Goal: Task Accomplishment & Management: Manage account settings

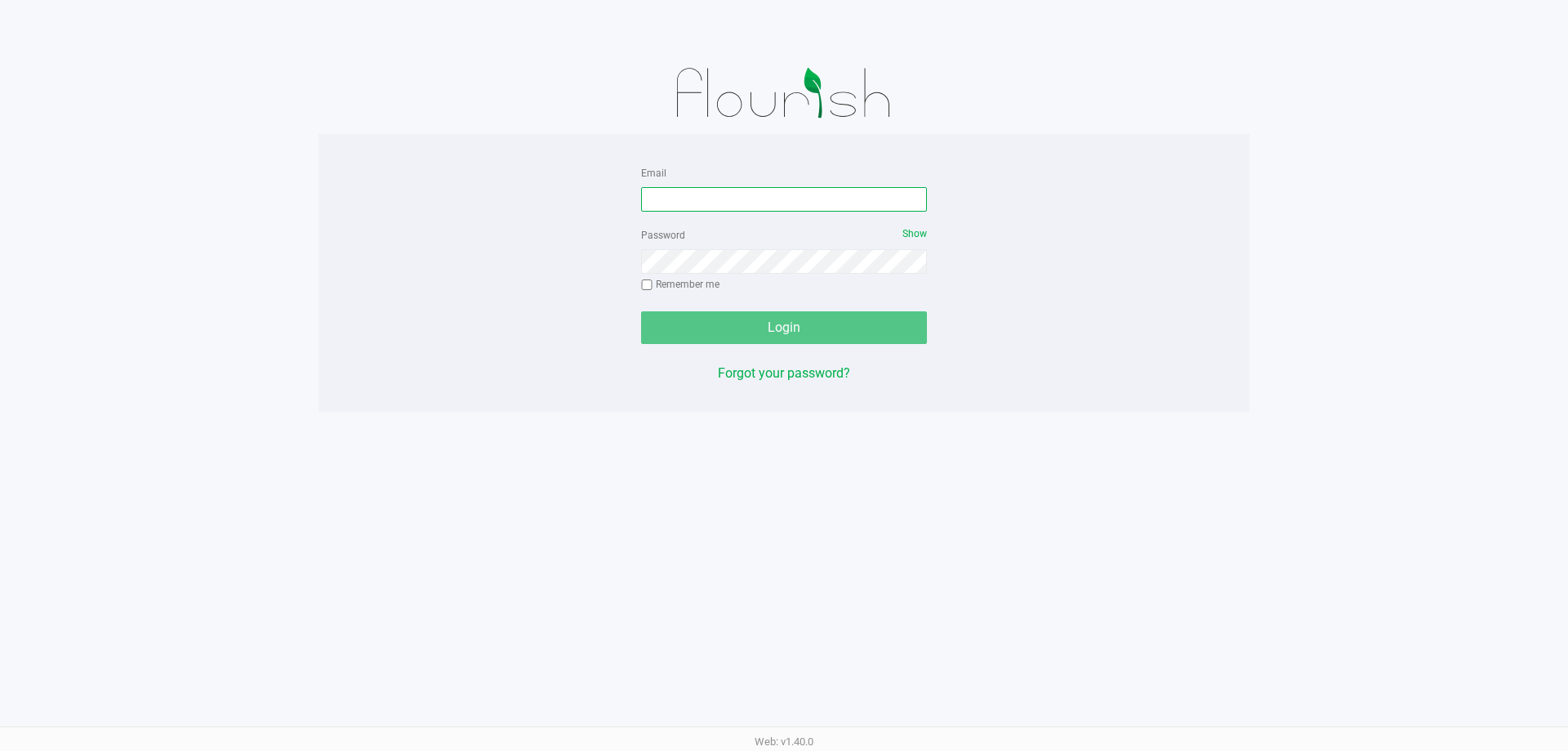
click at [732, 196] on input "Email" at bounding box center [784, 199] width 286 height 25
type input "[EMAIL_ADDRESS][DOMAIN_NAME]"
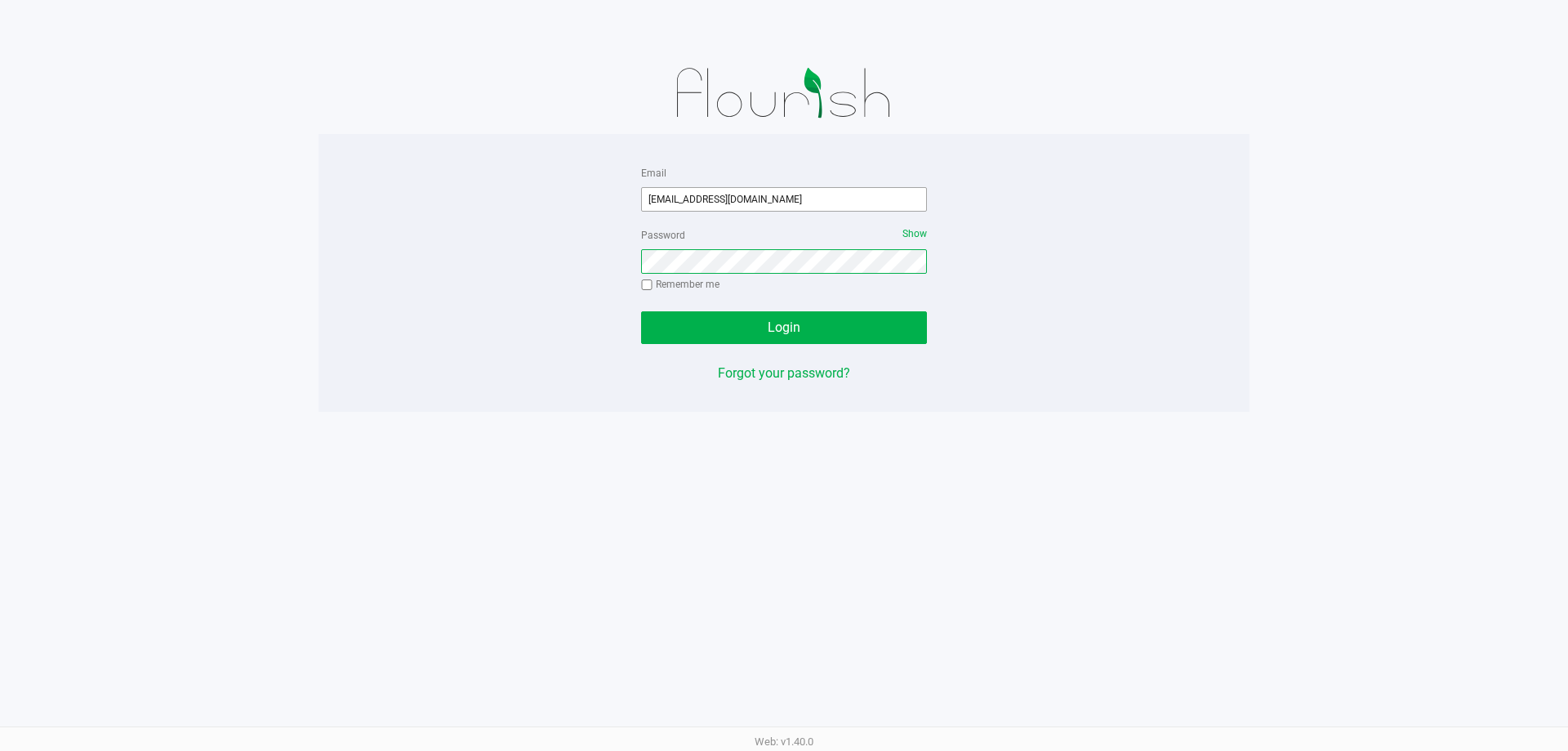
click at [641, 311] on button "Login" at bounding box center [784, 327] width 286 height 32
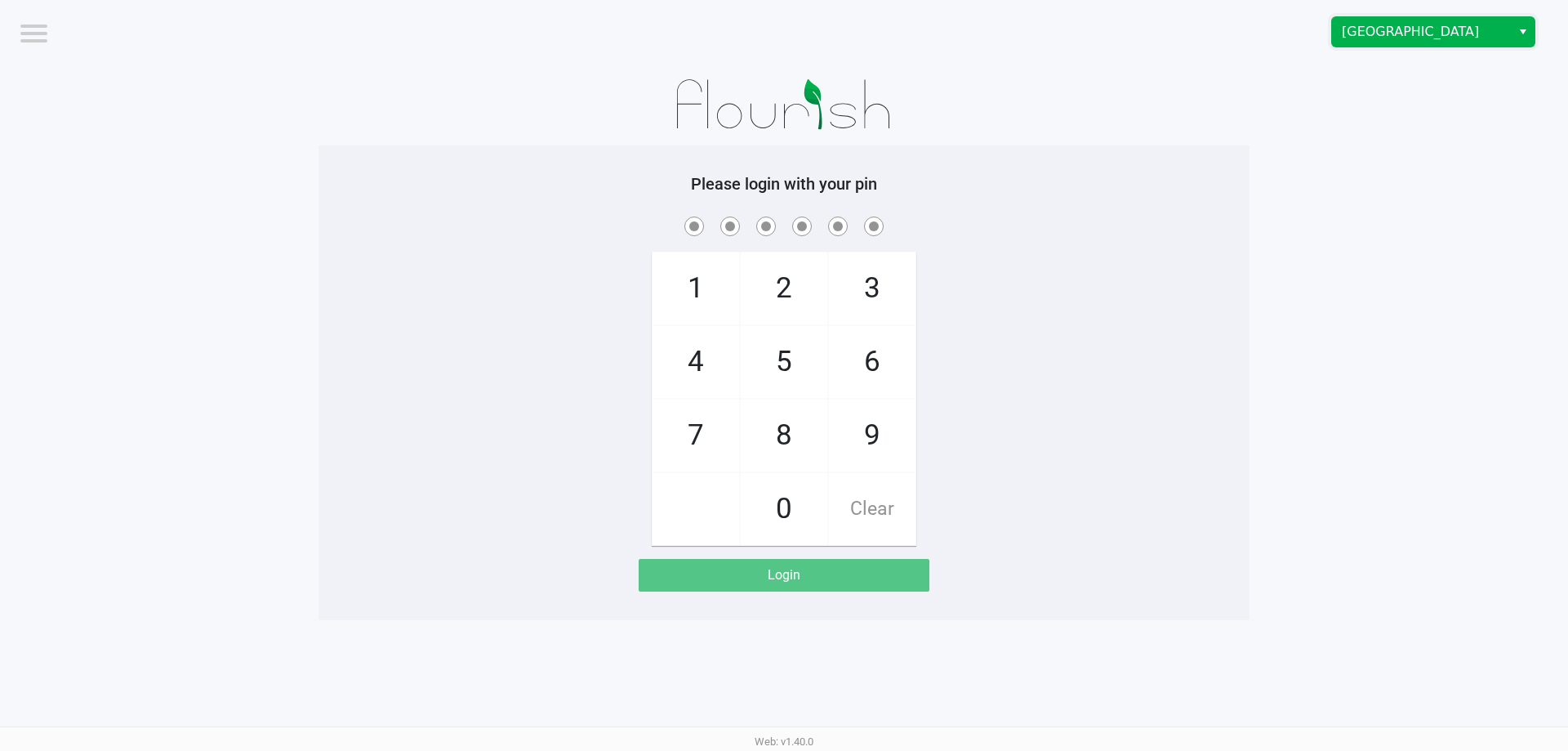
click at [1358, 22] on span "[GEOGRAPHIC_DATA]" at bounding box center [1421, 31] width 159 height 20
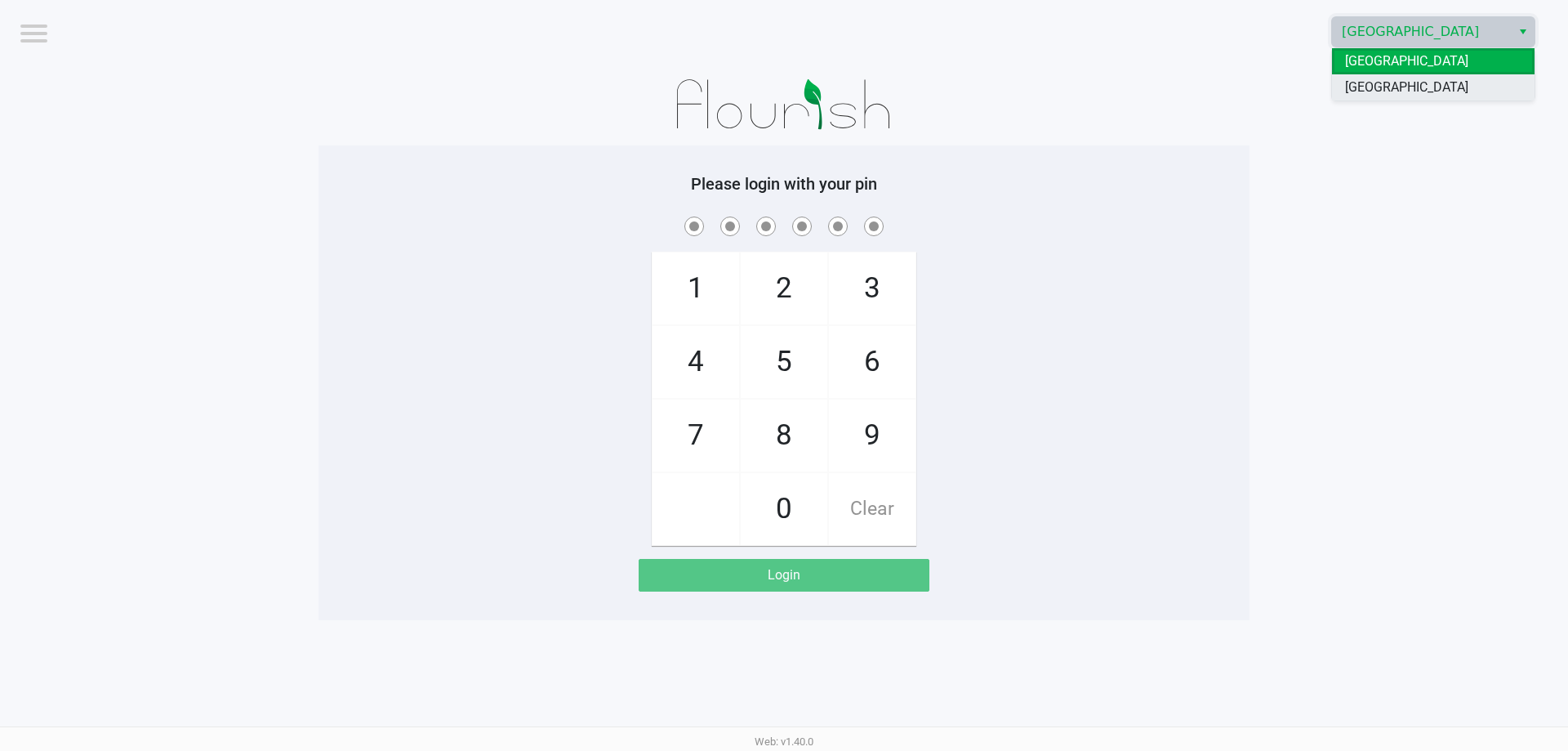
click at [1368, 92] on span "[GEOGRAPHIC_DATA]" at bounding box center [1406, 87] width 123 height 20
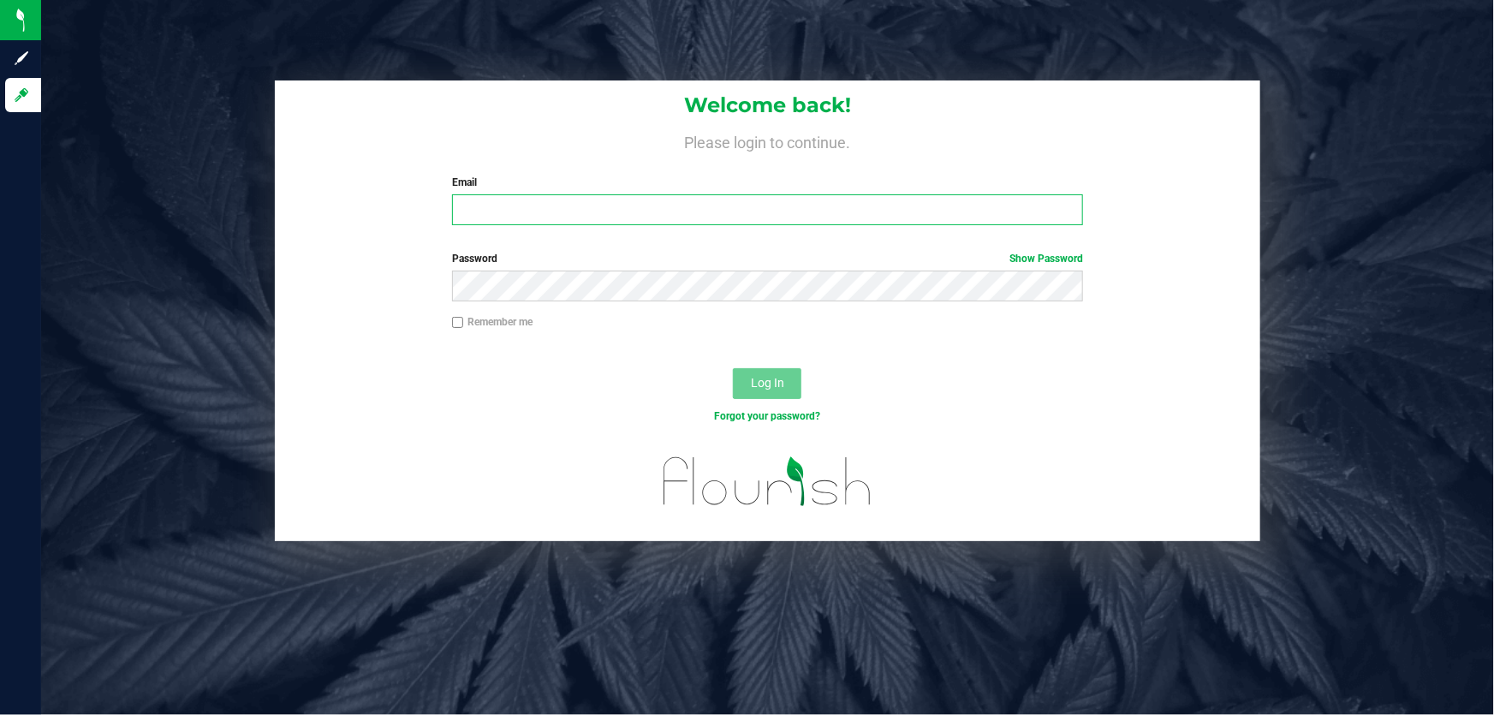
click at [792, 207] on input "Email" at bounding box center [768, 209] width 632 height 31
type input "[EMAIL_ADDRESS][DOMAIN_NAME]"
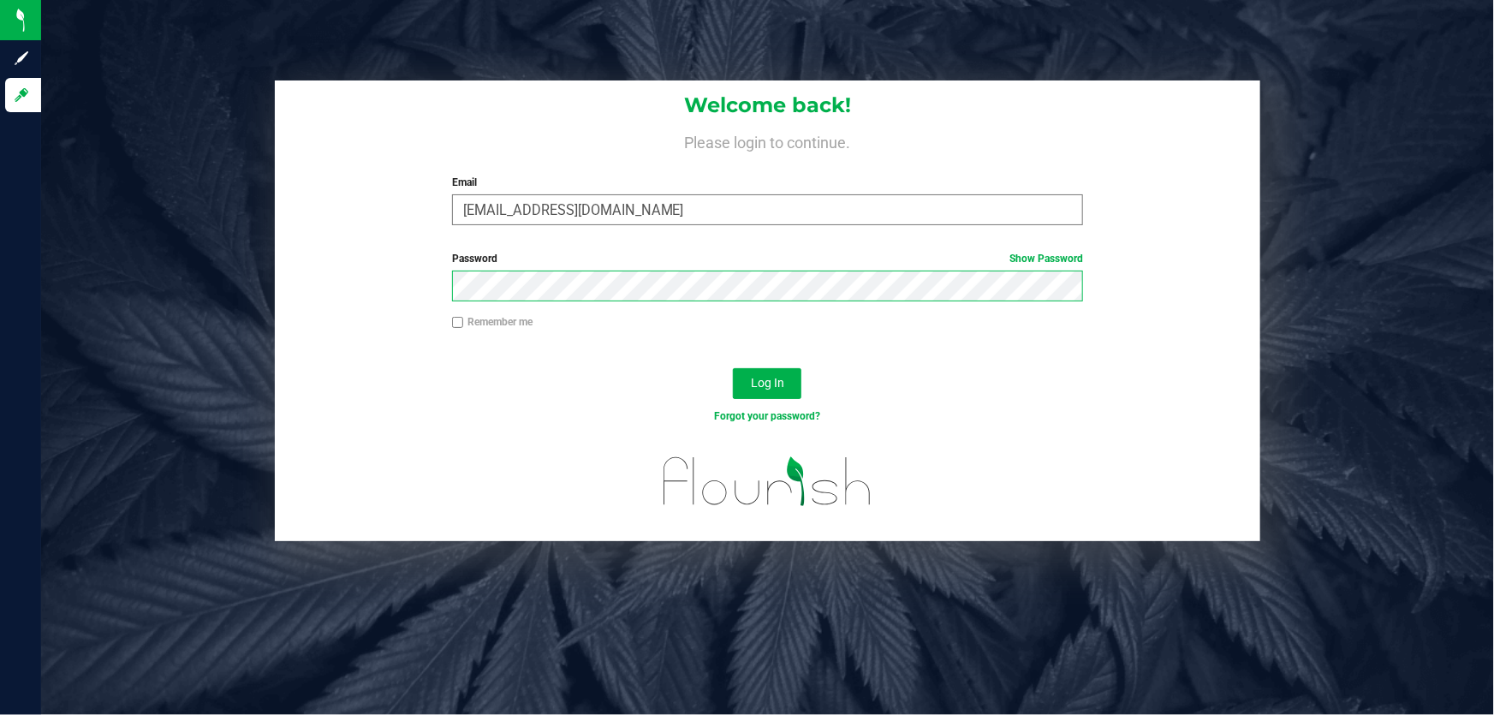
click at [733, 368] on button "Log In" at bounding box center [767, 383] width 69 height 31
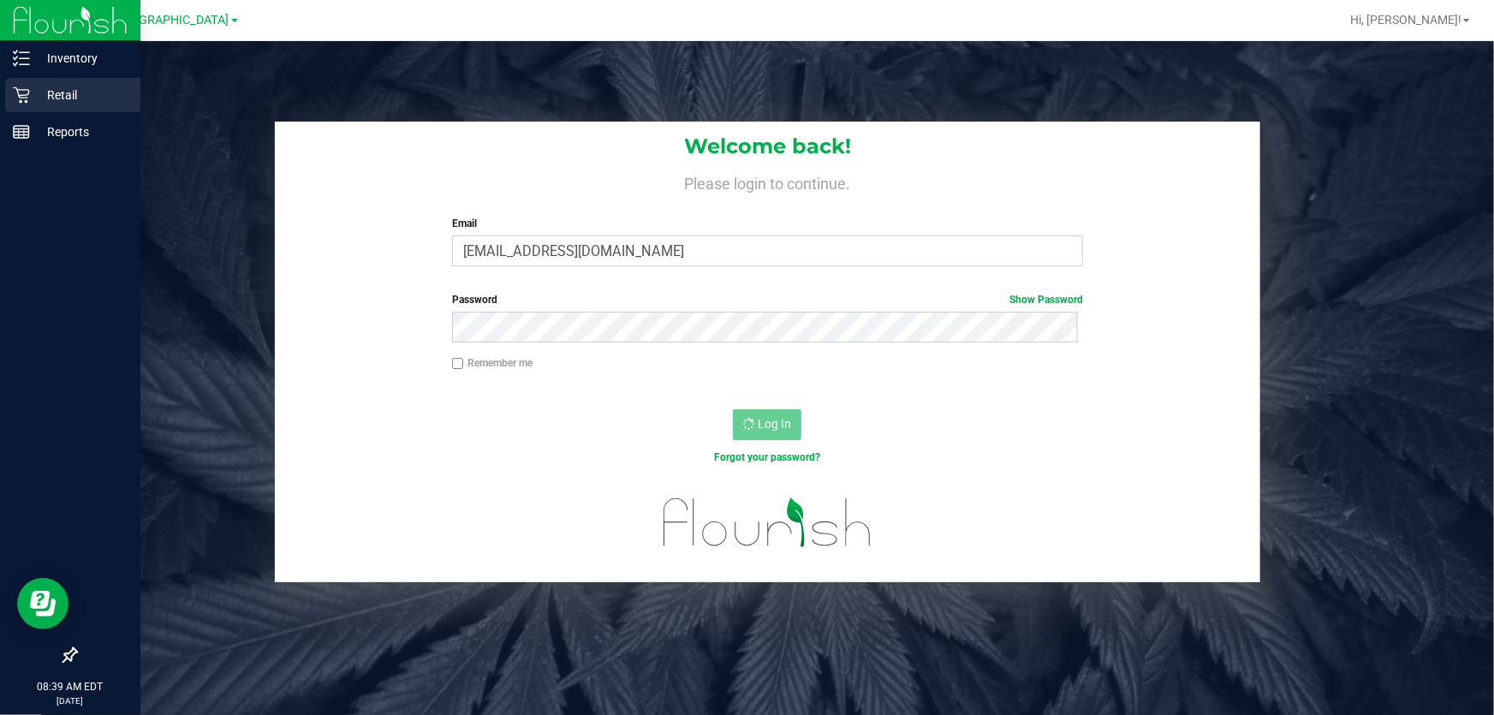
click at [76, 99] on p "Retail" at bounding box center [81, 95] width 103 height 21
click at [80, 98] on p "Retail" at bounding box center [81, 95] width 103 height 21
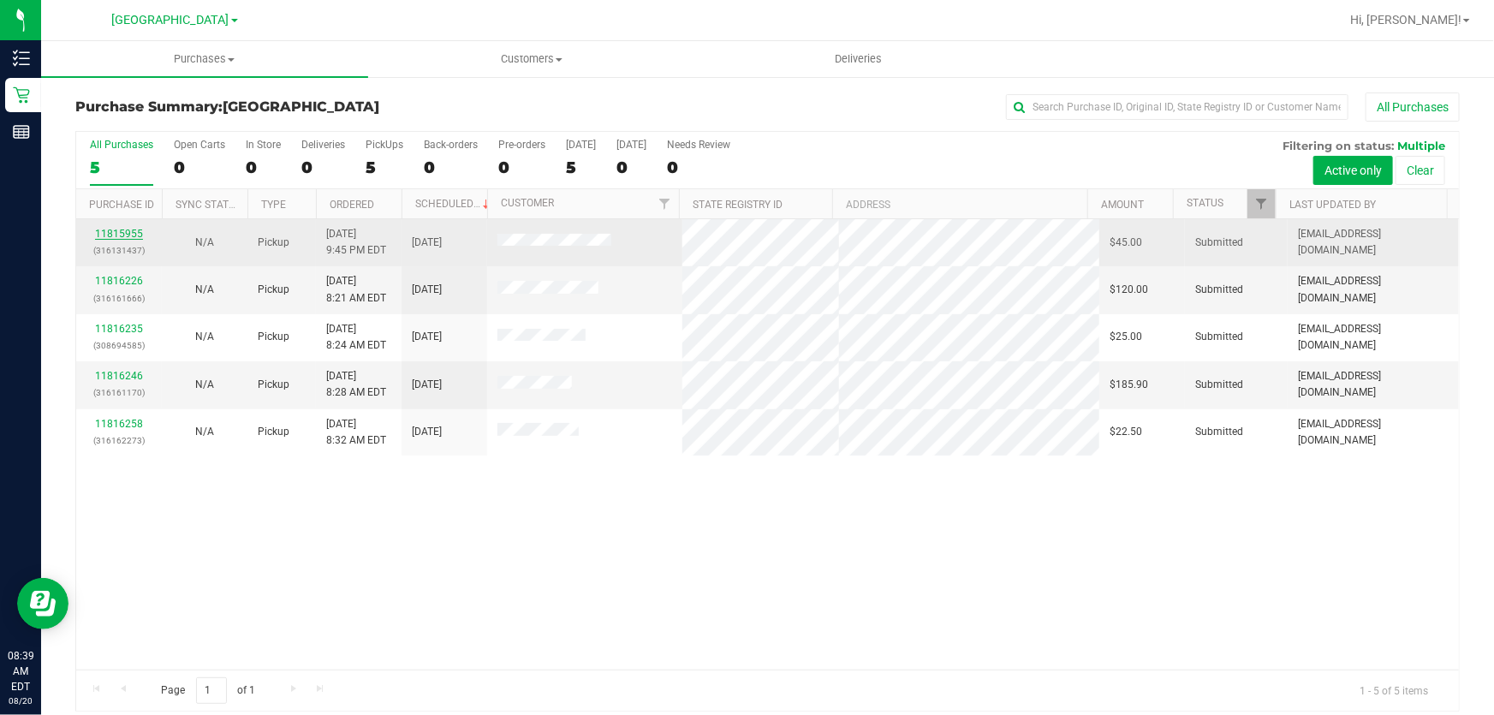
click at [134, 238] on link "11815955" at bounding box center [119, 234] width 48 height 12
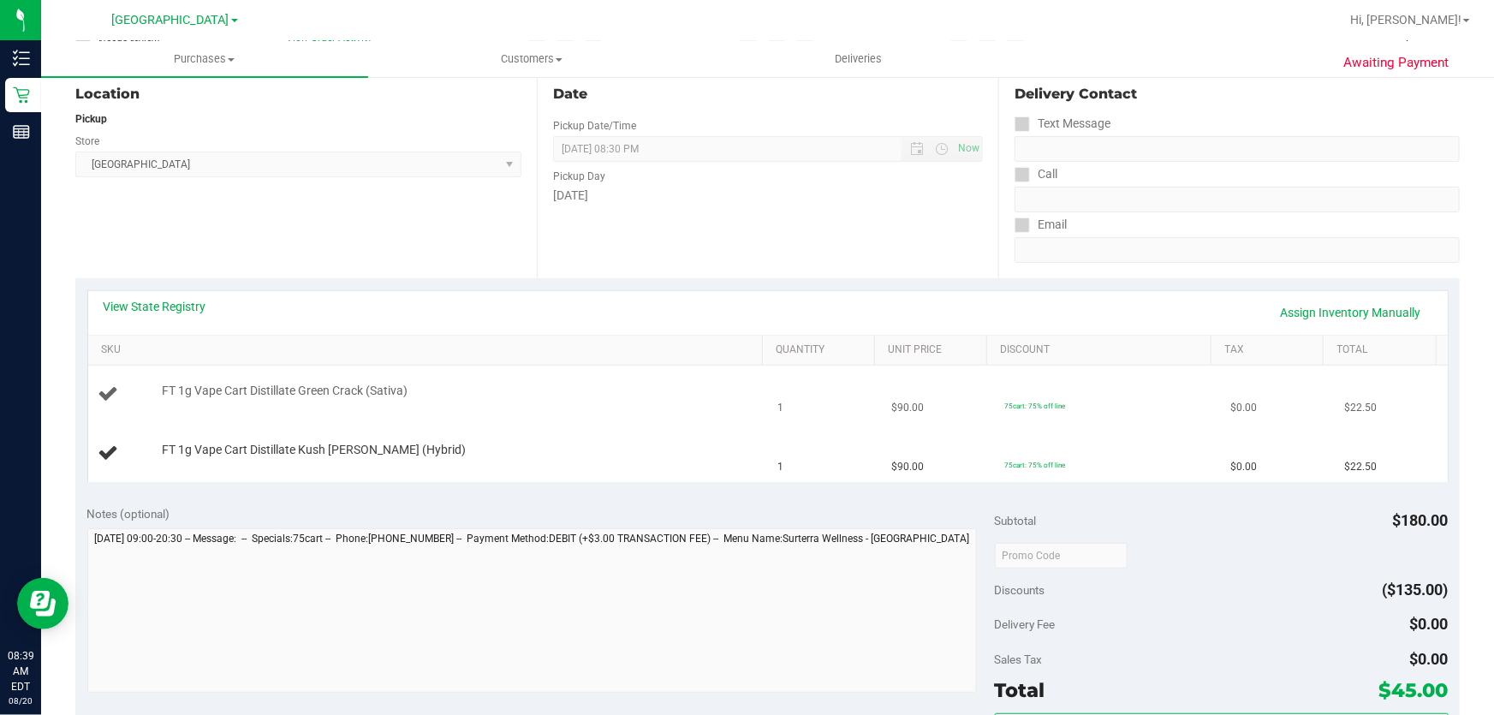
scroll to position [233, 0]
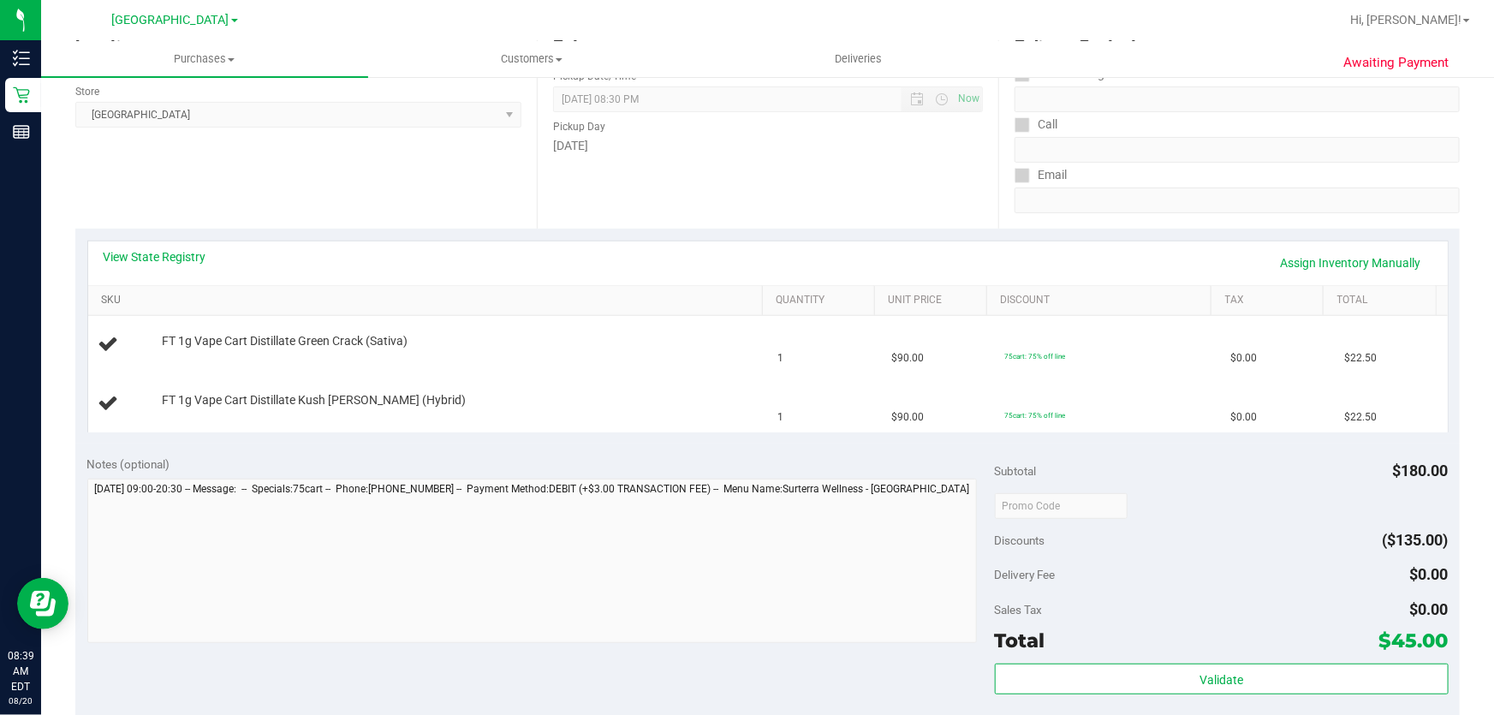
click at [102, 304] on link "SKU" at bounding box center [428, 301] width 654 height 14
click at [197, 350] on div at bounding box center [458, 350] width 593 height 1
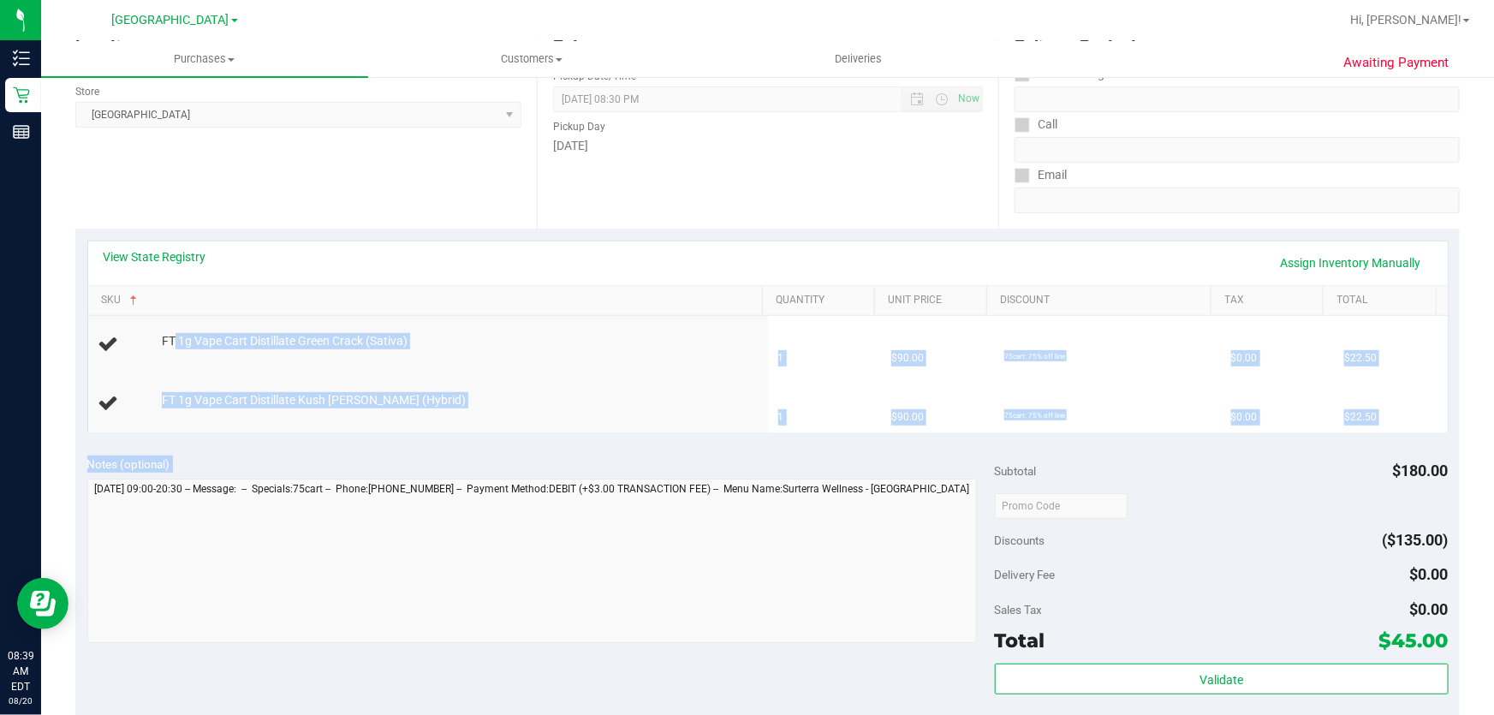
click at [861, 490] on purchase-details "Back Edit Purchase Cancel Purchase View Profile # 11815955 BioTrack ID: - Submi…" at bounding box center [767, 505] width 1385 height 1291
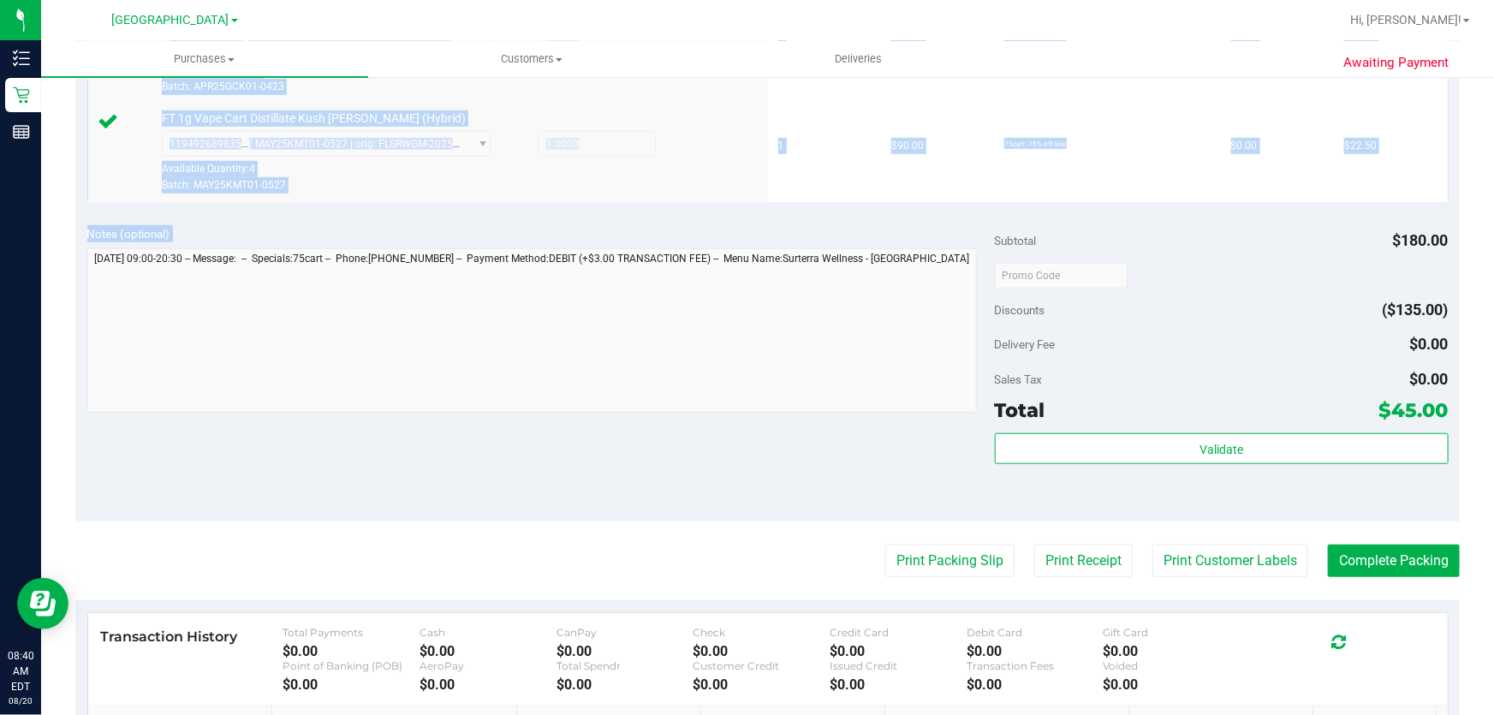
scroll to position [623, 0]
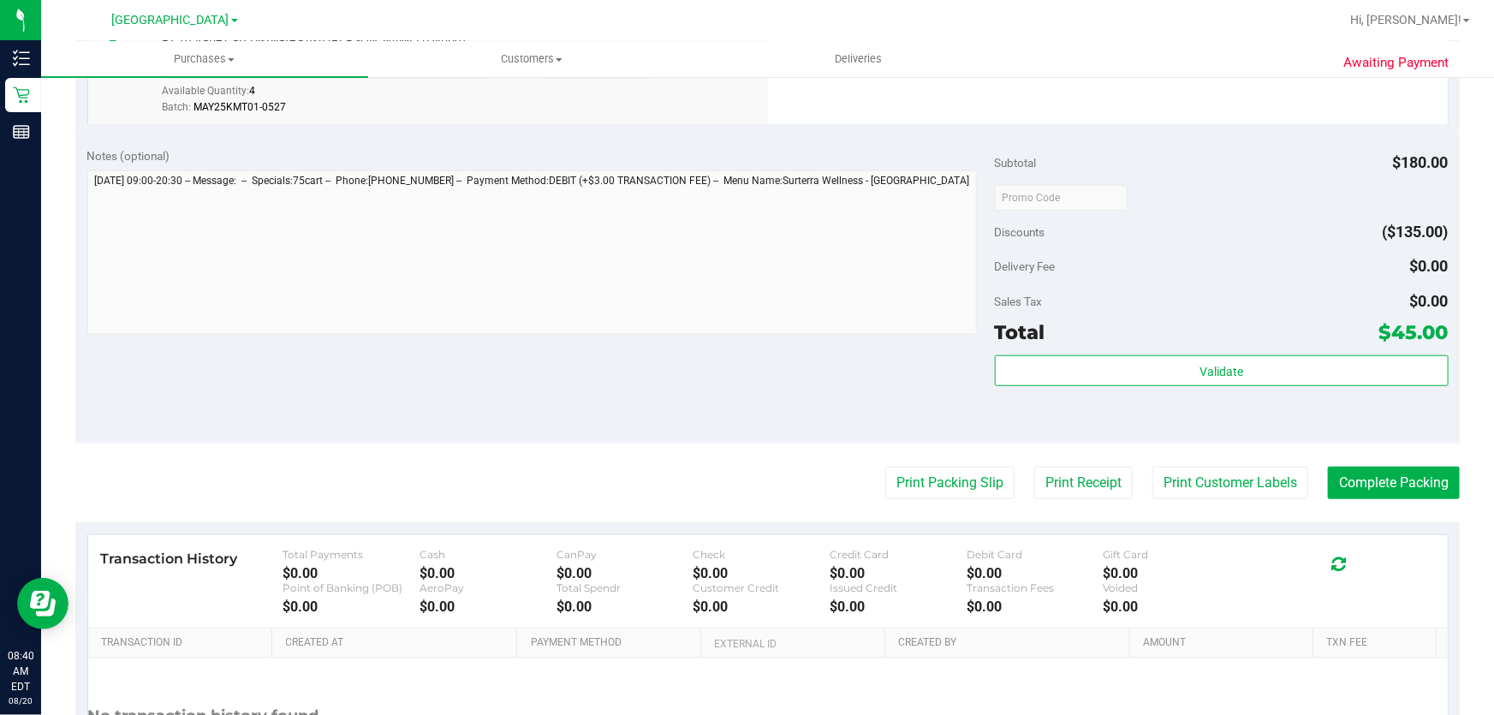
click at [1161, 393] on div "Validate" at bounding box center [1222, 393] width 454 height 77
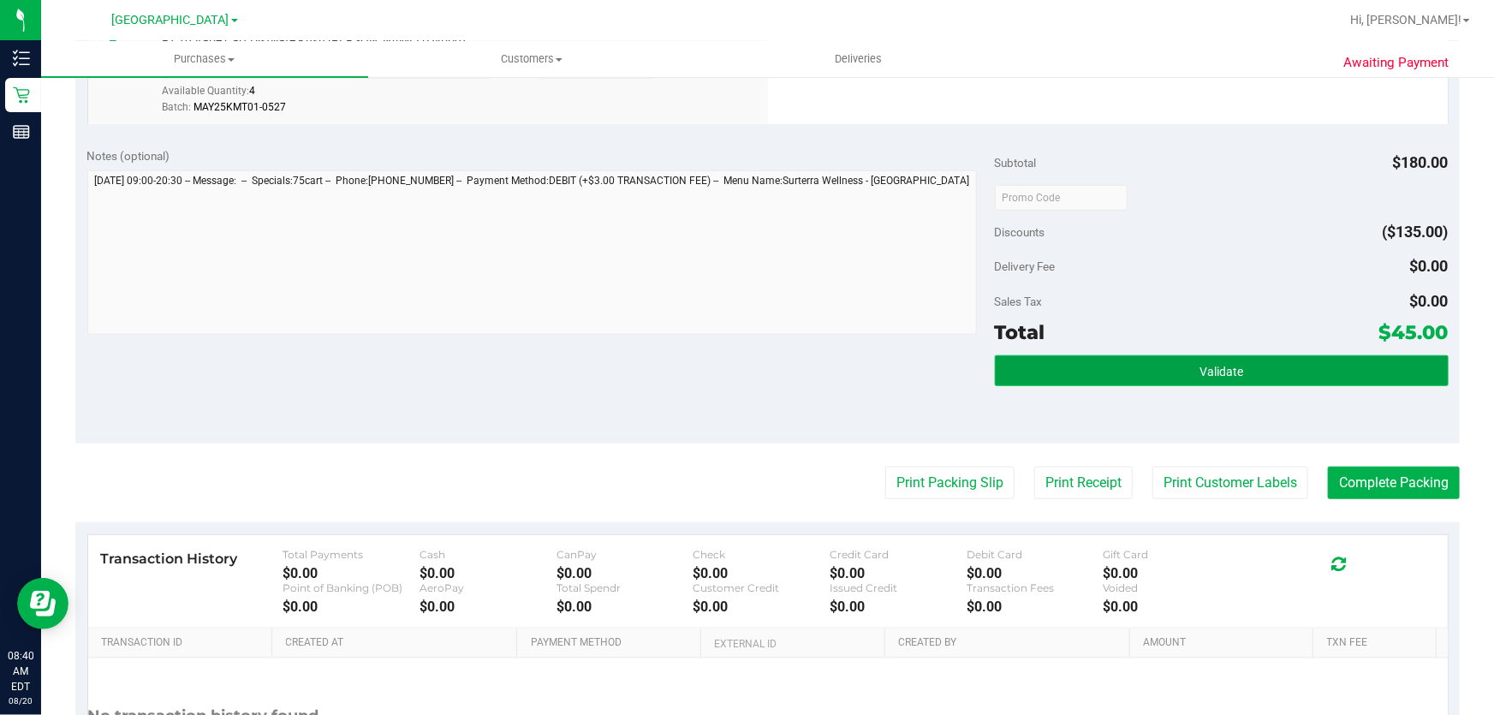
click at [1173, 376] on button "Validate" at bounding box center [1222, 370] width 454 height 31
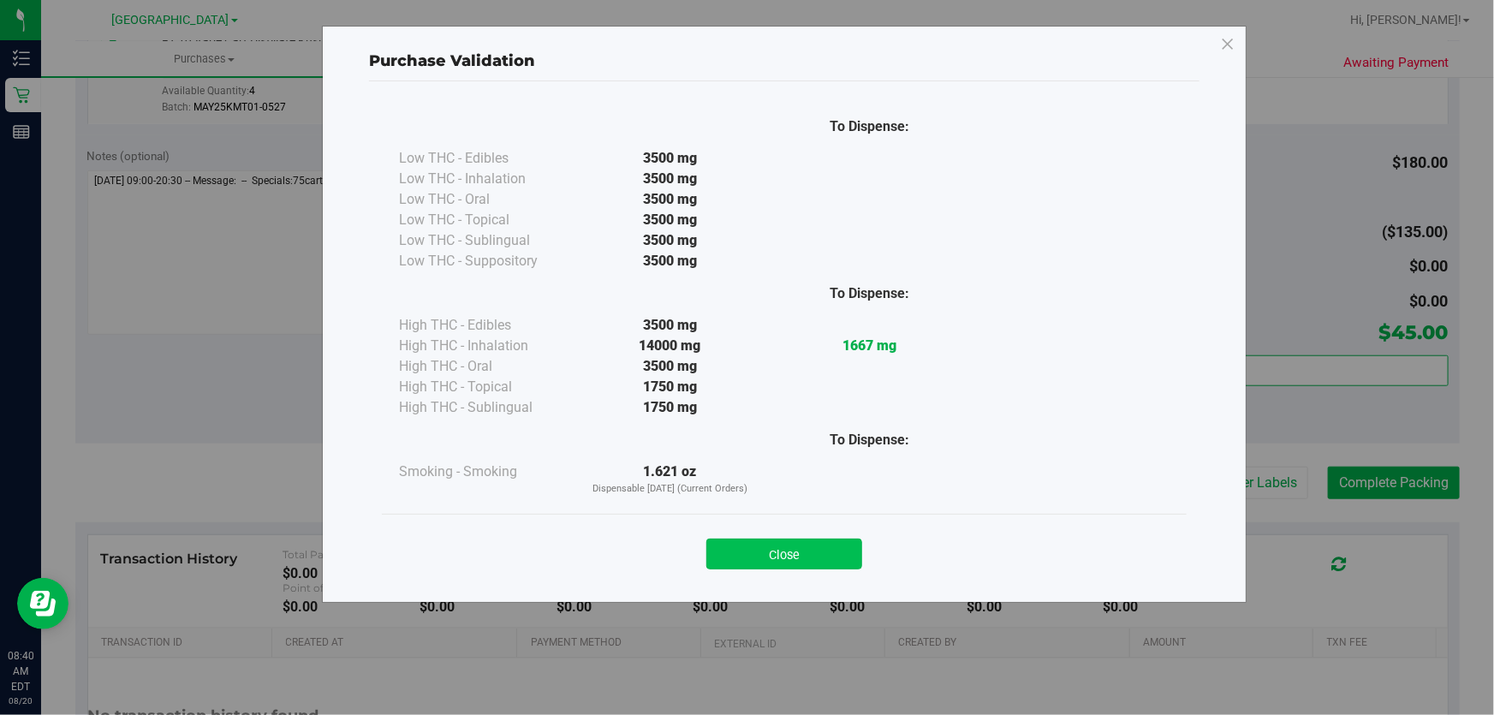
click at [843, 553] on button "Close" at bounding box center [784, 554] width 156 height 31
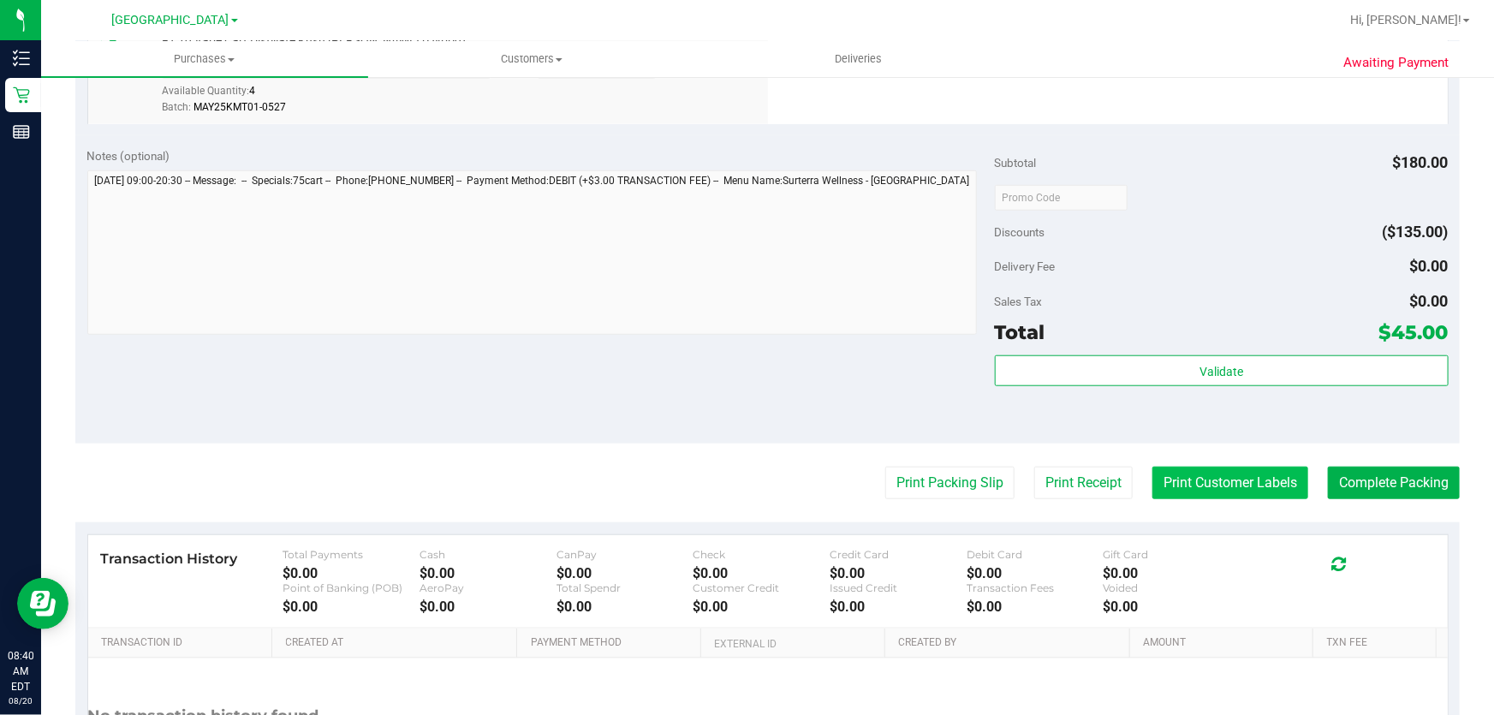
click at [1202, 471] on button "Print Customer Labels" at bounding box center [1231, 483] width 156 height 33
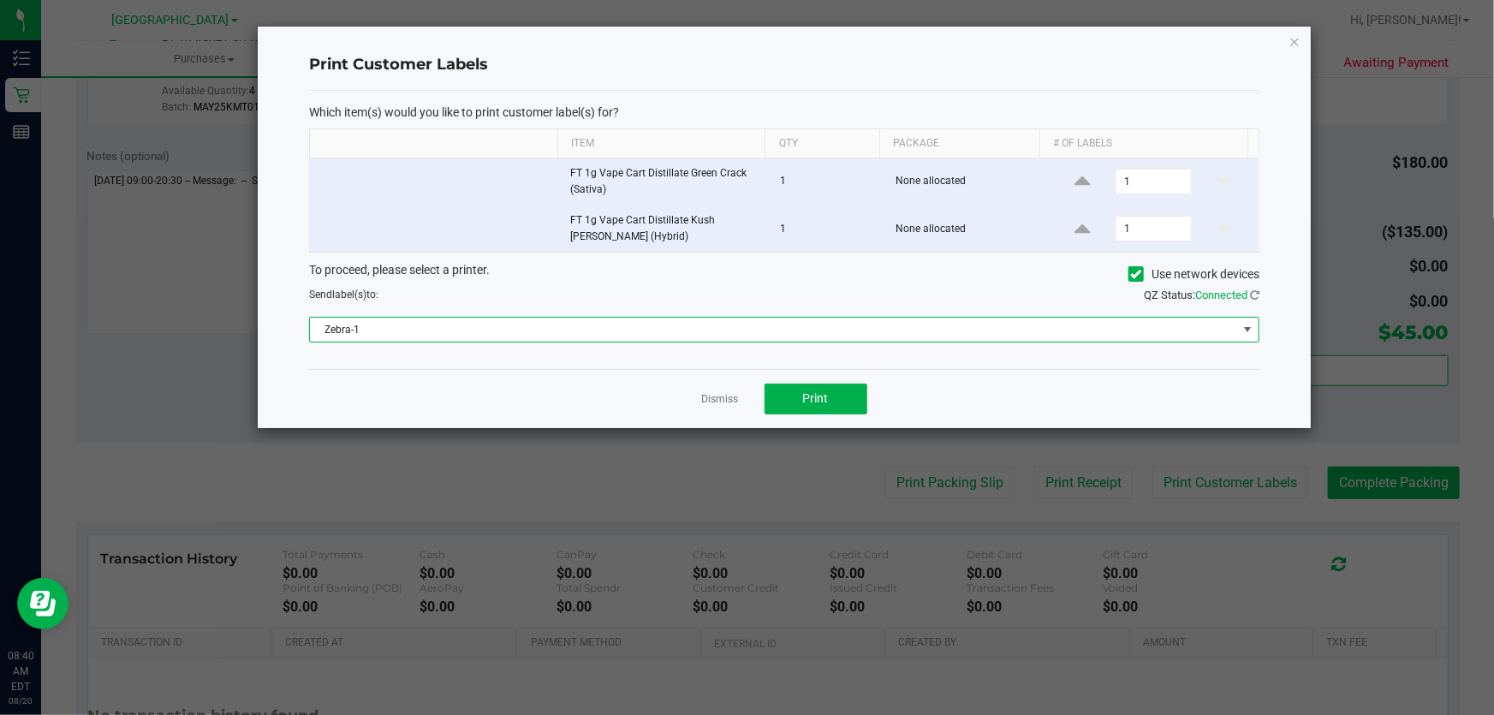
click at [816, 328] on span "Zebra-1" at bounding box center [773, 330] width 927 height 24
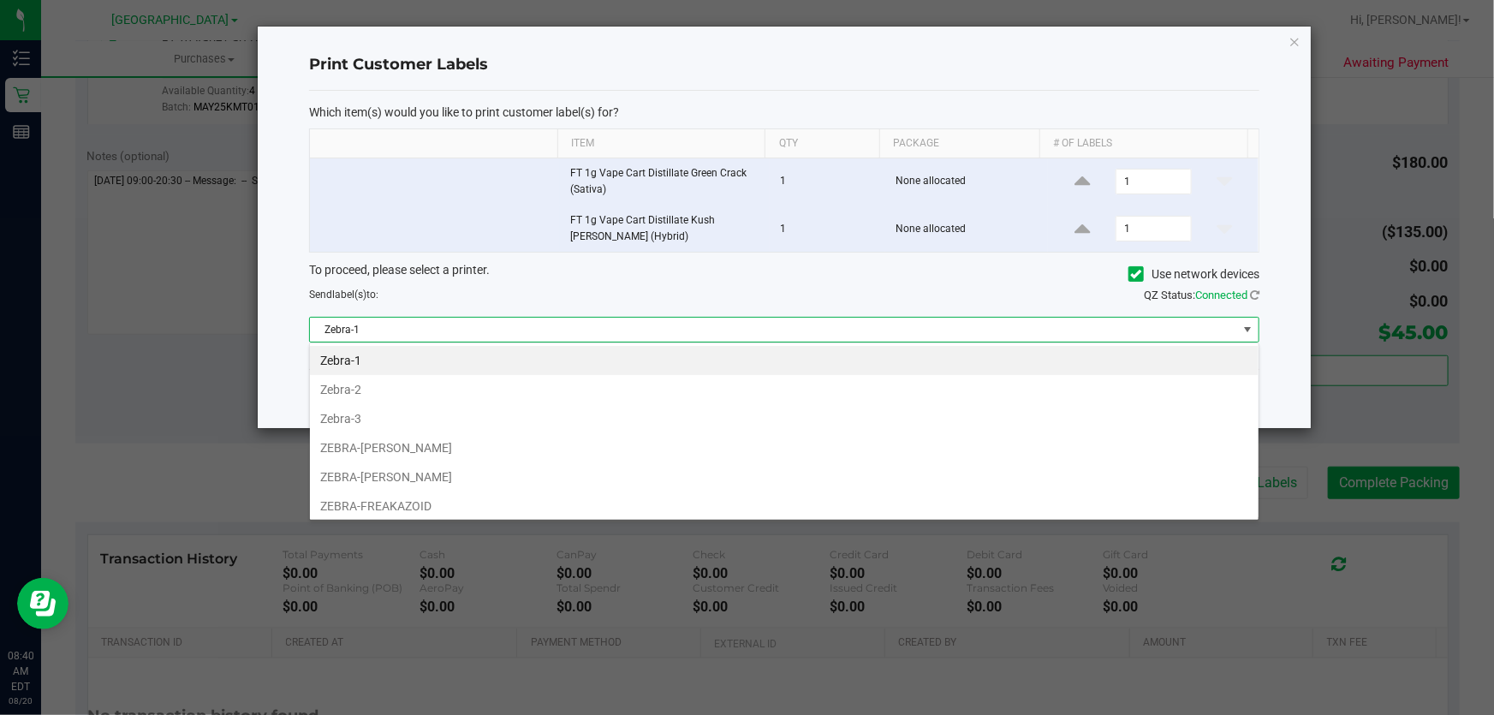
scroll to position [26, 951]
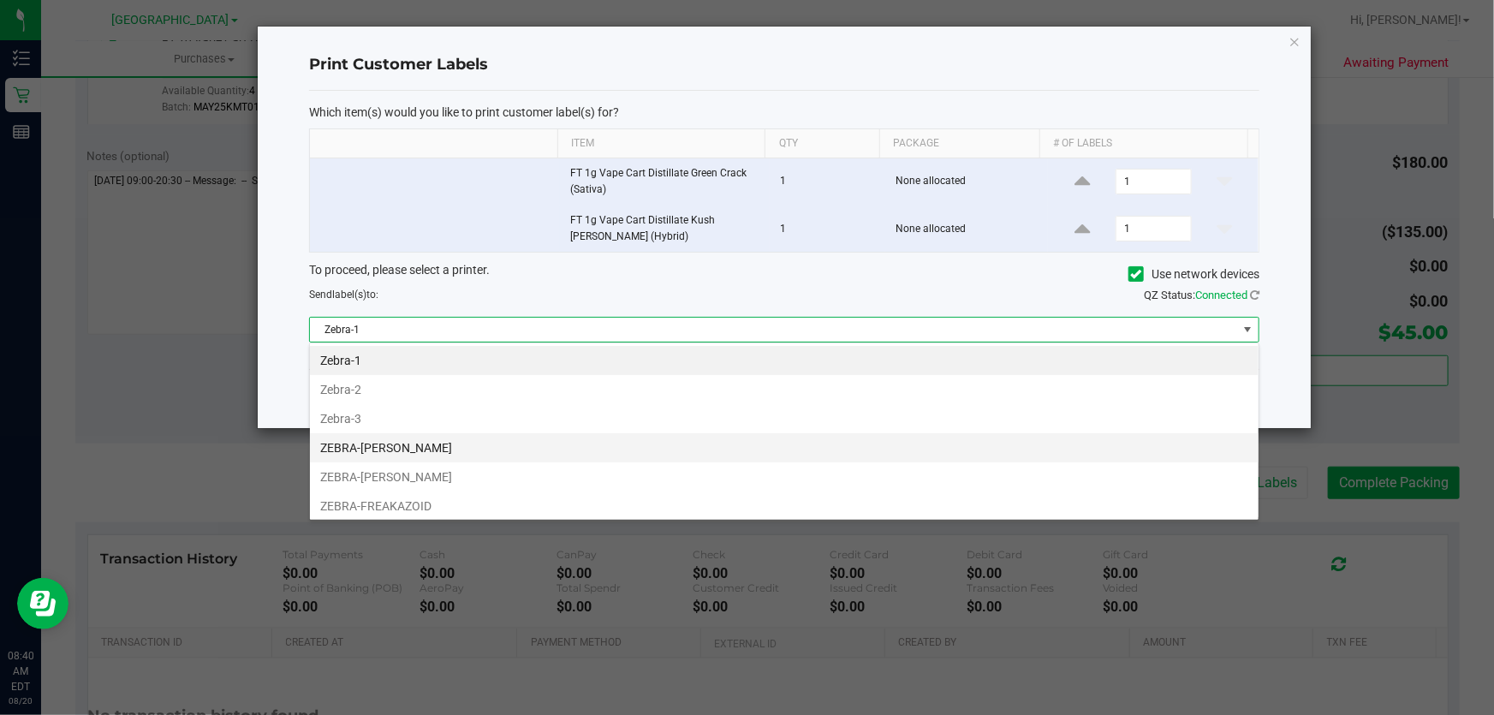
click at [455, 452] on li "ZEBRA-FRANKIE VALLI" at bounding box center [784, 447] width 949 height 29
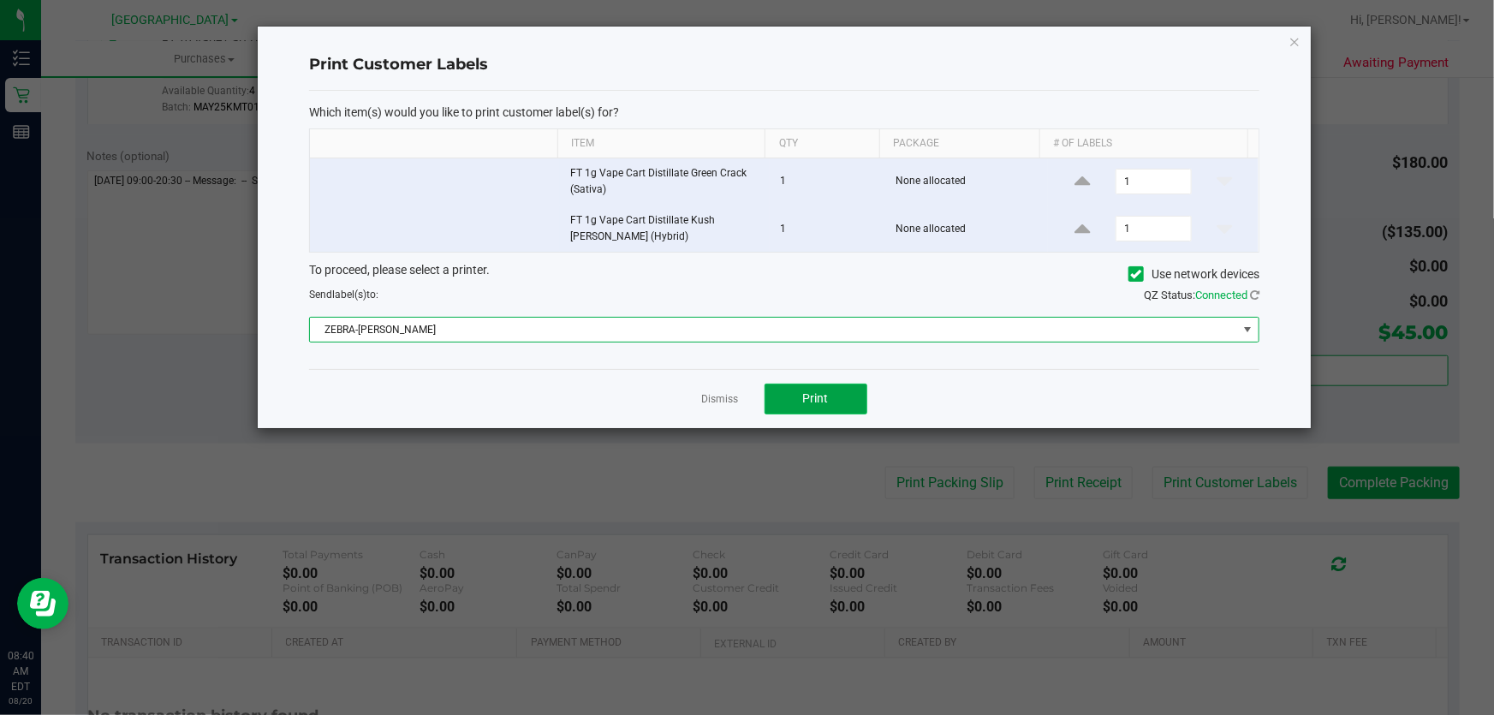
click at [806, 396] on span "Print" at bounding box center [816, 398] width 26 height 14
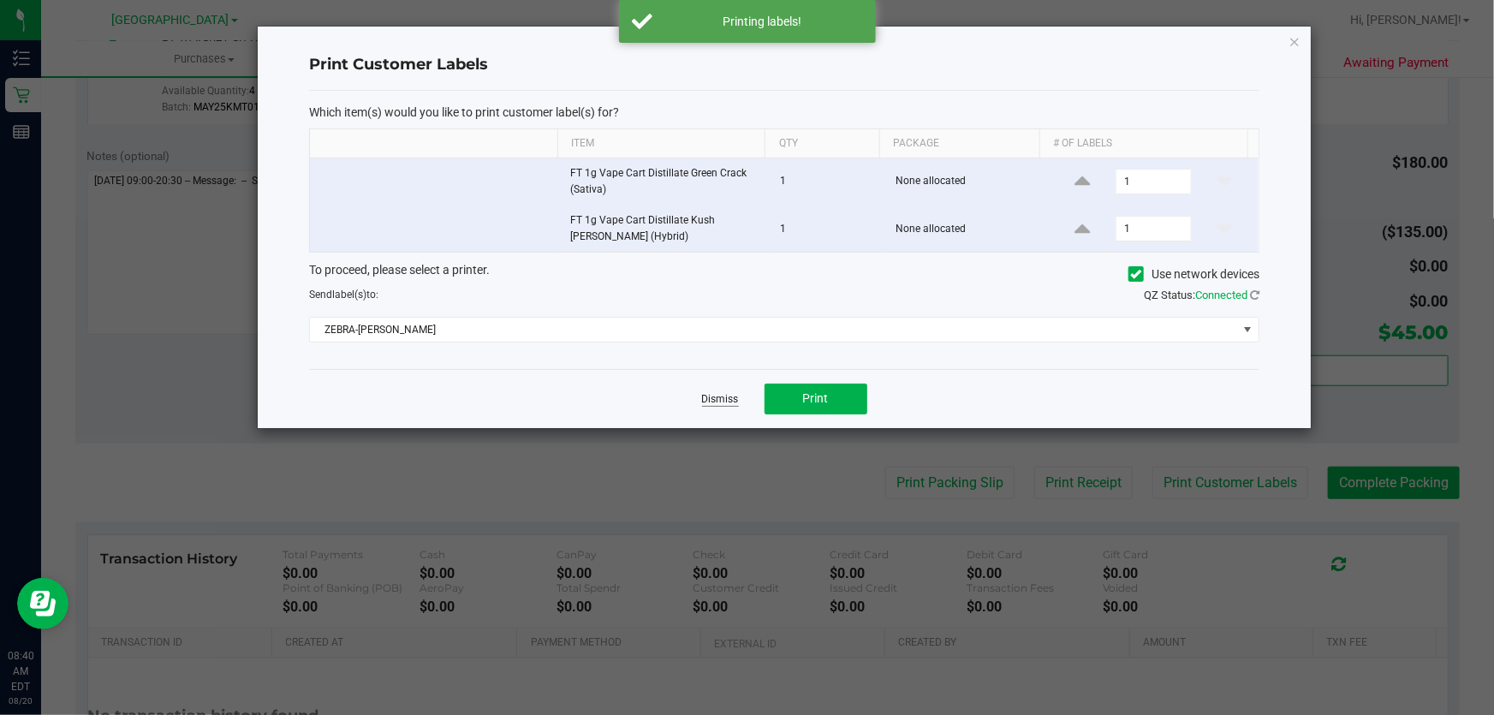
click at [719, 396] on link "Dismiss" at bounding box center [720, 399] width 37 height 15
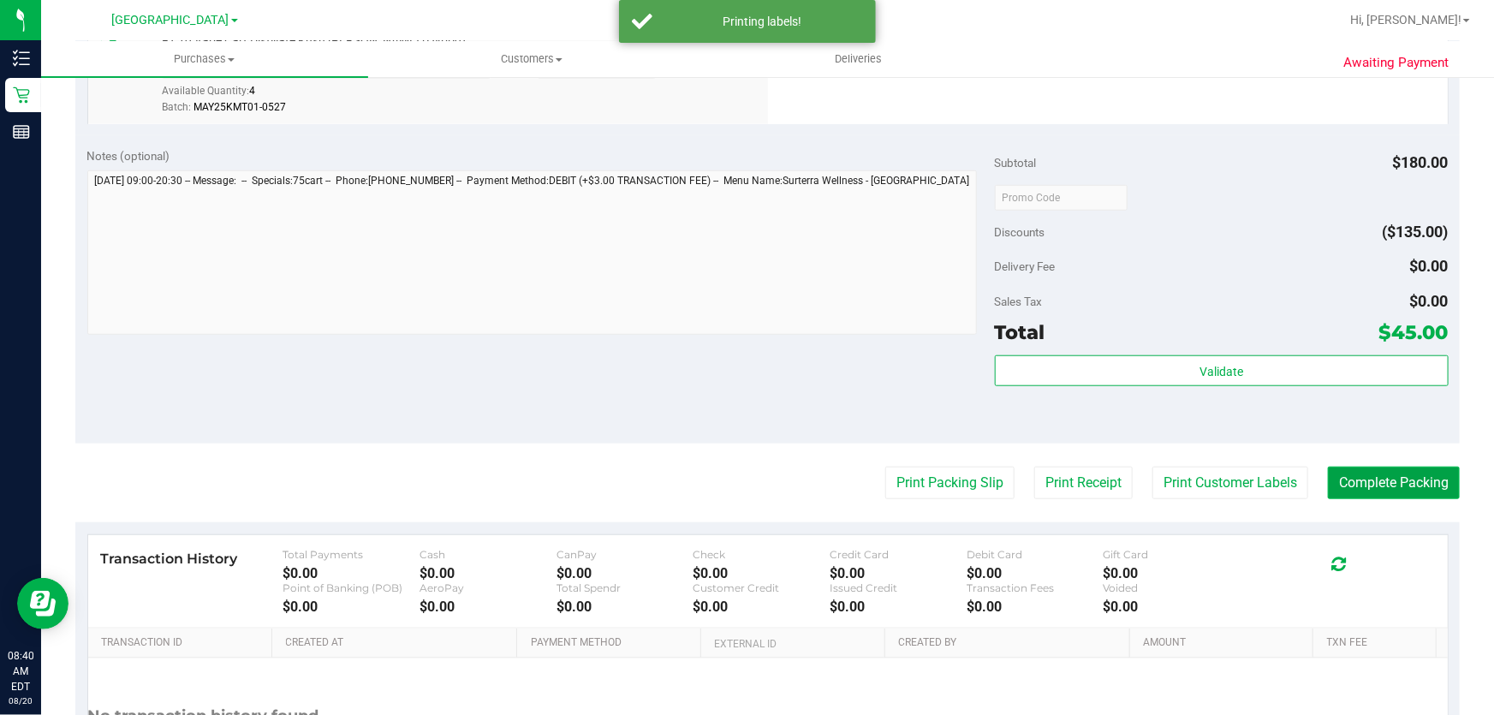
click at [1373, 481] on button "Complete Packing" at bounding box center [1394, 483] width 132 height 33
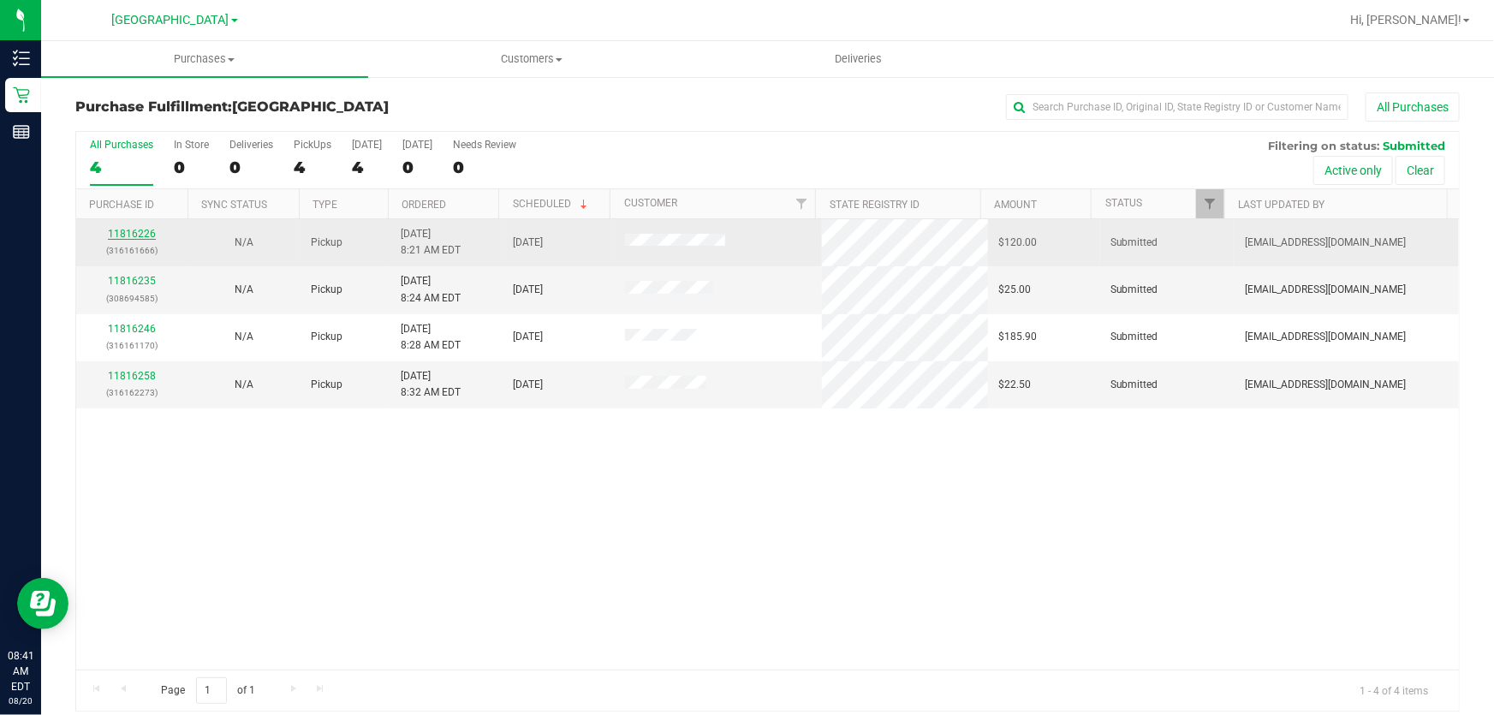
click at [139, 228] on link "11816226" at bounding box center [132, 234] width 48 height 12
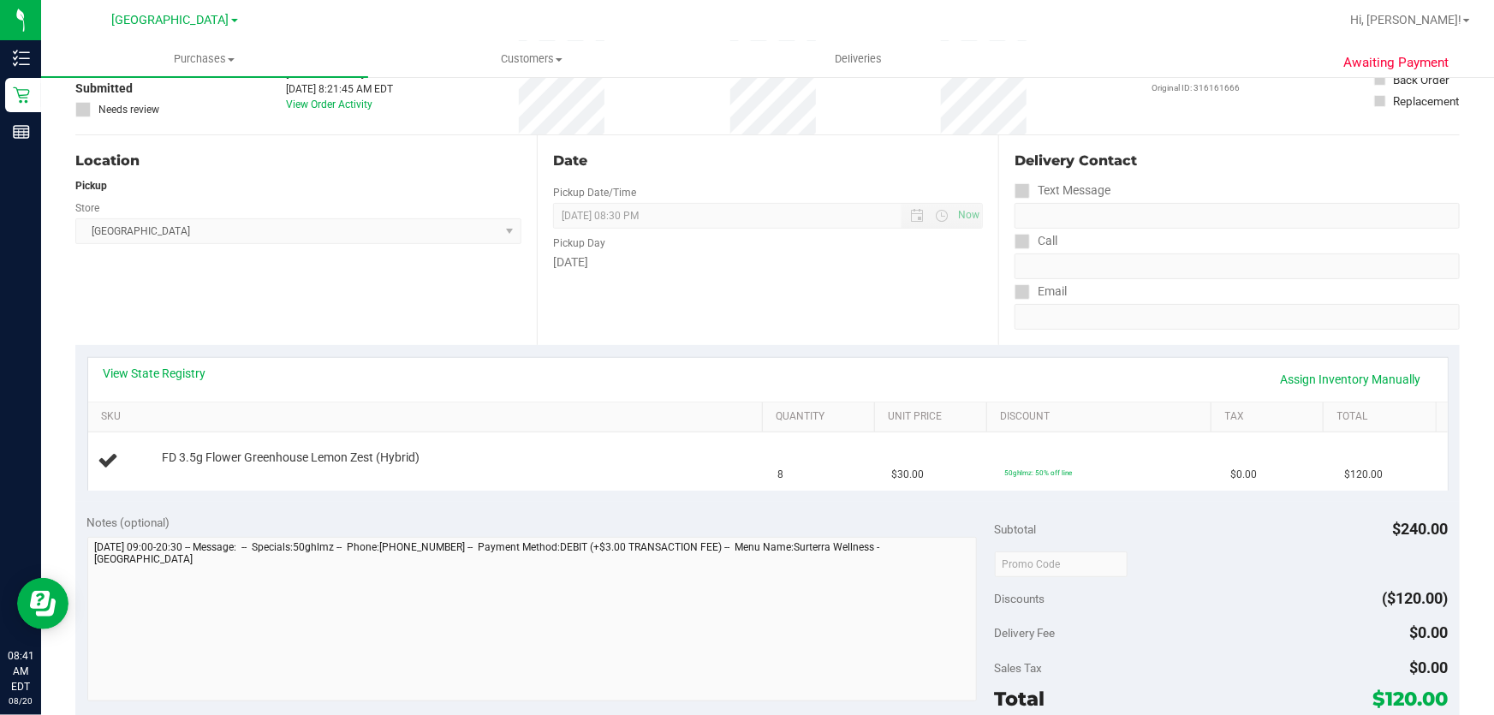
scroll to position [155, 0]
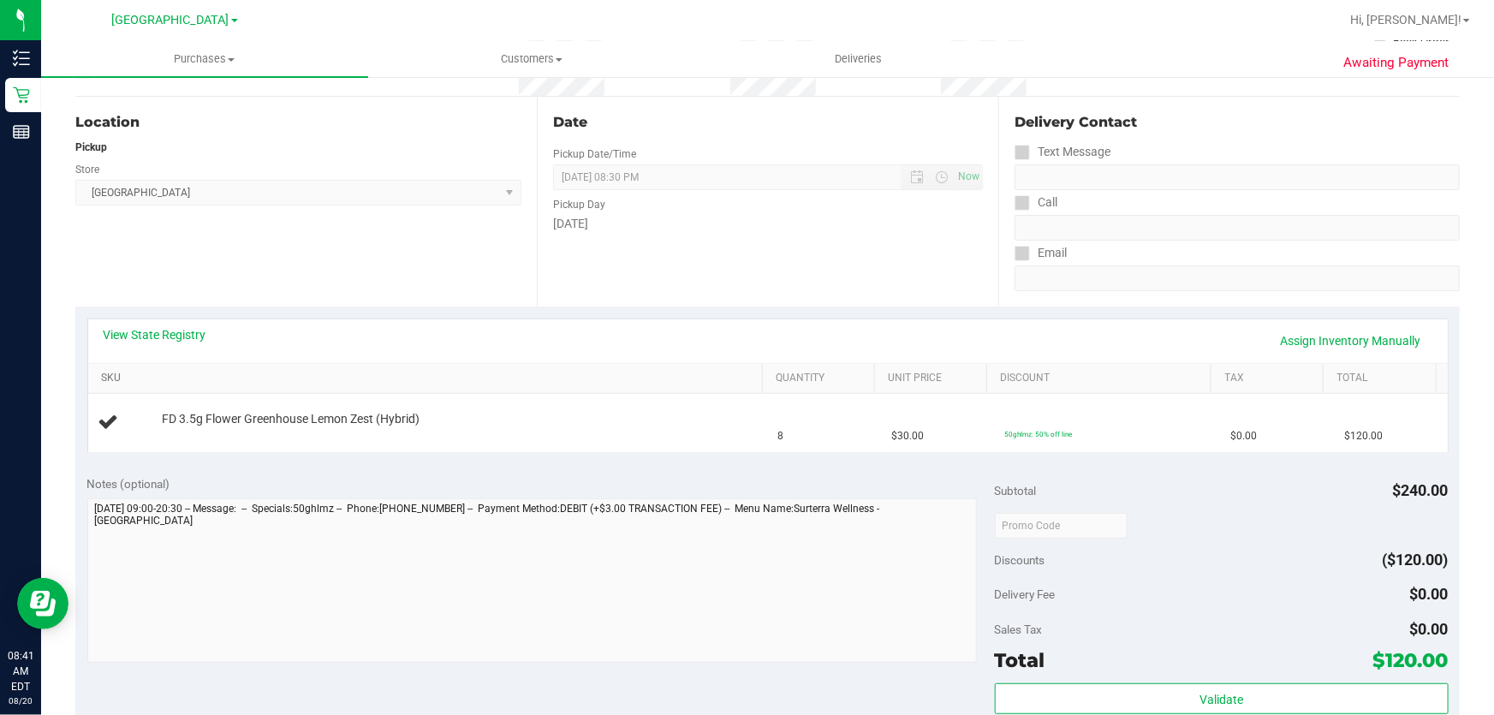
click at [109, 378] on link "SKU" at bounding box center [428, 379] width 654 height 14
drag, startPoint x: 218, startPoint y: 415, endPoint x: 972, endPoint y: 421, distance: 754.5
click at [972, 421] on tr "FD 3.5g Flower Greenhouse Lemon Zest (Hybrid) 8 $30.00 50ghlmz: 50% off line $0…" at bounding box center [768, 422] width 1360 height 57
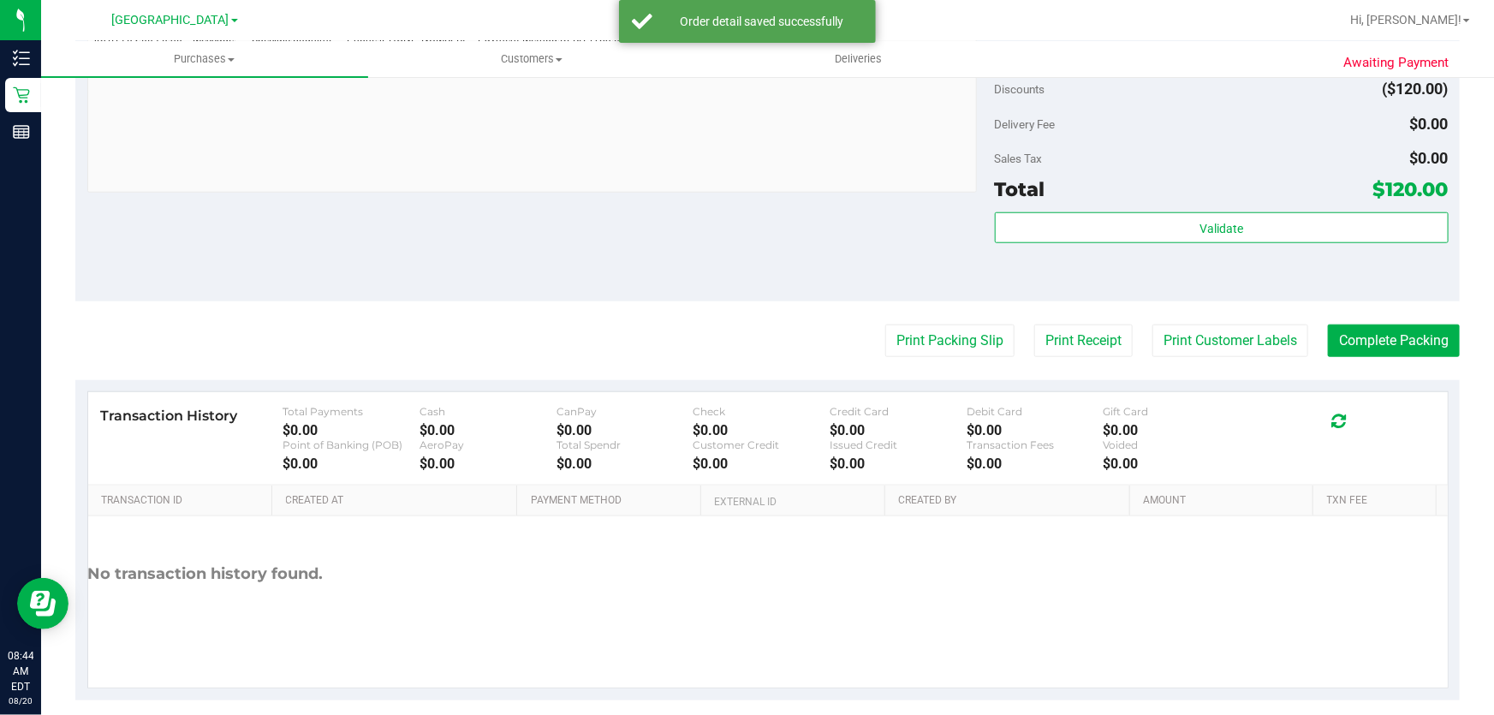
scroll to position [749, 0]
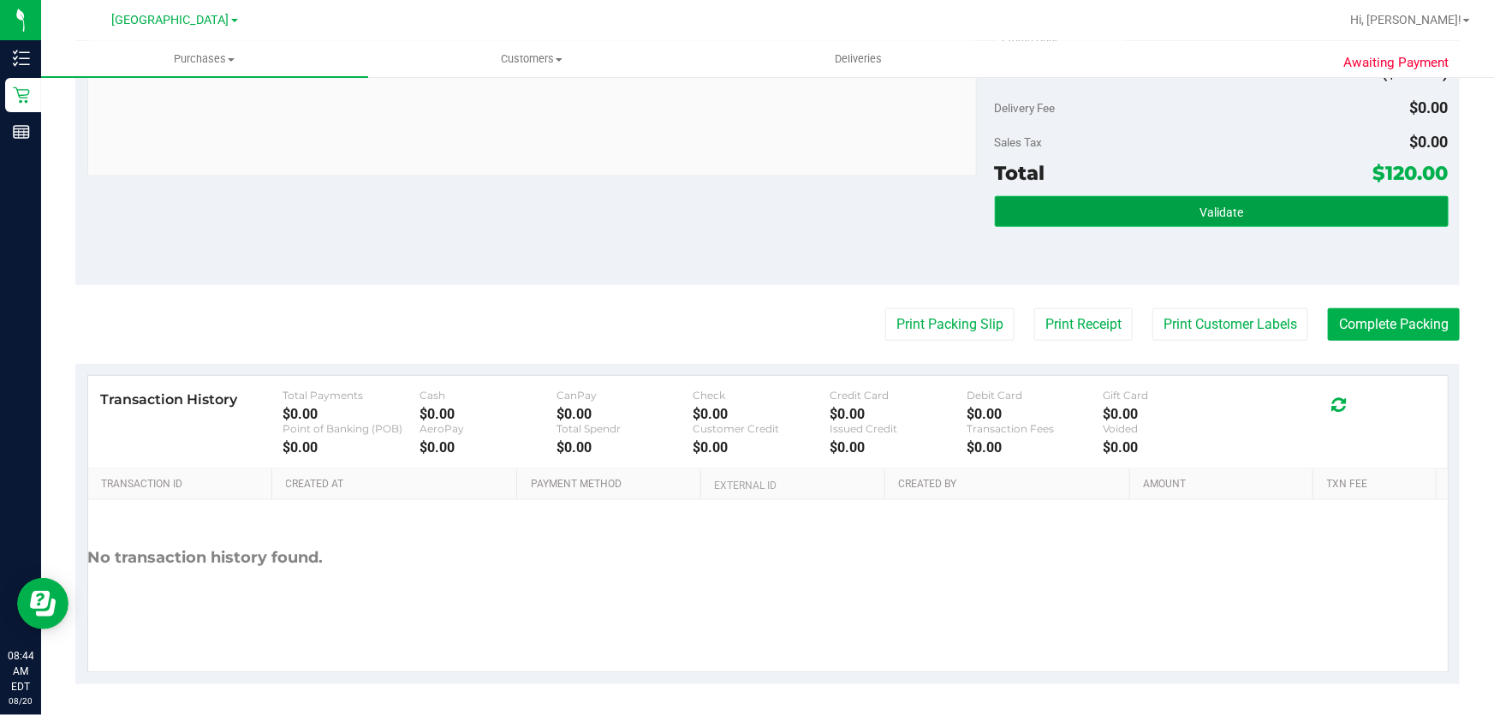
click at [1206, 210] on span "Validate" at bounding box center [1222, 213] width 44 height 14
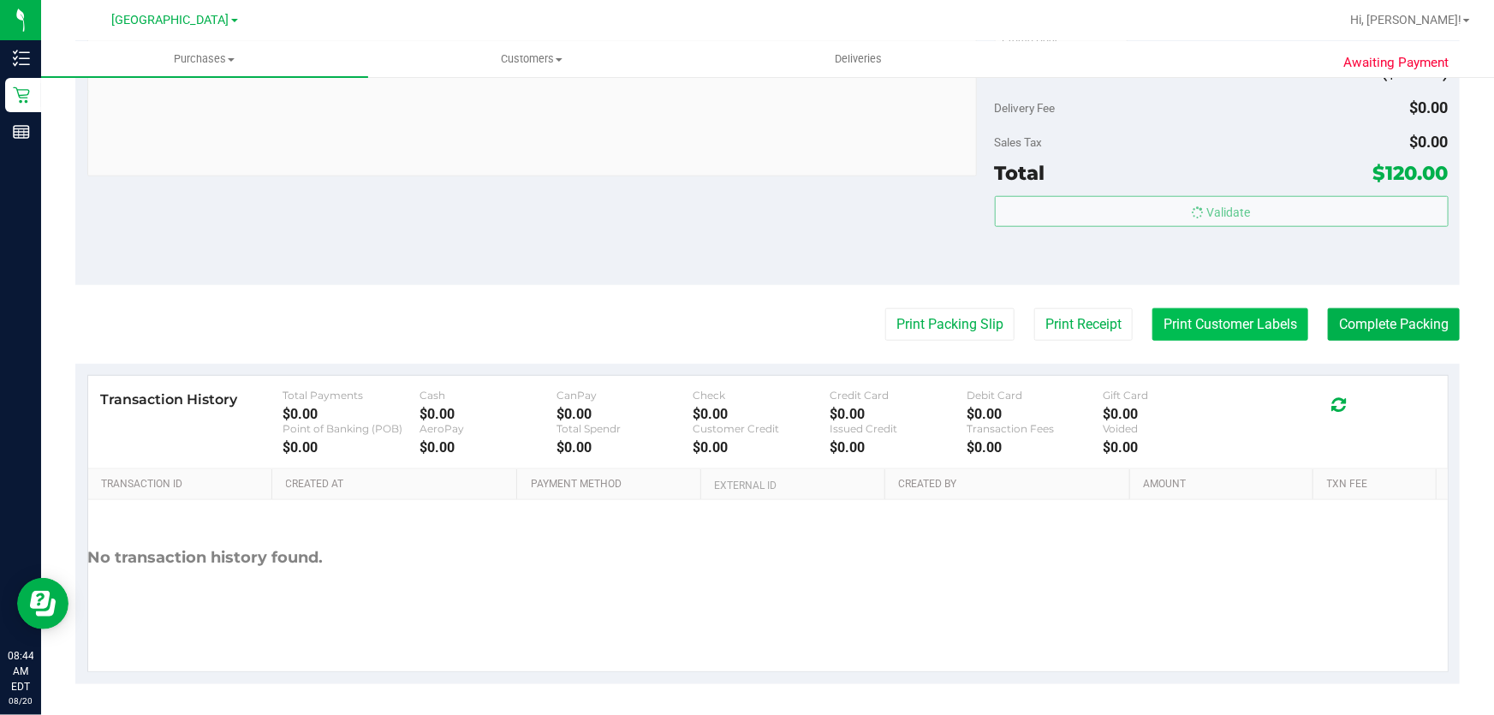
click at [1164, 308] on body "Inventory Retail Reports 08:44 AM EDT 08/20/2025 08/20 Delray Beach WC Hi, Joey…" at bounding box center [747, 357] width 1494 height 715
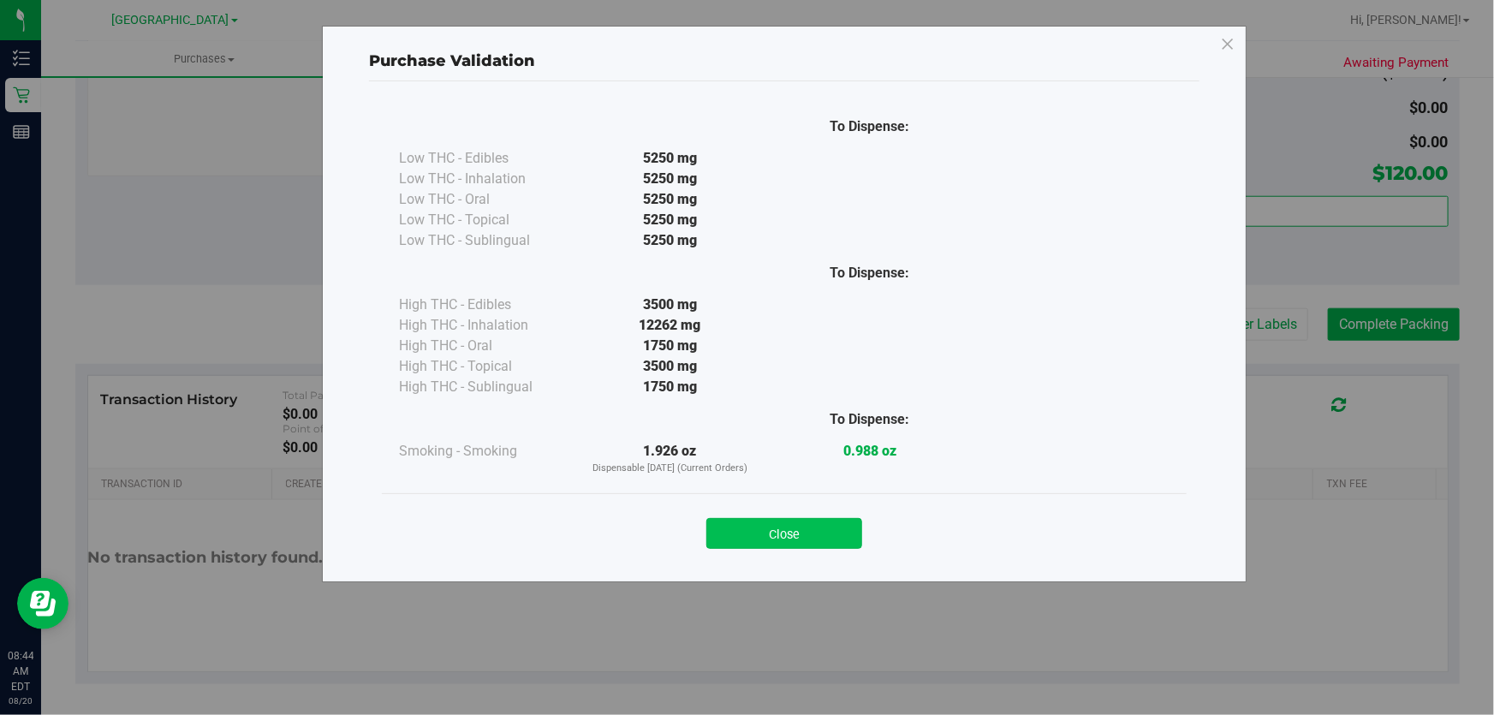
click at [771, 544] on button "Close" at bounding box center [784, 533] width 156 height 31
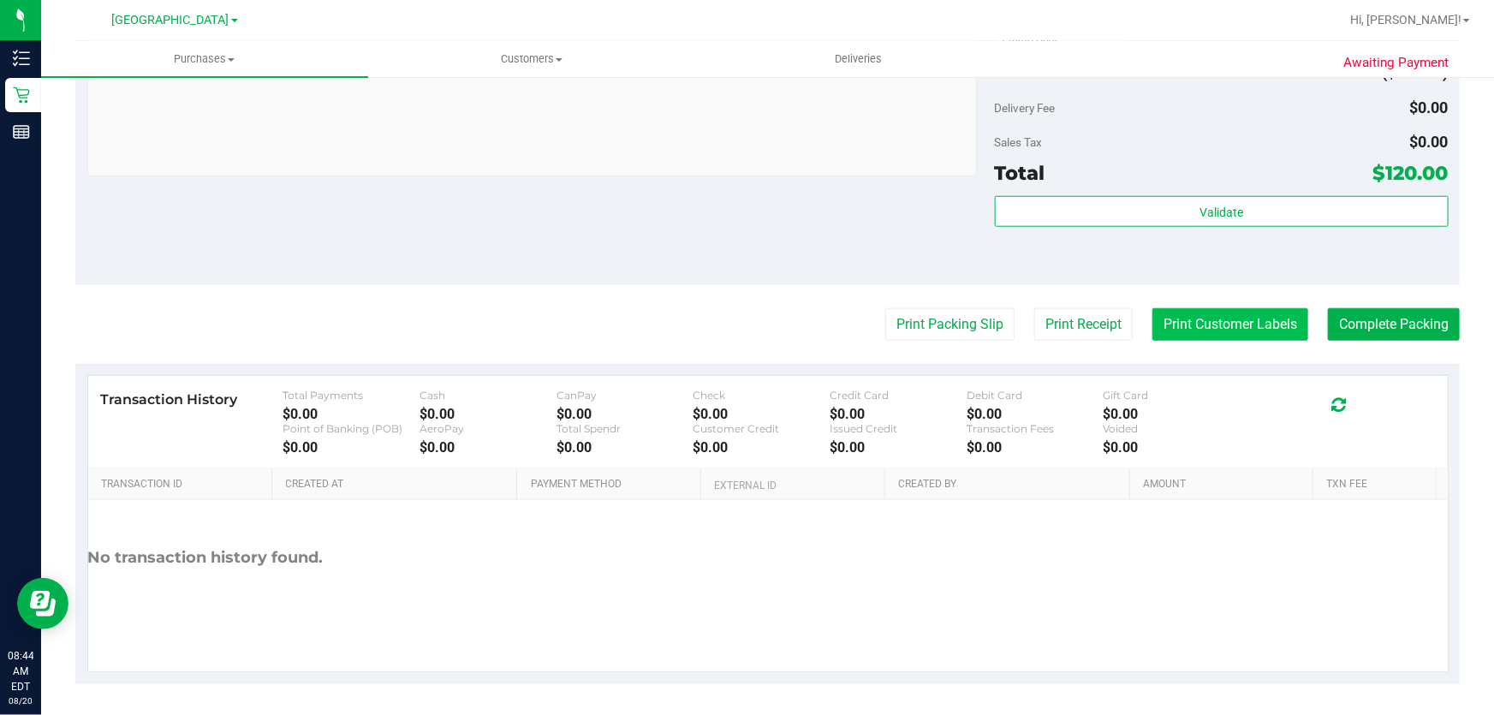
click at [1261, 327] on button "Print Customer Labels" at bounding box center [1231, 324] width 156 height 33
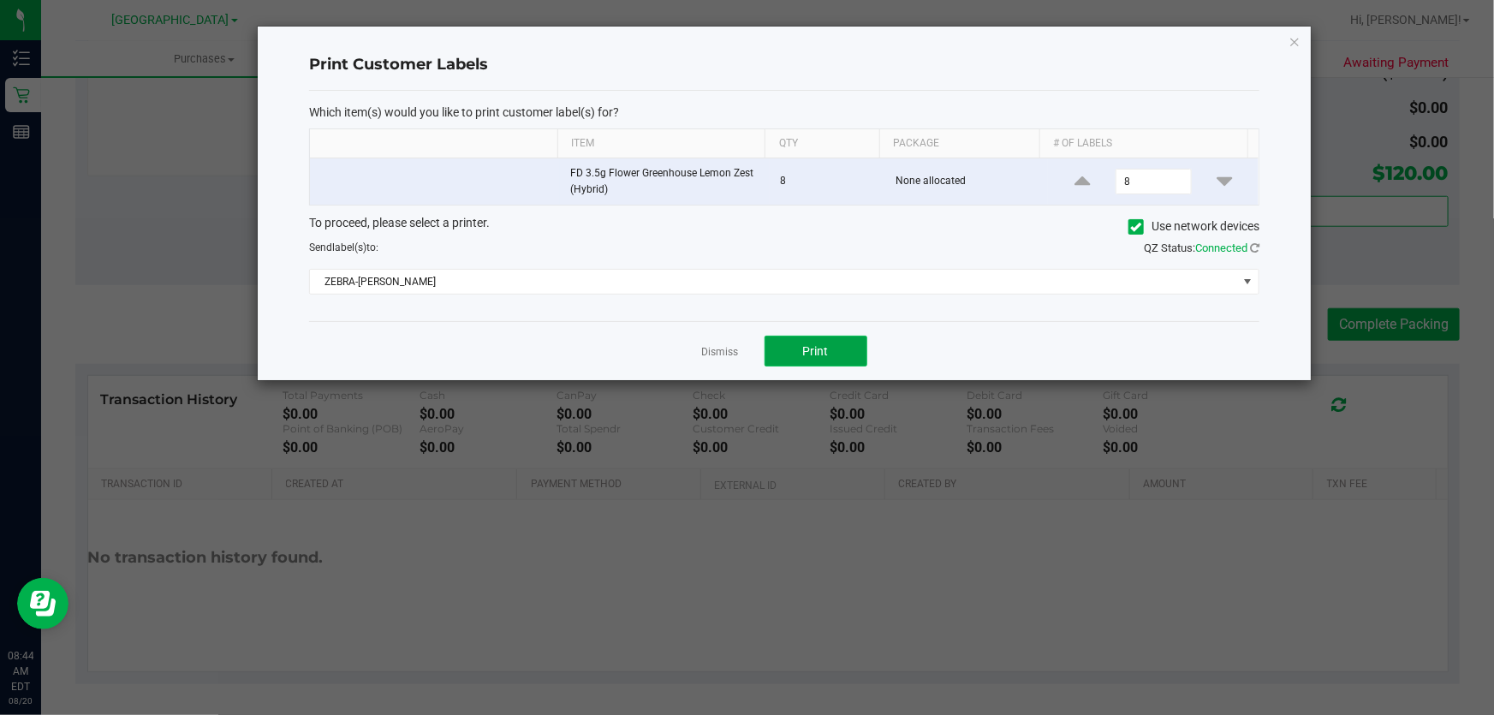
click at [772, 357] on button "Print" at bounding box center [816, 351] width 103 height 31
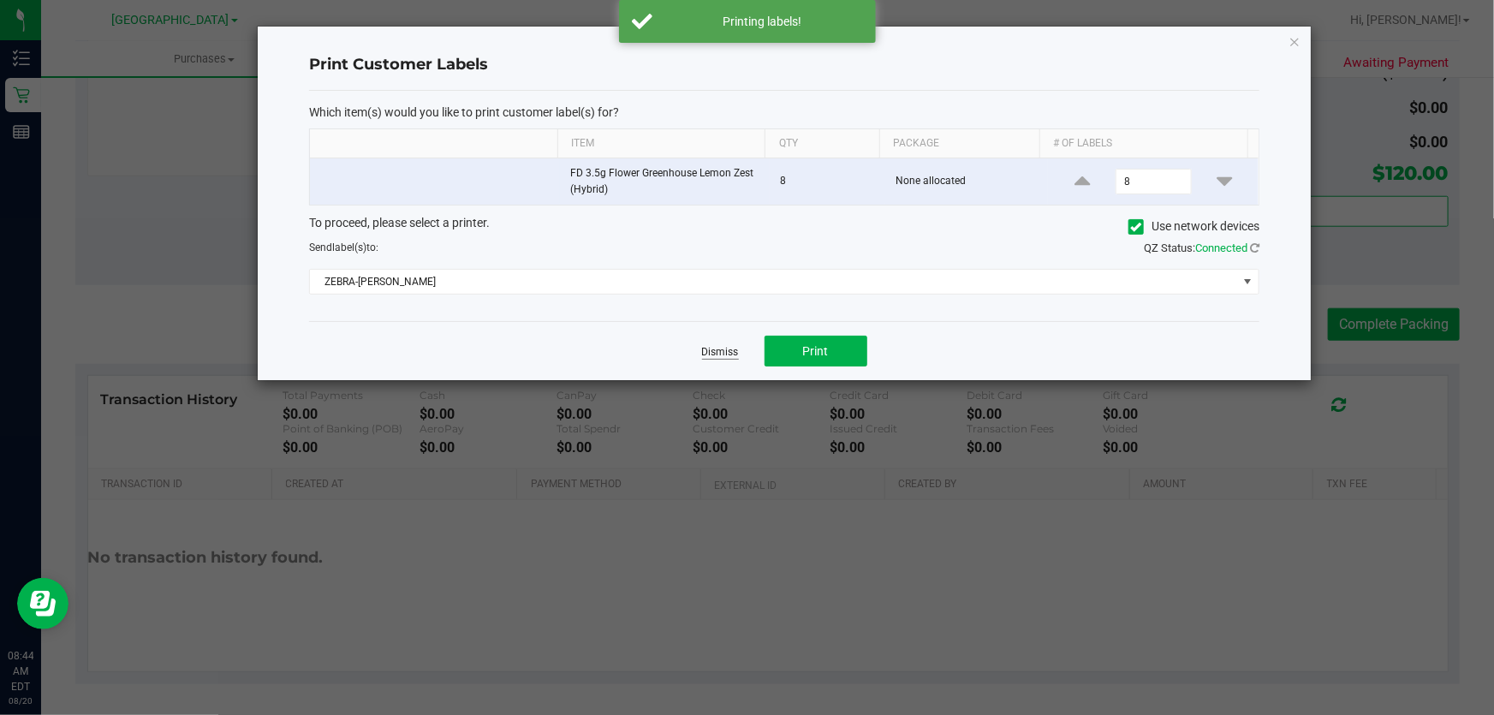
click at [711, 359] on link "Dismiss" at bounding box center [720, 352] width 37 height 15
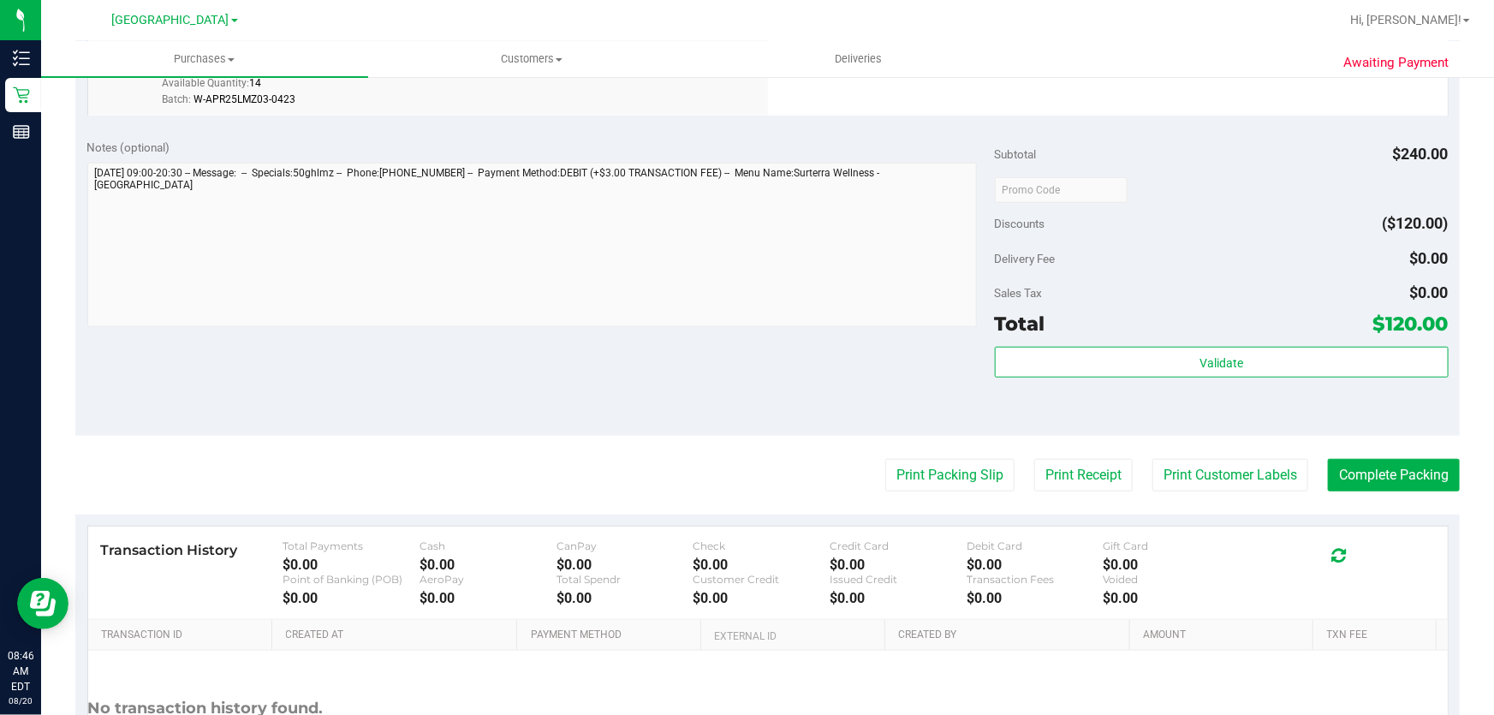
scroll to position [516, 0]
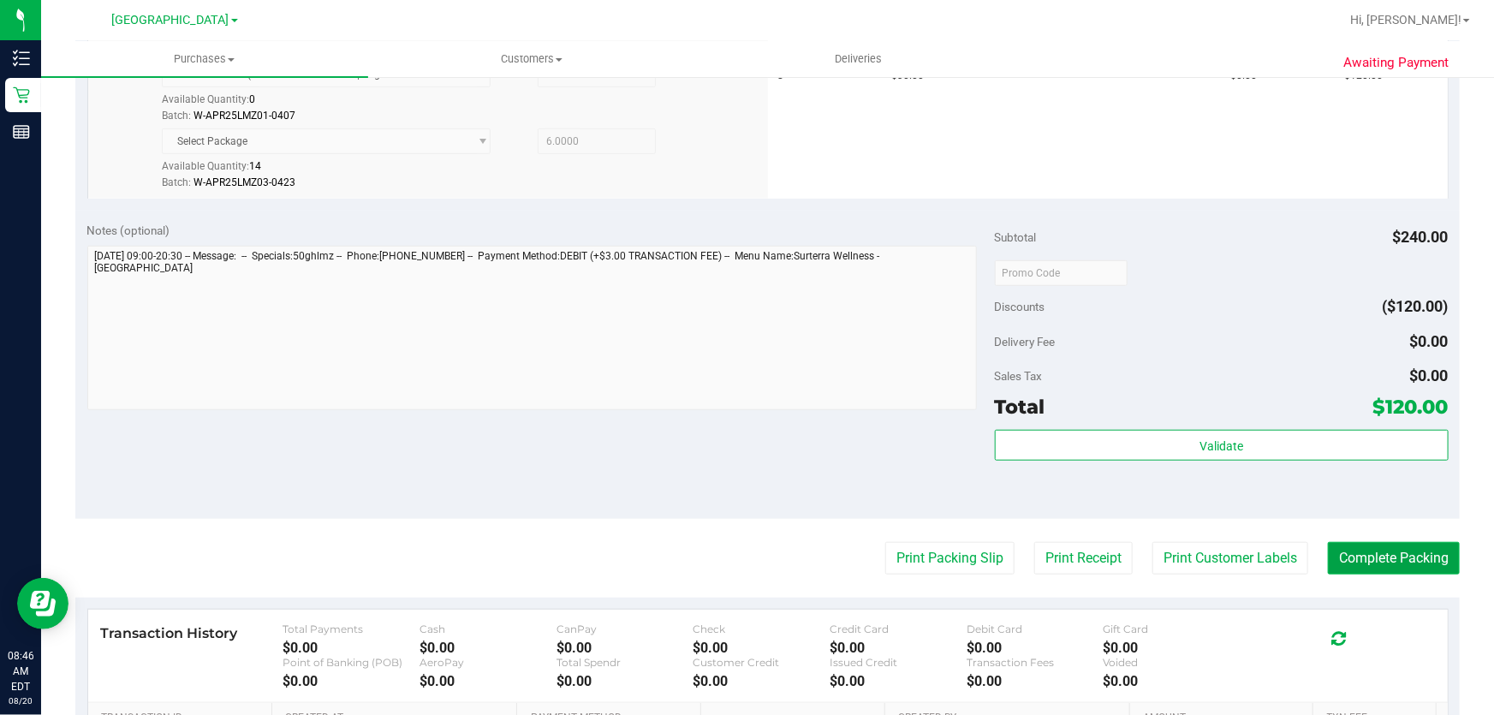
click at [1374, 545] on button "Complete Packing" at bounding box center [1394, 558] width 132 height 33
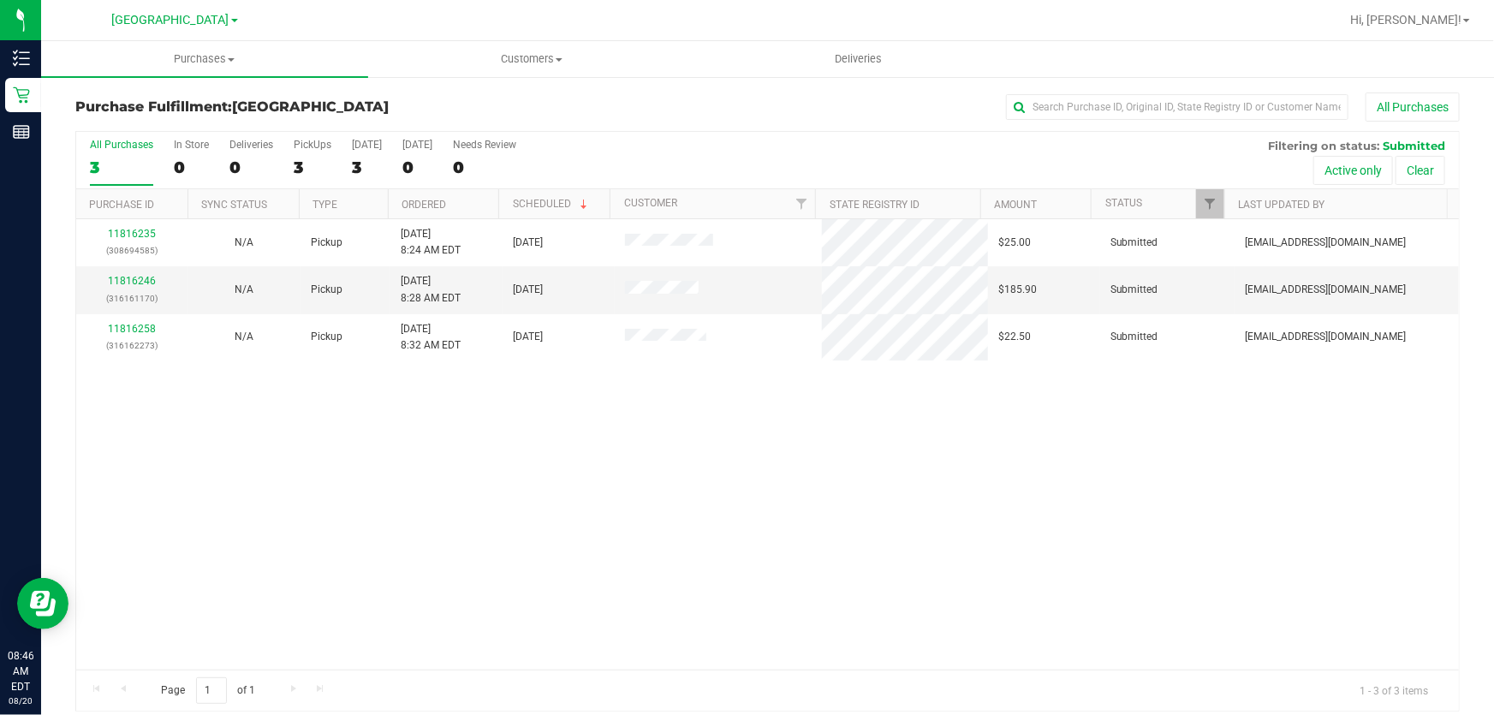
click at [111, 212] on th "Purchase ID" at bounding box center [131, 204] width 111 height 30
drag, startPoint x: 111, startPoint y: 212, endPoint x: 115, endPoint y: 204, distance: 9.2
click at [115, 204] on link "Purchase ID" at bounding box center [131, 204] width 85 height 12
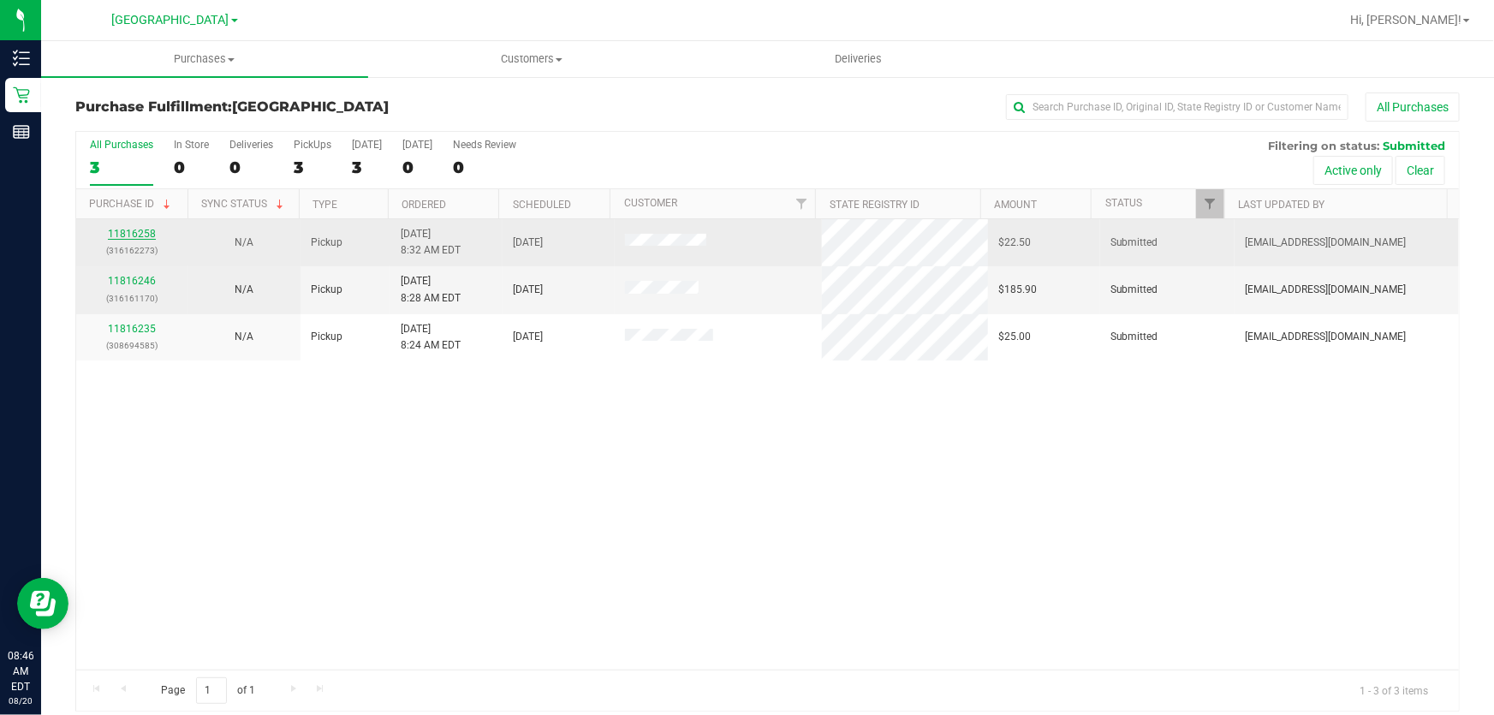
click at [116, 226] on div "11816258 (316162273)" at bounding box center [132, 242] width 92 height 33
click at [114, 236] on link "11816258" at bounding box center [132, 234] width 48 height 12
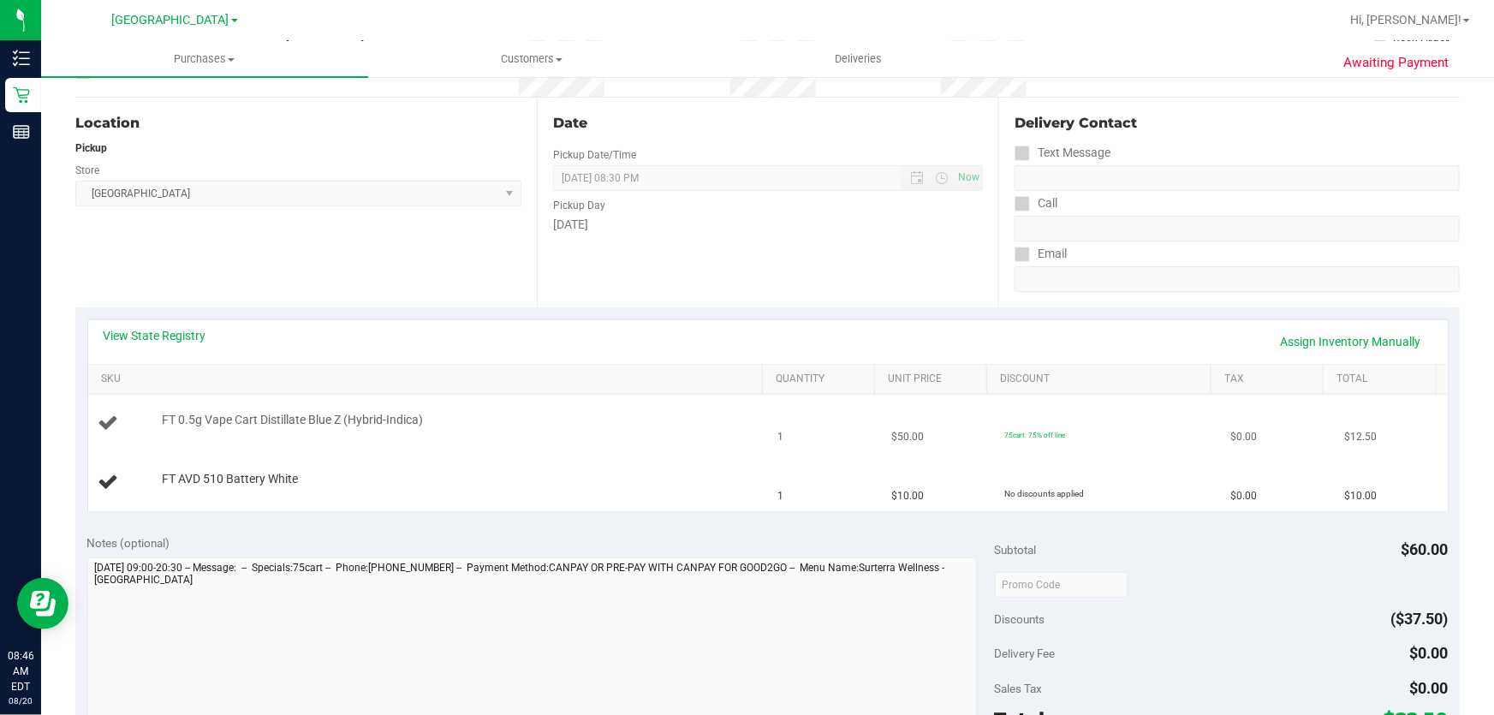
scroll to position [155, 0]
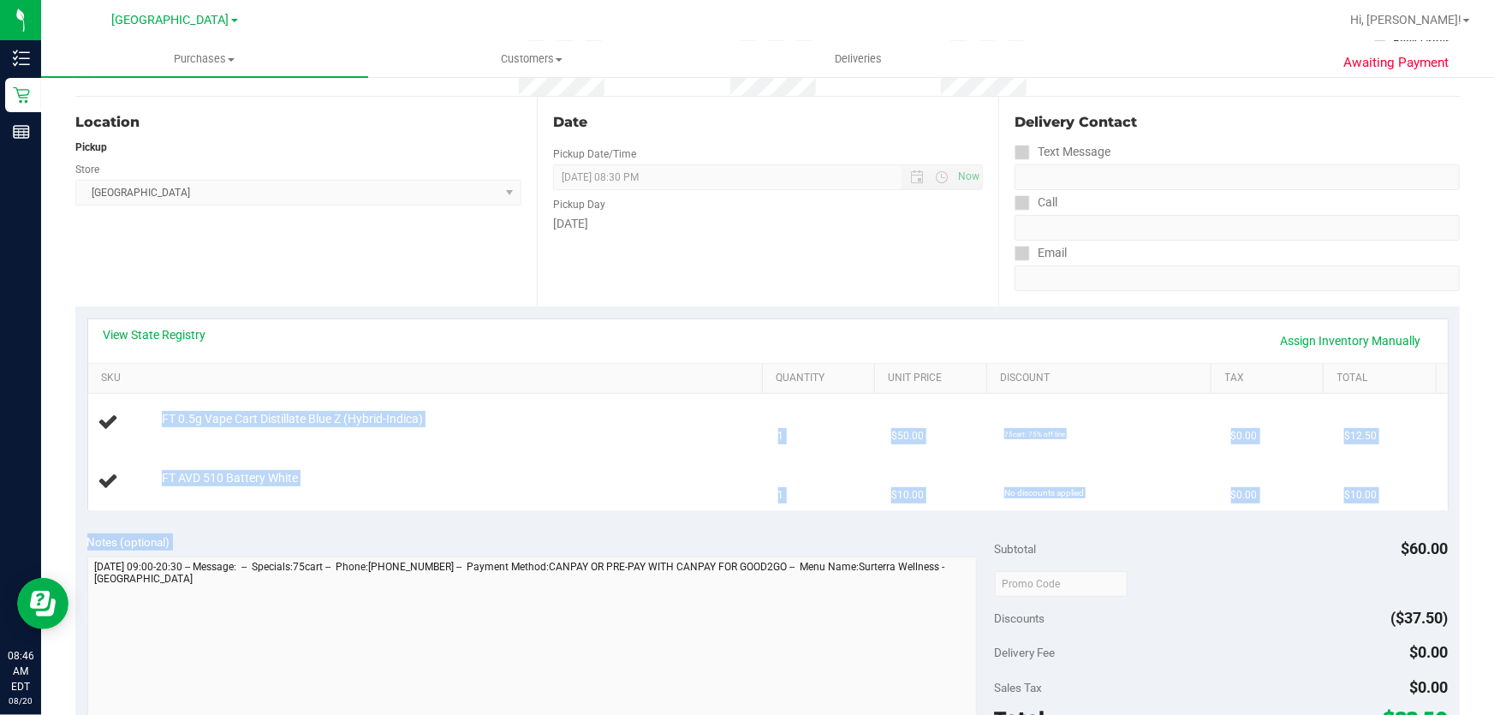
click at [967, 591] on purchase-details "Back Edit Purchase Cancel Purchase View Profile # 11816258 BioTrack ID: - Submi…" at bounding box center [767, 582] width 1385 height 1291
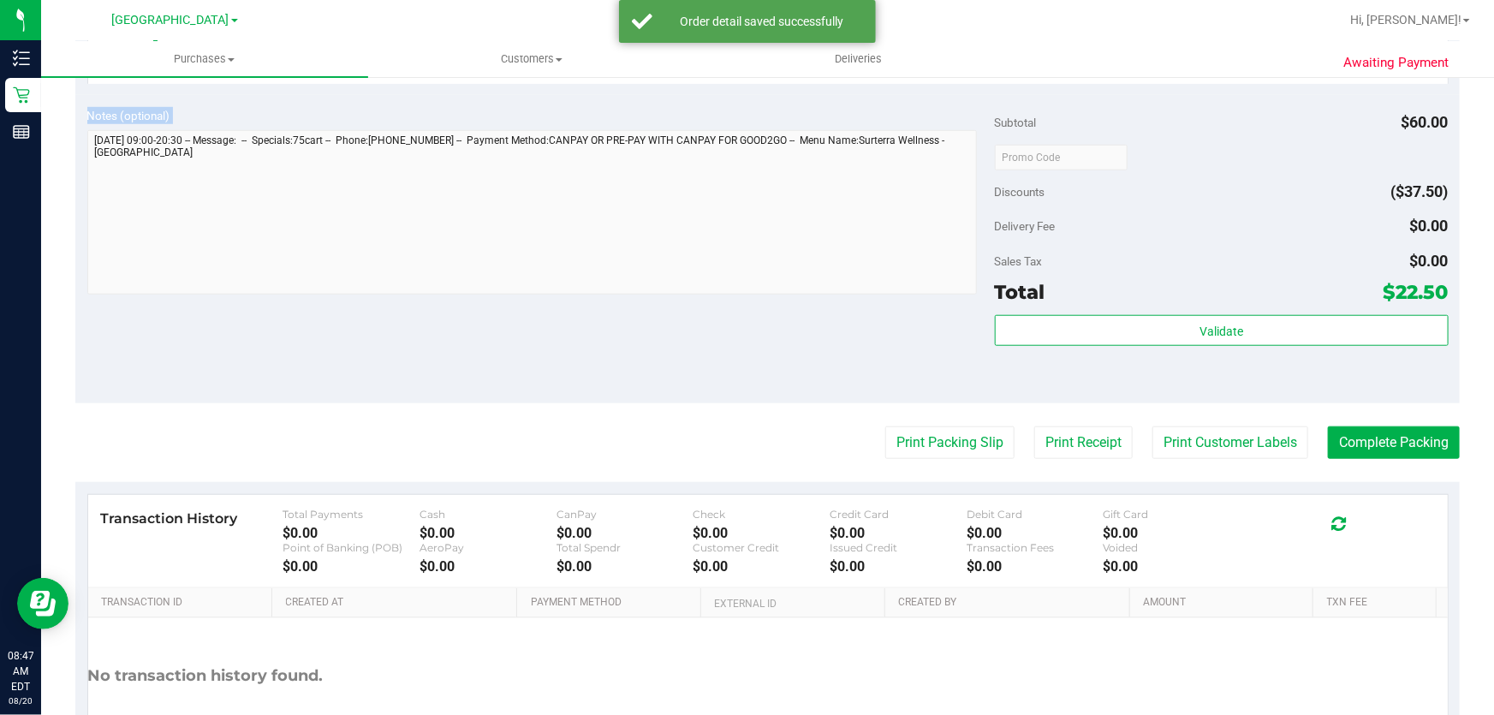
scroll to position [625, 0]
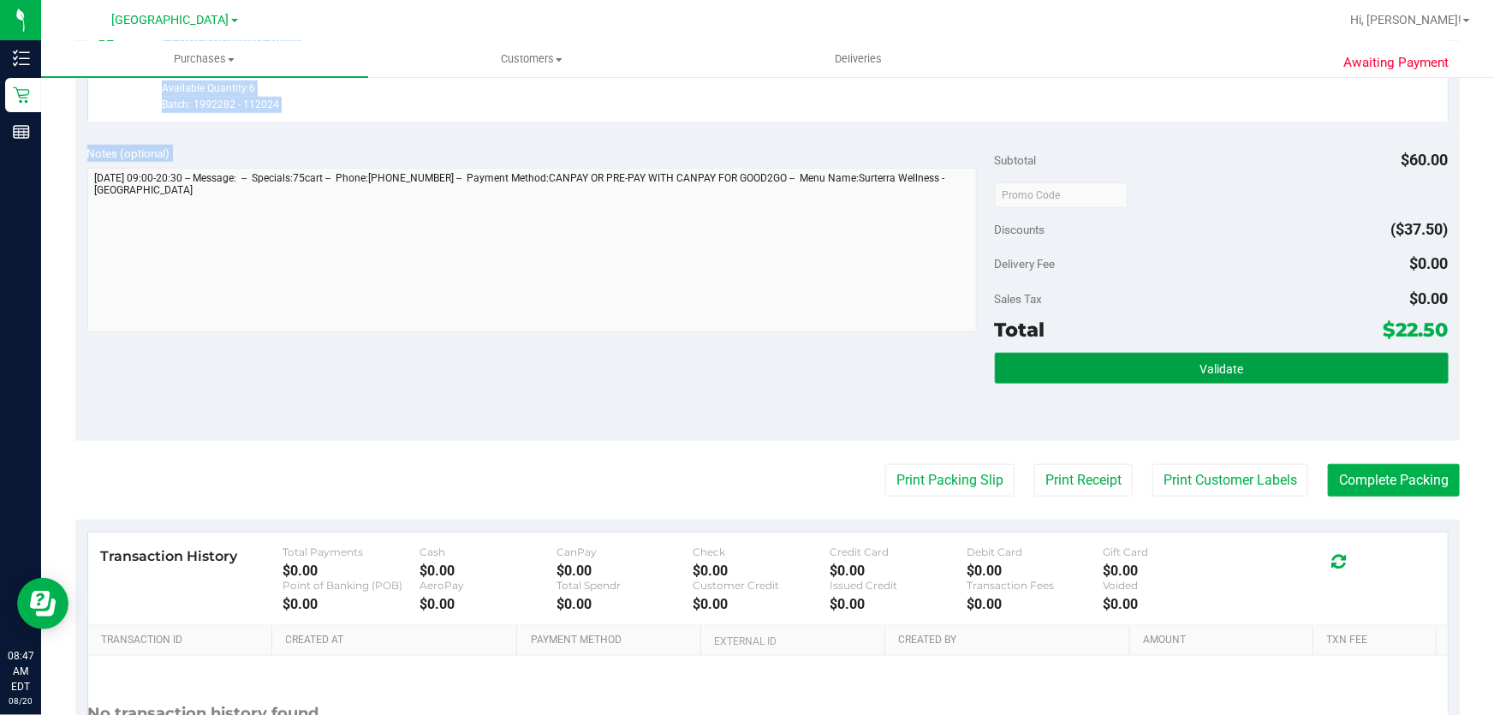
drag, startPoint x: 1235, startPoint y: 370, endPoint x: 1240, endPoint y: 456, distance: 86.6
click at [1235, 371] on button "Validate" at bounding box center [1222, 368] width 454 height 31
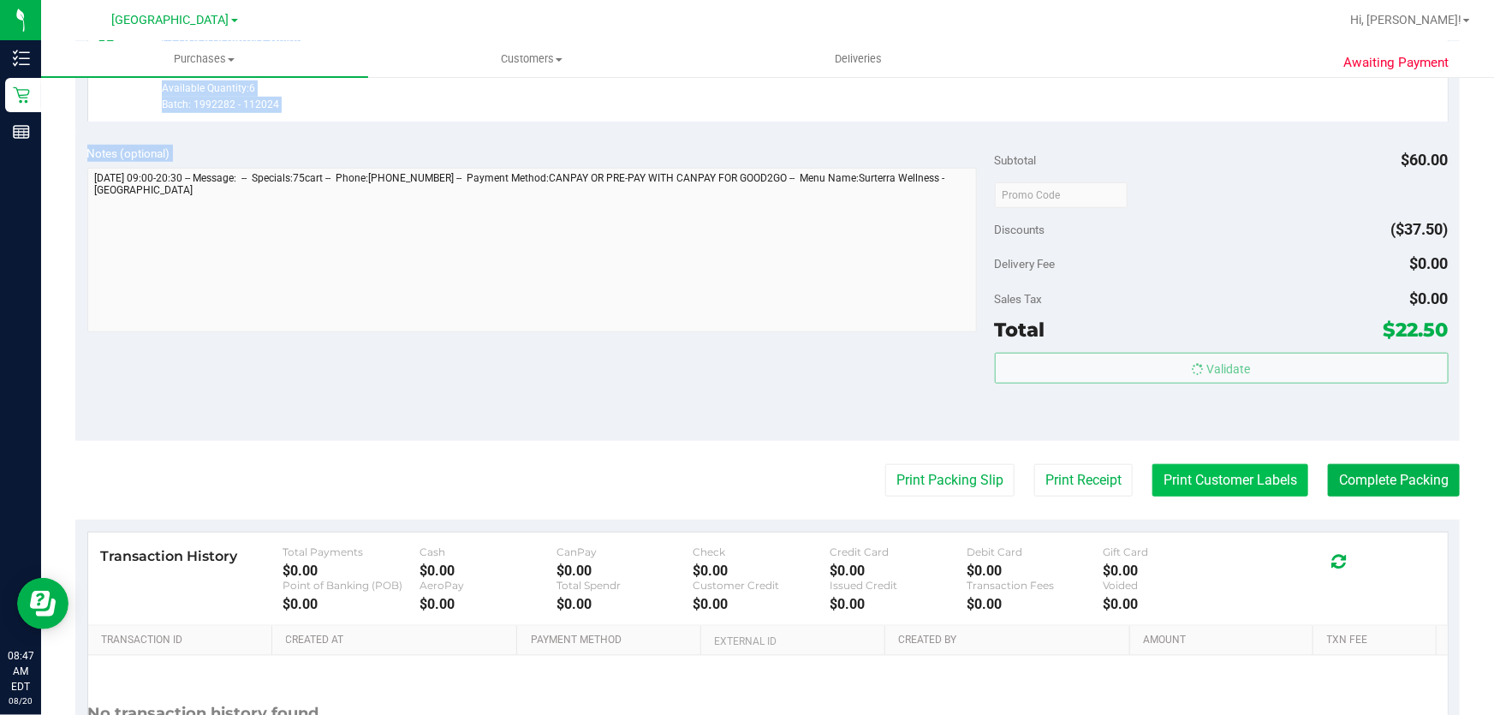
click at [1243, 483] on body "Inventory Retail Reports 08:47 AM EDT 08/20/2025 08/20 Delray Beach WC Hi, Joey…" at bounding box center [747, 357] width 1494 height 715
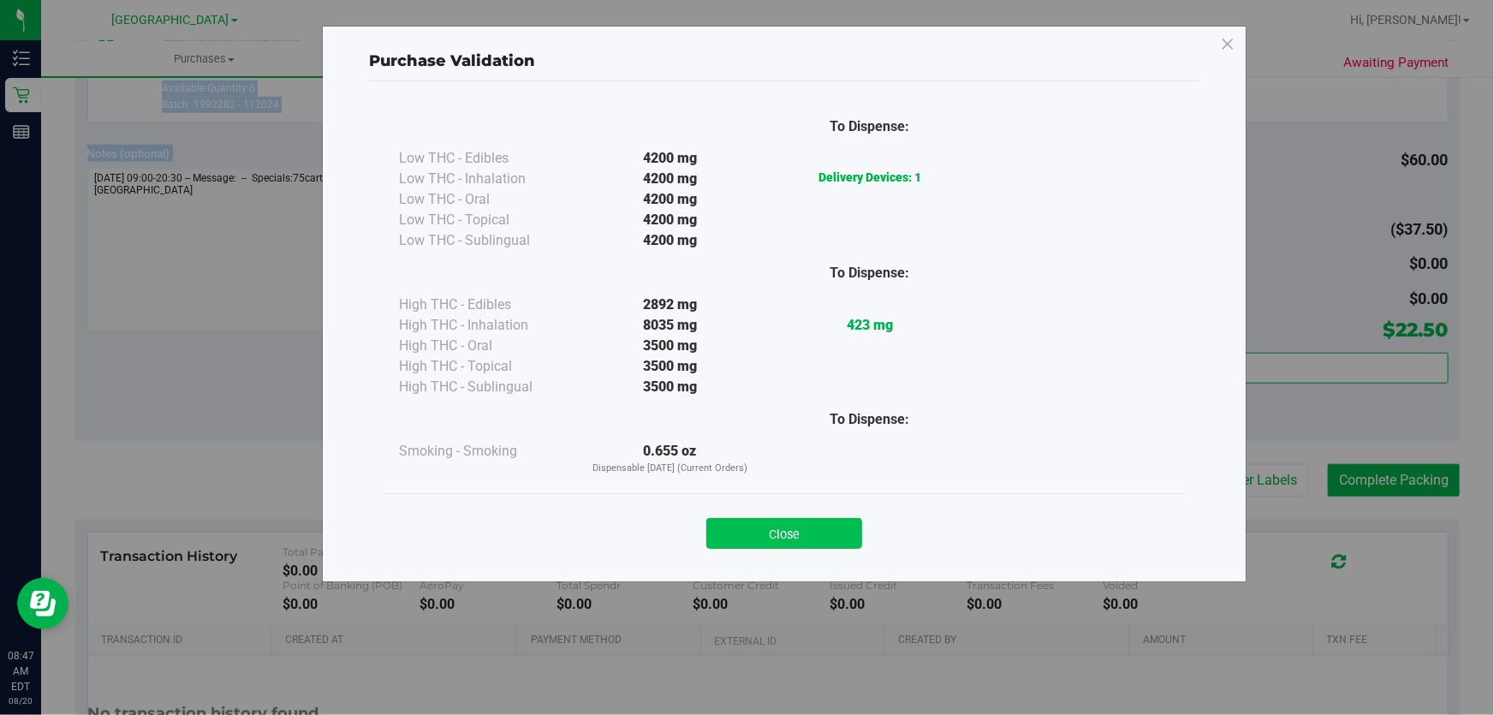
click at [795, 525] on button "Close" at bounding box center [784, 533] width 156 height 31
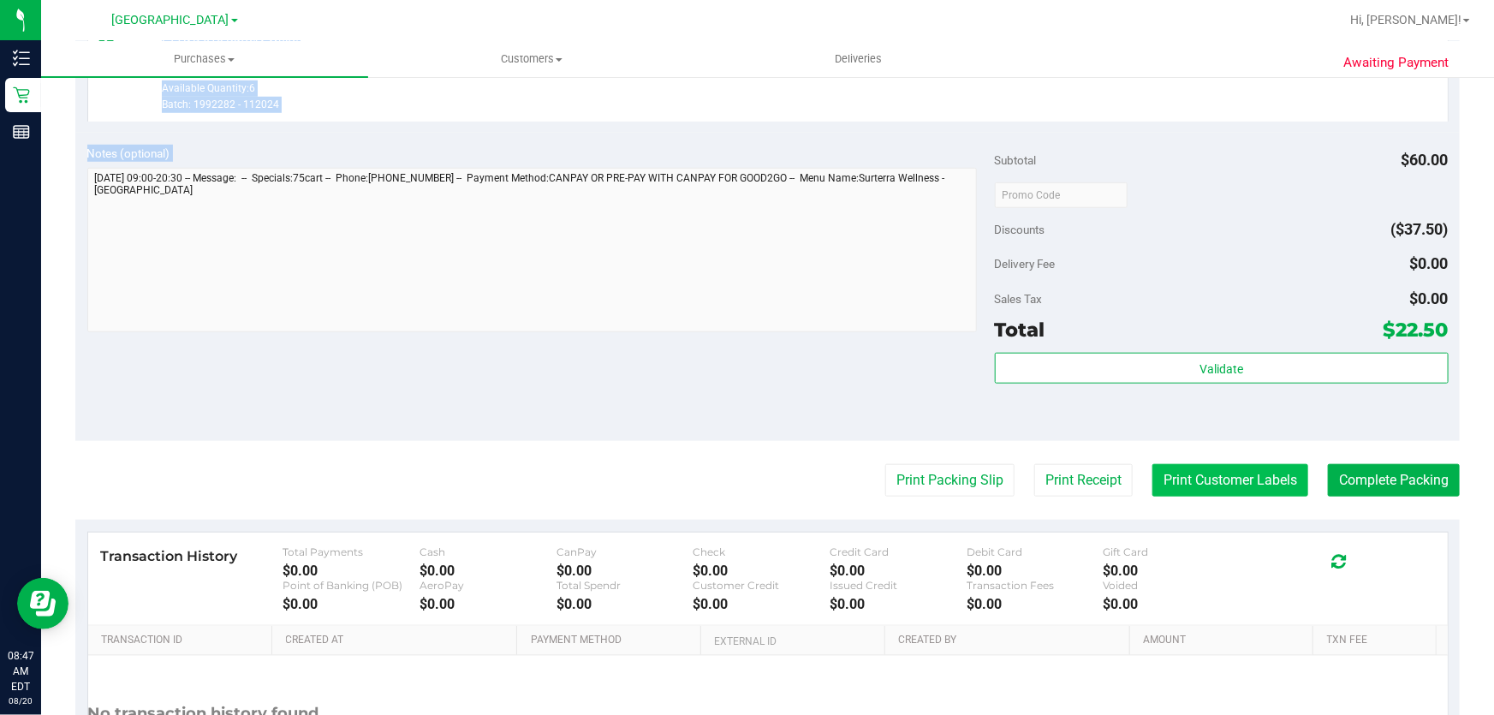
click at [1245, 490] on button "Print Customer Labels" at bounding box center [1231, 480] width 156 height 33
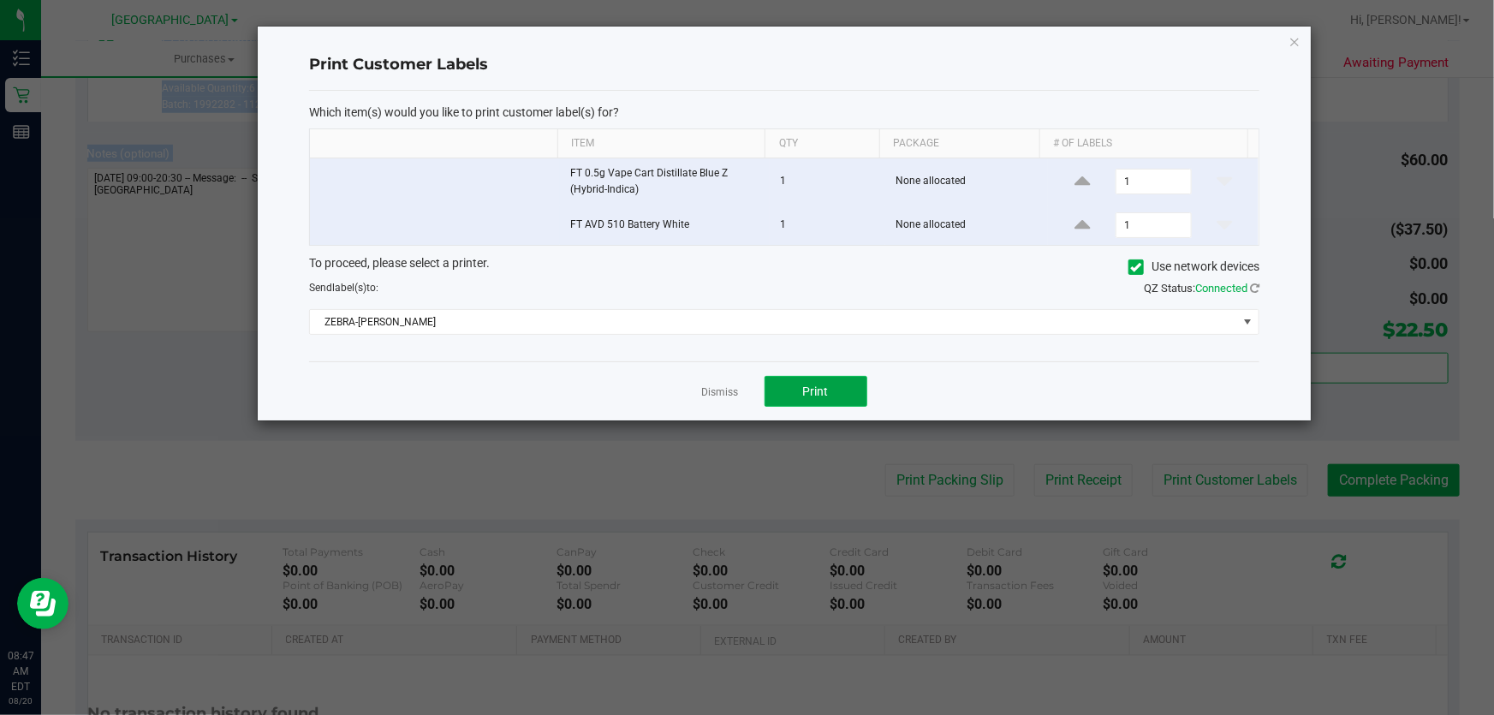
click at [816, 390] on span "Print" at bounding box center [816, 391] width 26 height 14
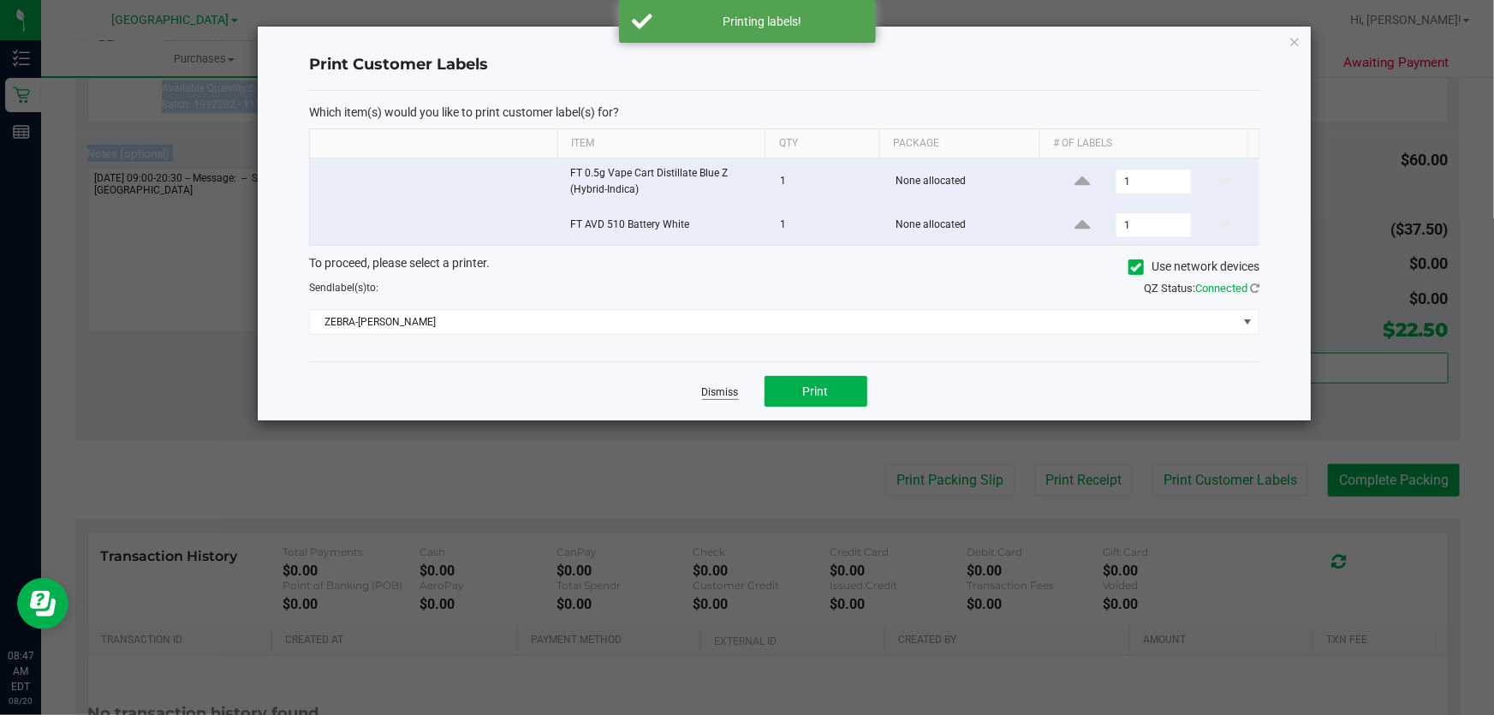
click at [731, 388] on link "Dismiss" at bounding box center [720, 392] width 37 height 15
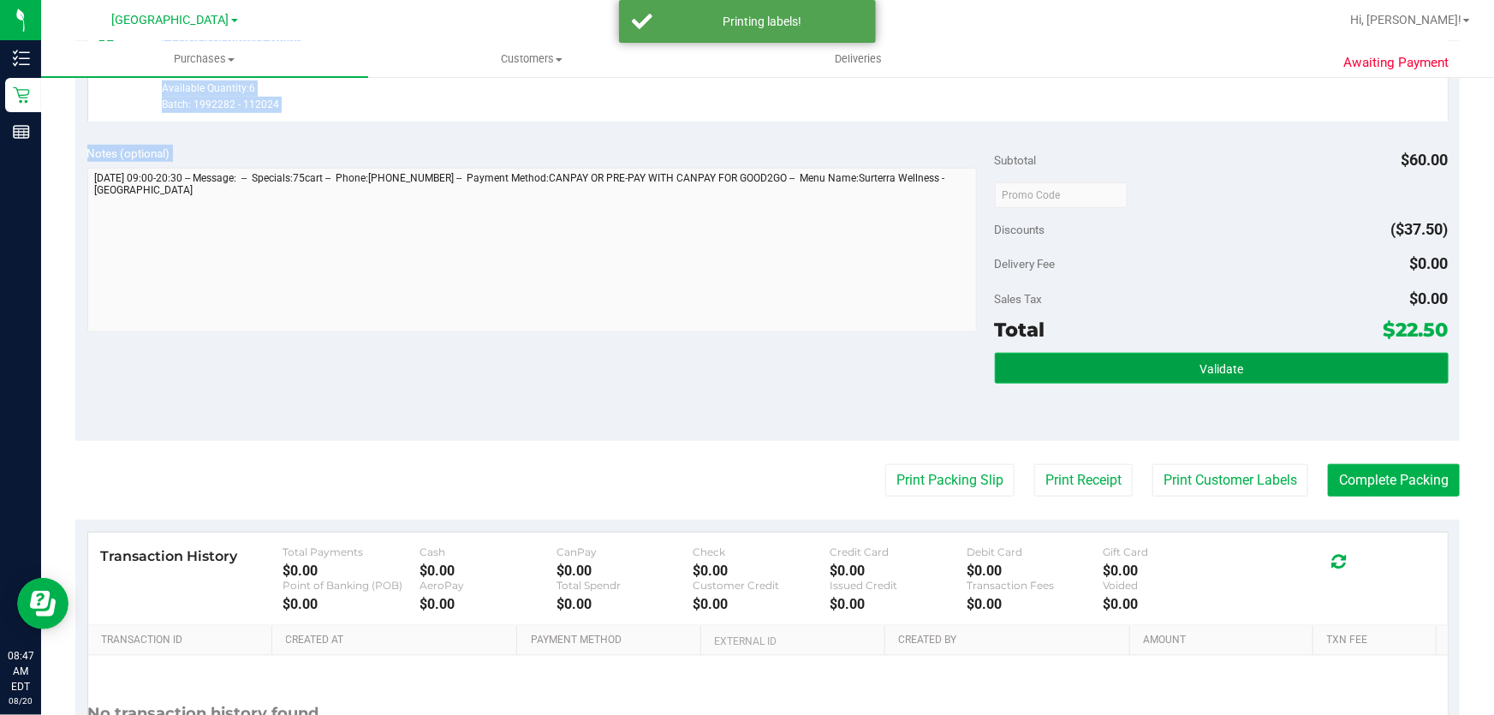
click at [1261, 362] on button "Validate" at bounding box center [1222, 368] width 454 height 31
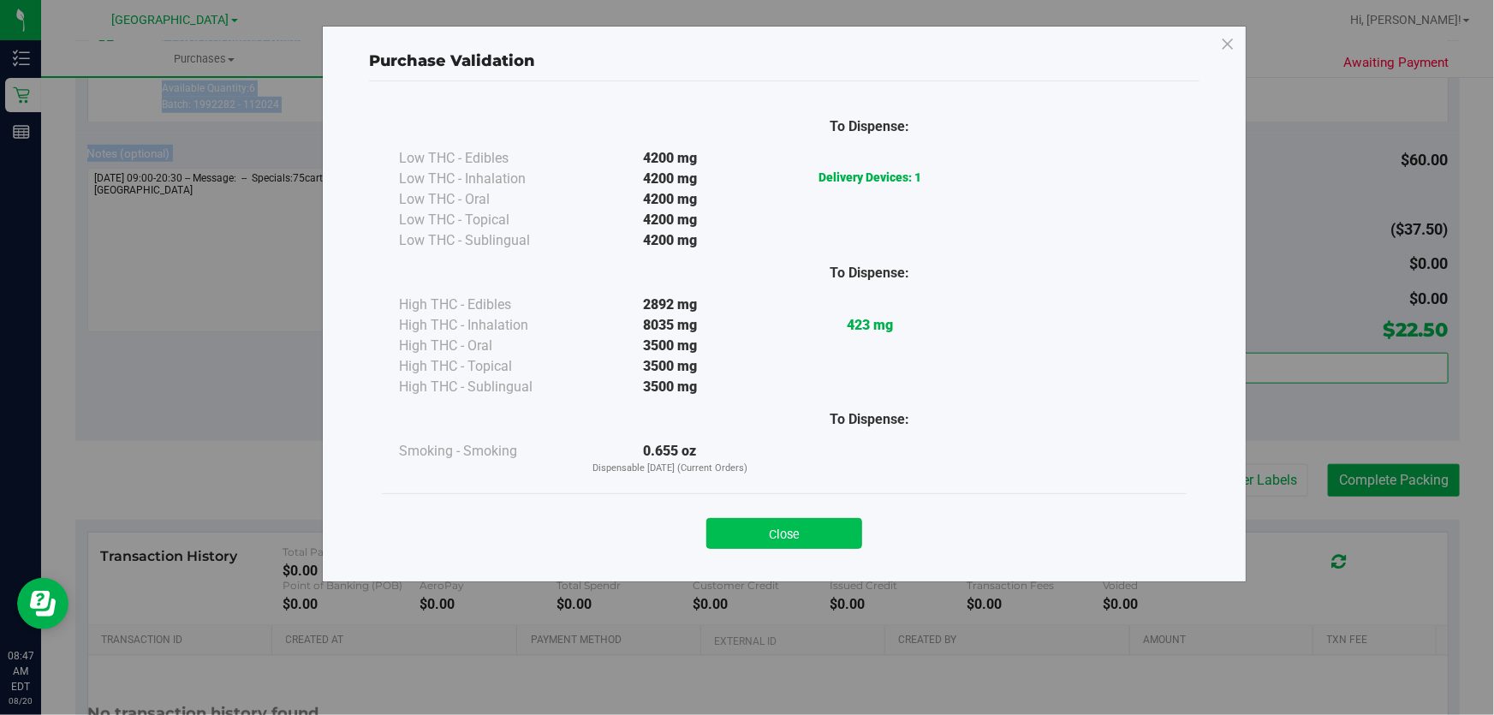
click at [795, 532] on button "Close" at bounding box center [784, 533] width 156 height 31
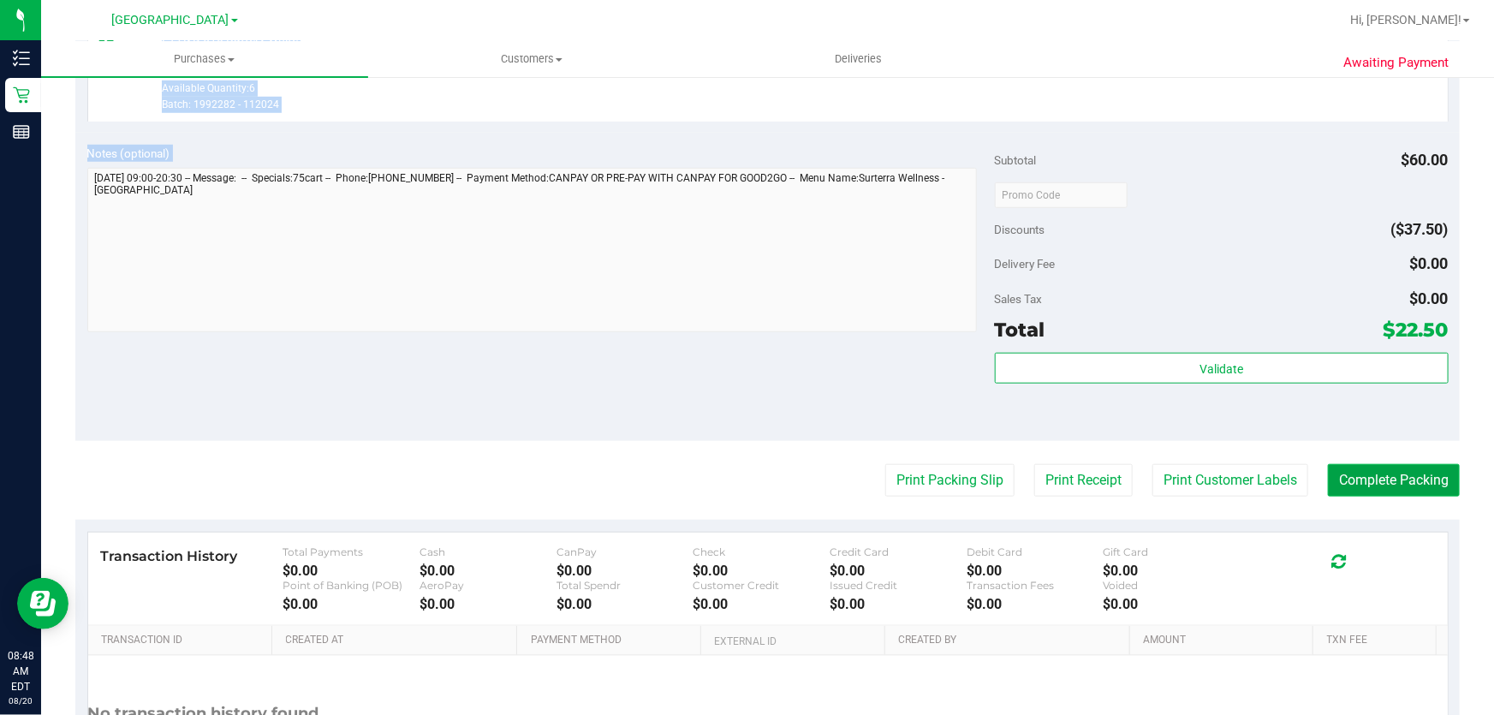
click at [1381, 491] on button "Complete Packing" at bounding box center [1394, 480] width 132 height 33
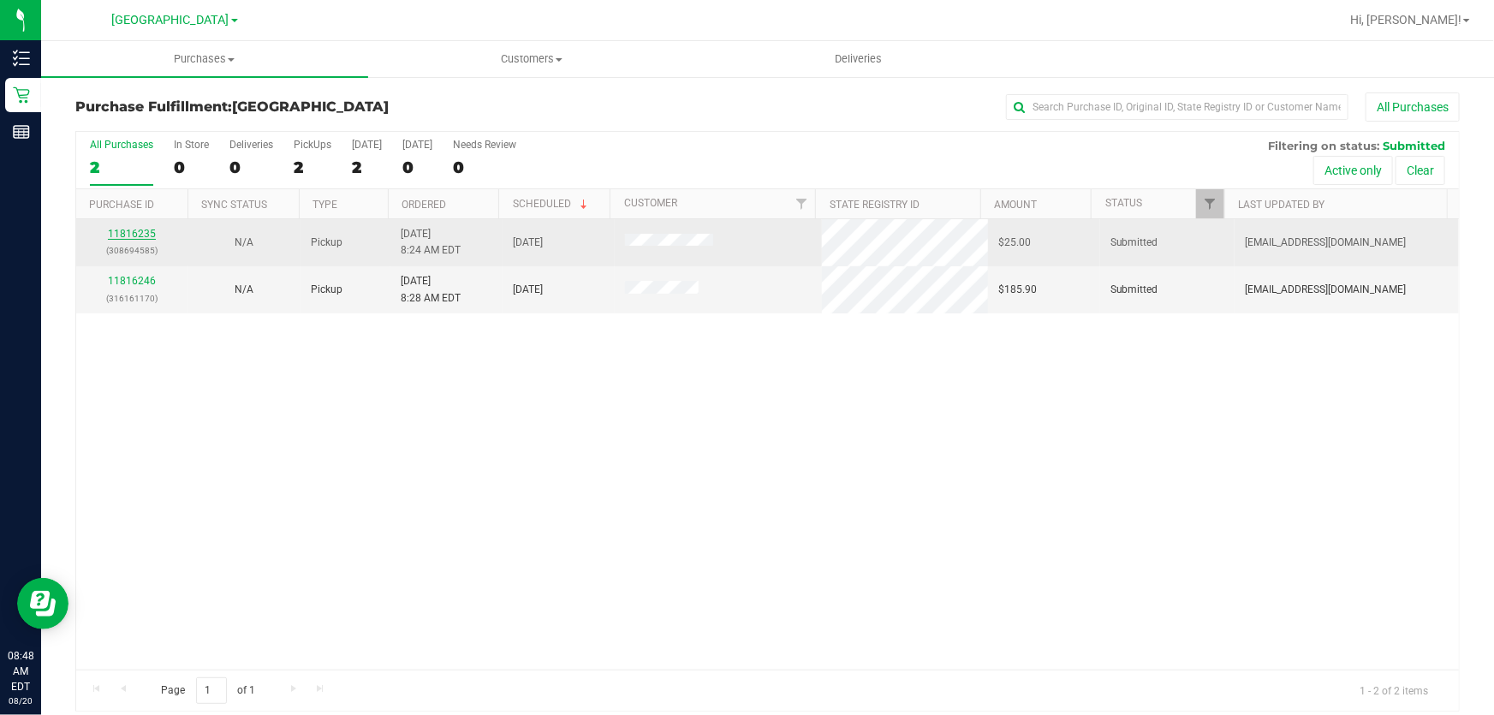
click at [136, 229] on link "11816235" at bounding box center [132, 234] width 48 height 12
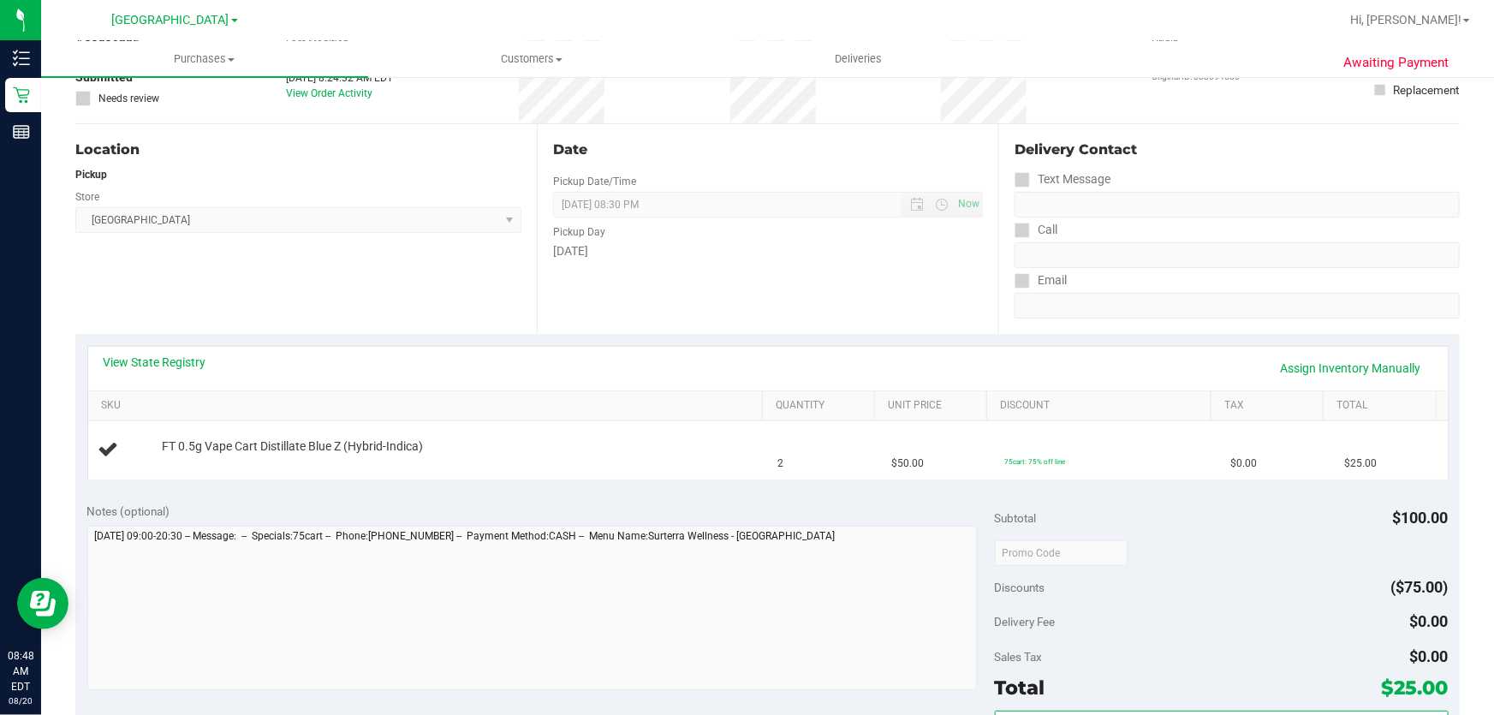
scroll to position [155, 0]
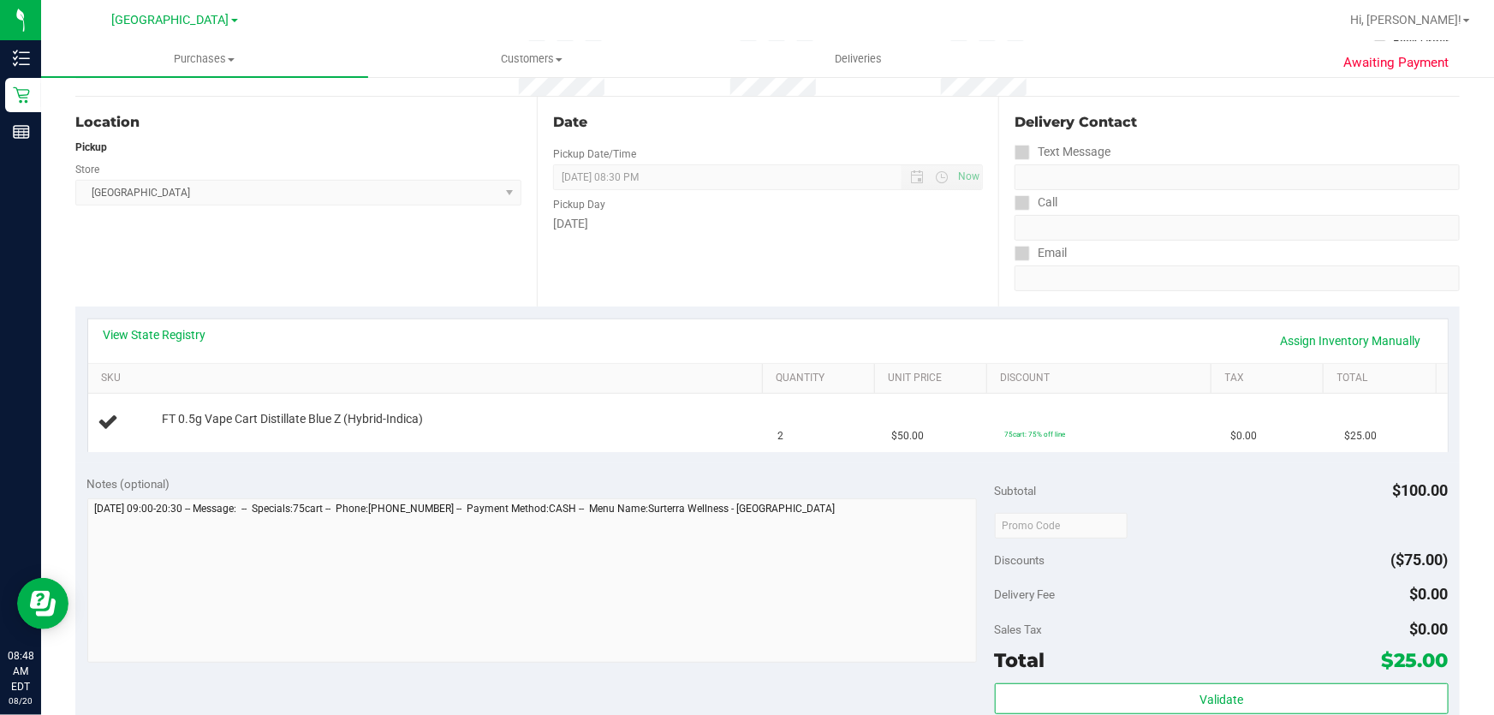
drag, startPoint x: 261, startPoint y: 422, endPoint x: 1055, endPoint y: 464, distance: 794.9
click at [1055, 464] on purchase-details "Back Edit Purchase Cancel Purchase View Profile # 11816235 BioTrack ID: - Submi…" at bounding box center [767, 553] width 1385 height 1233
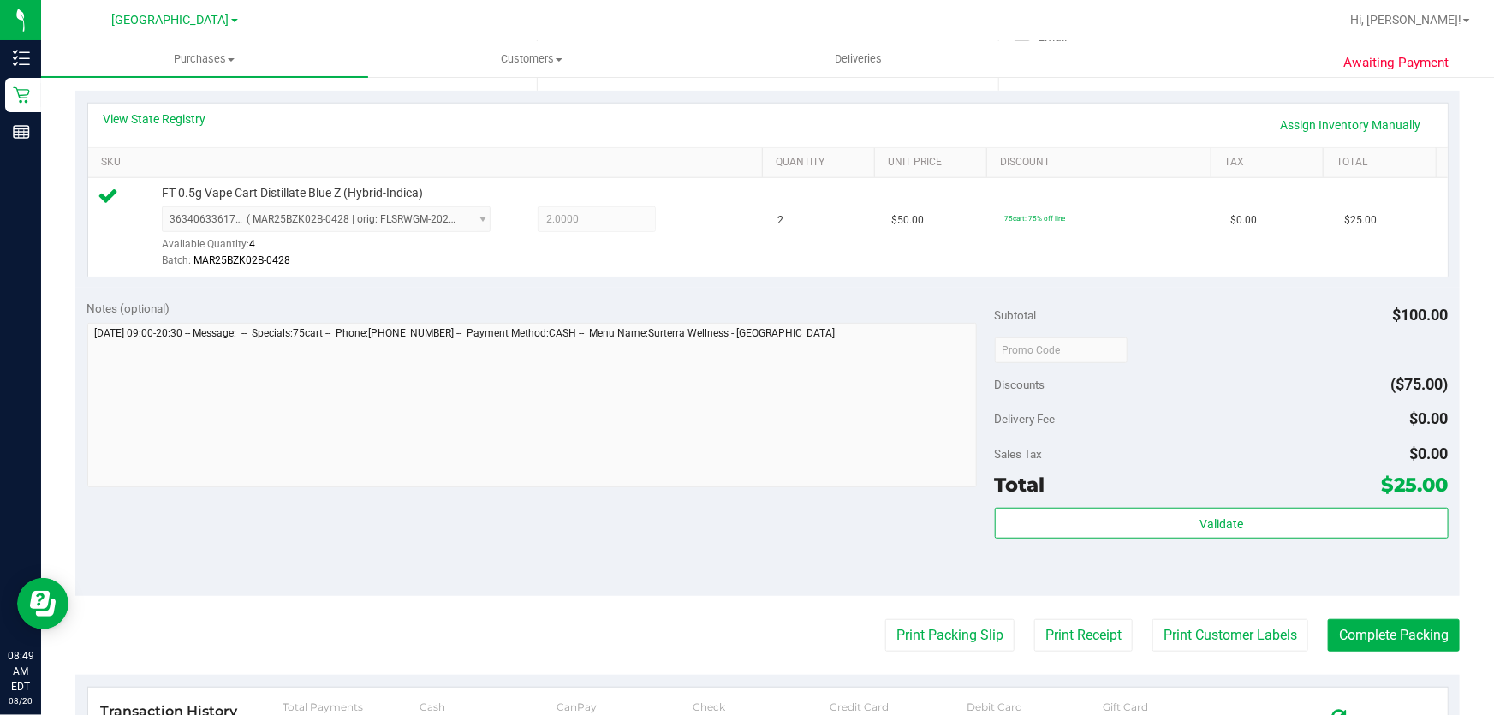
scroll to position [467, 0]
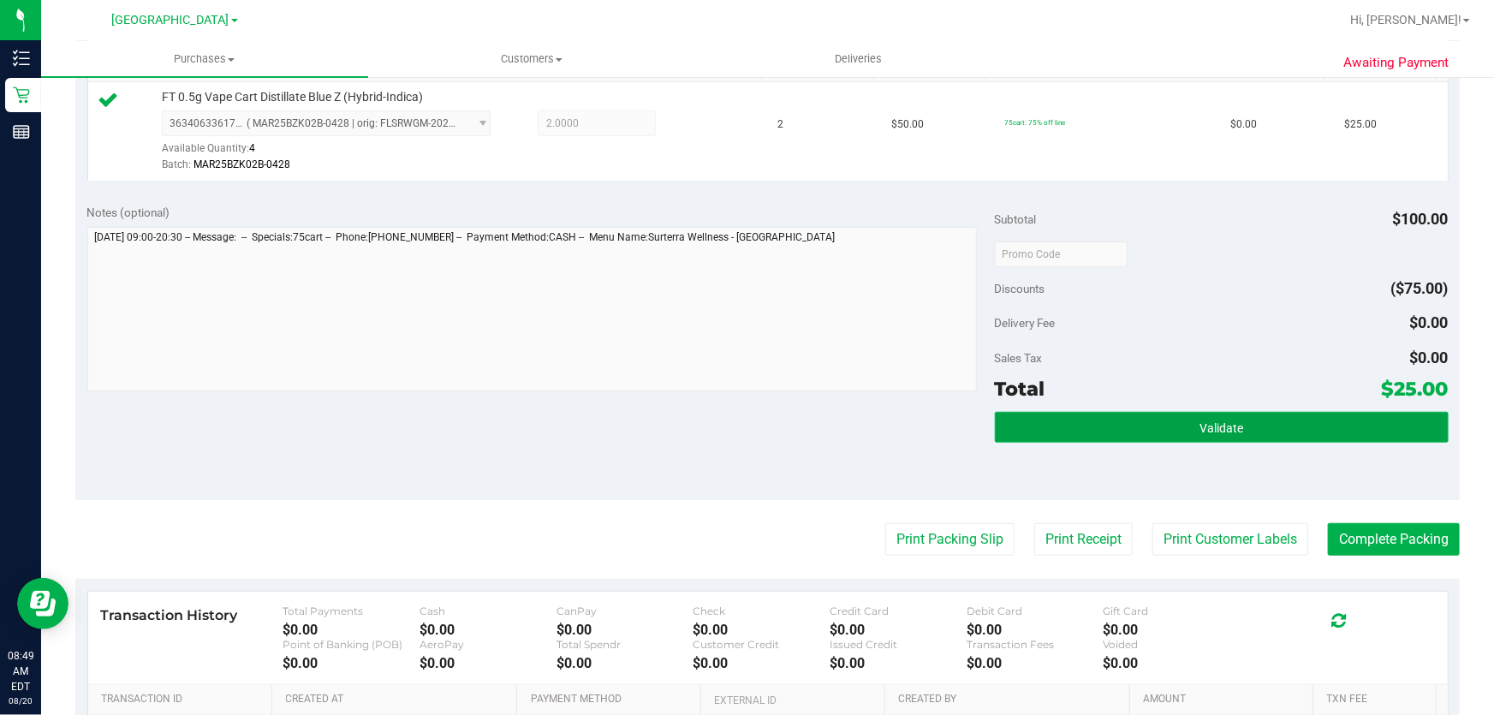
click at [1209, 426] on span "Validate" at bounding box center [1222, 428] width 44 height 14
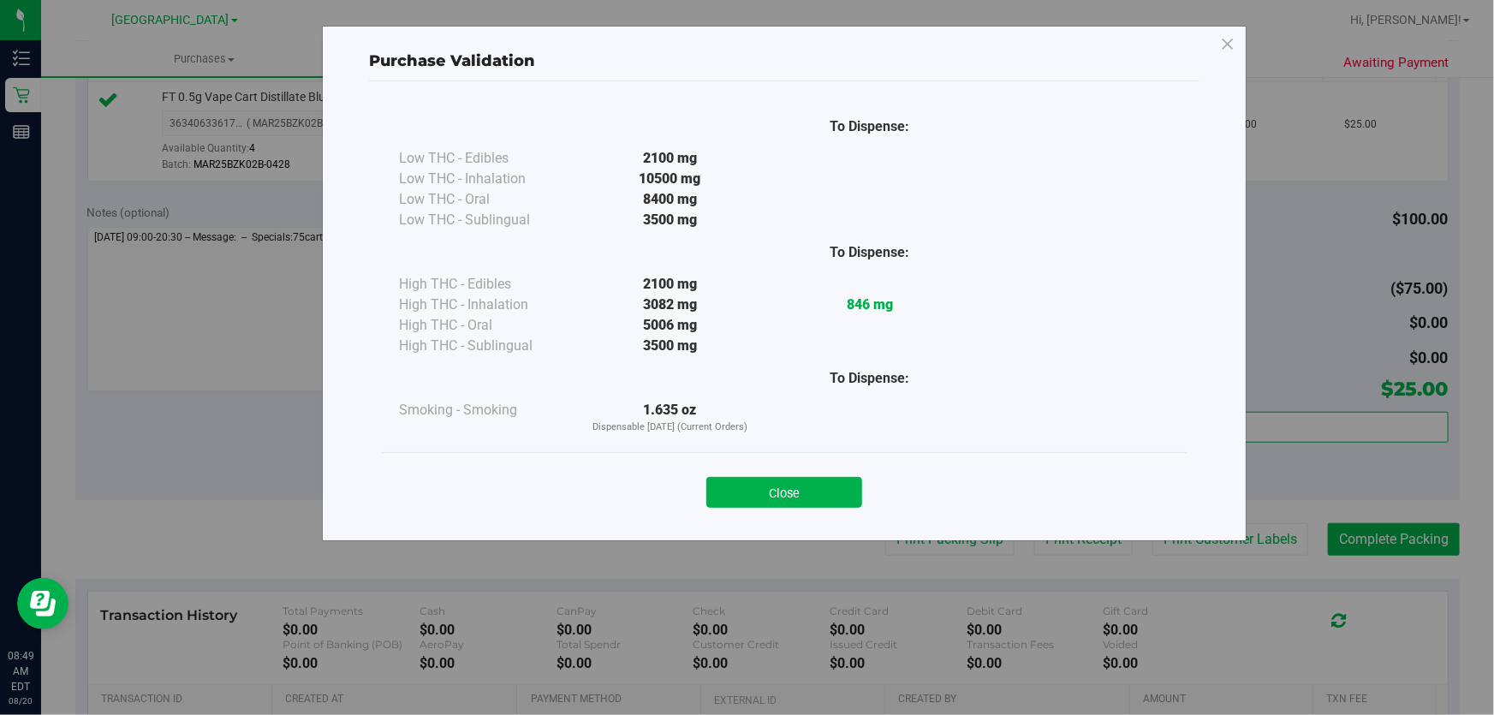
click at [1217, 534] on div "Purchase Validation To Dispense: Low THC - Edibles 2100 mg" at bounding box center [753, 357] width 1507 height 715
click at [807, 492] on button "Close" at bounding box center [784, 492] width 156 height 31
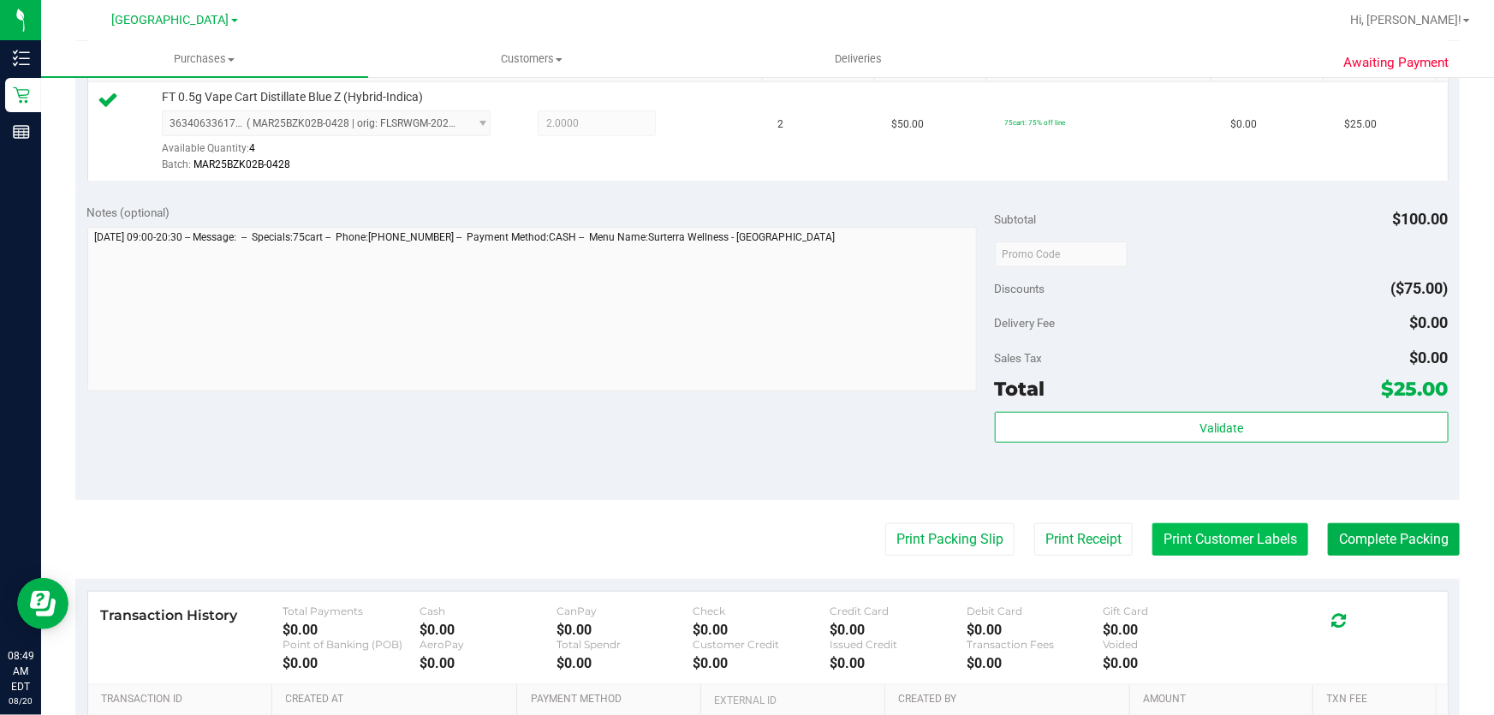
click at [1250, 522] on purchase-details "Back Edit Purchase Cancel Purchase View Profile # 11816235 BioTrack ID: - Submi…" at bounding box center [767, 262] width 1385 height 1273
click at [1242, 542] on button "Print Customer Labels" at bounding box center [1231, 539] width 156 height 33
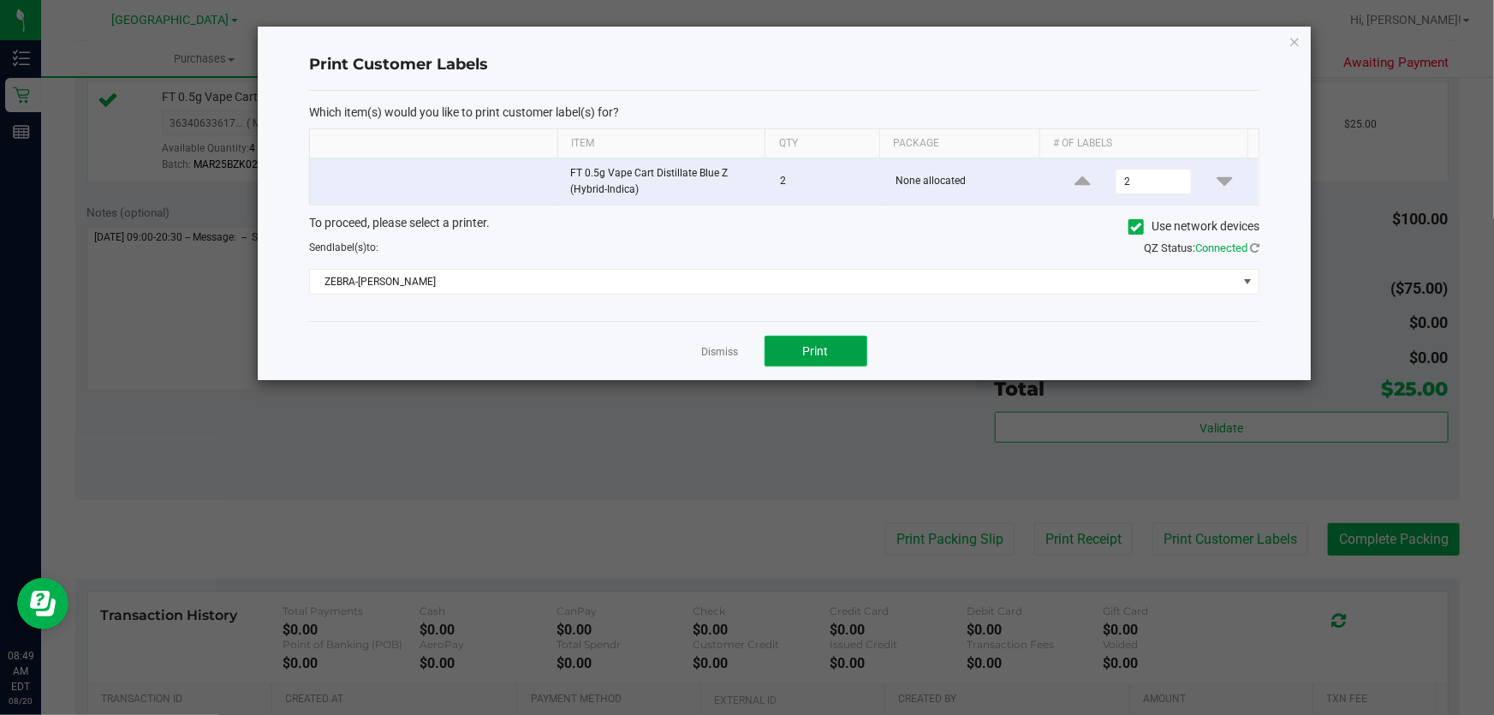
click at [821, 356] on span "Print" at bounding box center [816, 351] width 26 height 14
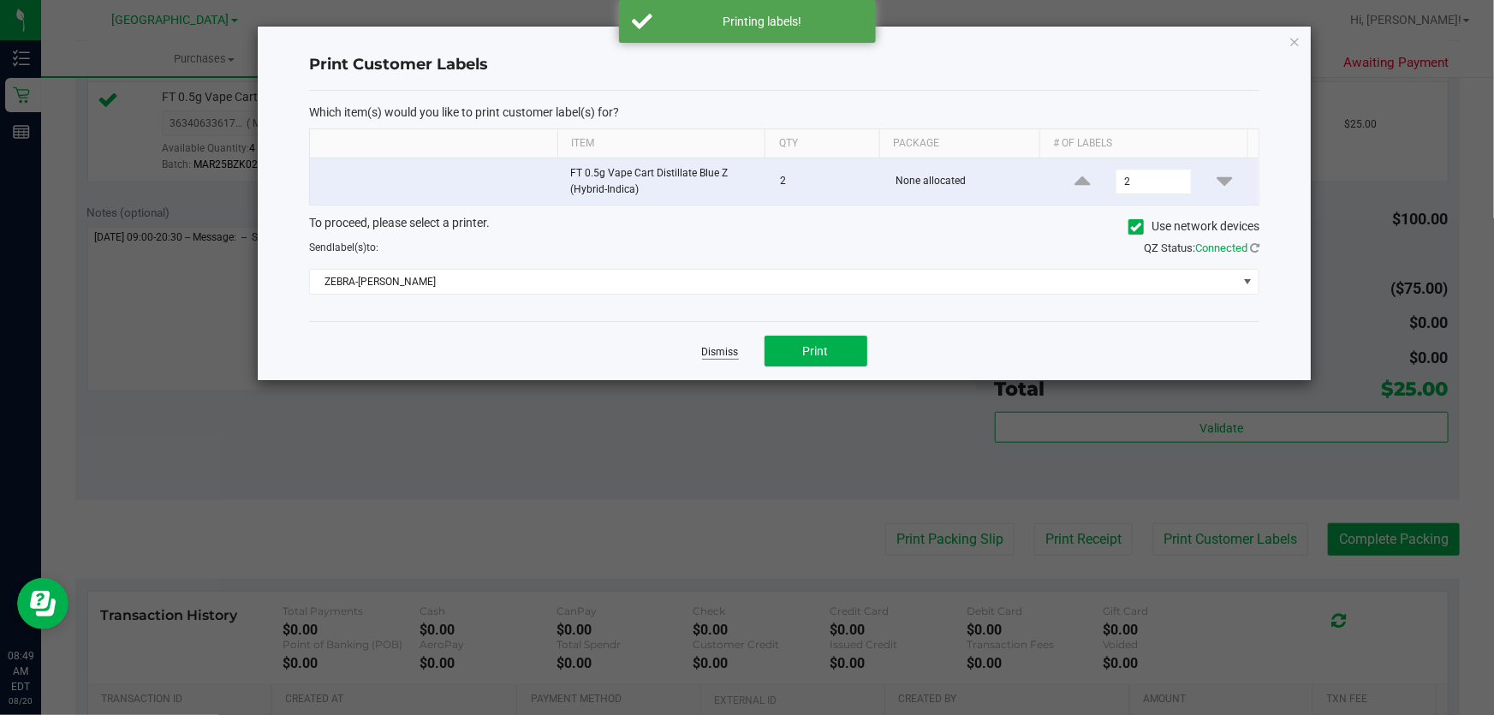
click at [734, 353] on link "Dismiss" at bounding box center [720, 352] width 37 height 15
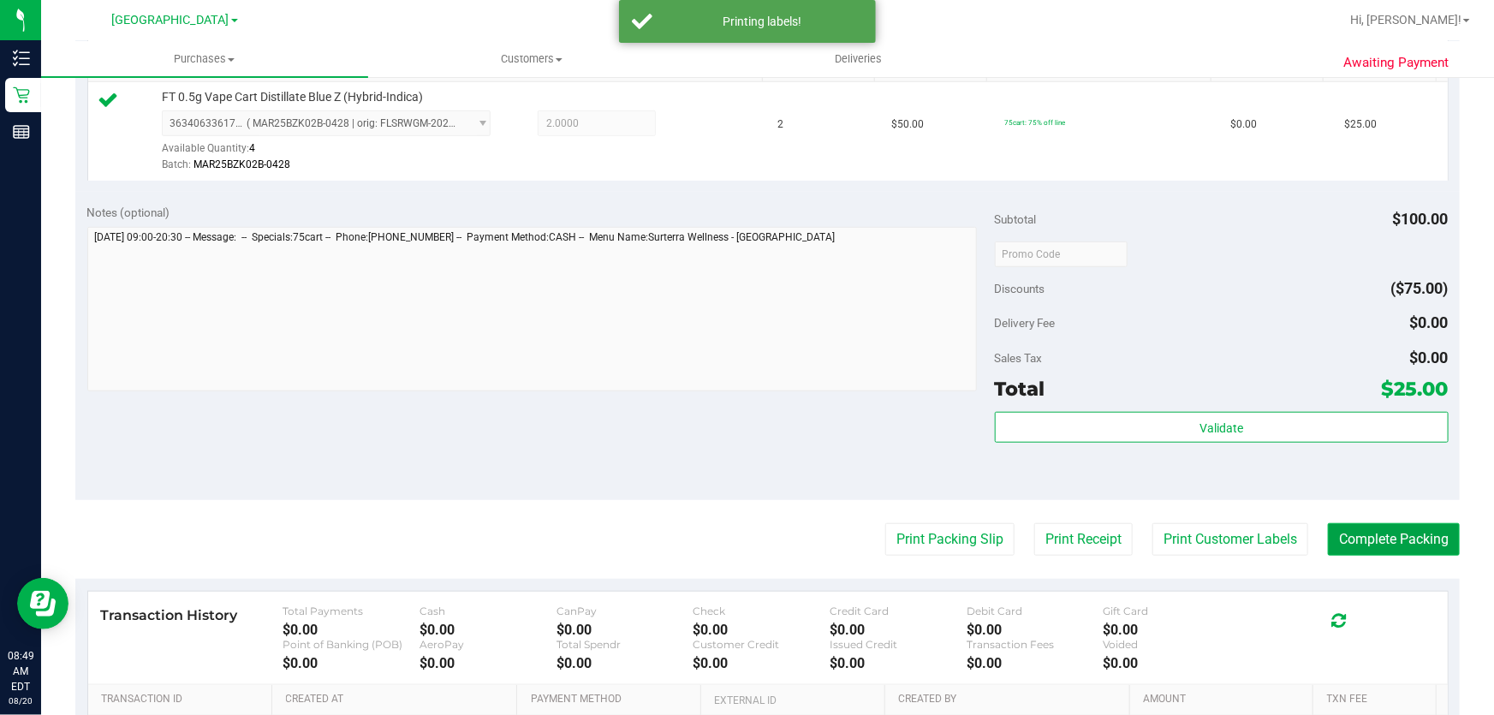
click at [1336, 545] on button "Complete Packing" at bounding box center [1394, 539] width 132 height 33
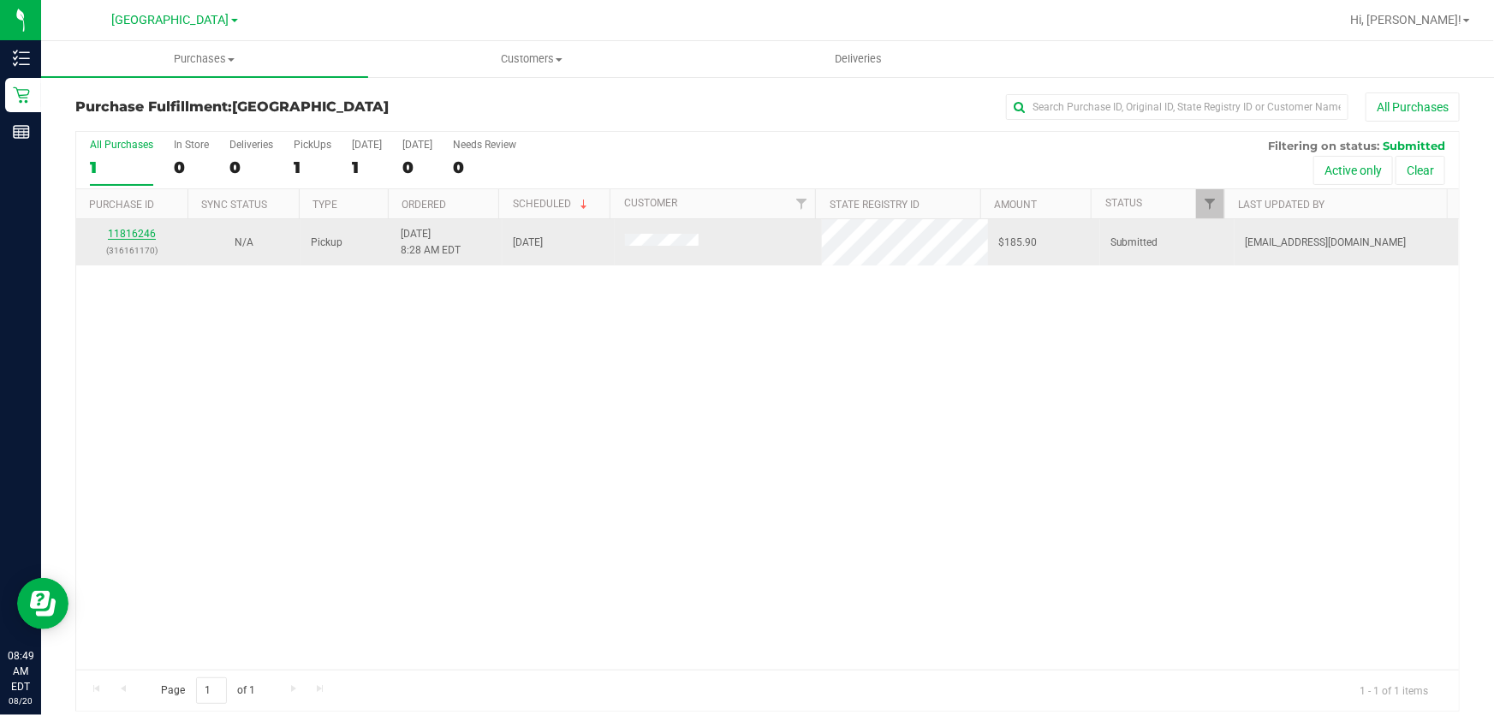
click at [145, 234] on link "11816246" at bounding box center [132, 234] width 48 height 12
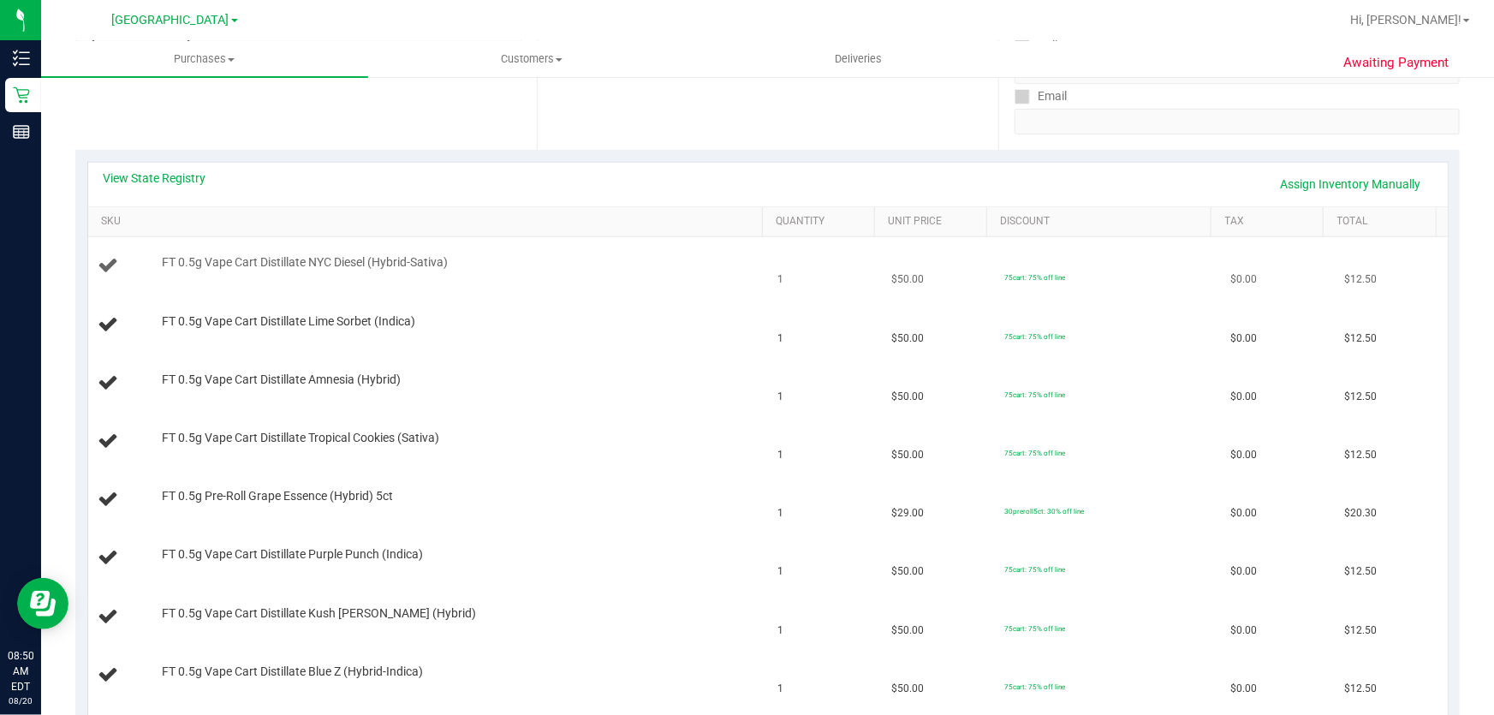
scroll to position [311, 0]
click at [154, 194] on div "View State Registry Assign Inventory Manually" at bounding box center [768, 184] width 1329 height 29
click at [156, 184] on link "View State Registry" at bounding box center [155, 178] width 103 height 17
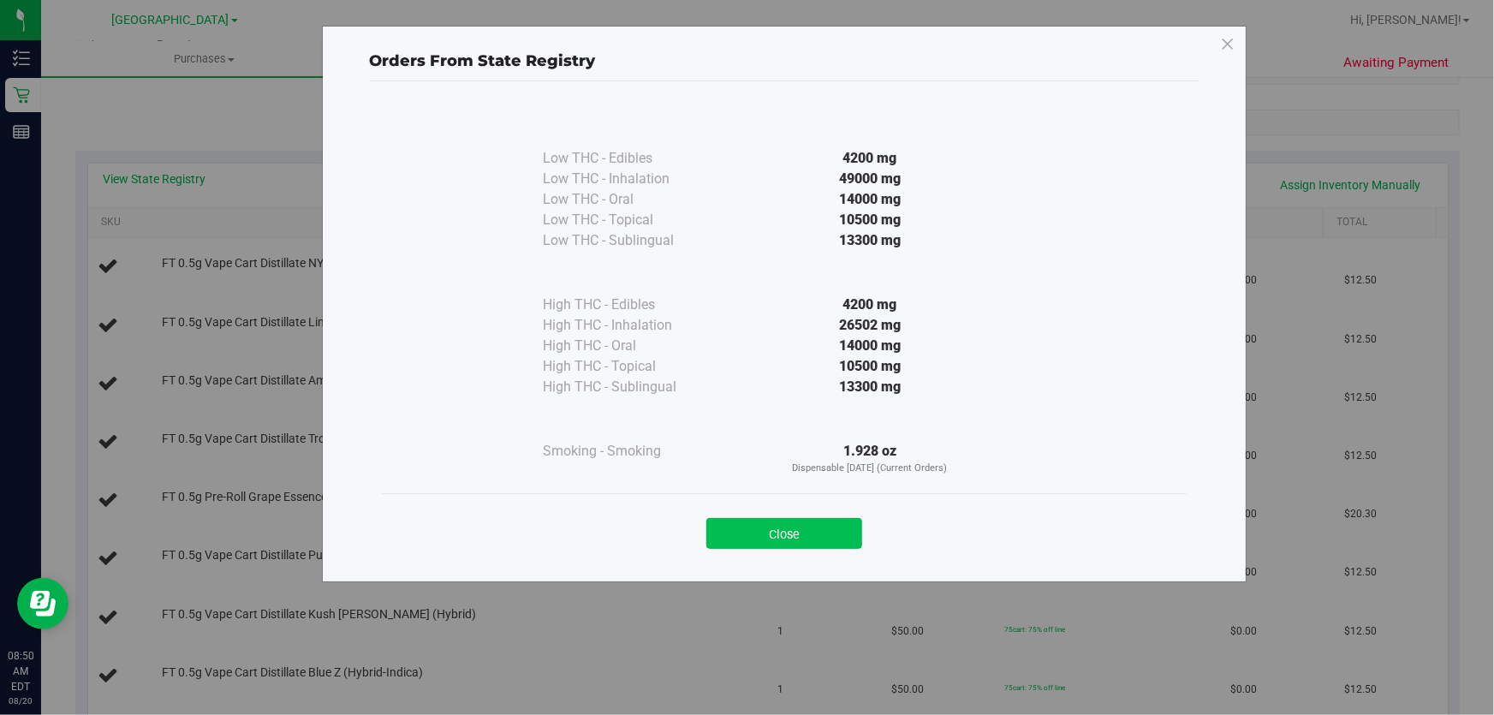
click at [784, 545] on button "Close" at bounding box center [784, 533] width 156 height 31
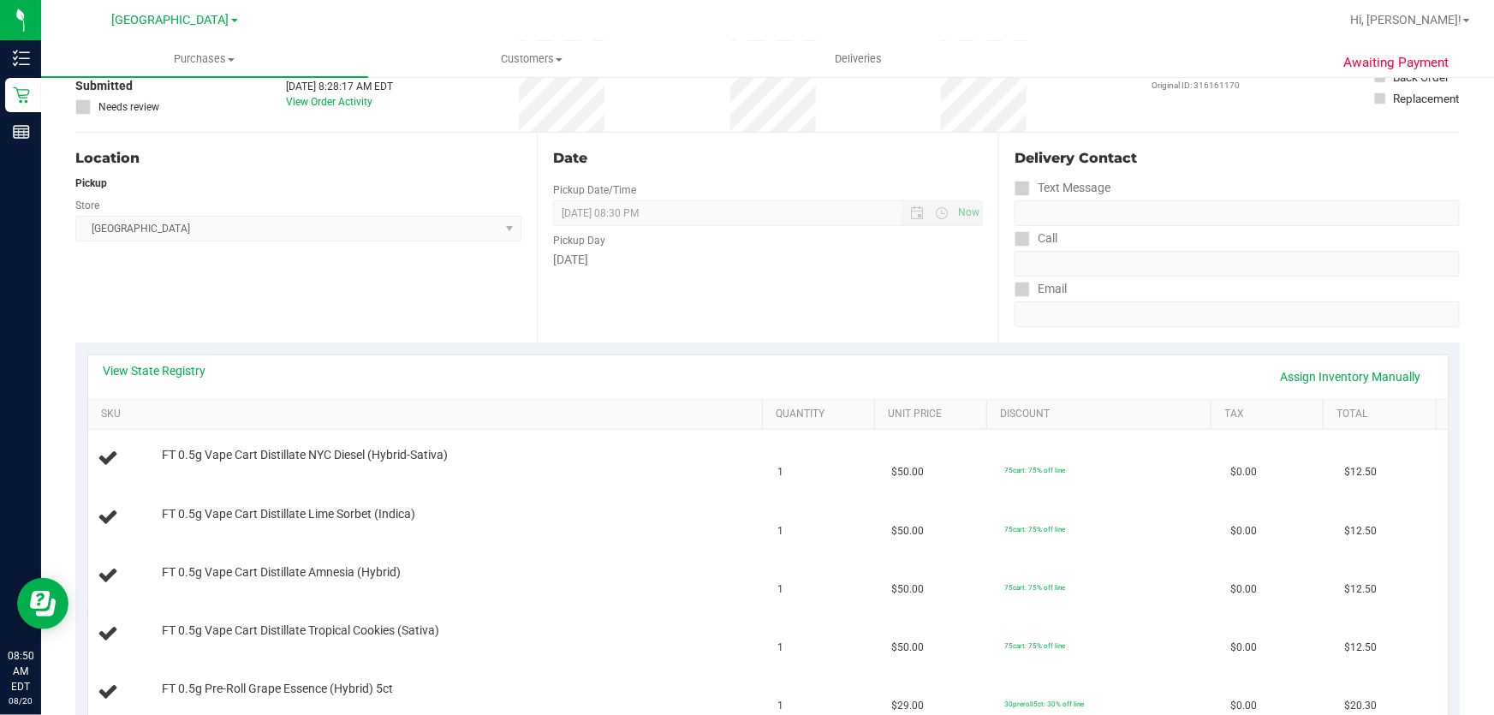
scroll to position [155, 0]
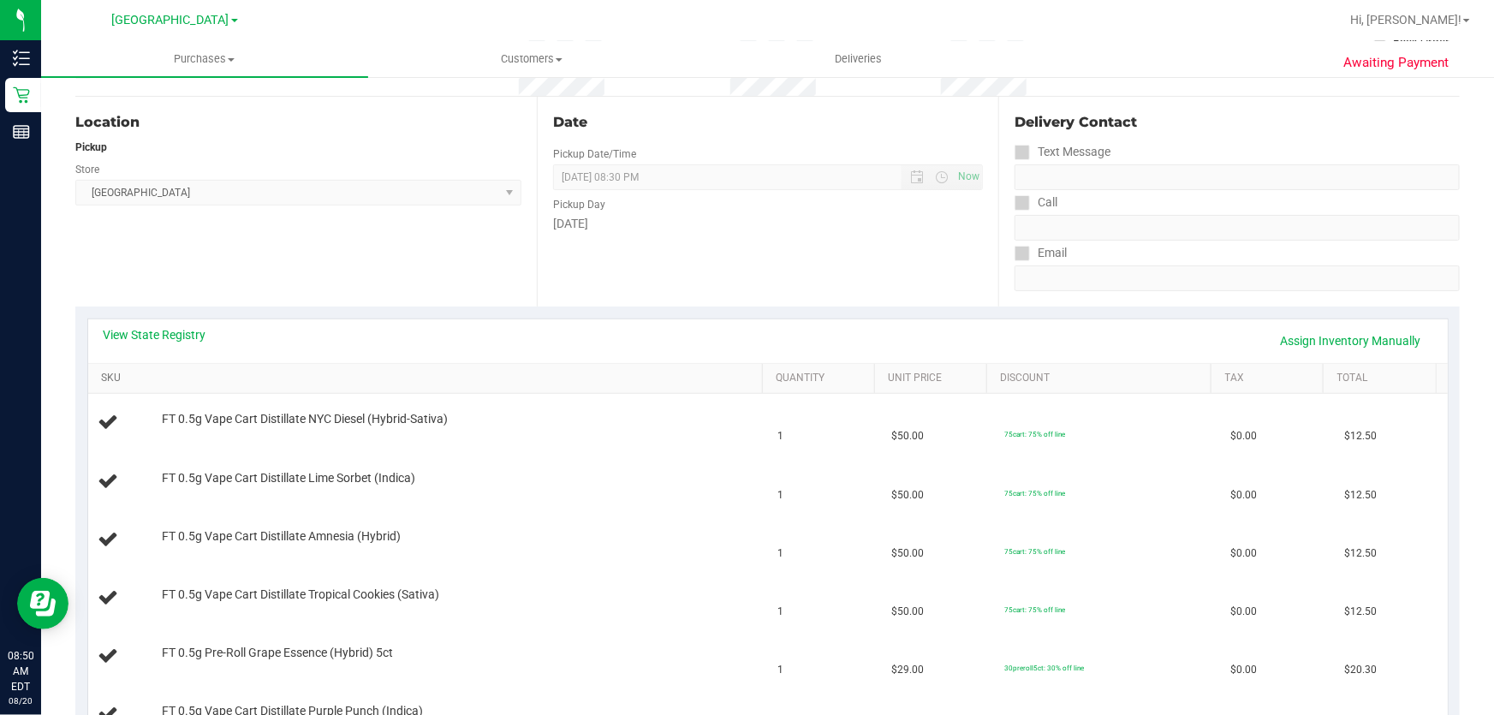
click at [106, 382] on link "SKU" at bounding box center [428, 379] width 654 height 14
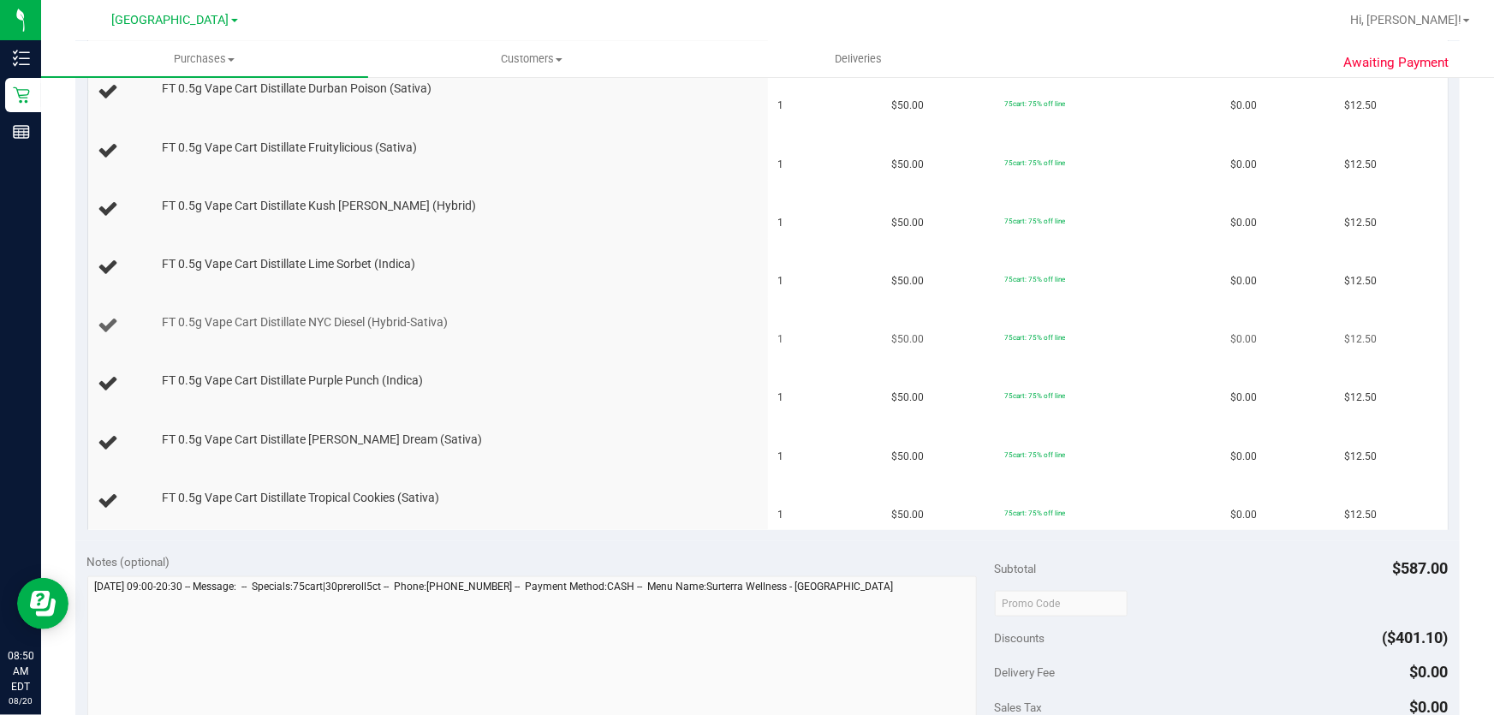
scroll to position [778, 0]
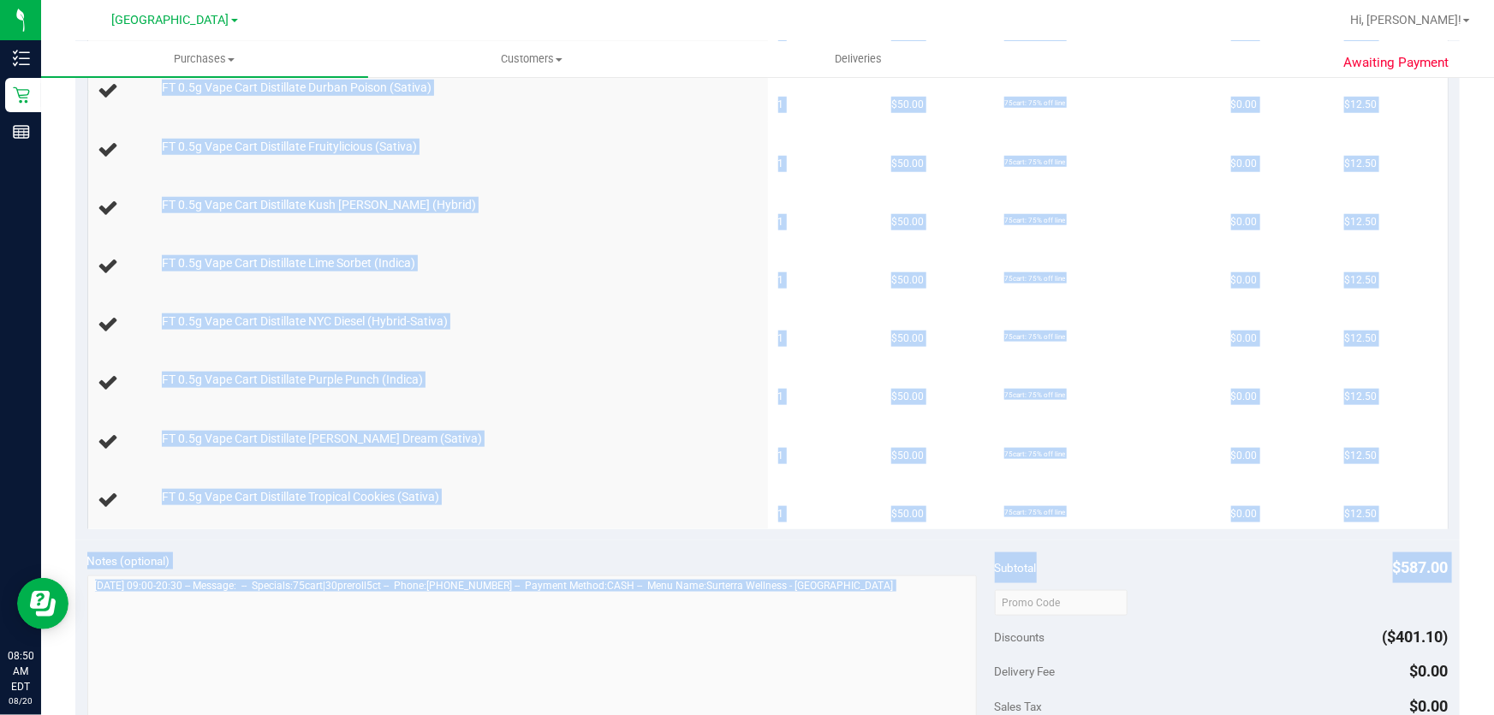
drag, startPoint x: 223, startPoint y: 343, endPoint x: 1056, endPoint y: 613, distance: 876.1
click at [1056, 613] on purchase-details "Back Edit Purchase Cancel Purchase View Profile # 11816246 BioTrack ID: - Submi…" at bounding box center [767, 281] width 1385 height 1934
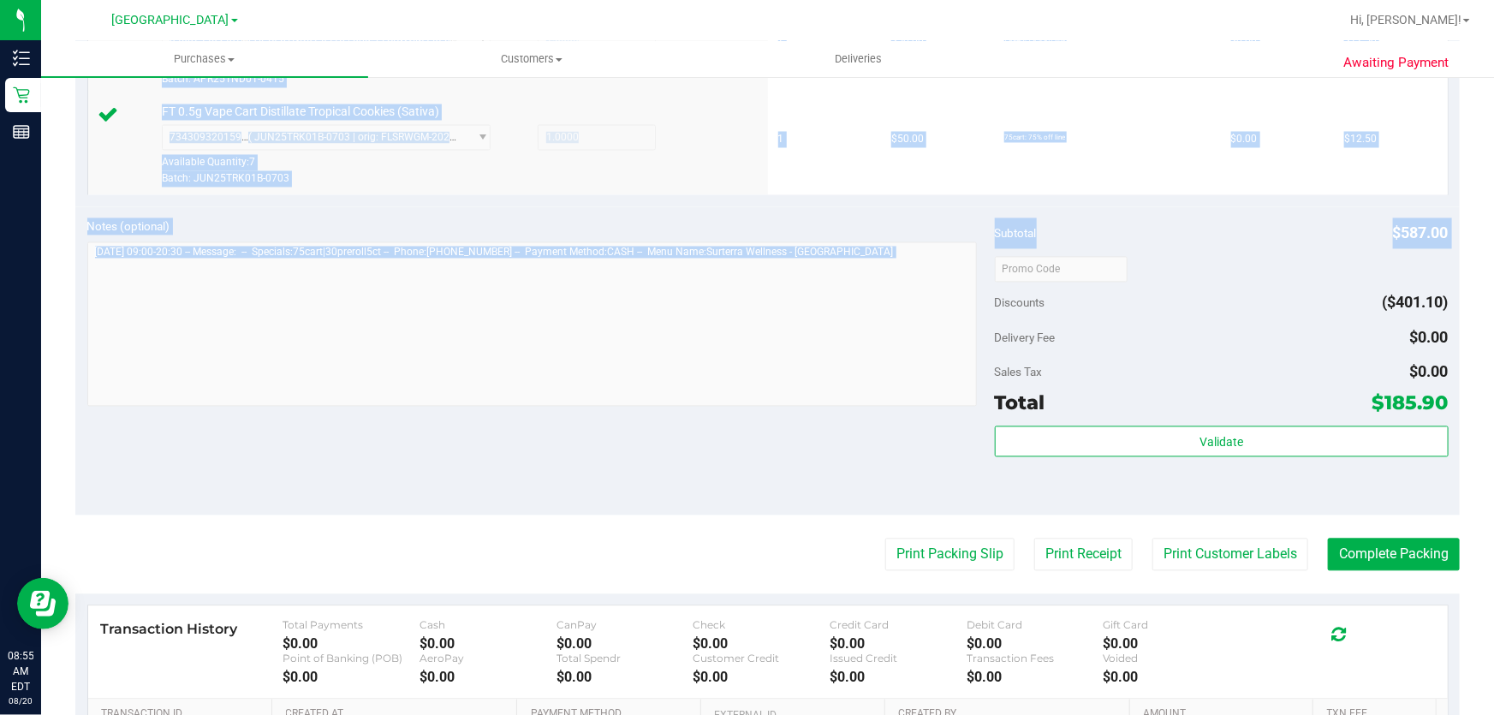
scroll to position [1713, 0]
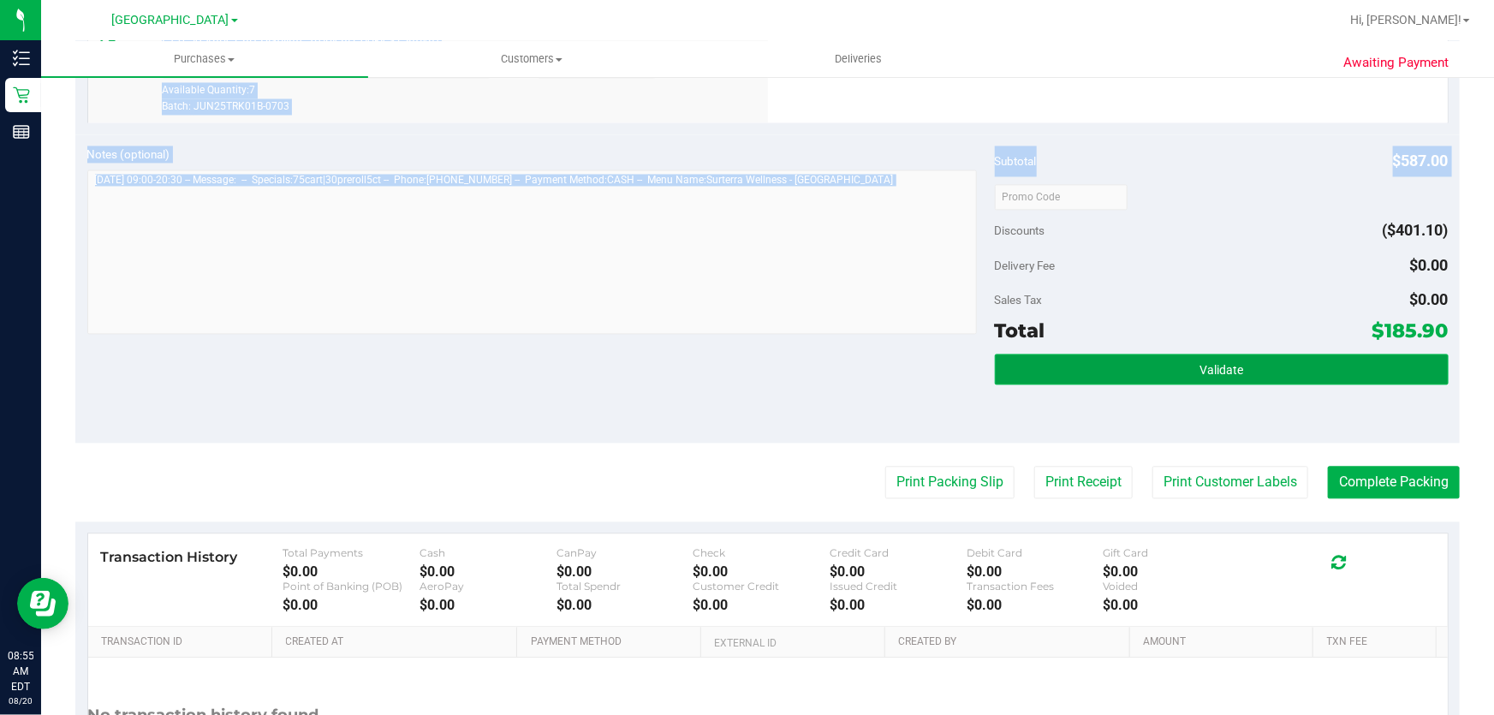
click at [1122, 375] on button "Validate" at bounding box center [1222, 369] width 454 height 31
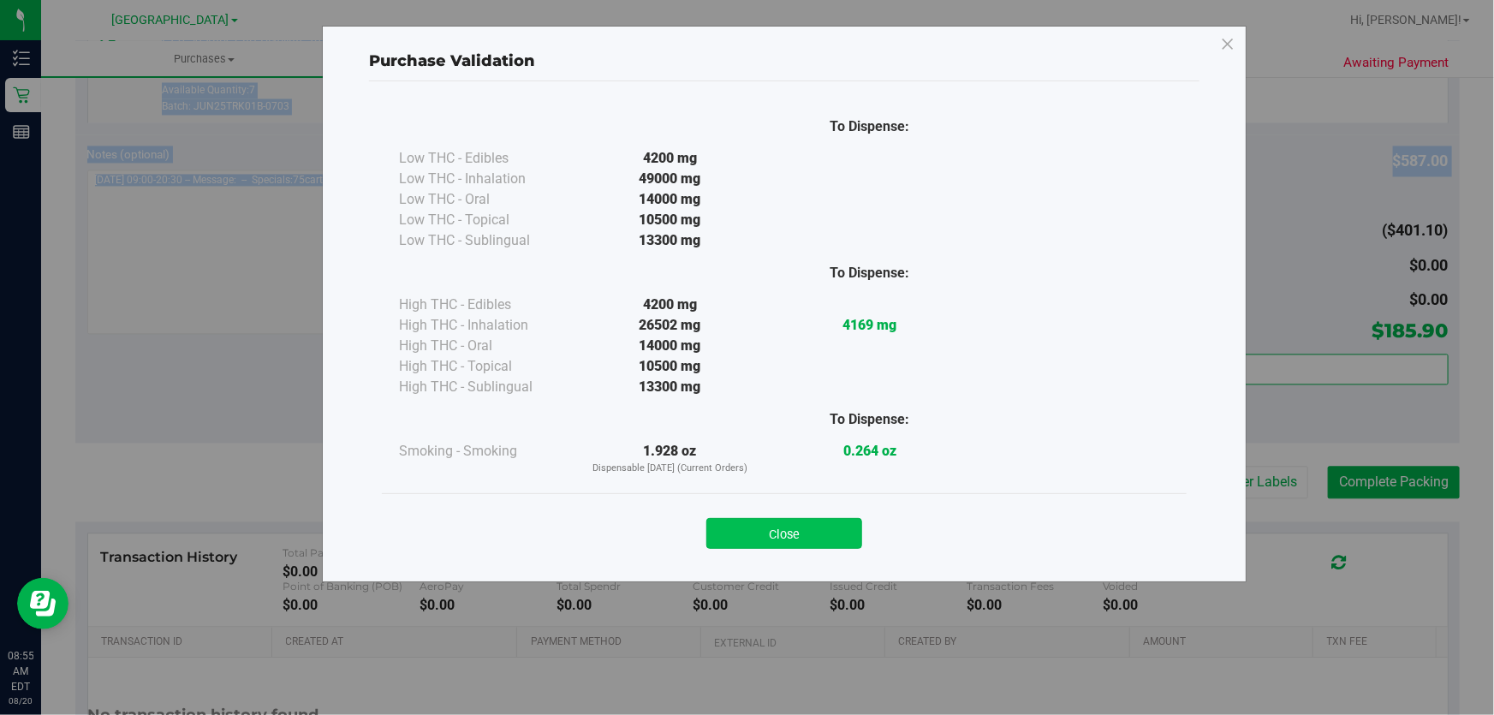
click at [784, 540] on button "Close" at bounding box center [784, 533] width 156 height 31
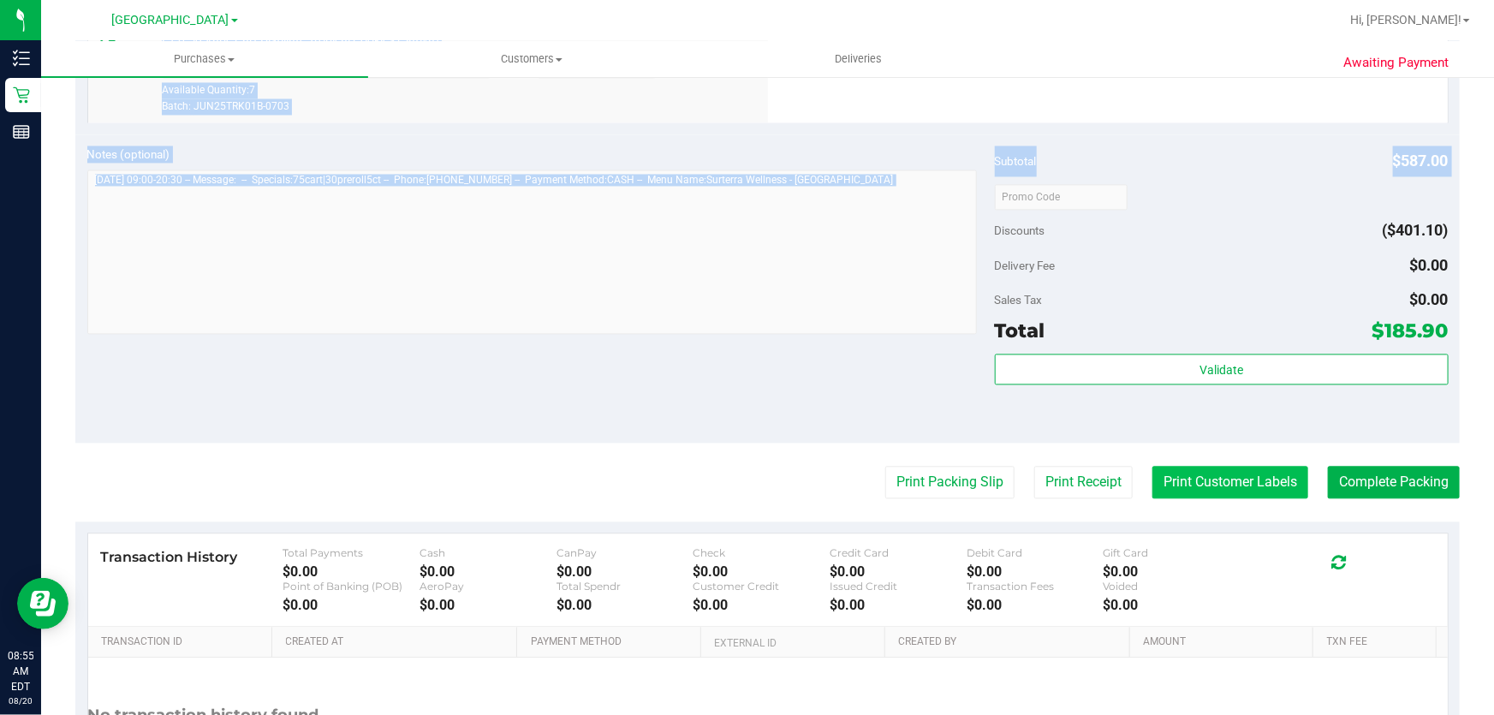
click at [1200, 487] on button "Print Customer Labels" at bounding box center [1231, 482] width 156 height 33
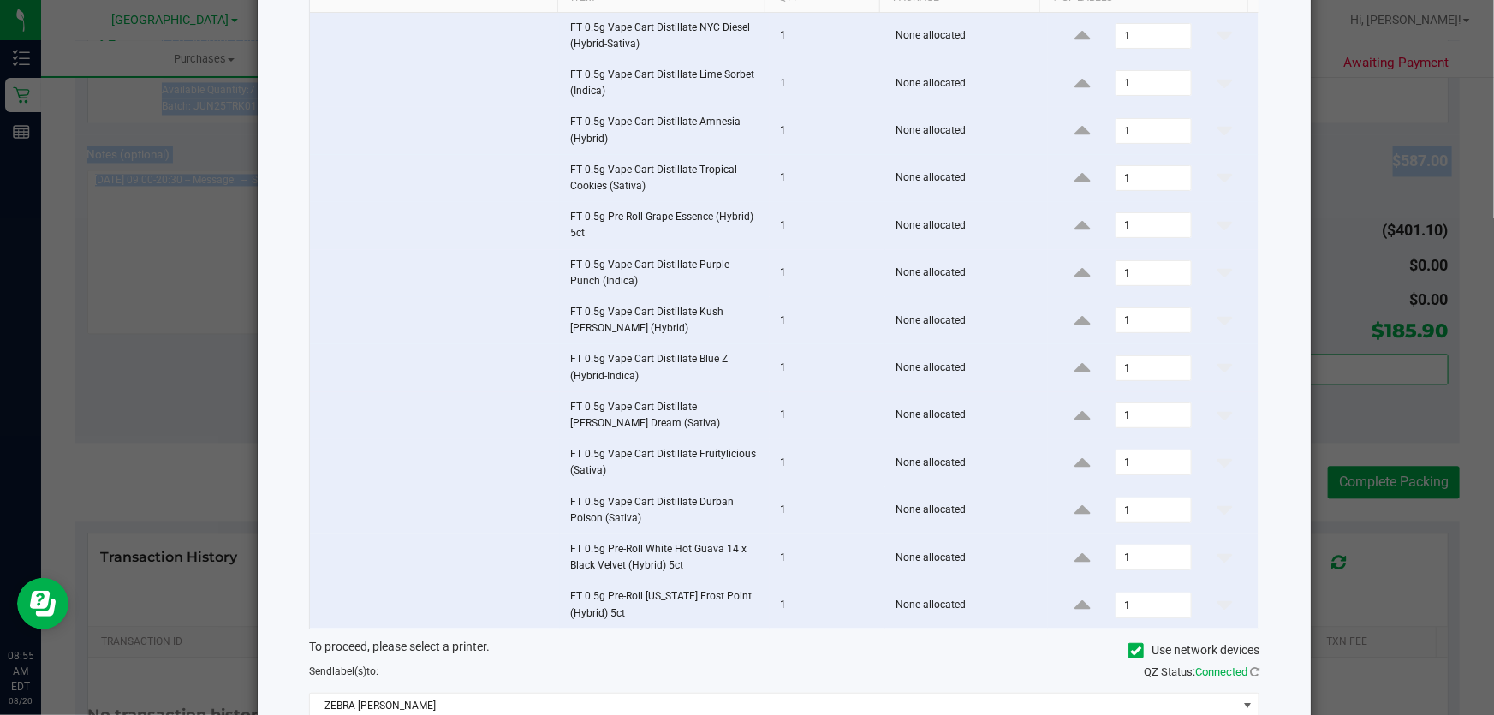
scroll to position [259, 0]
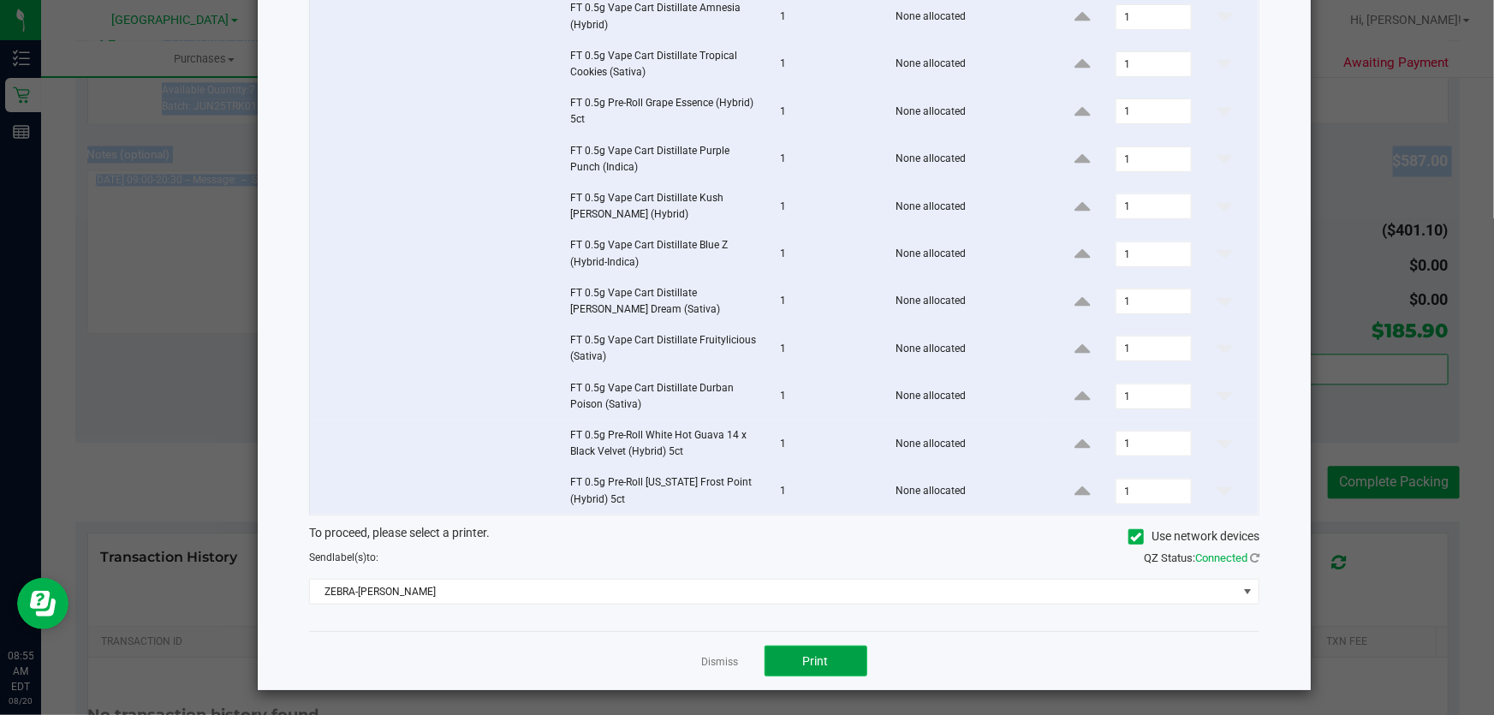
click at [791, 648] on button "Print" at bounding box center [816, 661] width 103 height 31
click at [706, 659] on link "Dismiss" at bounding box center [720, 662] width 37 height 15
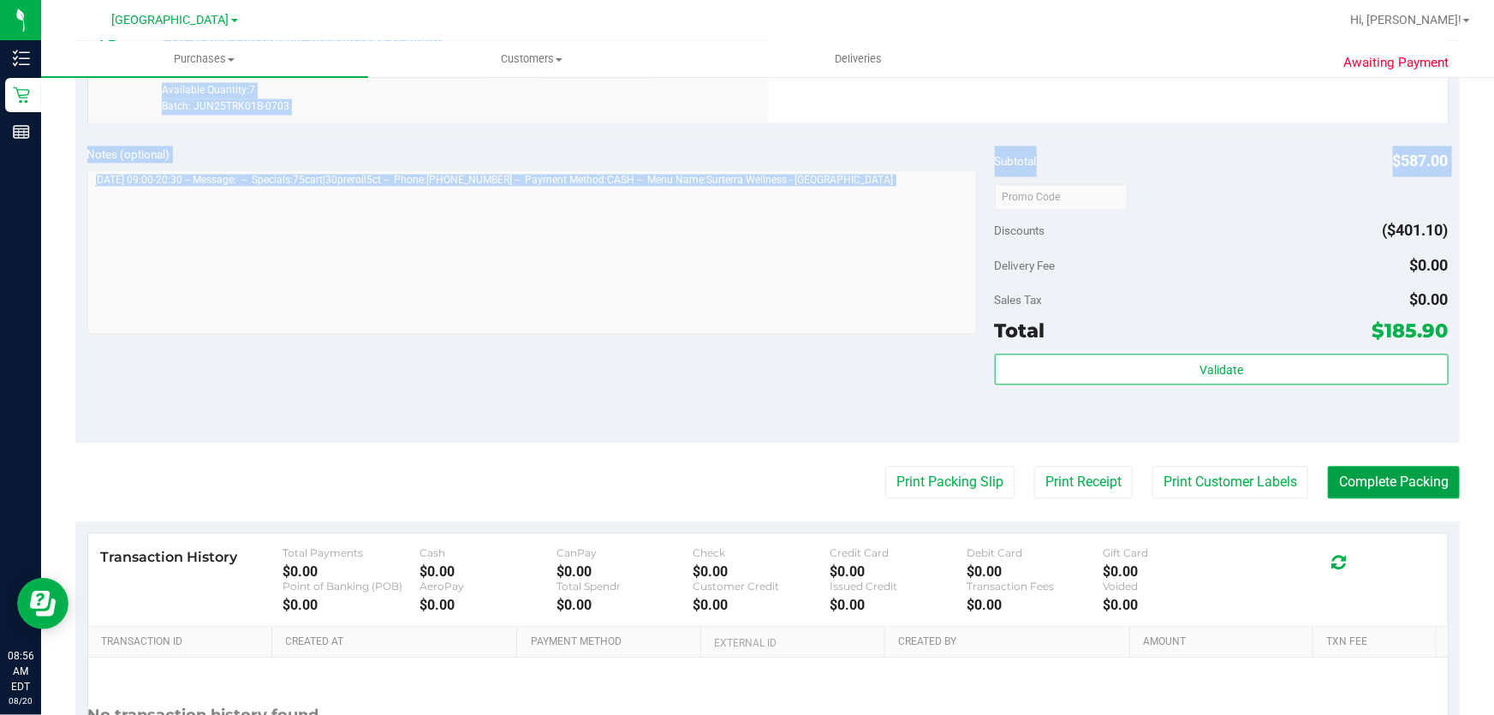
click at [1353, 478] on button "Complete Packing" at bounding box center [1394, 482] width 132 height 33
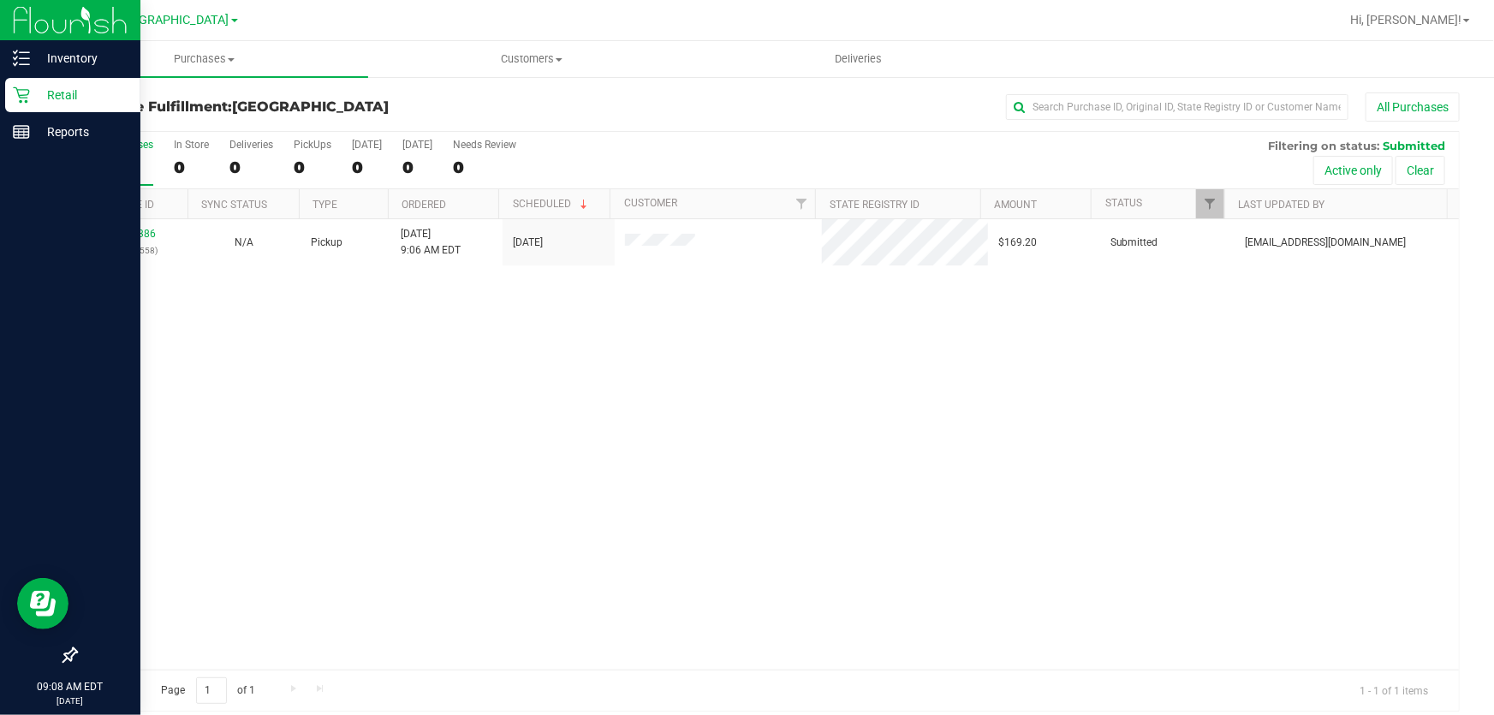
drag, startPoint x: 164, startPoint y: 319, endPoint x: 27, endPoint y: 202, distance: 179.7
click at [158, 318] on div "11816386 (316165558) N/A Pickup 8/20/2025 9:06 AM EDT 8/20/2025 $169.20 Submitt…" at bounding box center [767, 444] width 1383 height 450
click at [92, 59] on p "Inventory" at bounding box center [81, 58] width 103 height 21
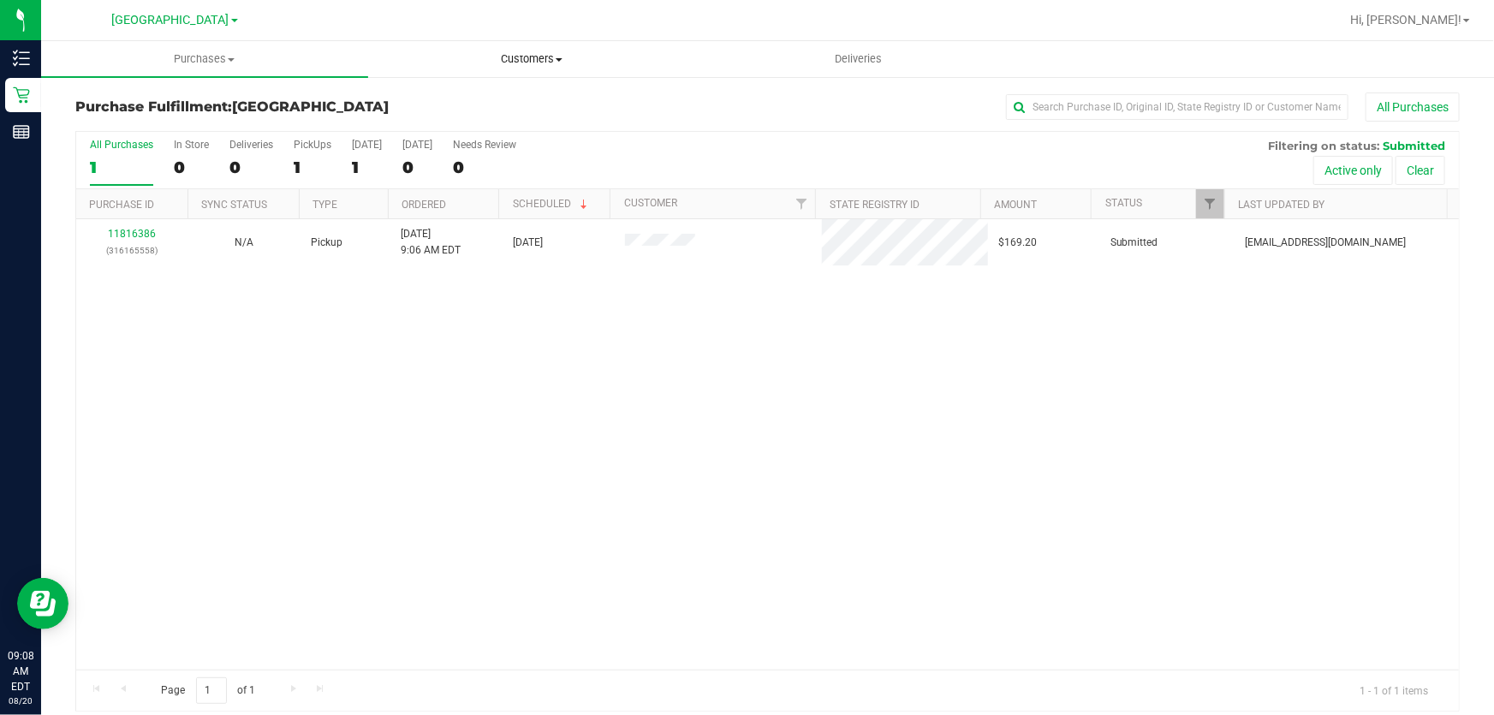
click at [645, 60] on span "Customers" at bounding box center [531, 58] width 325 height 15
click at [548, 63] on span "Customers" at bounding box center [531, 58] width 327 height 15
click at [551, 57] on span "Customers" at bounding box center [531, 58] width 327 height 15
click at [558, 59] on span at bounding box center [559, 59] width 7 height 3
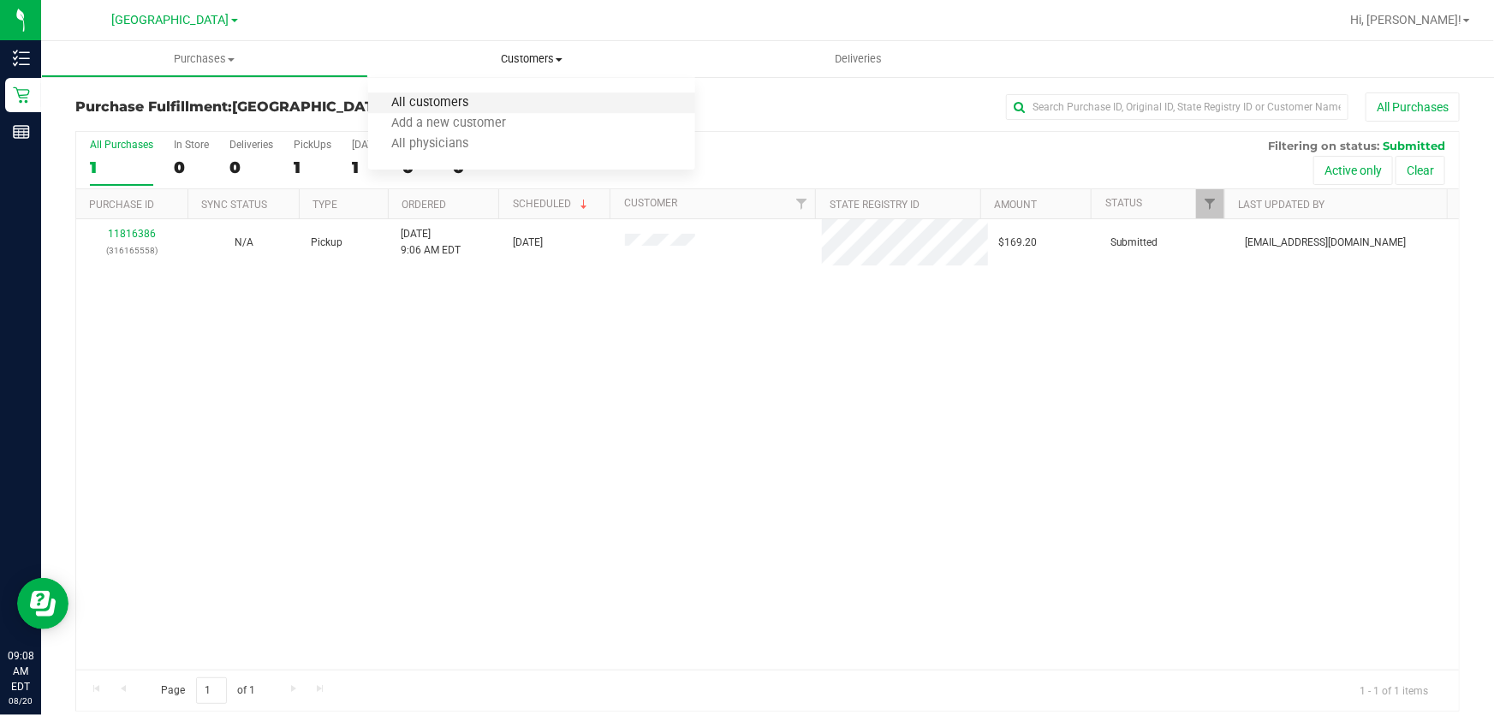
click at [486, 96] on span "All customers" at bounding box center [429, 103] width 123 height 15
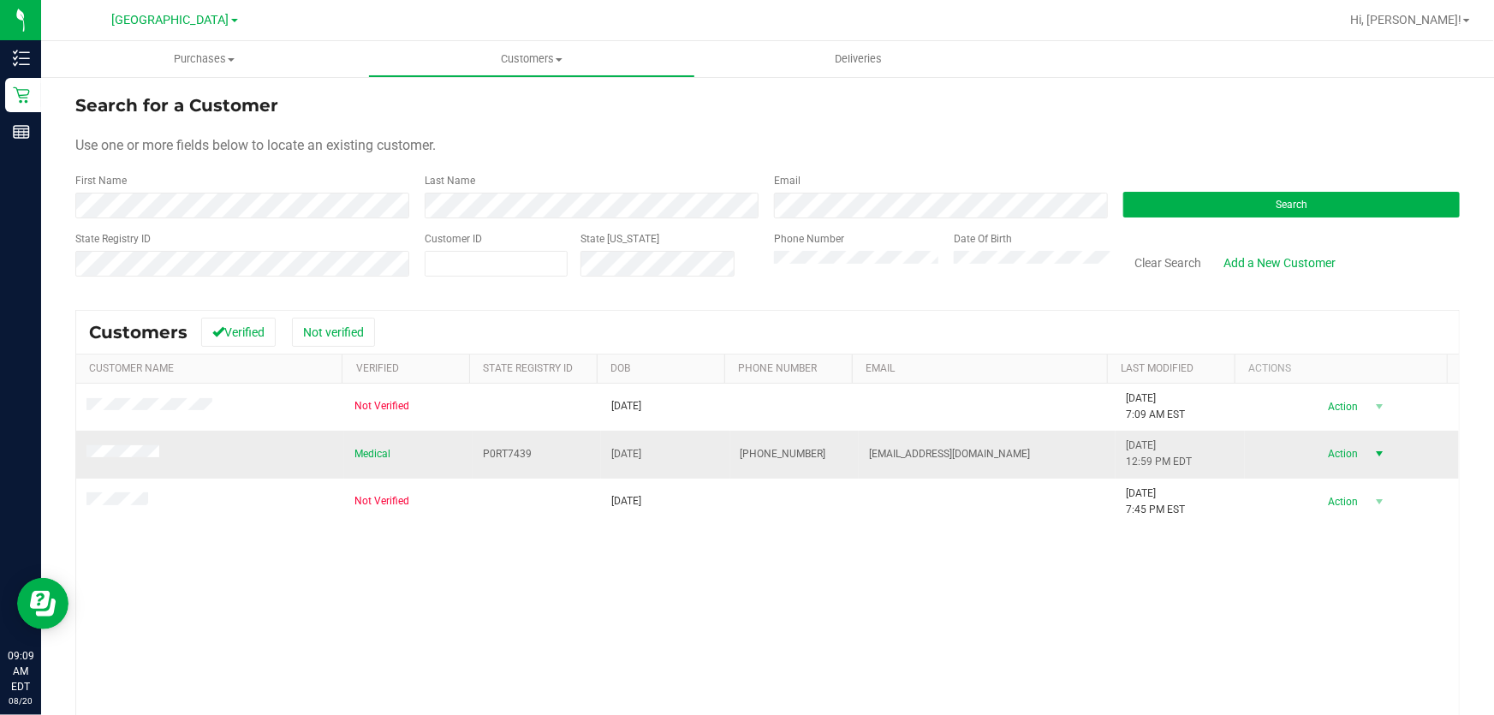
click at [1369, 457] on span "select" at bounding box center [1379, 454] width 21 height 24
click at [1351, 504] on li "Create new purchase" at bounding box center [1351, 519] width 116 height 47
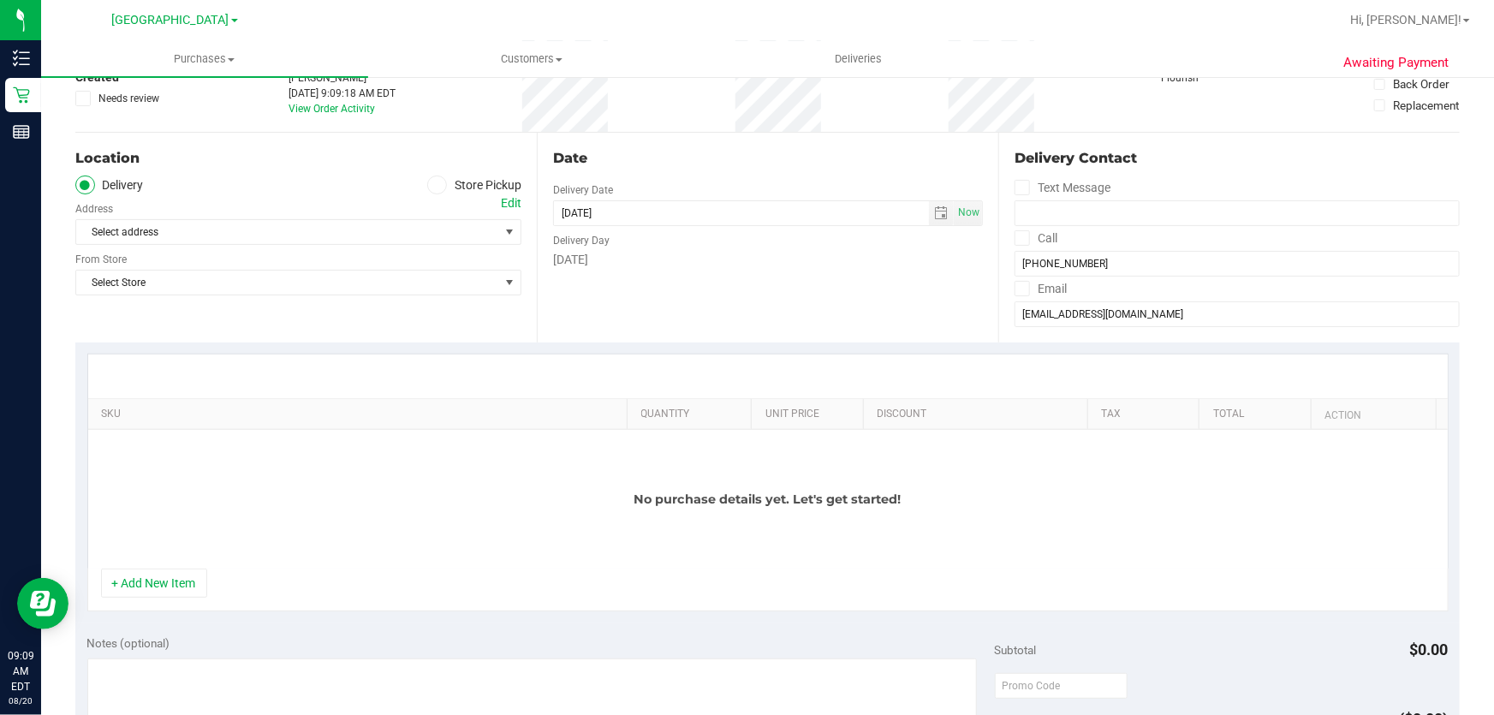
scroll to position [311, 0]
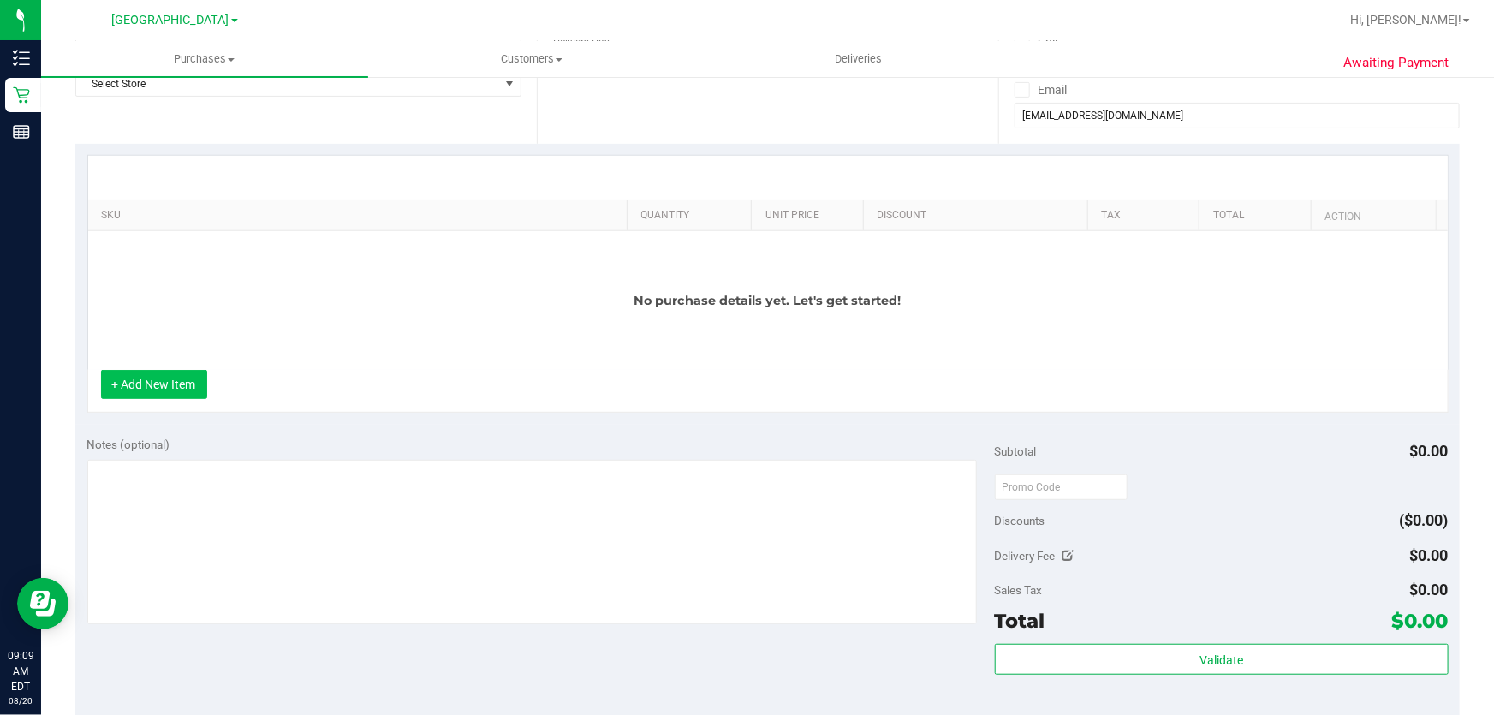
click at [195, 396] on button "+ Add New Item" at bounding box center [154, 384] width 106 height 29
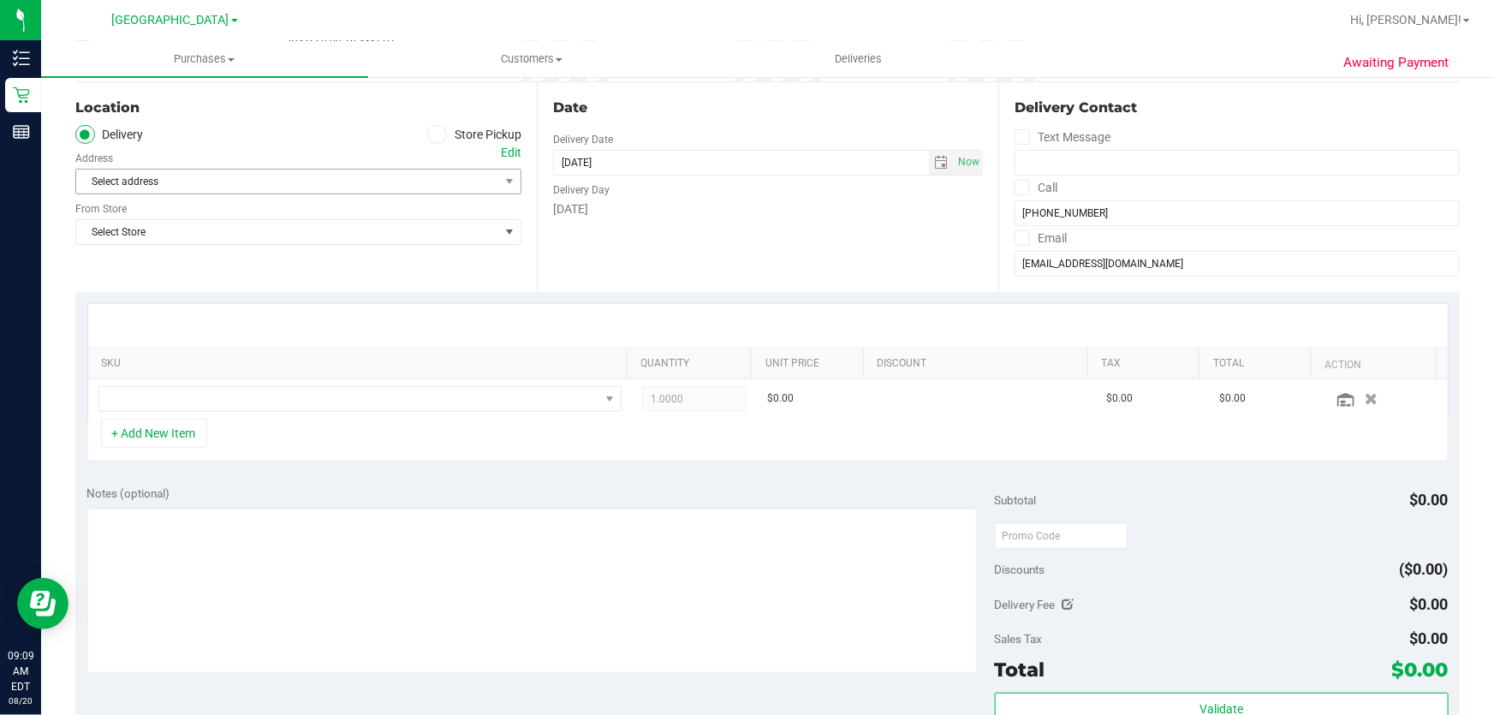
scroll to position [0, 0]
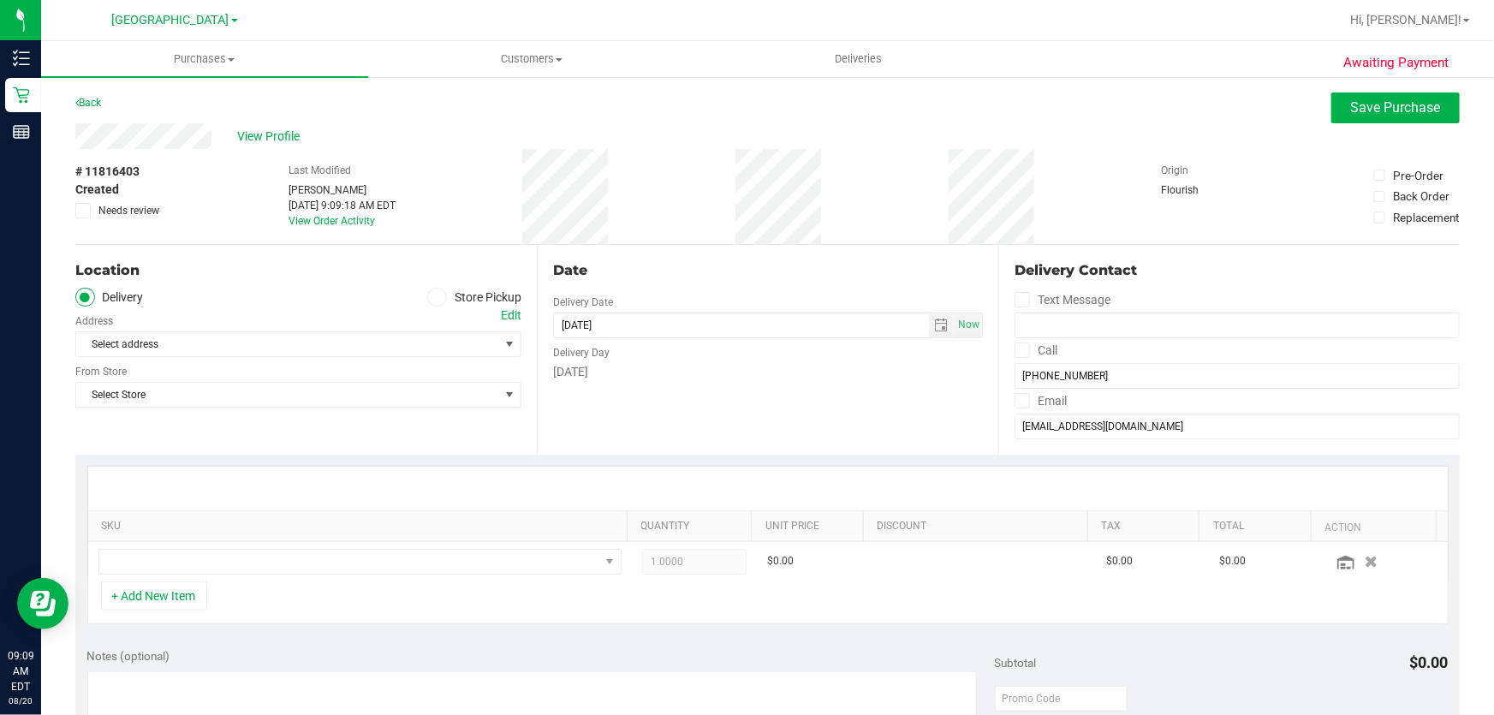
click at [454, 297] on label "Store Pickup" at bounding box center [474, 298] width 94 height 20
click at [0, 0] on input "Store Pickup" at bounding box center [0, 0] width 0 height 0
click at [119, 343] on span "Select Store" at bounding box center [287, 344] width 423 height 24
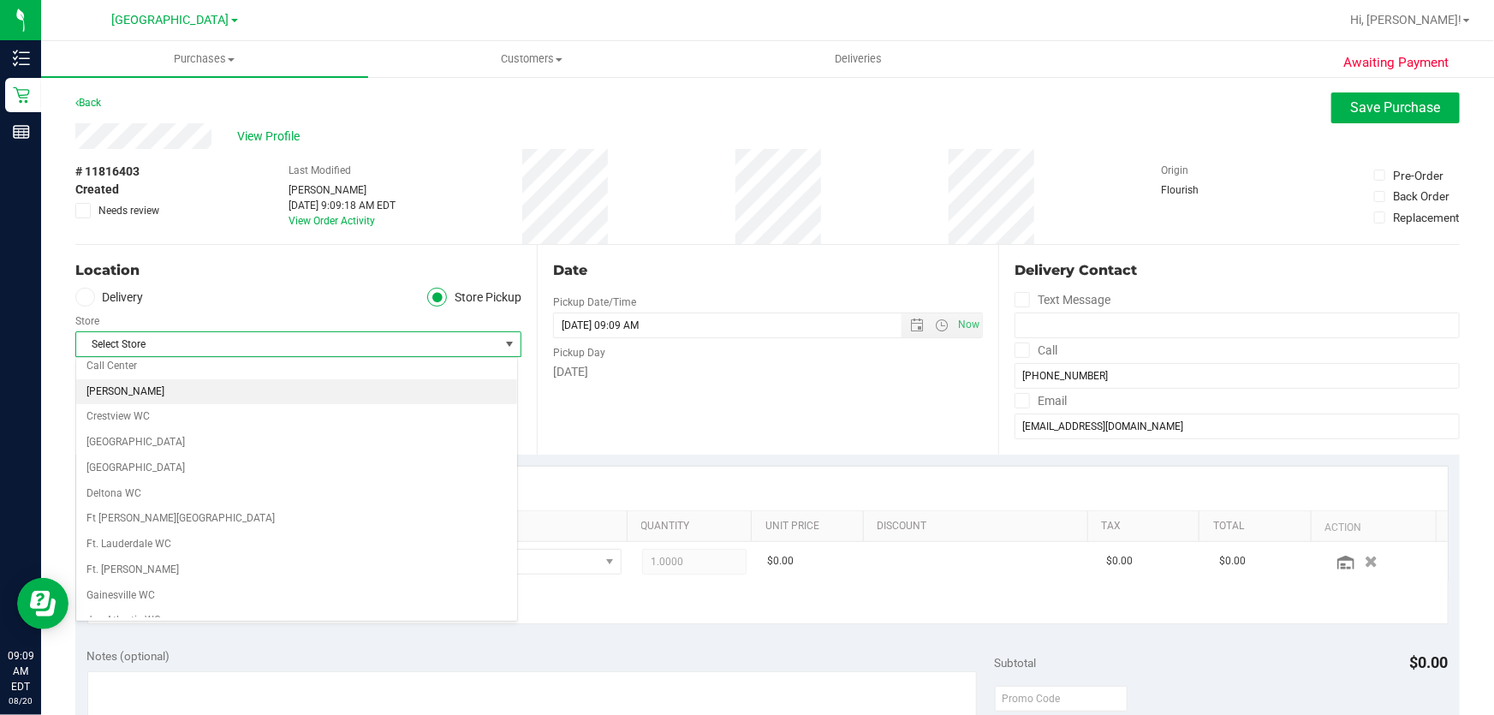
scroll to position [155, 0]
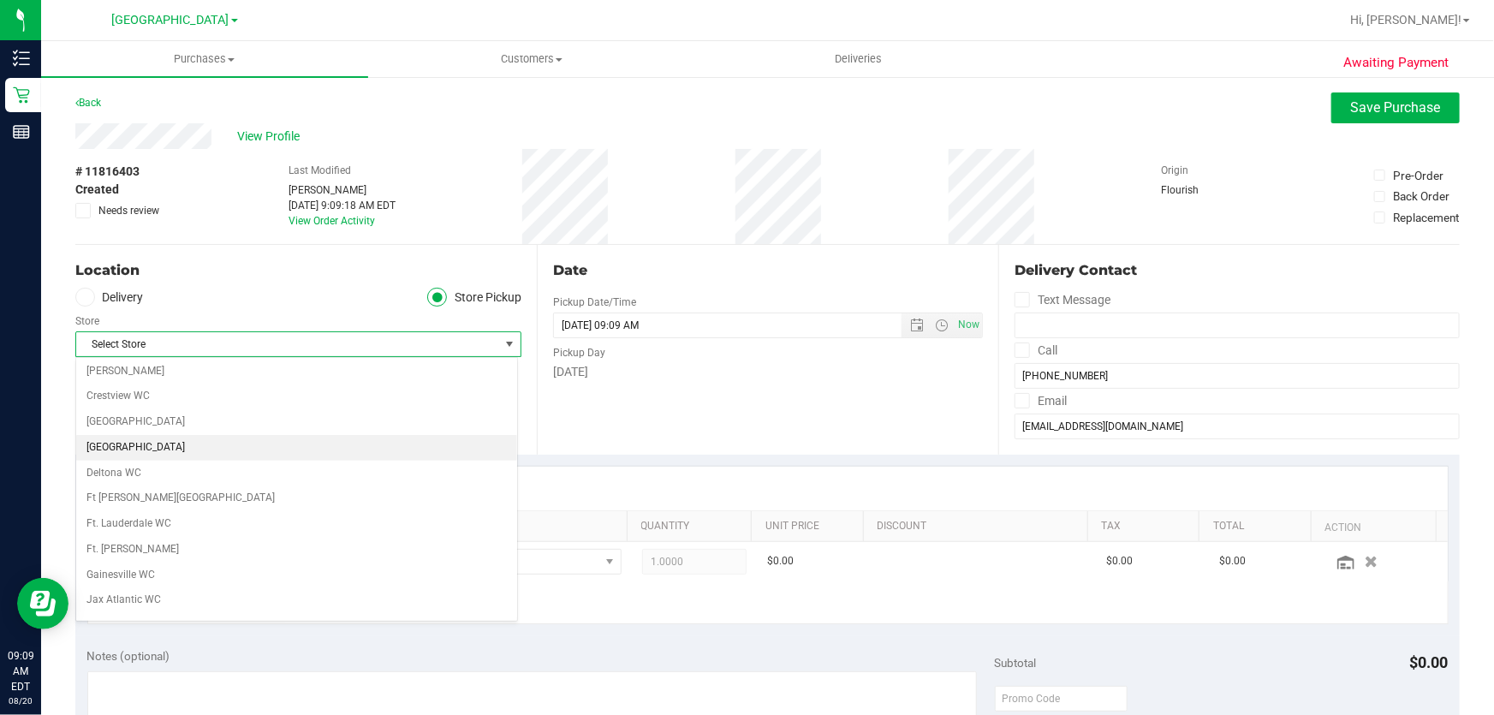
click at [121, 444] on li "[GEOGRAPHIC_DATA]" at bounding box center [296, 448] width 441 height 26
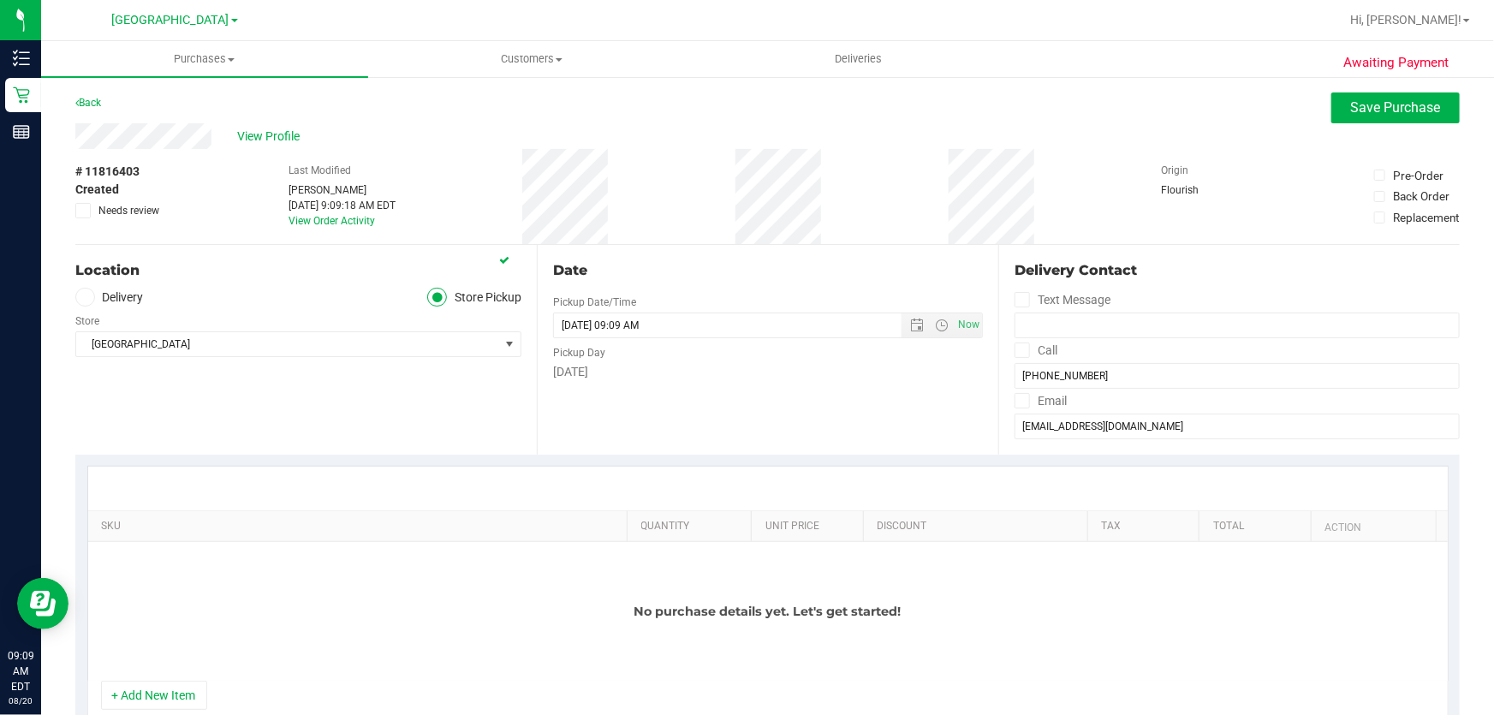
click at [289, 468] on div at bounding box center [768, 489] width 1360 height 44
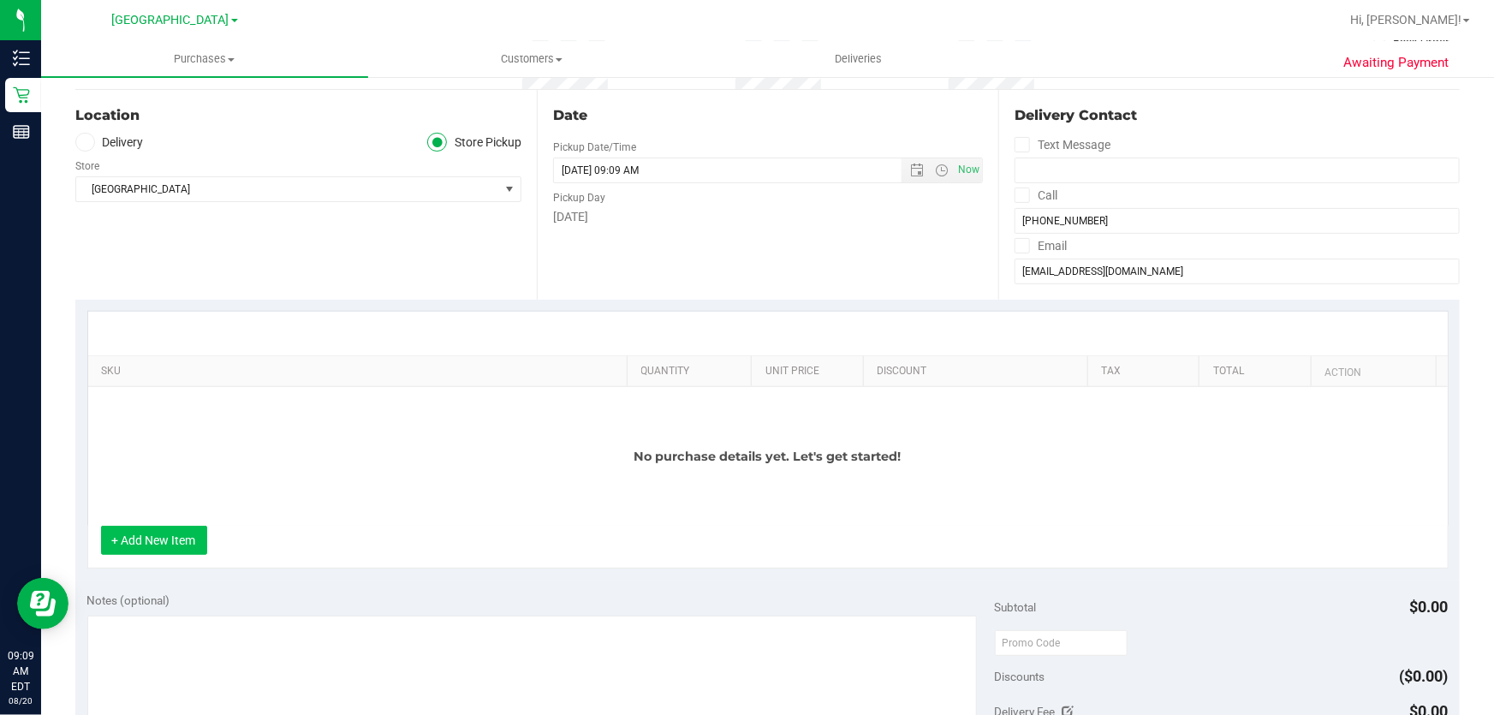
click at [143, 530] on button "+ Add New Item" at bounding box center [154, 540] width 106 height 29
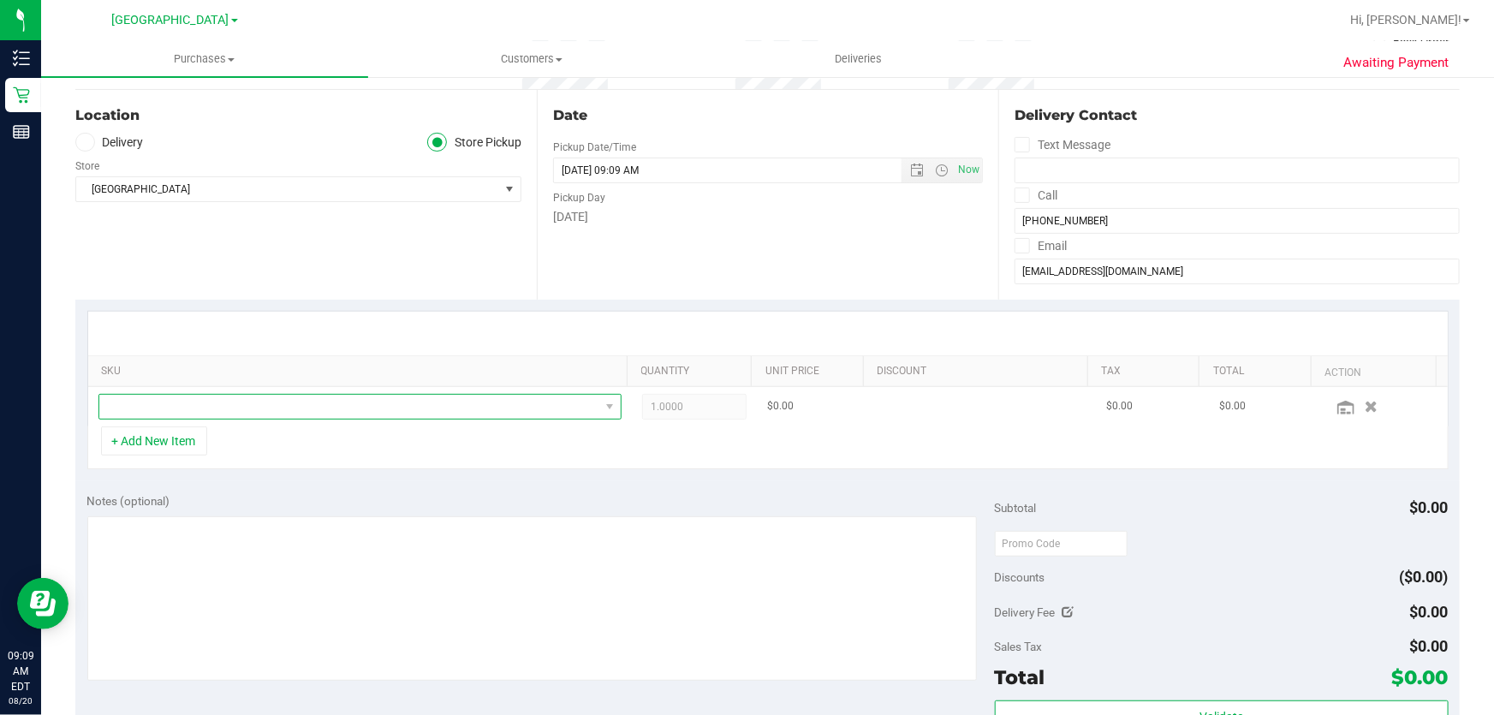
click at [174, 402] on span "NO DATA FOUND" at bounding box center [349, 407] width 500 height 24
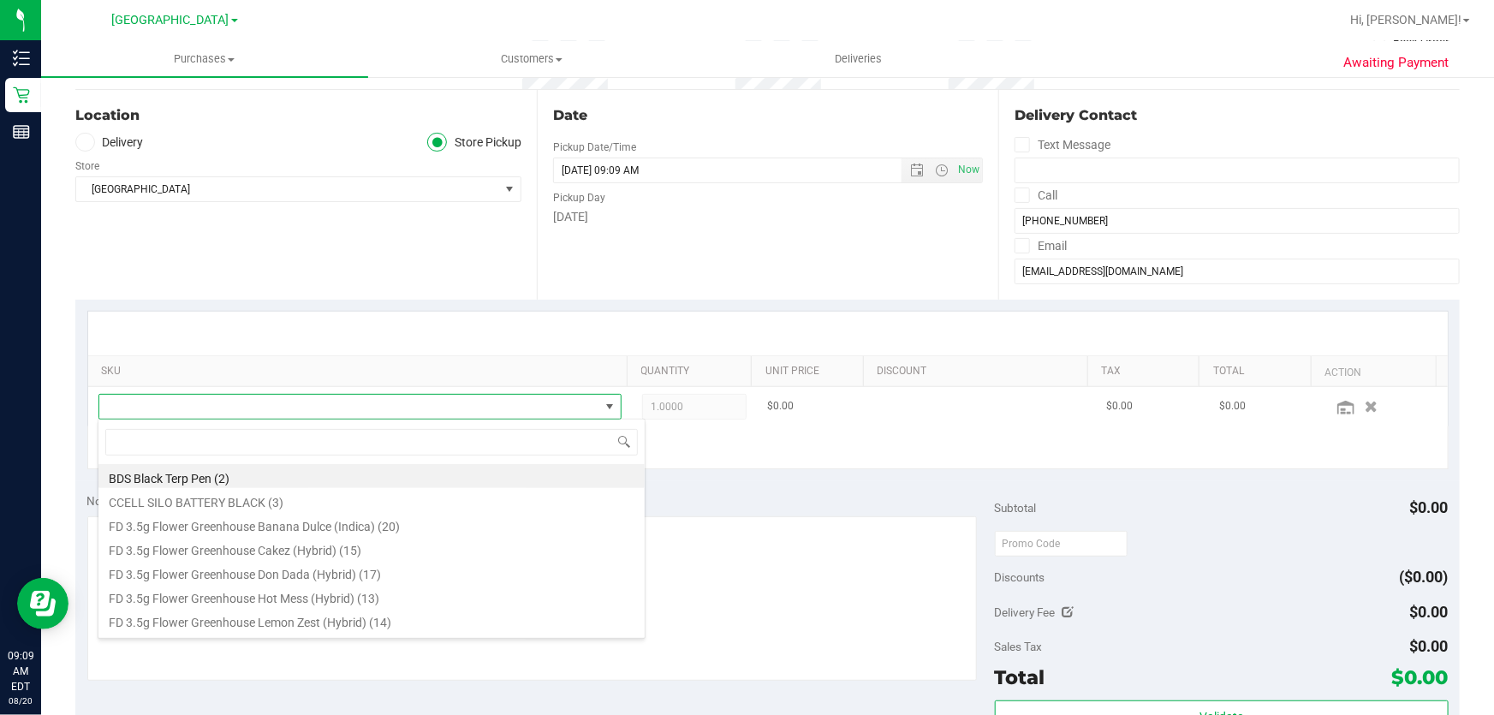
scroll to position [26, 509]
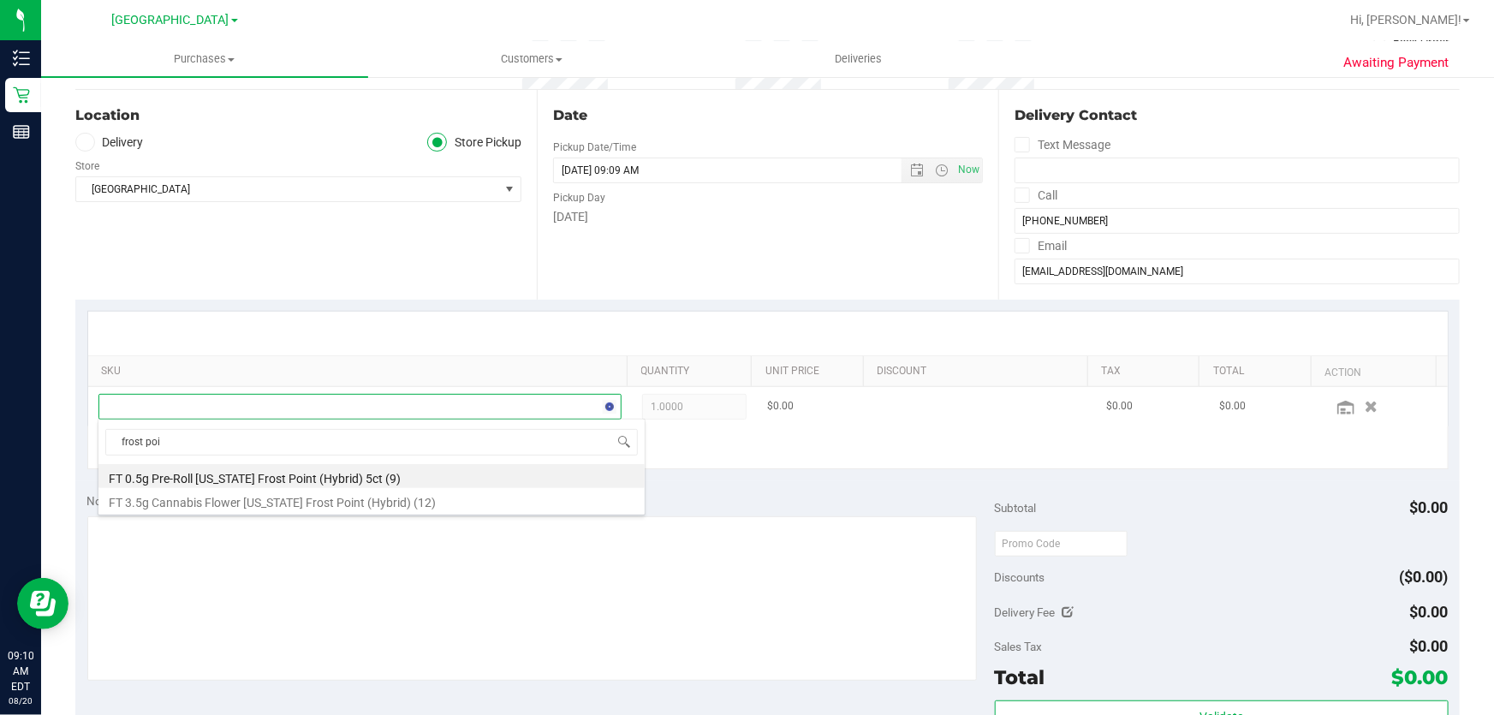
type input "frost poin"
click at [185, 496] on li "FT 3.5g Cannabis Flower Florida Frost Point (Hybrid) (12)" at bounding box center [371, 500] width 546 height 24
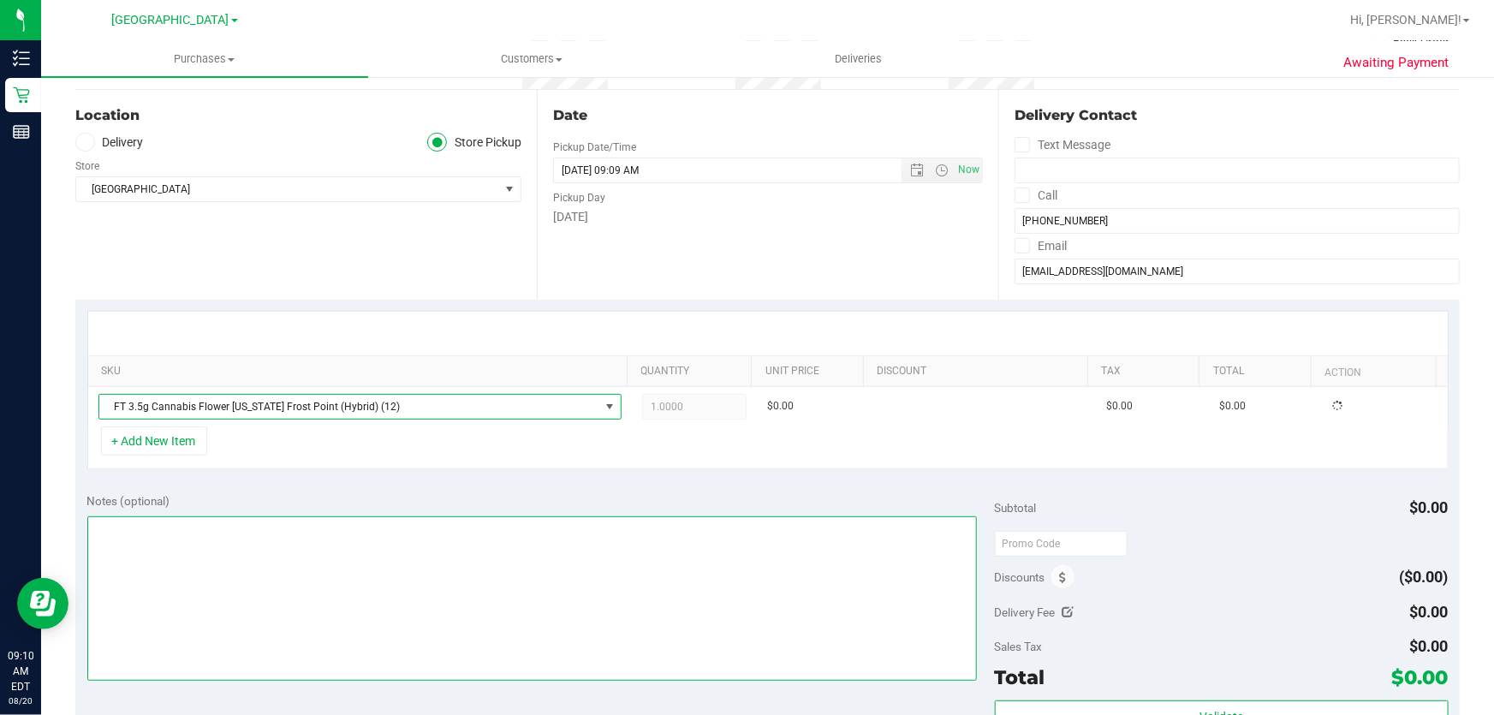
click at [265, 607] on textarea at bounding box center [532, 598] width 891 height 164
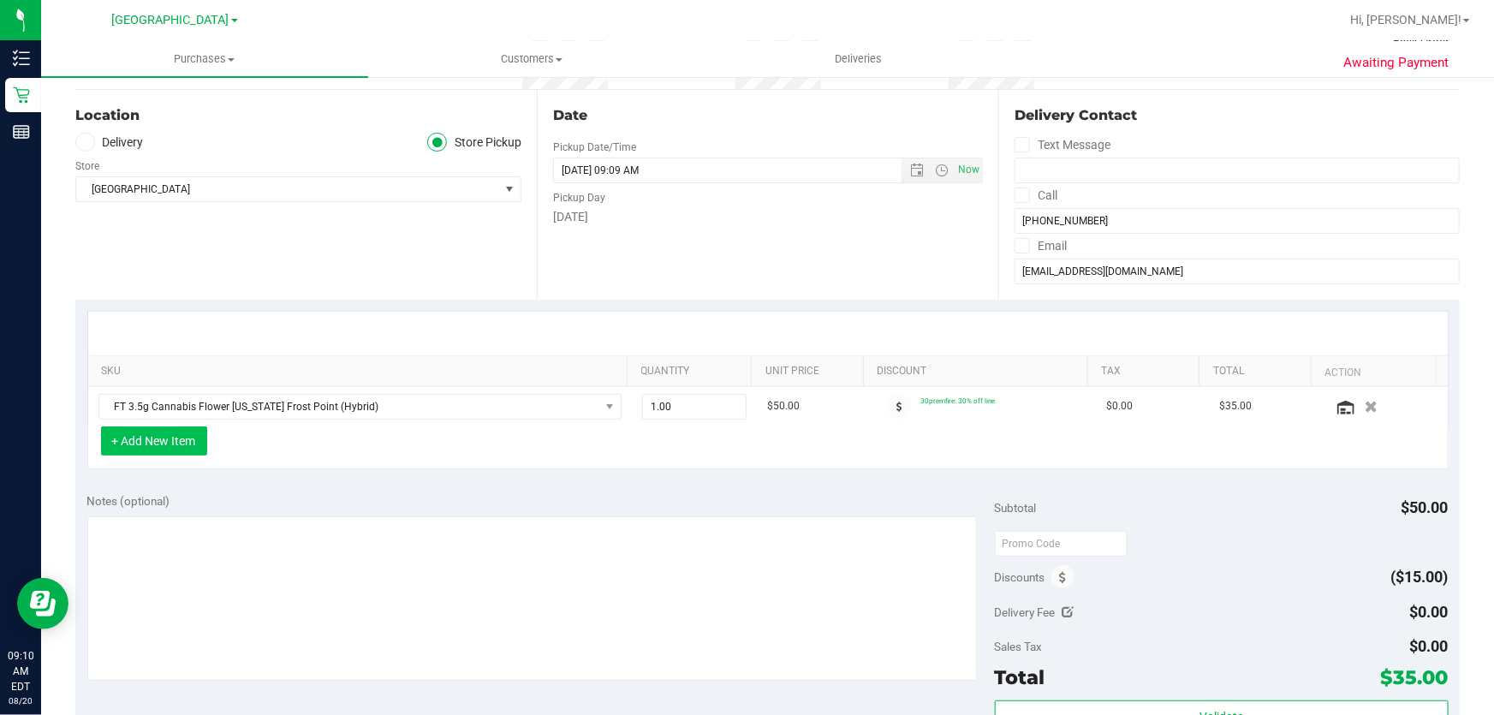
click at [154, 439] on button "+ Add New Item" at bounding box center [154, 440] width 106 height 29
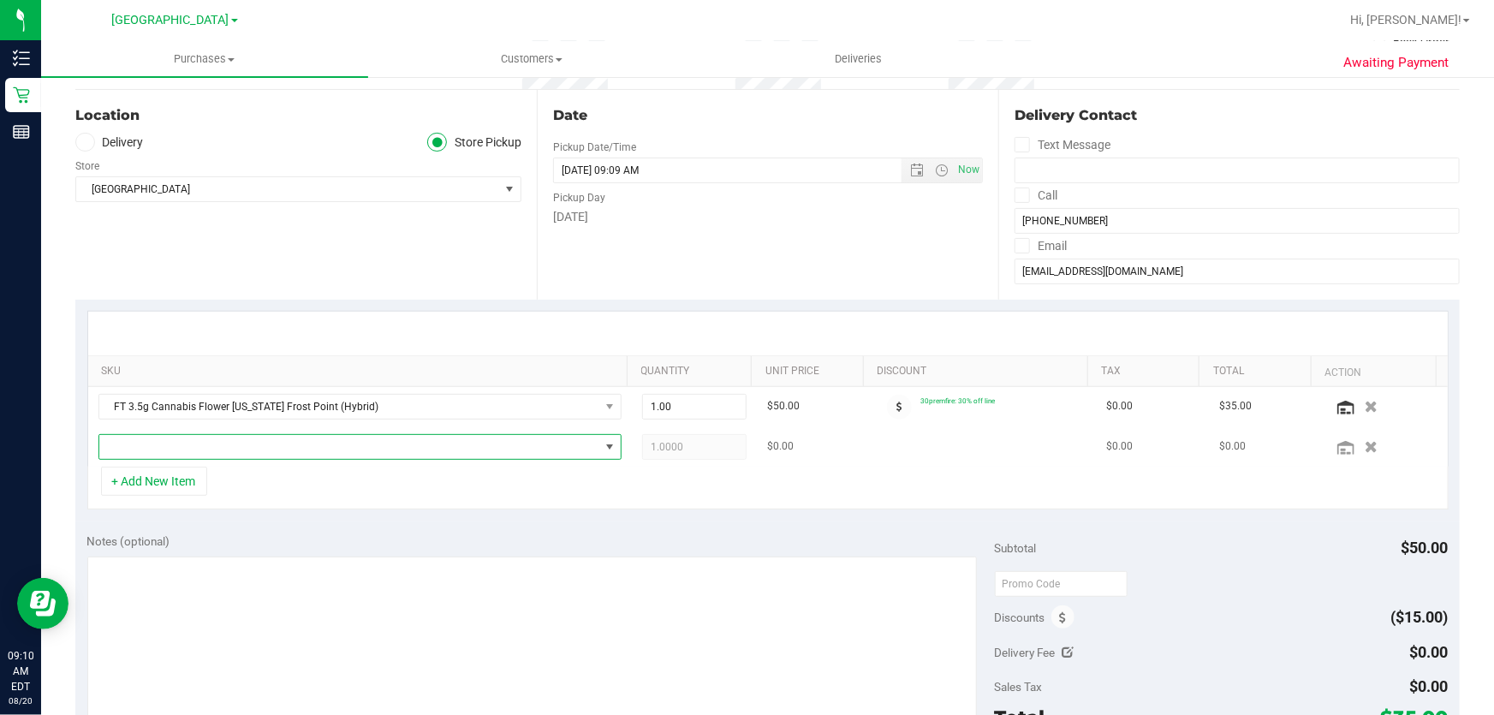
click at [179, 435] on span "NO DATA FOUND" at bounding box center [349, 447] width 500 height 24
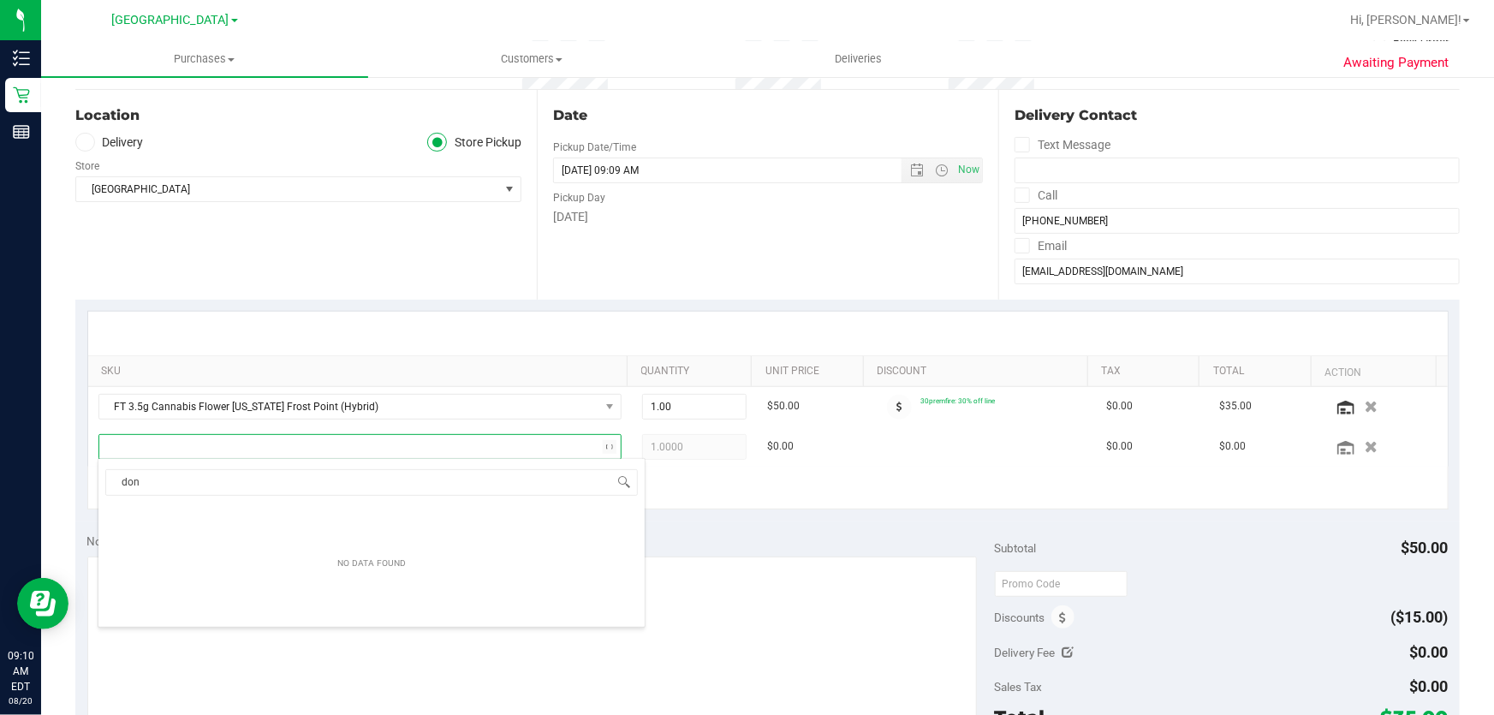
type input "don d"
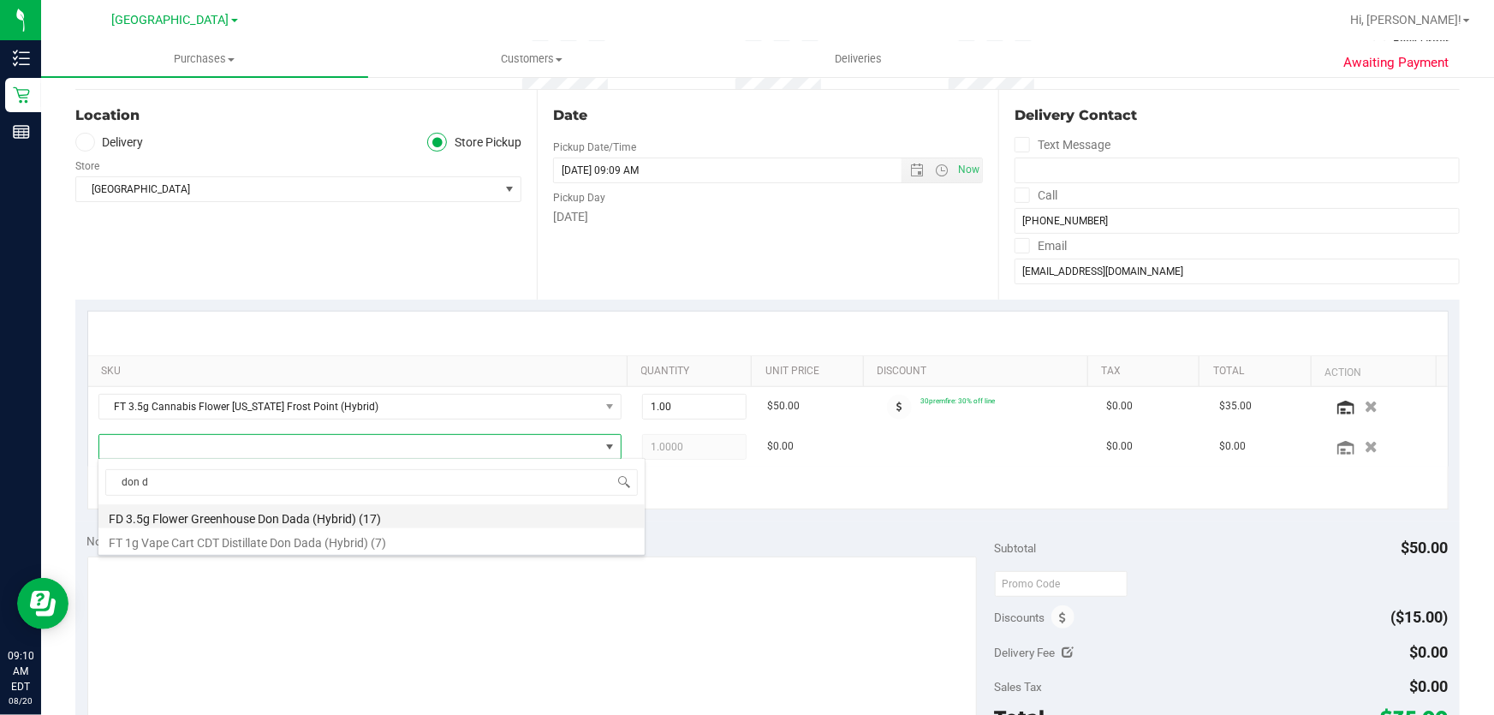
click at [163, 522] on li "FD 3.5g Flower Greenhouse Don Dada (Hybrid) (17)" at bounding box center [371, 516] width 546 height 24
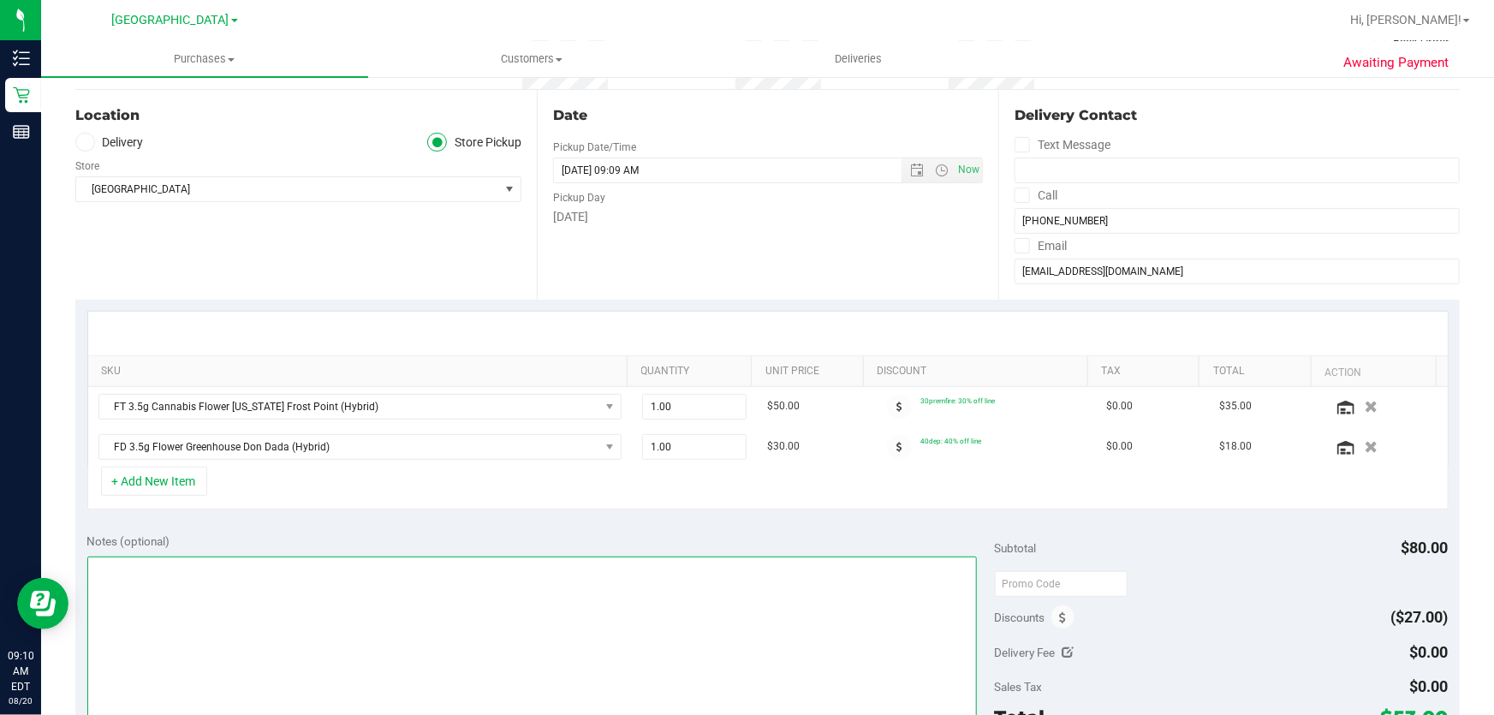
click at [731, 587] on textarea at bounding box center [532, 639] width 891 height 164
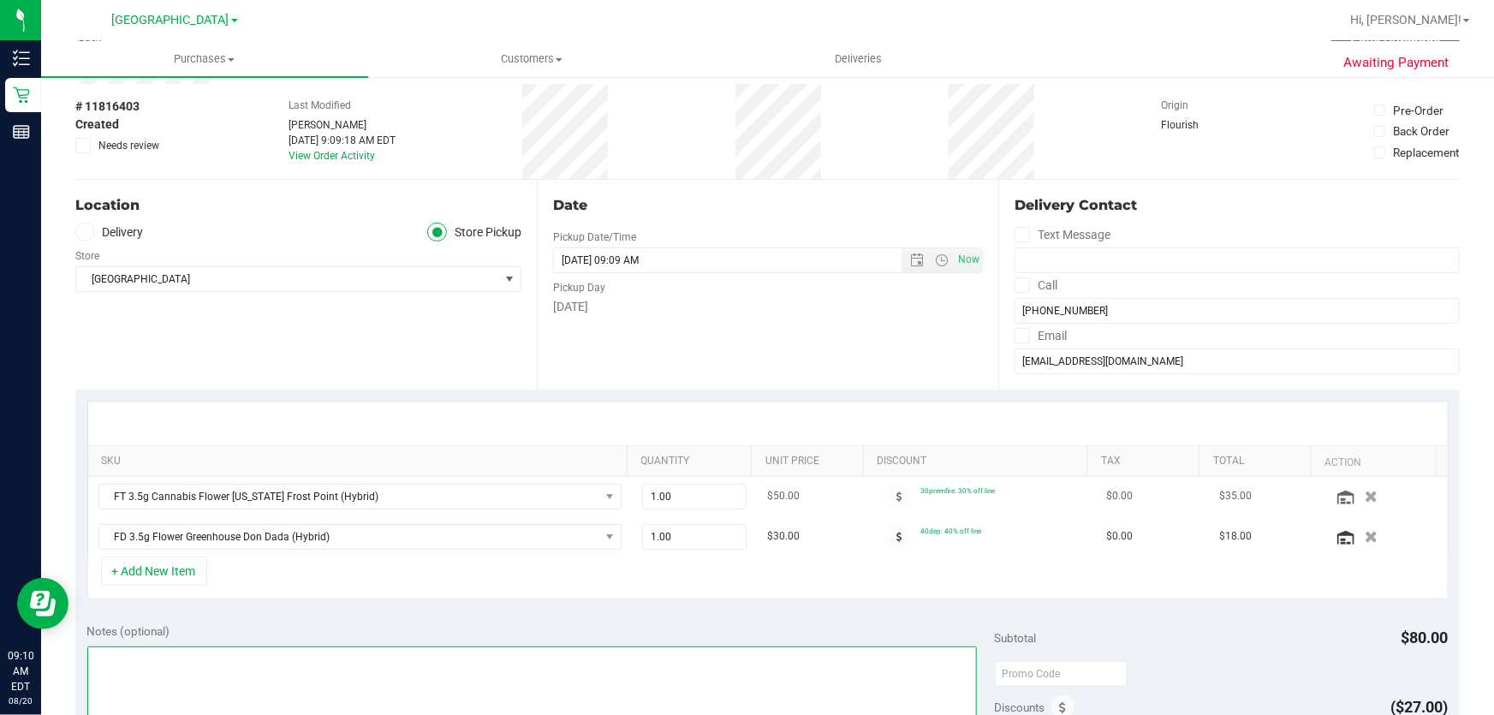
scroll to position [0, 0]
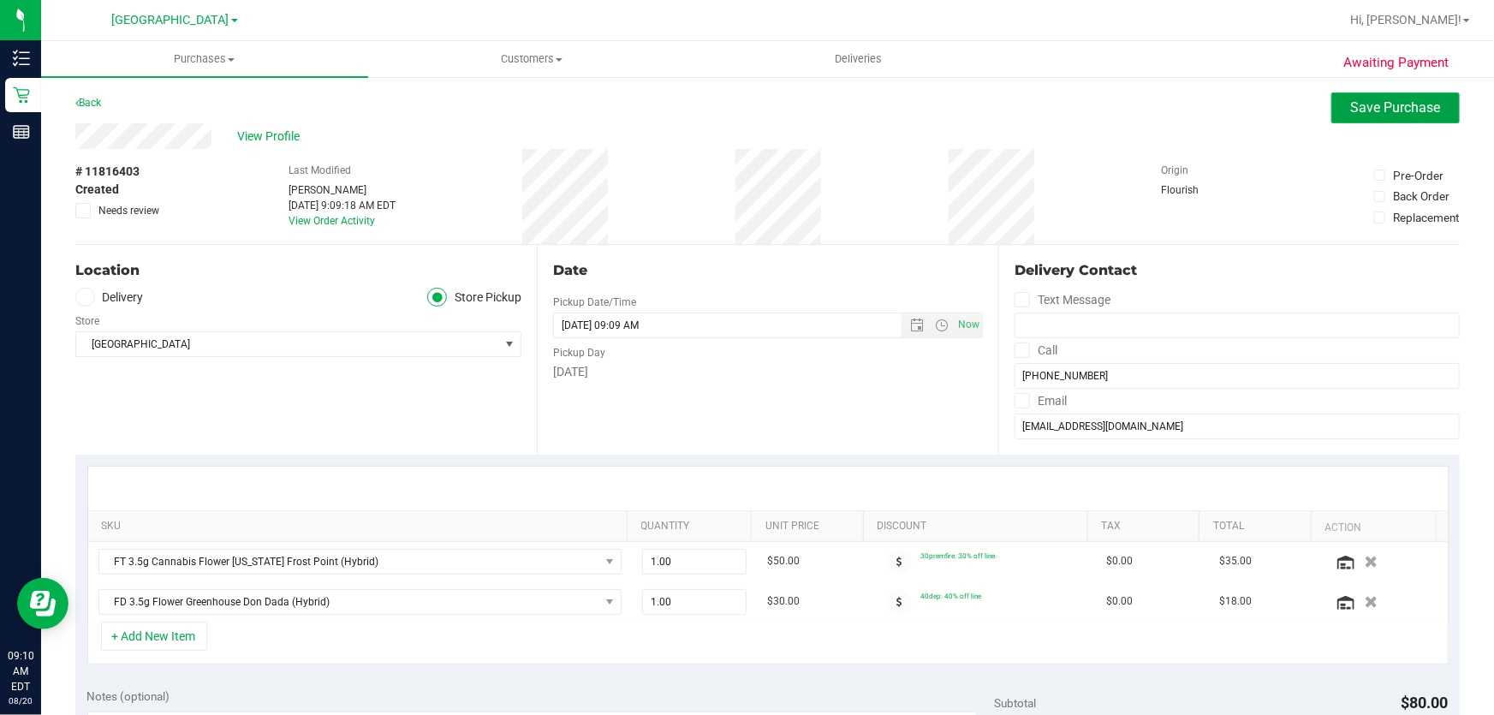
click at [1351, 110] on span "Save Purchase" at bounding box center [1396, 107] width 90 height 16
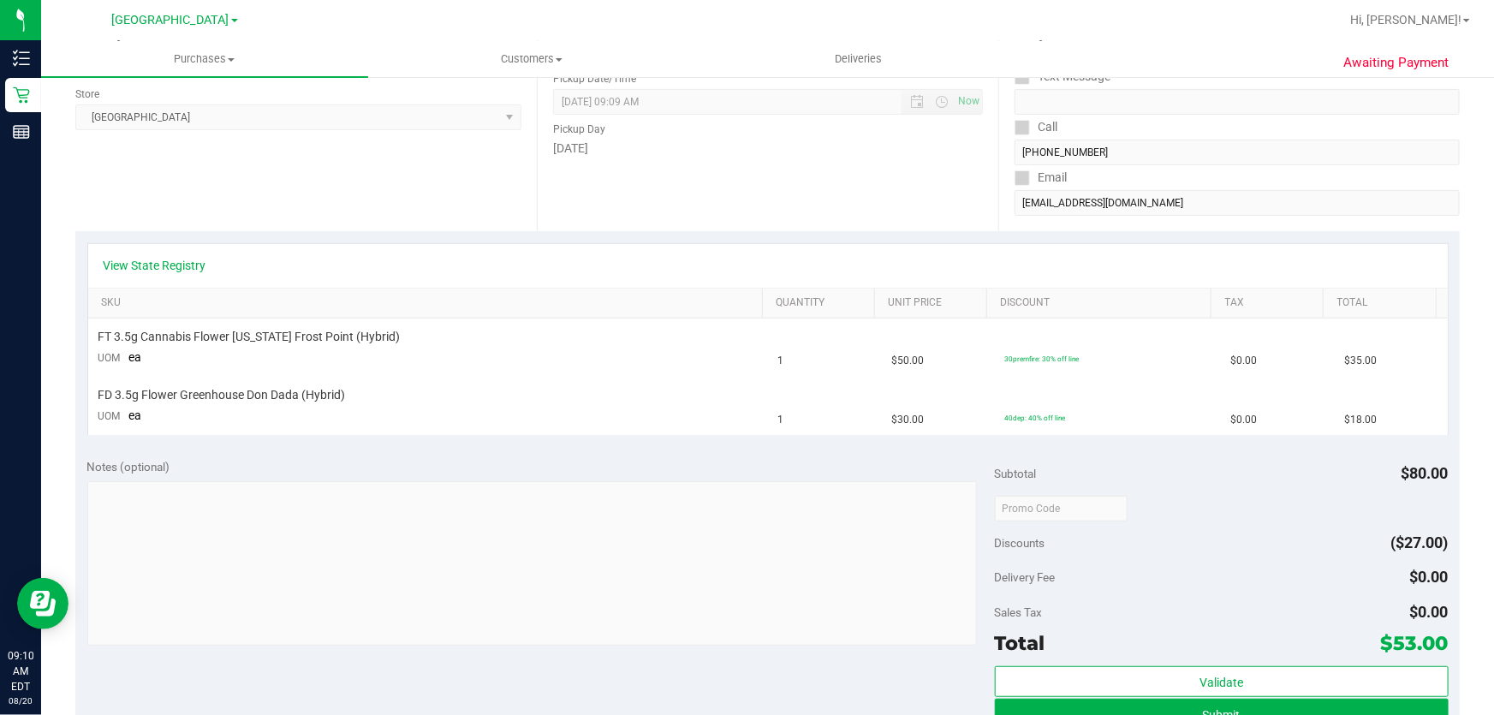
scroll to position [389, 0]
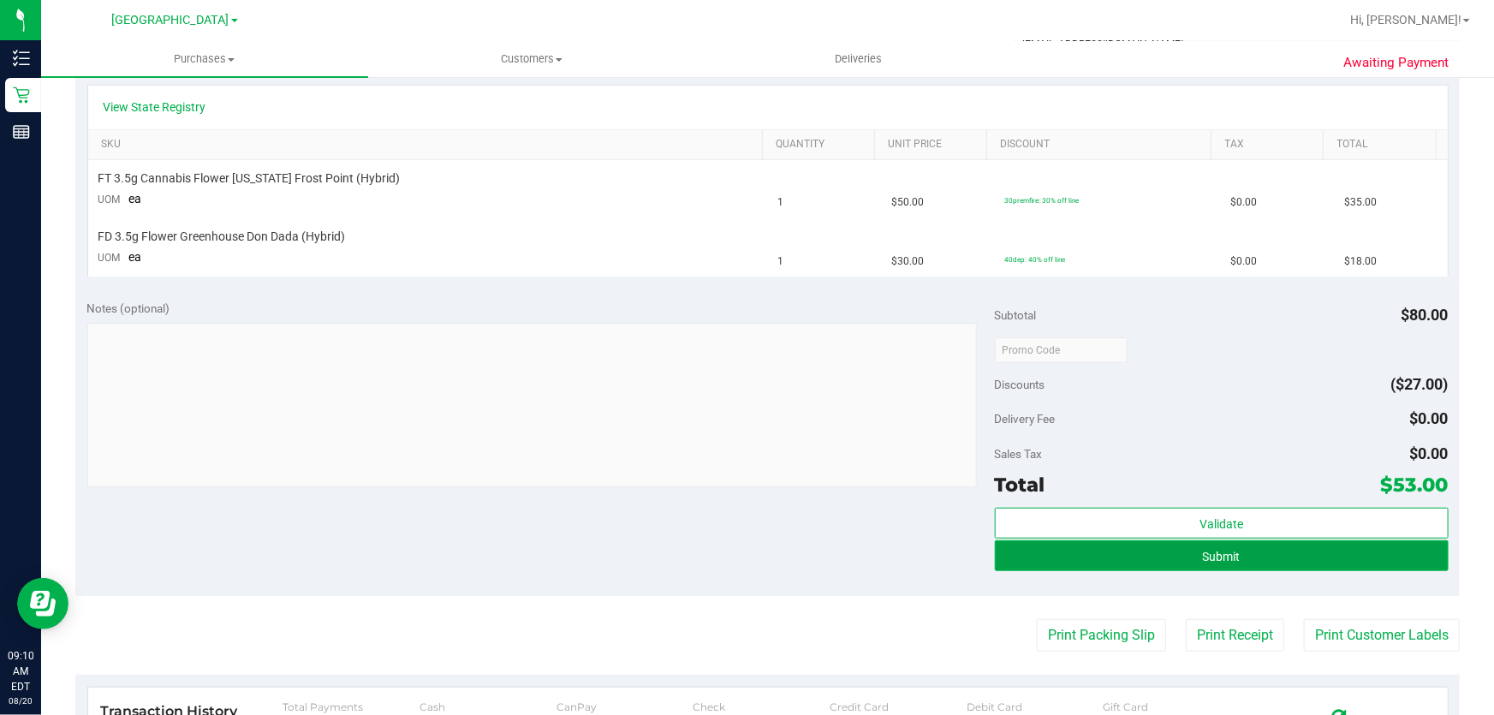
click at [1188, 558] on button "Submit" at bounding box center [1222, 555] width 454 height 31
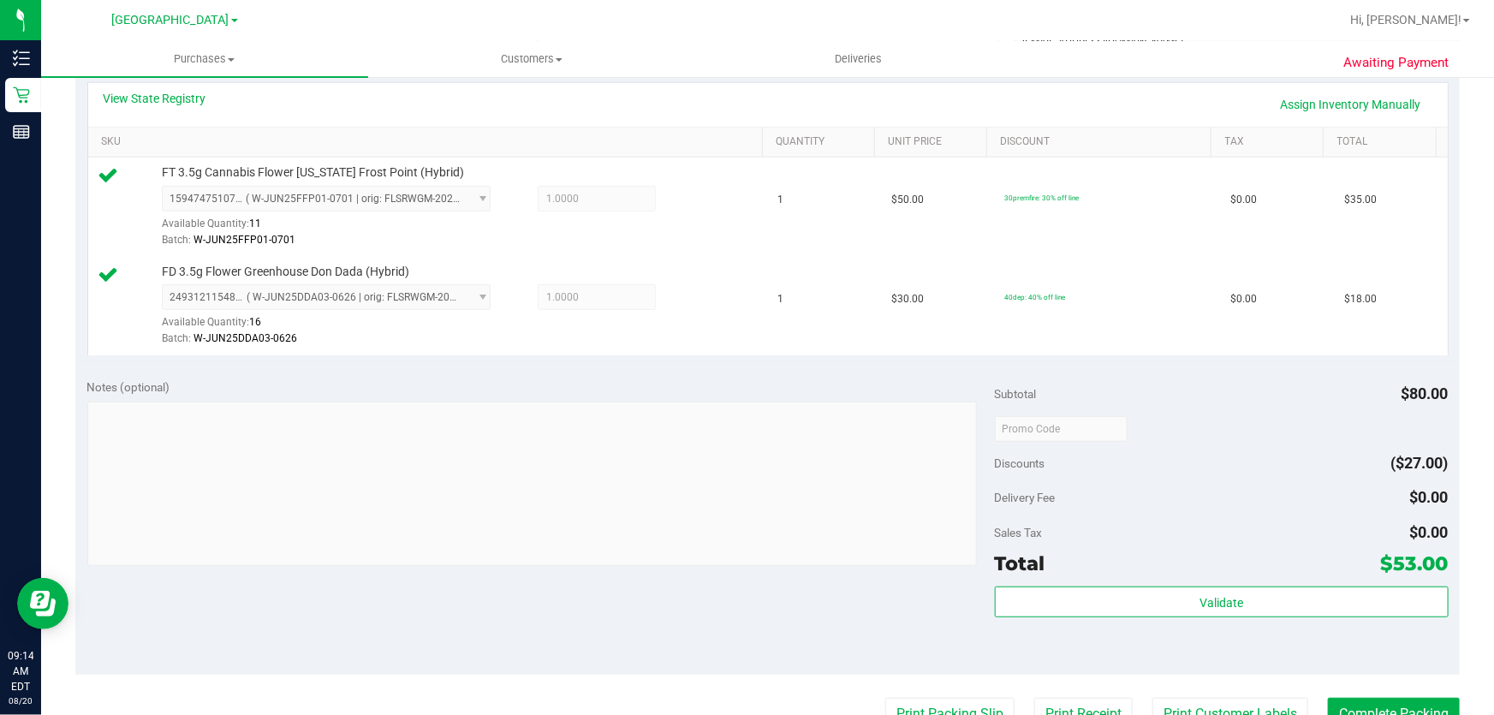
scroll to position [545, 0]
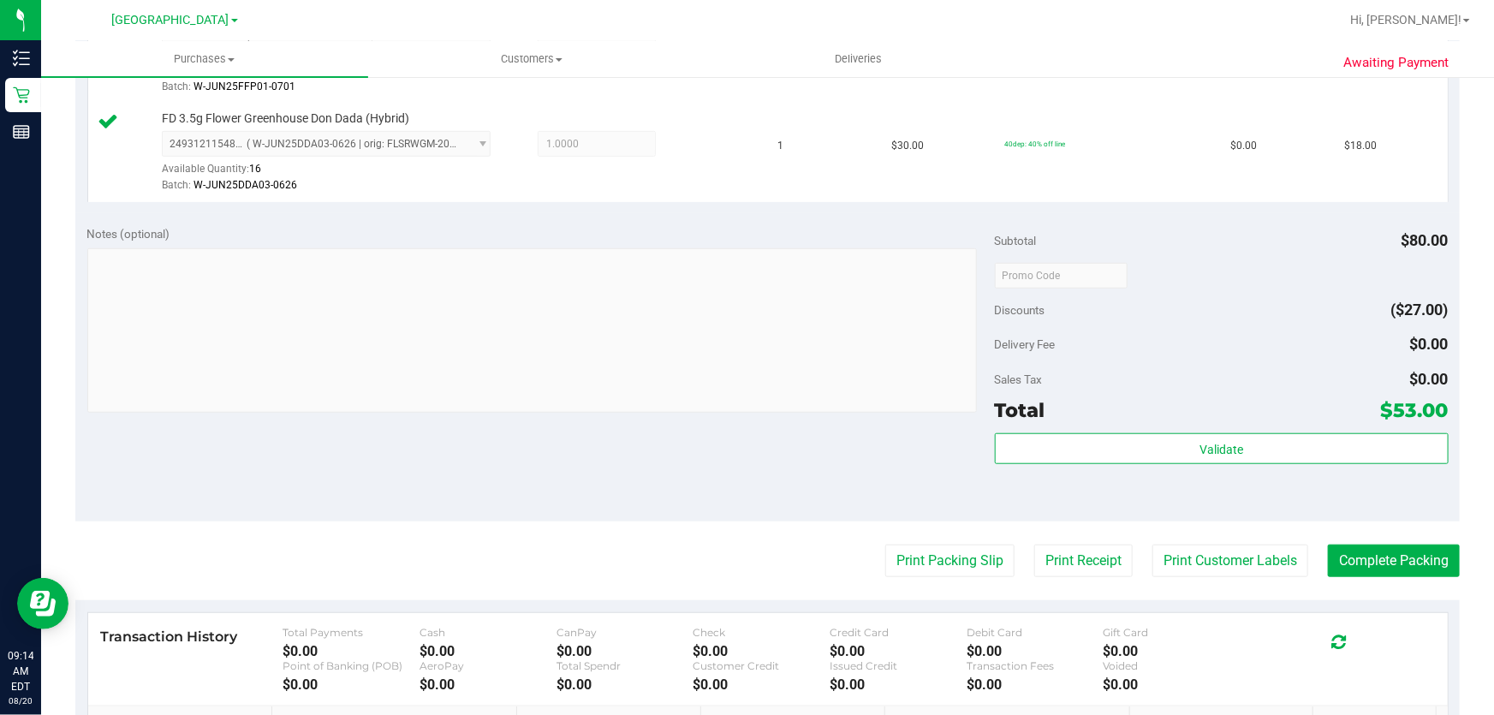
click at [1132, 476] on div "Validate" at bounding box center [1222, 471] width 454 height 77
click at [1131, 469] on div "Validate" at bounding box center [1222, 471] width 454 height 77
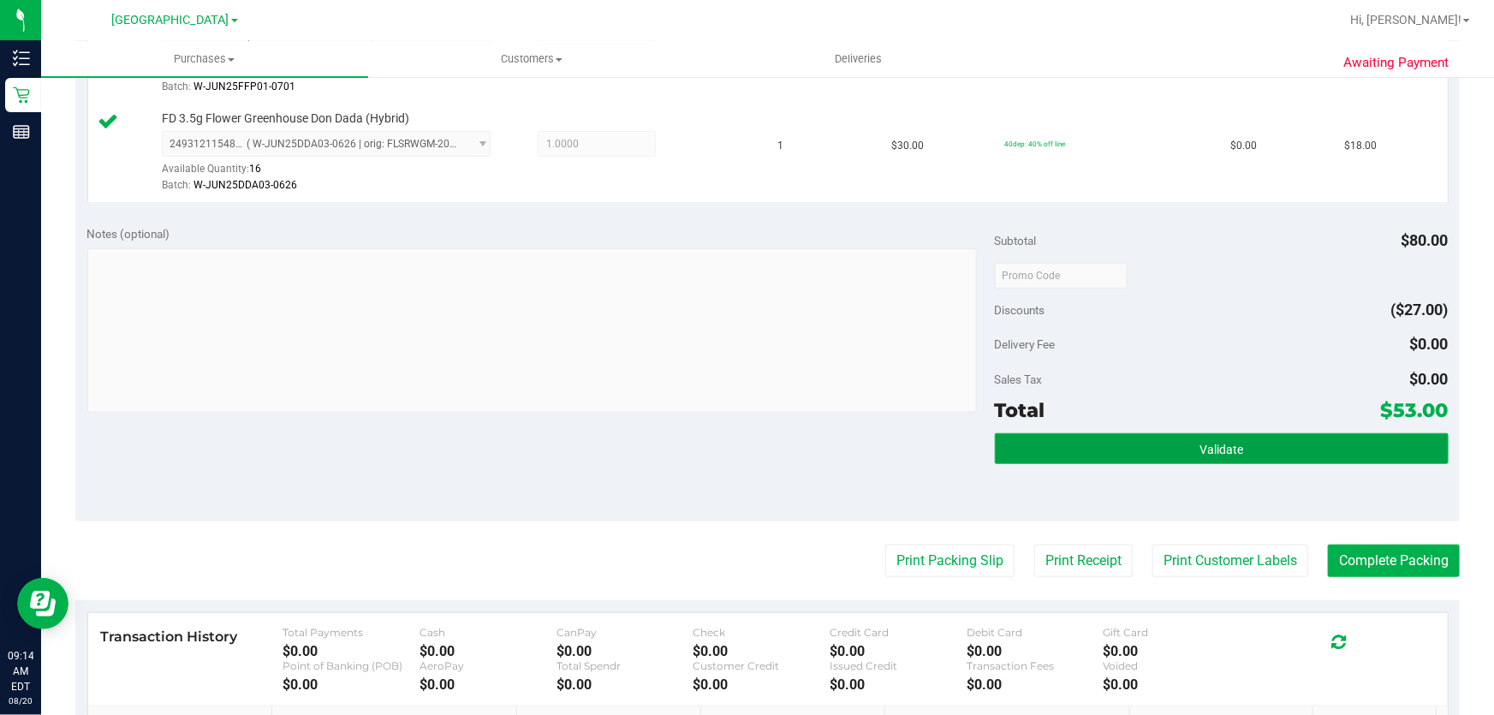
click at [1135, 456] on button "Validate" at bounding box center [1222, 448] width 454 height 31
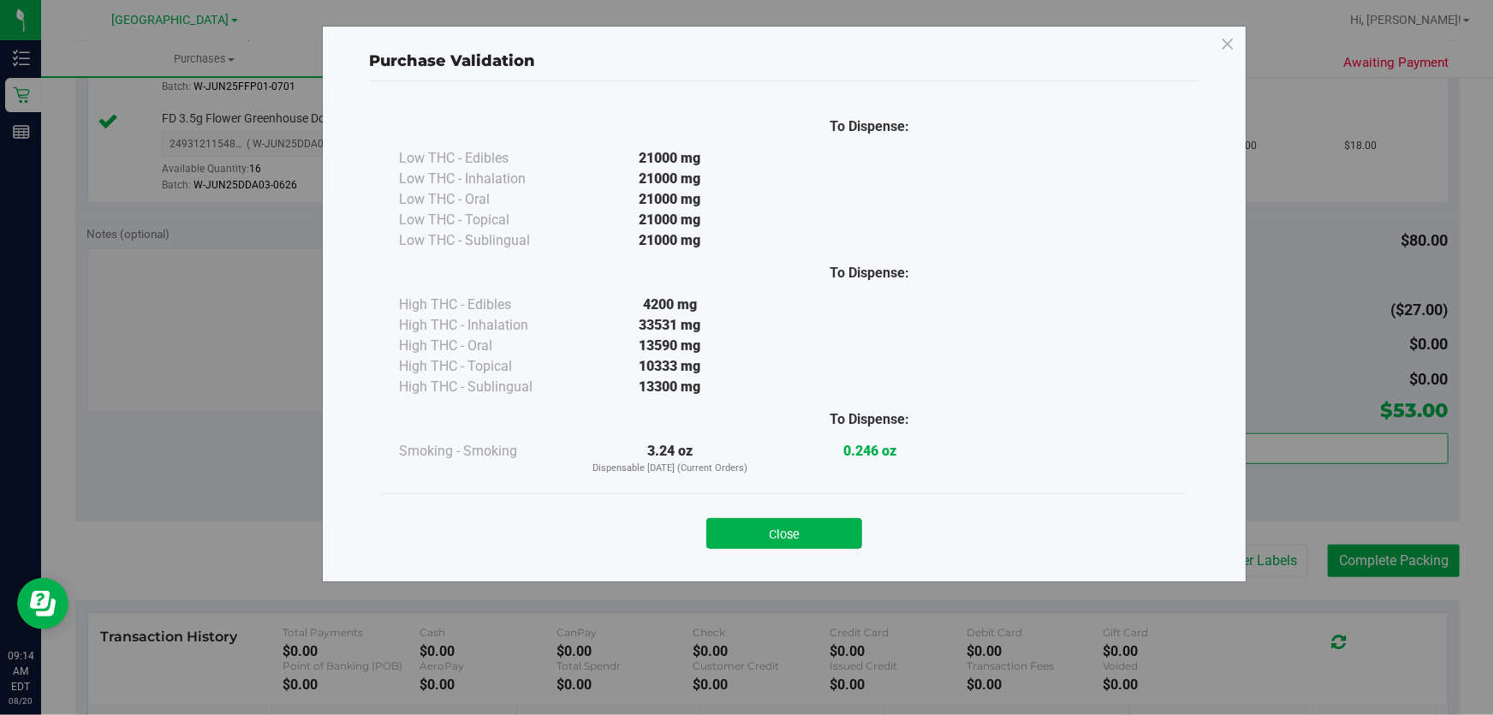
click at [794, 539] on button "Close" at bounding box center [784, 533] width 156 height 31
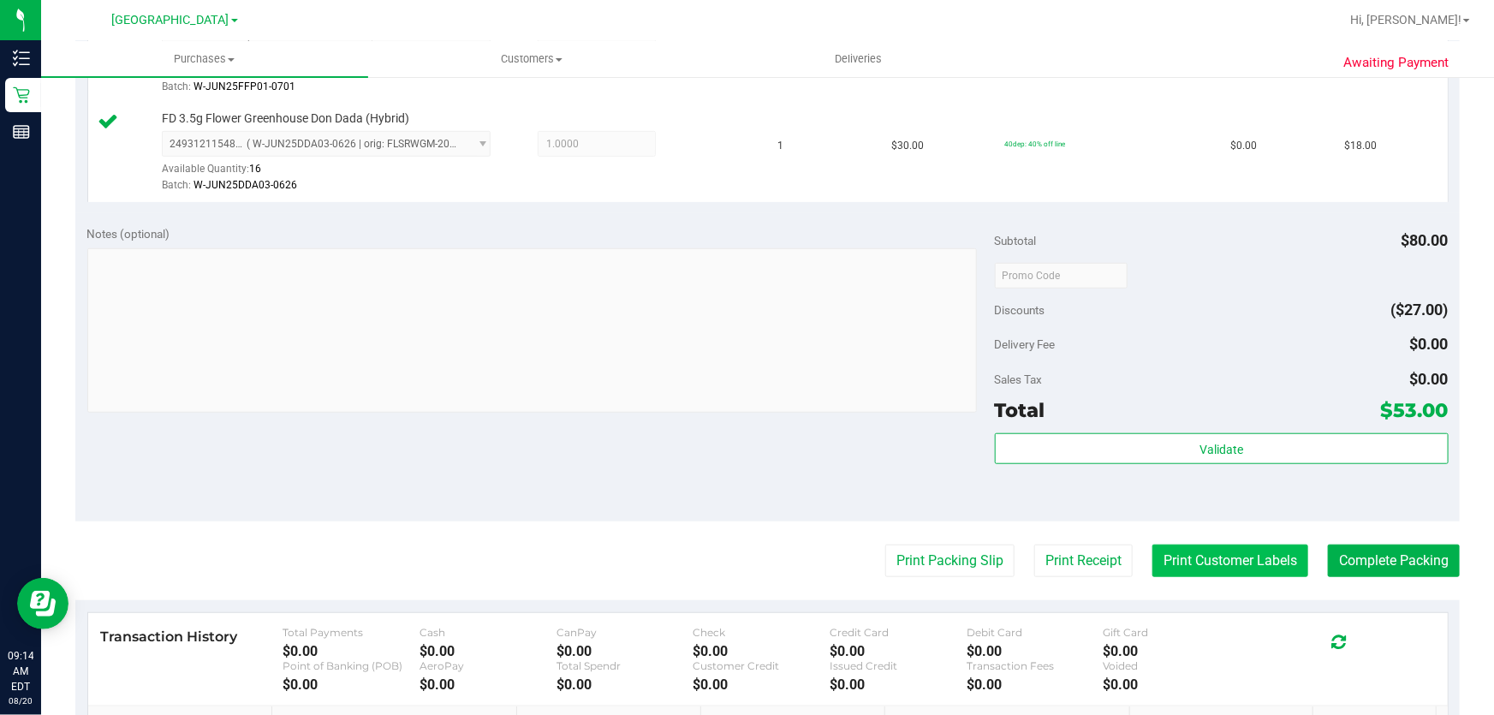
click at [1192, 568] on button "Print Customer Labels" at bounding box center [1231, 561] width 156 height 33
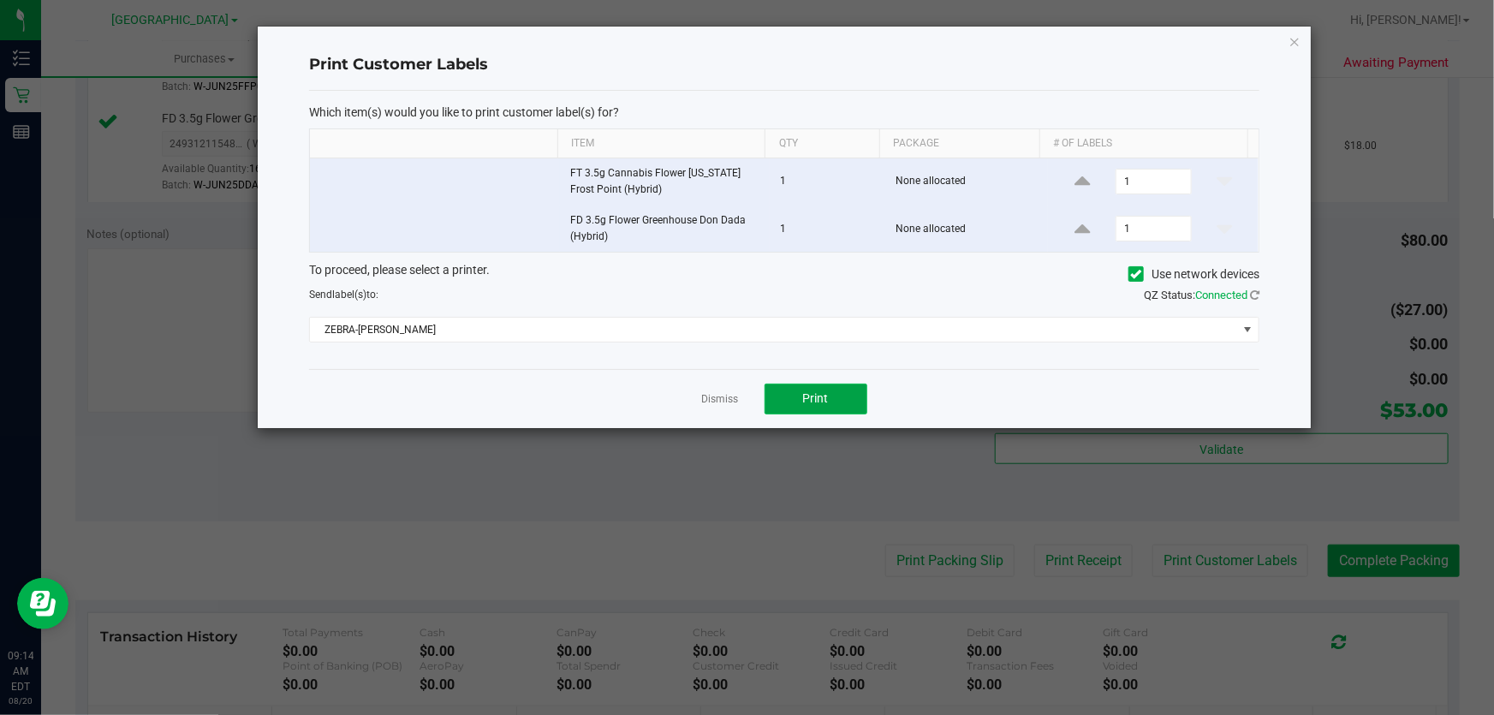
click at [837, 393] on button "Print" at bounding box center [816, 399] width 103 height 31
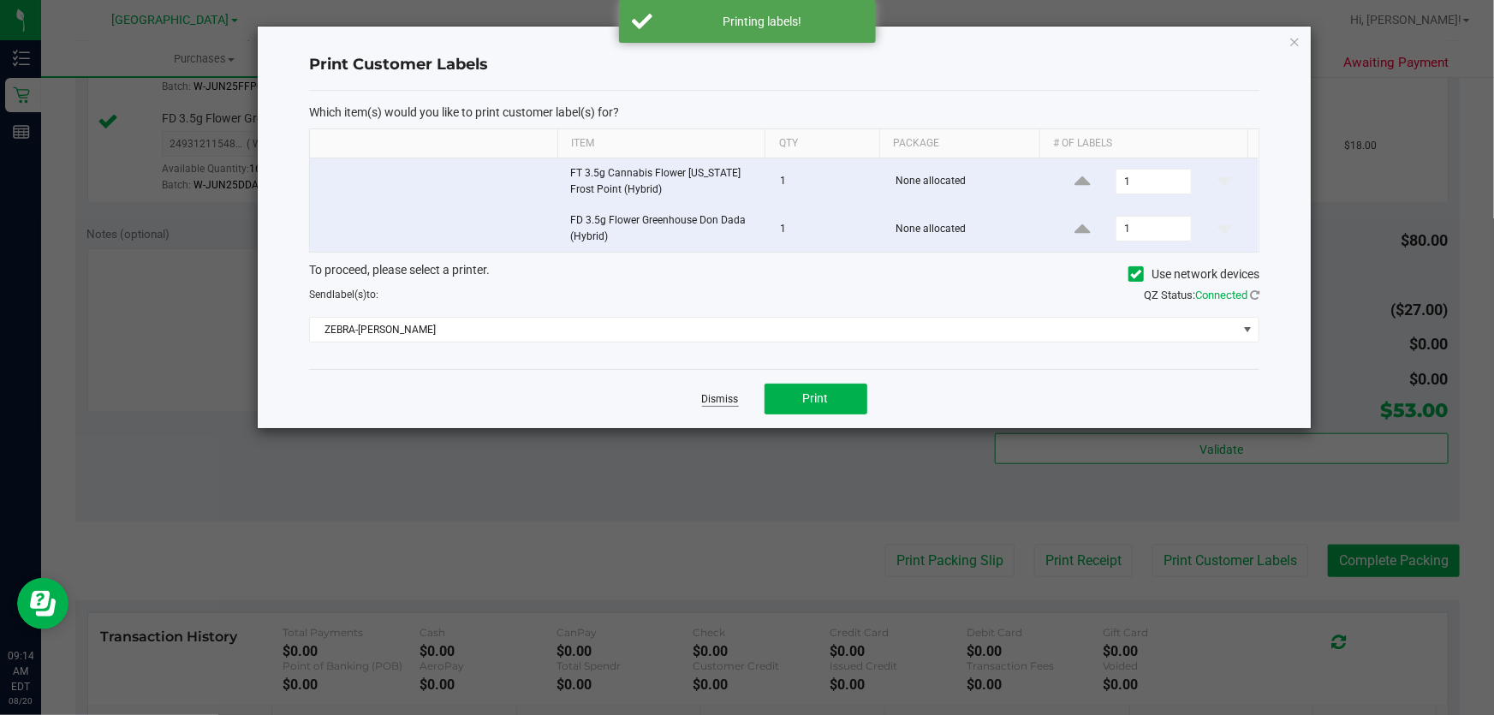
click at [728, 402] on link "Dismiss" at bounding box center [720, 399] width 37 height 15
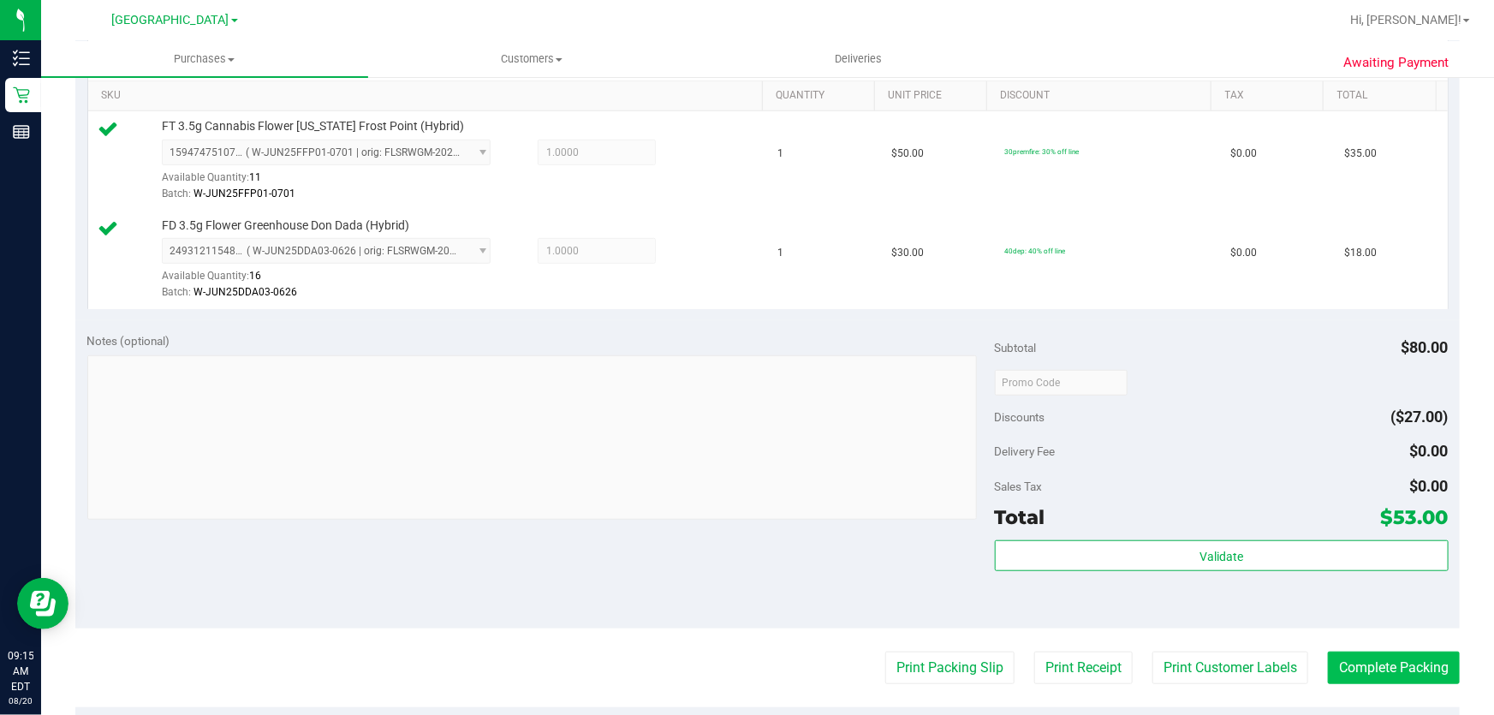
scroll to position [467, 0]
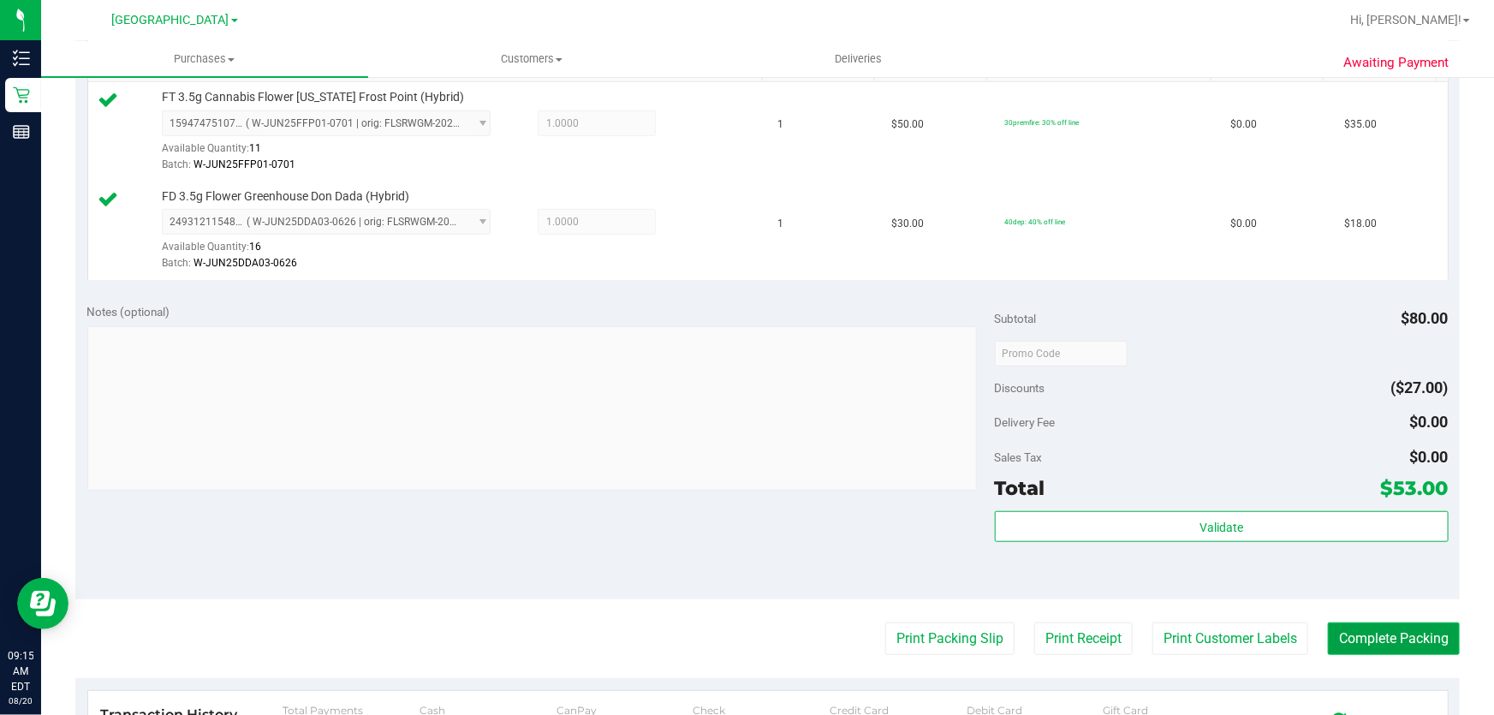
click at [1373, 644] on button "Complete Packing" at bounding box center [1394, 639] width 132 height 33
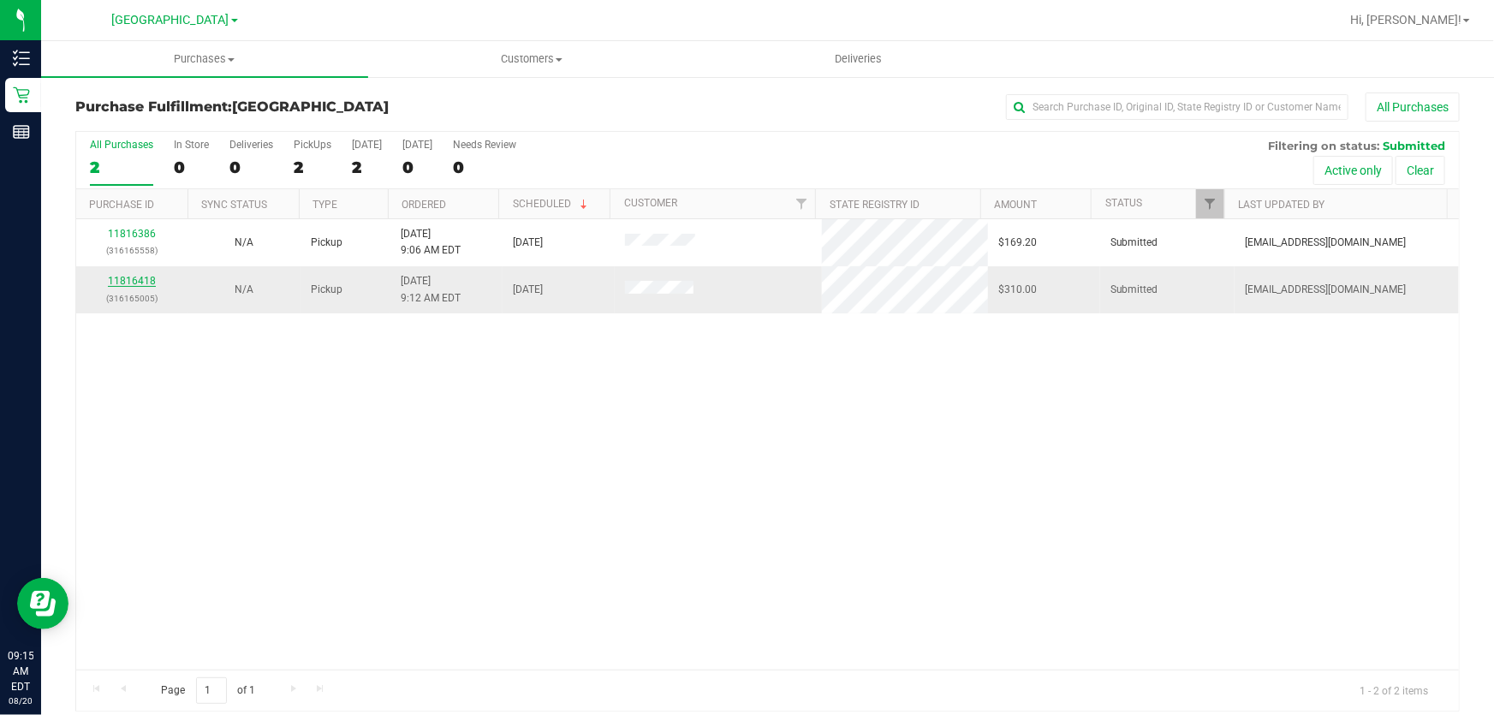
click at [126, 283] on link "11816418" at bounding box center [132, 281] width 48 height 12
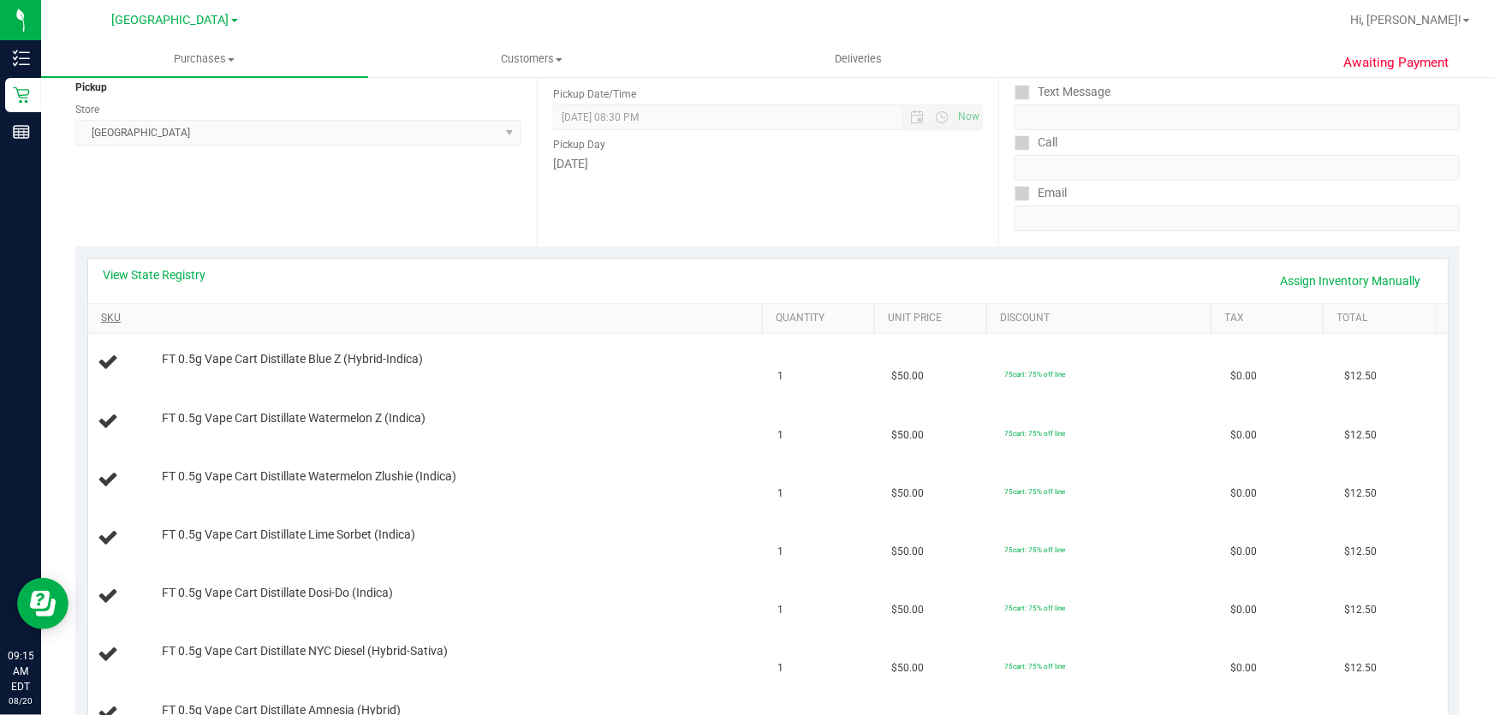
scroll to position [233, 0]
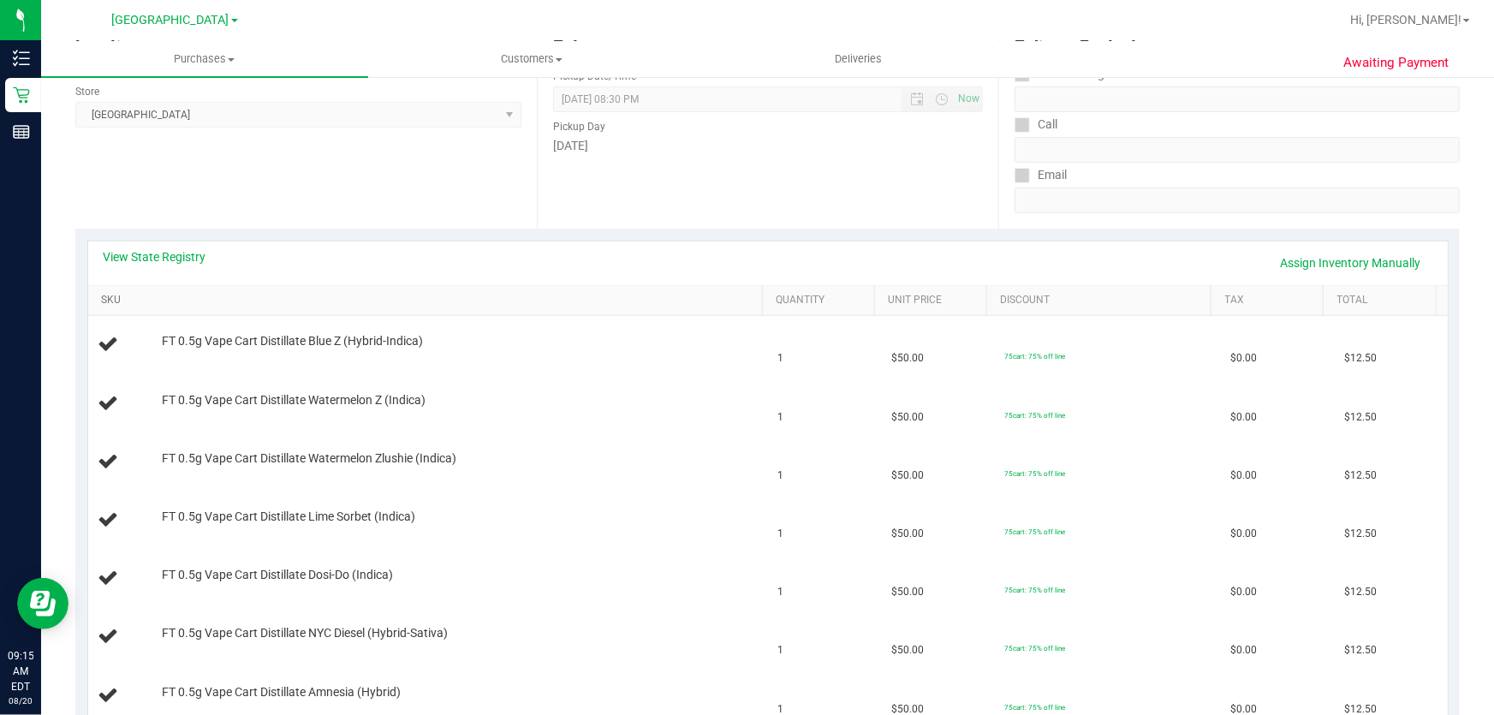
click at [115, 298] on link "SKU" at bounding box center [428, 301] width 654 height 14
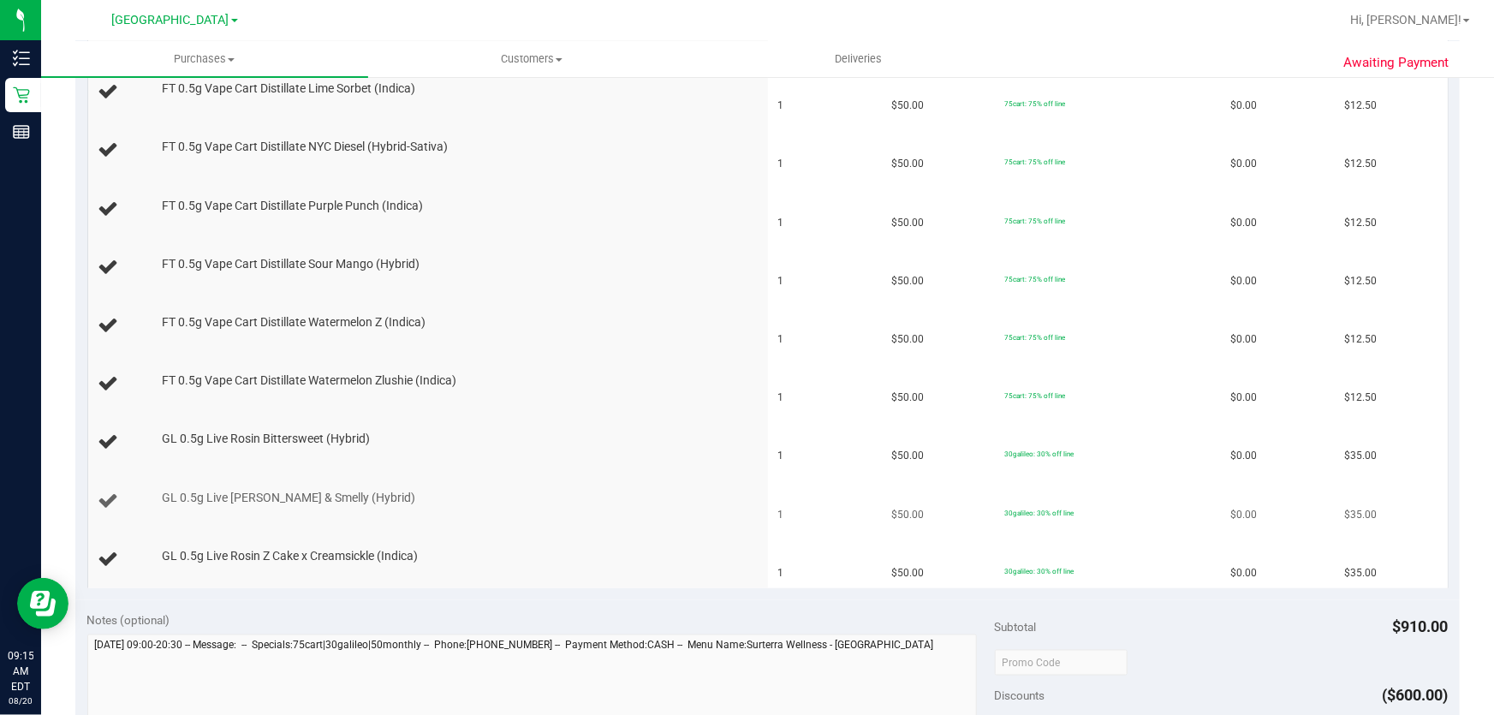
scroll to position [1167, 0]
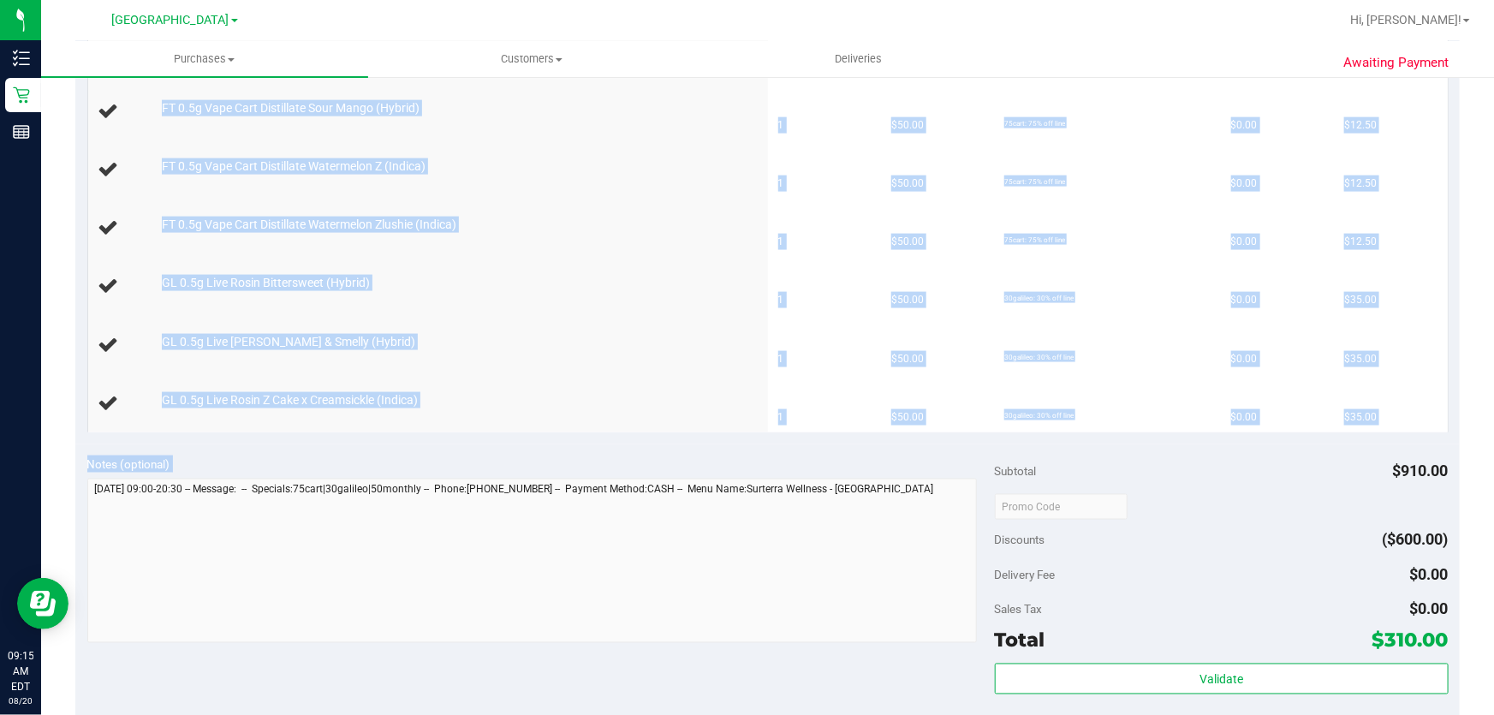
click at [892, 496] on purchase-details "Back Edit Purchase Cancel Purchase View Profile # 11816418 BioTrack ID: - Submi…" at bounding box center [767, 38] width 1385 height 2226
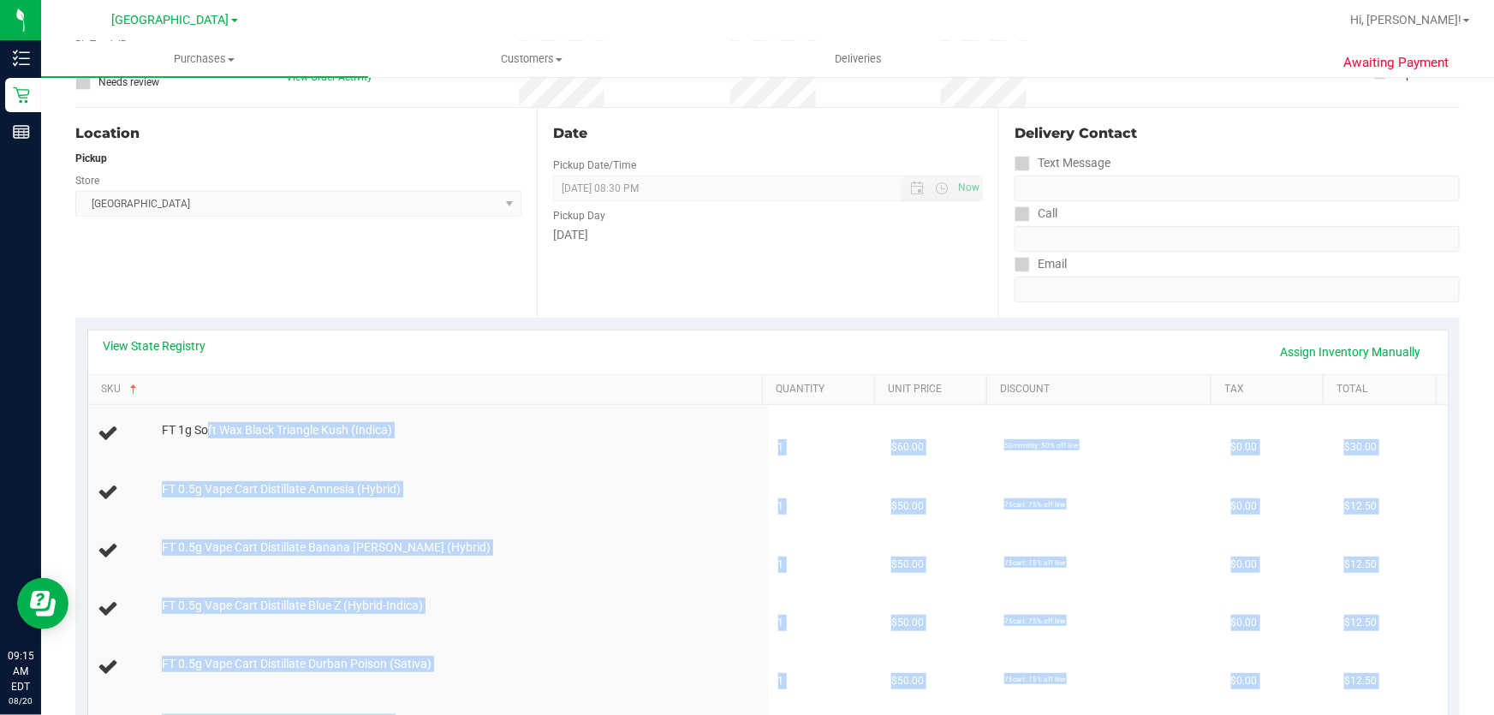
scroll to position [77, 0]
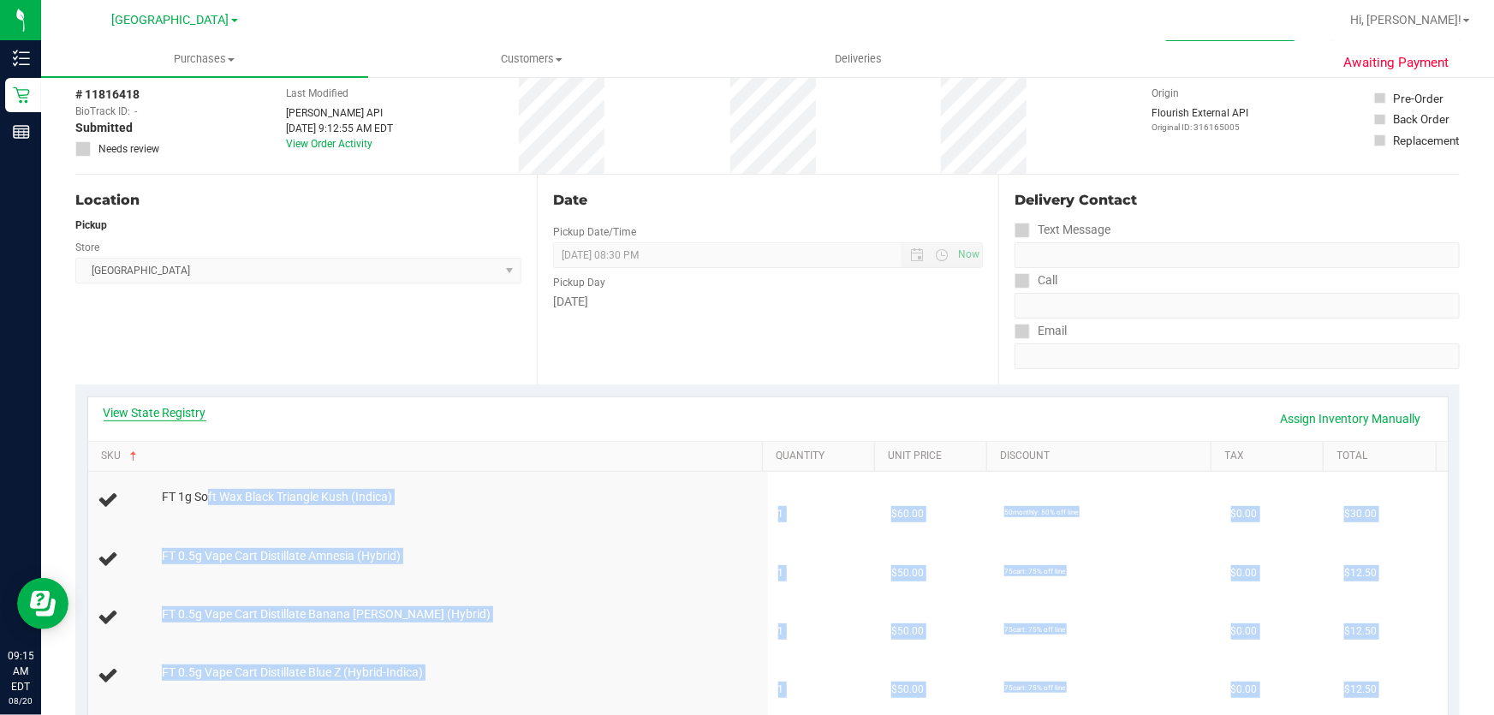
click at [134, 414] on link "View State Registry" at bounding box center [155, 412] width 103 height 17
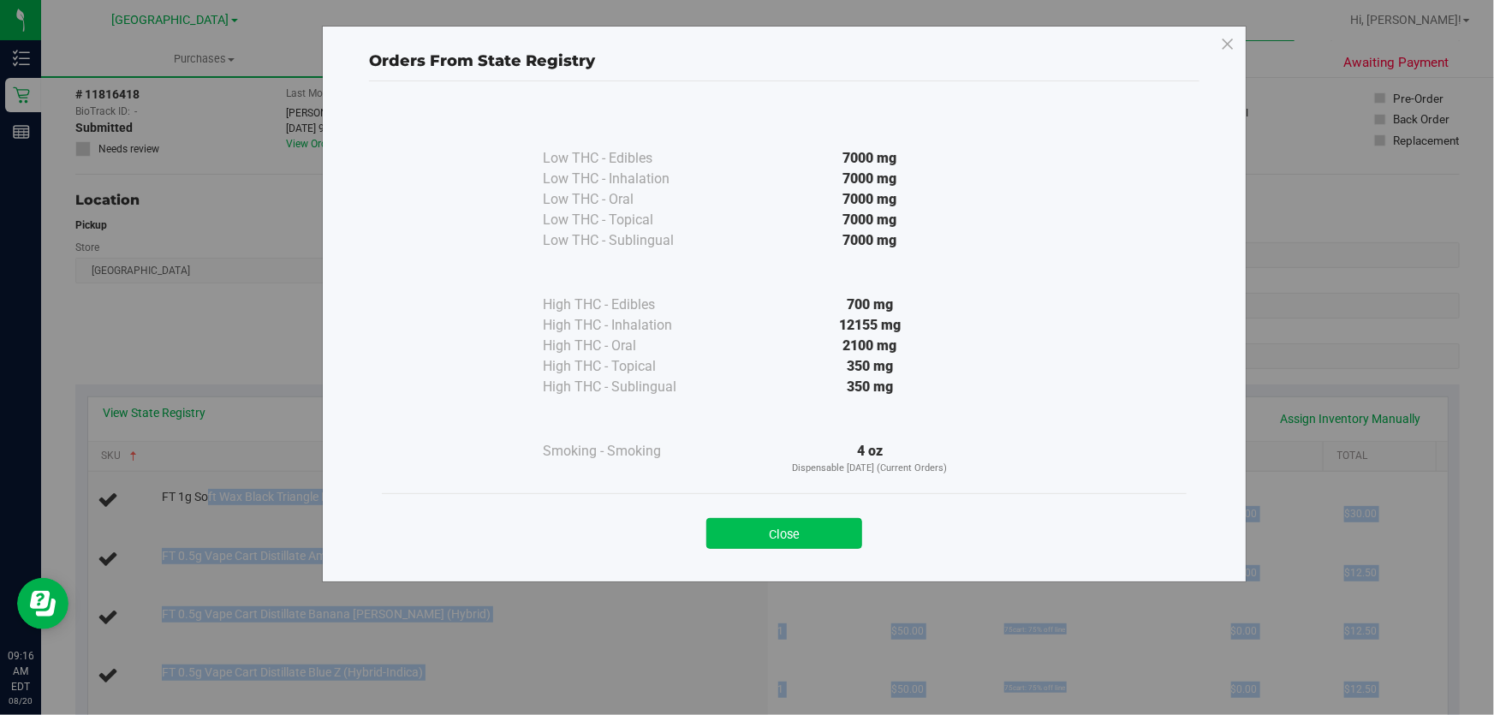
click at [795, 530] on button "Close" at bounding box center [784, 533] width 156 height 31
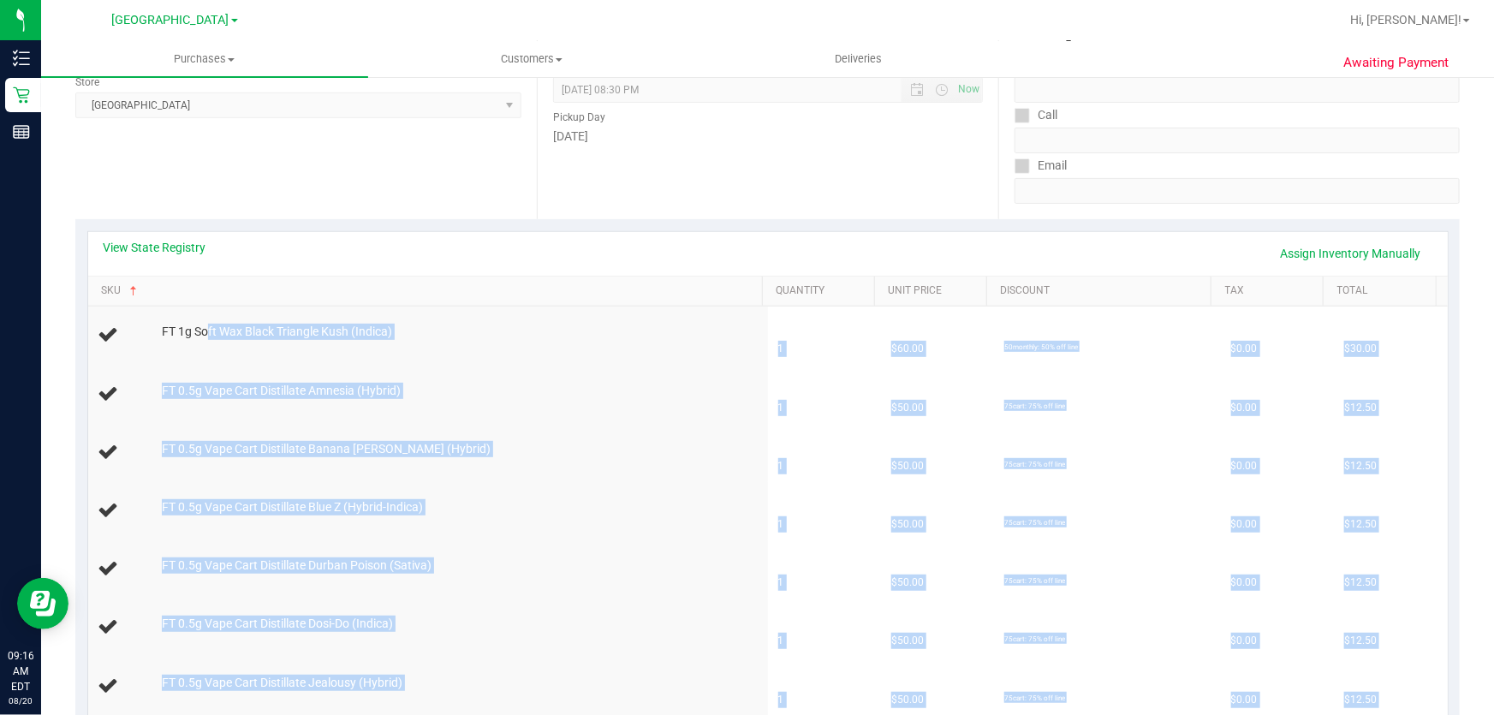
scroll to position [233, 0]
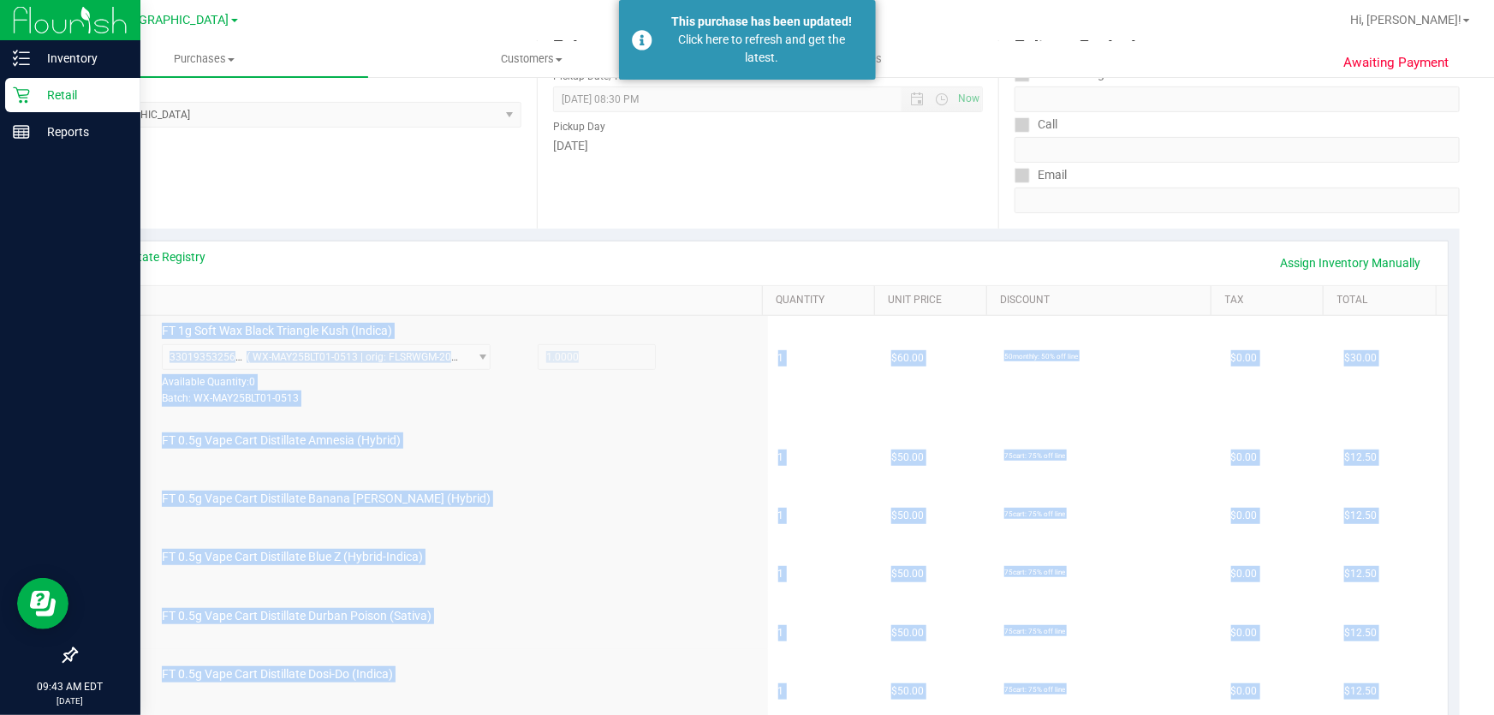
click at [77, 102] on p "Retail" at bounding box center [81, 95] width 103 height 21
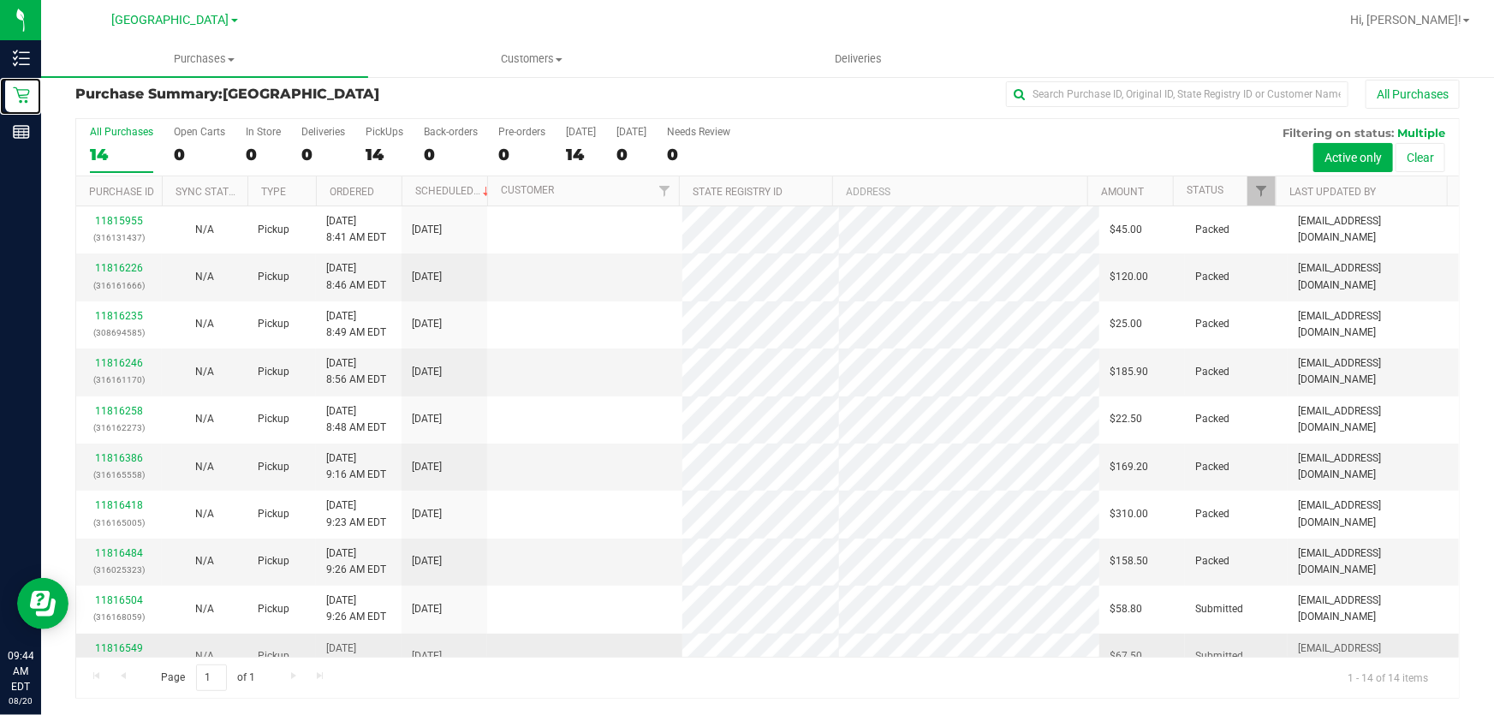
scroll to position [212, 0]
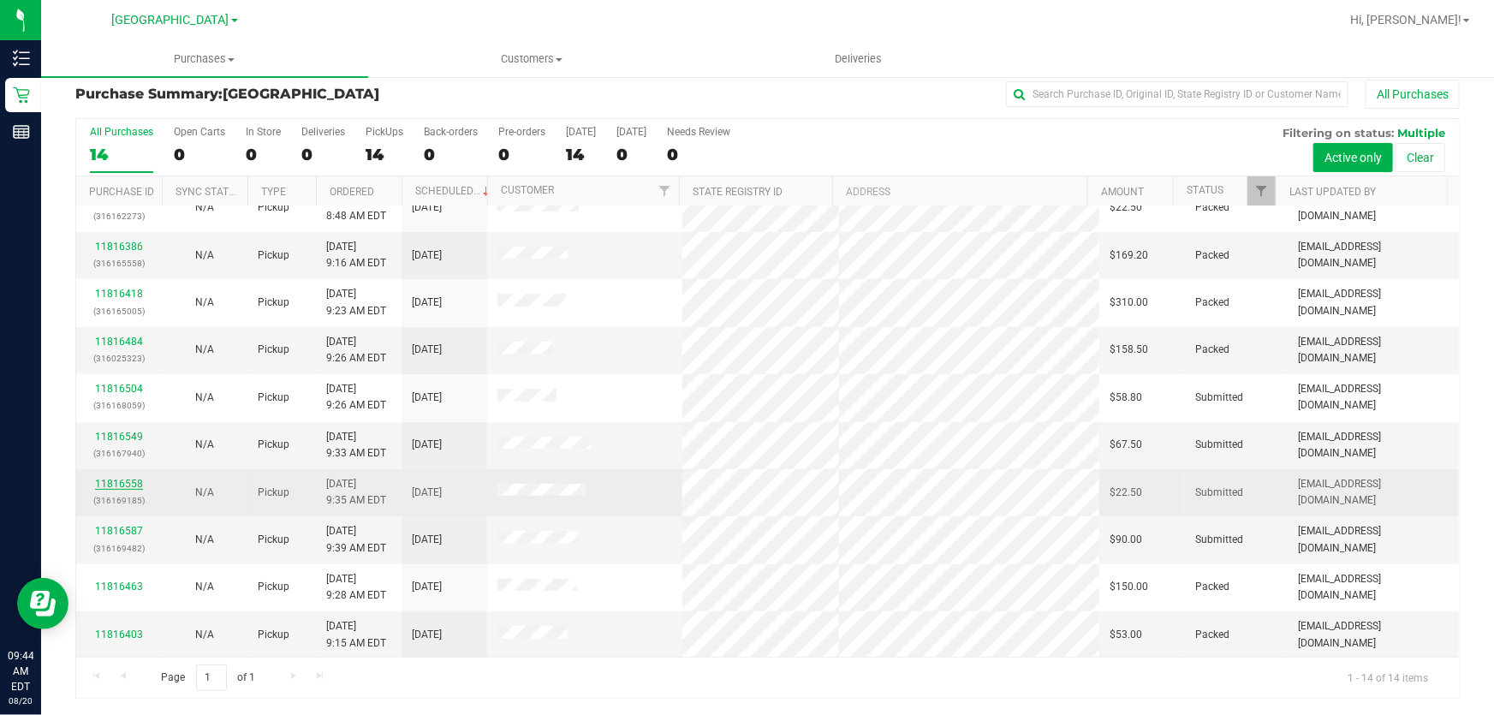
click at [111, 484] on link "11816558" at bounding box center [119, 484] width 48 height 12
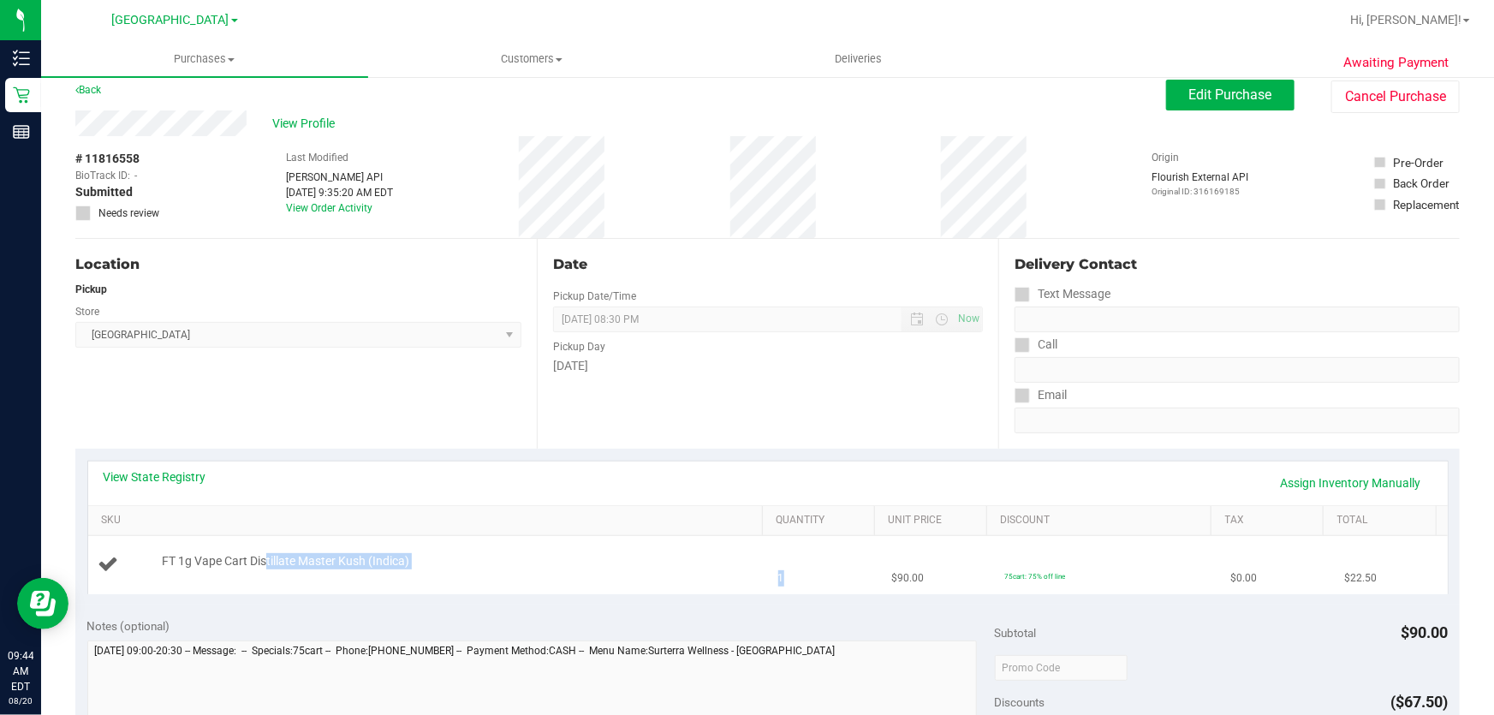
drag, startPoint x: 265, startPoint y: 559, endPoint x: 846, endPoint y: 567, distance: 580.6
click at [846, 567] on tr "FT 1g Vape Cart Distillate Master Kush (Indica) 1 $90.00 75cart: 75% off line $…" at bounding box center [768, 564] width 1360 height 57
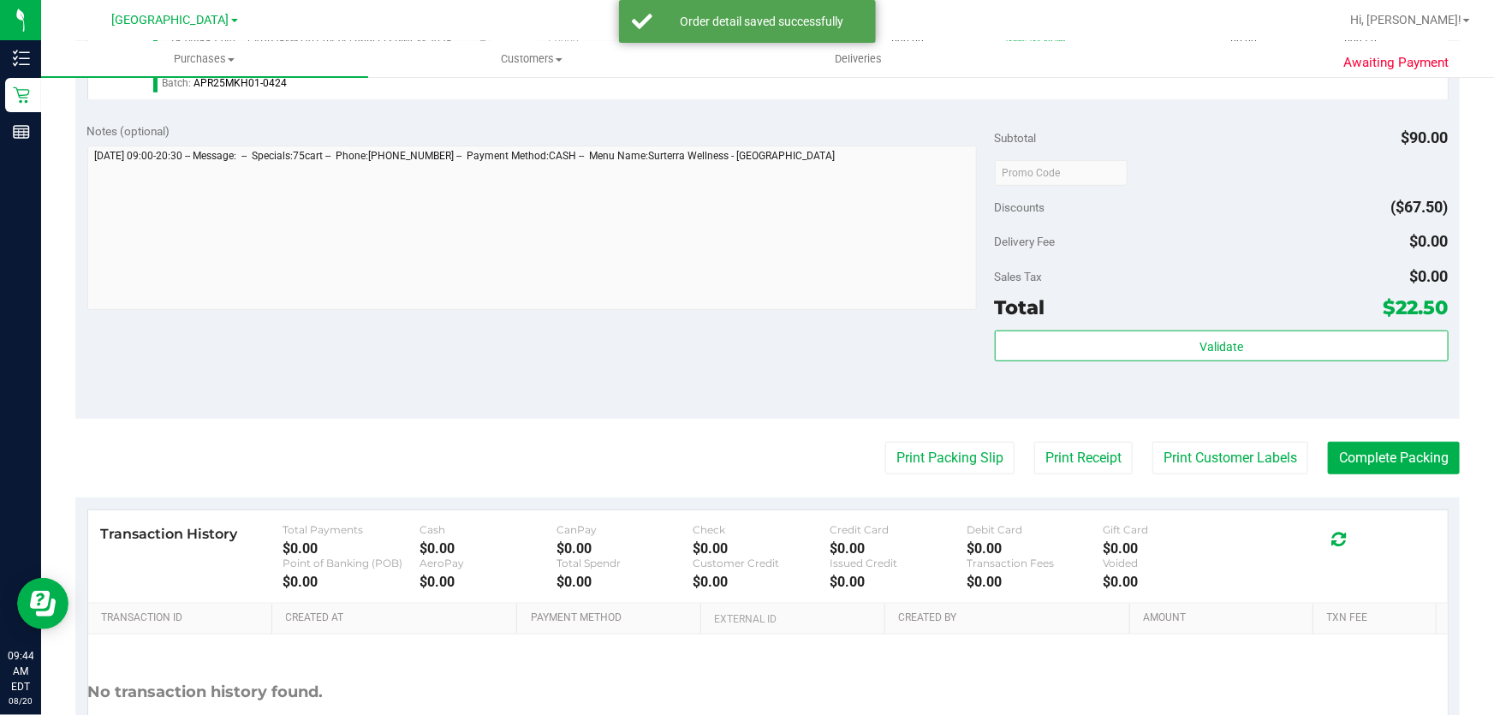
scroll to position [557, 0]
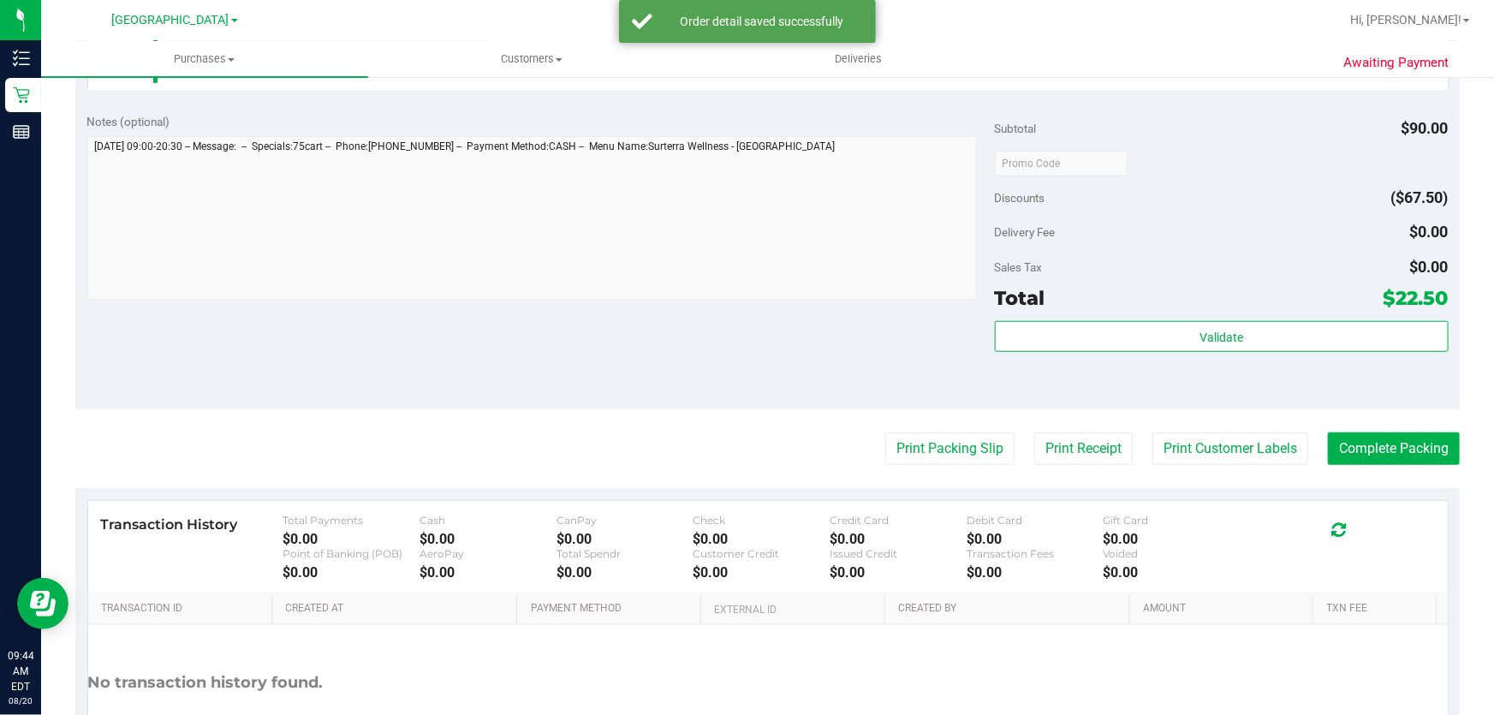
click at [1226, 355] on div "Validate" at bounding box center [1222, 359] width 454 height 77
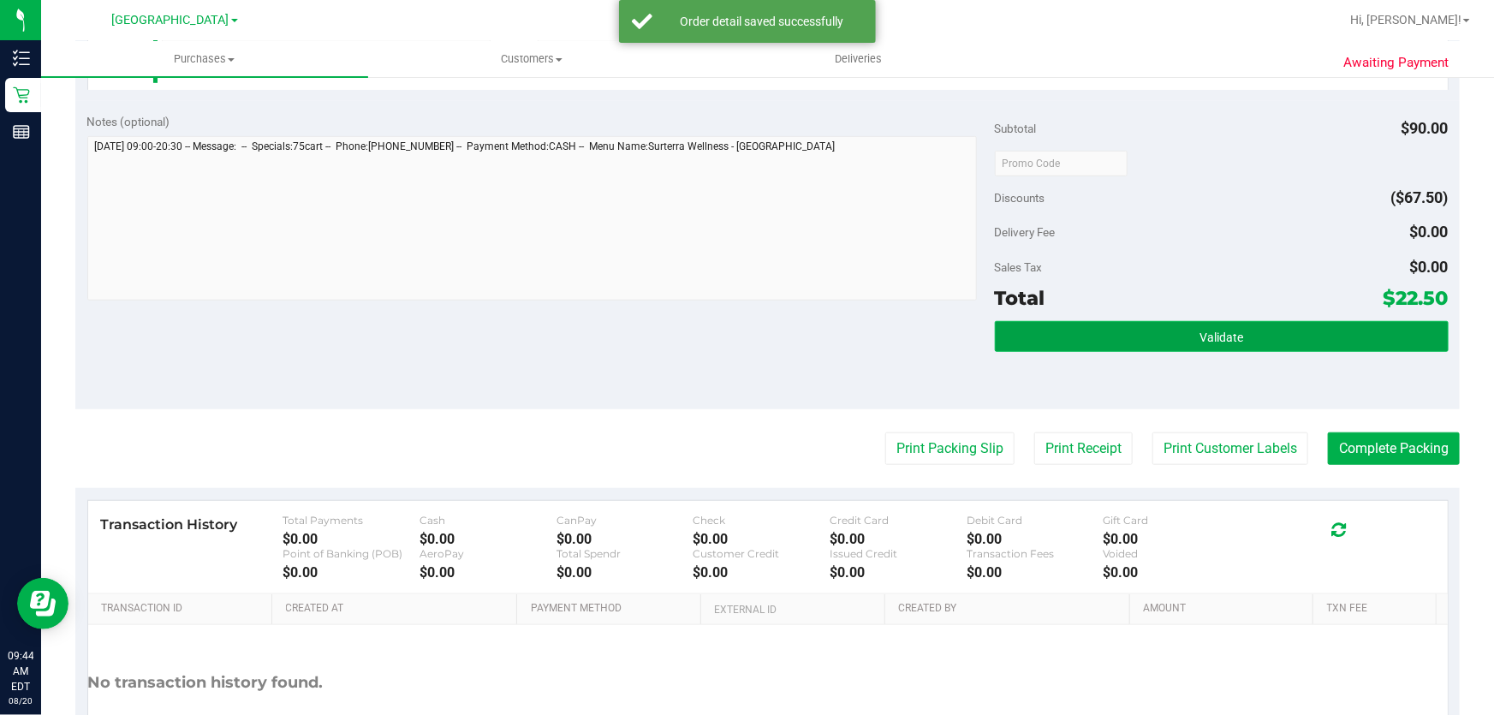
click at [1227, 348] on button "Validate" at bounding box center [1222, 336] width 454 height 31
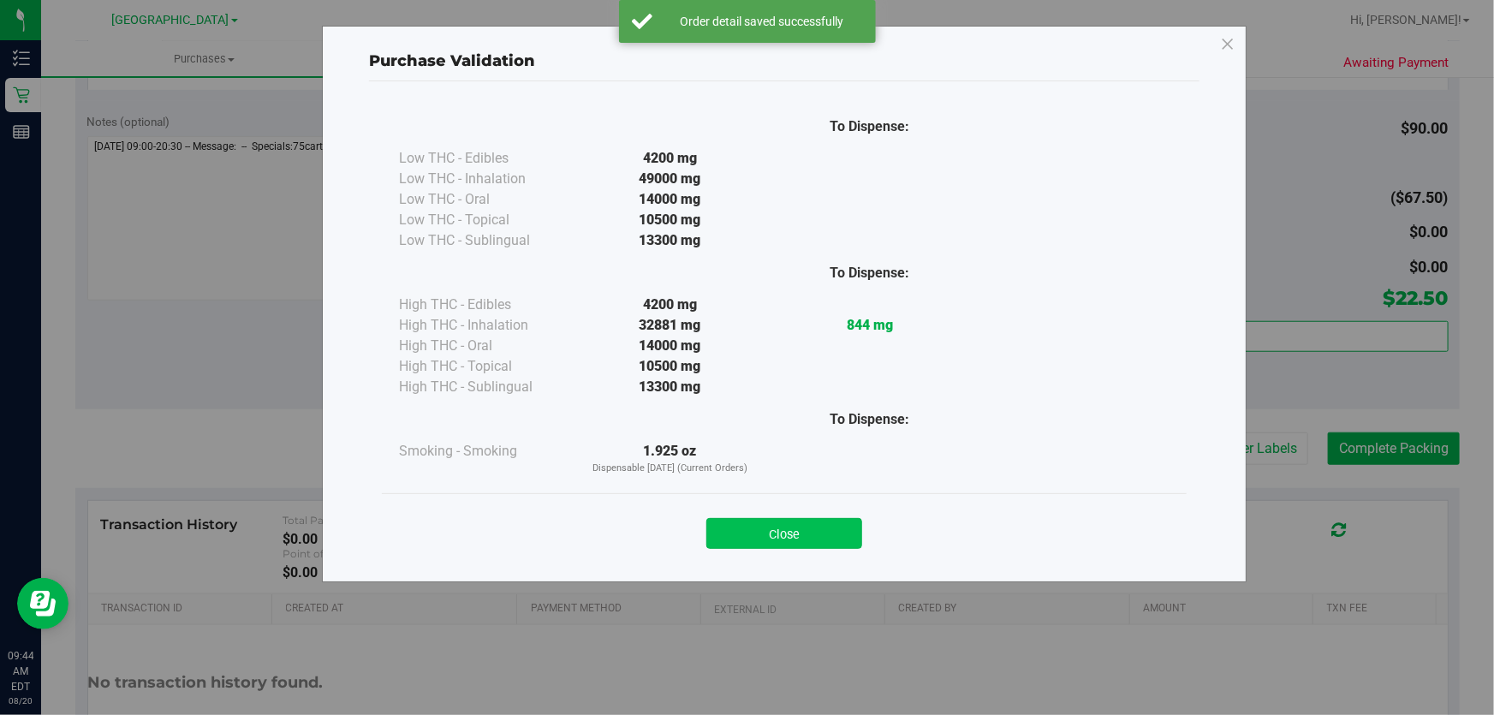
click at [829, 531] on button "Close" at bounding box center [784, 533] width 156 height 31
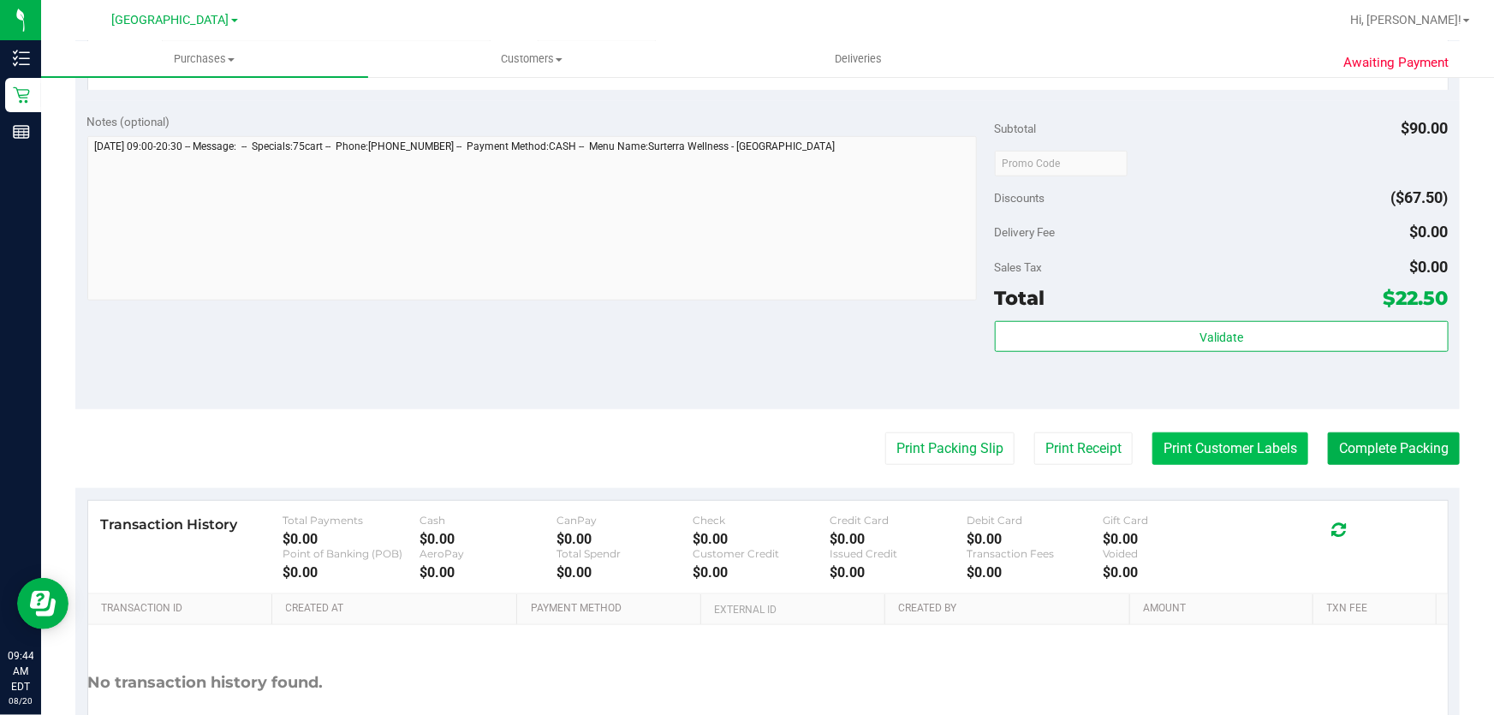
click at [1219, 462] on button "Print Customer Labels" at bounding box center [1231, 448] width 156 height 33
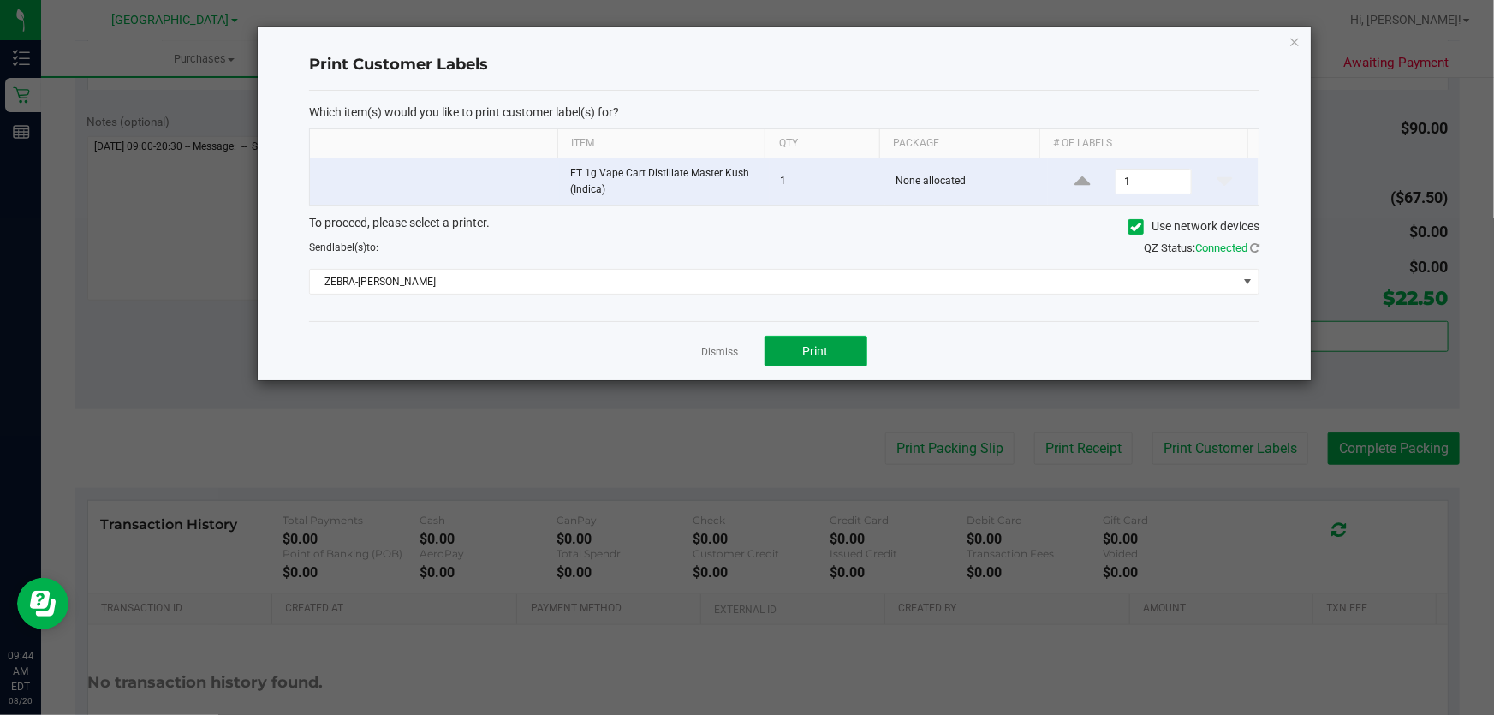
click at [794, 345] on button "Print" at bounding box center [816, 351] width 103 height 31
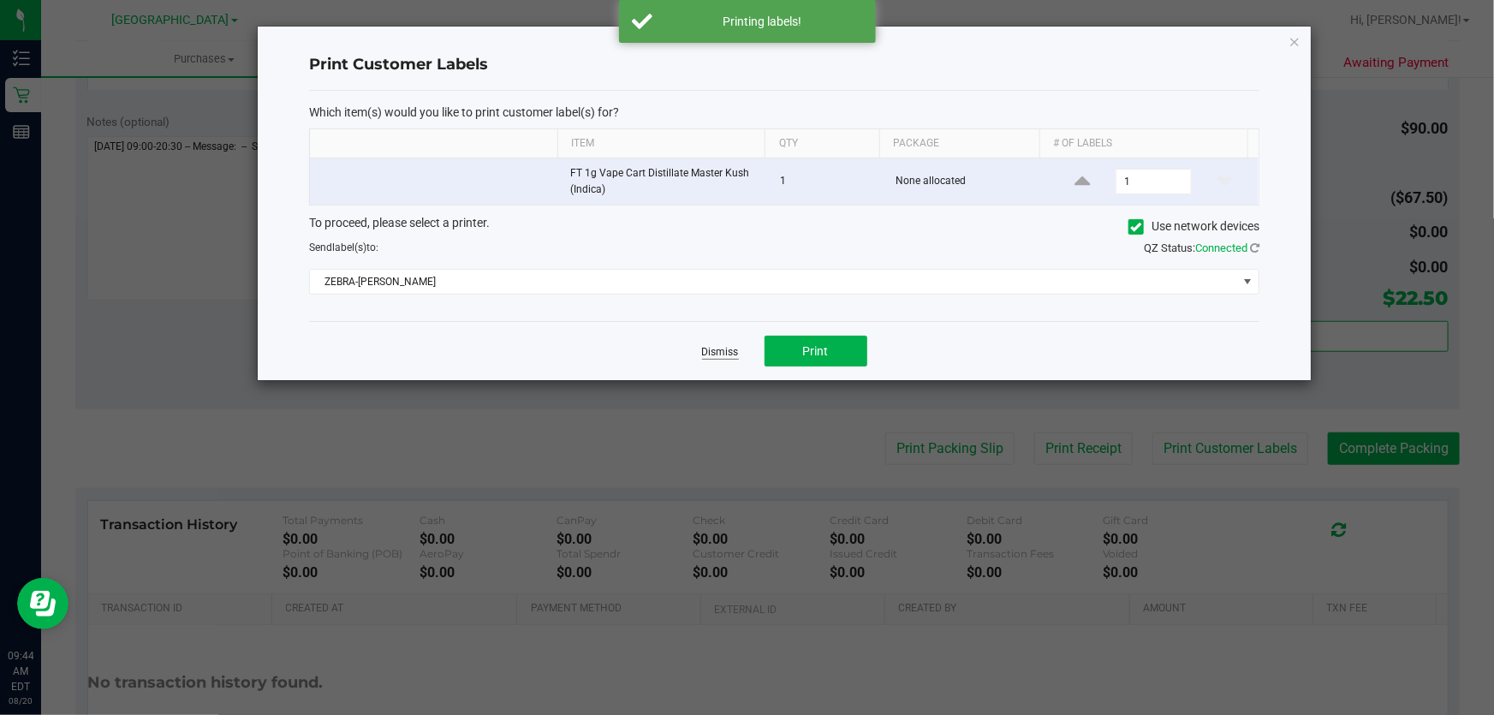
click at [724, 346] on link "Dismiss" at bounding box center [720, 352] width 37 height 15
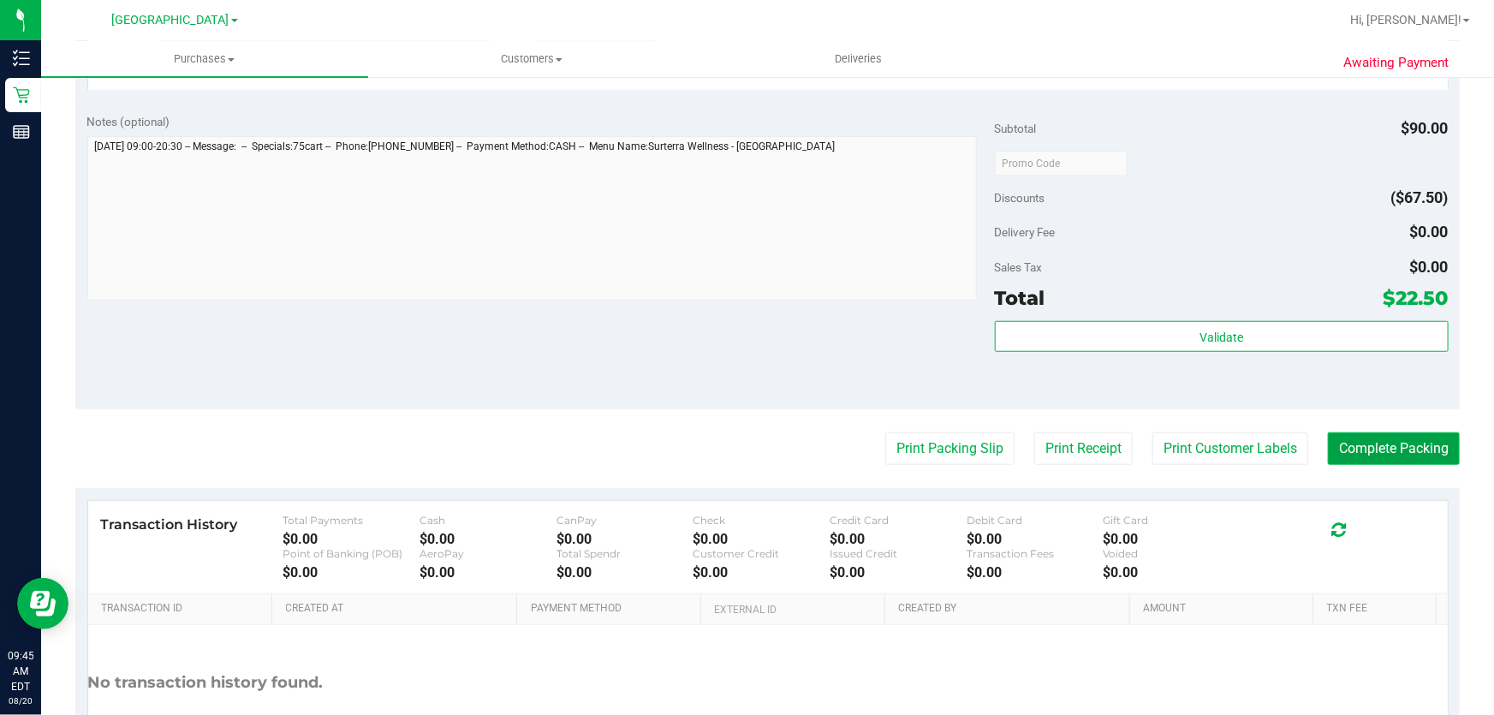
click at [1371, 441] on button "Complete Packing" at bounding box center [1394, 448] width 132 height 33
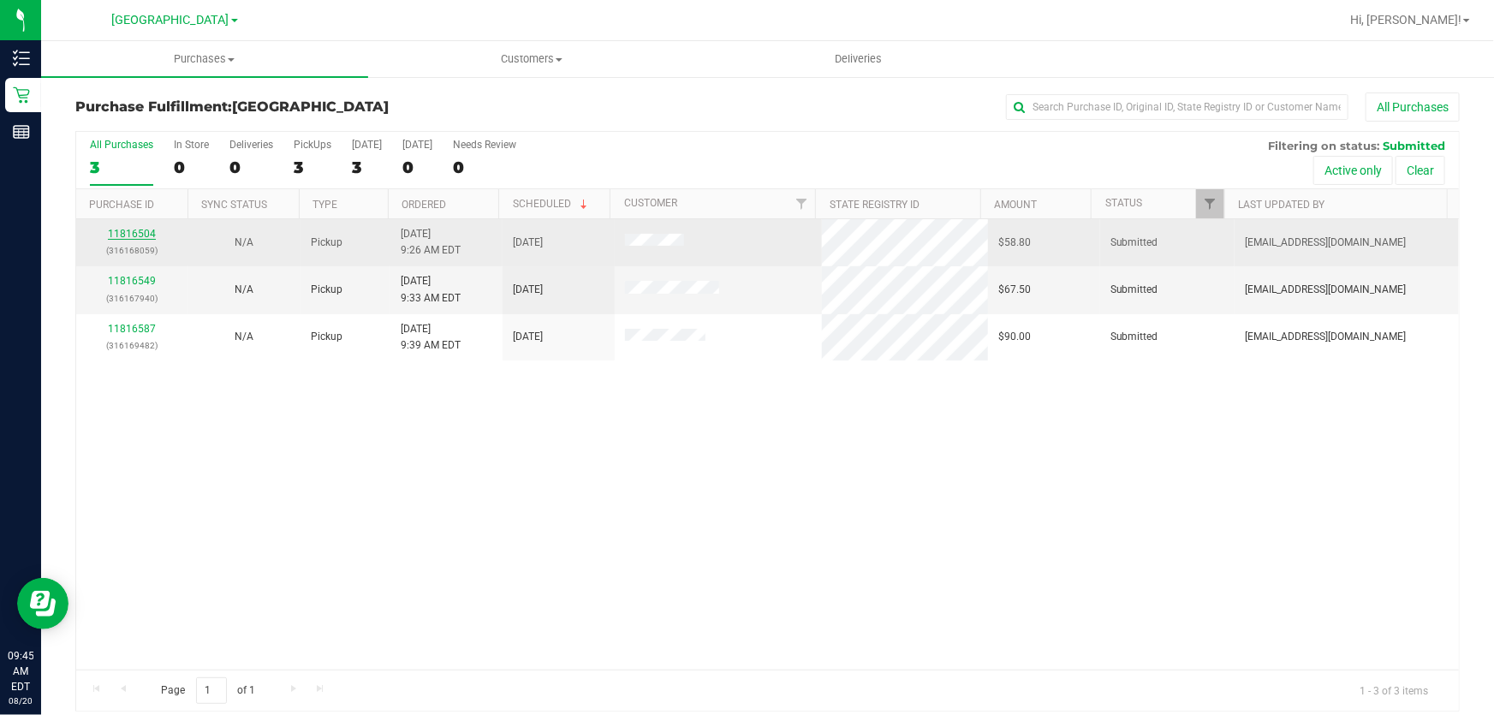
click at [146, 231] on link "11816504" at bounding box center [132, 234] width 48 height 12
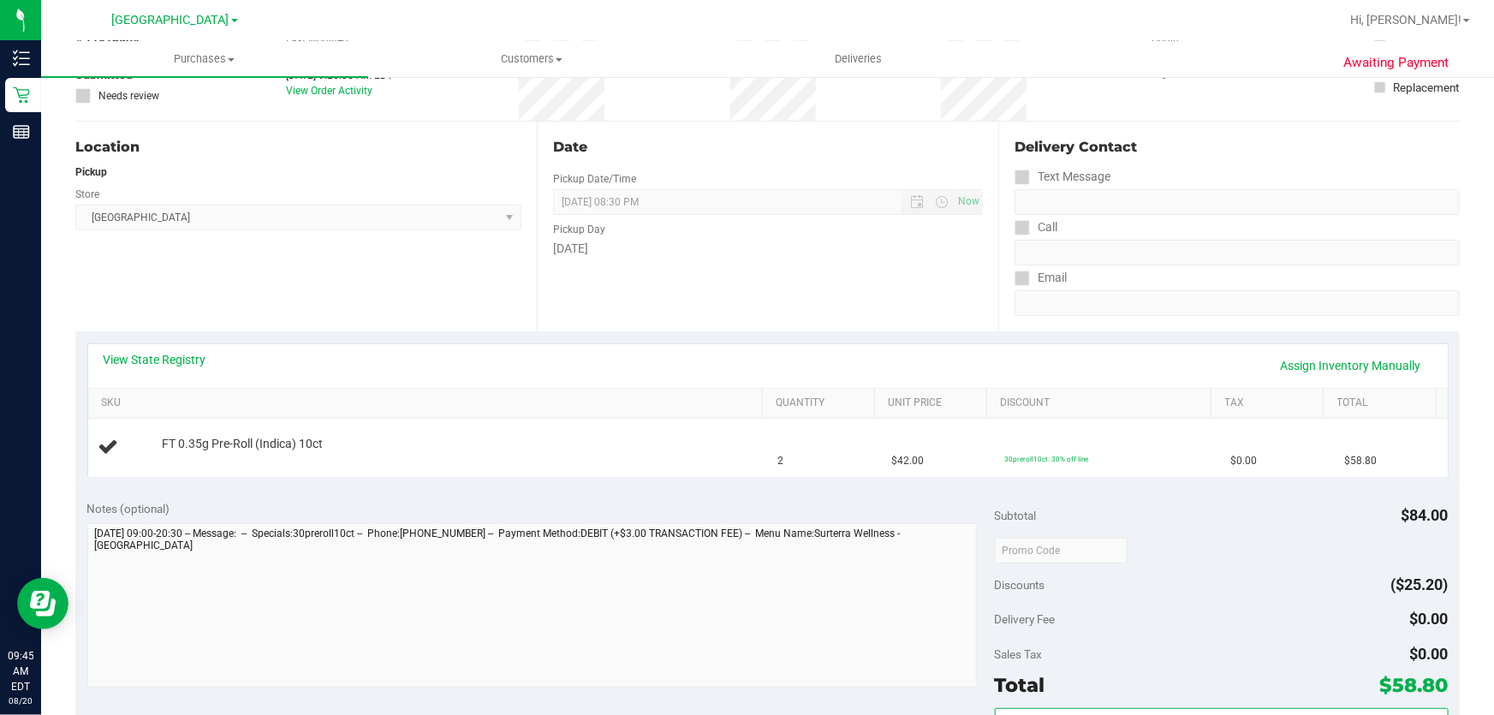
scroll to position [155, 0]
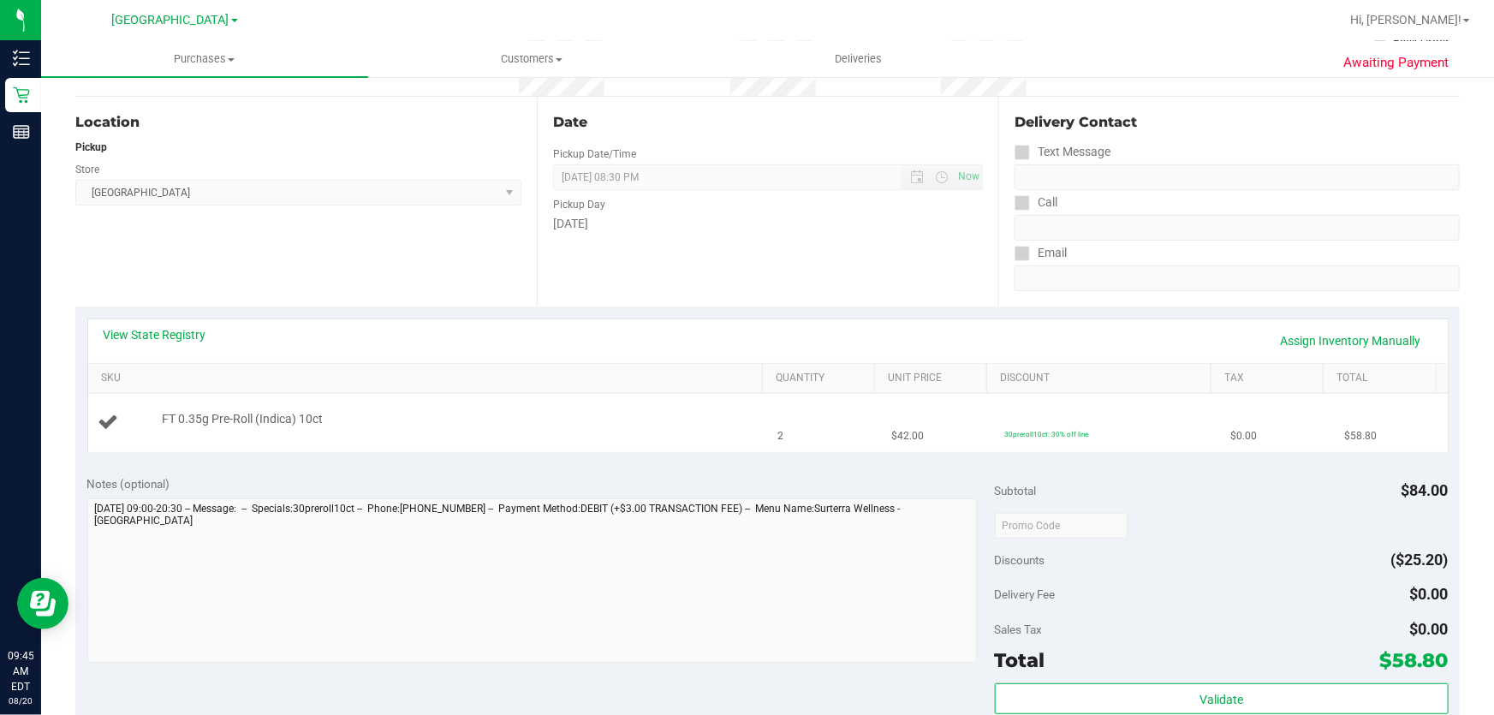
drag, startPoint x: 205, startPoint y: 423, endPoint x: 936, endPoint y: 450, distance: 731.8
click at [936, 450] on tr "FT 0.35g Pre-Roll (Indica) 10ct 2 $42.00 30preroll10ct: 30% off line $0.00 $58.…" at bounding box center [768, 422] width 1360 height 57
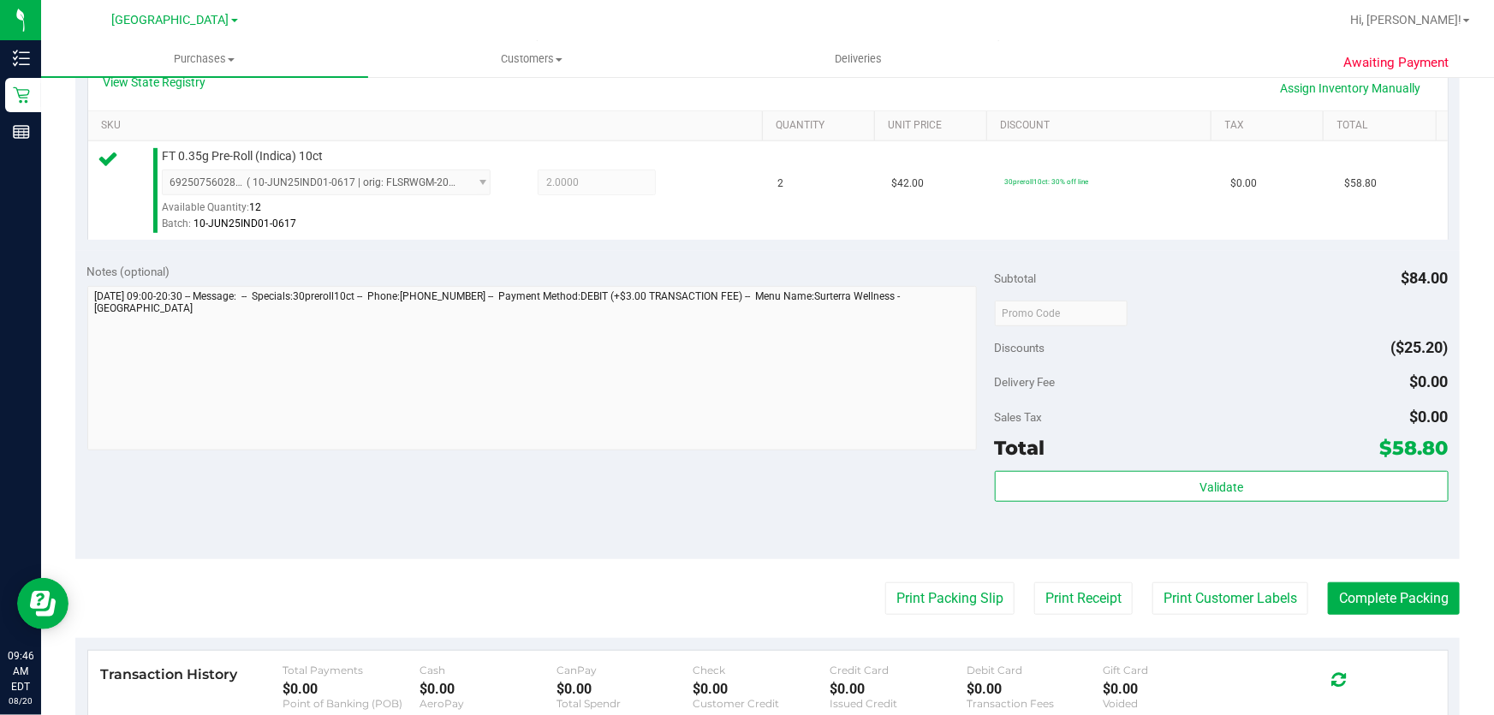
scroll to position [467, 0]
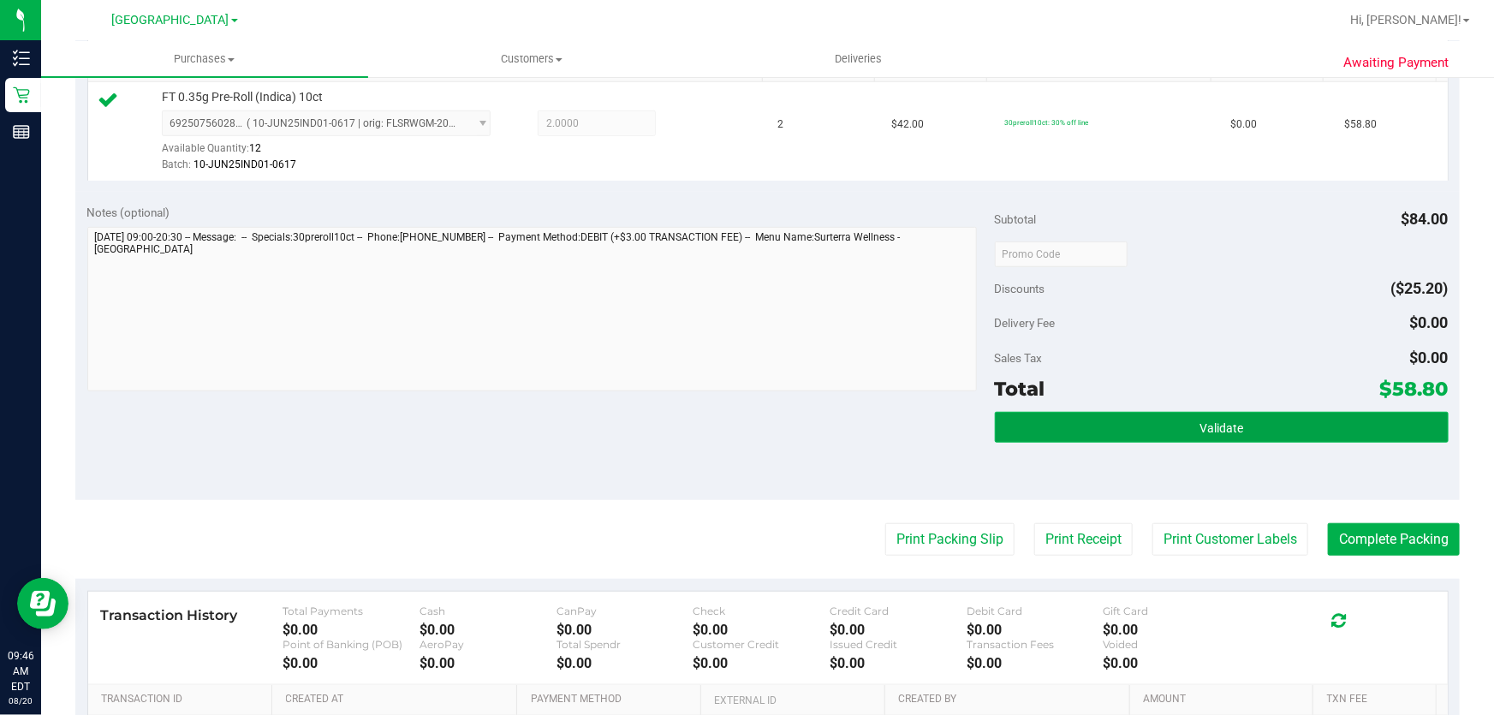
click at [1314, 420] on button "Validate" at bounding box center [1222, 427] width 454 height 31
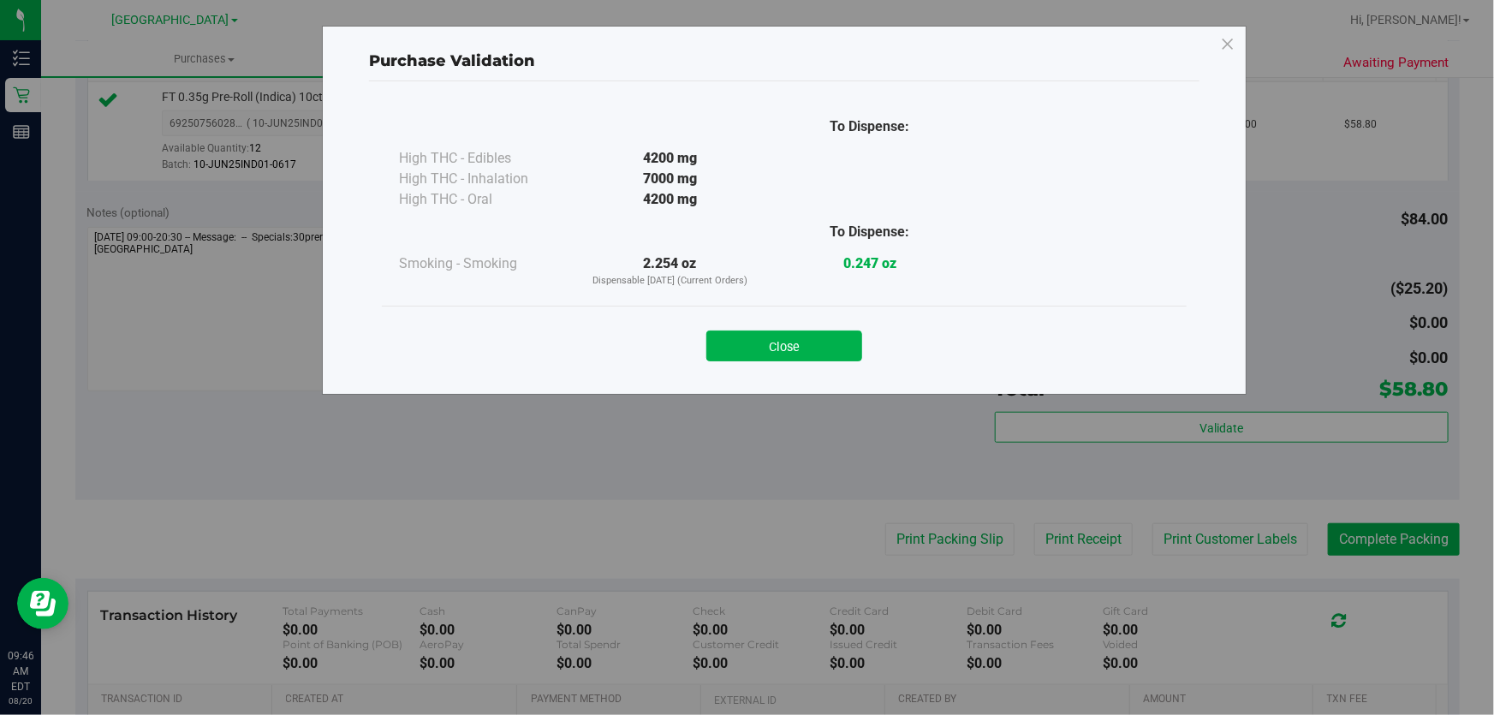
click at [1210, 510] on div "Purchase Validation To Dispense: High THC - Edibles 4200 mg" at bounding box center [753, 357] width 1507 height 715
click at [795, 341] on button "Close" at bounding box center [784, 346] width 156 height 31
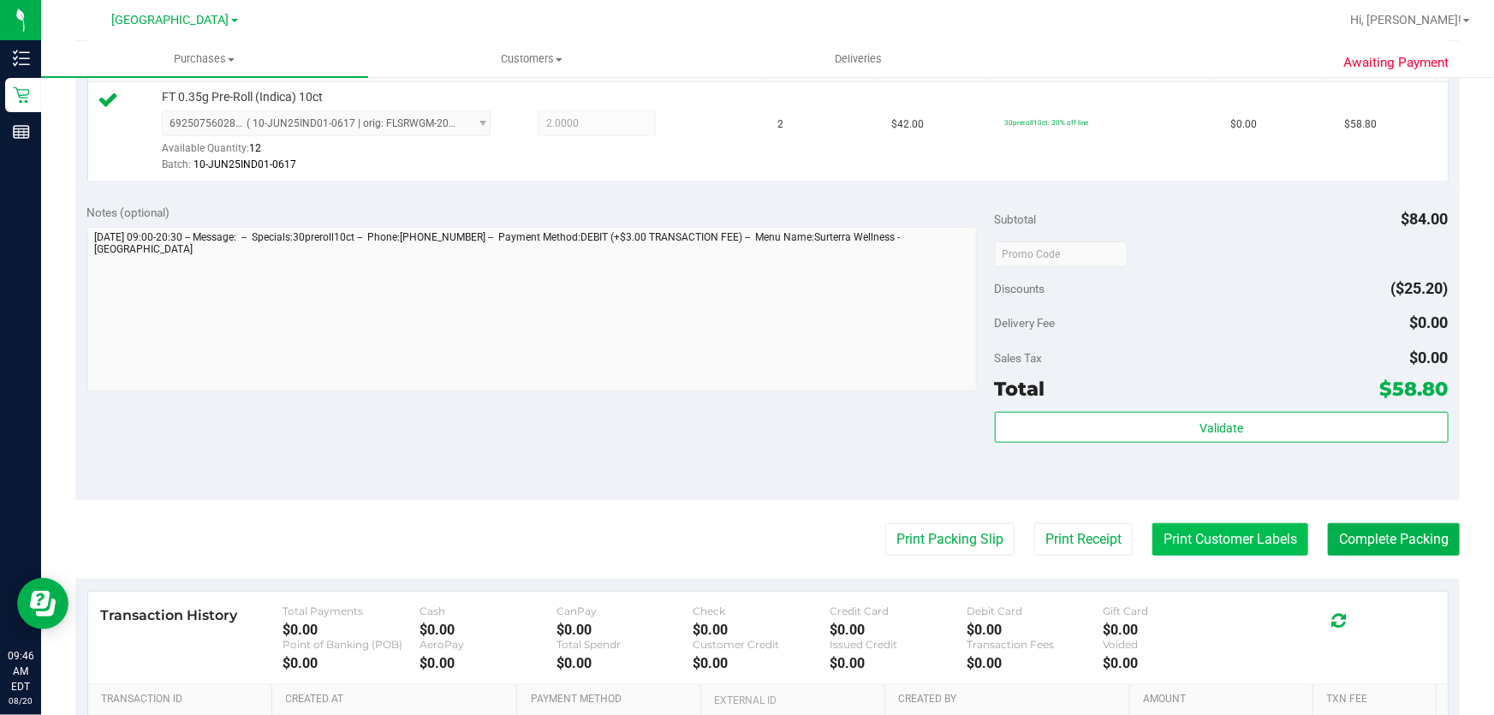
click at [1204, 539] on button "Print Customer Labels" at bounding box center [1231, 539] width 156 height 33
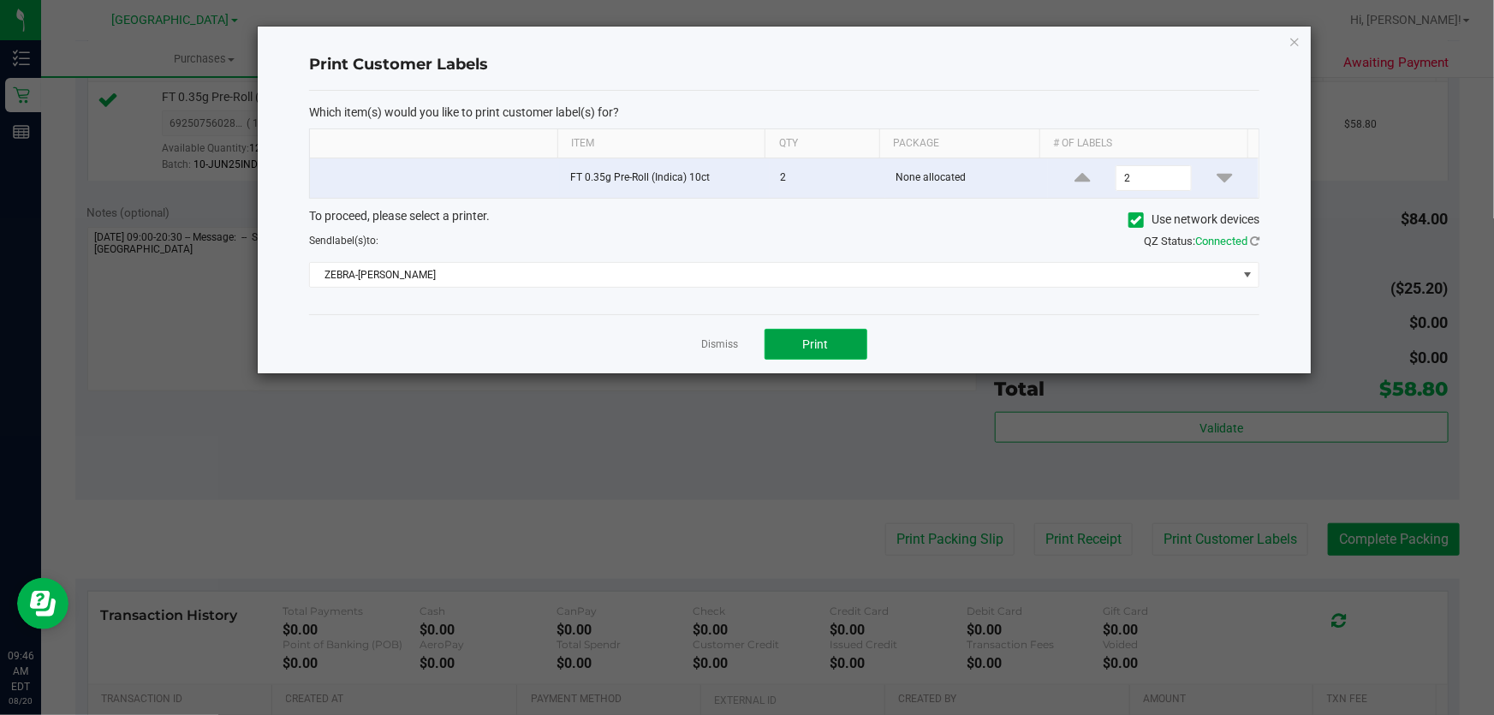
click at [811, 334] on button "Print" at bounding box center [816, 344] width 103 height 31
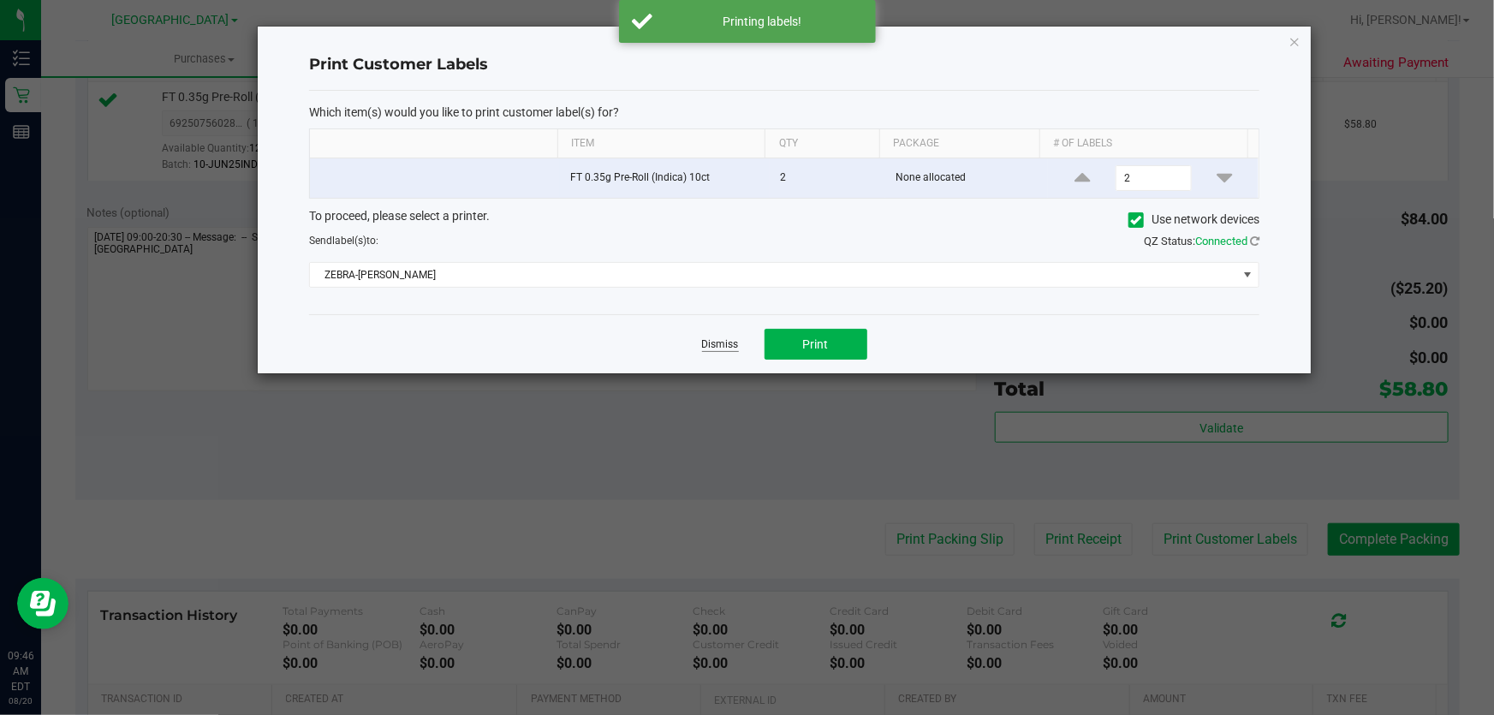
click at [735, 338] on link "Dismiss" at bounding box center [720, 344] width 37 height 15
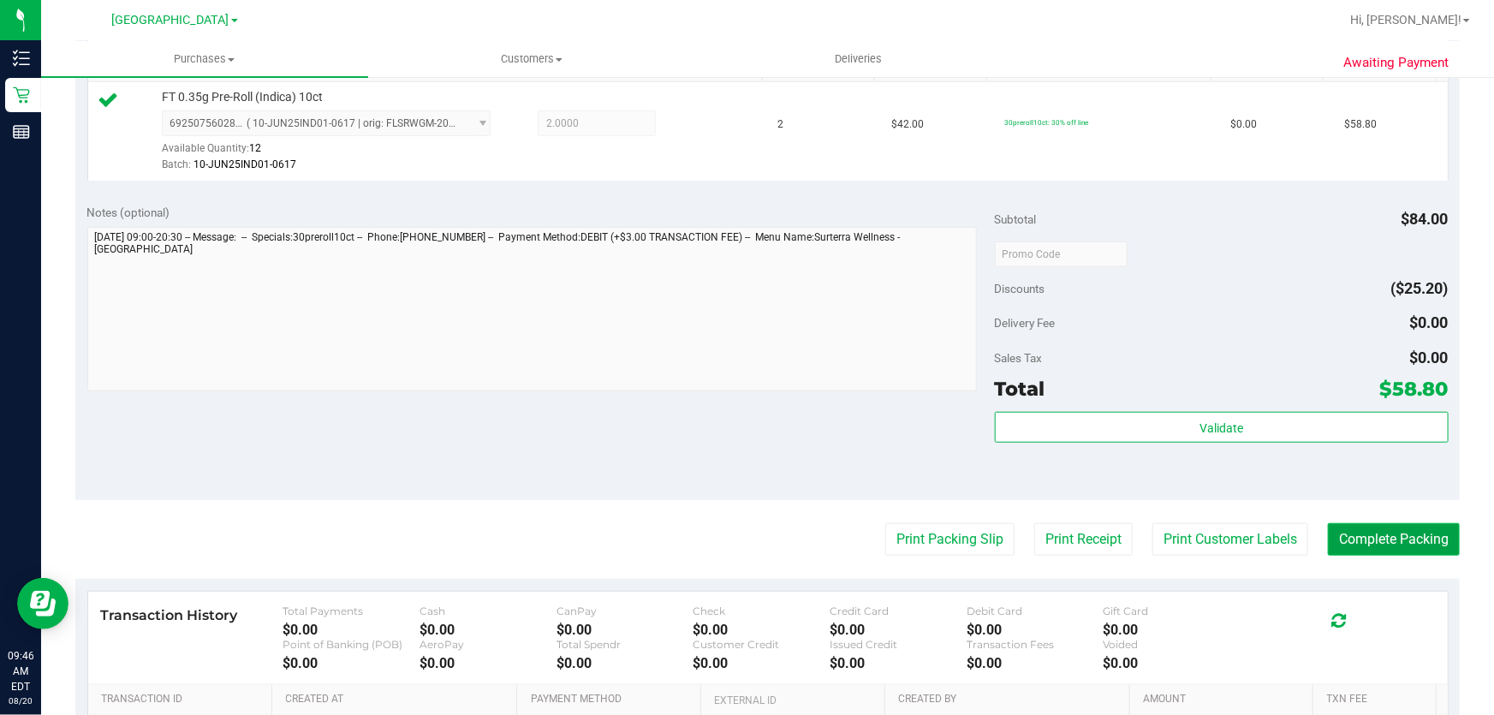
click at [1408, 538] on button "Complete Packing" at bounding box center [1394, 539] width 132 height 33
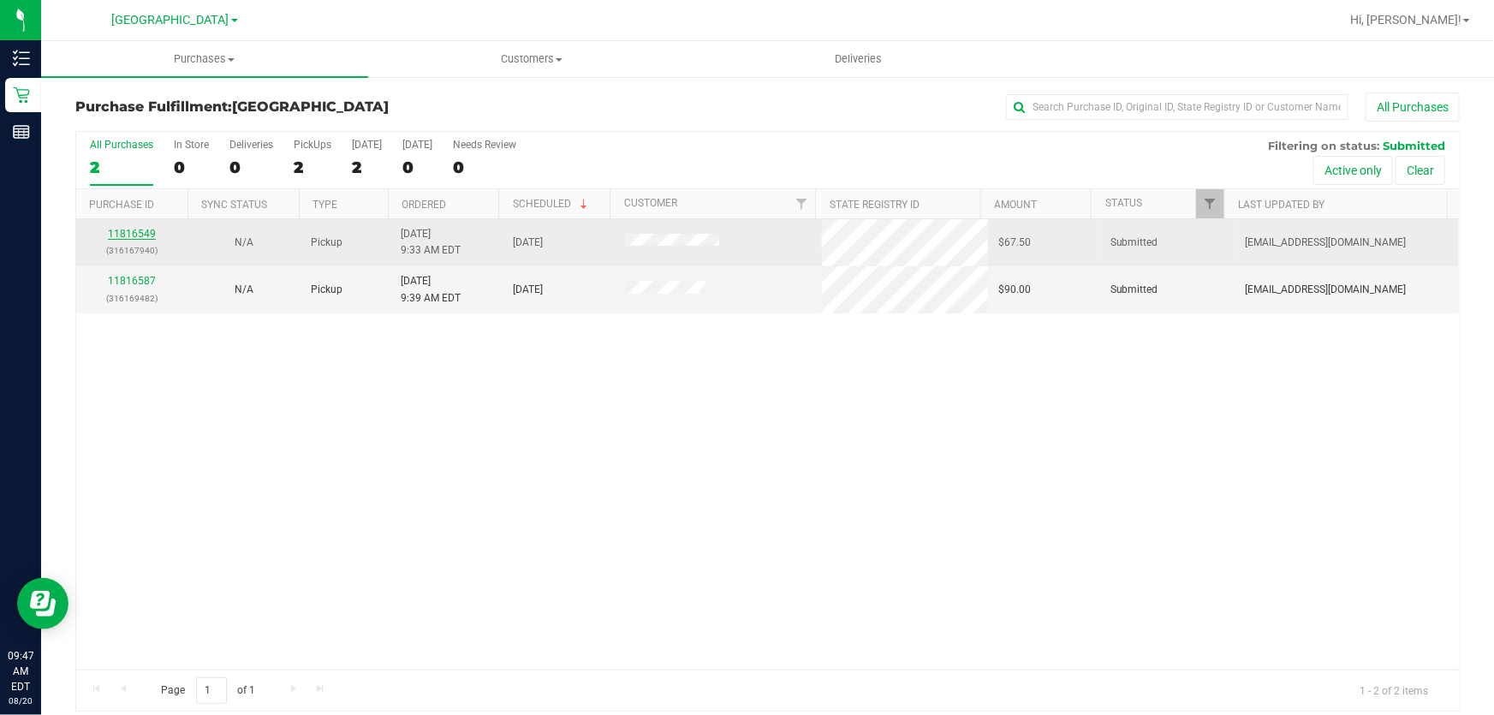
click at [130, 238] on link "11816549" at bounding box center [132, 234] width 48 height 12
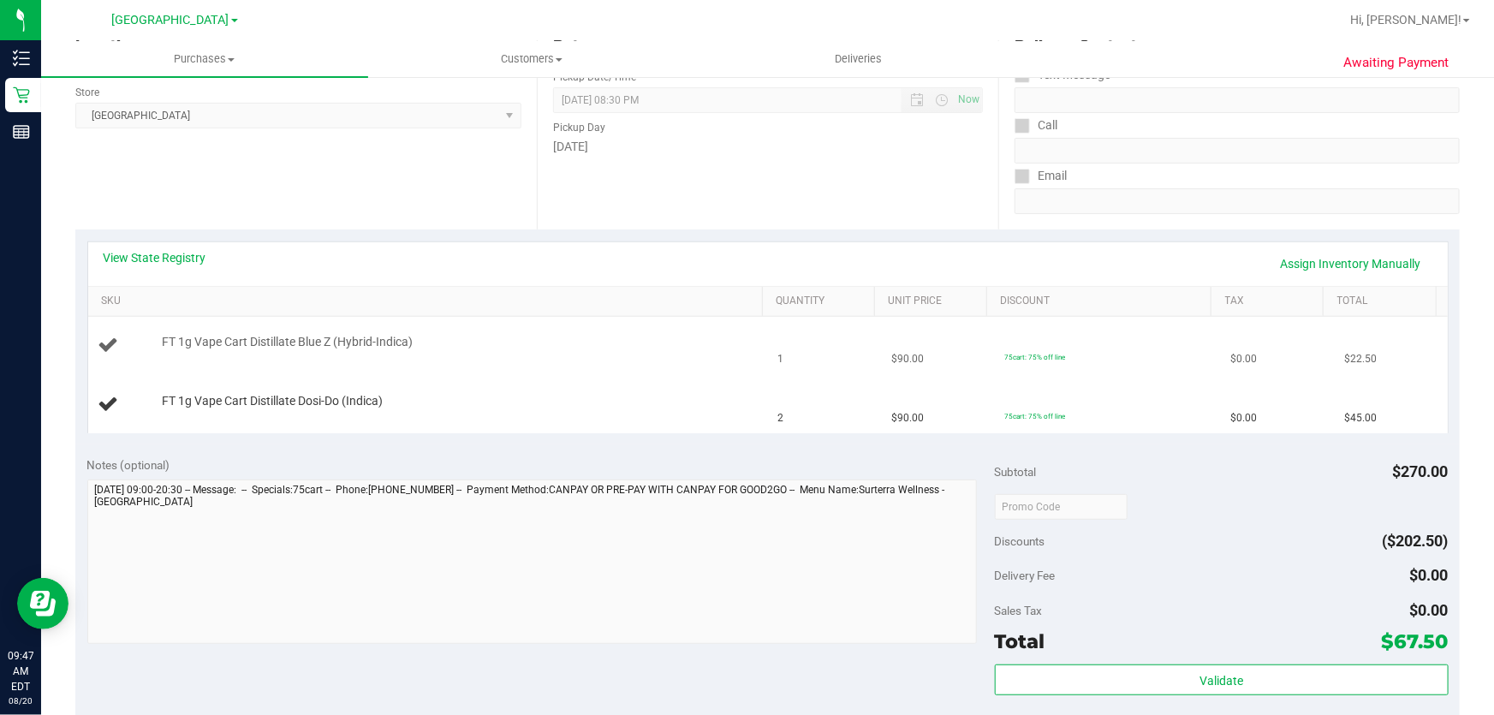
scroll to position [233, 0]
click at [116, 297] on link "SKU" at bounding box center [428, 301] width 654 height 14
drag, startPoint x: 205, startPoint y: 339, endPoint x: 910, endPoint y: 440, distance: 712.8
click at [910, 440] on div "View State Registry Assign Inventory Manually SKU Quantity Unit Price Discount …" at bounding box center [767, 336] width 1385 height 215
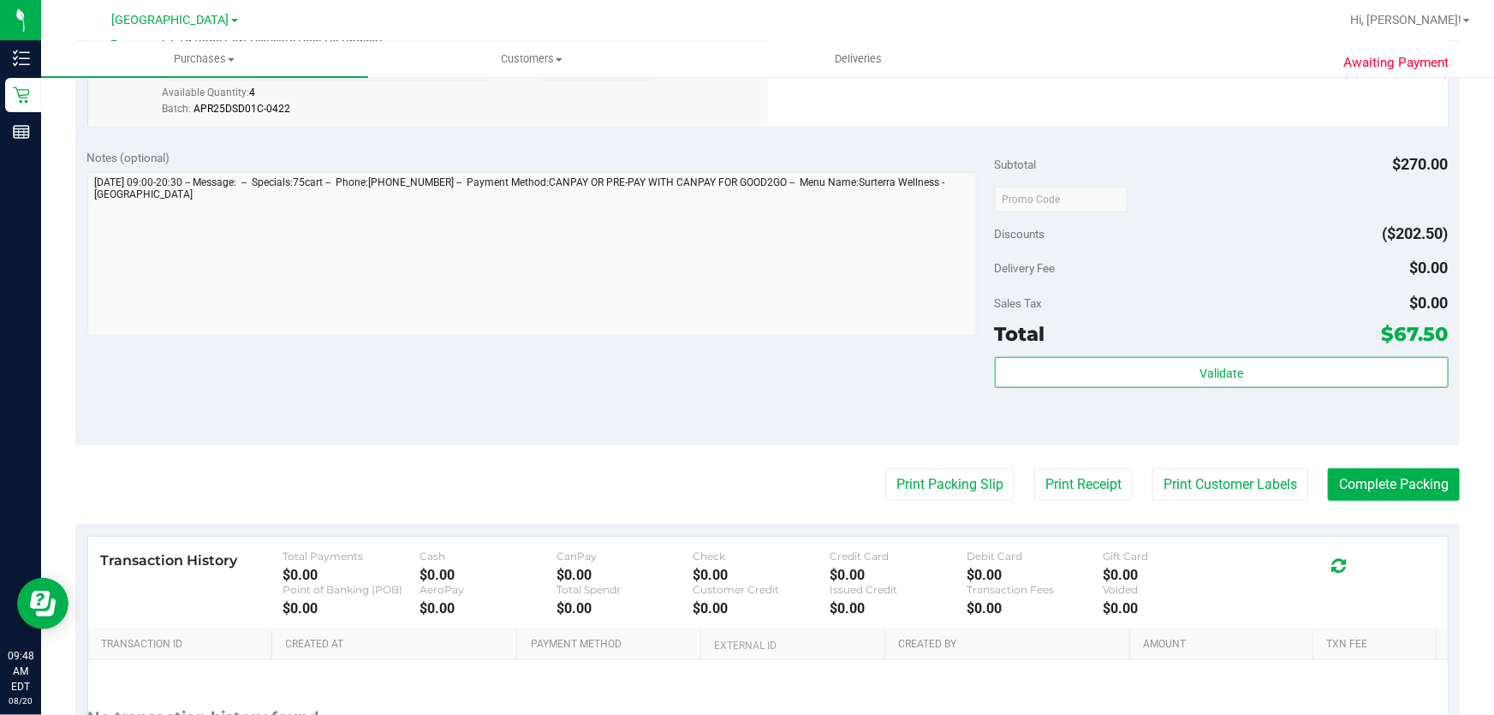
scroll to position [623, 0]
click at [1188, 388] on div "Validate" at bounding box center [1222, 393] width 454 height 77
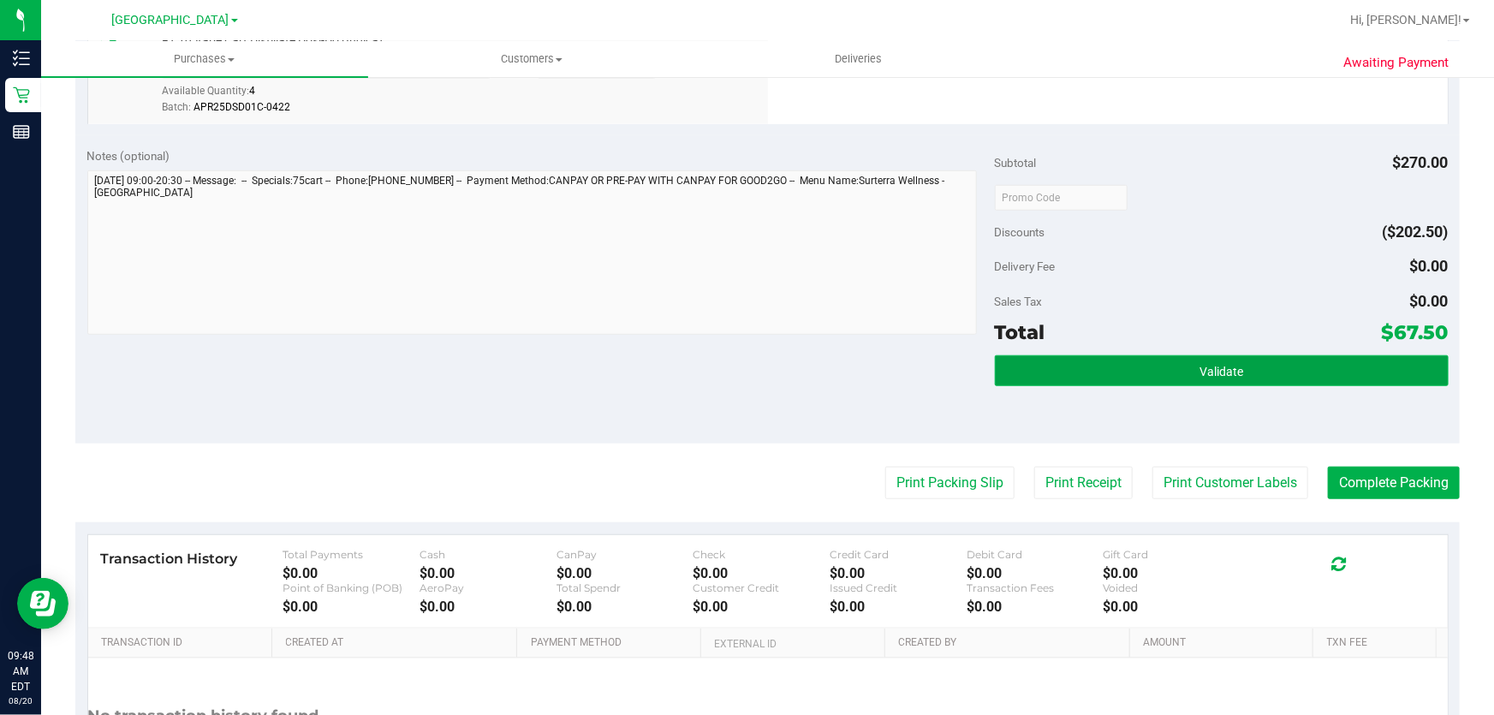
click at [1189, 372] on button "Validate" at bounding box center [1222, 370] width 454 height 31
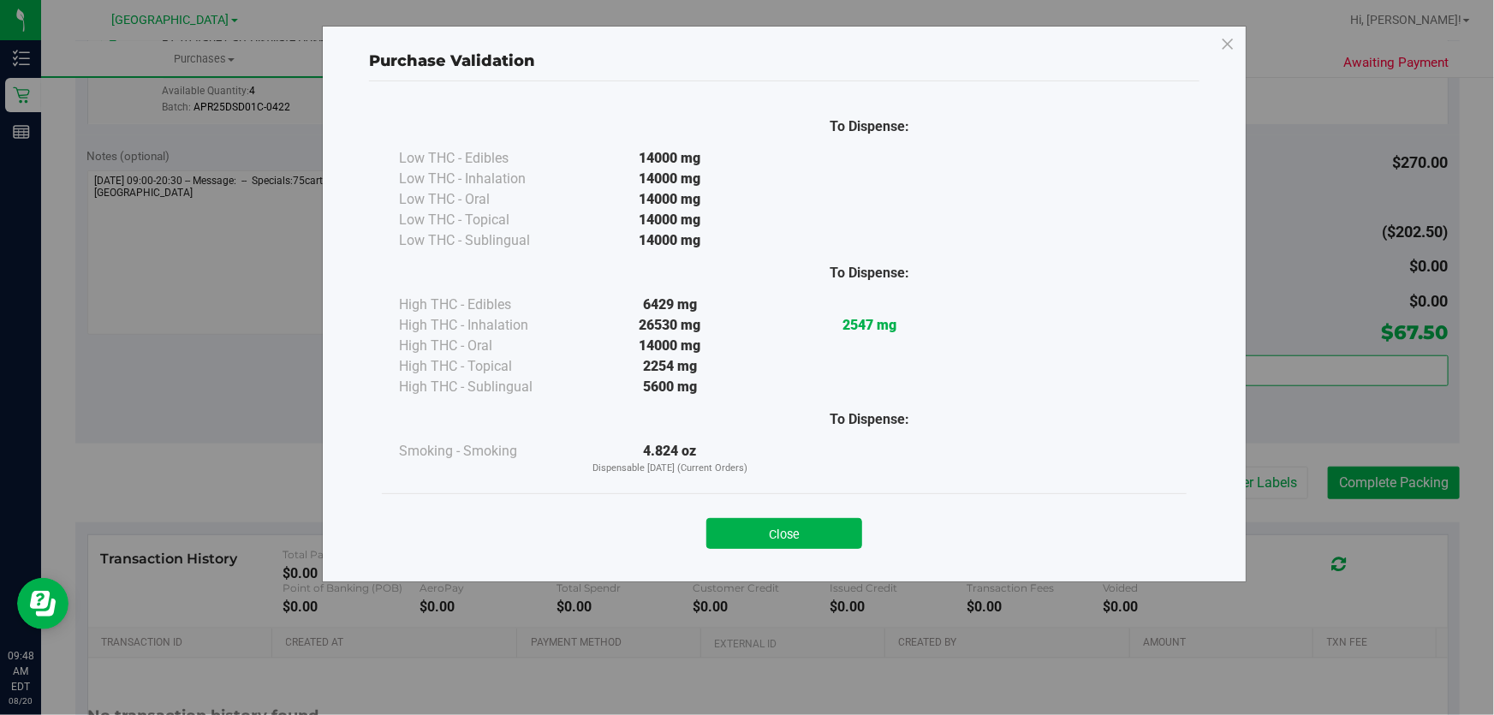
click at [739, 536] on button "Close" at bounding box center [784, 533] width 156 height 31
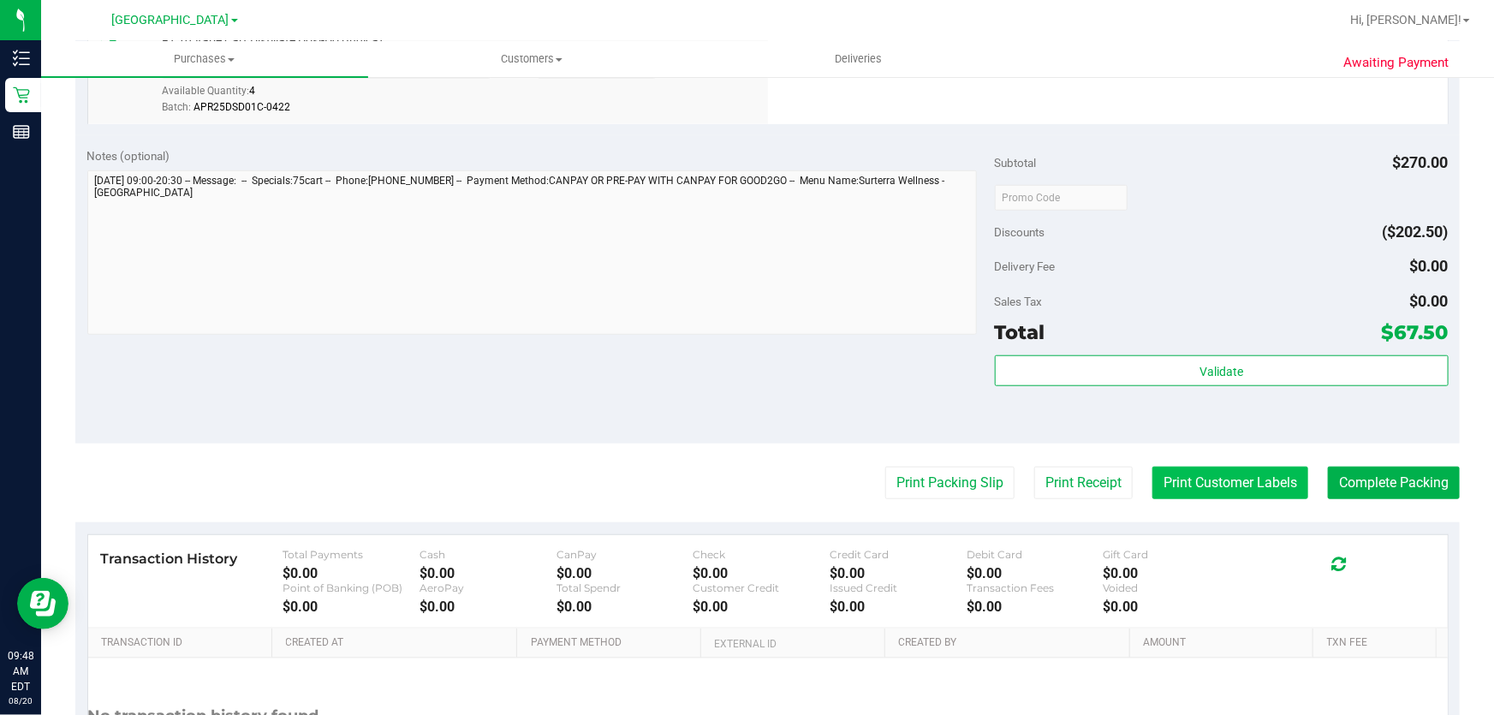
click at [1196, 470] on button "Print Customer Labels" at bounding box center [1231, 483] width 156 height 33
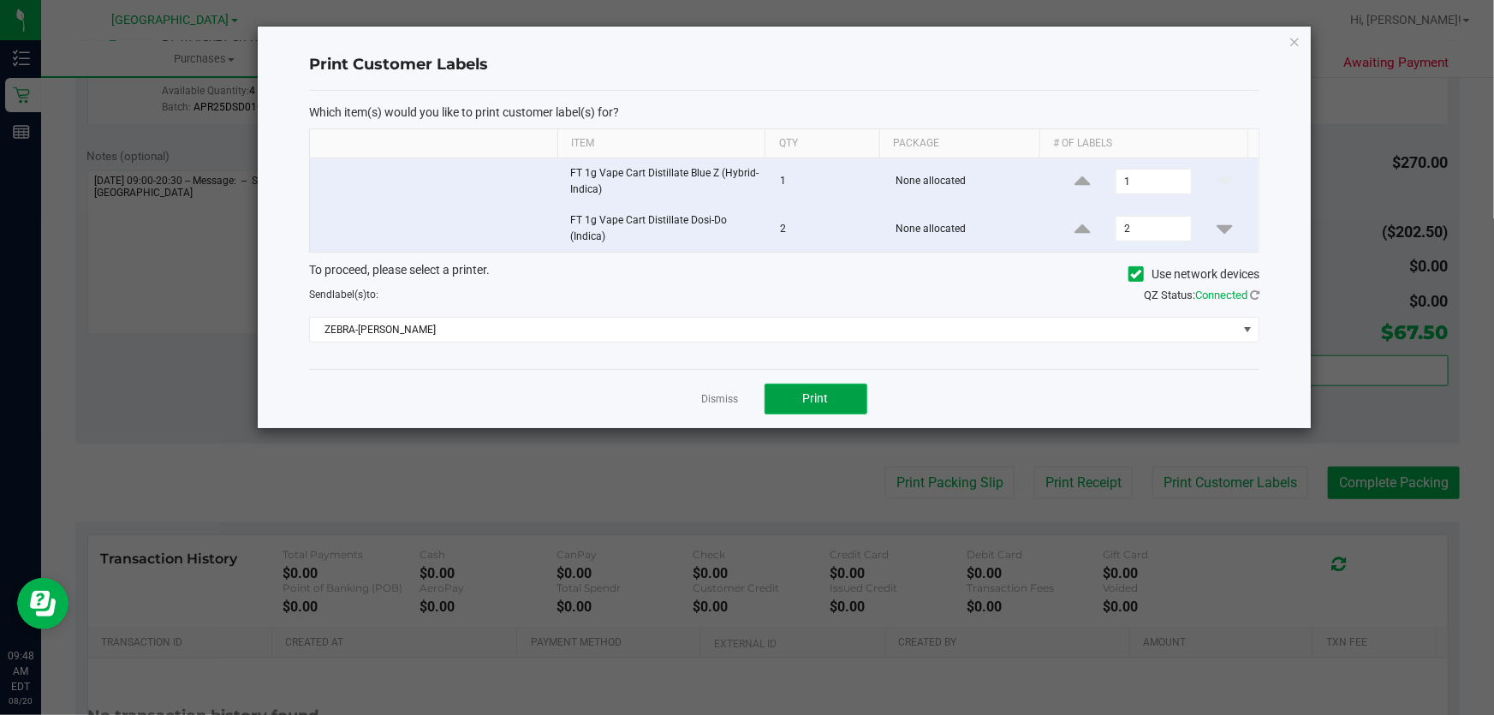
click at [848, 410] on button "Print" at bounding box center [816, 399] width 103 height 31
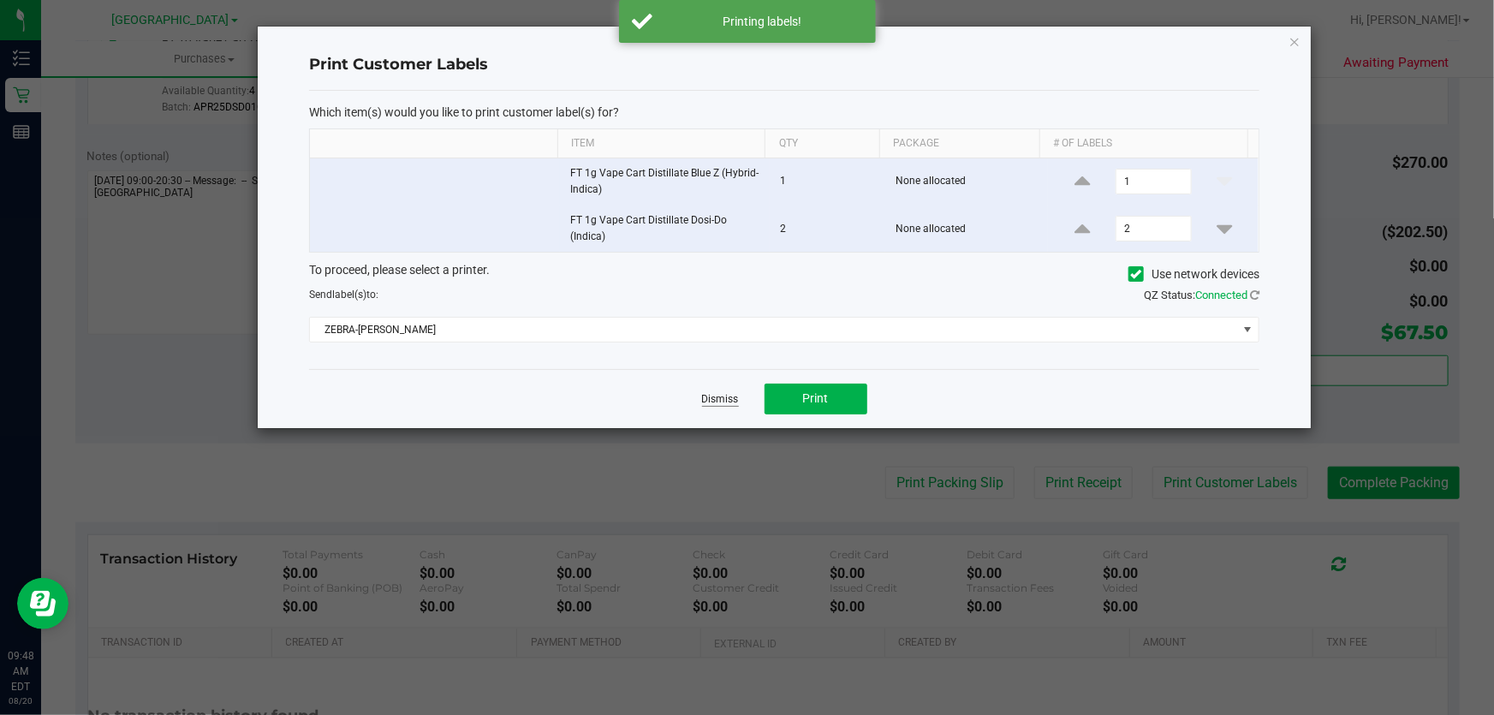
click at [711, 402] on link "Dismiss" at bounding box center [720, 399] width 37 height 15
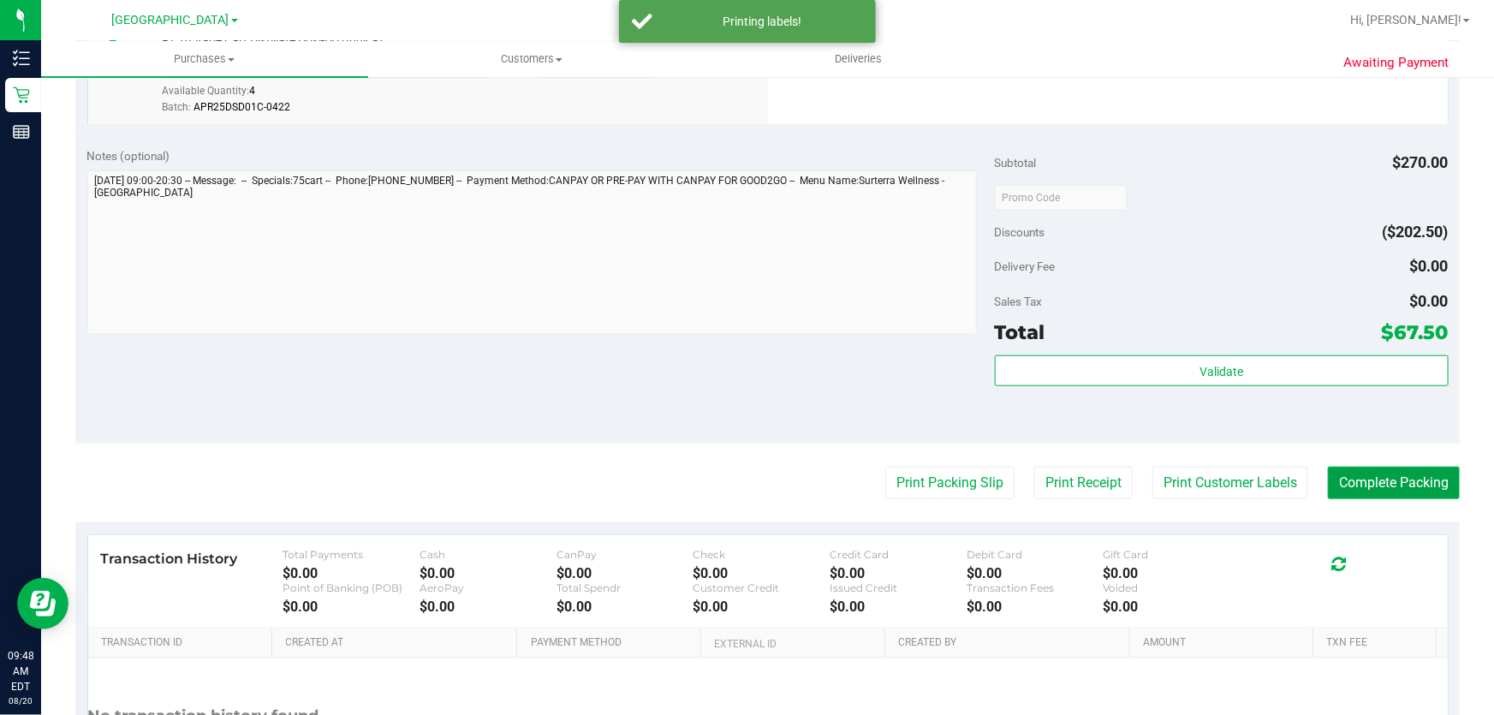
click at [1398, 481] on button "Complete Packing" at bounding box center [1394, 483] width 132 height 33
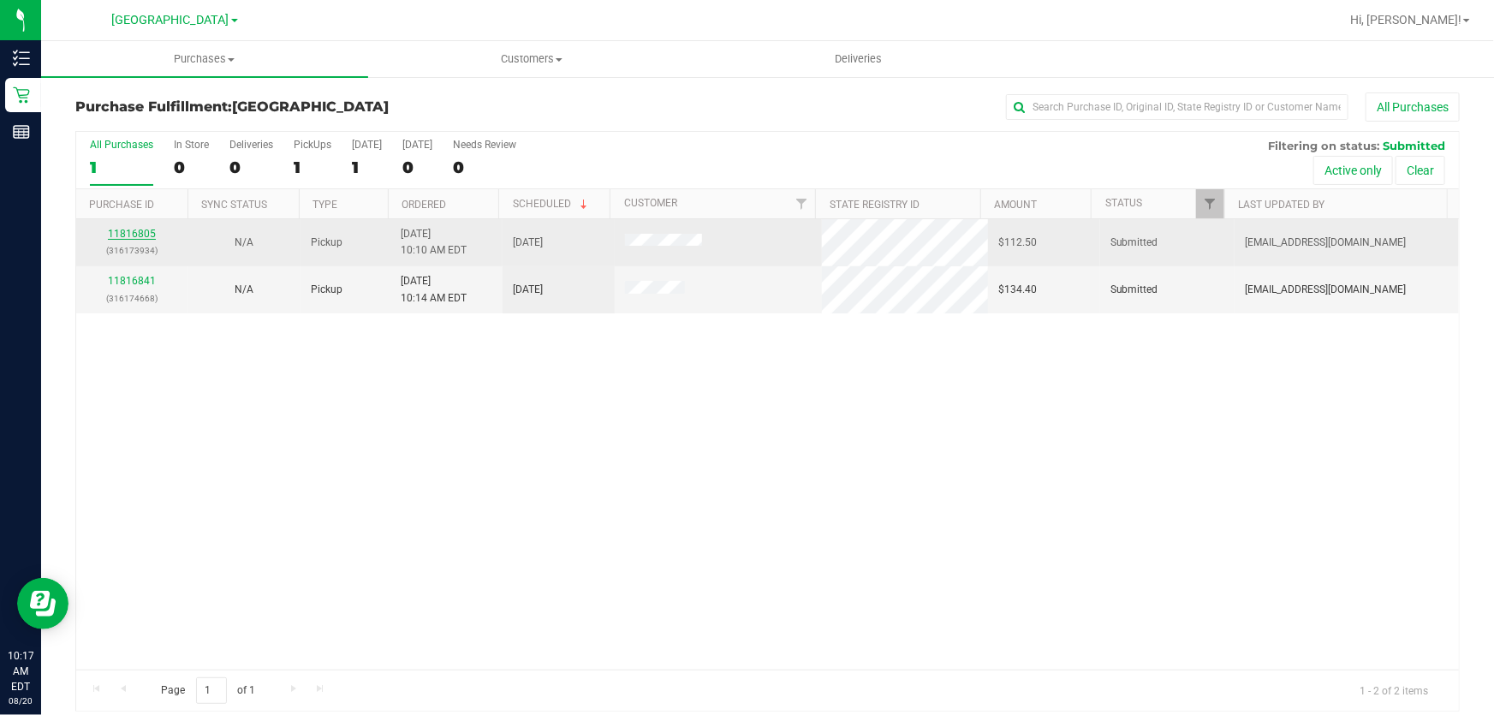
click at [142, 229] on link "11816805" at bounding box center [132, 234] width 48 height 12
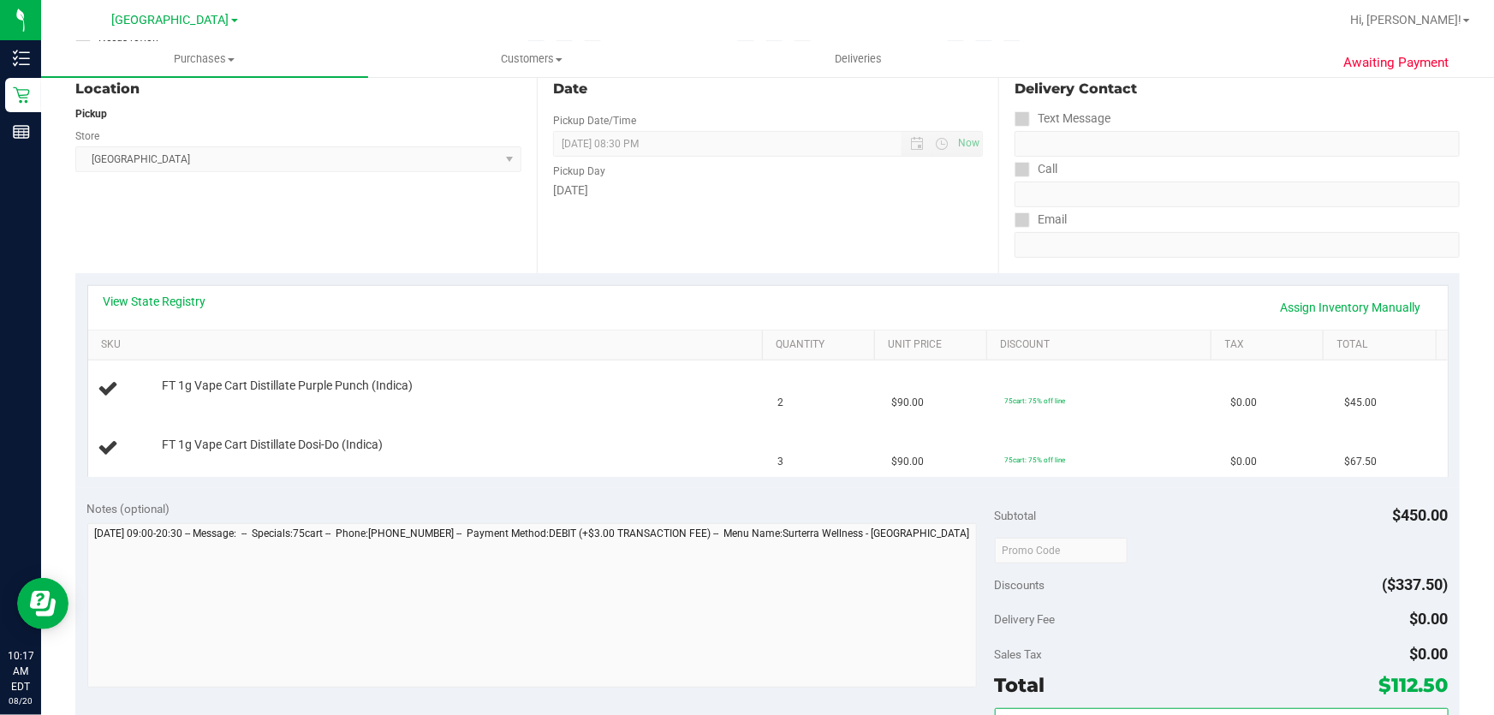
scroll to position [233, 0]
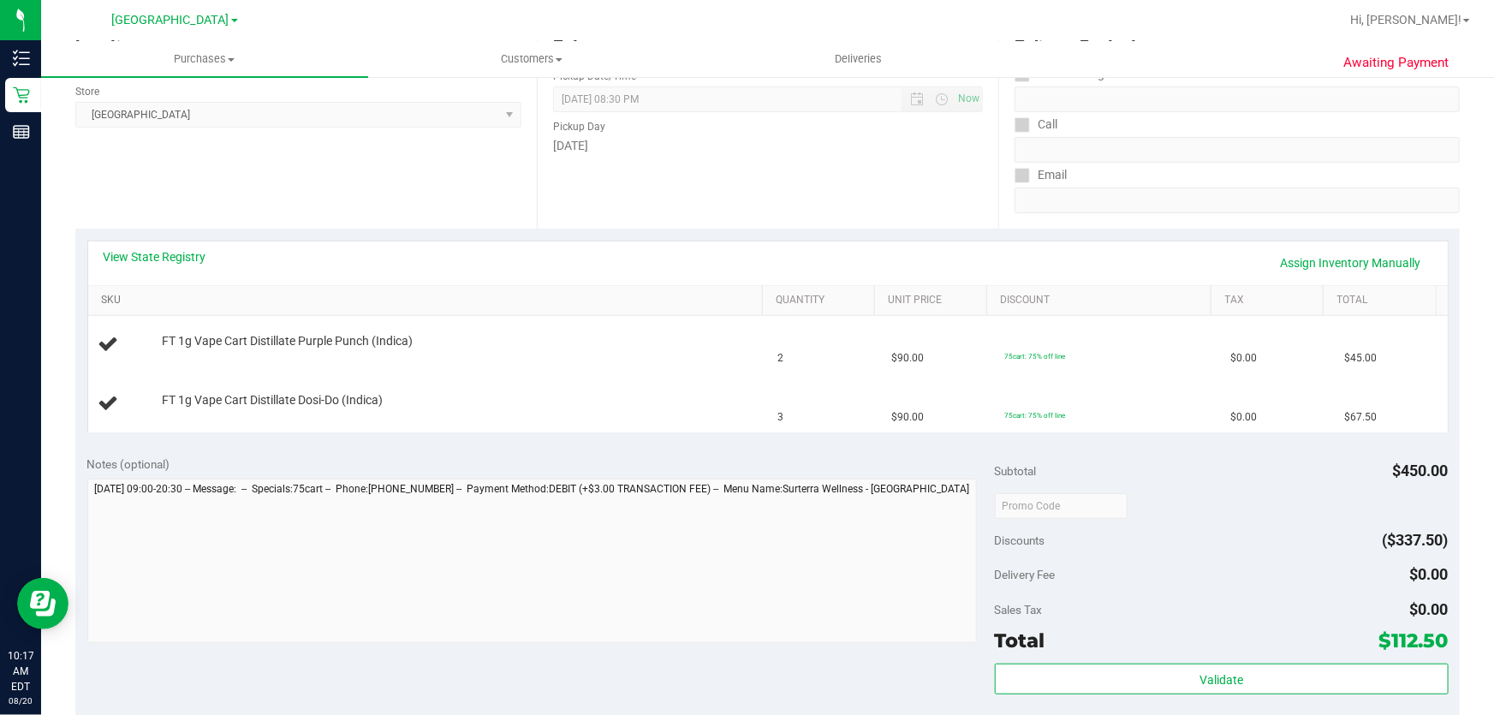
click at [116, 295] on link "SKU" at bounding box center [428, 301] width 654 height 14
drag, startPoint x: 223, startPoint y: 343, endPoint x: 852, endPoint y: 462, distance: 640.4
click at [852, 462] on purchase-details "Back Edit Purchase Cancel Purchase View Profile # 11816805 BioTrack ID: - Submi…" at bounding box center [767, 505] width 1385 height 1291
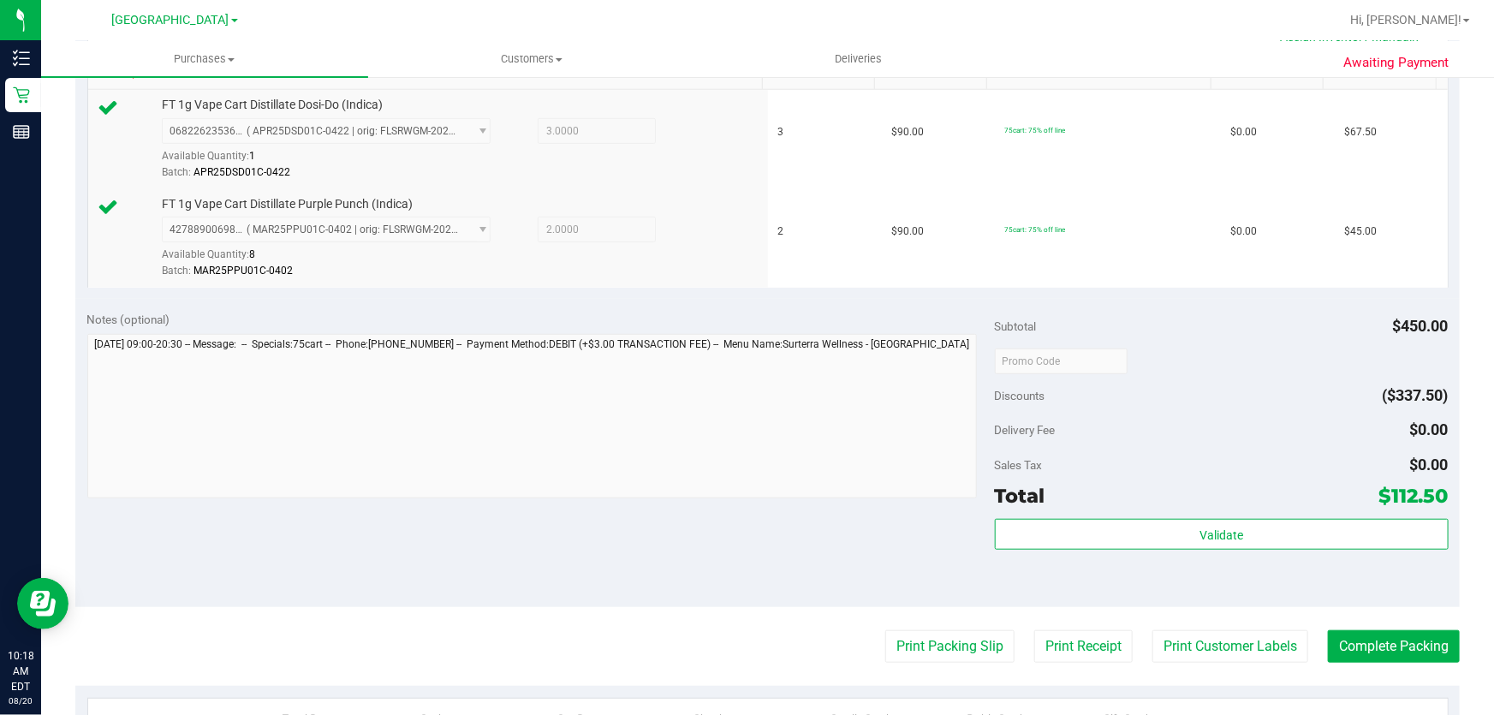
scroll to position [467, 0]
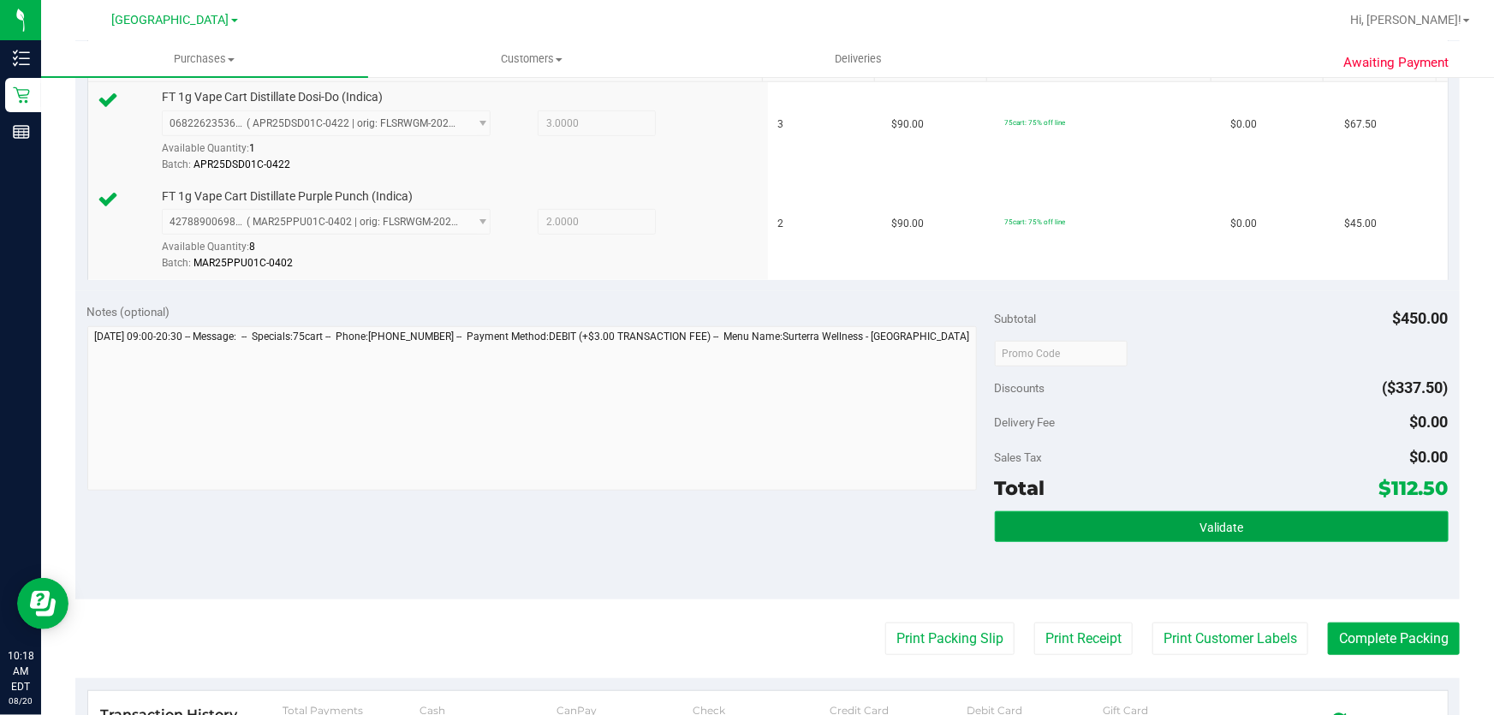
click at [1117, 520] on button "Validate" at bounding box center [1222, 526] width 454 height 31
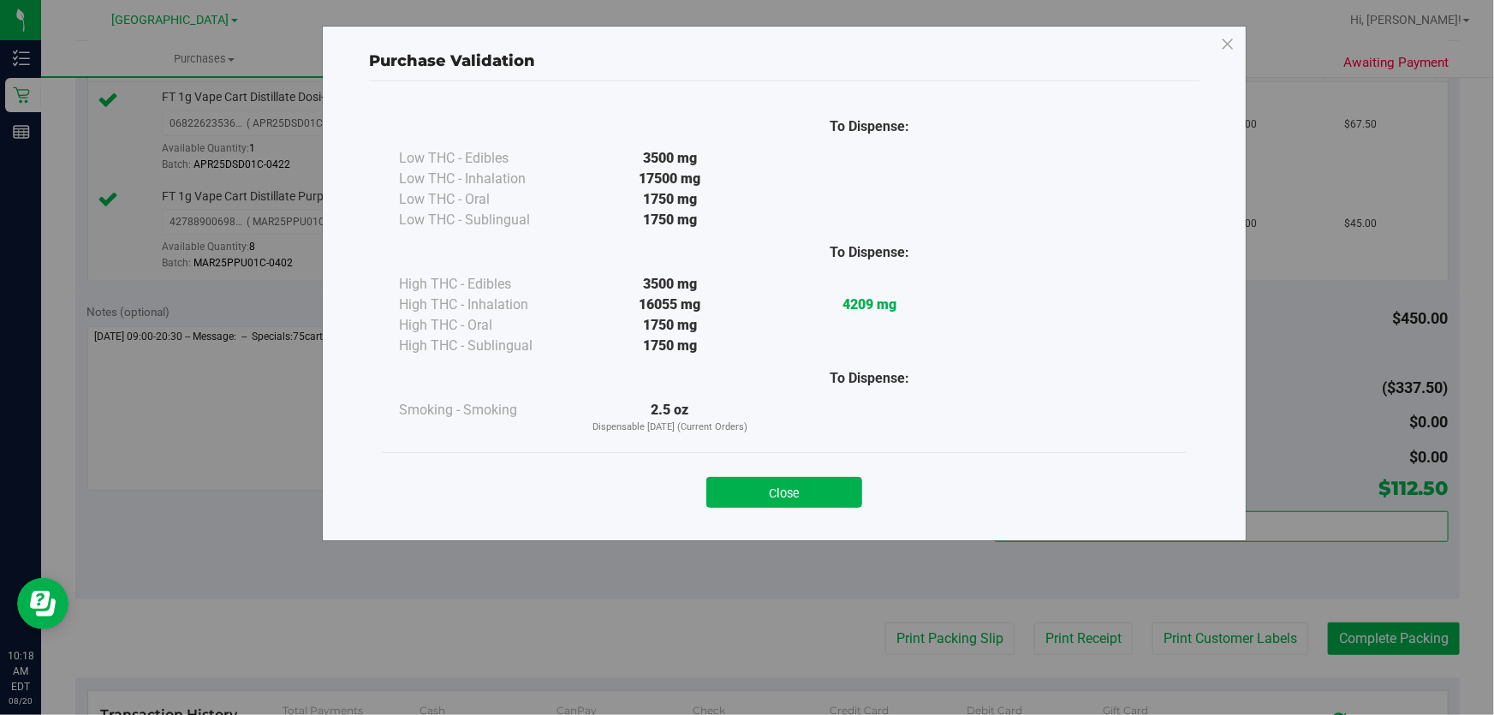
click at [772, 473] on div "Close" at bounding box center [784, 487] width 779 height 43
click at [780, 498] on button "Close" at bounding box center [784, 492] width 156 height 31
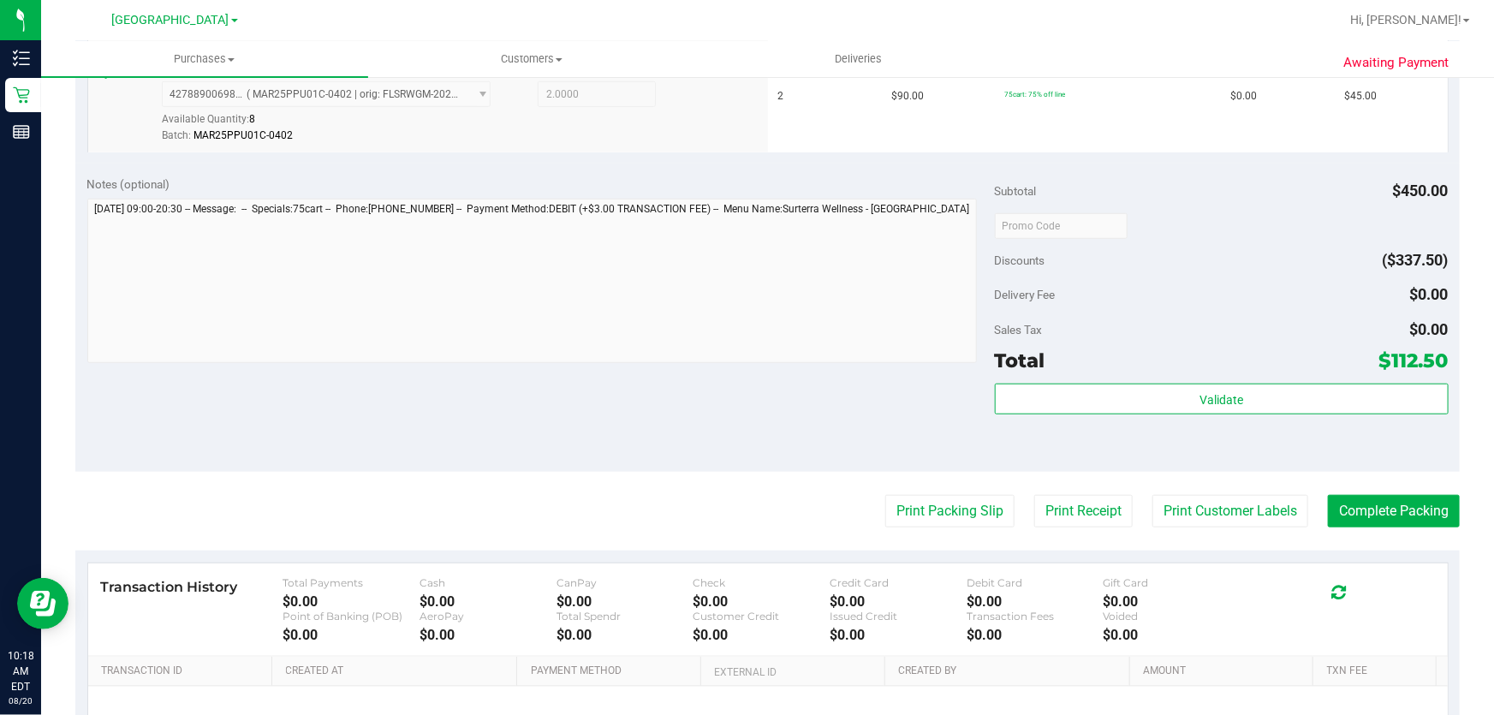
scroll to position [623, 0]
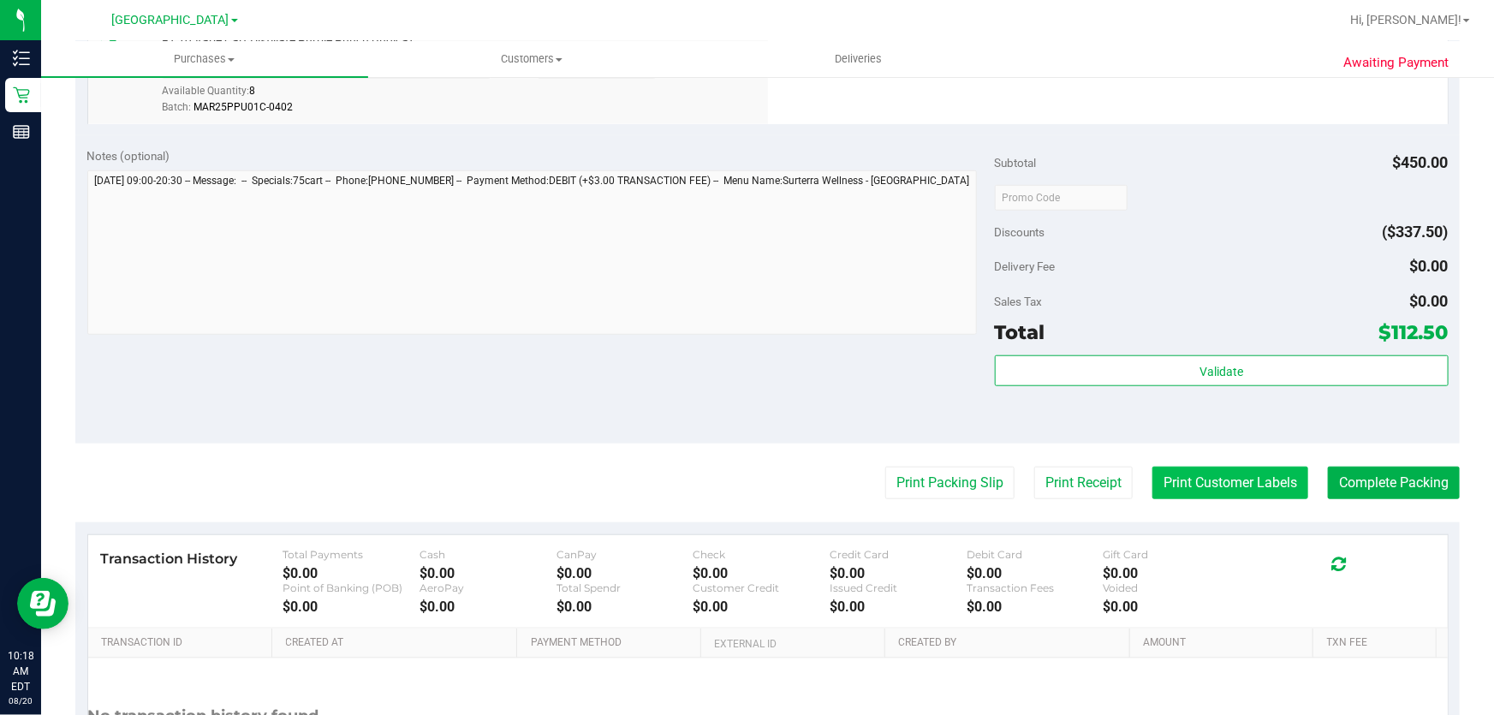
click at [1232, 480] on button "Print Customer Labels" at bounding box center [1231, 483] width 156 height 33
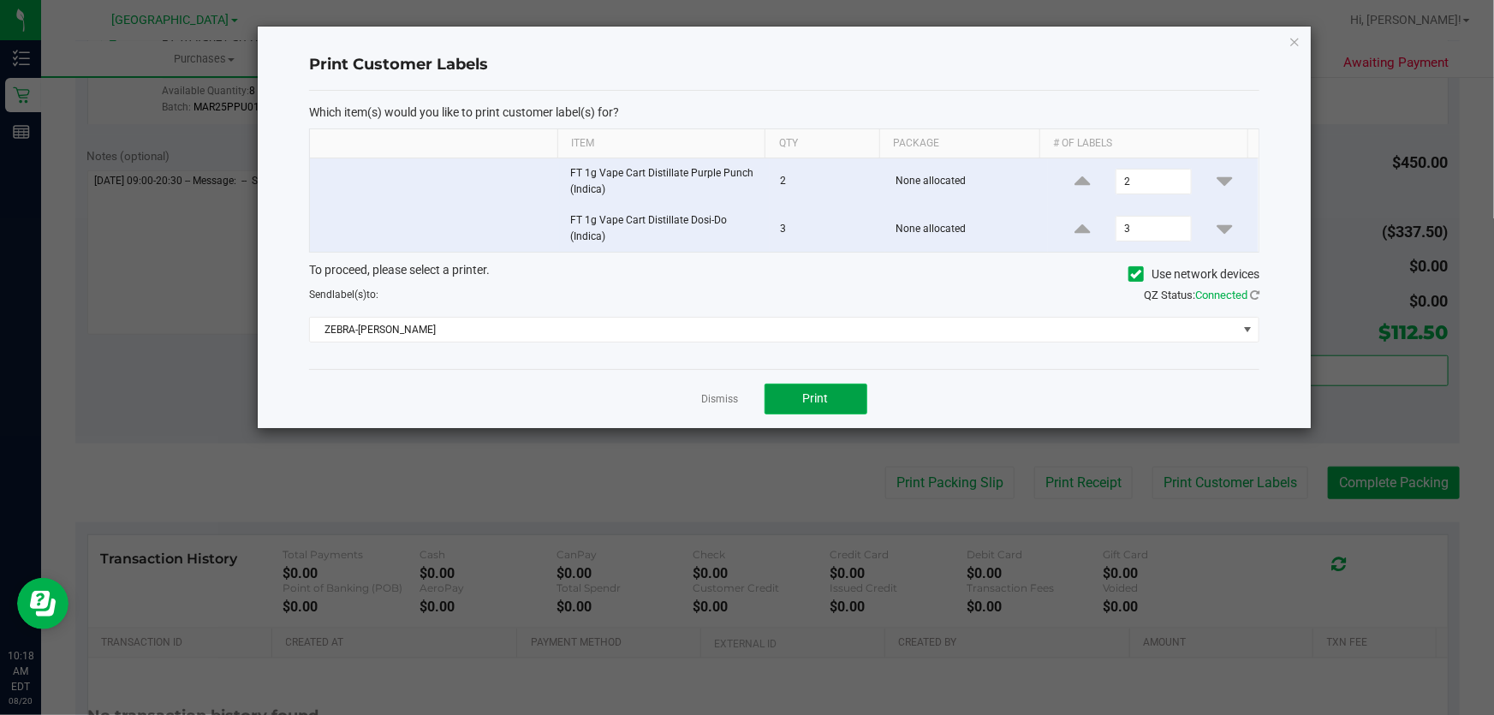
click at [843, 402] on button "Print" at bounding box center [816, 399] width 103 height 31
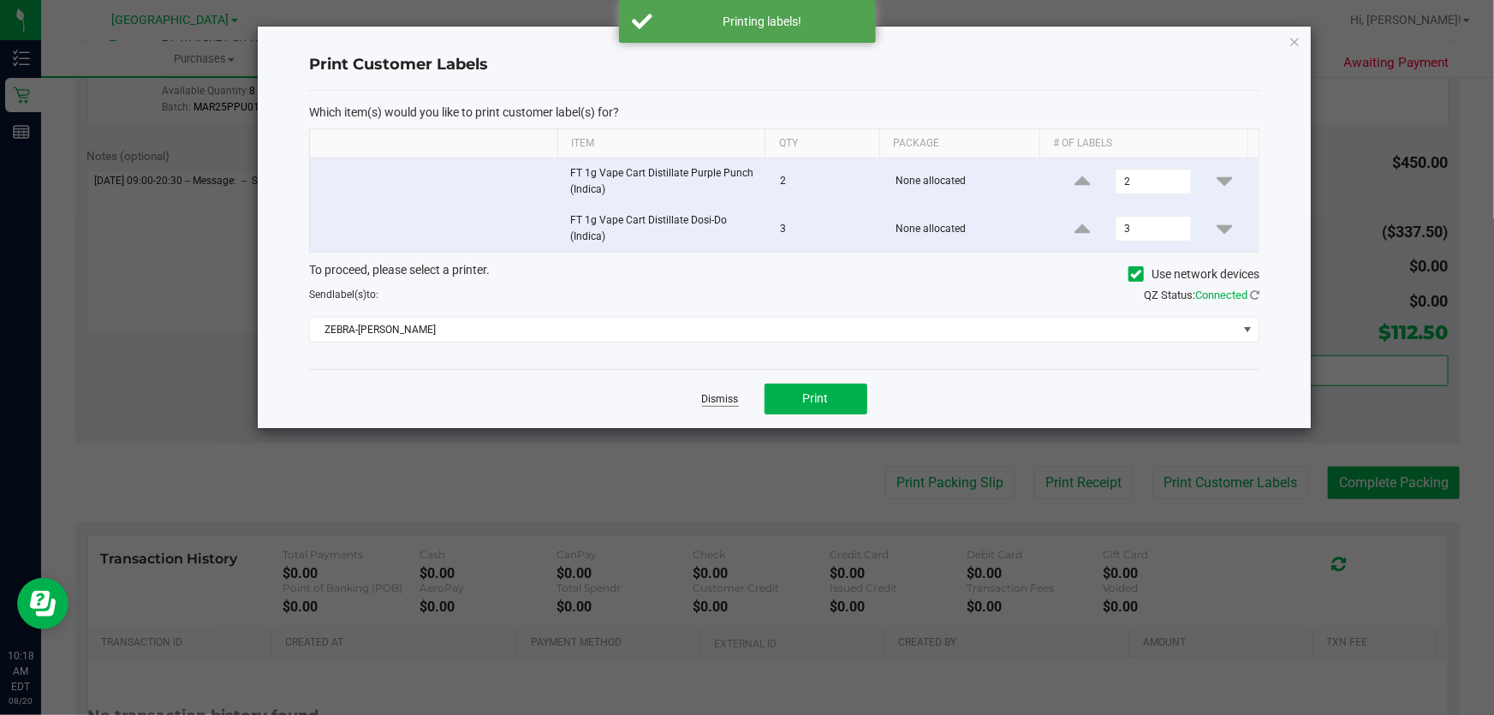
click at [719, 402] on link "Dismiss" at bounding box center [720, 399] width 37 height 15
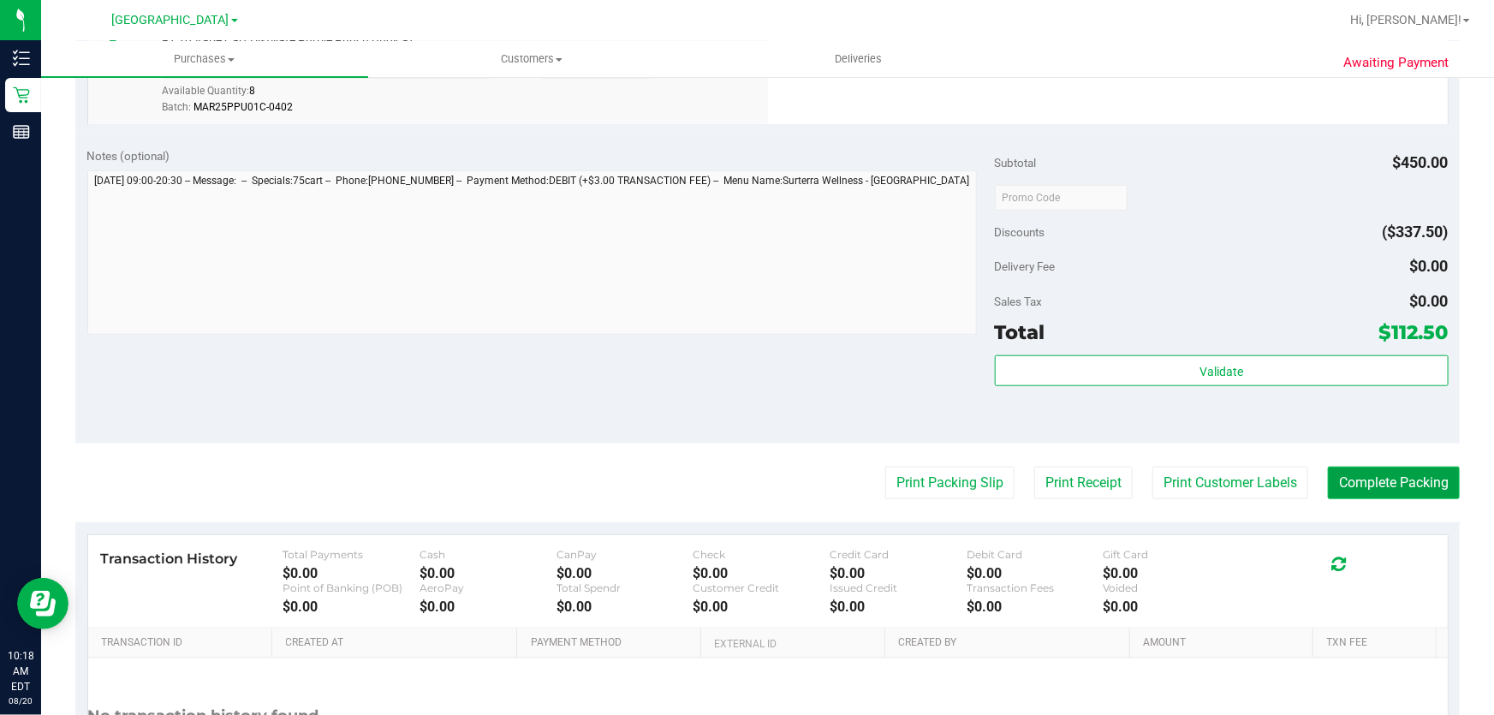
click at [1403, 475] on button "Complete Packing" at bounding box center [1394, 483] width 132 height 33
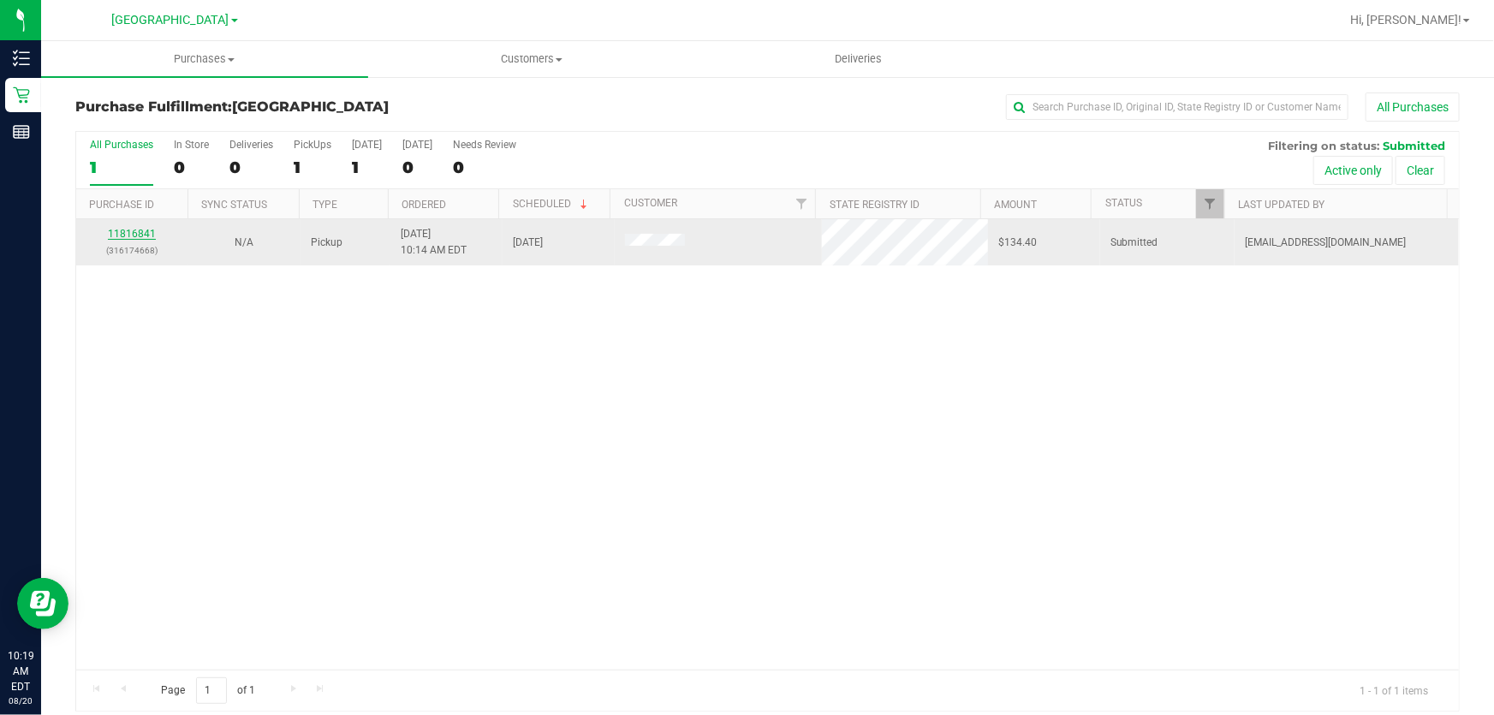
click at [137, 235] on link "11816841" at bounding box center [132, 234] width 48 height 12
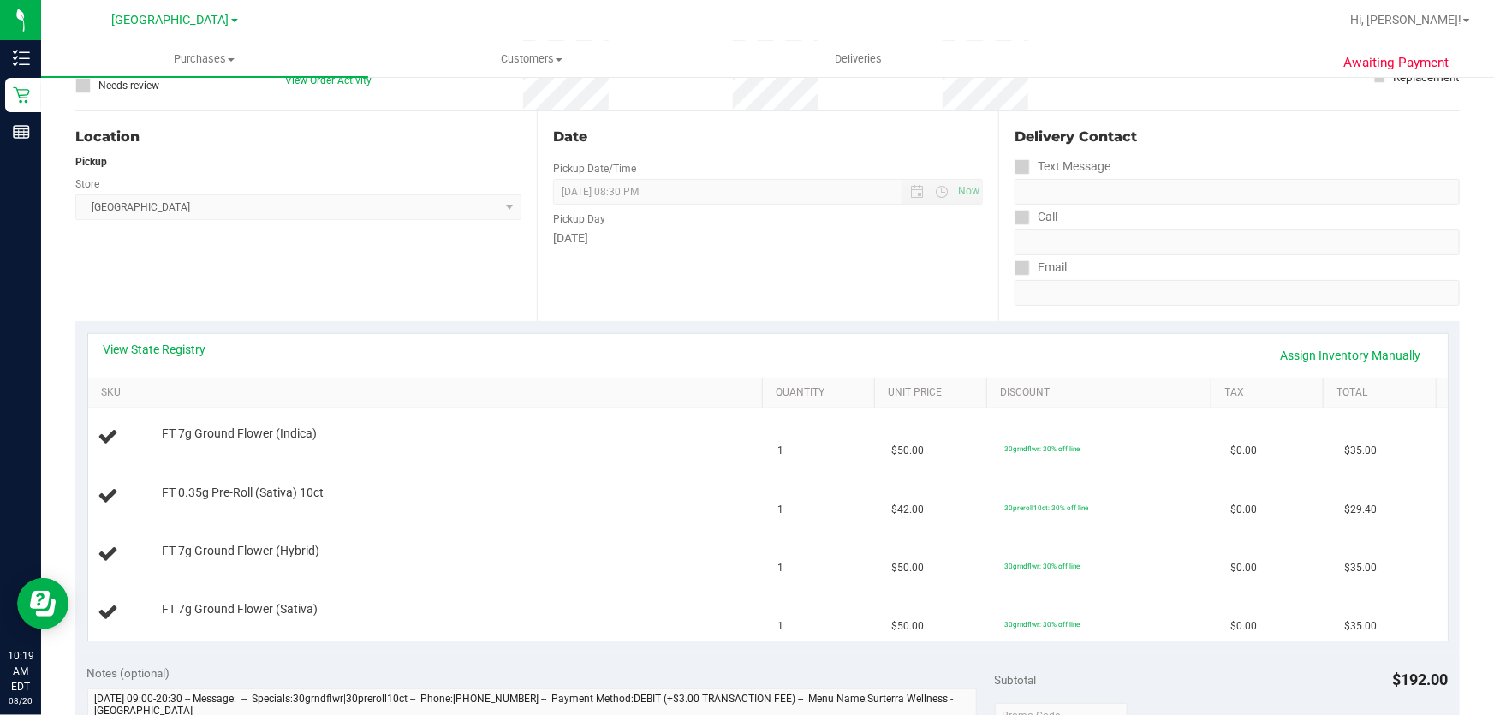
scroll to position [155, 0]
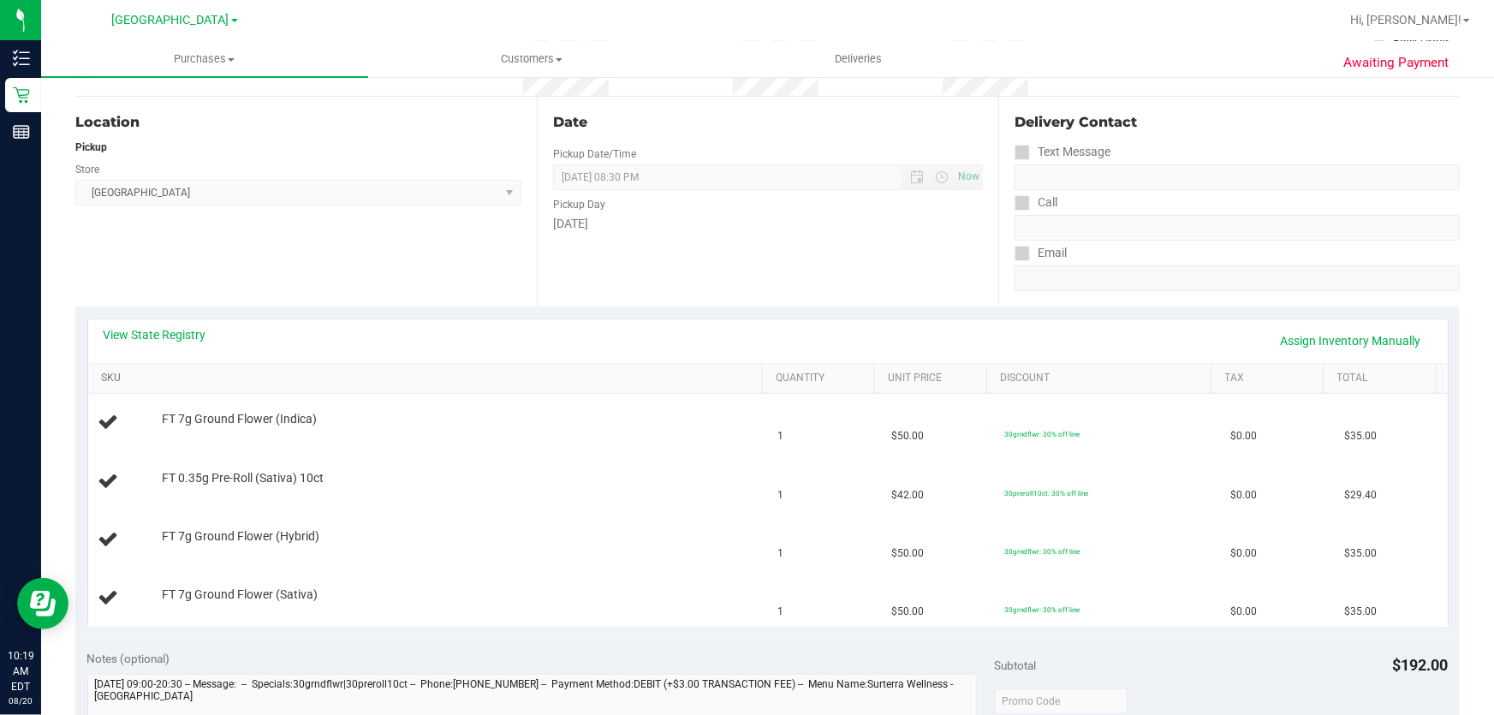
click at [114, 373] on link "SKU" at bounding box center [428, 379] width 654 height 14
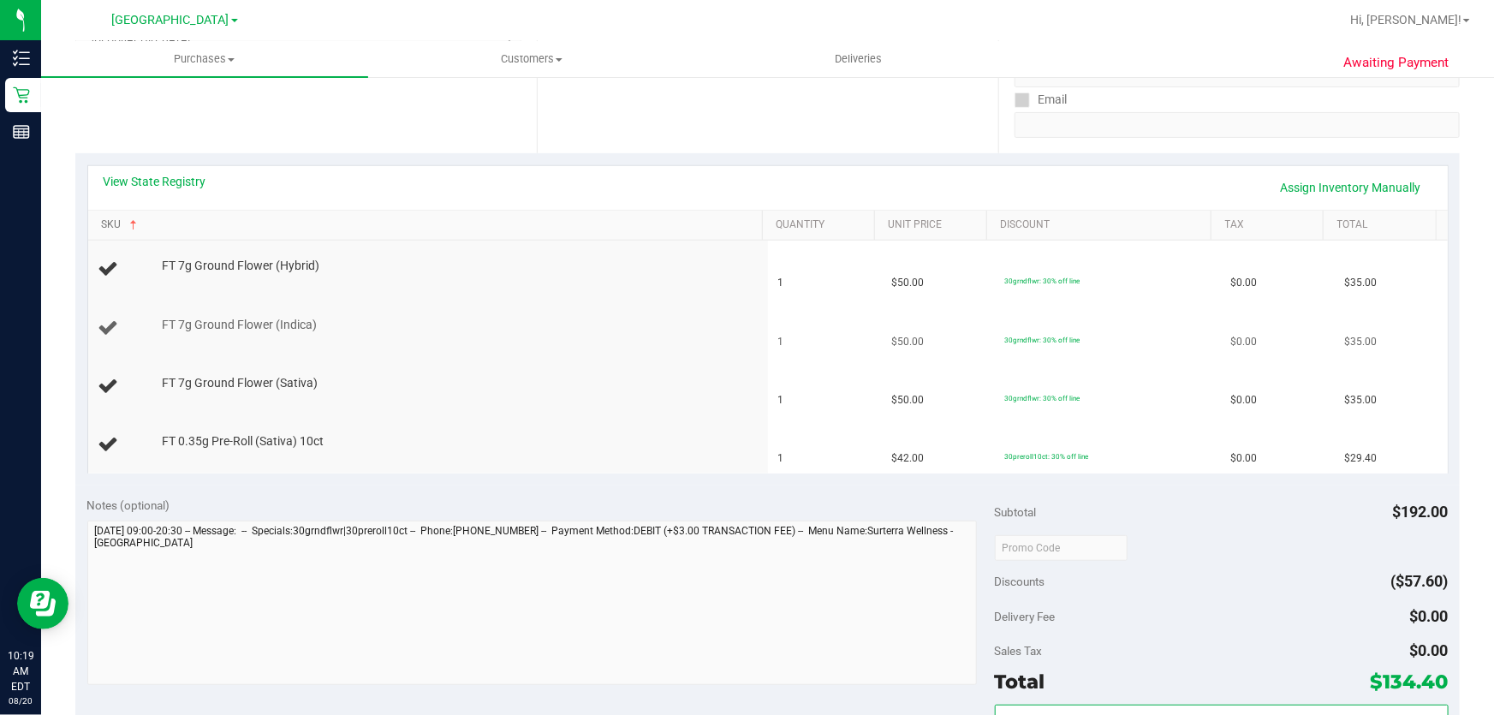
scroll to position [311, 0]
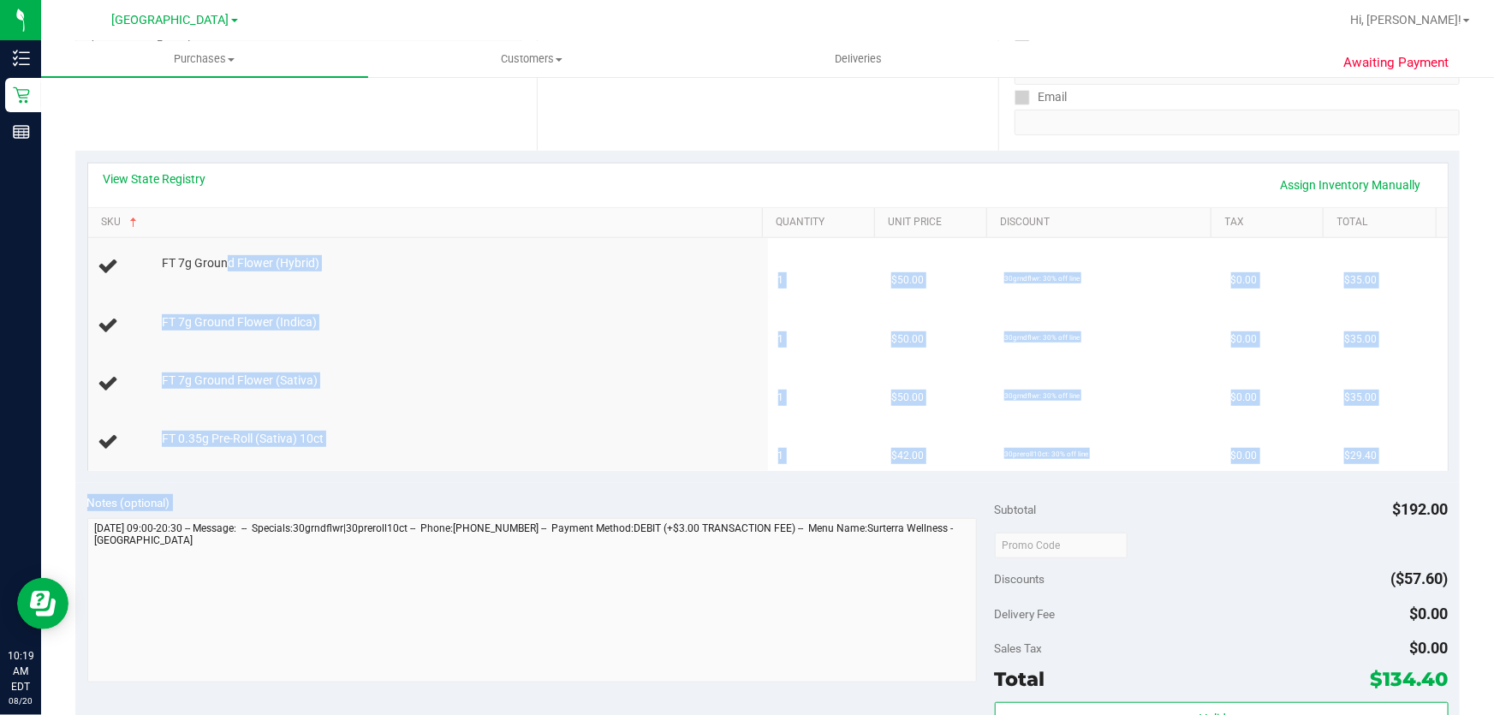
click at [807, 547] on purchase-details "Back Edit Purchase Cancel Purchase View Profile # 11816841 BioTrack ID: - Submi…" at bounding box center [767, 486] width 1385 height 1409
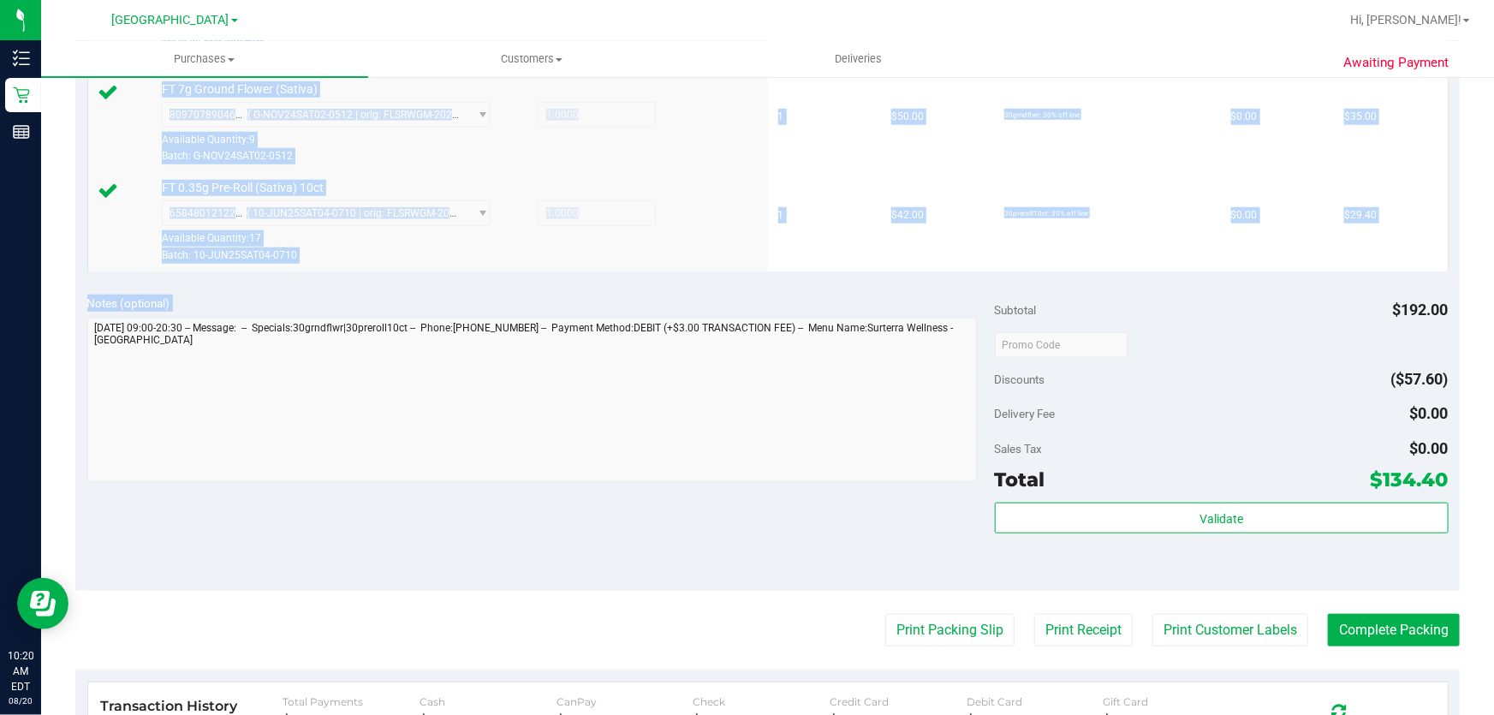
scroll to position [700, 0]
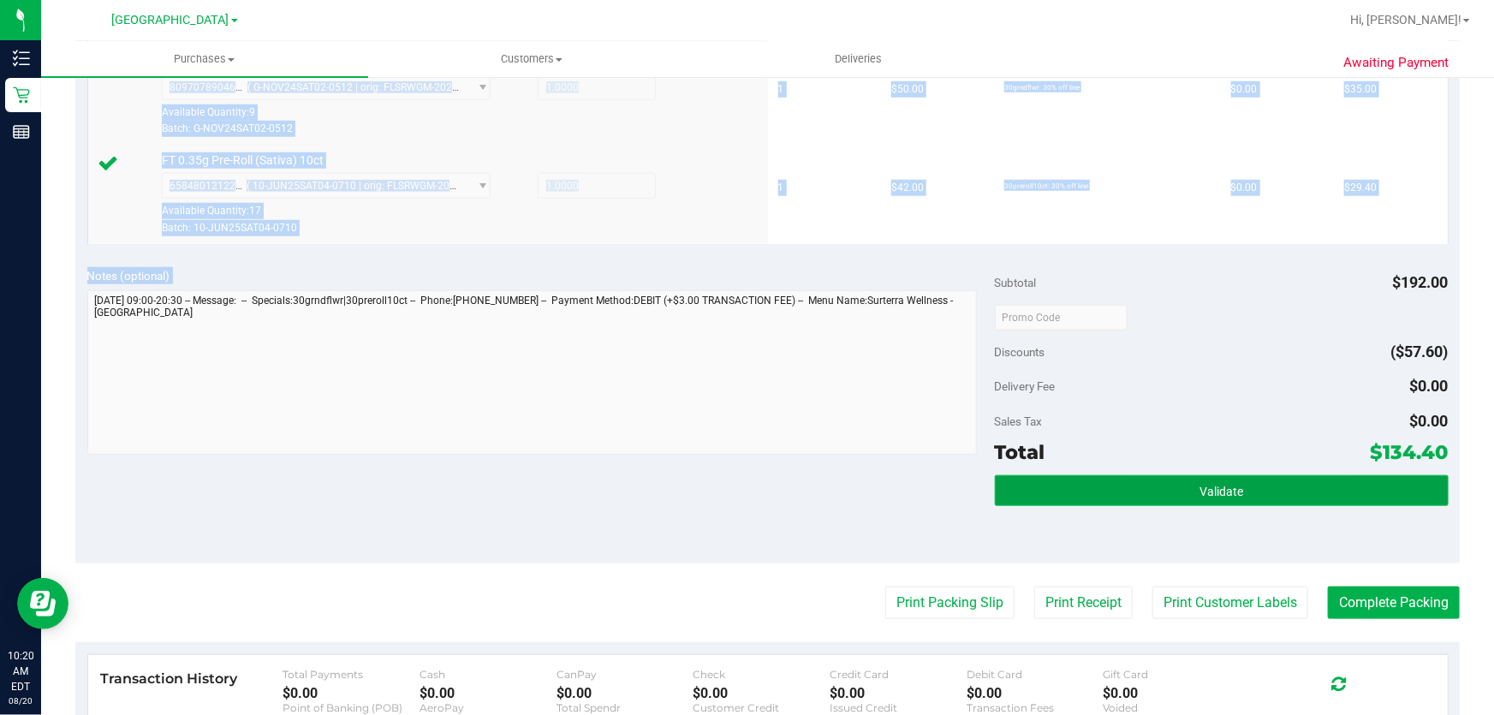
click at [1218, 480] on button "Validate" at bounding box center [1222, 490] width 454 height 31
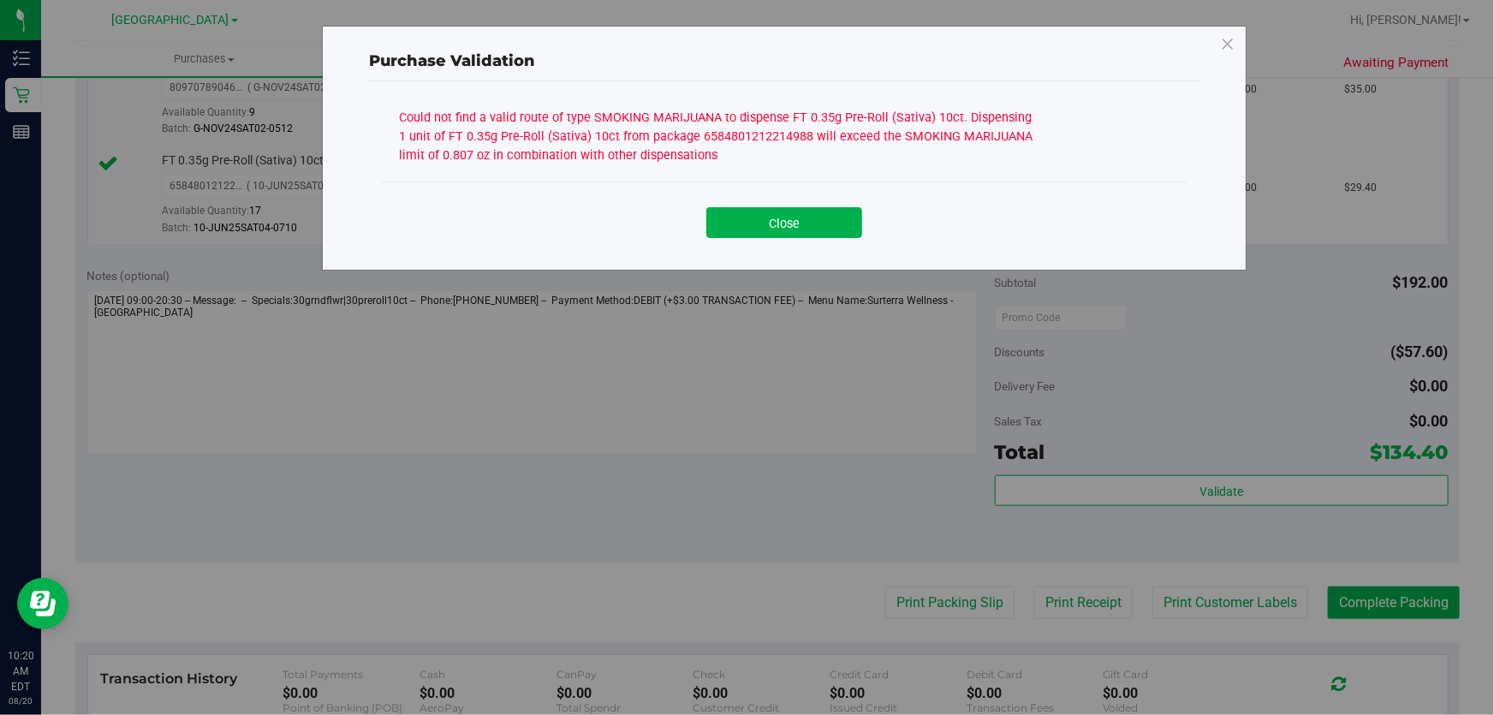
click at [1213, 557] on div "Purchase Validation Could not find a valid route of type SMOKING MARIJUANA to d…" at bounding box center [753, 357] width 1507 height 715
click at [787, 194] on div "Close" at bounding box center [784, 216] width 805 height 69
click at [735, 235] on button "Close" at bounding box center [784, 222] width 156 height 31
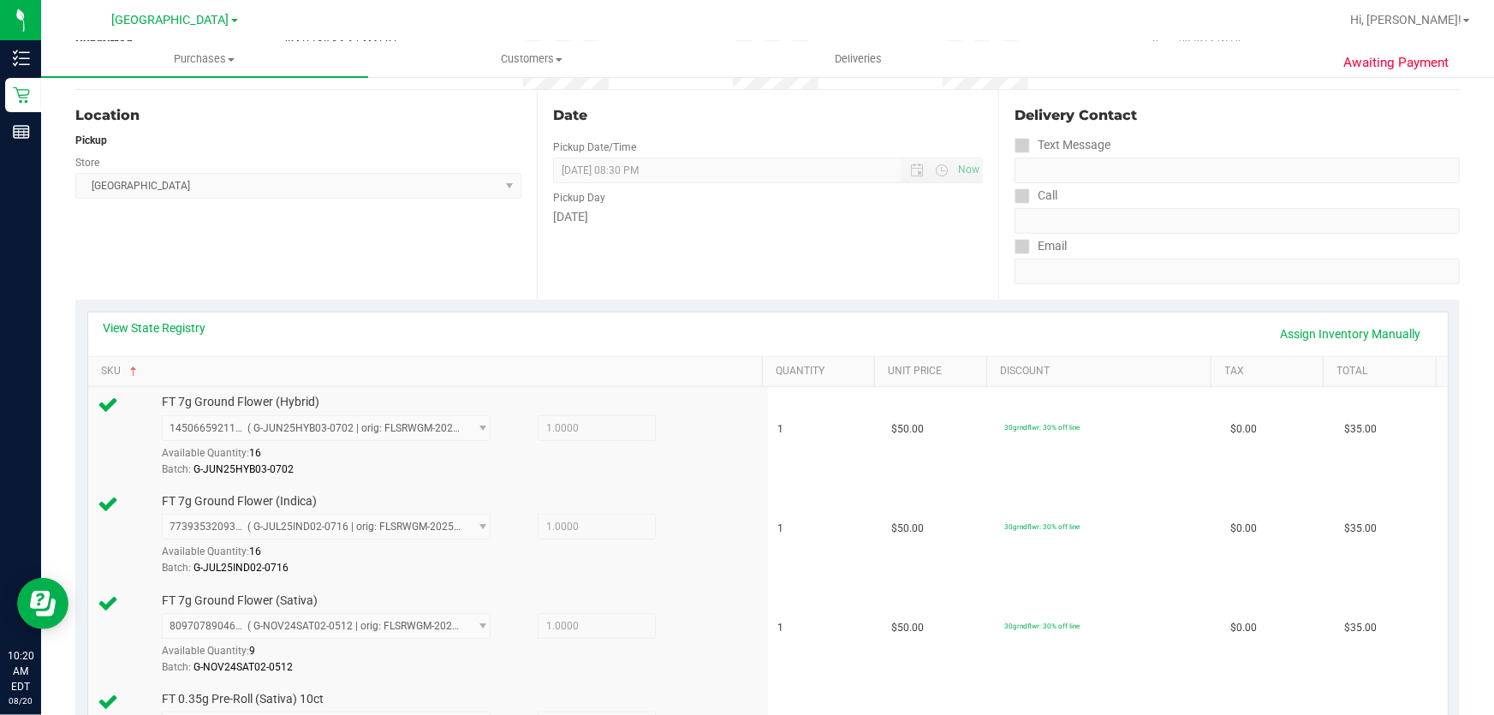
scroll to position [155, 0]
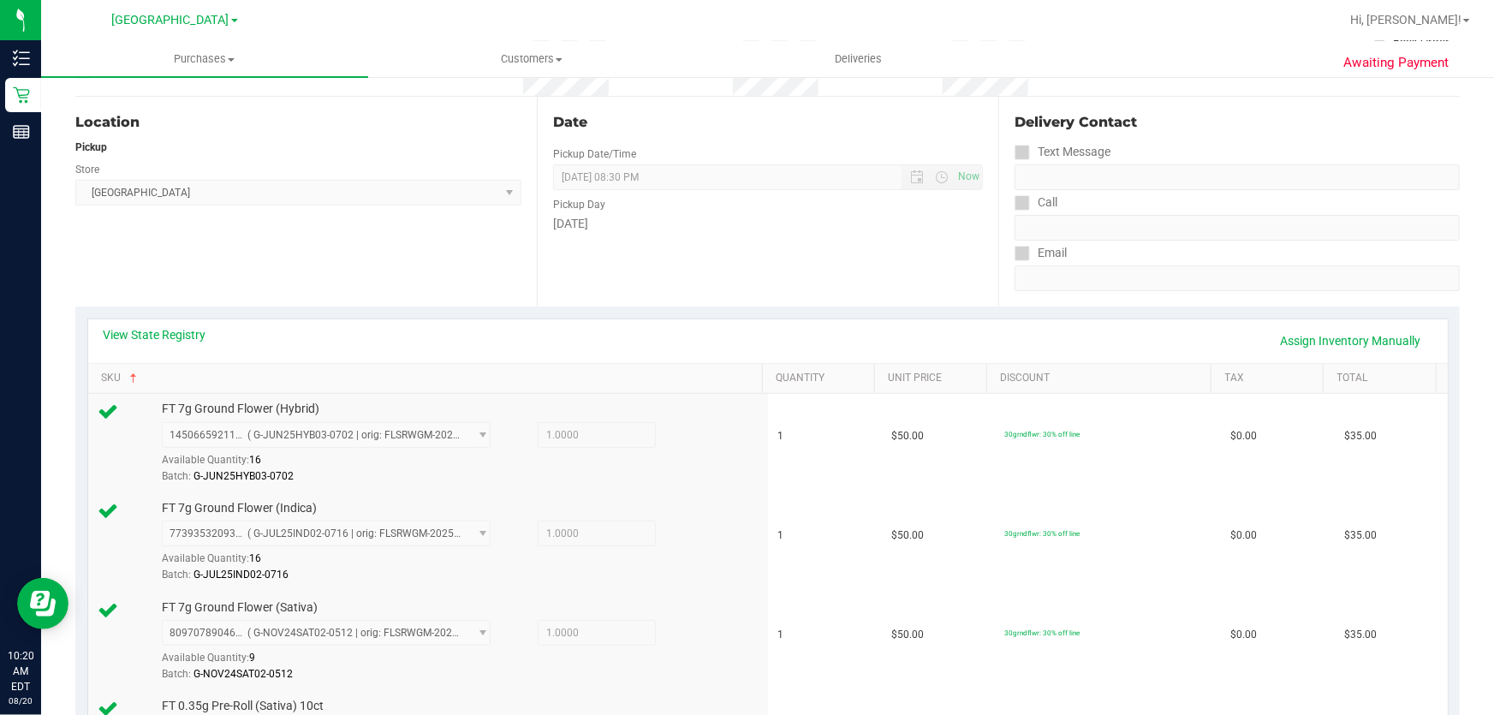
click at [146, 298] on div "Location Pickup Store Delray Beach WC Select Store Bonita Springs WC Boynton Be…" at bounding box center [306, 202] width 462 height 210
click at [162, 327] on link "View State Registry" at bounding box center [155, 334] width 103 height 17
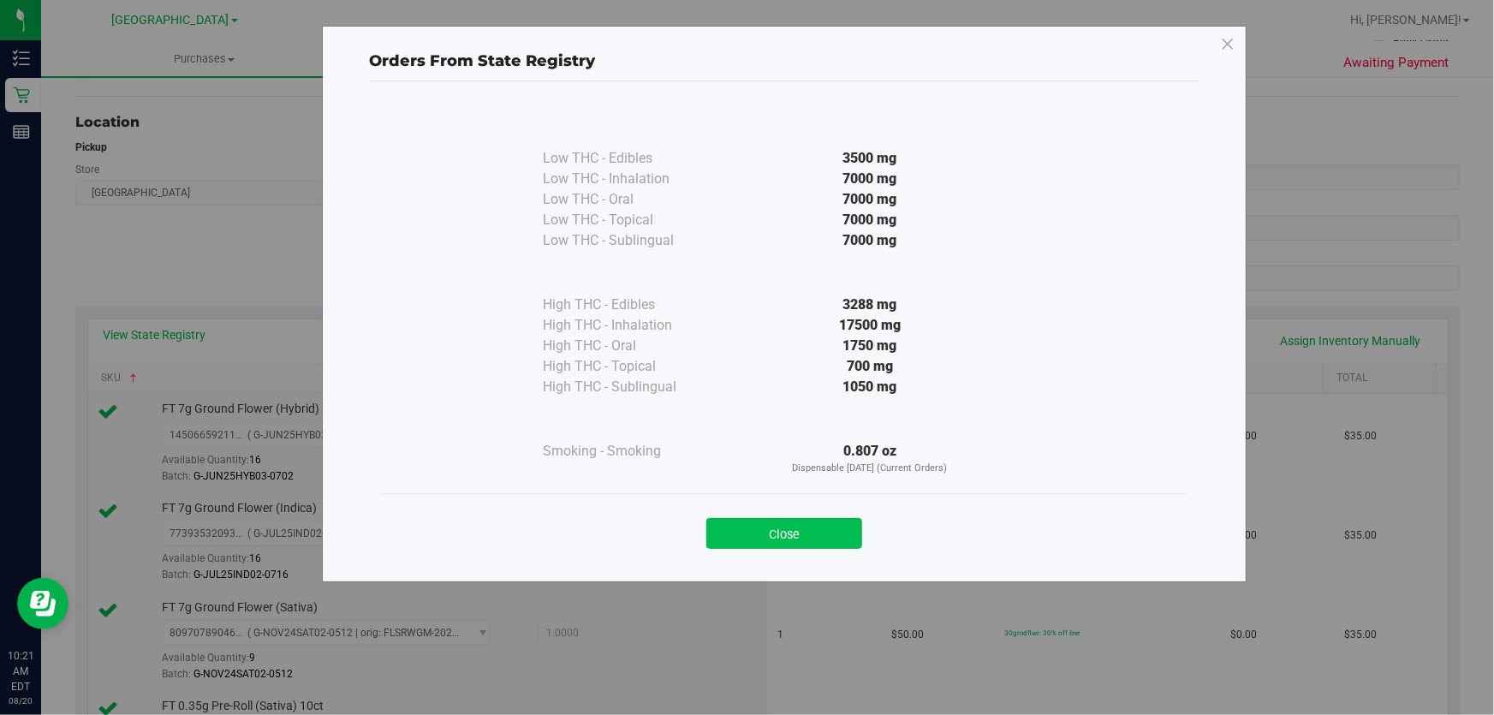
click at [806, 528] on button "Close" at bounding box center [784, 533] width 156 height 31
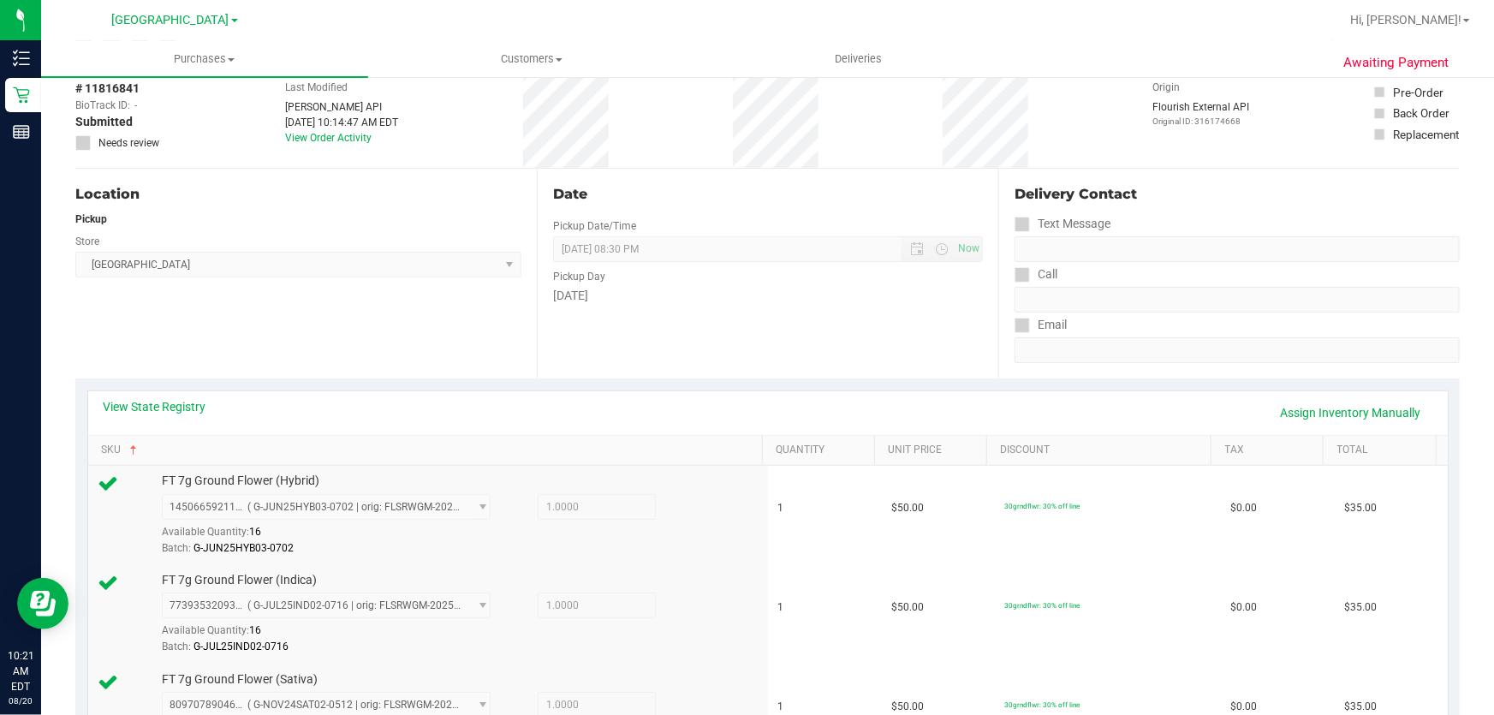
scroll to position [0, 0]
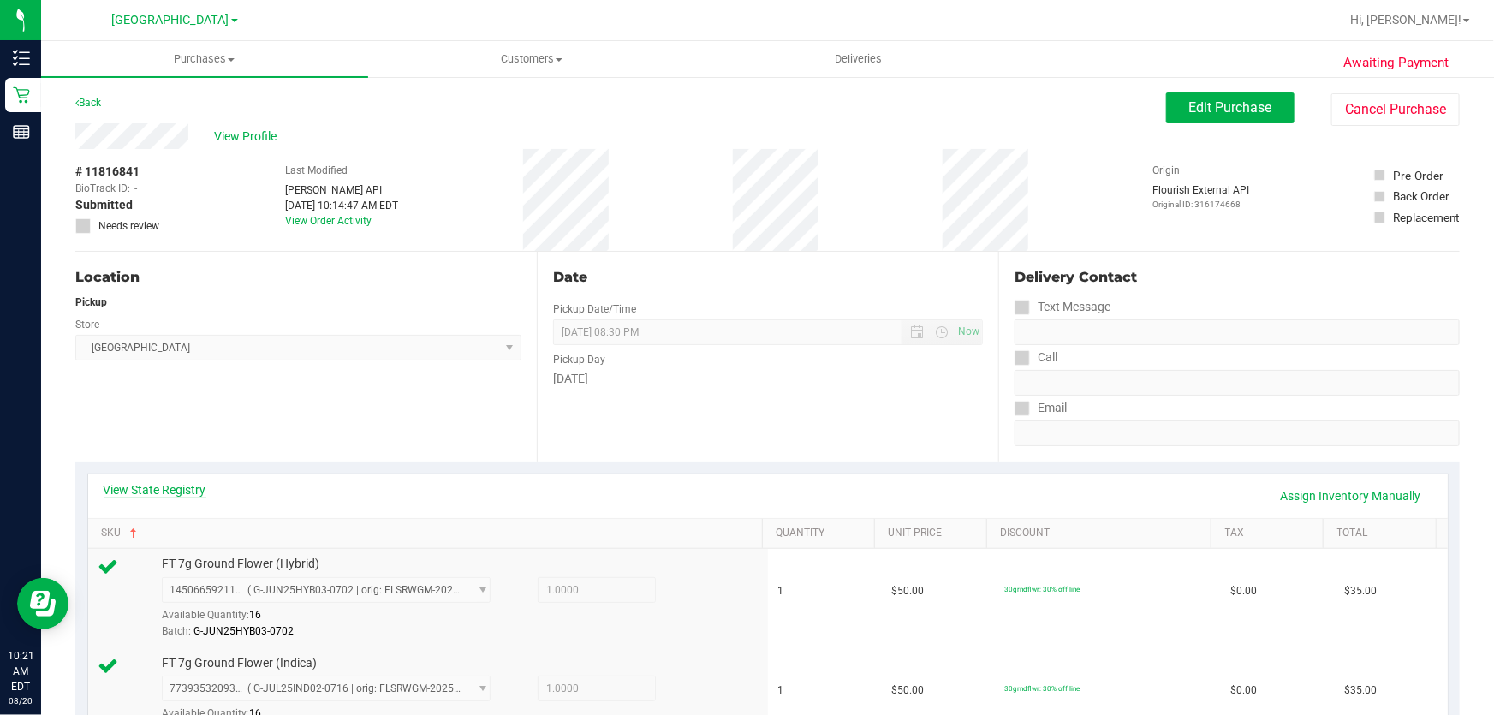
click at [117, 481] on link "View State Registry" at bounding box center [155, 489] width 103 height 17
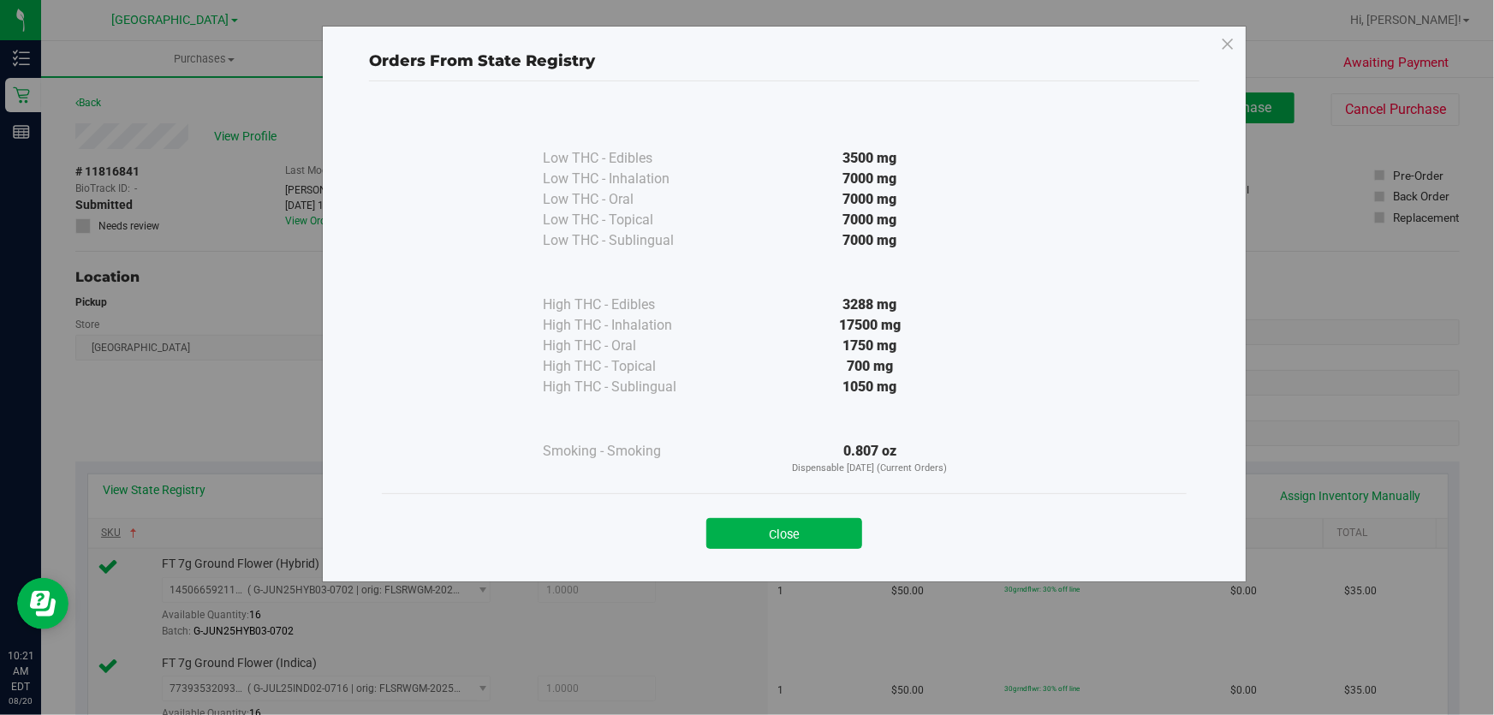
click at [744, 532] on button "Close" at bounding box center [784, 533] width 156 height 31
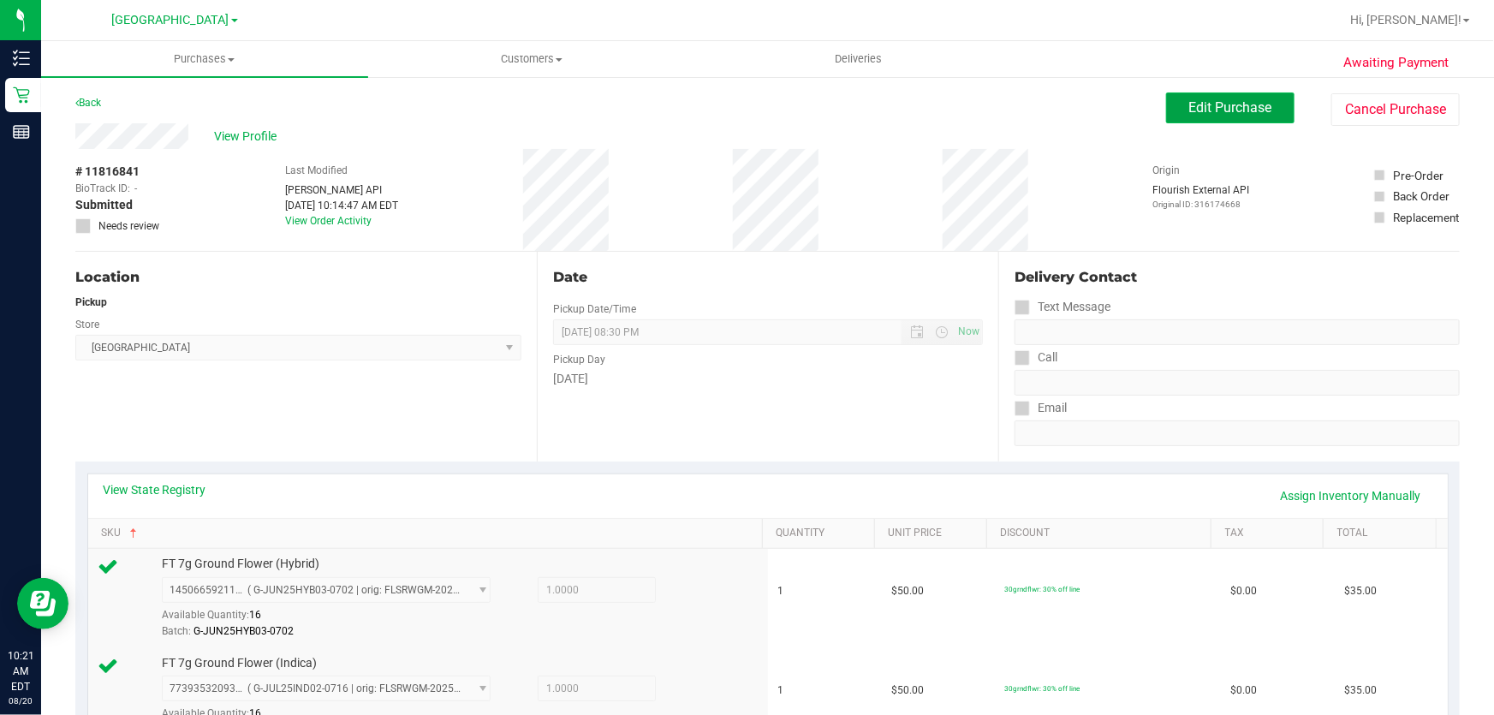
click at [1225, 116] on button "Edit Purchase" at bounding box center [1230, 107] width 128 height 31
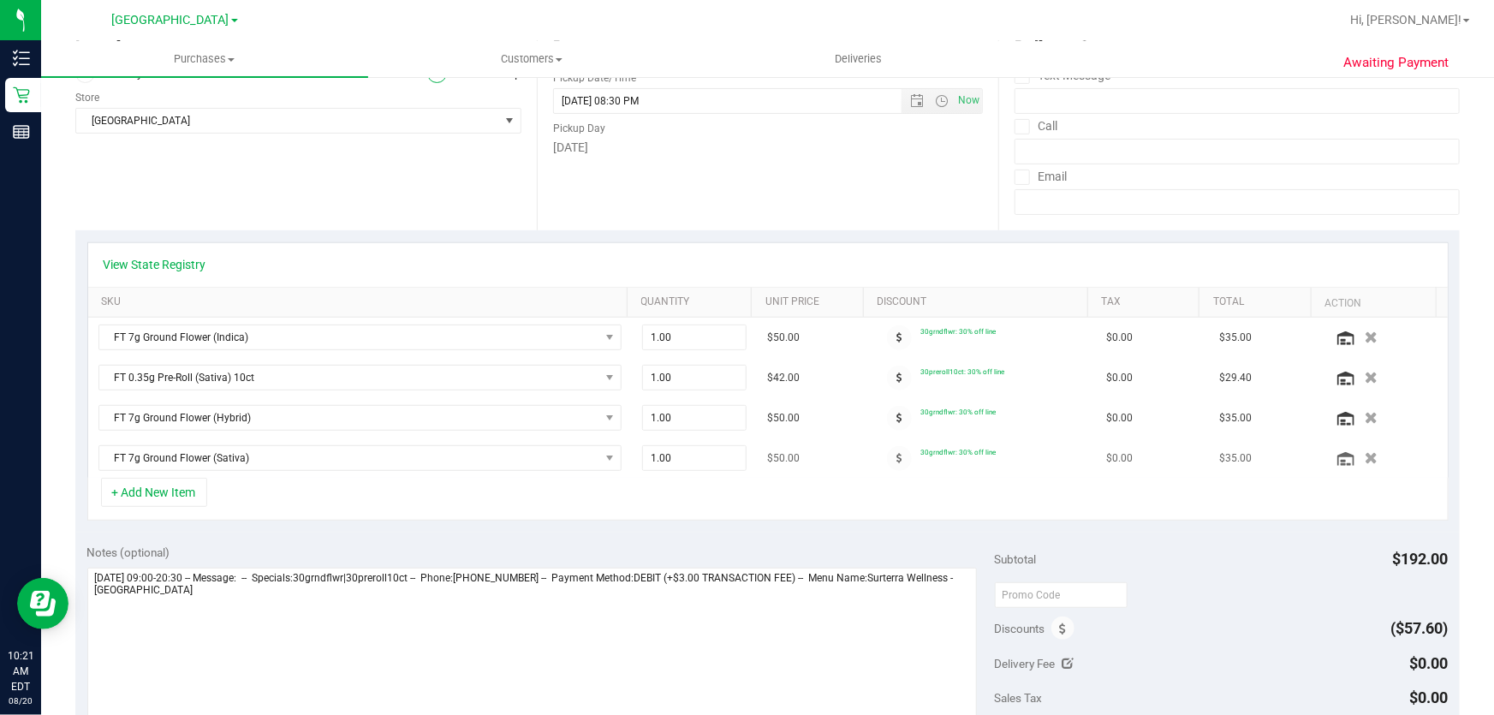
scroll to position [233, 0]
click at [1358, 375] on button "button" at bounding box center [1370, 376] width 29 height 18
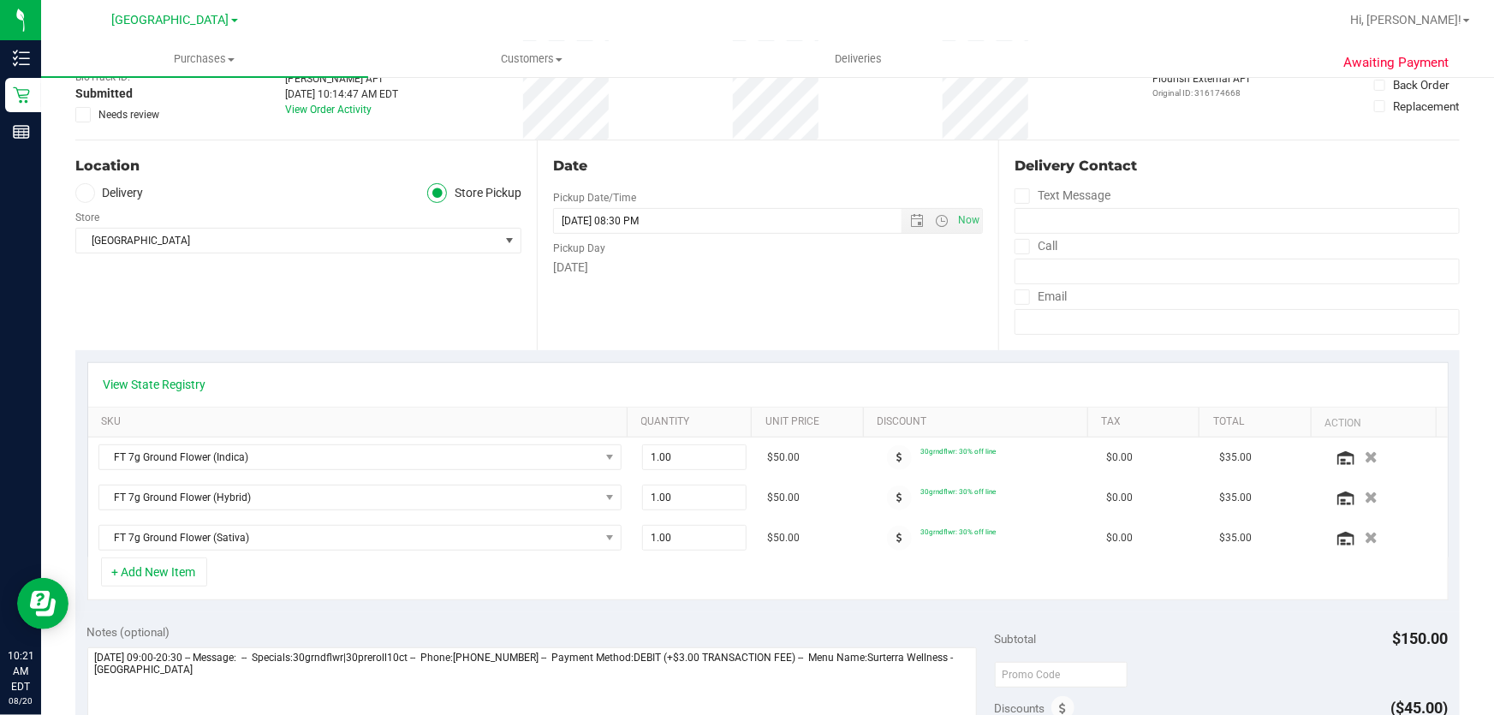
scroll to position [0, 0]
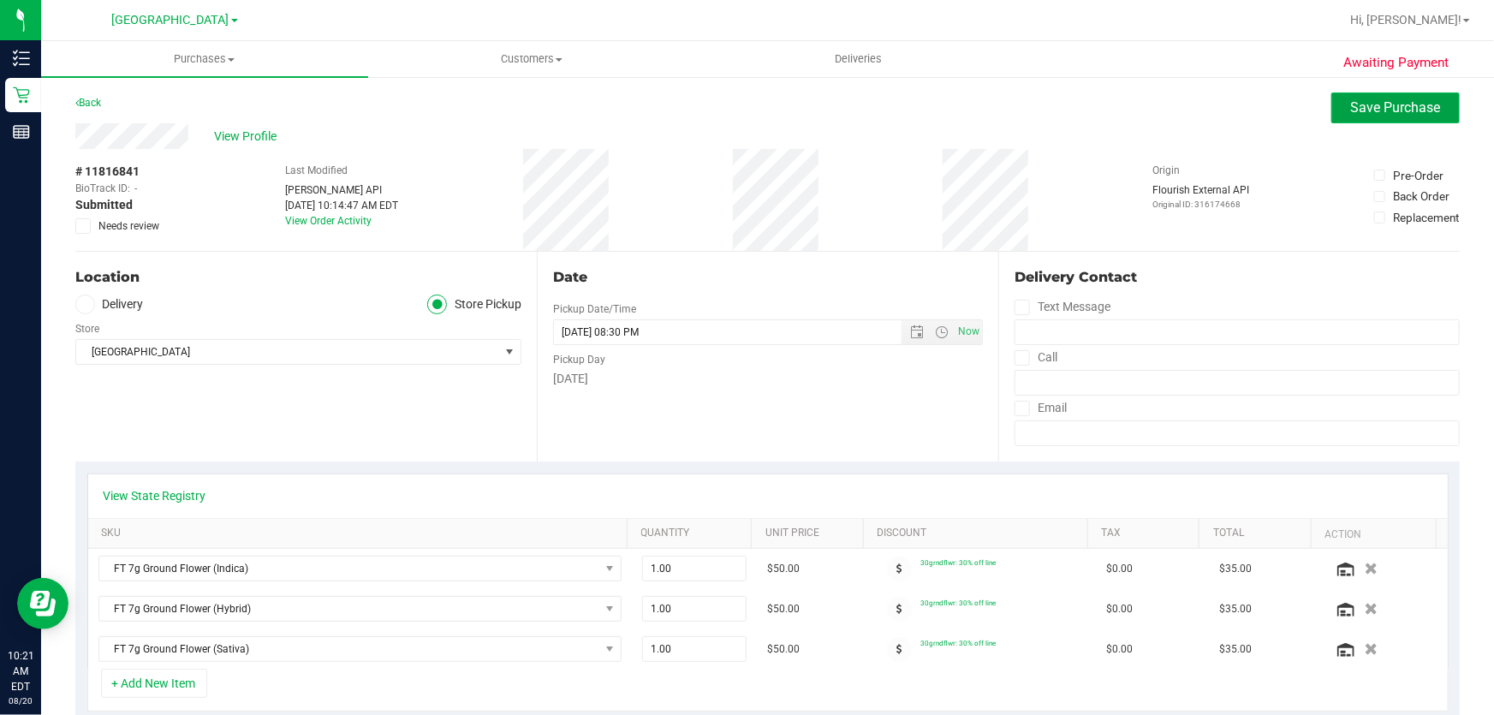
click at [1391, 100] on span "Save Purchase" at bounding box center [1396, 107] width 90 height 16
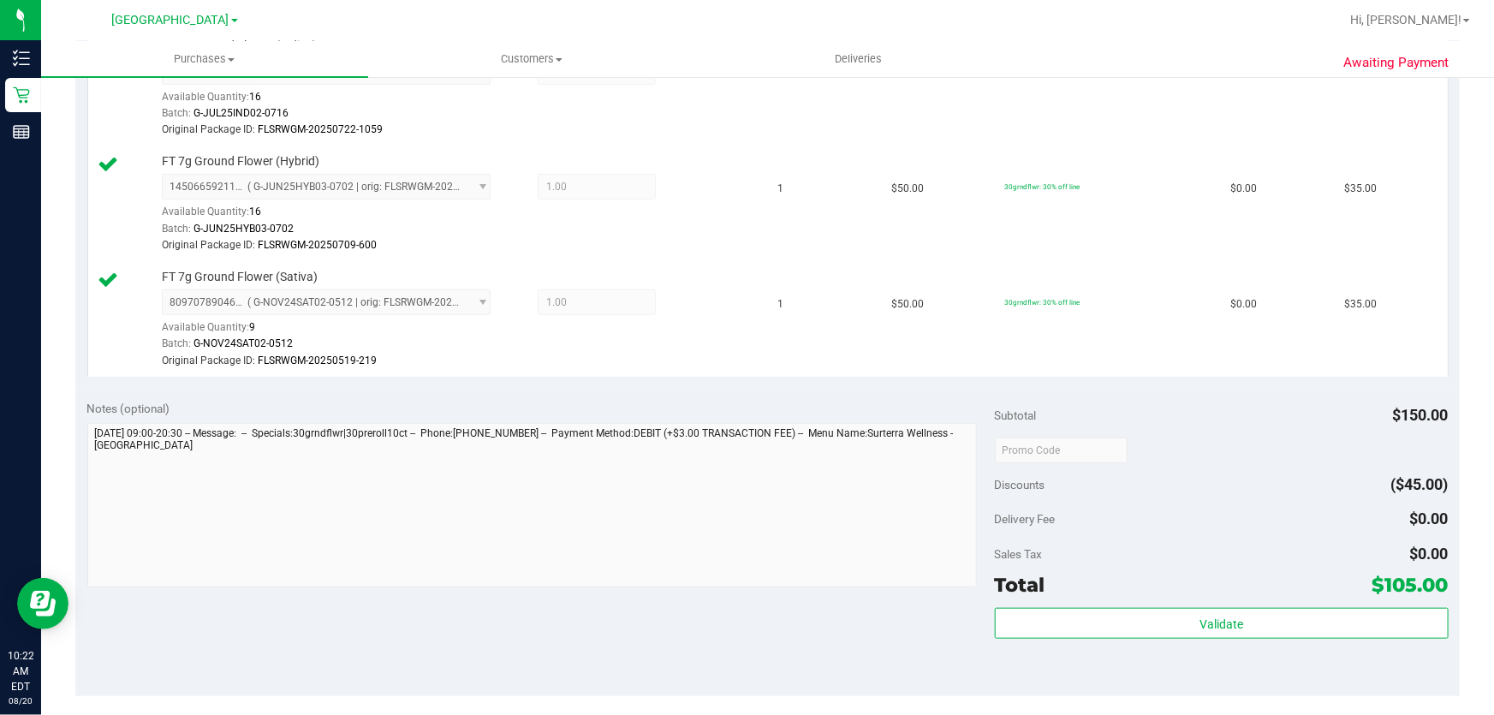
scroll to position [623, 0]
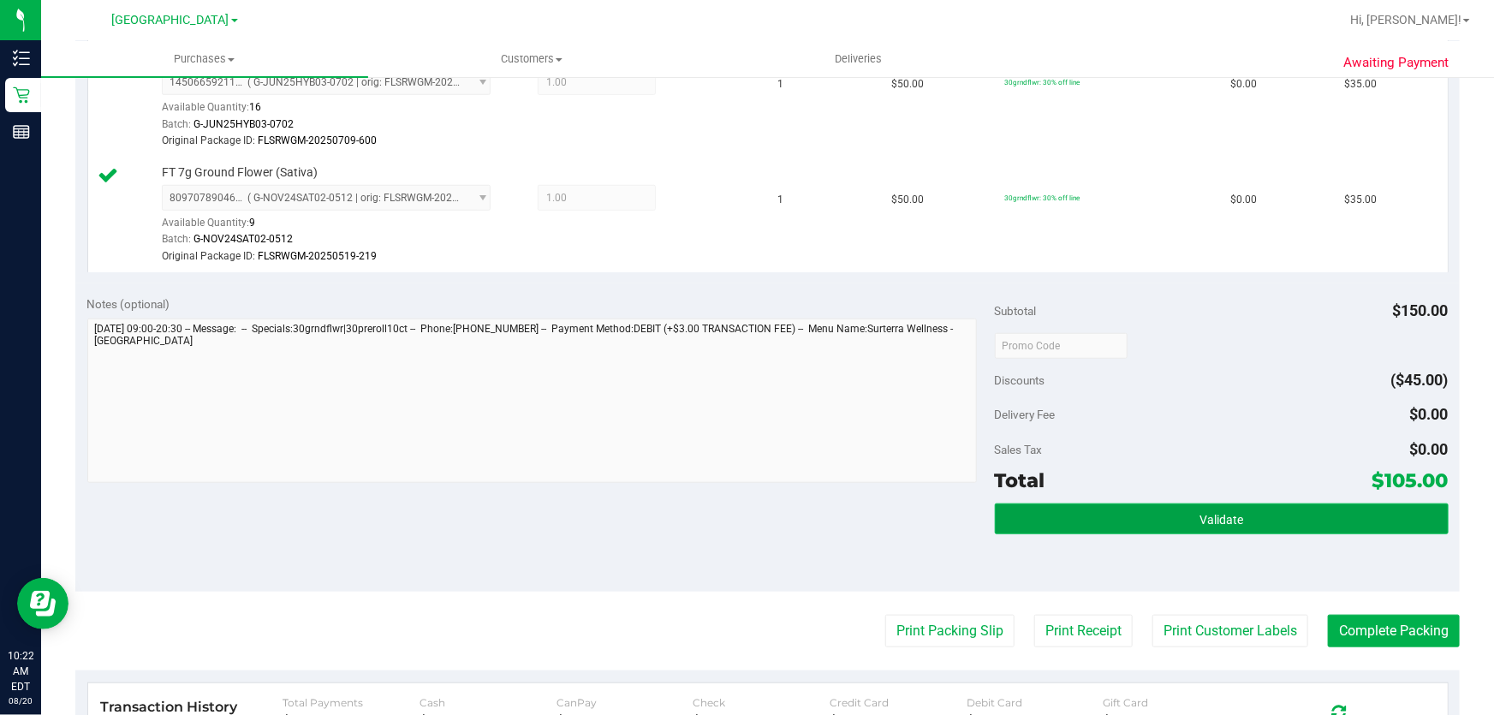
click at [1165, 504] on button "Validate" at bounding box center [1222, 519] width 454 height 31
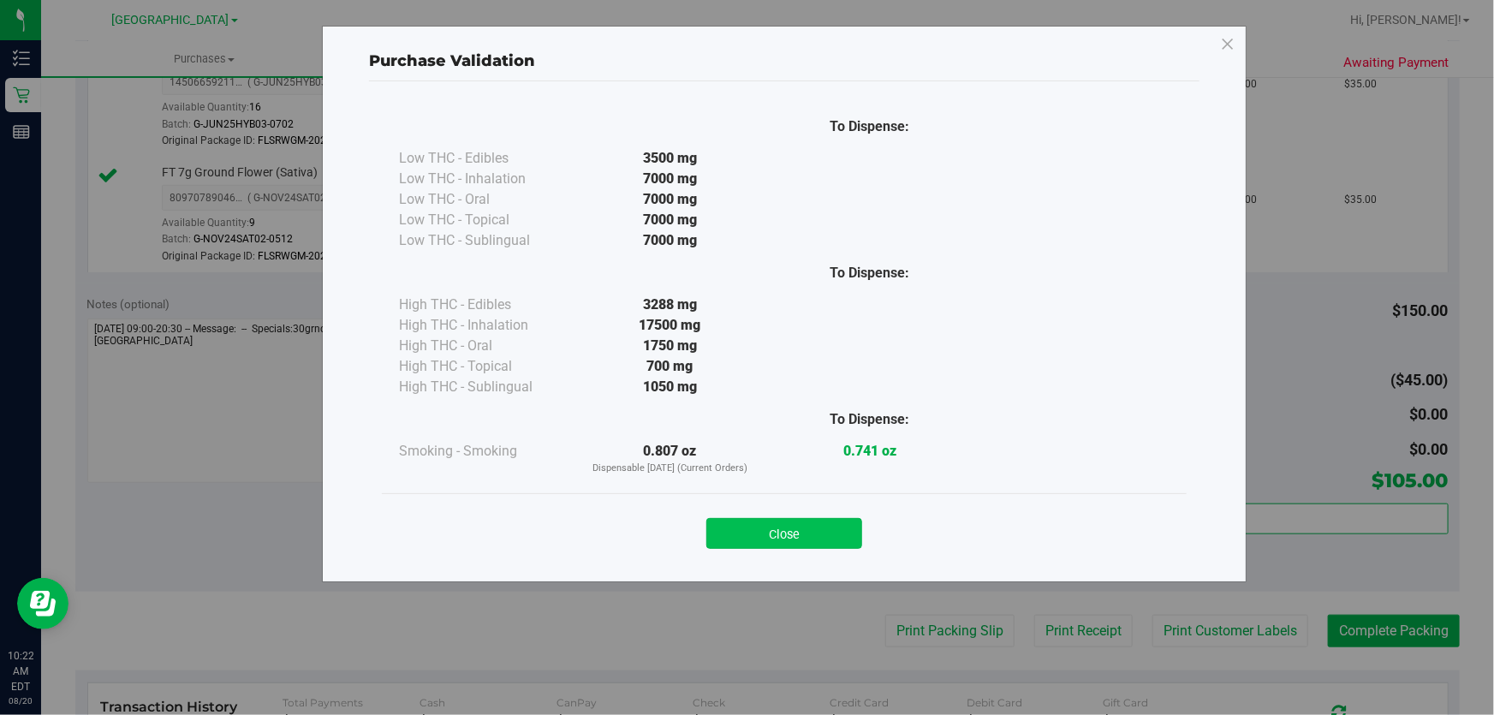
click at [821, 532] on button "Close" at bounding box center [784, 533] width 156 height 31
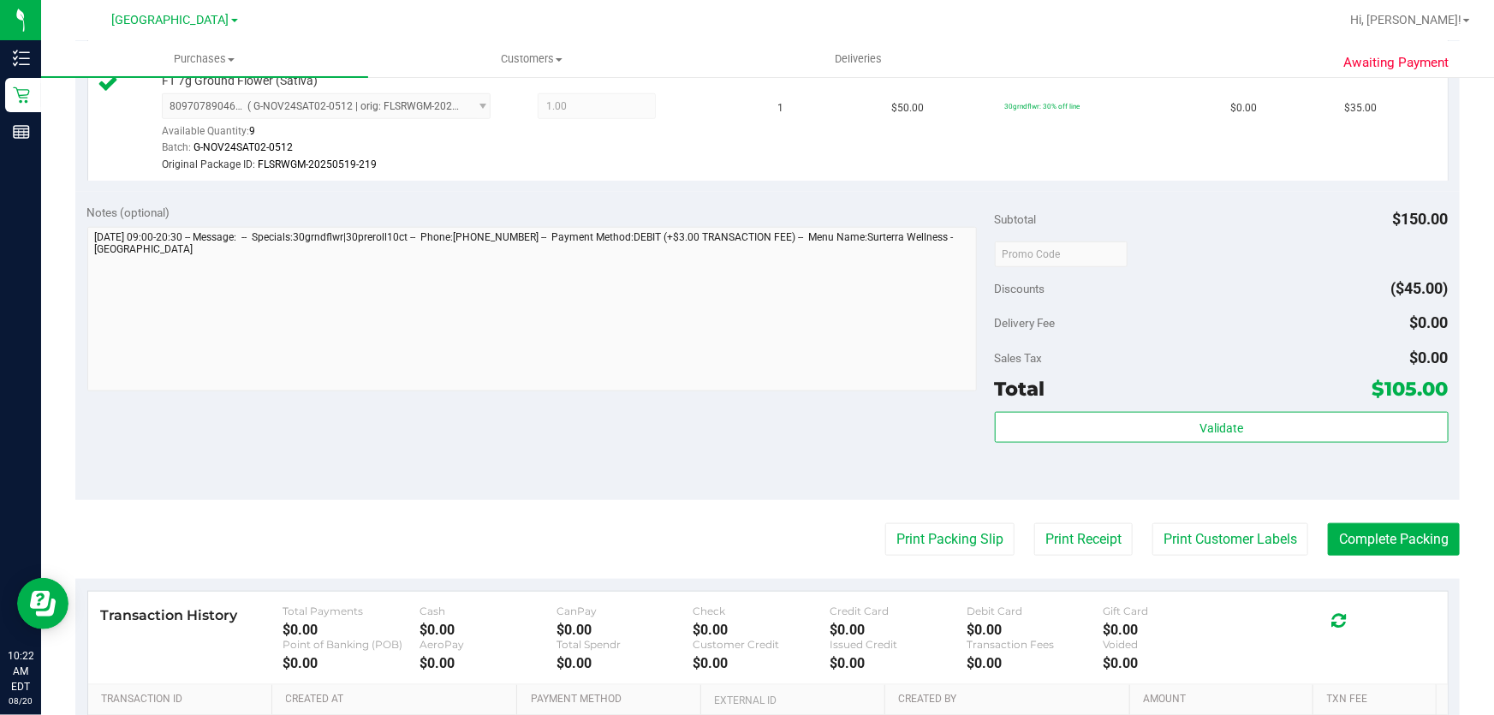
scroll to position [930, 0]
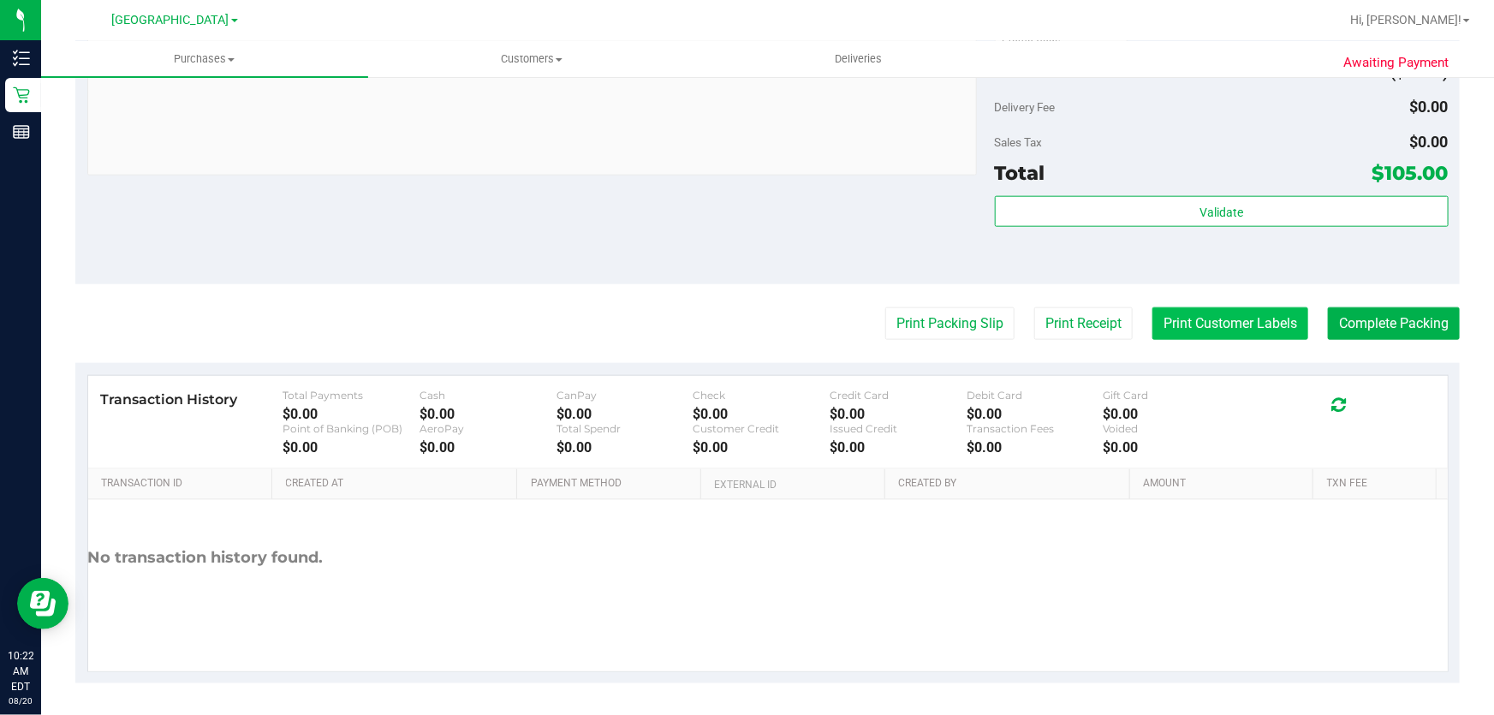
click at [1256, 315] on button "Print Customer Labels" at bounding box center [1231, 323] width 156 height 33
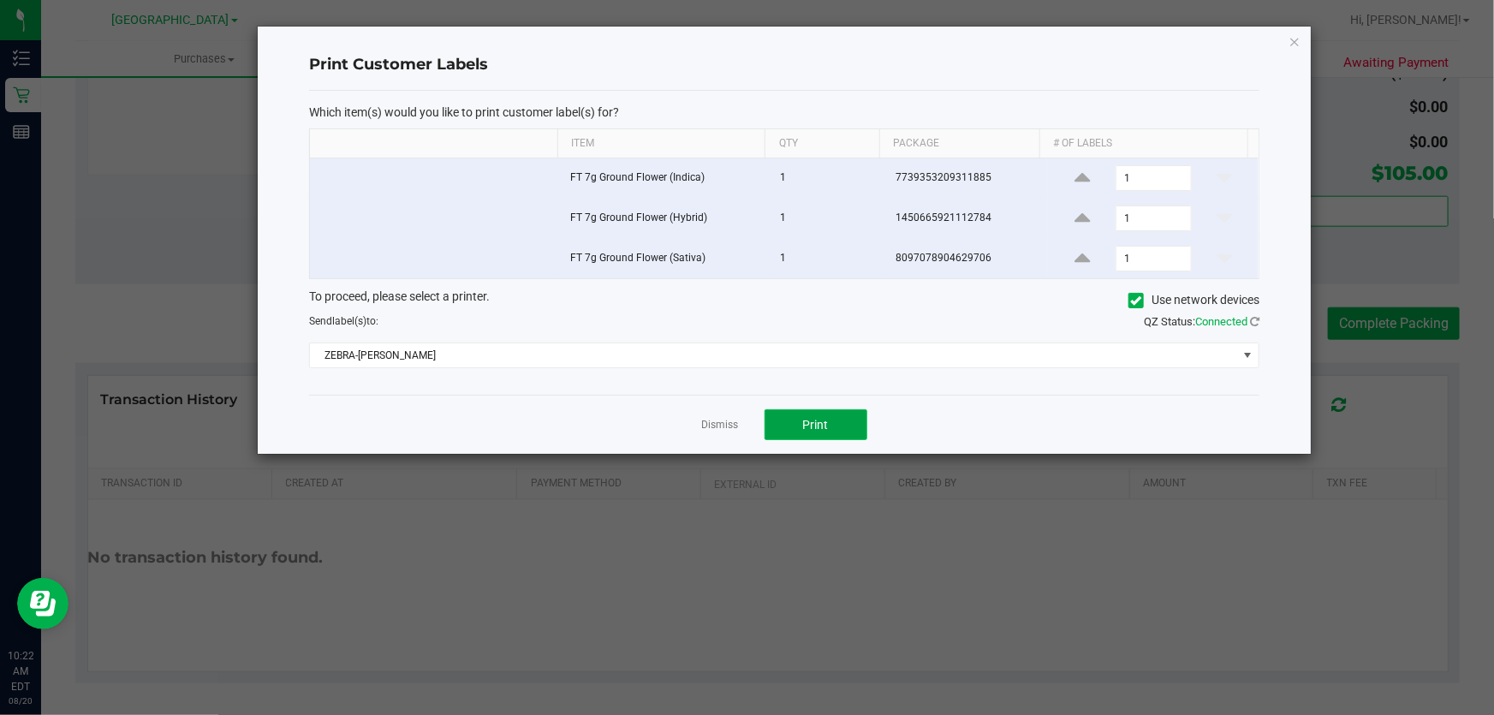
click at [823, 437] on button "Print" at bounding box center [816, 424] width 103 height 31
click at [742, 431] on div "Dismiss Print" at bounding box center [784, 424] width 951 height 59
click at [724, 427] on link "Dismiss" at bounding box center [720, 425] width 37 height 15
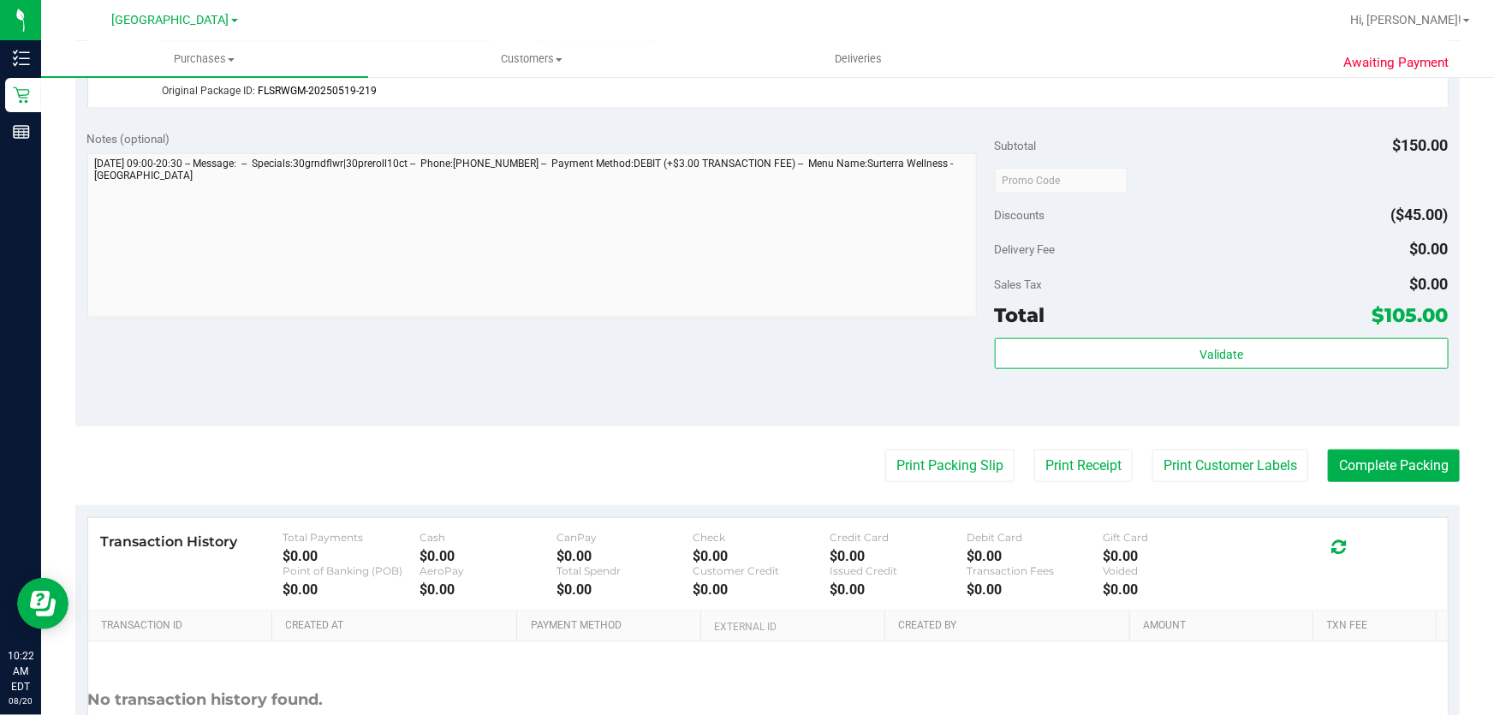
scroll to position [774, 0]
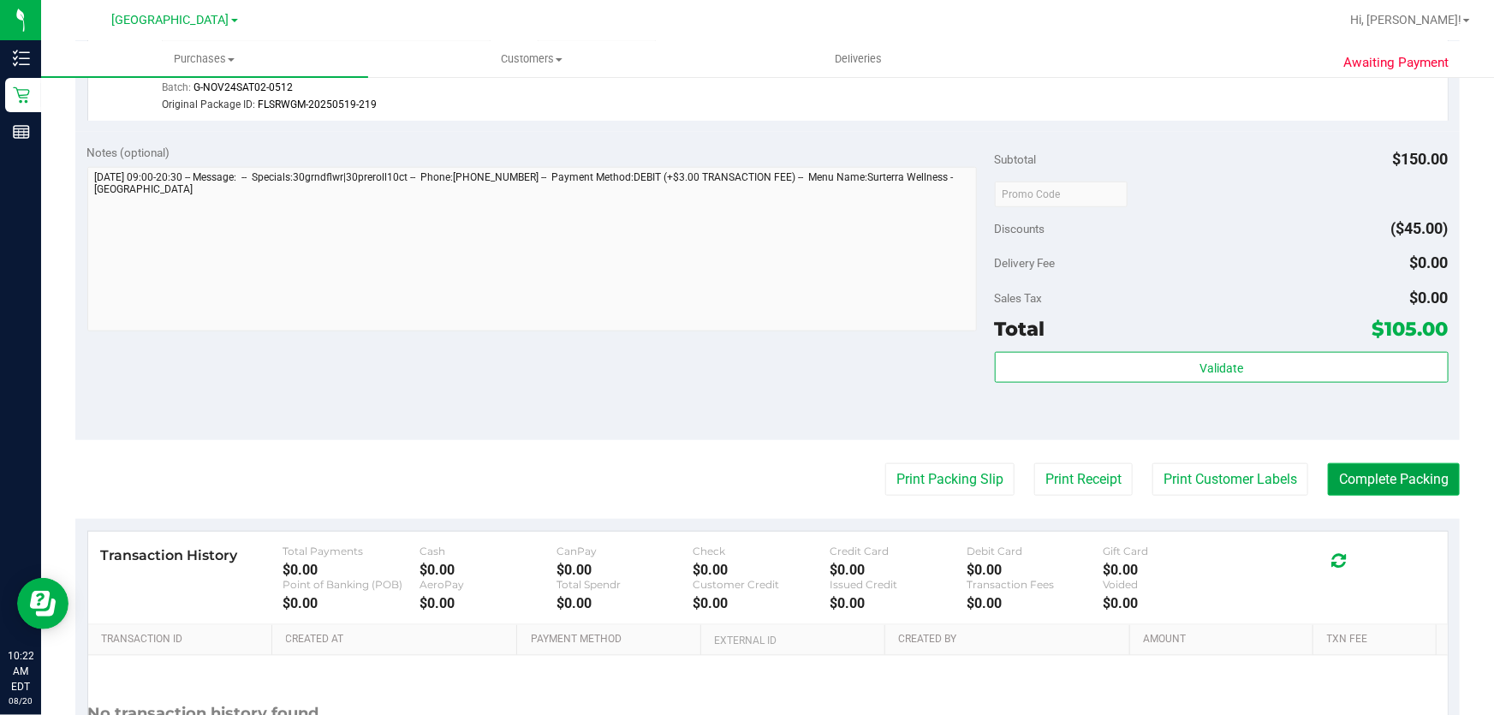
click at [1413, 481] on button "Complete Packing" at bounding box center [1394, 479] width 132 height 33
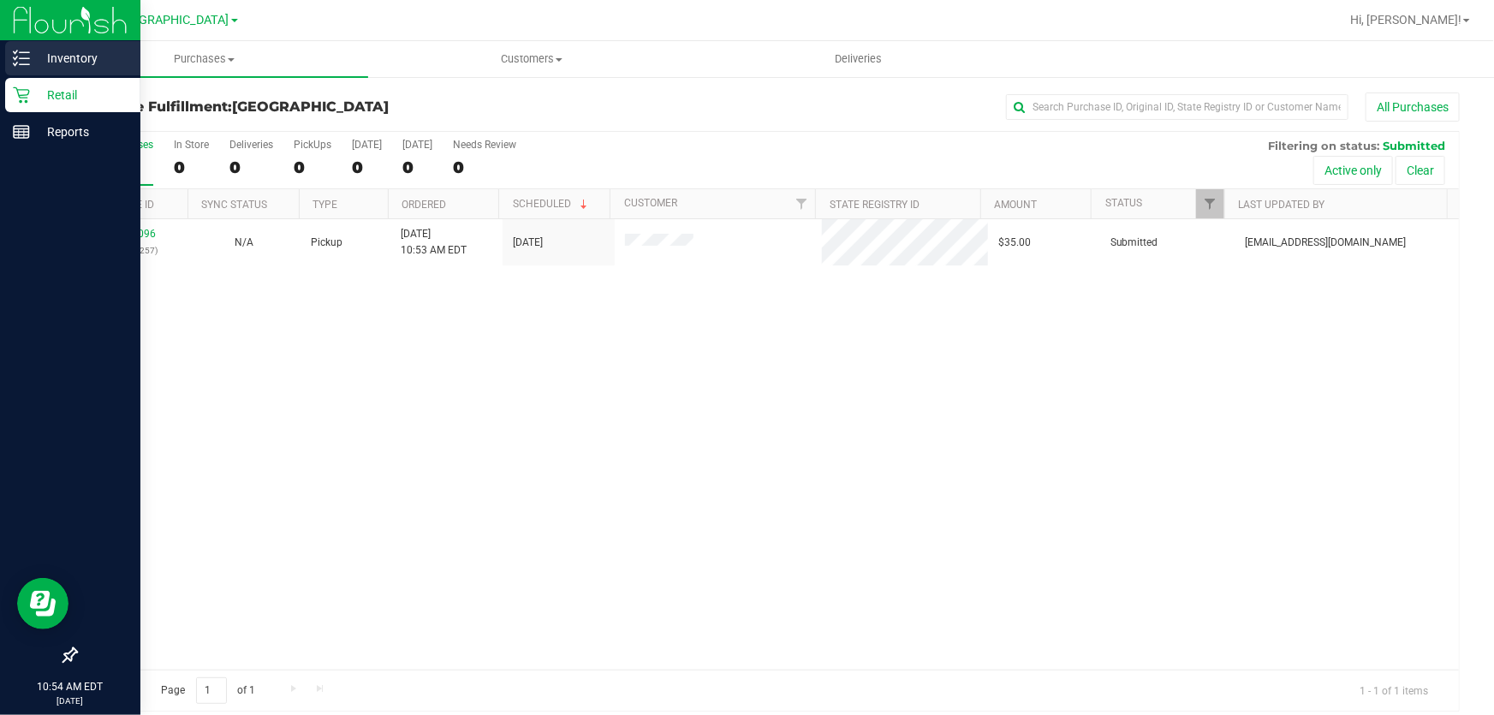
click at [79, 63] on p "Inventory" at bounding box center [81, 58] width 103 height 21
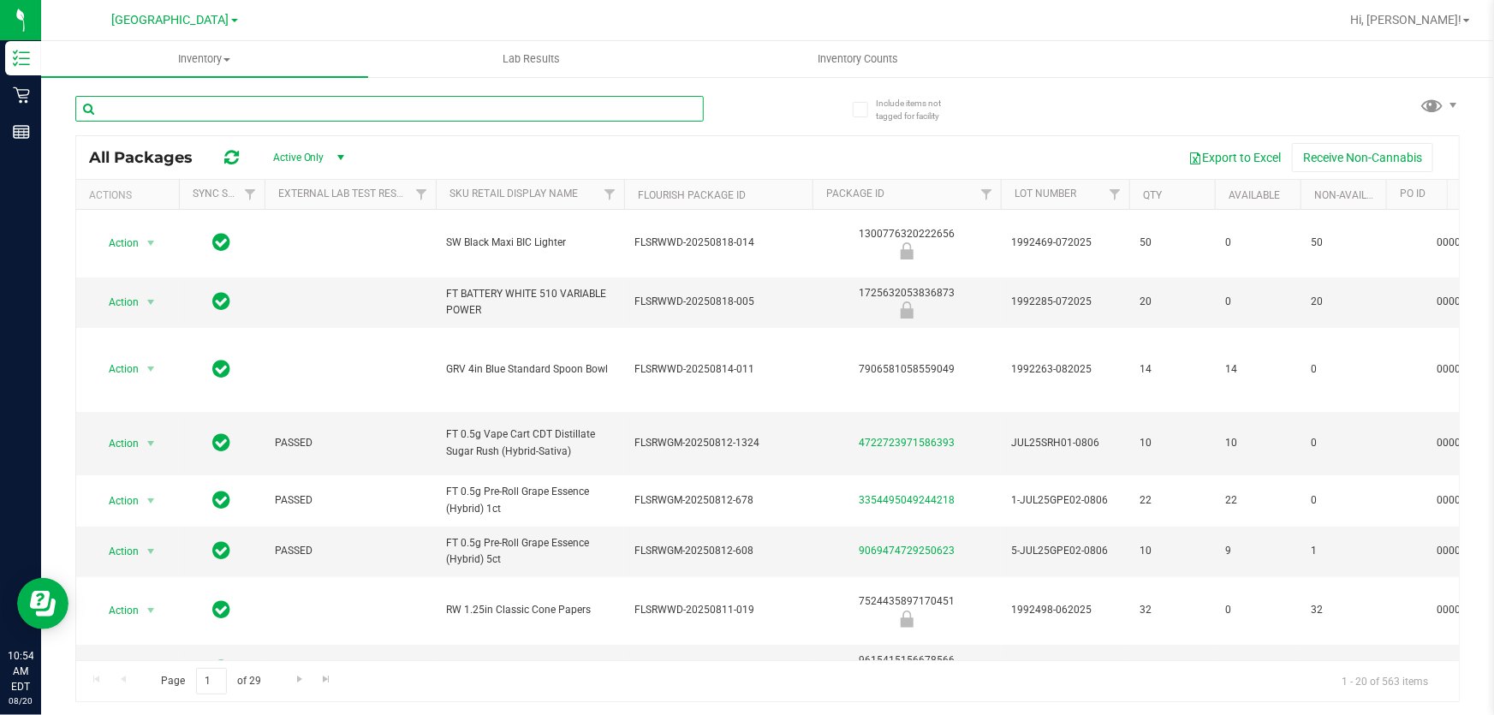
click at [291, 103] on input "text" at bounding box center [389, 109] width 629 height 26
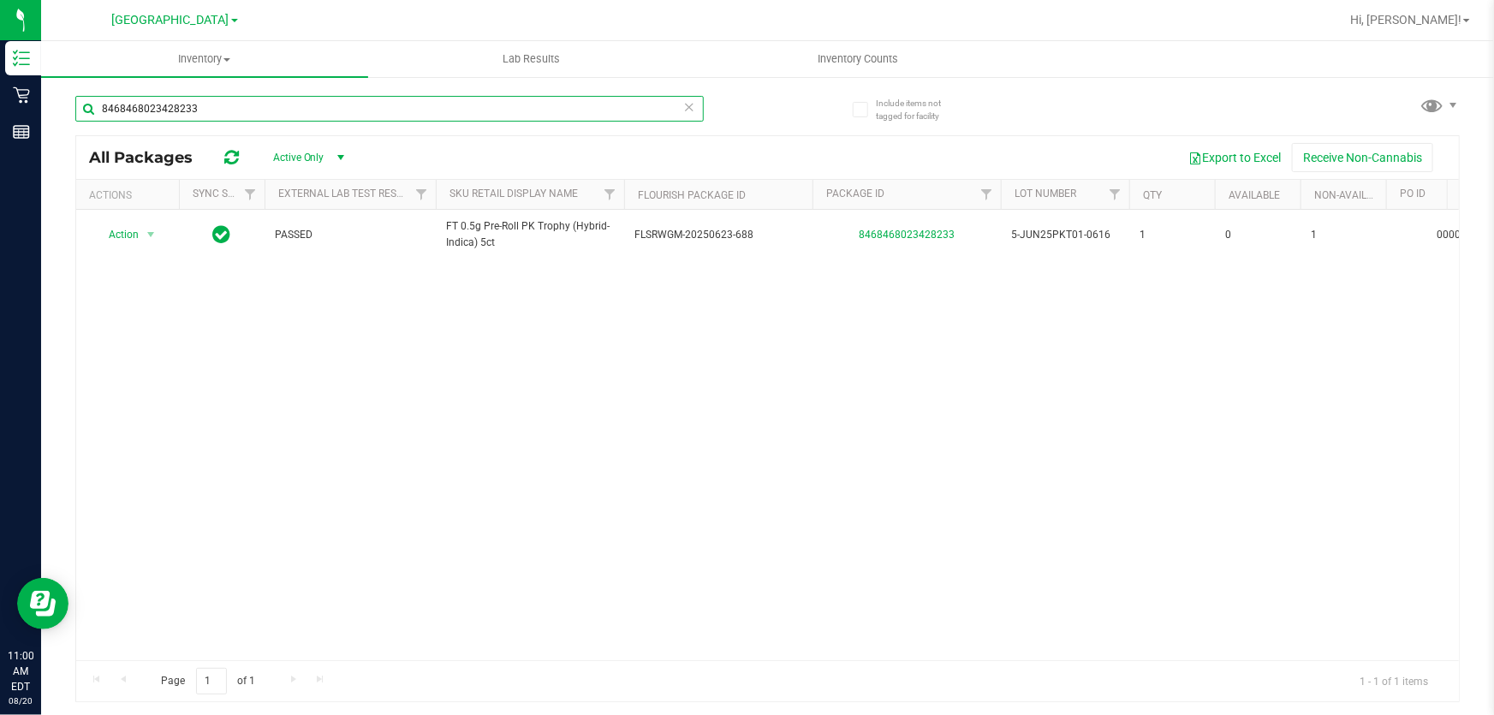
click at [175, 101] on input "8468468023428233" at bounding box center [389, 109] width 629 height 26
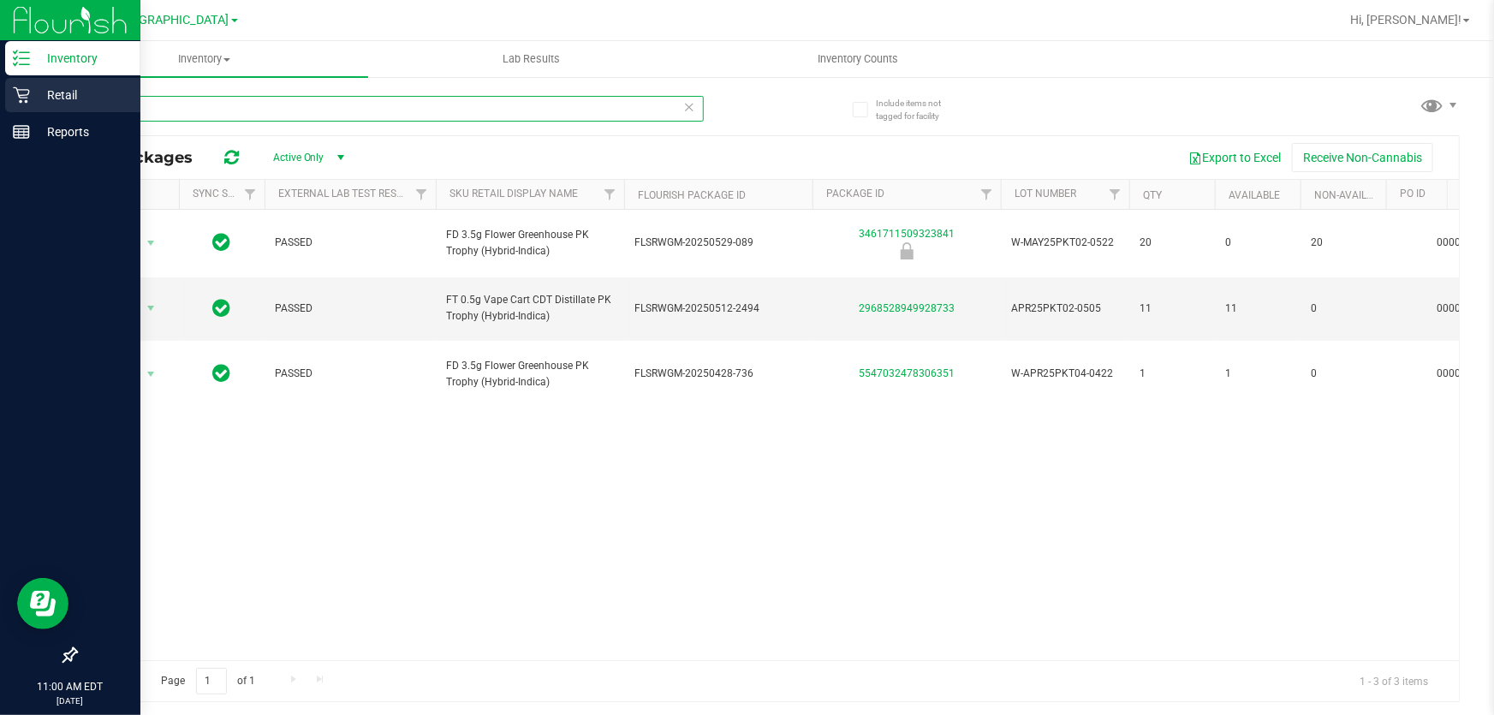
type input "pkt"
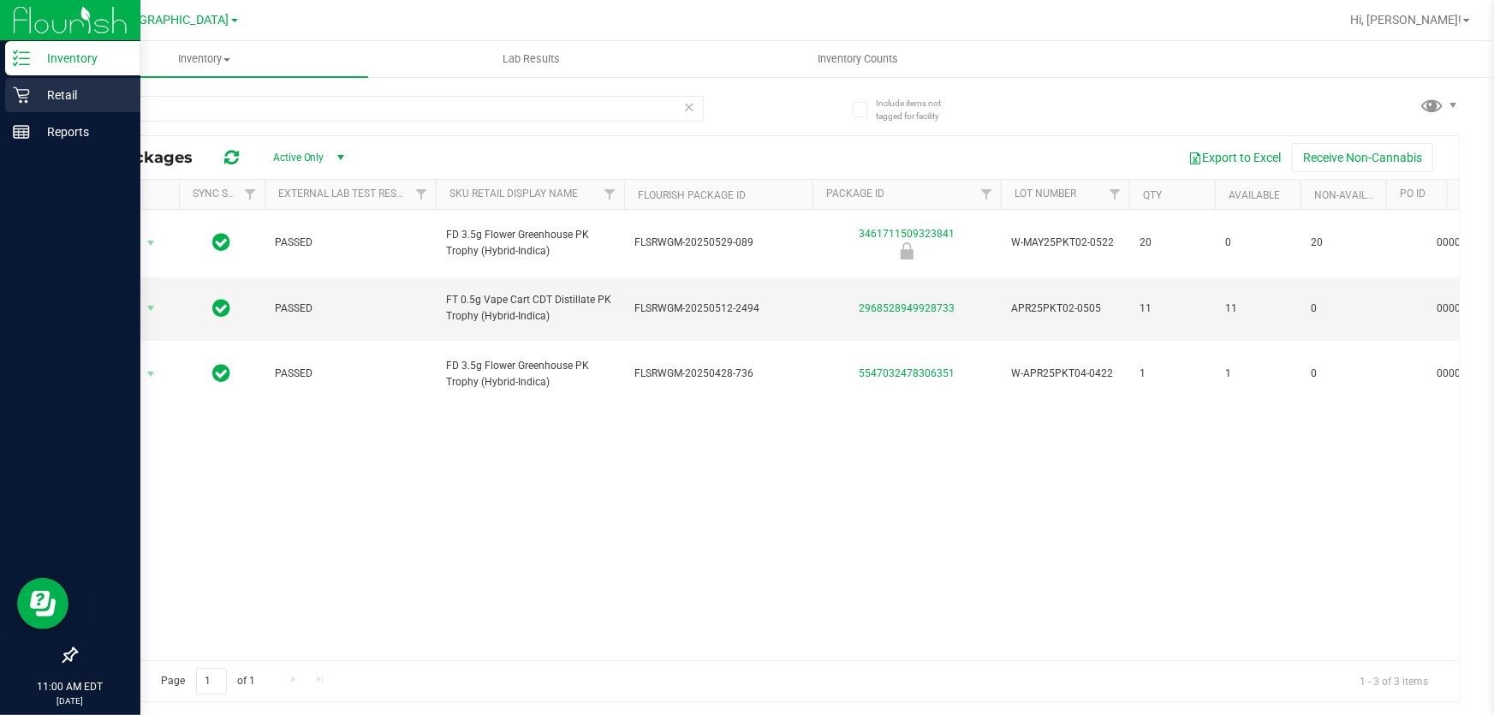
click at [81, 86] on p "Retail" at bounding box center [81, 95] width 103 height 21
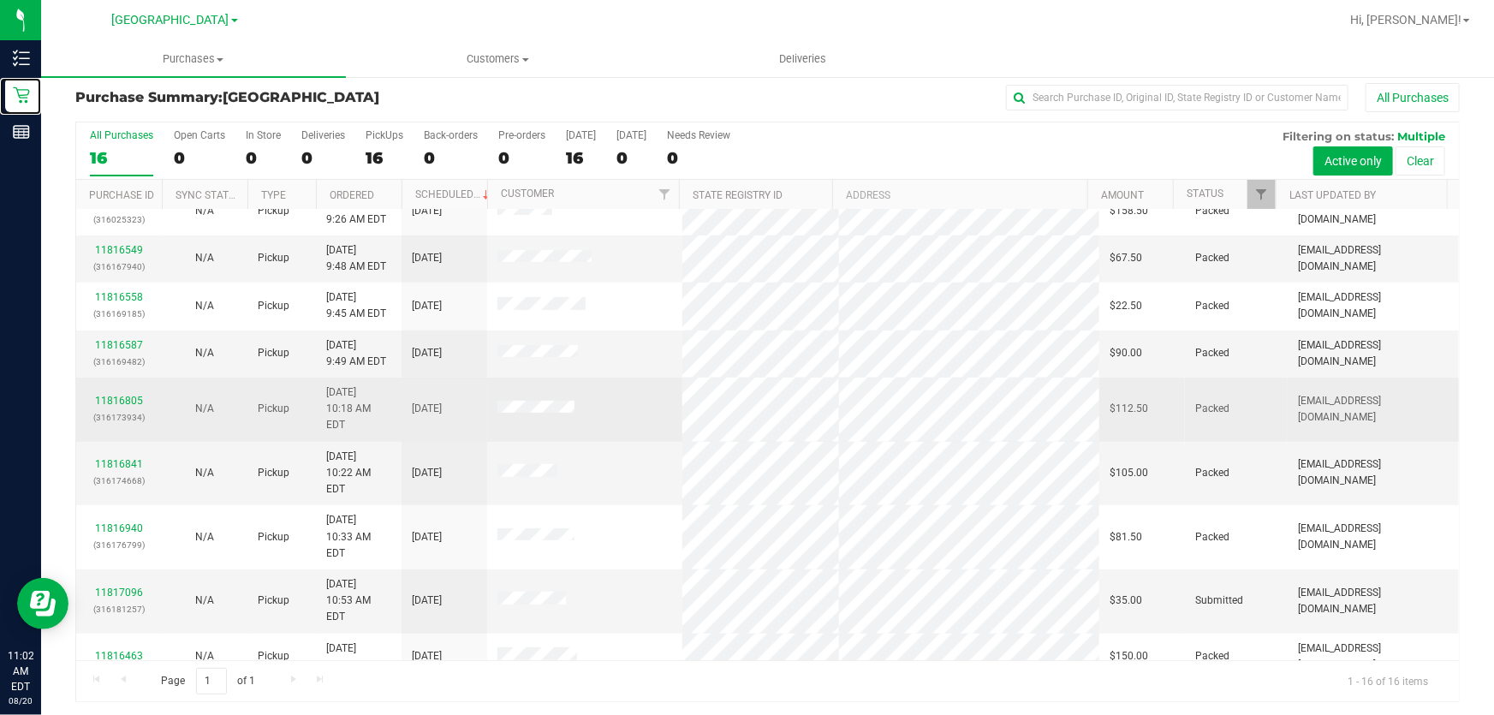
scroll to position [13, 0]
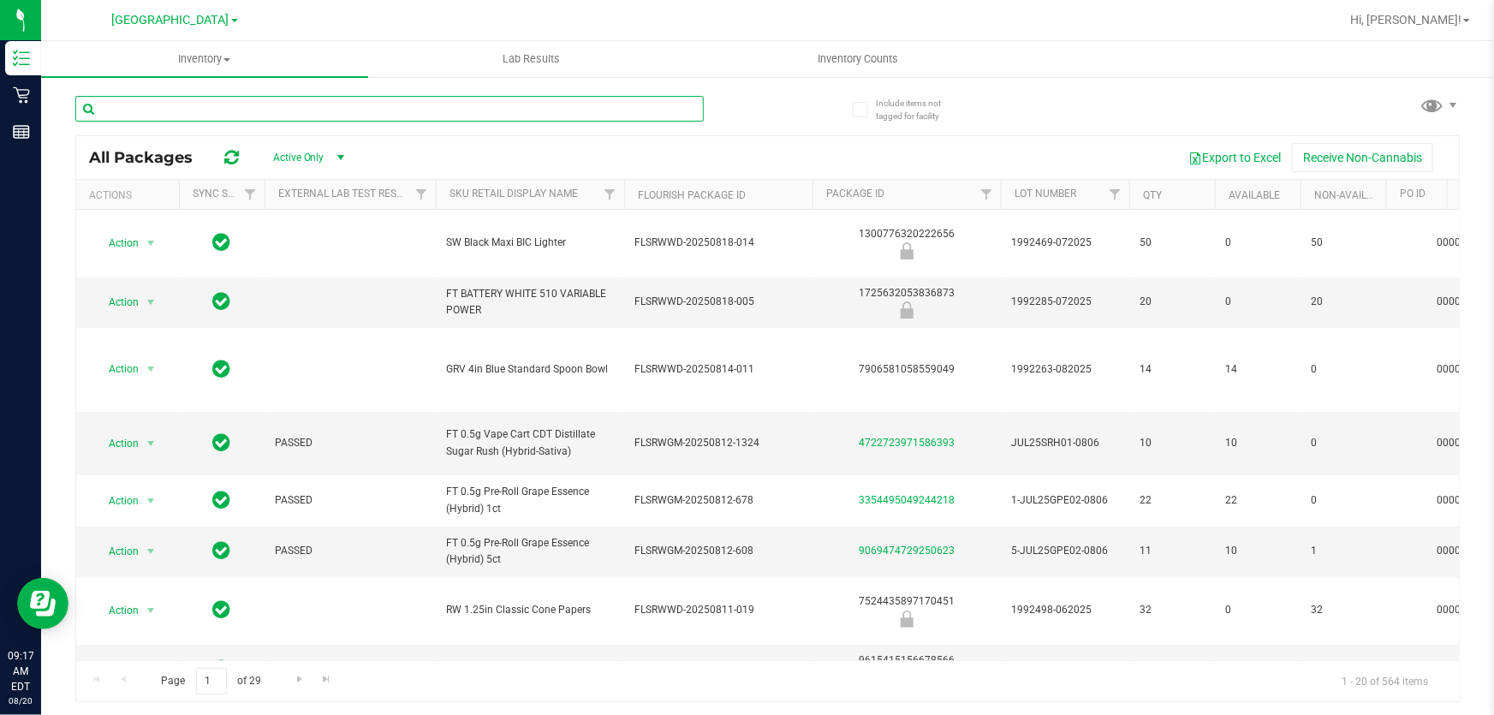
click at [328, 104] on input "text" at bounding box center [389, 109] width 629 height 26
click at [213, 104] on input "text" at bounding box center [389, 109] width 629 height 26
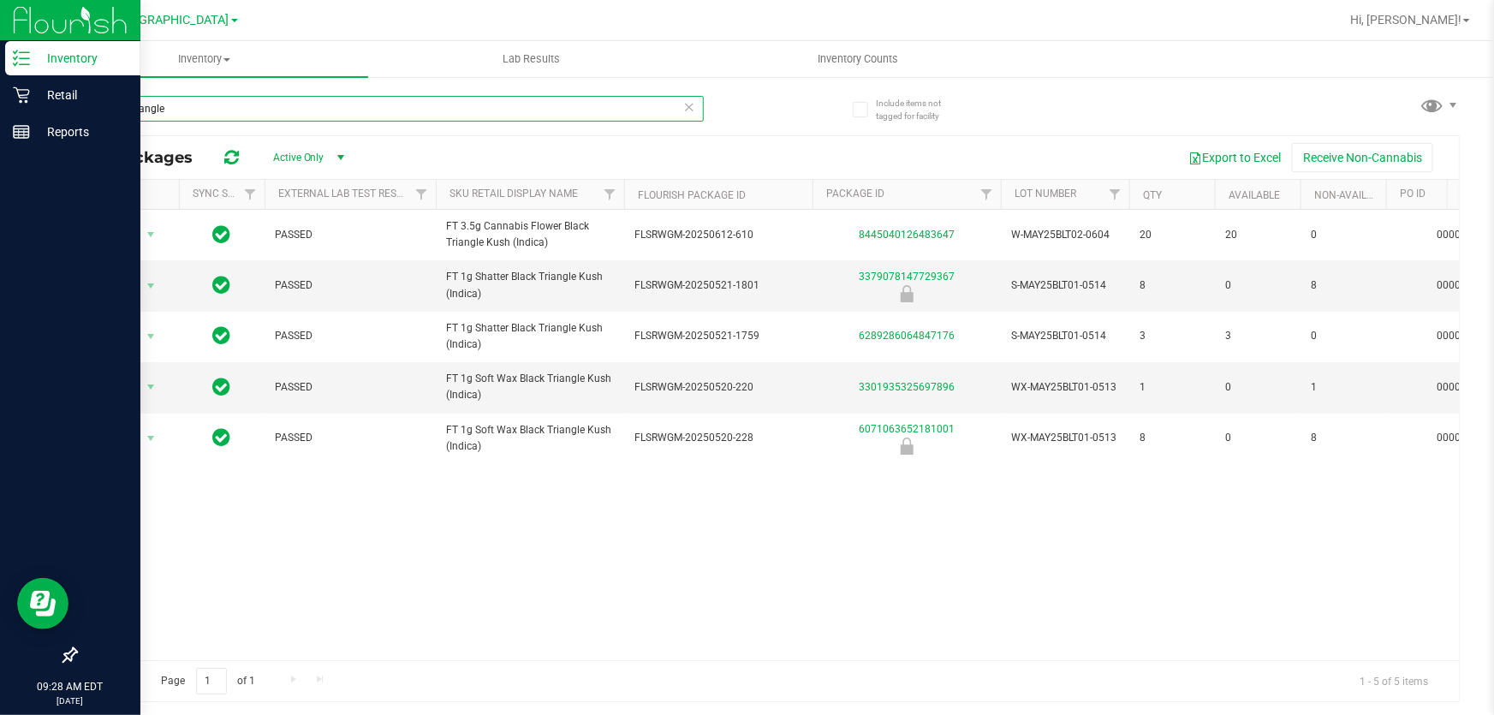
type input "black triangle"
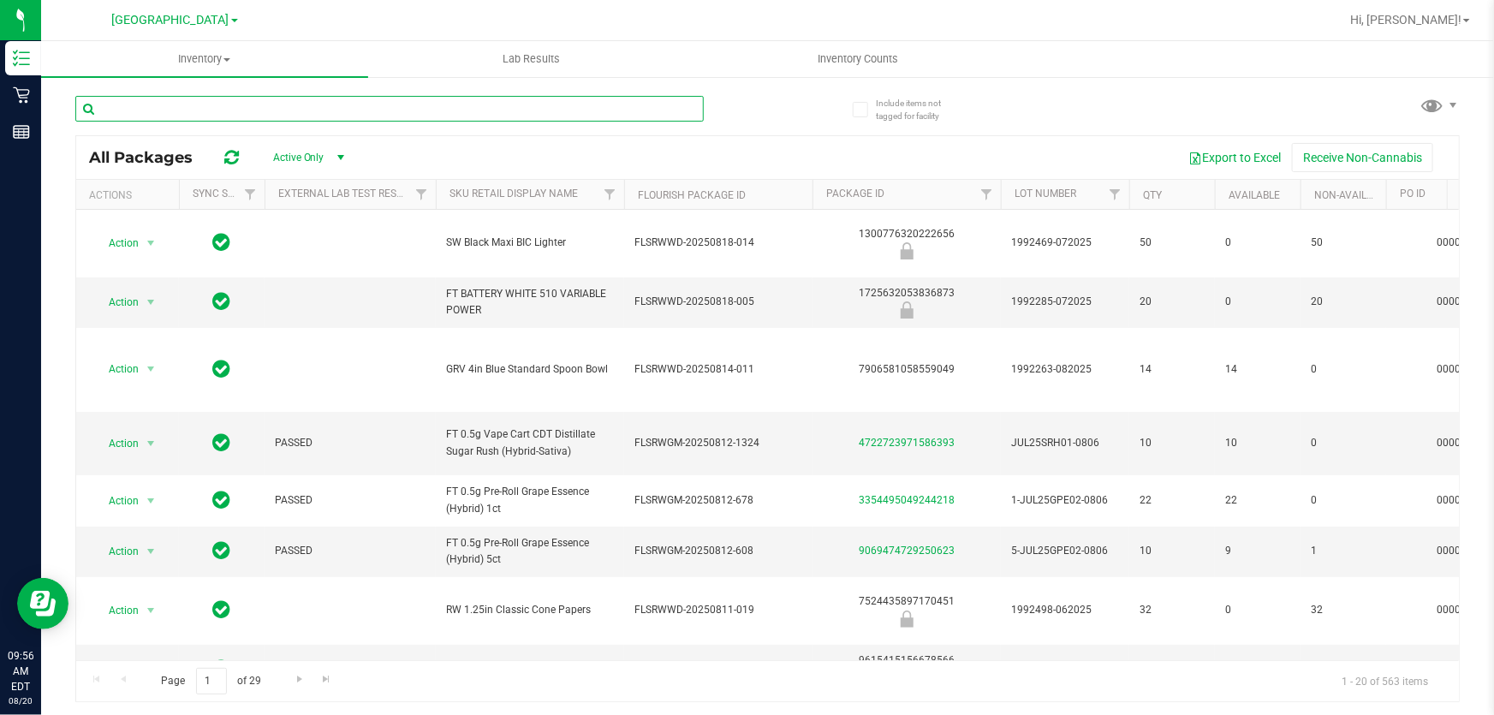
click at [341, 116] on input "text" at bounding box center [389, 109] width 629 height 26
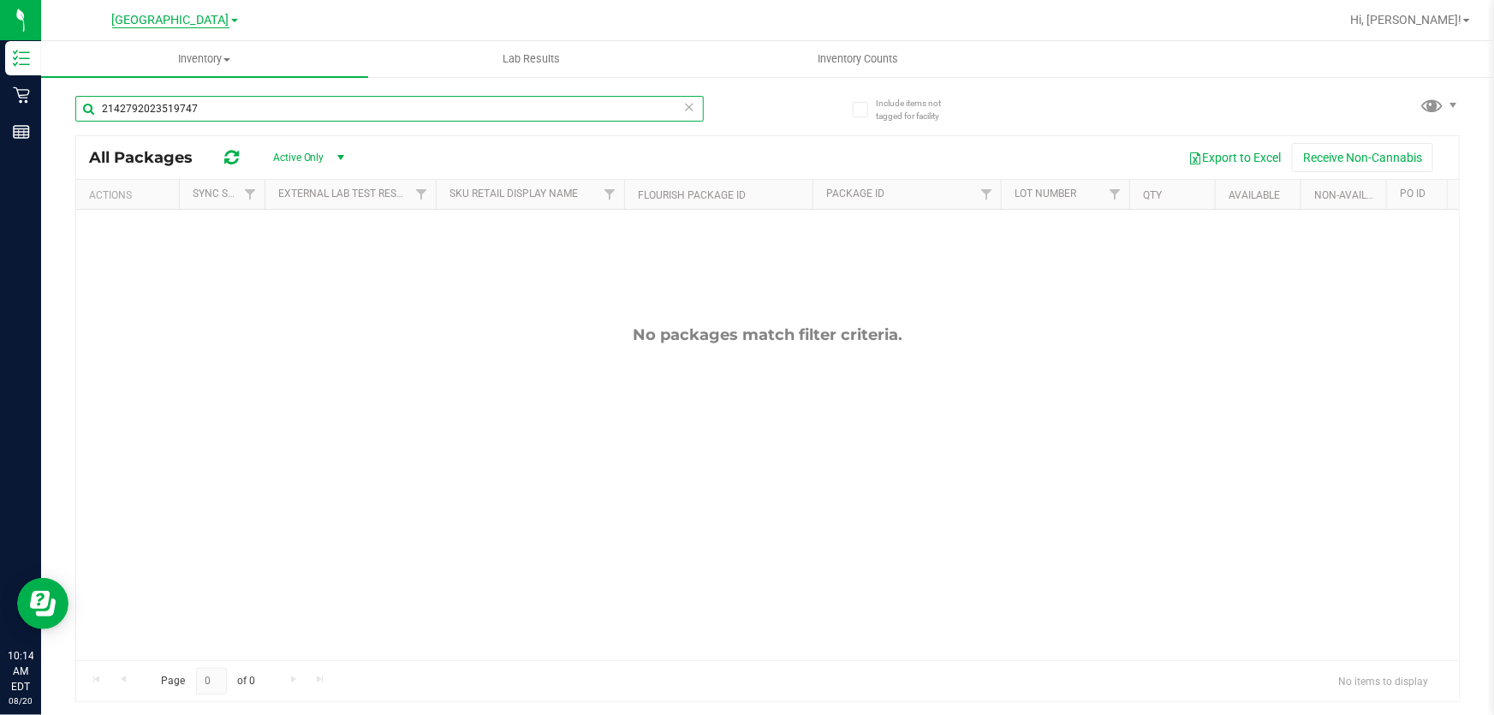
type input "2142792023519747"
click at [297, 111] on input "2142792023519747" at bounding box center [389, 109] width 629 height 26
click at [359, 110] on input "8468468023428233" at bounding box center [389, 109] width 629 height 26
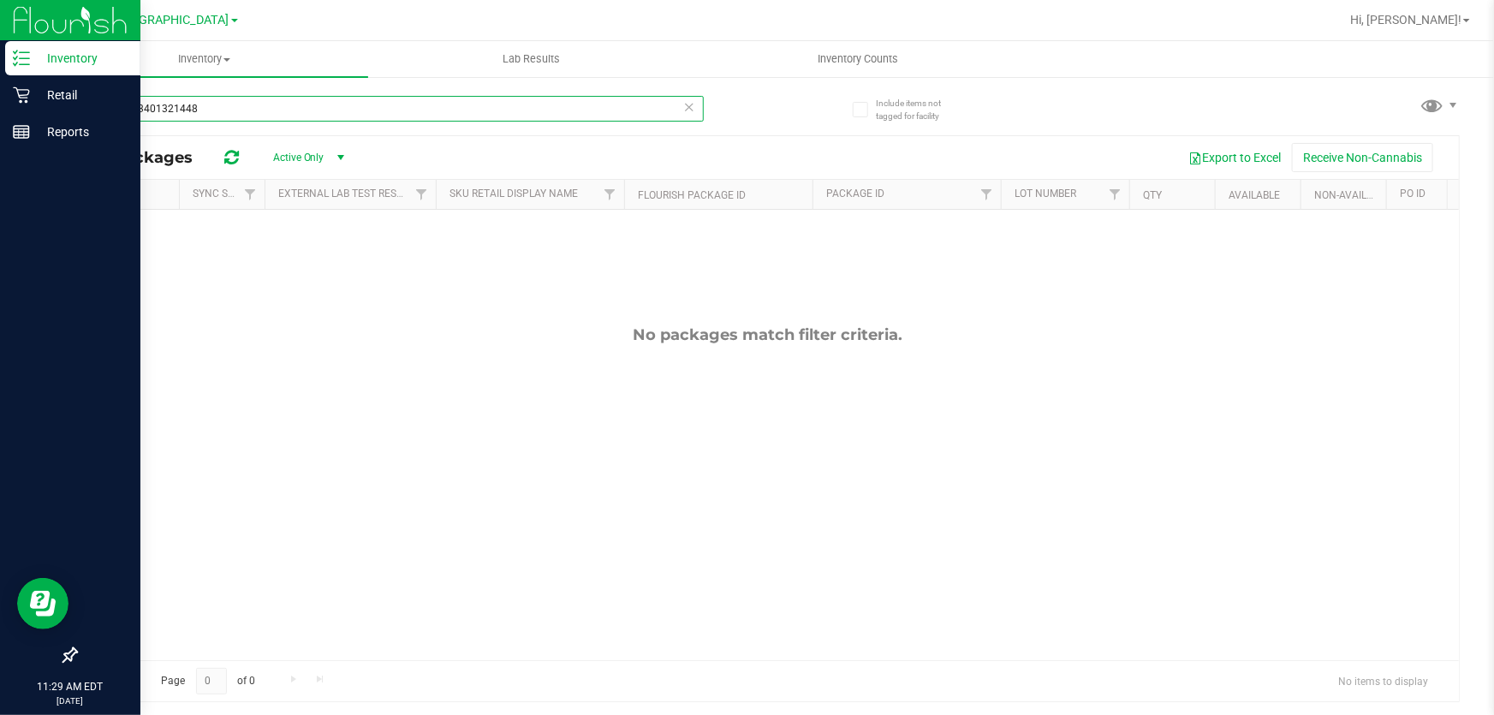
type input "8401593401321448"
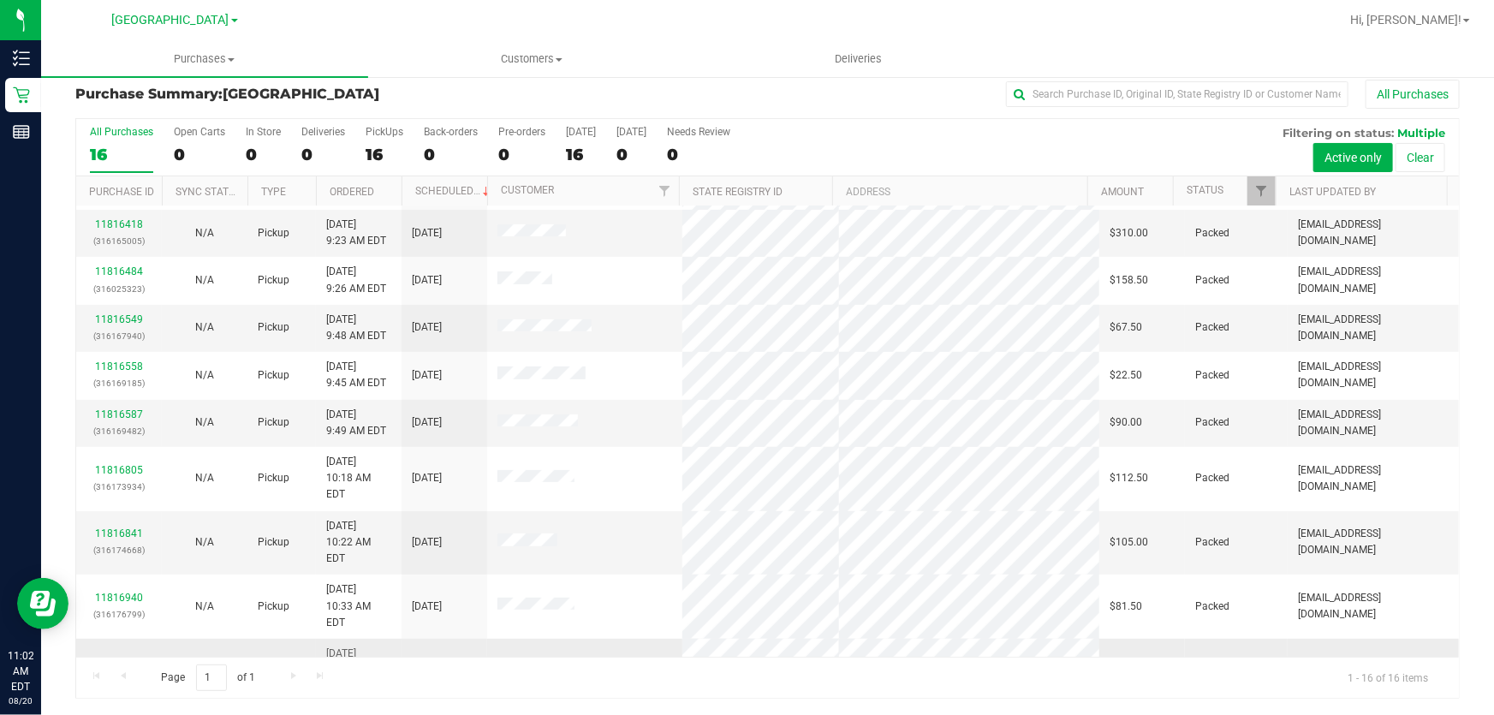
scroll to position [307, 0]
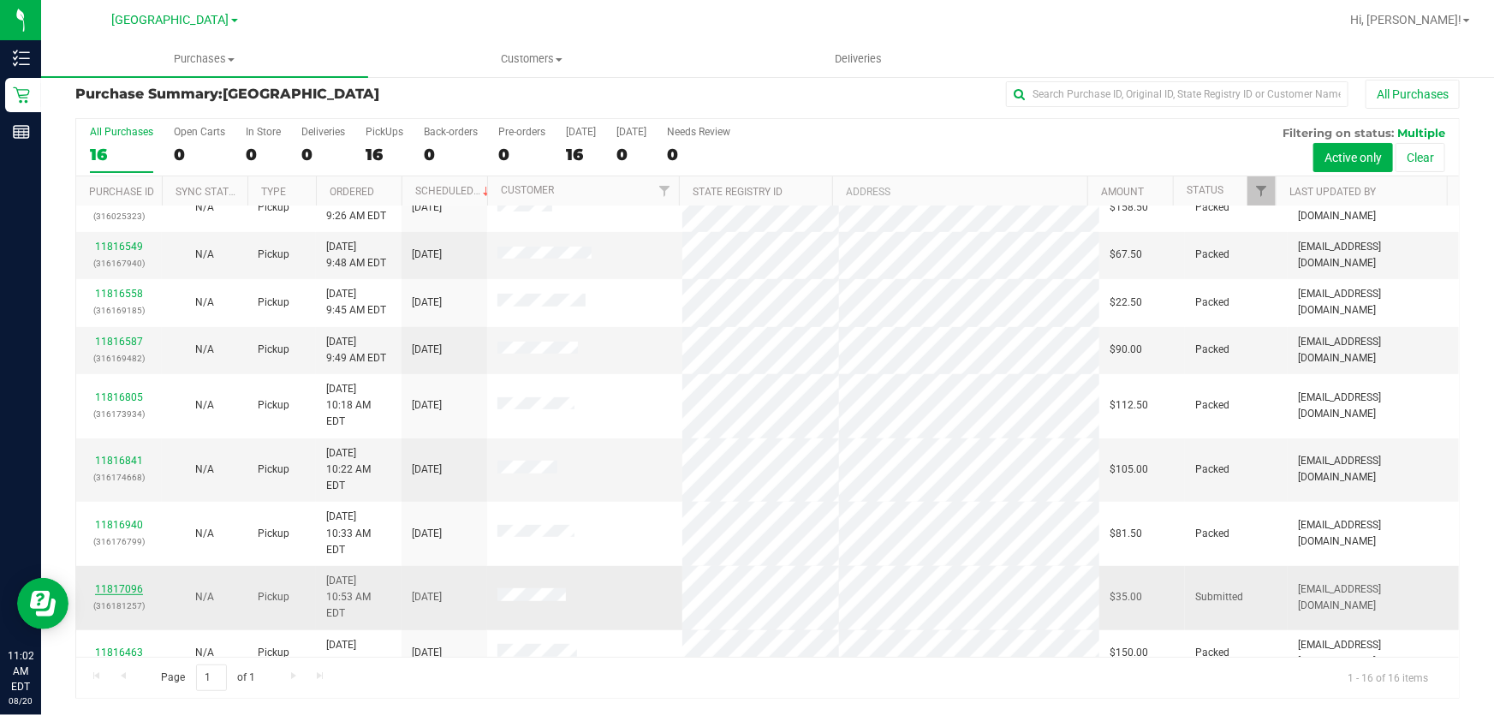
click at [111, 583] on link "11817096" at bounding box center [119, 589] width 48 height 12
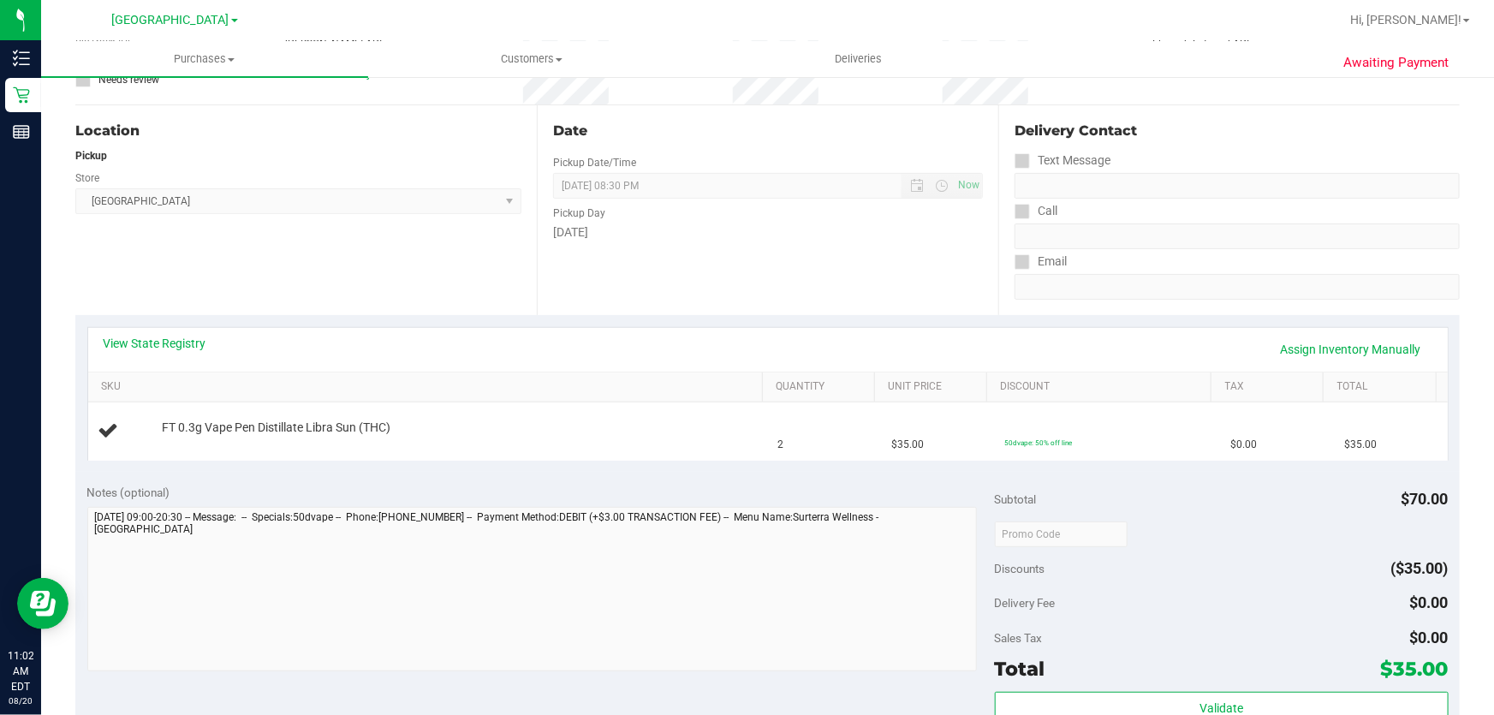
scroll to position [169, 0]
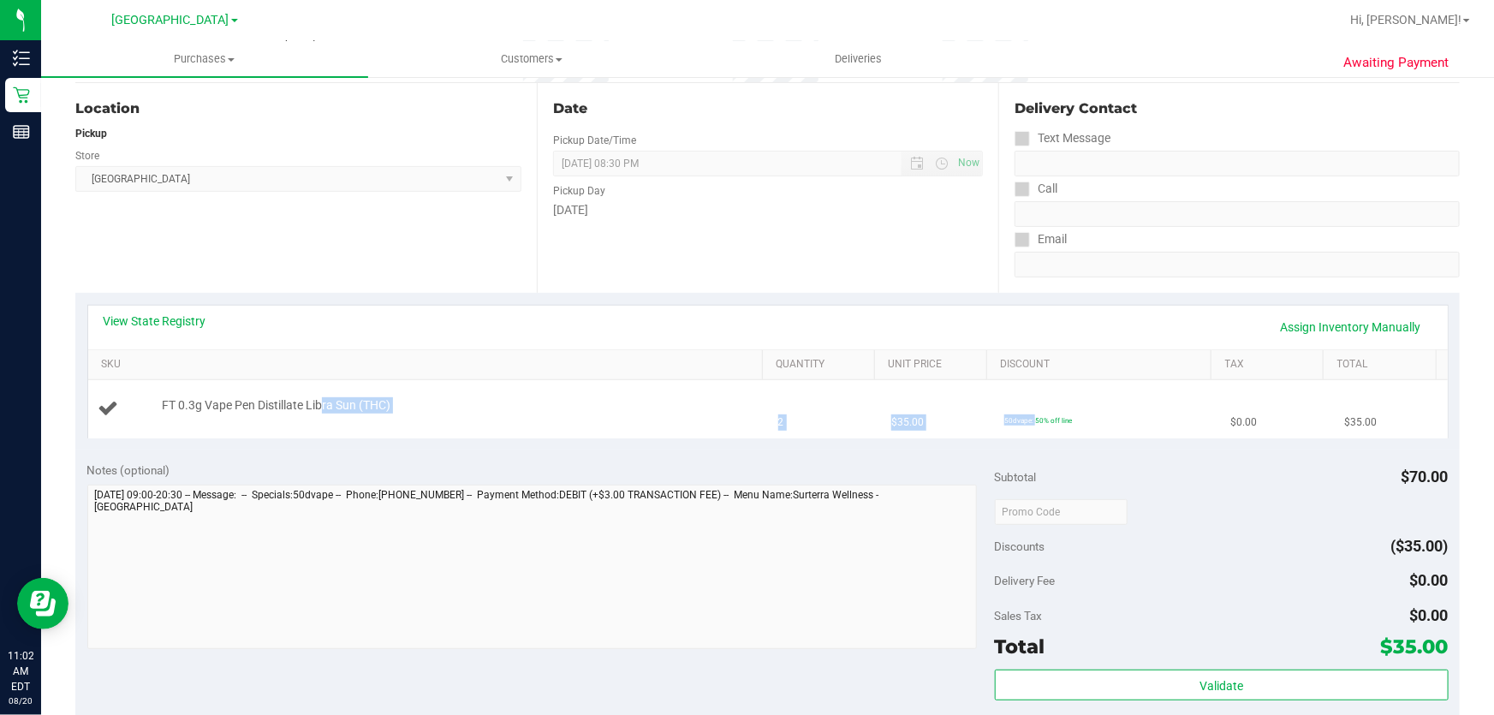
drag, startPoint x: 319, startPoint y: 408, endPoint x: 1005, endPoint y: 420, distance: 686.0
click at [1005, 420] on tr "FT 0.3g Vape Pen Distillate Libra Sun (THC) 2 $35.00 50dvape: 50% off line $0.0…" at bounding box center [768, 408] width 1360 height 57
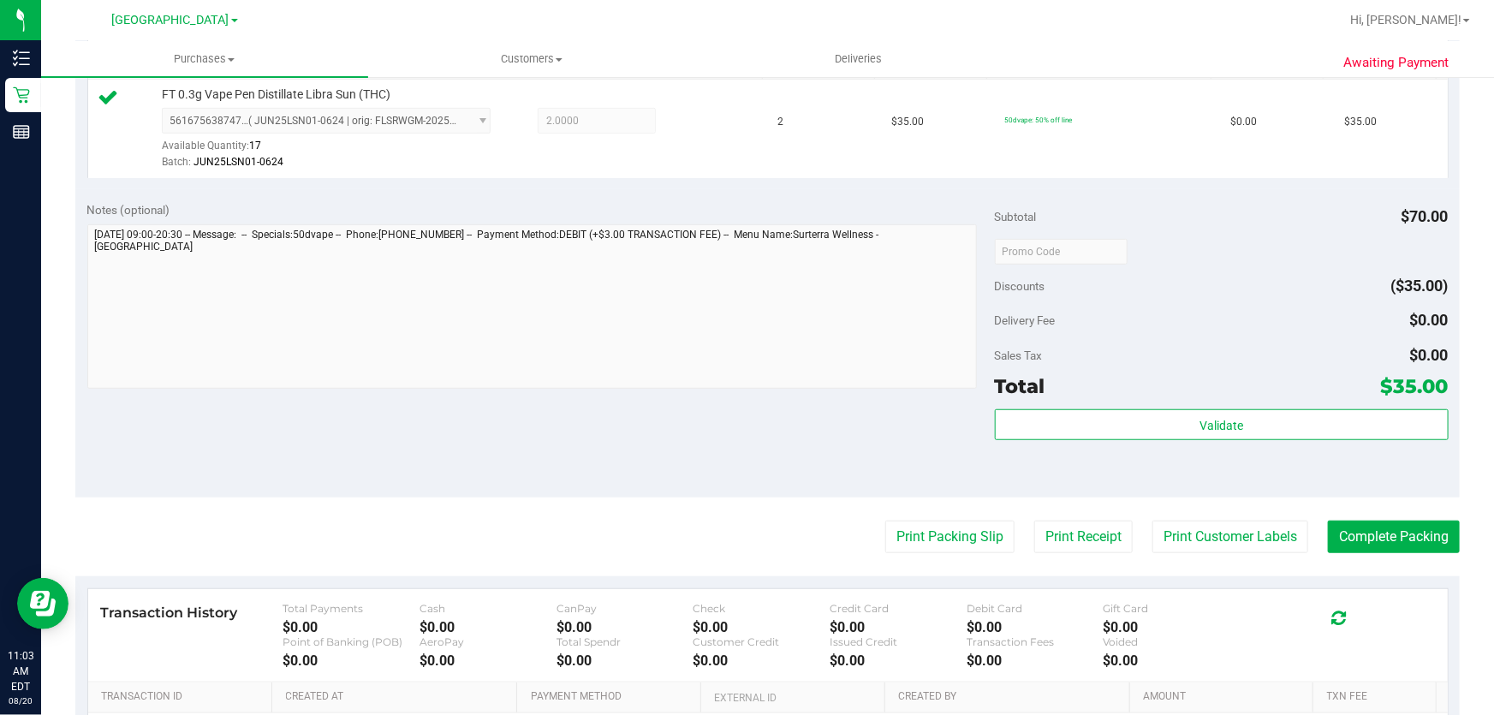
scroll to position [480, 0]
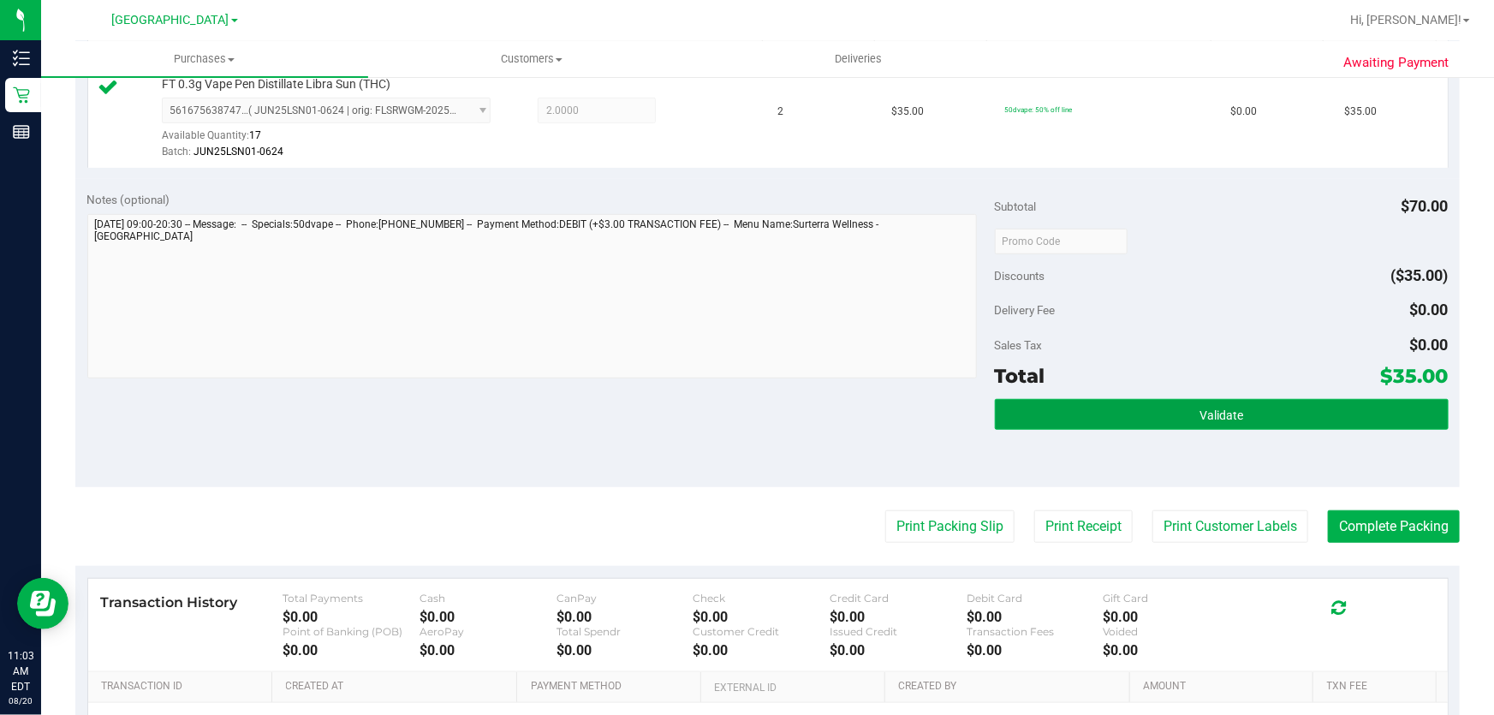
click at [1157, 408] on button "Validate" at bounding box center [1222, 414] width 454 height 31
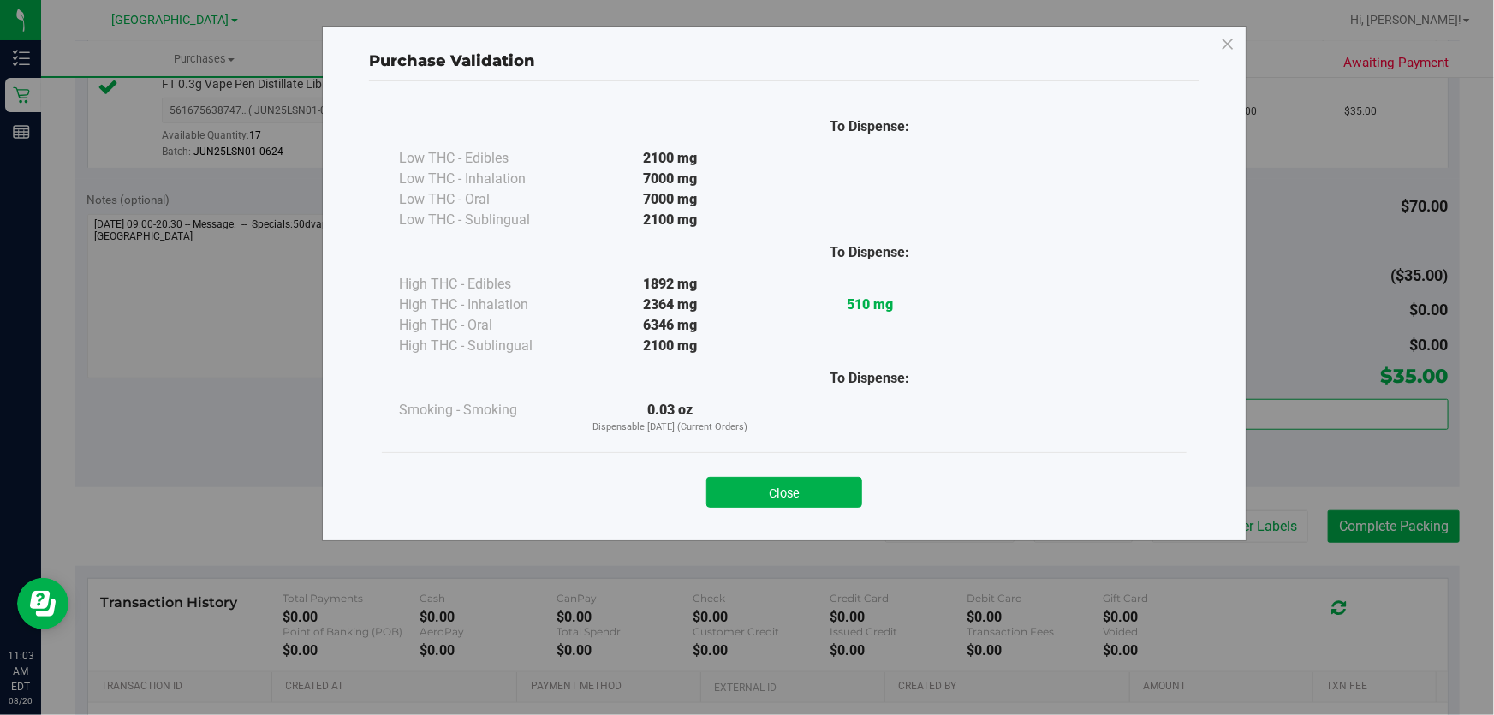
click at [1175, 522] on div "Purchase Validation To Dispense: Low THC - Edibles 2100 mg" at bounding box center [753, 357] width 1507 height 715
click at [805, 503] on button "Close" at bounding box center [784, 492] width 156 height 31
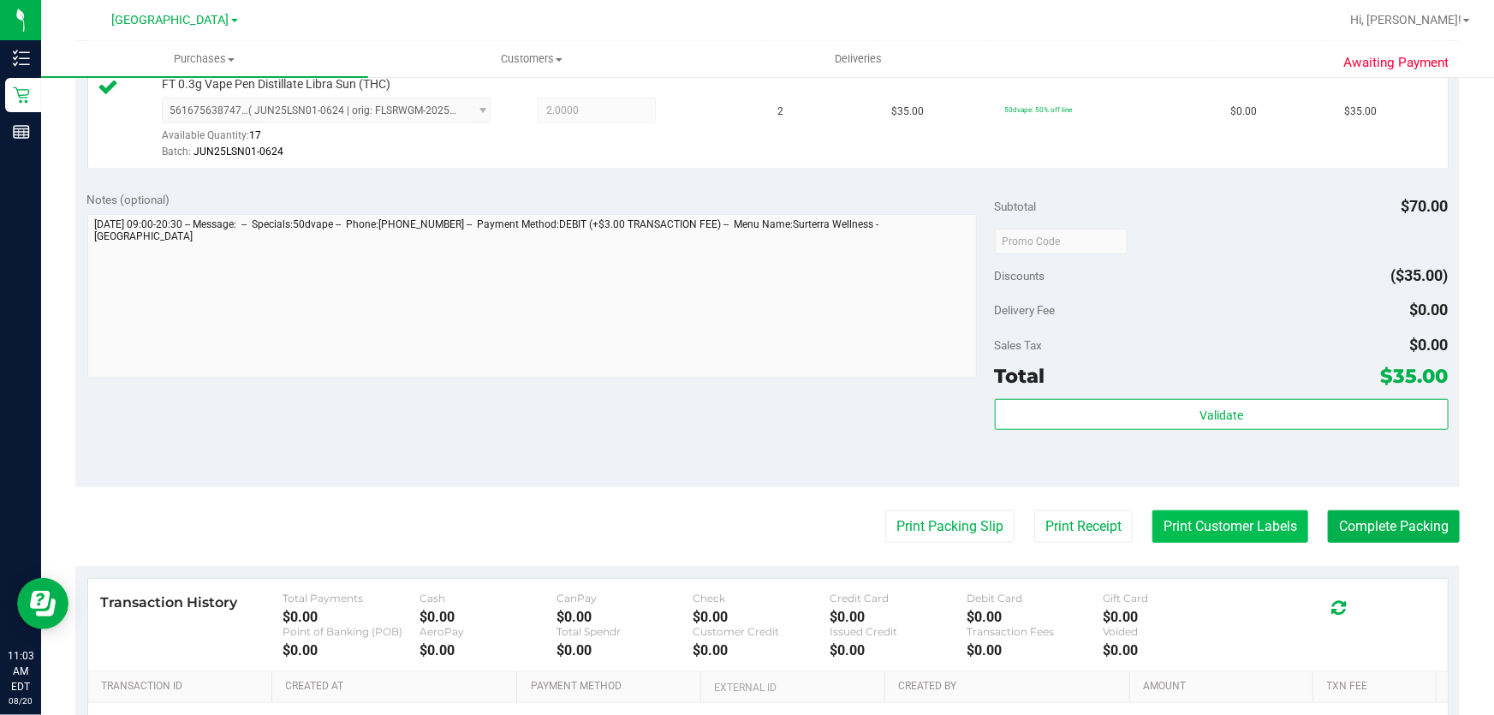
click at [1168, 531] on button "Print Customer Labels" at bounding box center [1231, 526] width 156 height 33
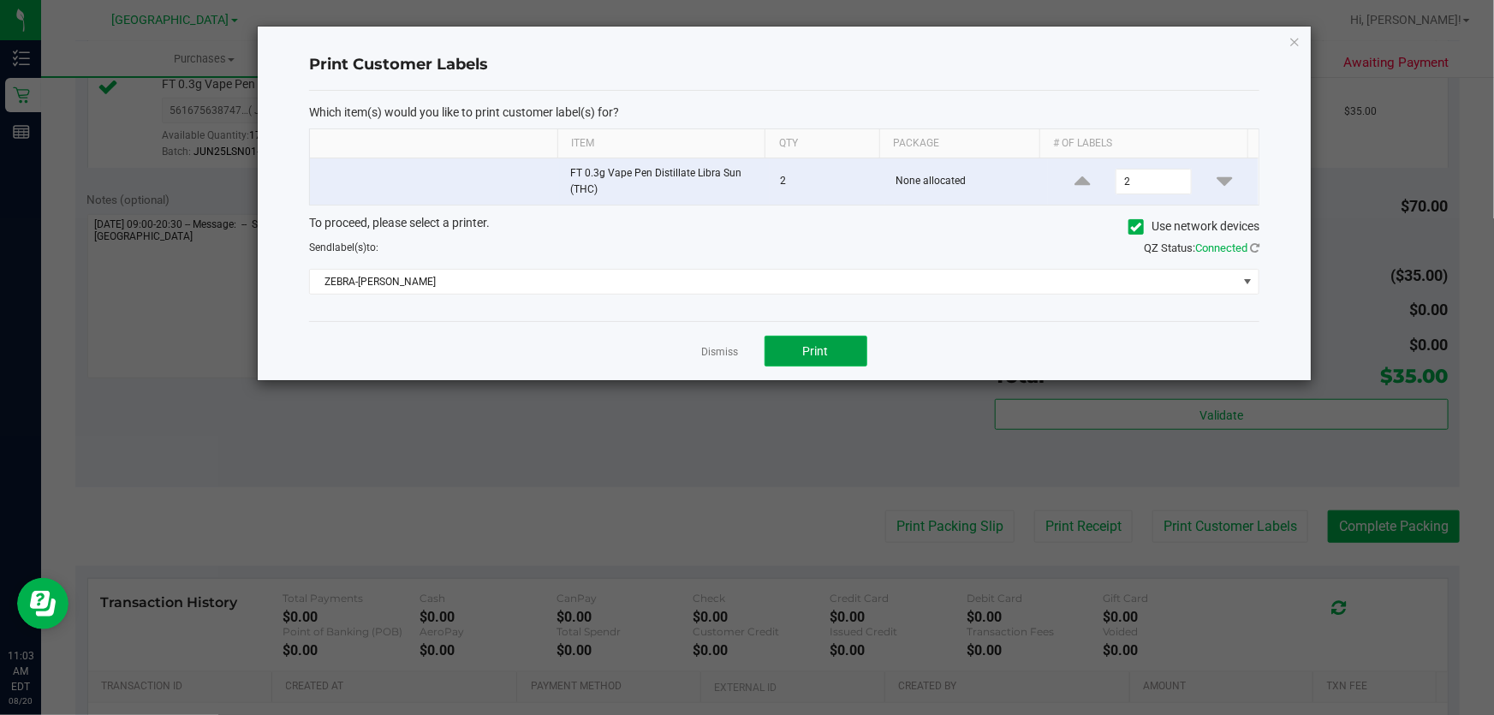
click at [859, 356] on button "Print" at bounding box center [816, 351] width 103 height 31
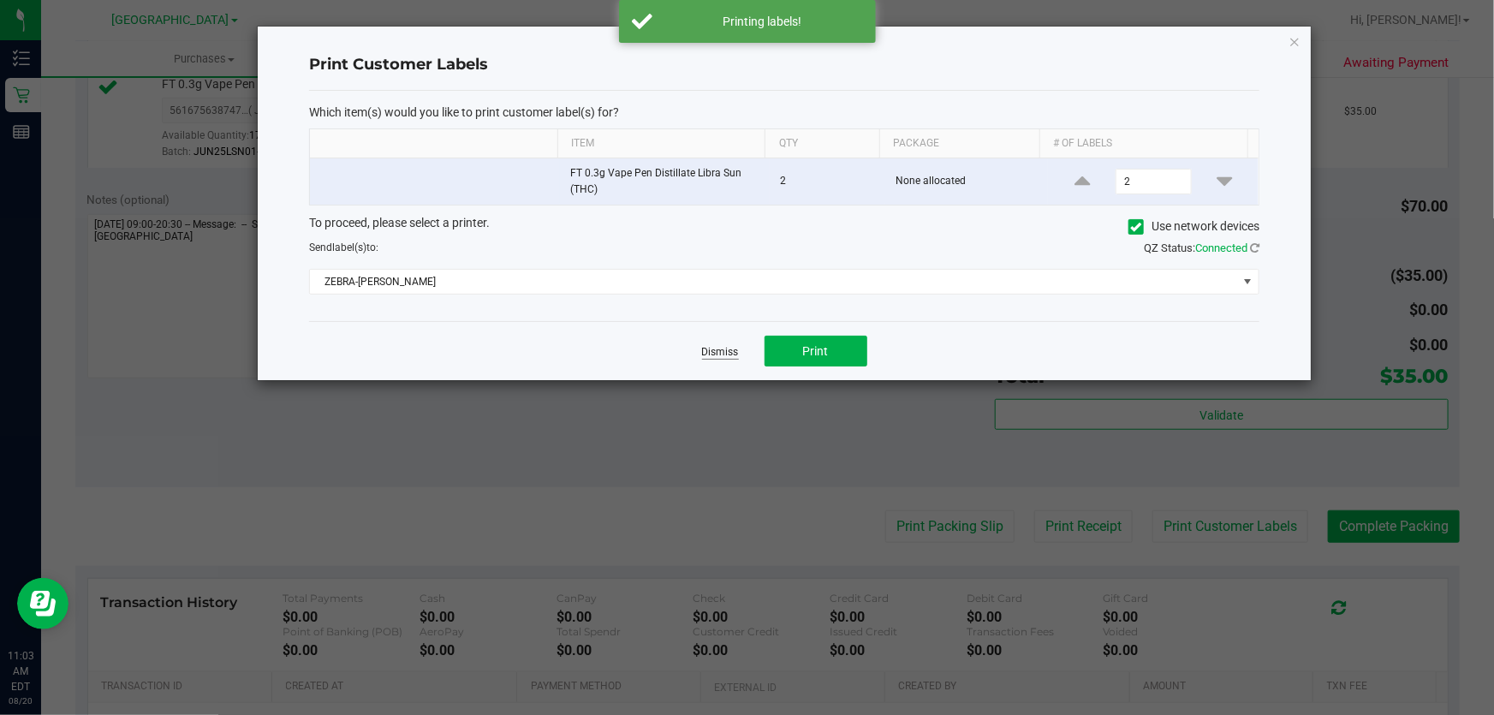
click at [737, 349] on link "Dismiss" at bounding box center [720, 352] width 37 height 15
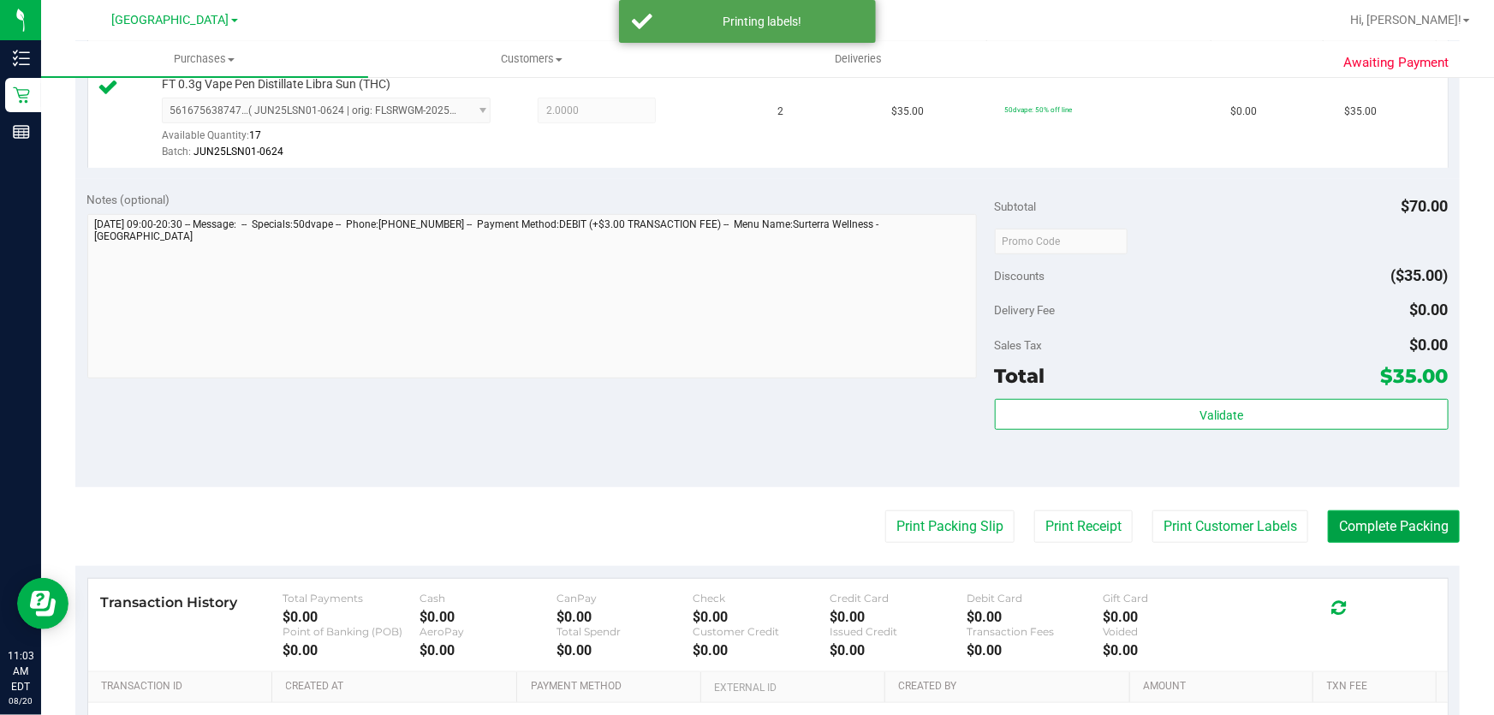
click at [1404, 527] on button "Complete Packing" at bounding box center [1394, 526] width 132 height 33
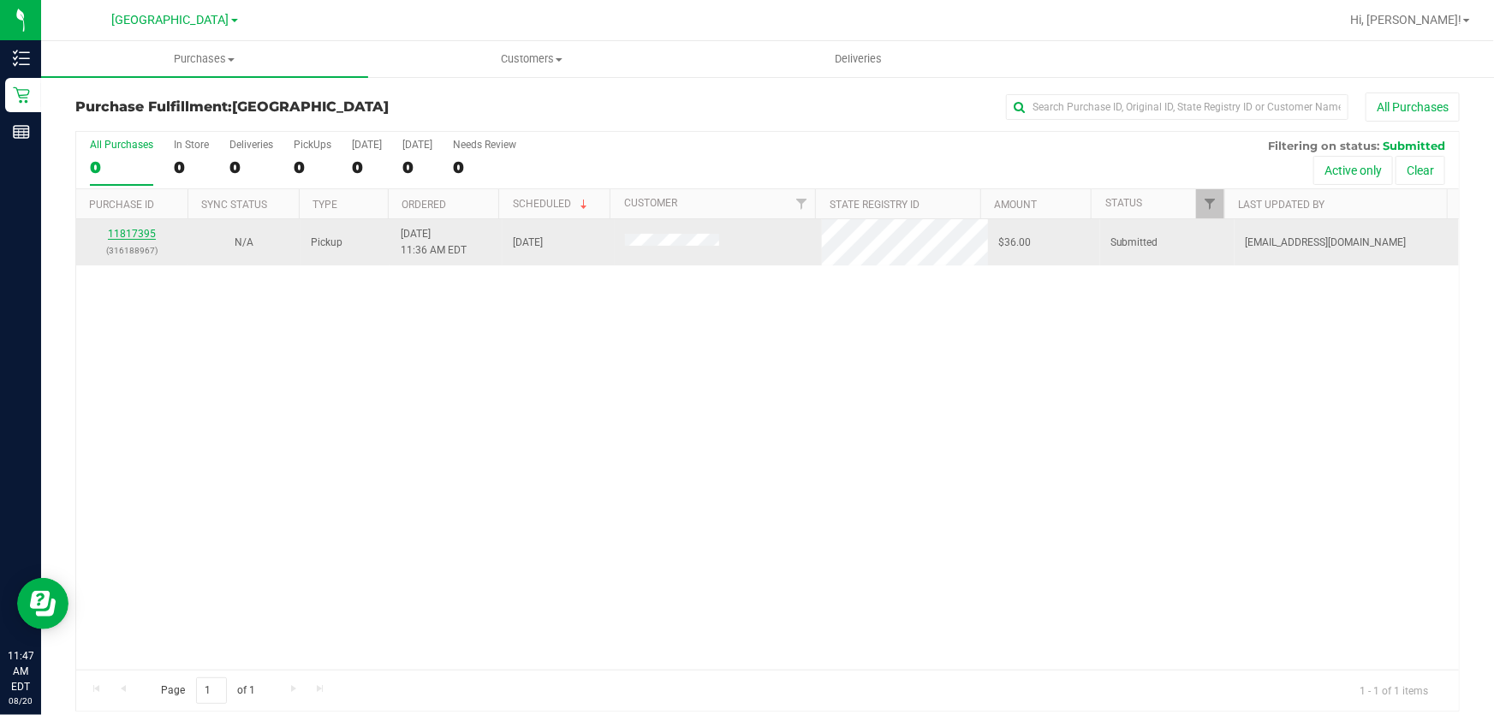
click at [128, 239] on link "11817395" at bounding box center [132, 234] width 48 height 12
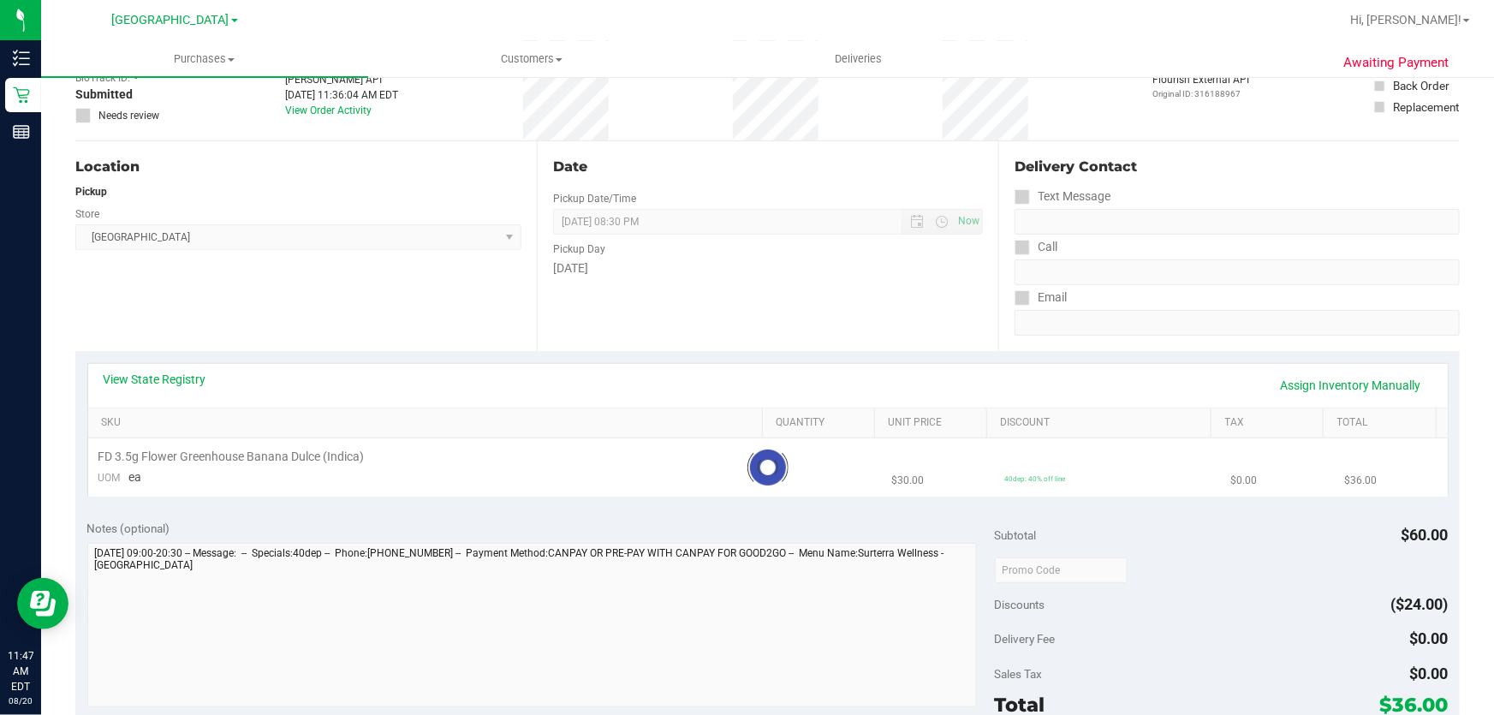
scroll to position [155, 0]
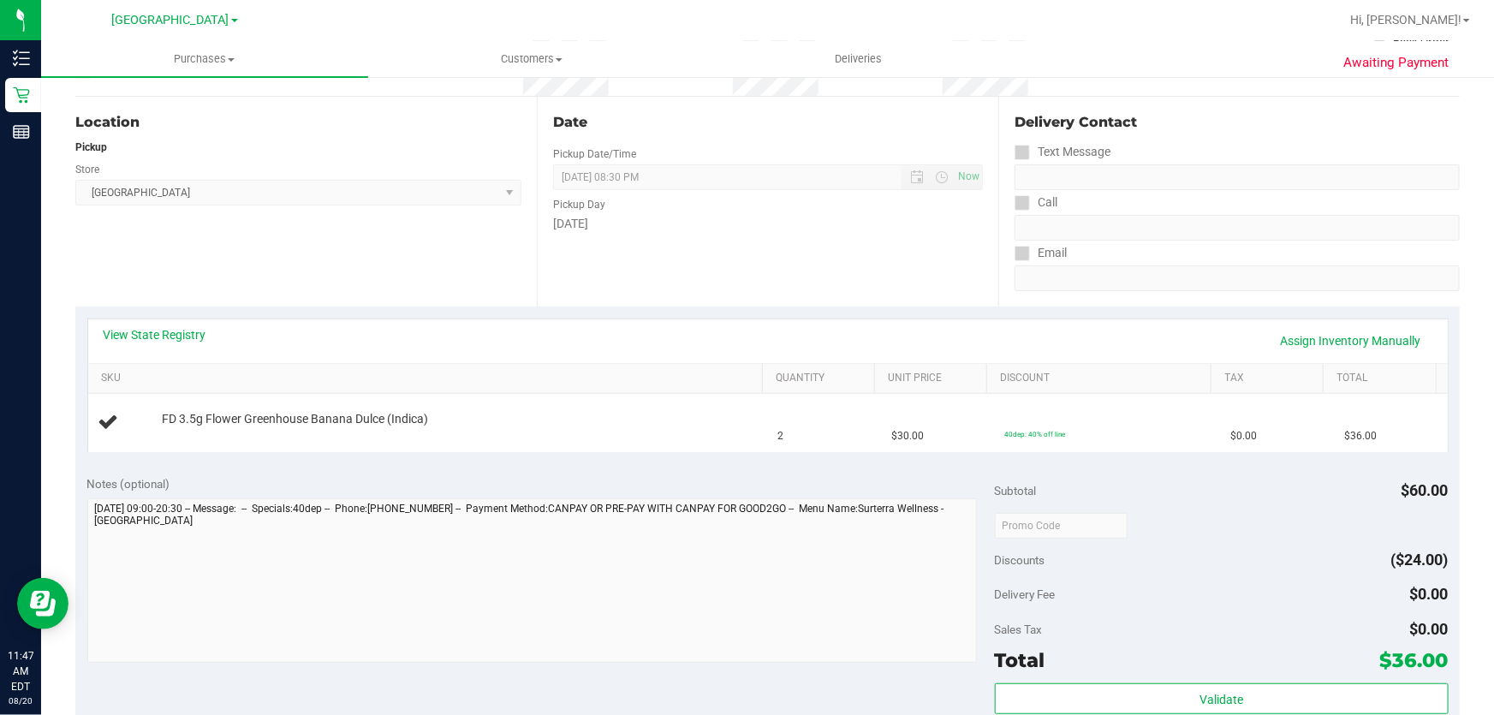
drag, startPoint x: 277, startPoint y: 423, endPoint x: 1101, endPoint y: 493, distance: 827.6
click at [1101, 493] on purchase-details "Back Edit Purchase Cancel Purchase View Profile # 11817395 BioTrack ID: - Submi…" at bounding box center [767, 553] width 1385 height 1233
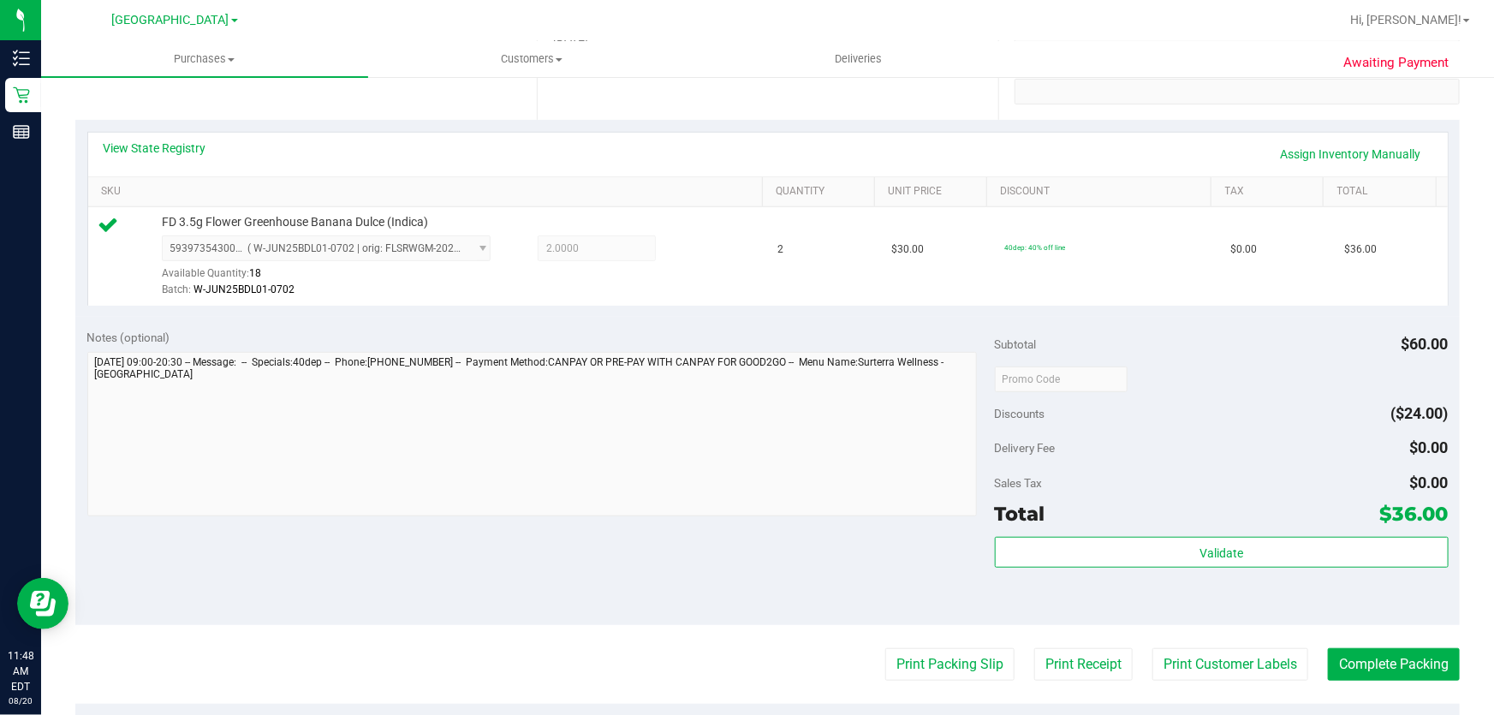
scroll to position [467, 0]
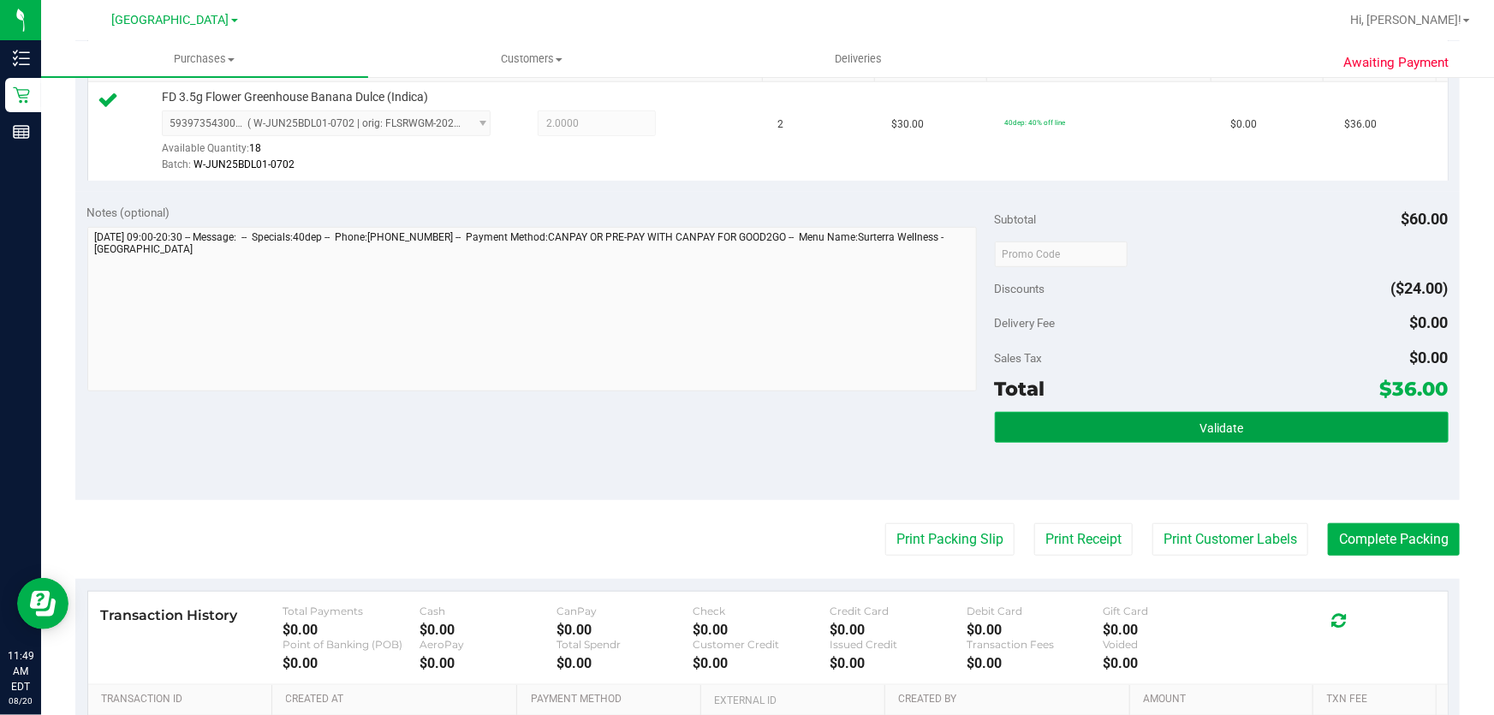
click at [1121, 420] on button "Validate" at bounding box center [1222, 427] width 454 height 31
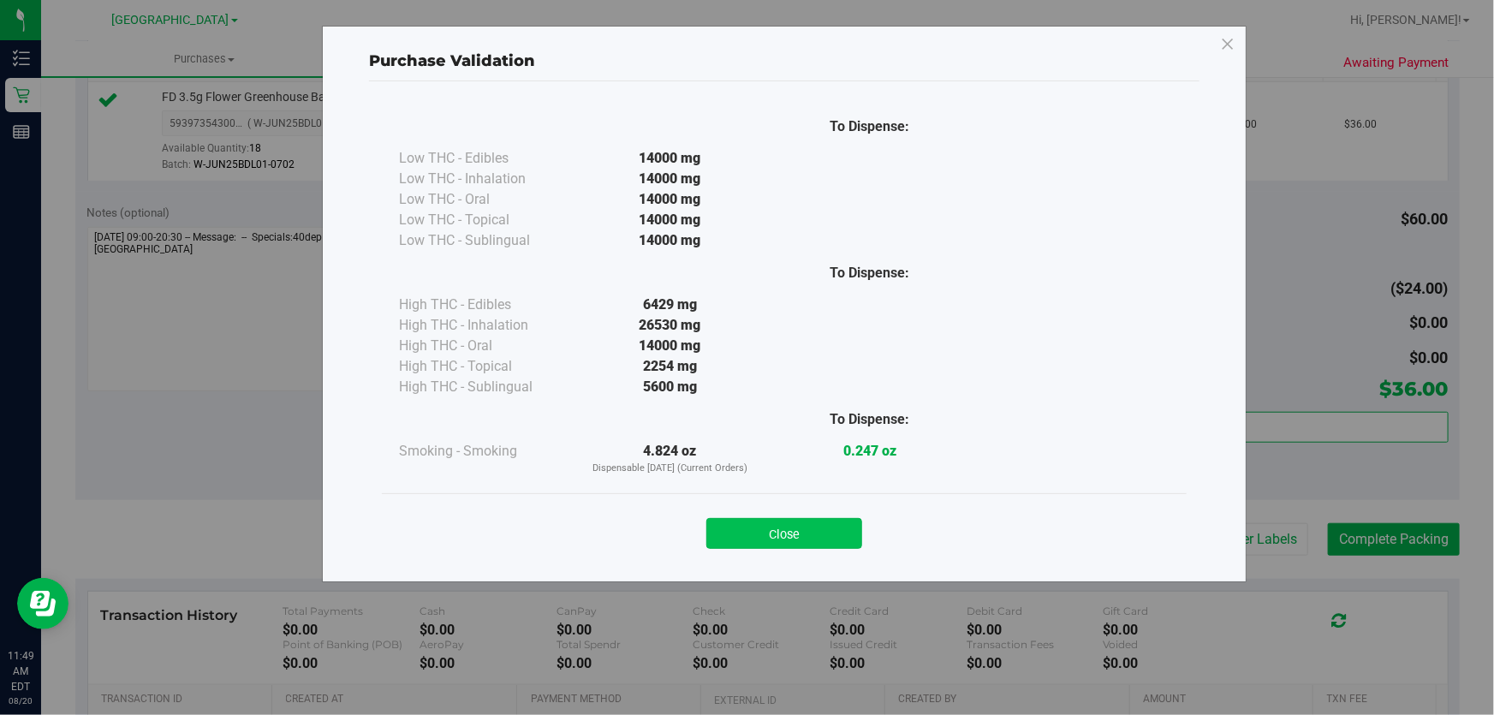
click at [780, 539] on button "Close" at bounding box center [784, 533] width 156 height 31
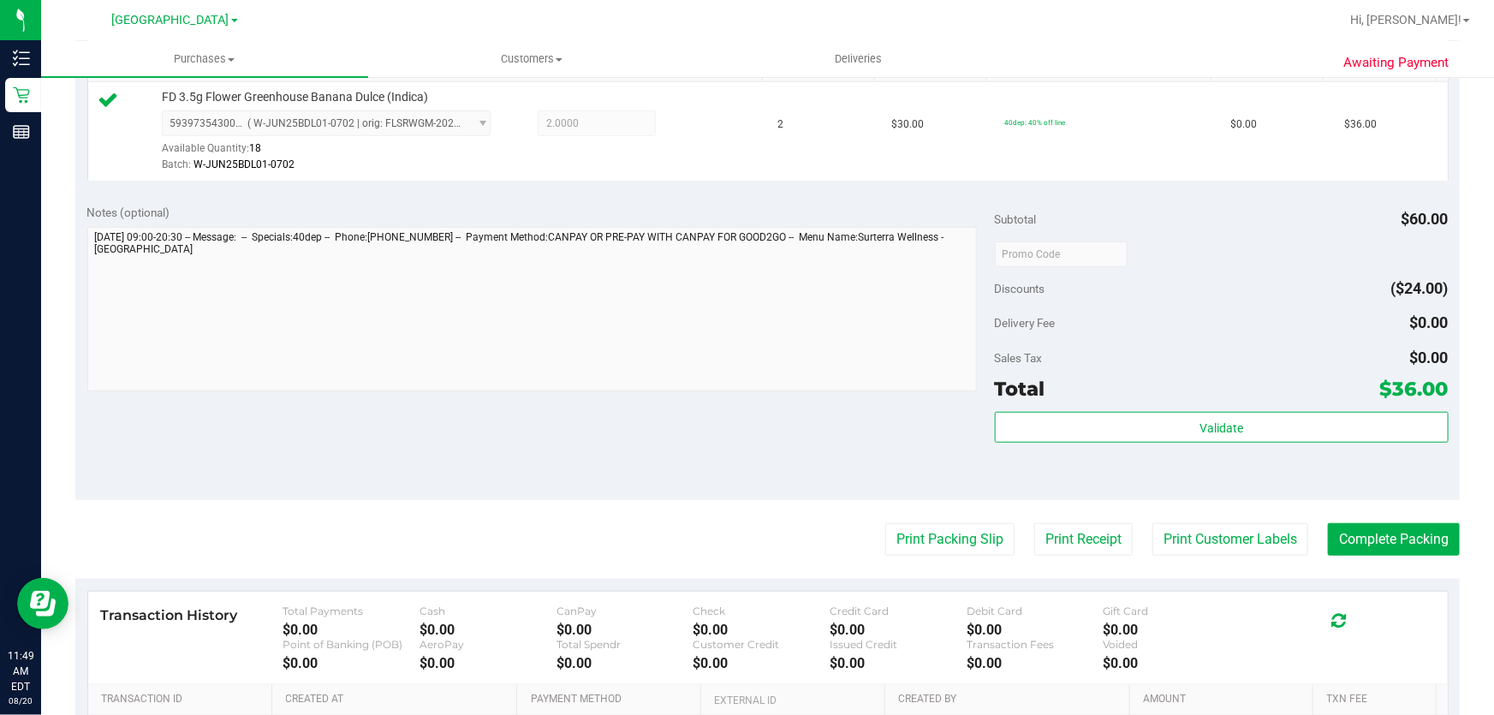
scroll to position [389, 0]
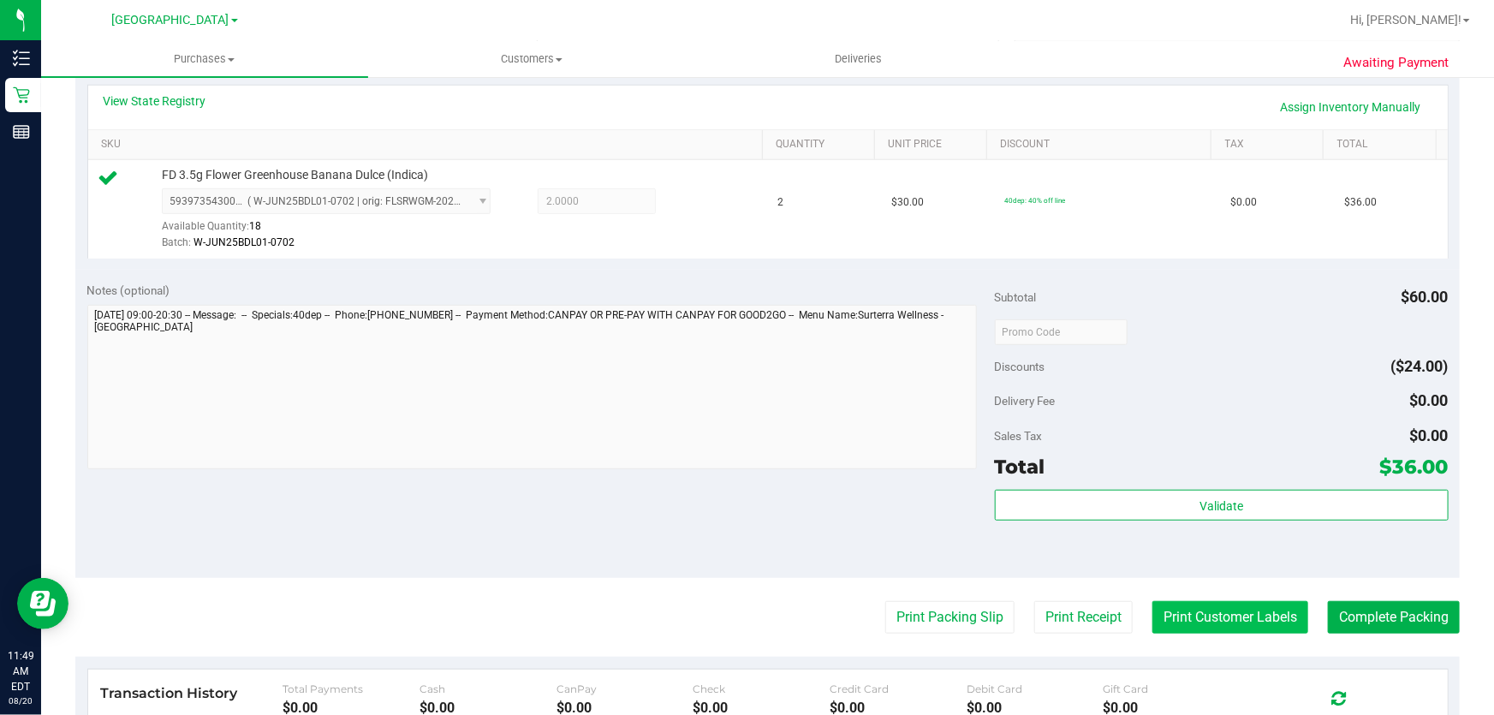
click at [1219, 617] on button "Print Customer Labels" at bounding box center [1231, 617] width 156 height 33
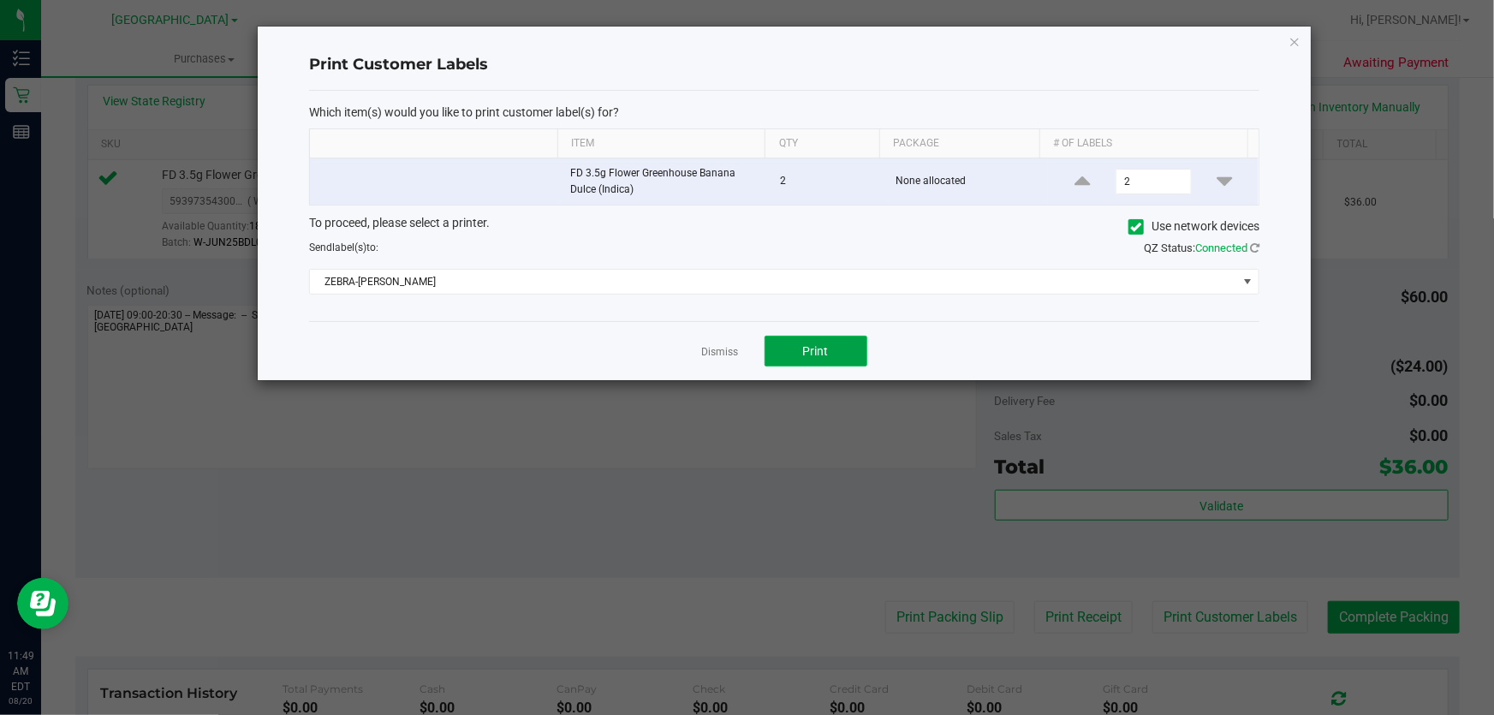
click at [804, 352] on span "Print" at bounding box center [816, 351] width 26 height 14
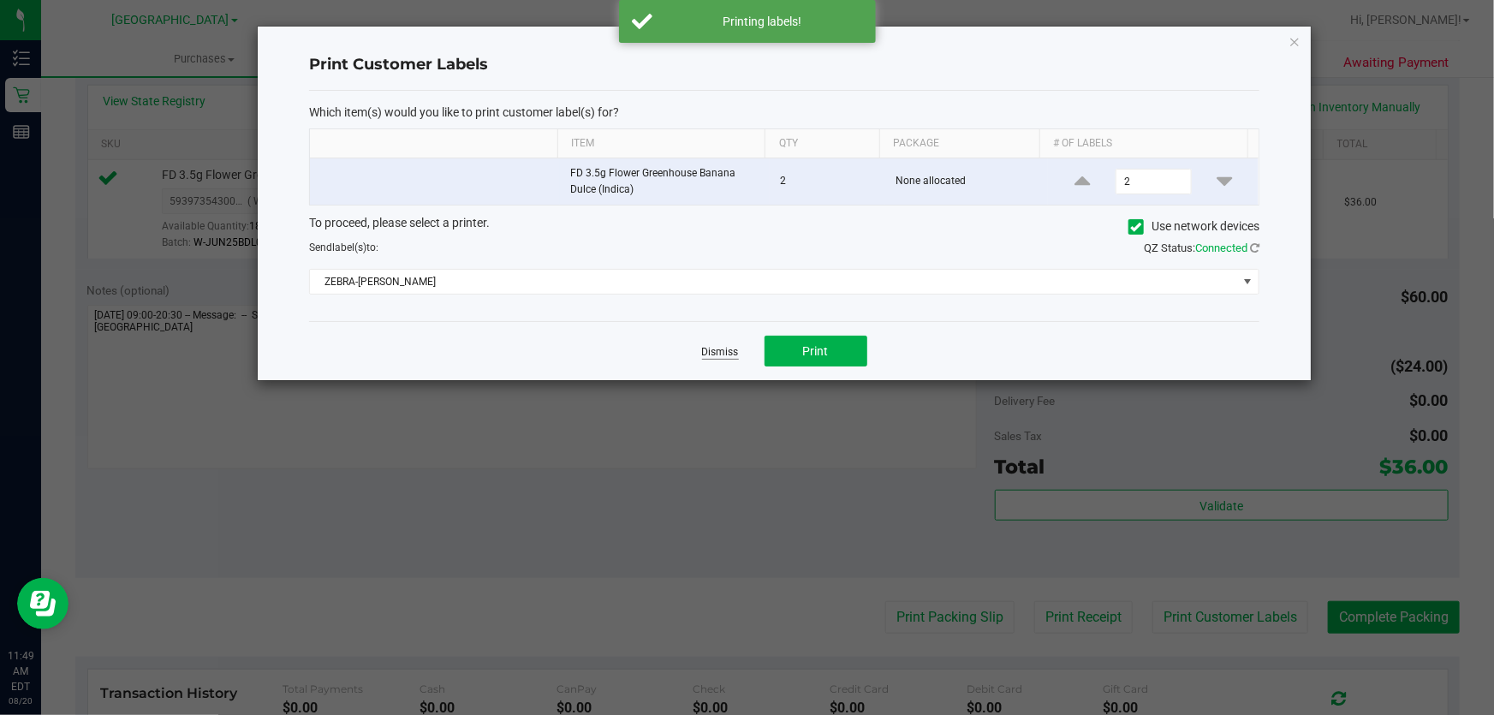
click at [724, 348] on link "Dismiss" at bounding box center [720, 352] width 37 height 15
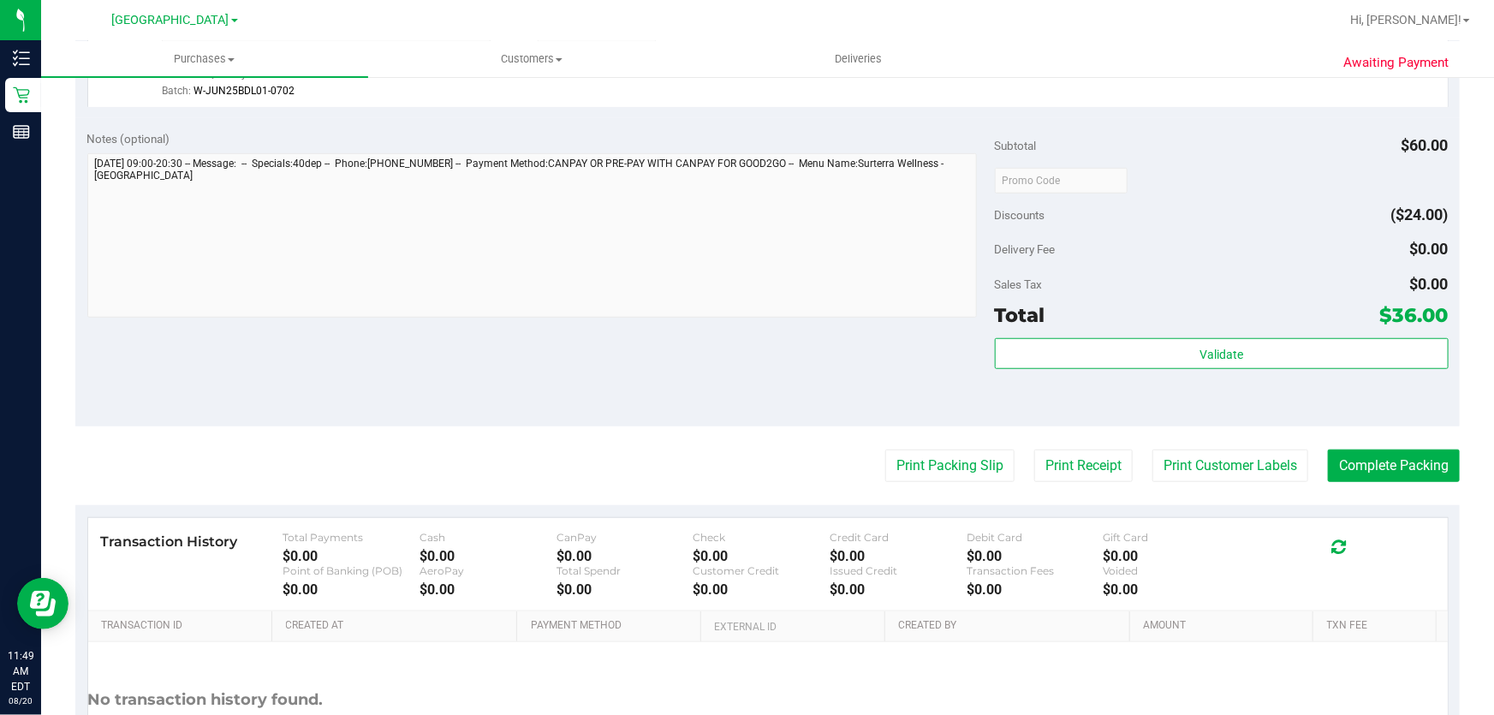
scroll to position [545, 0]
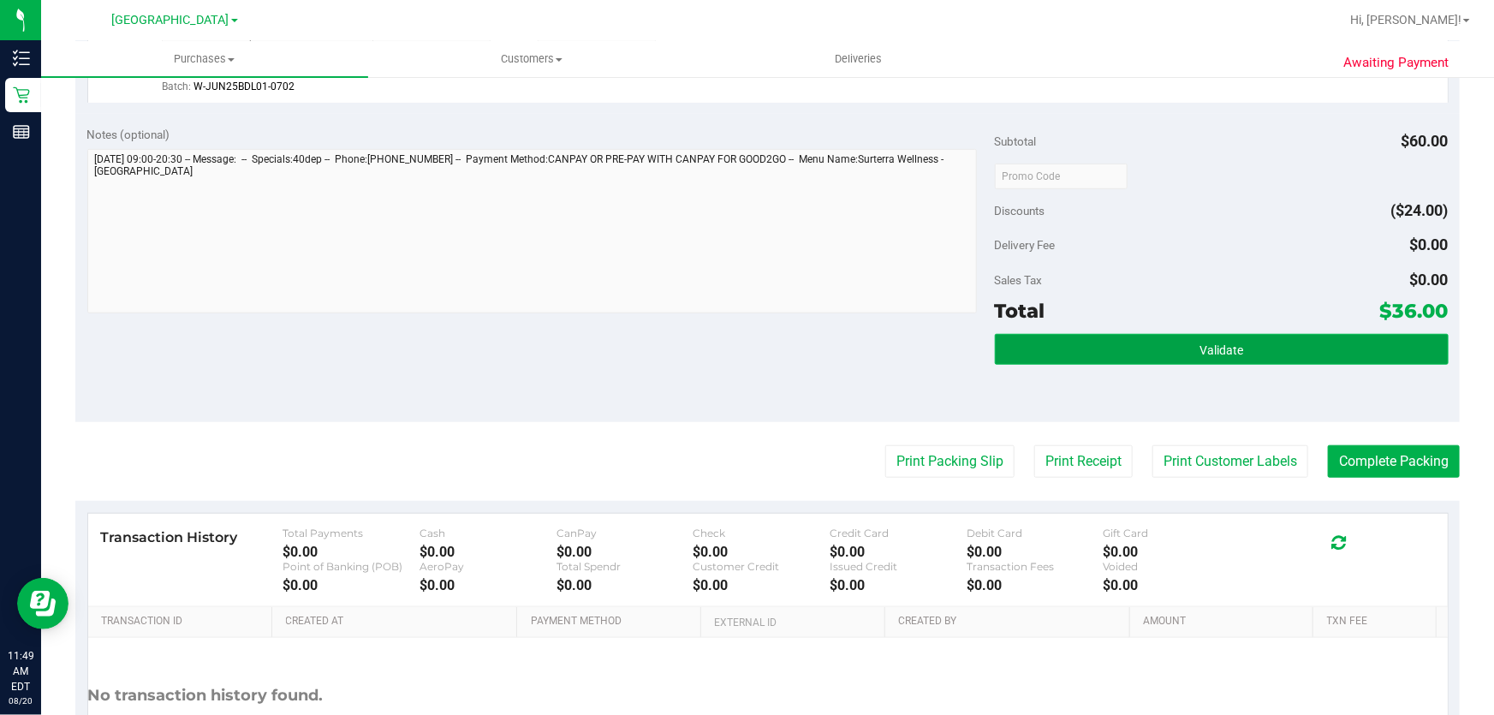
click at [1171, 359] on button "Validate" at bounding box center [1222, 349] width 454 height 31
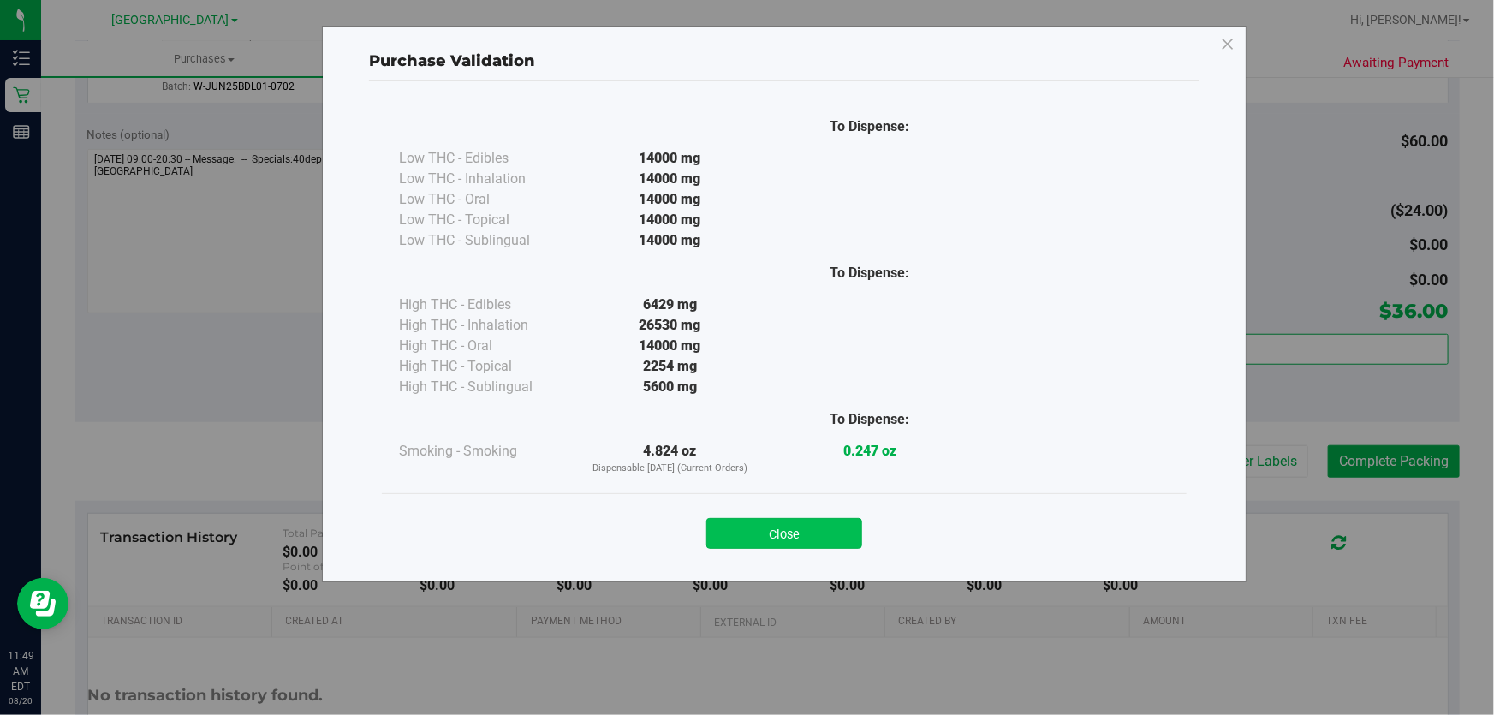
click at [800, 531] on button "Close" at bounding box center [784, 533] width 156 height 31
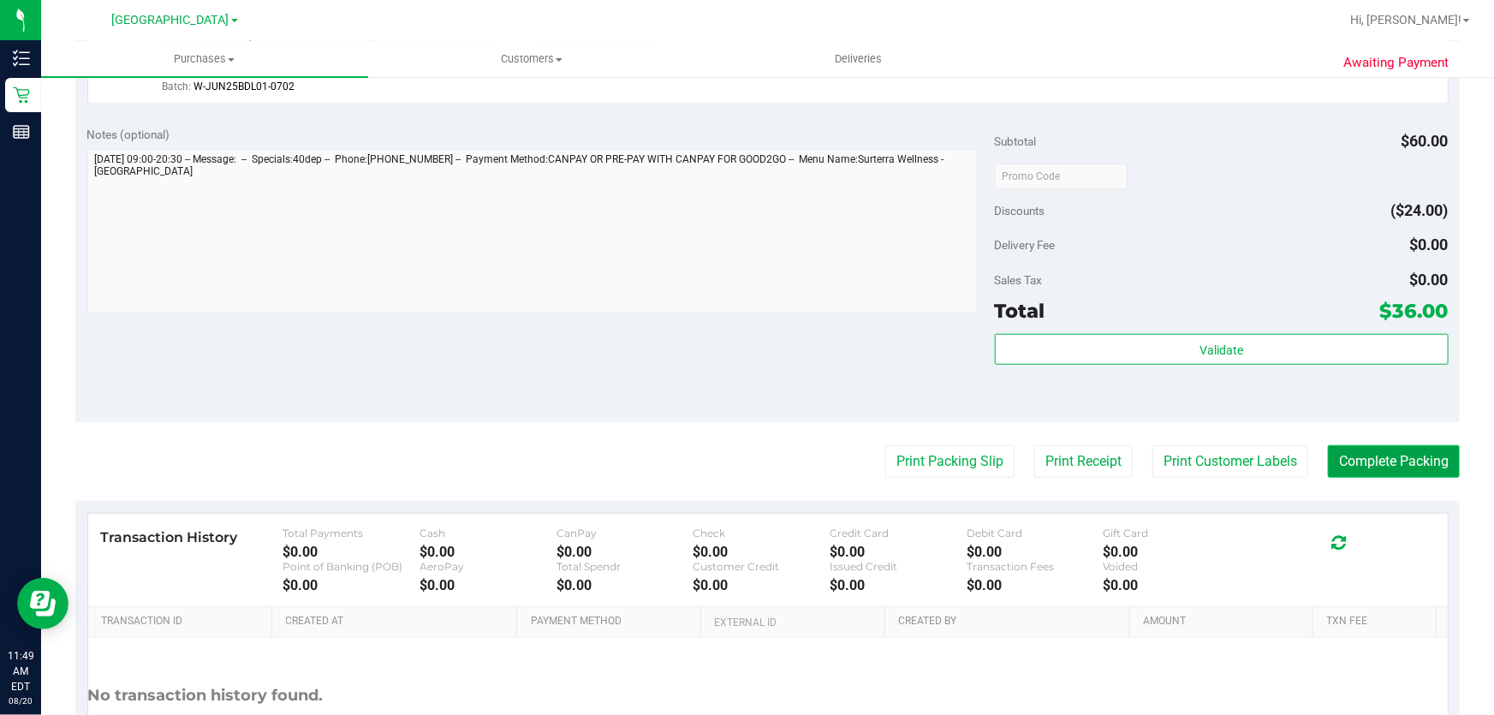
click at [1350, 454] on button "Complete Packing" at bounding box center [1394, 461] width 132 height 33
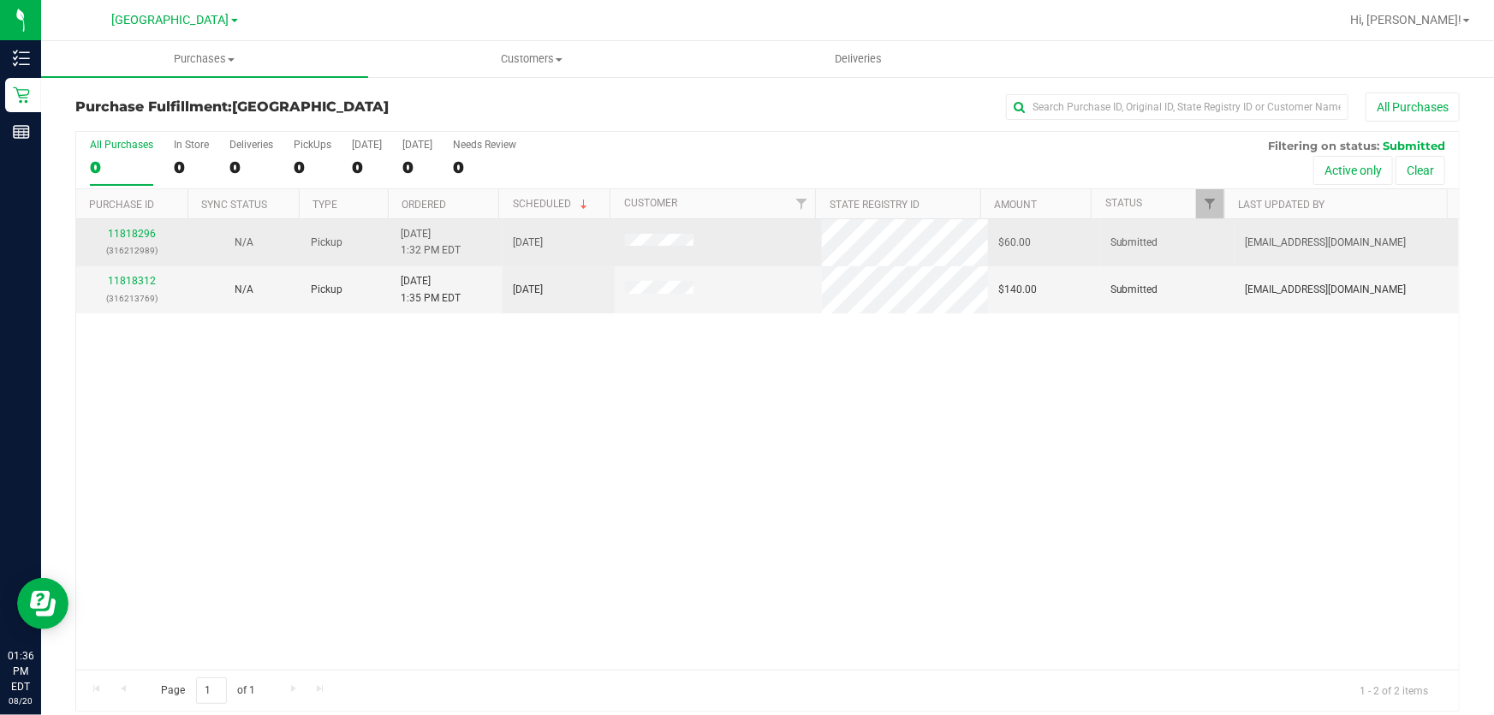
click at [145, 248] on p "(316212989)" at bounding box center [132, 250] width 92 height 16
click at [134, 235] on link "11818296" at bounding box center [132, 234] width 48 height 12
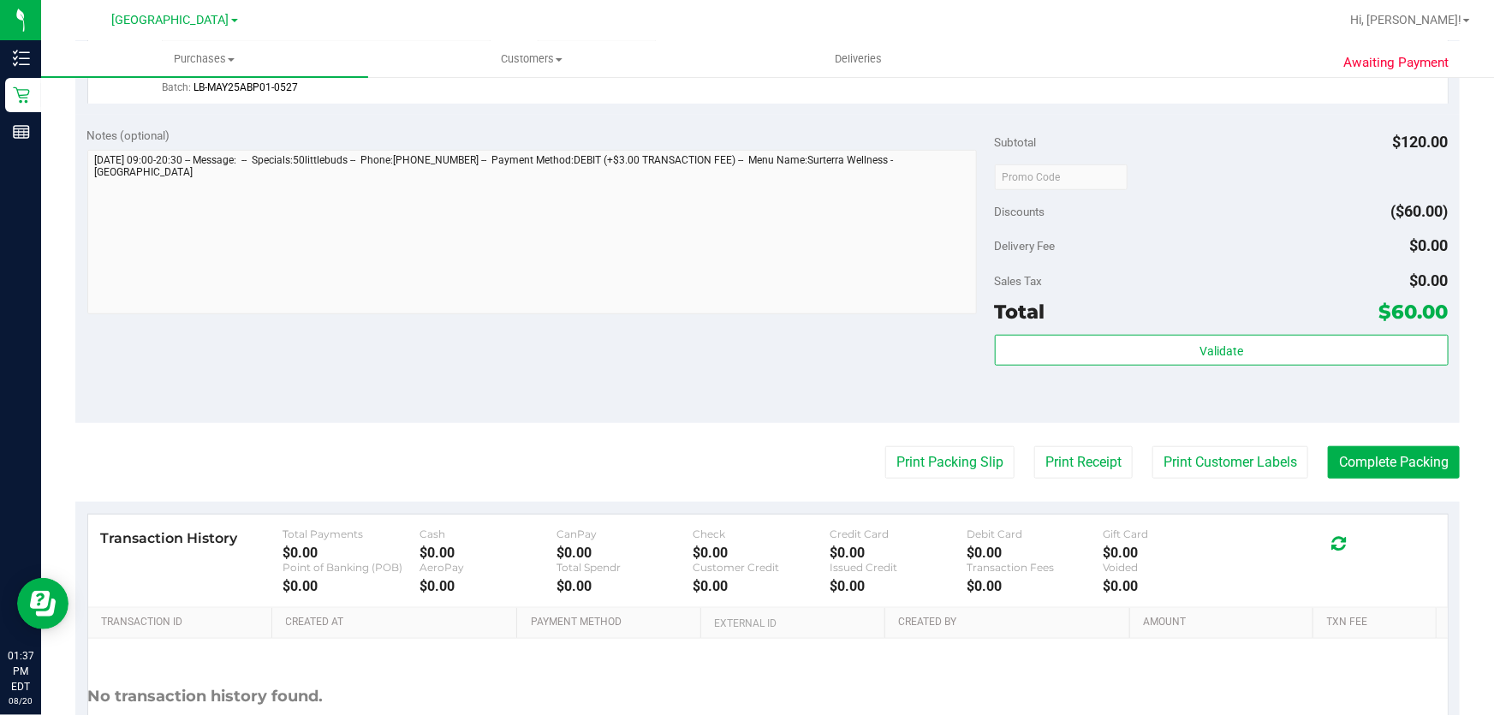
scroll to position [545, 0]
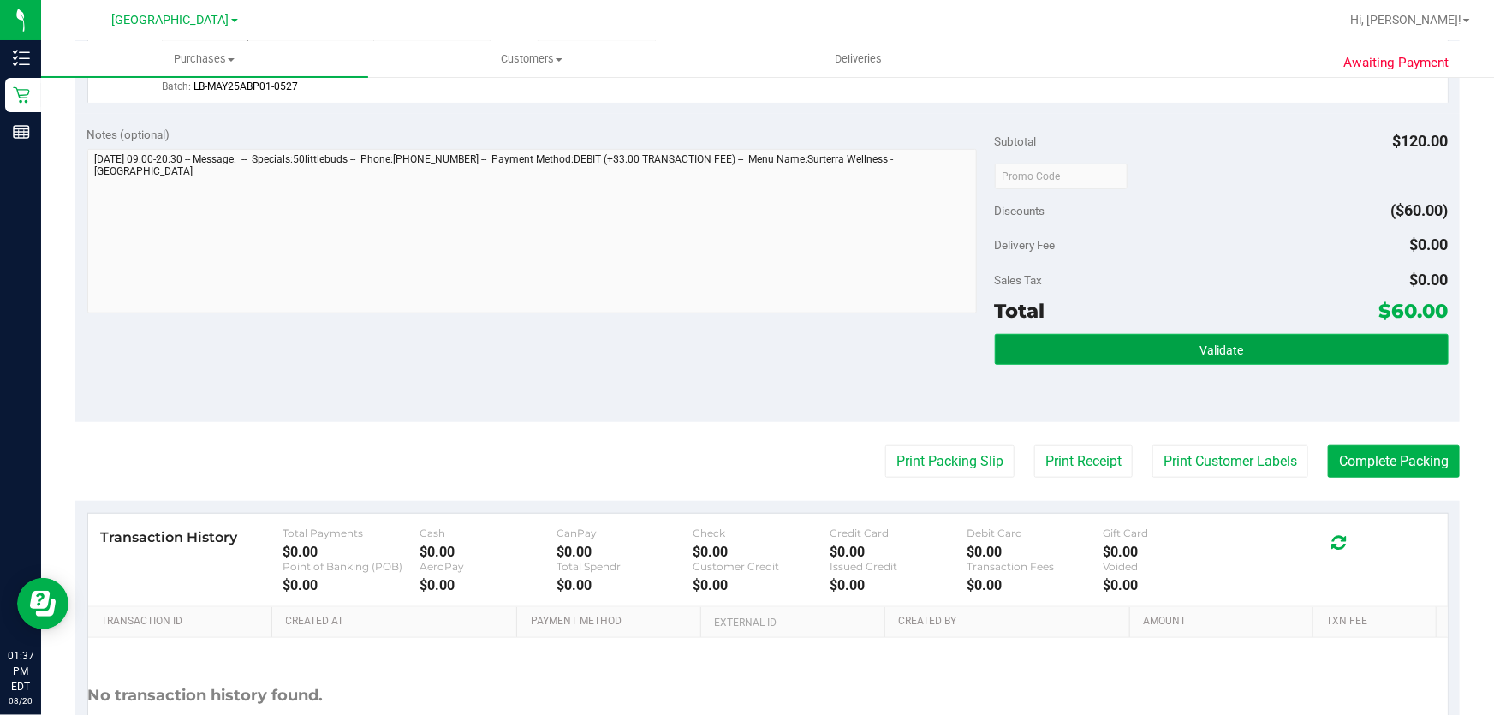
click at [1177, 341] on button "Validate" at bounding box center [1222, 349] width 454 height 31
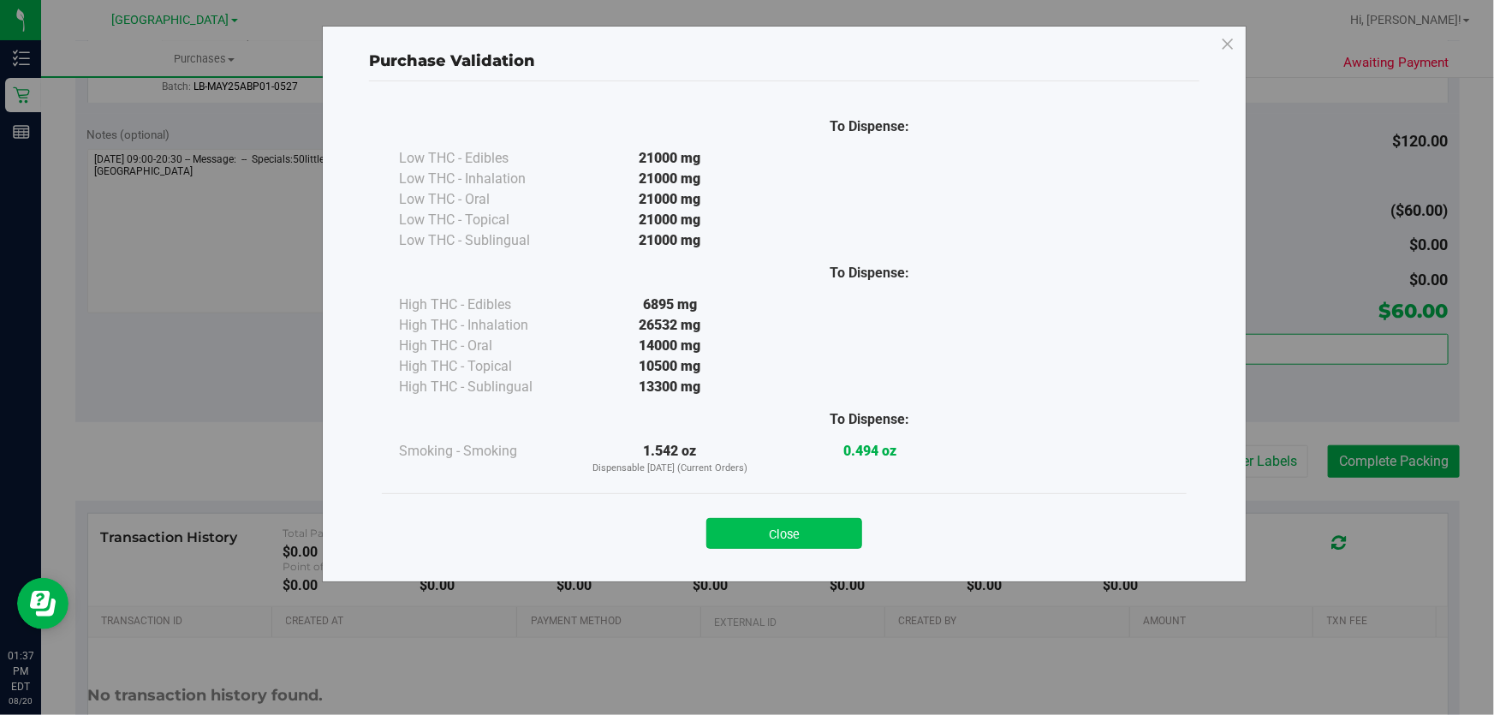
click at [838, 522] on button "Close" at bounding box center [784, 533] width 156 height 31
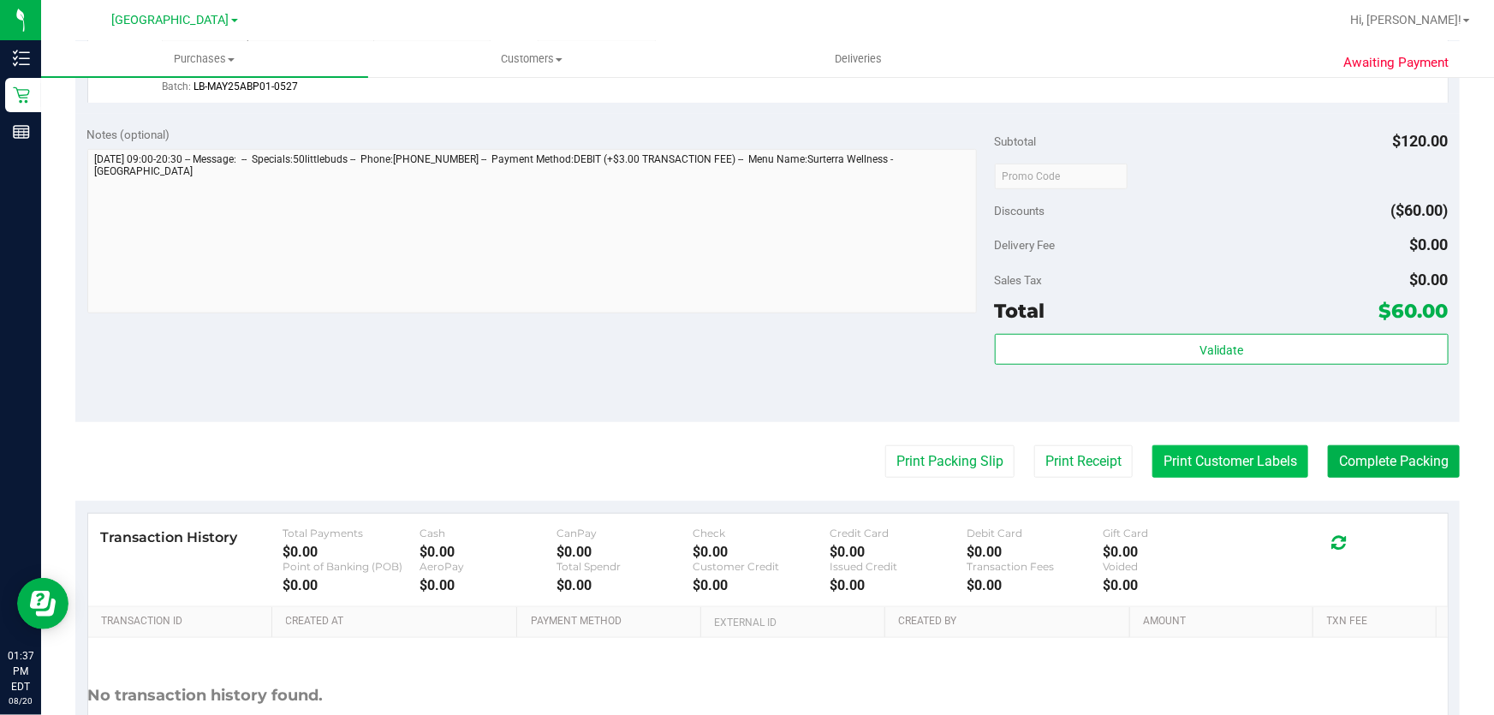
click at [1259, 474] on button "Print Customer Labels" at bounding box center [1231, 461] width 156 height 33
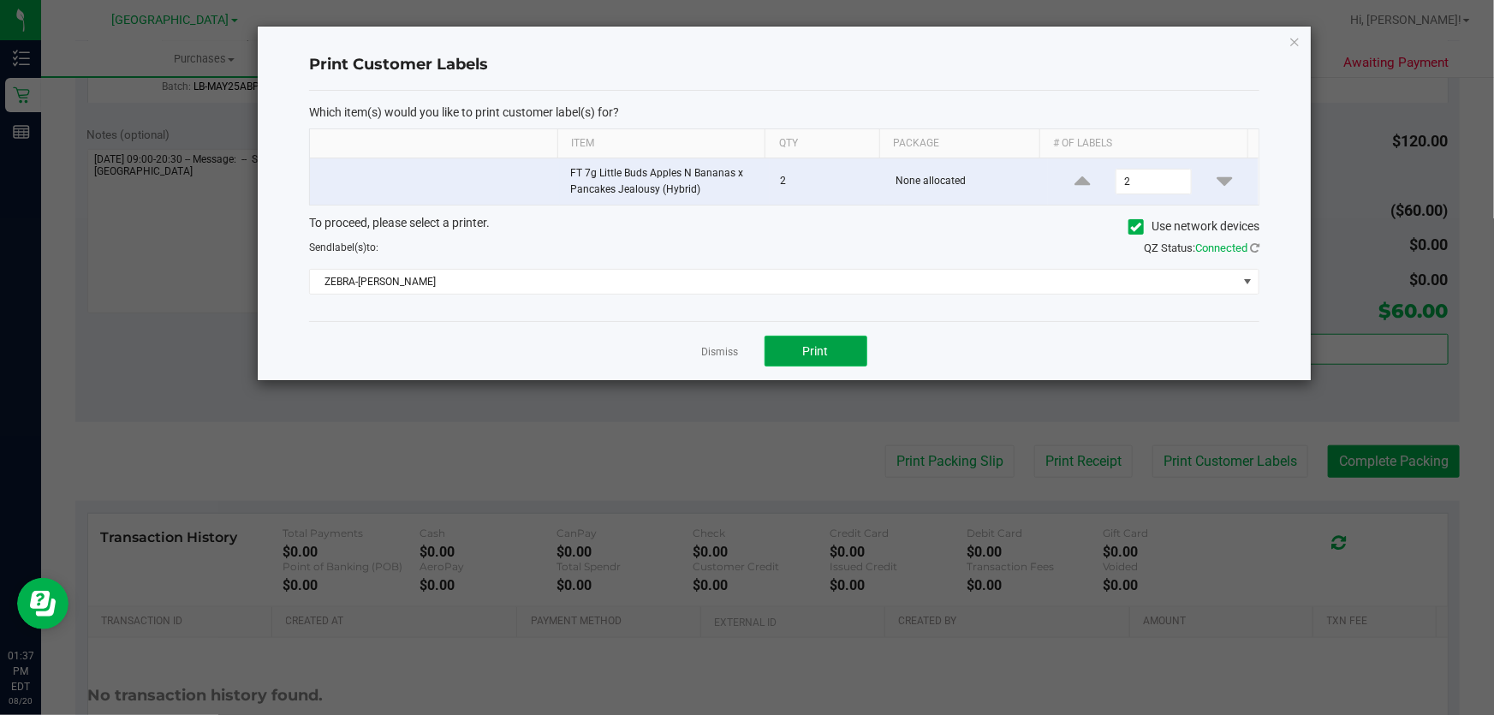
click at [836, 360] on button "Print" at bounding box center [816, 351] width 103 height 31
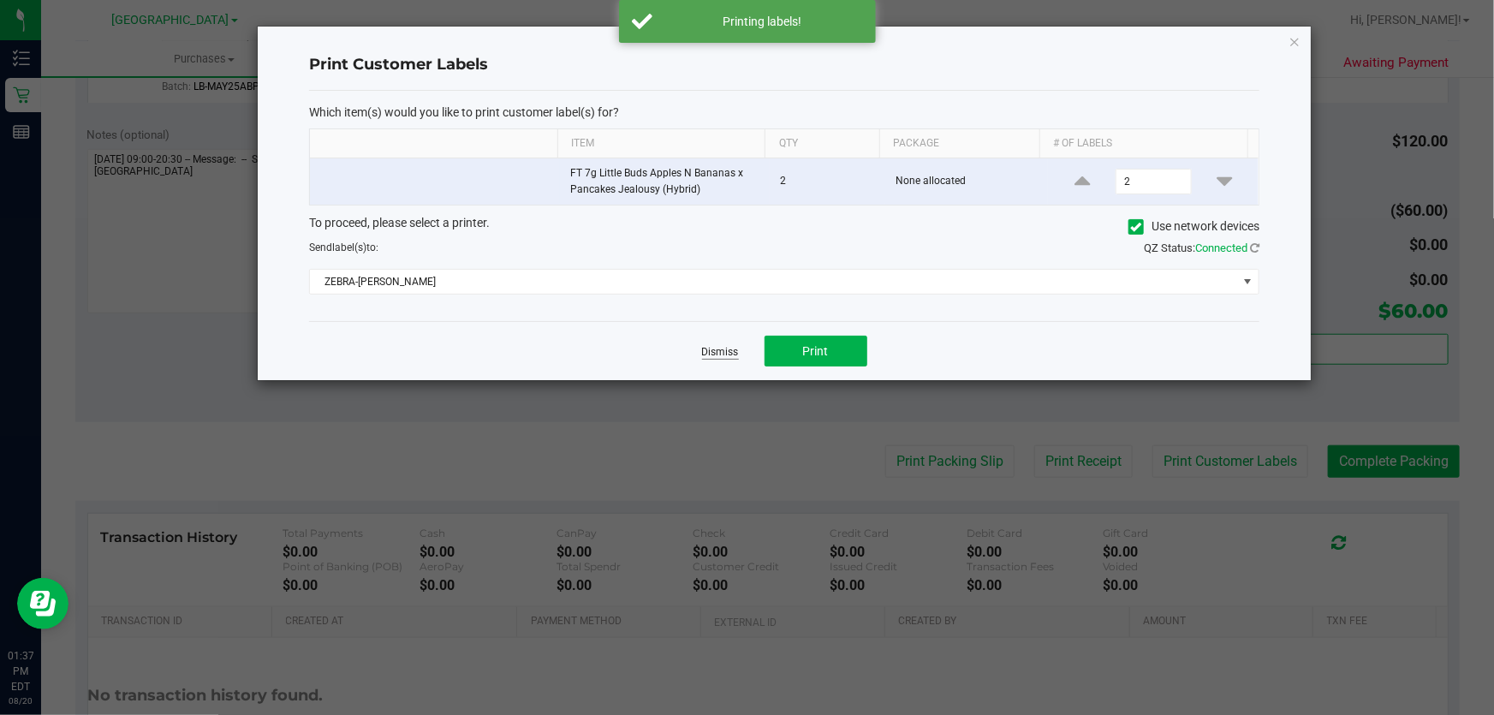
click at [732, 354] on link "Dismiss" at bounding box center [720, 352] width 37 height 15
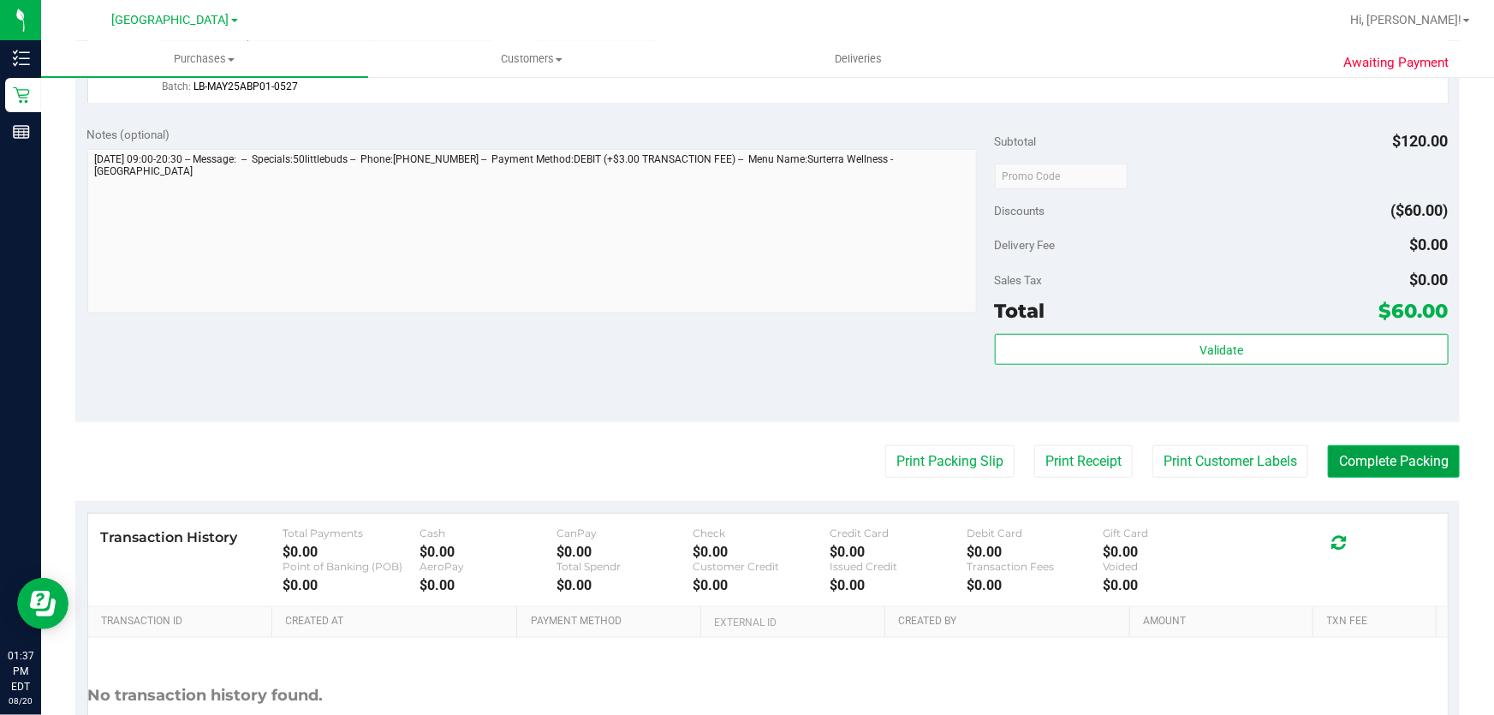
click at [1353, 458] on button "Complete Packing" at bounding box center [1394, 461] width 132 height 33
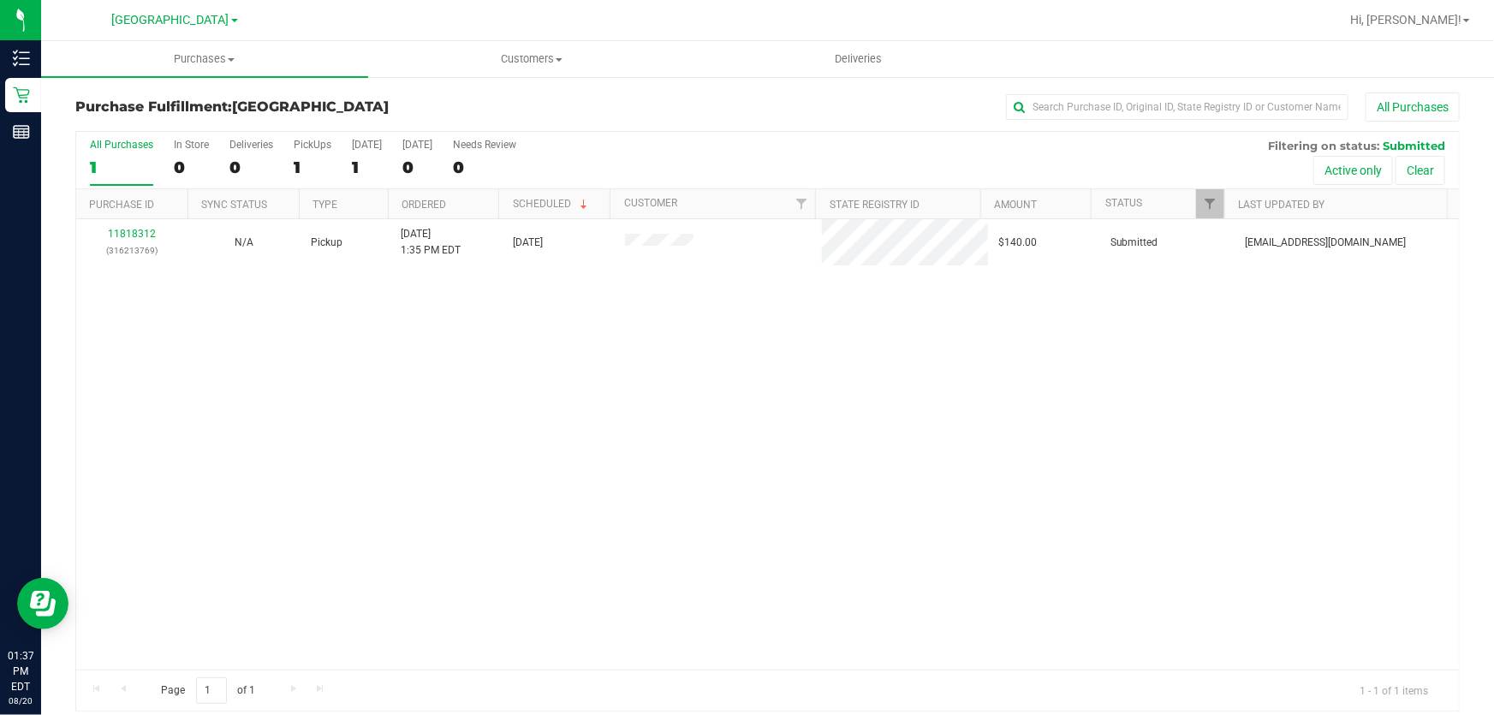
click at [102, 214] on th "Purchase ID" at bounding box center [131, 204] width 111 height 30
click at [110, 205] on link "Purchase ID" at bounding box center [131, 204] width 85 height 12
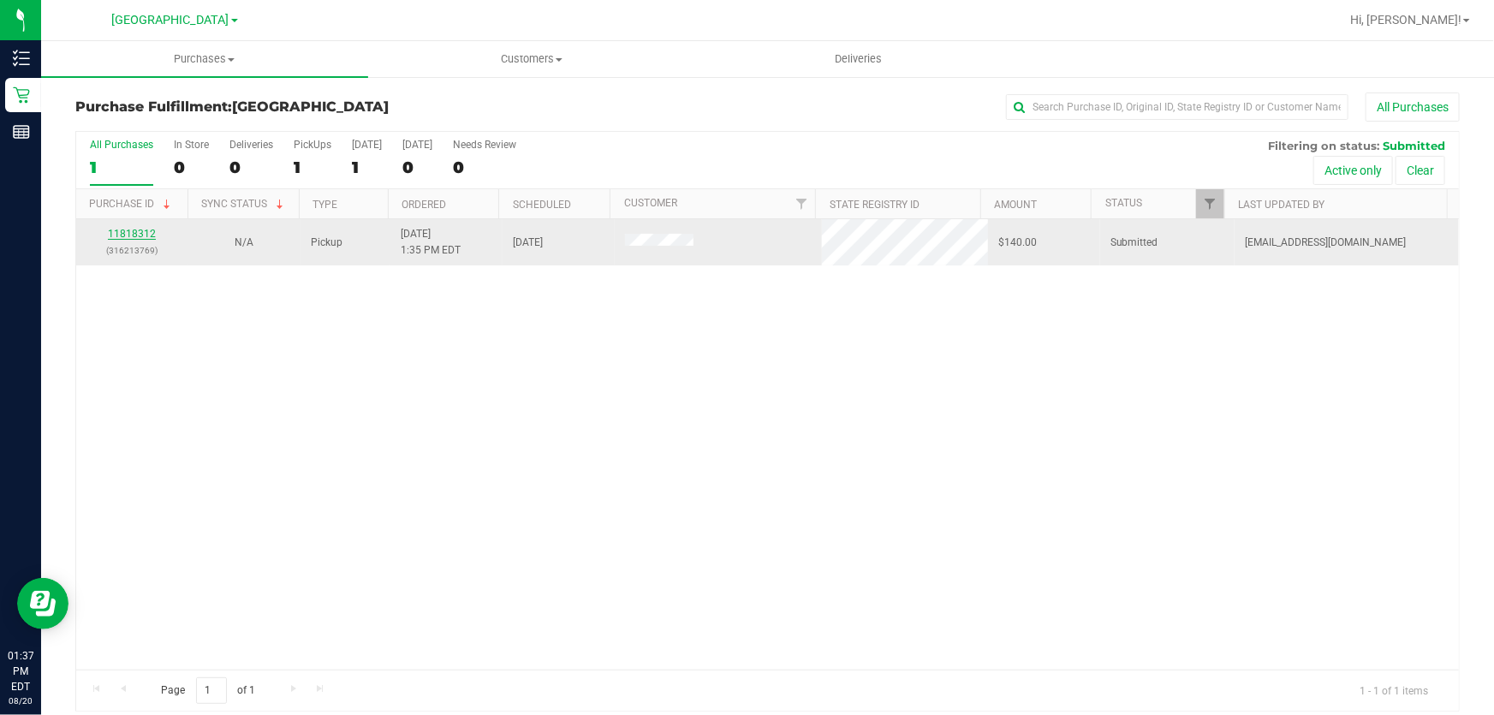
click at [122, 229] on link "11818312" at bounding box center [132, 234] width 48 height 12
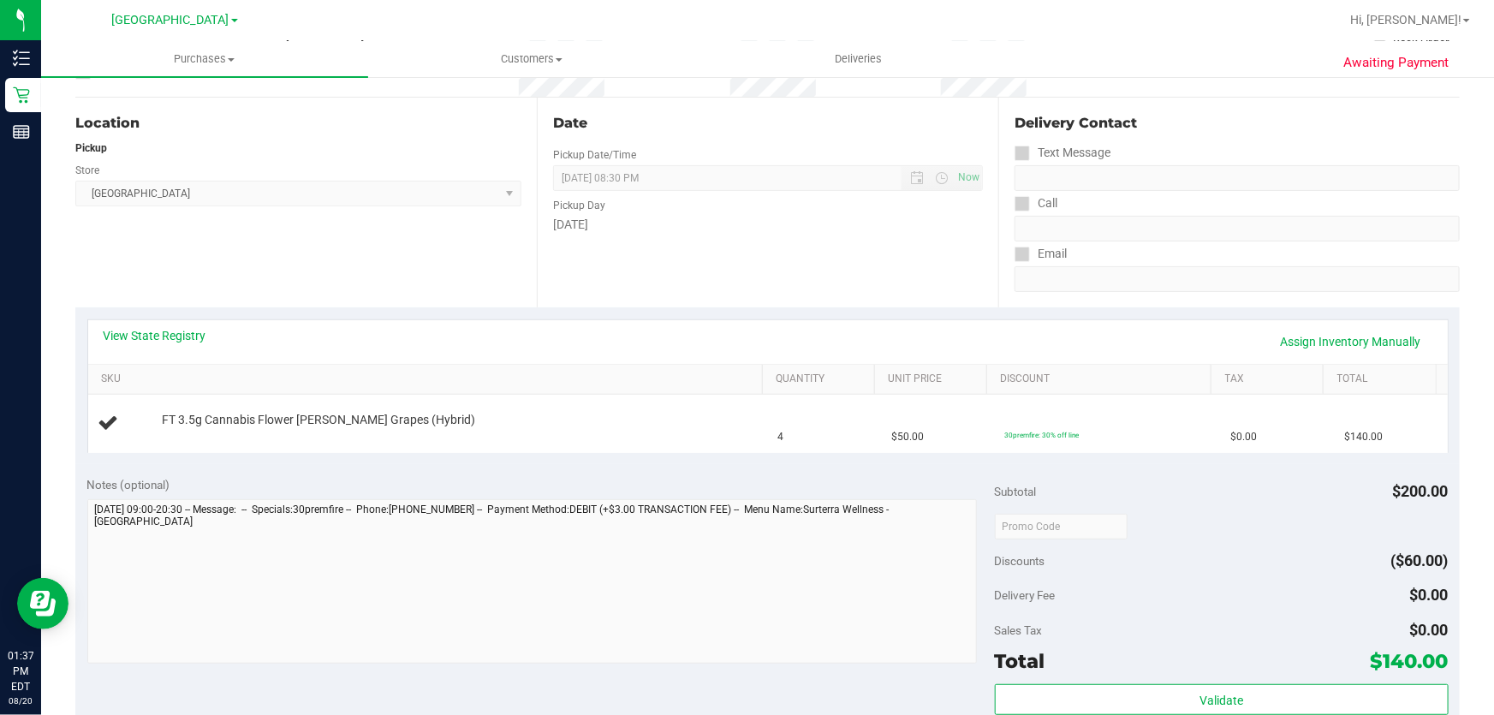
scroll to position [155, 0]
drag, startPoint x: 240, startPoint y: 419, endPoint x: 1110, endPoint y: 488, distance: 872.8
click at [1156, 488] on purchase-details "Back Edit Purchase Cancel Purchase View Profile # 11818312 BioTrack ID: - Submi…" at bounding box center [767, 553] width 1385 height 1233
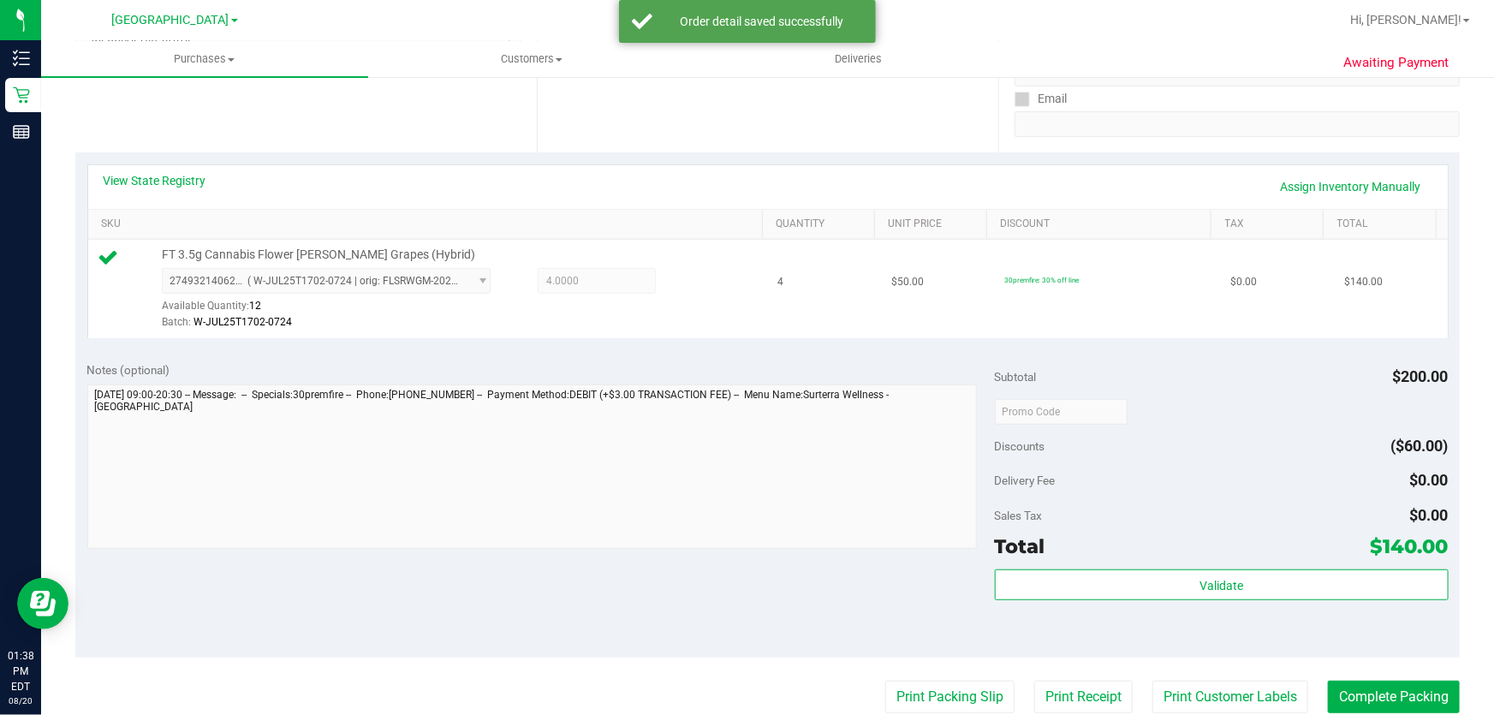
scroll to position [311, 0]
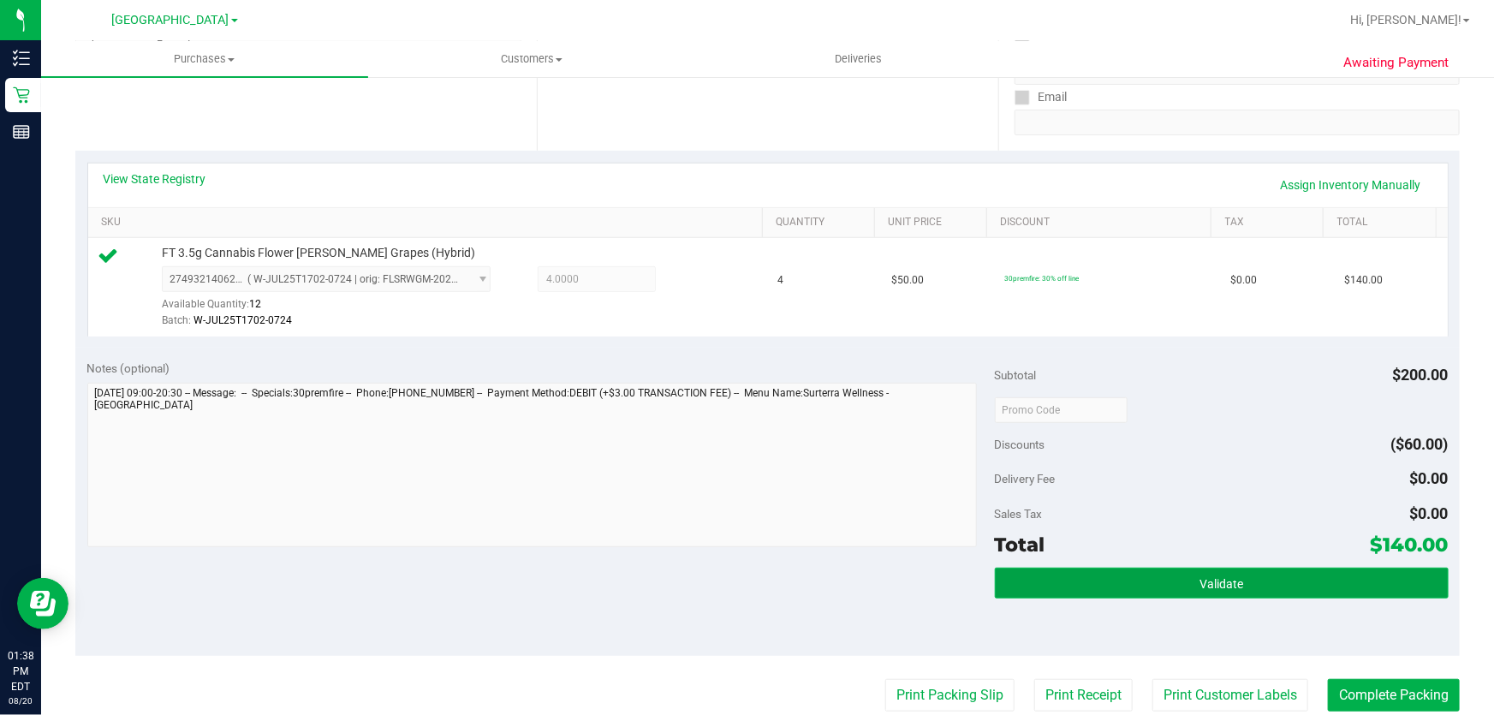
click at [1134, 573] on button "Validate" at bounding box center [1222, 583] width 454 height 31
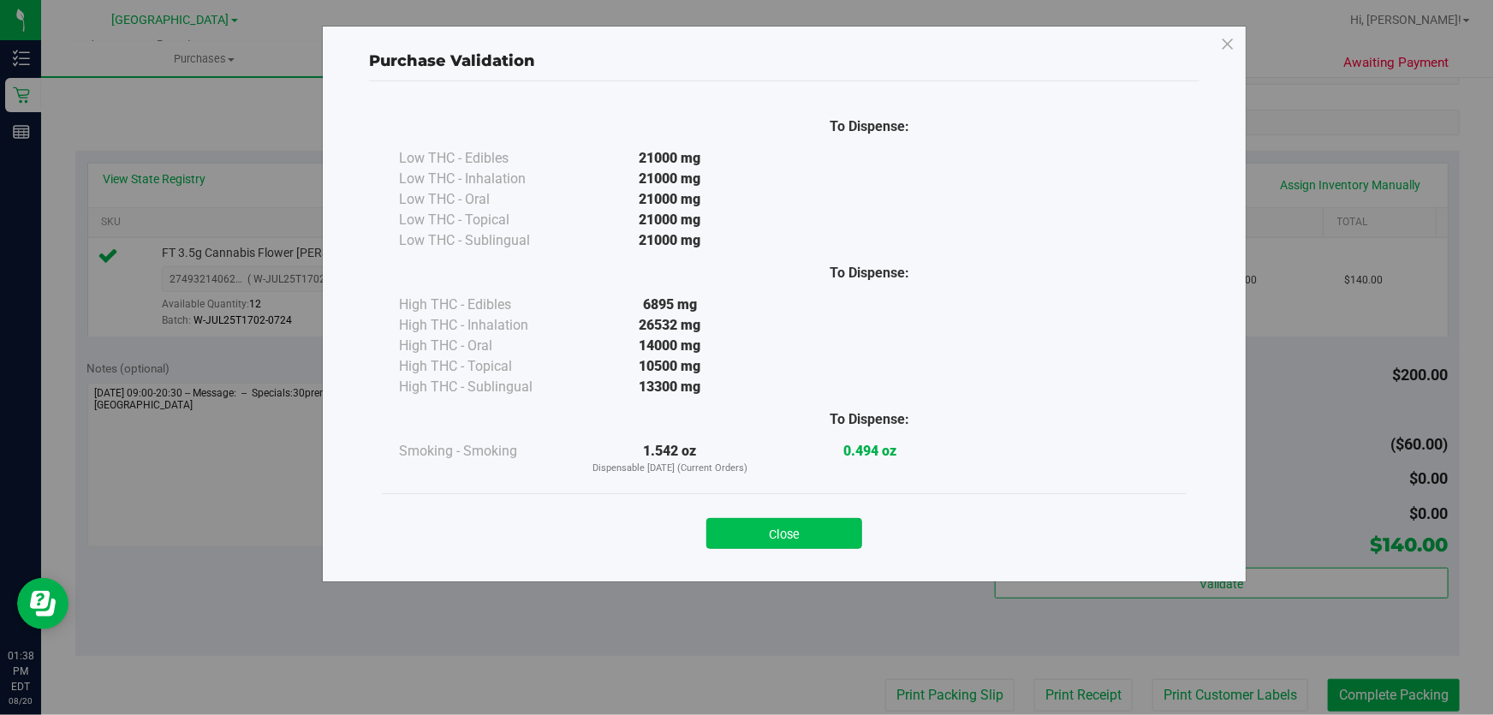
click at [791, 533] on button "Close" at bounding box center [784, 533] width 156 height 31
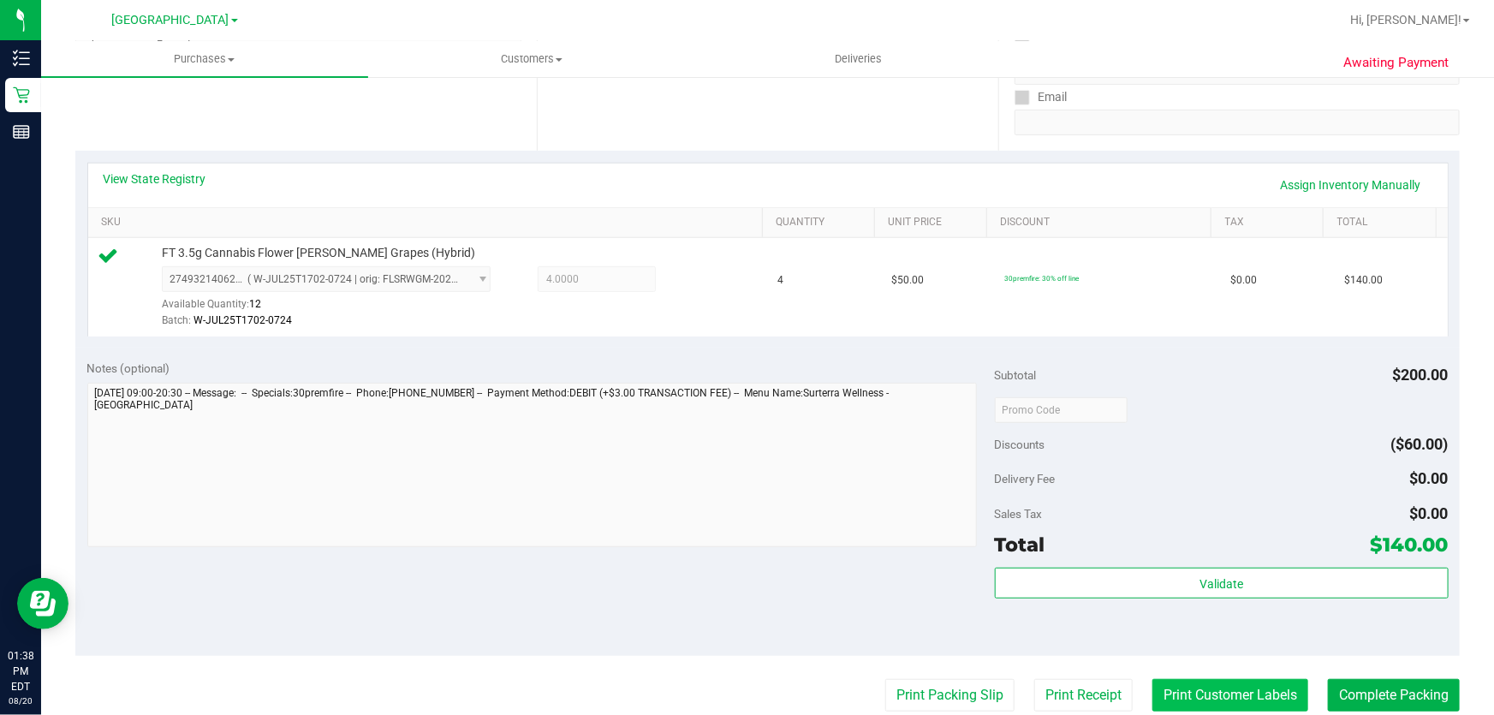
click at [1199, 681] on button "Print Customer Labels" at bounding box center [1231, 695] width 156 height 33
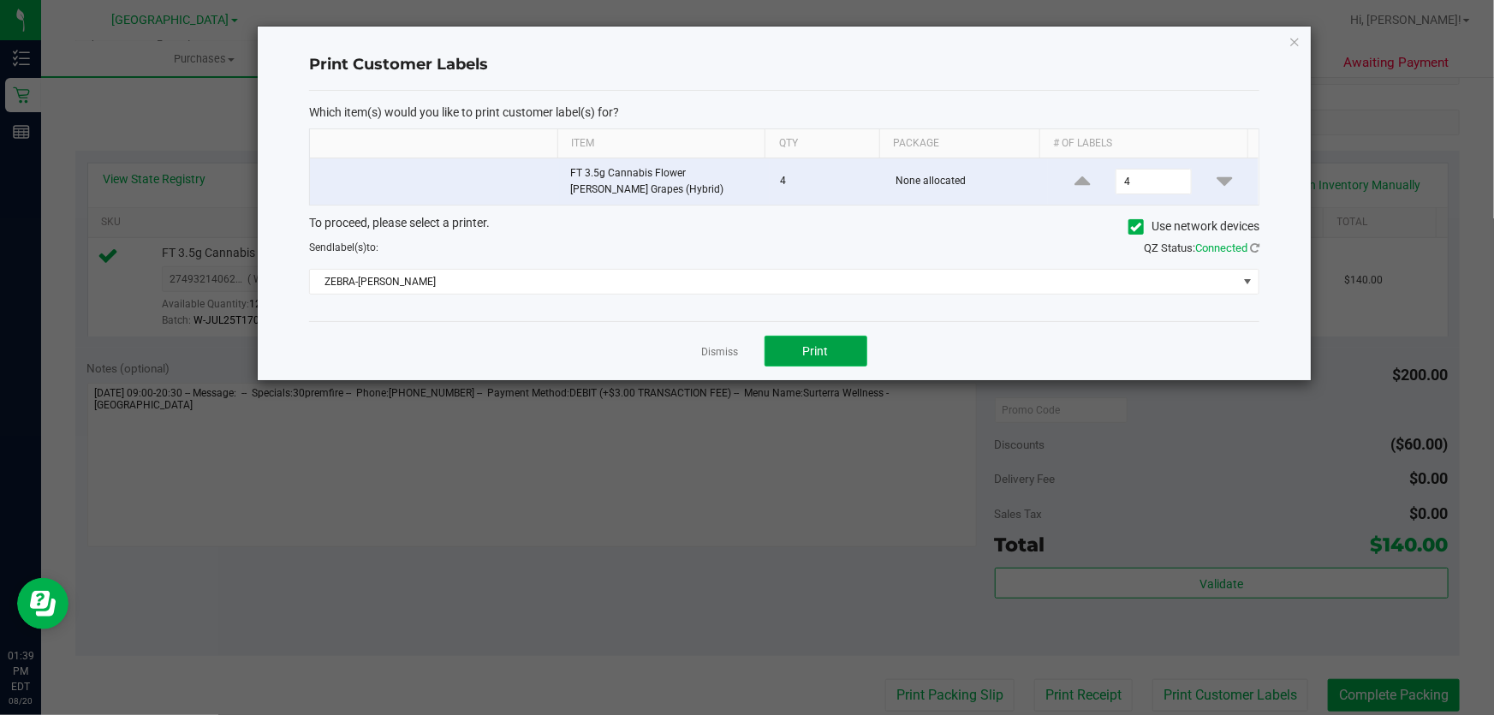
click at [839, 347] on button "Print" at bounding box center [816, 351] width 103 height 31
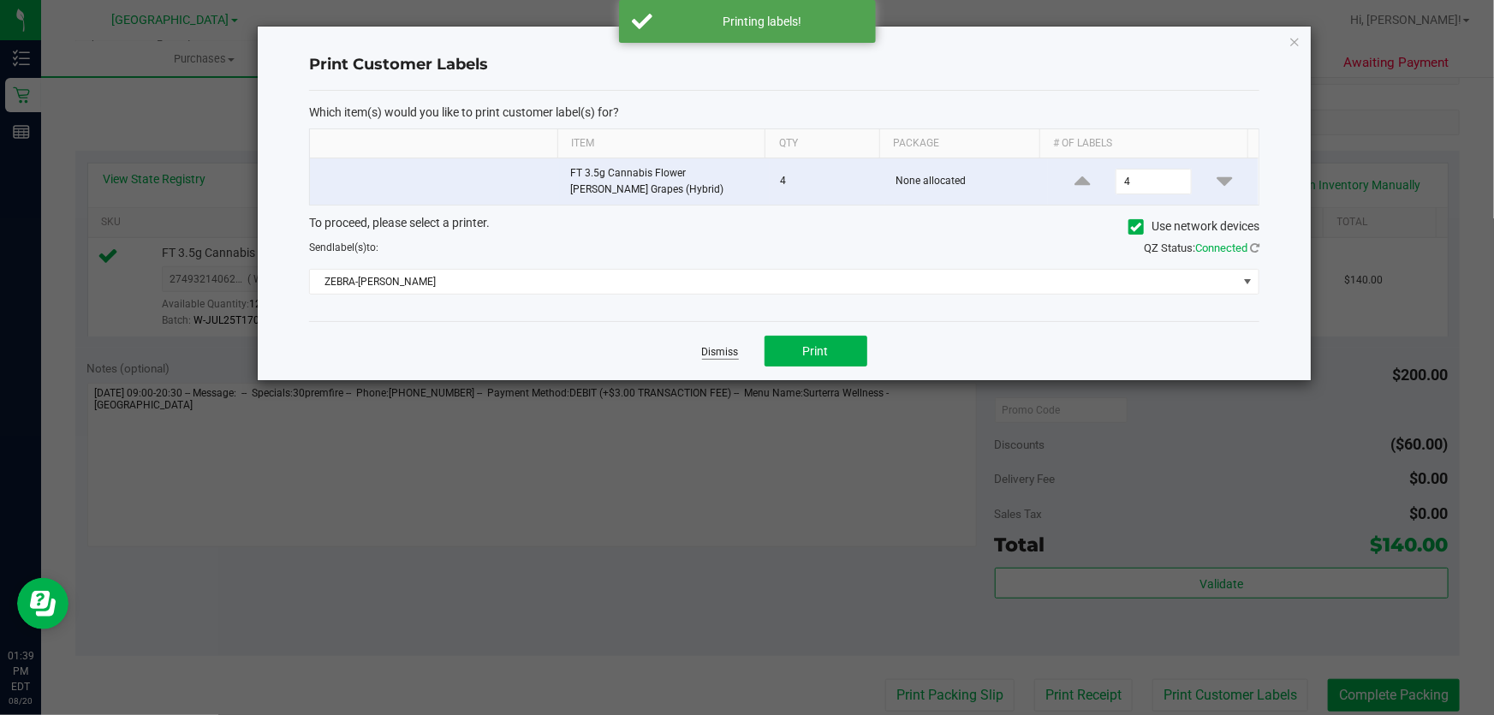
click at [724, 351] on link "Dismiss" at bounding box center [720, 352] width 37 height 15
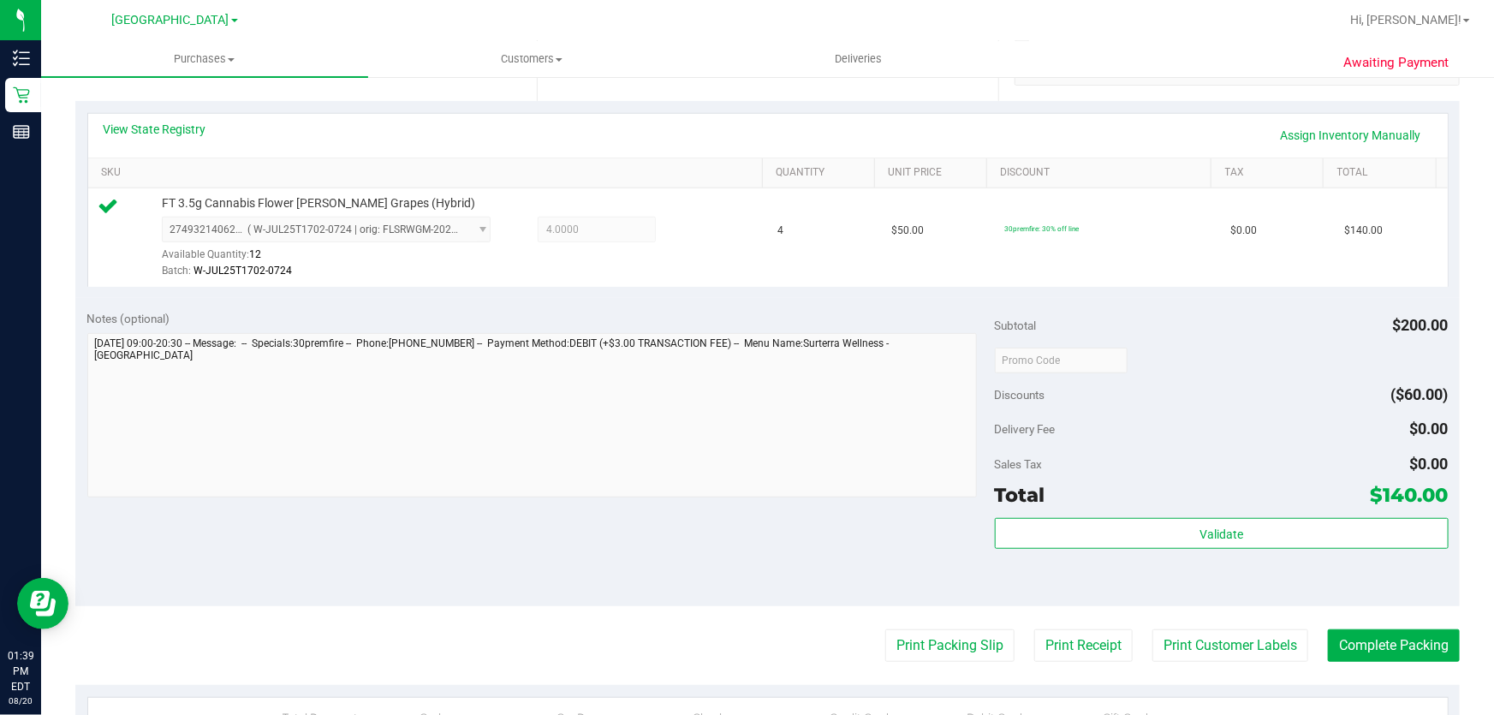
scroll to position [389, 0]
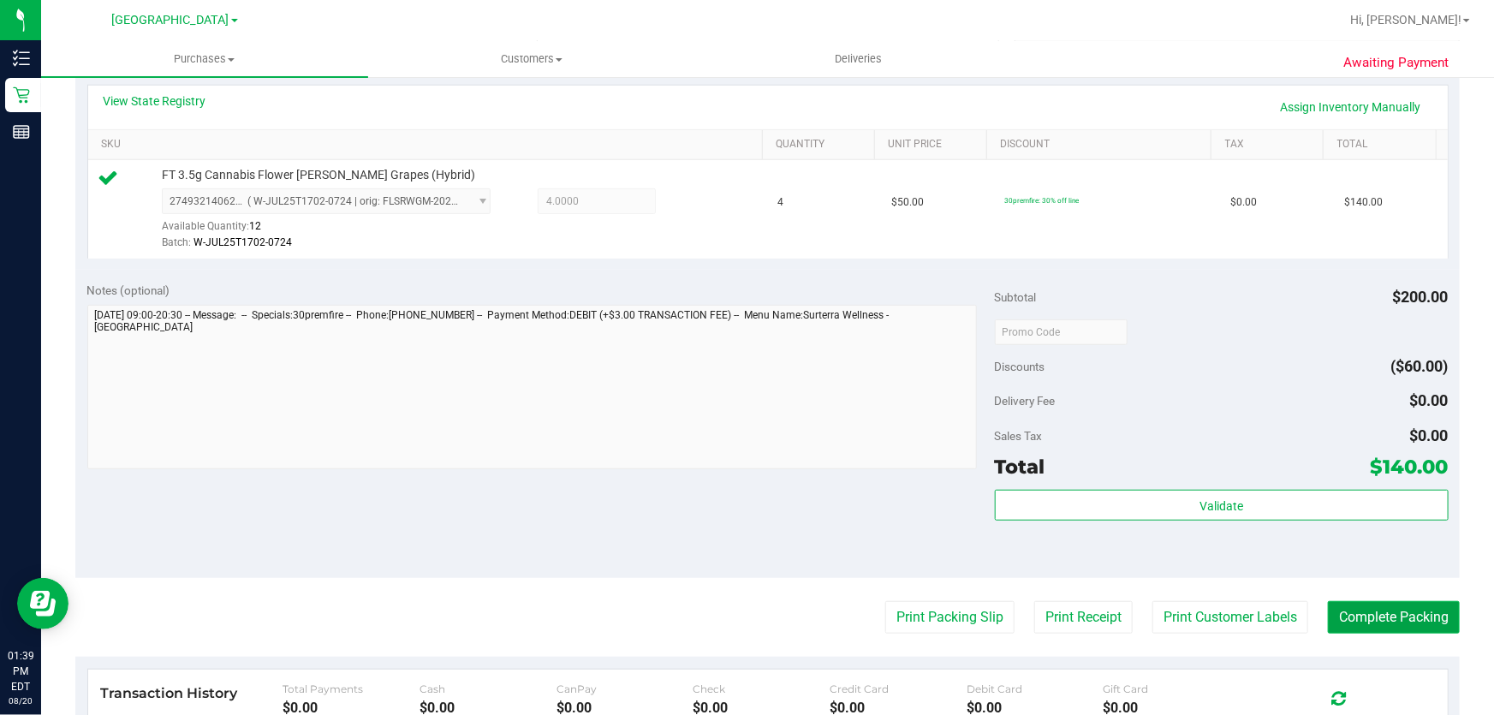
click at [1411, 617] on button "Complete Packing" at bounding box center [1394, 617] width 132 height 33
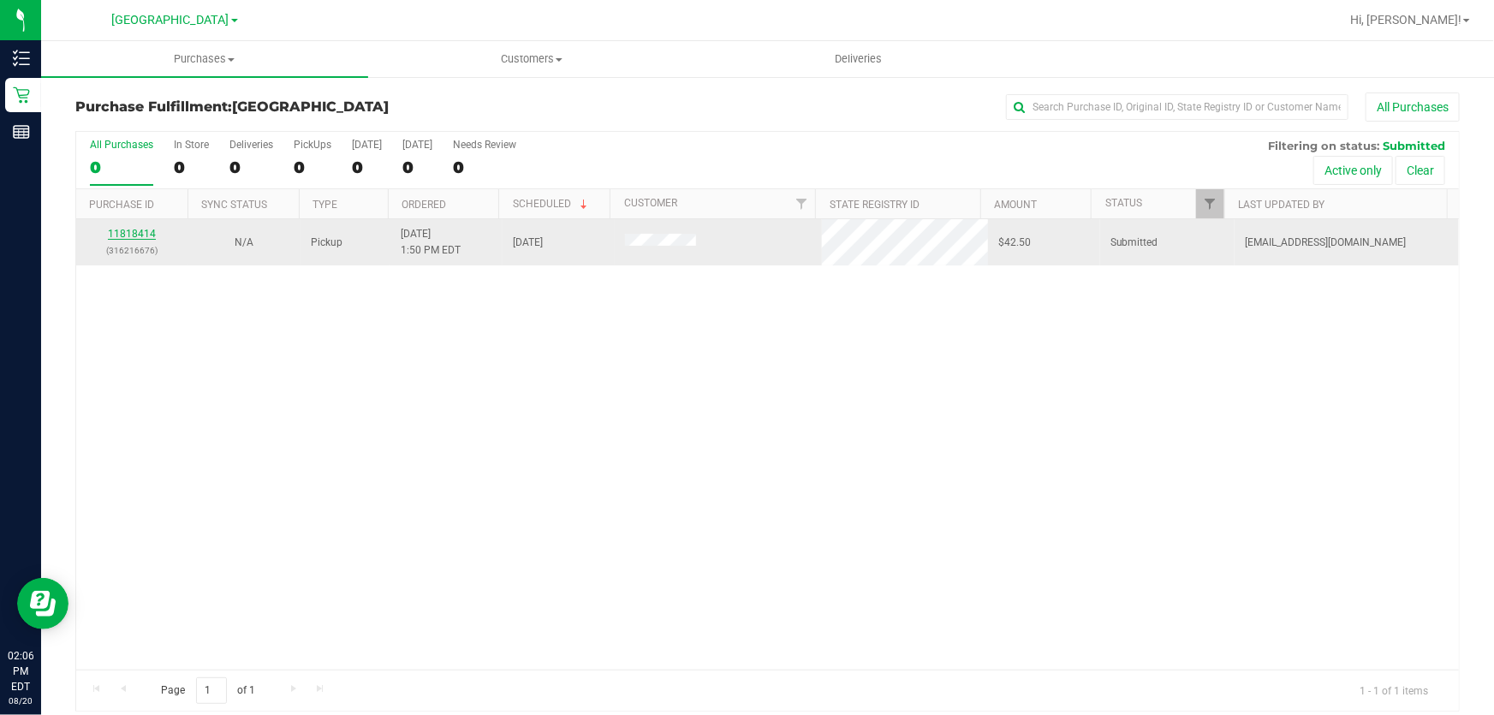
click at [120, 229] on link "11818414" at bounding box center [132, 234] width 48 height 12
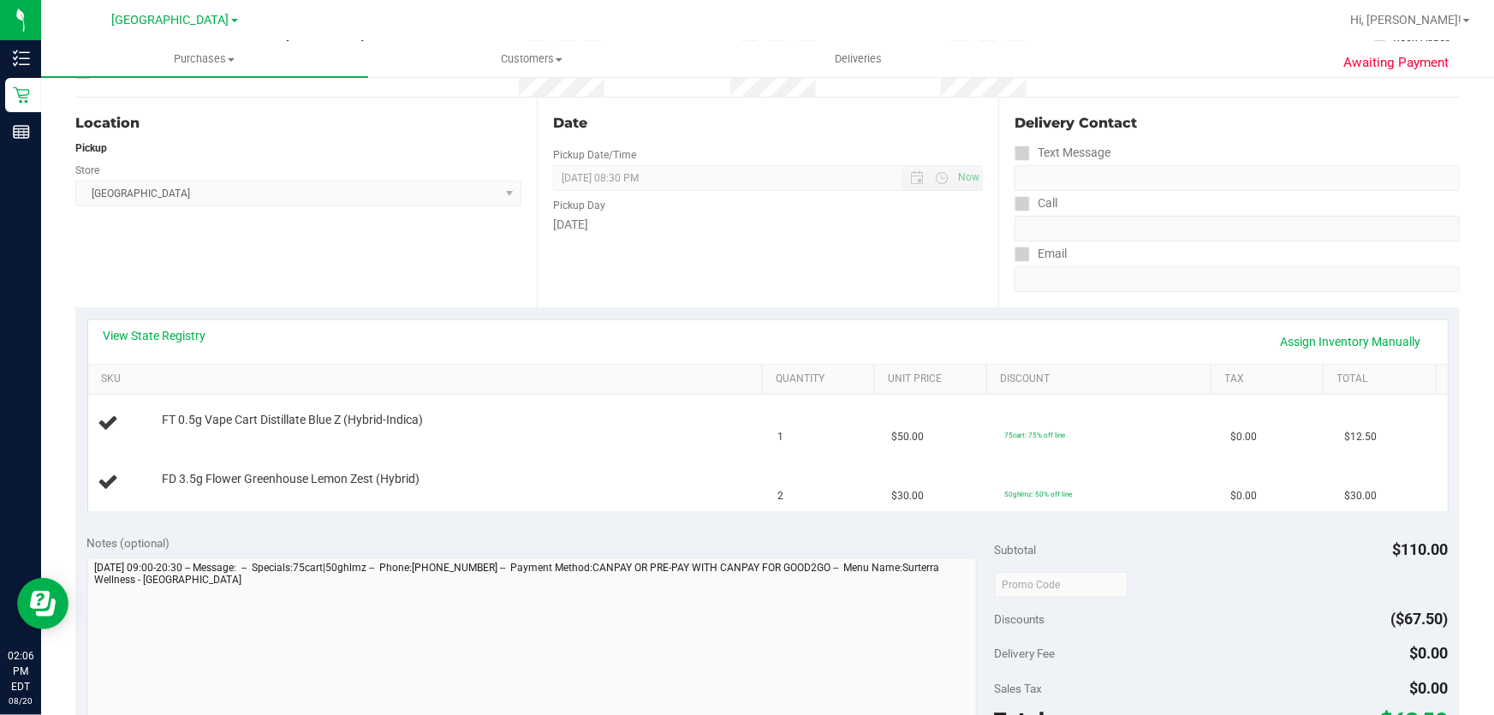
scroll to position [155, 0]
click at [111, 379] on link "SKU" at bounding box center [428, 379] width 654 height 14
drag, startPoint x: 256, startPoint y: 420, endPoint x: 945, endPoint y: 538, distance: 698.4
click at [945, 538] on purchase-details "Back Edit Purchase Cancel Purchase View Profile # 11818414 BioTrack ID: - Submi…" at bounding box center [767, 582] width 1385 height 1291
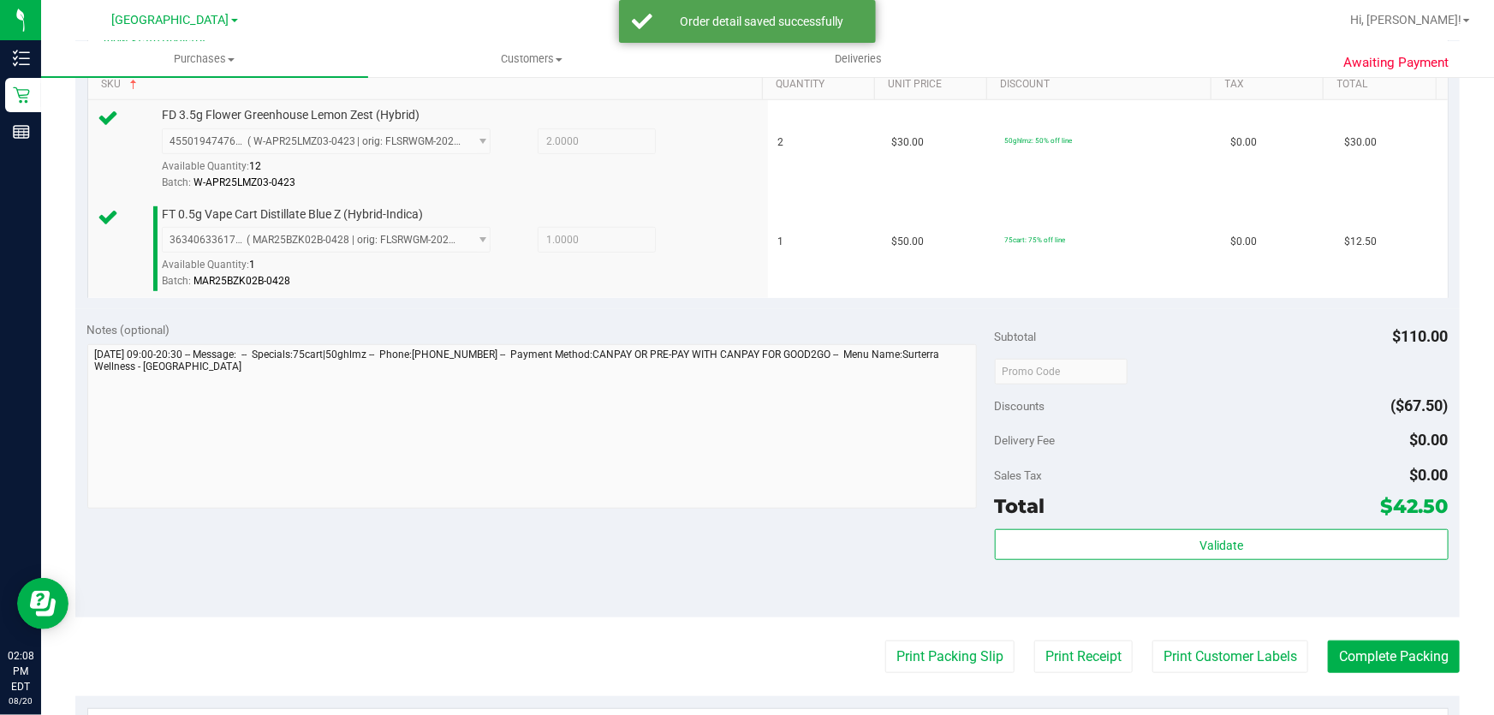
scroll to position [467, 0]
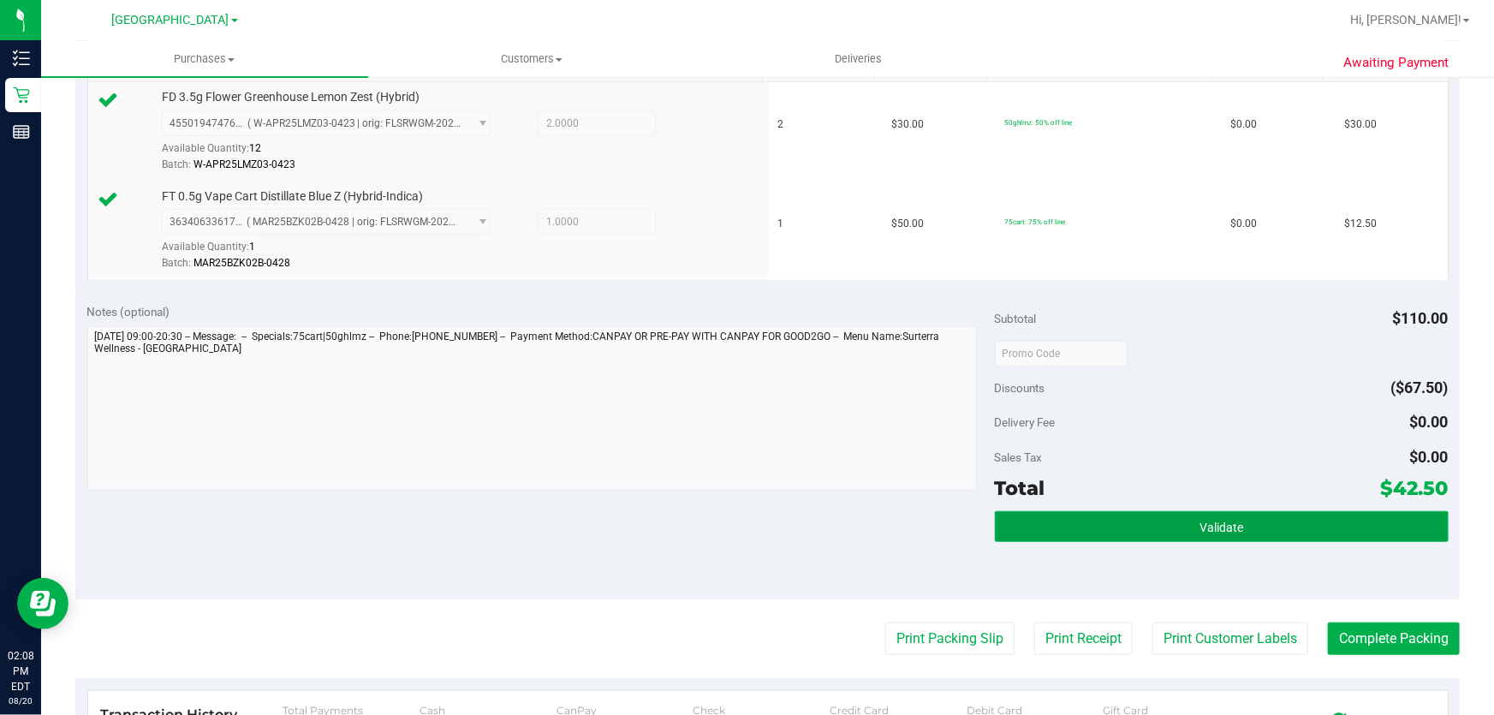
click at [1233, 531] on button "Validate" at bounding box center [1222, 526] width 454 height 31
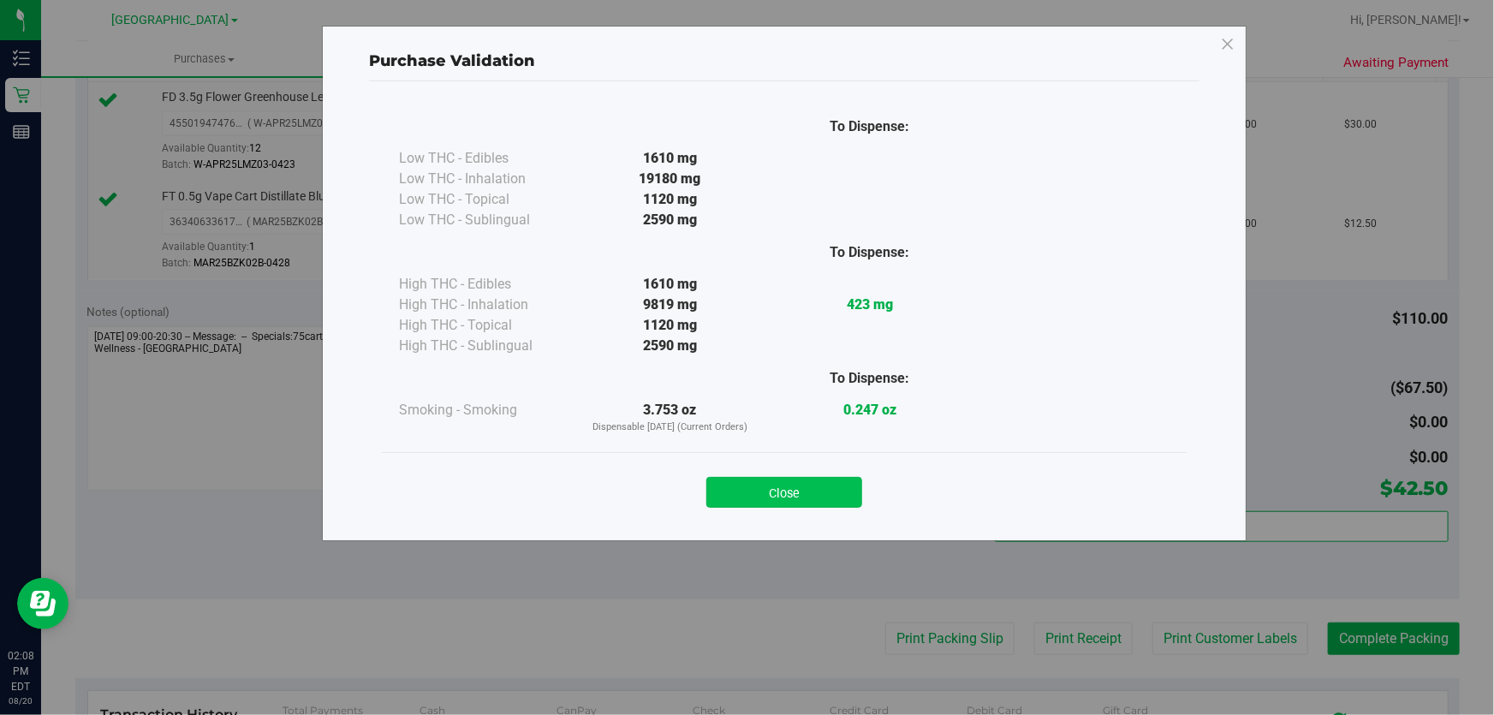
click at [796, 499] on button "Close" at bounding box center [784, 492] width 156 height 31
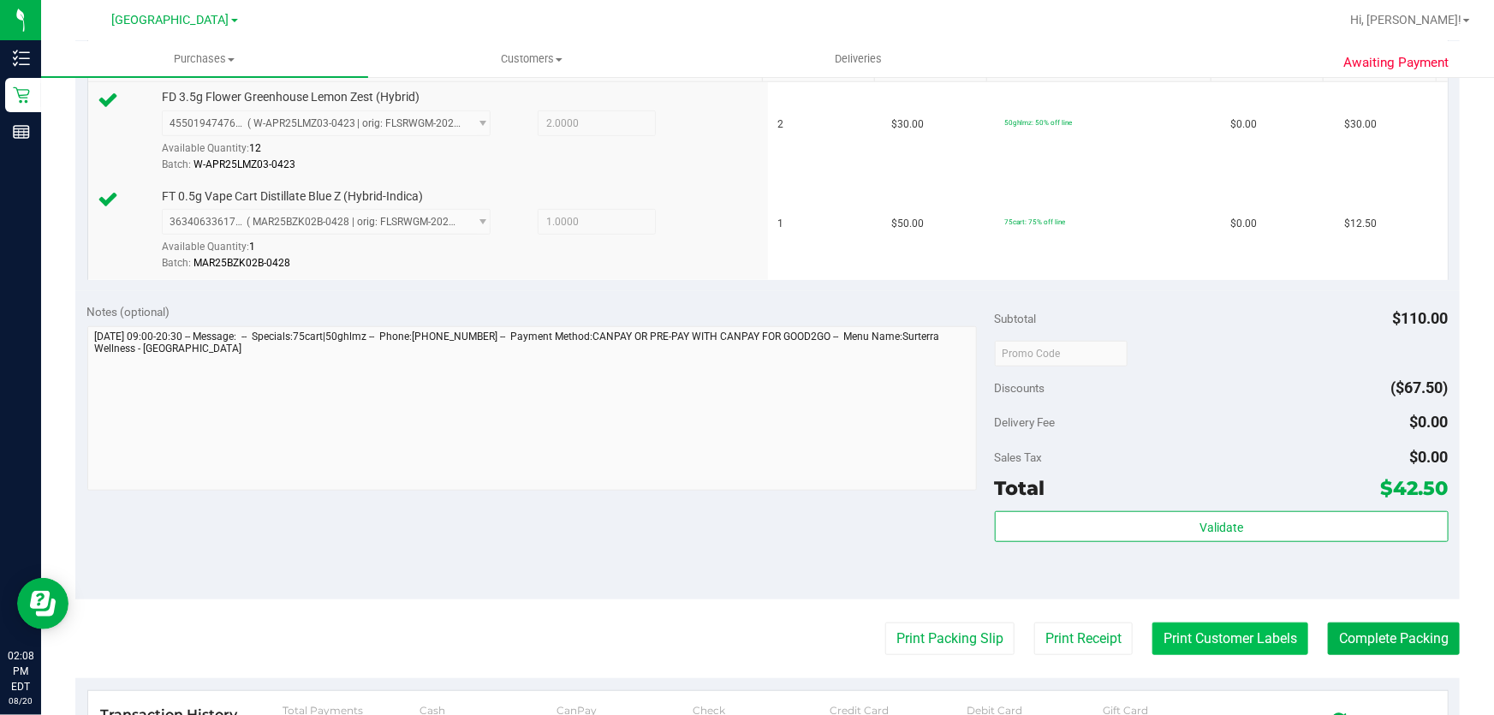
click at [1225, 632] on button "Print Customer Labels" at bounding box center [1231, 639] width 156 height 33
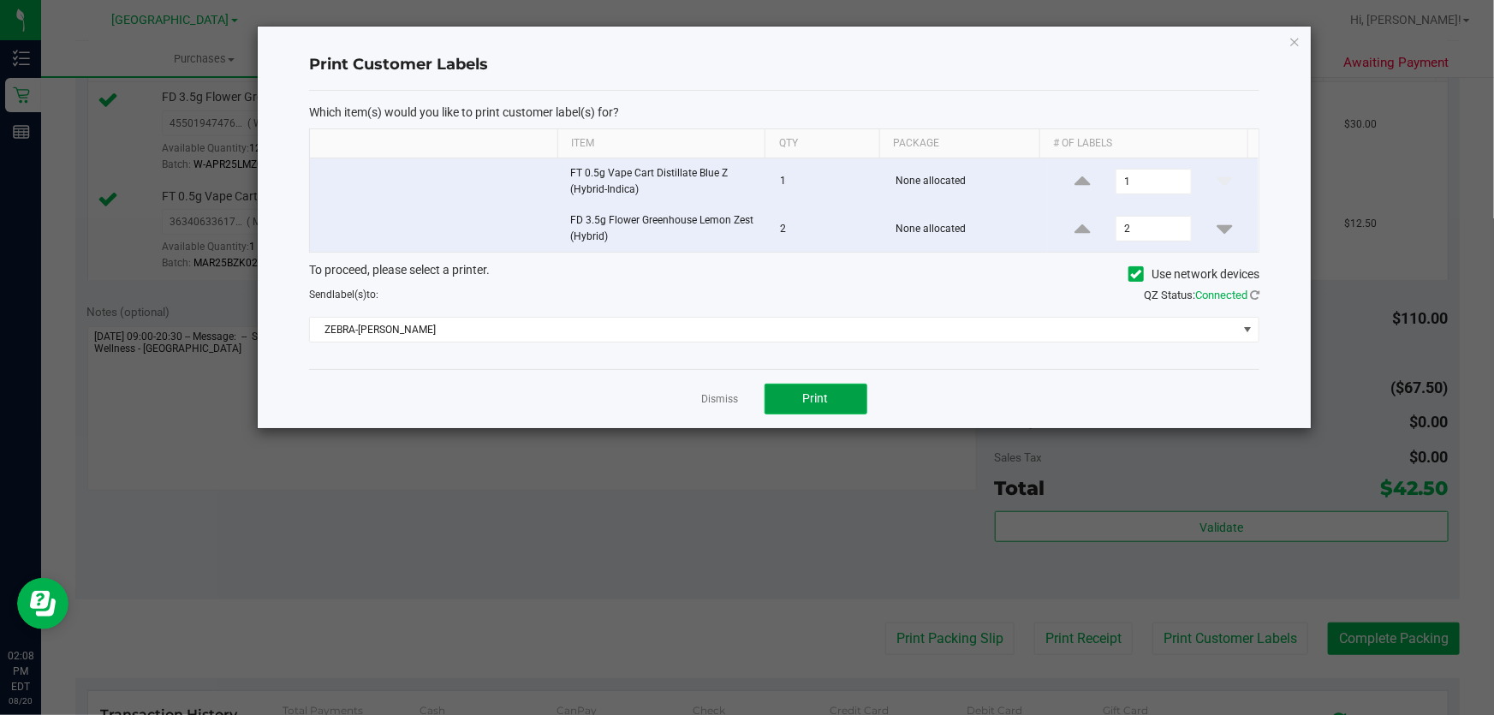
click at [838, 393] on button "Print" at bounding box center [816, 399] width 103 height 31
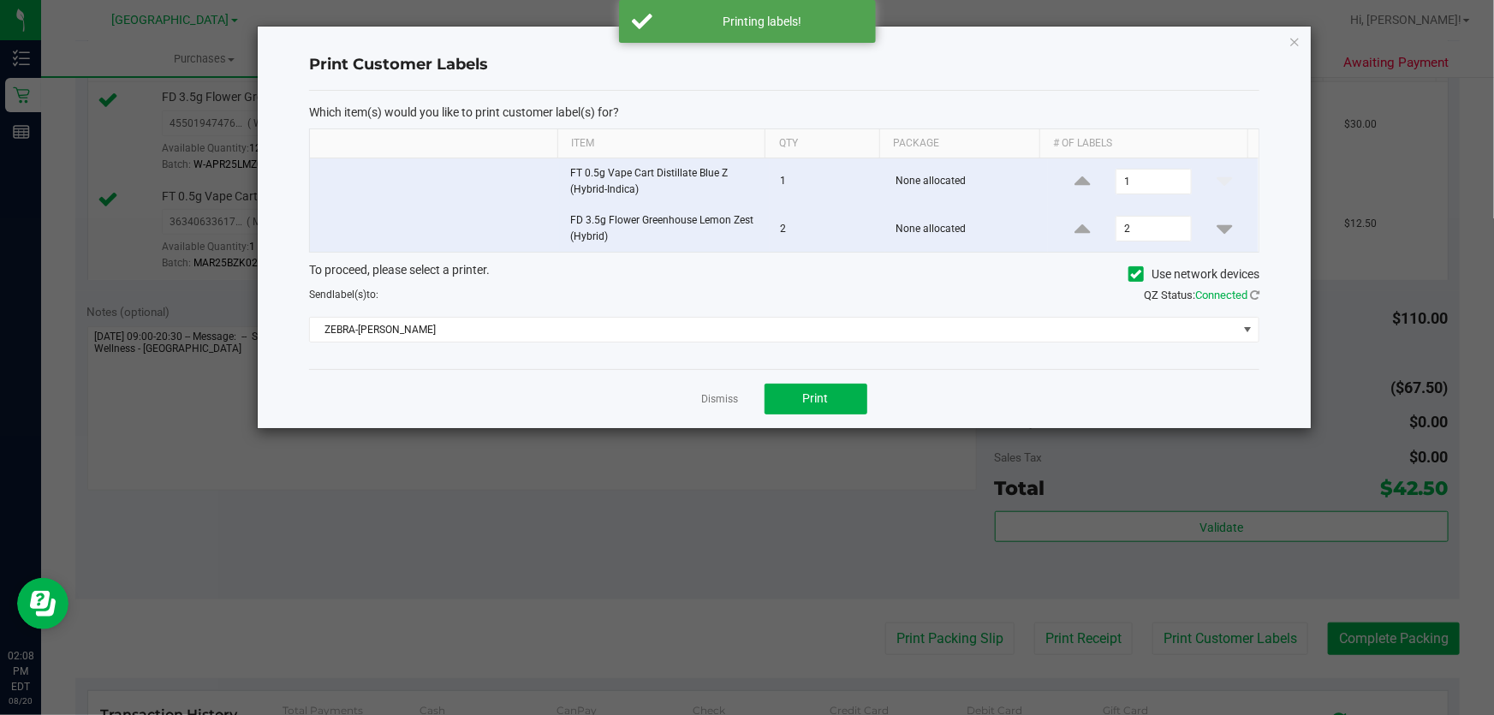
click at [749, 396] on div "Dismiss Print" at bounding box center [784, 398] width 951 height 59
click at [734, 400] on link "Dismiss" at bounding box center [720, 399] width 37 height 15
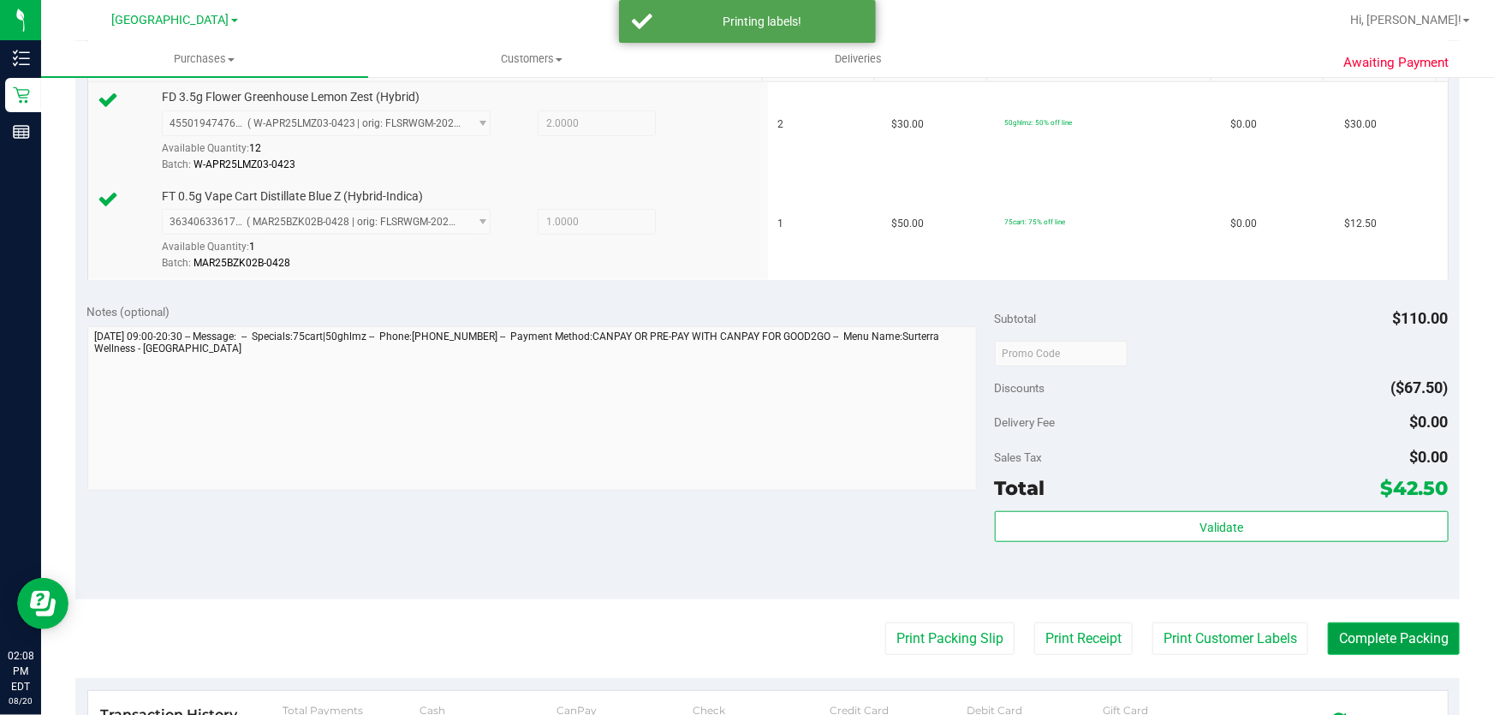
click at [1355, 634] on button "Complete Packing" at bounding box center [1394, 639] width 132 height 33
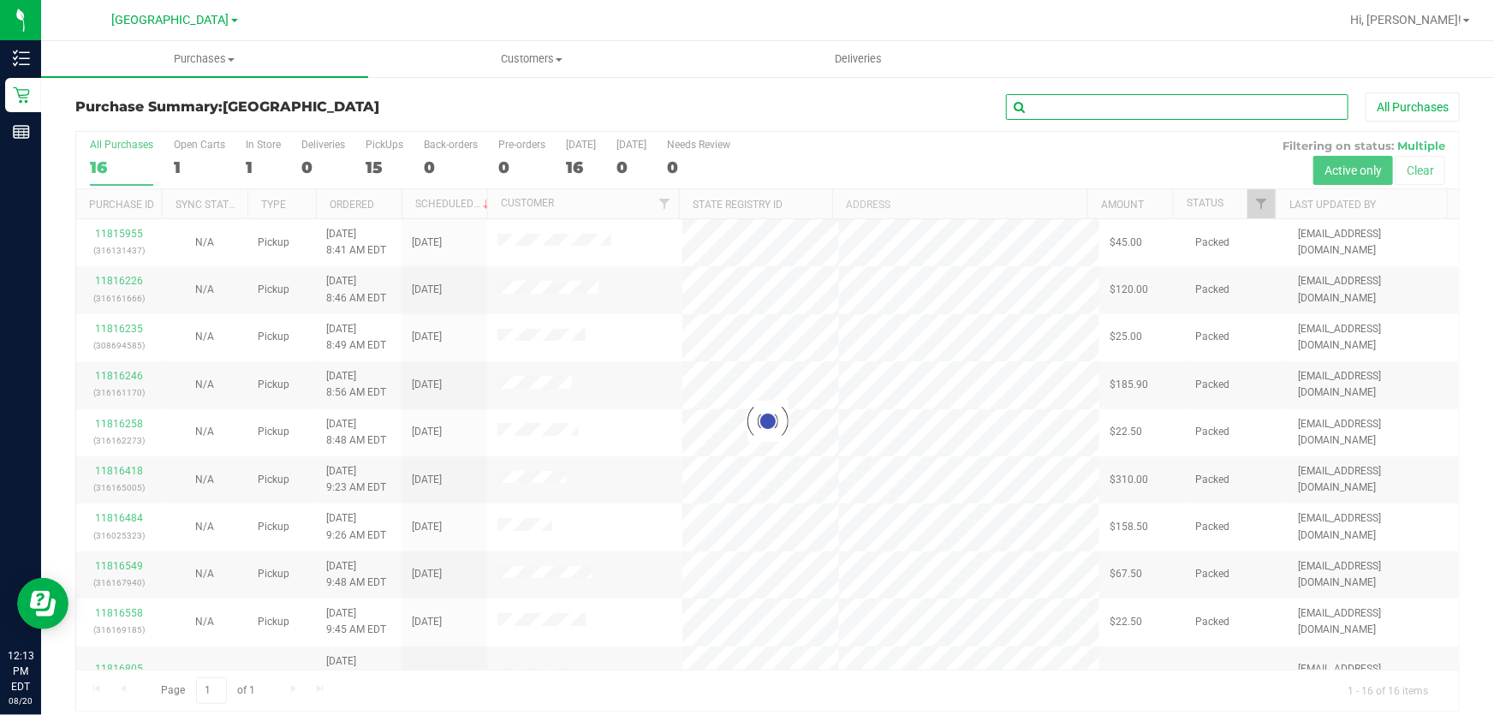
click at [1102, 97] on input "text" at bounding box center [1177, 107] width 343 height 26
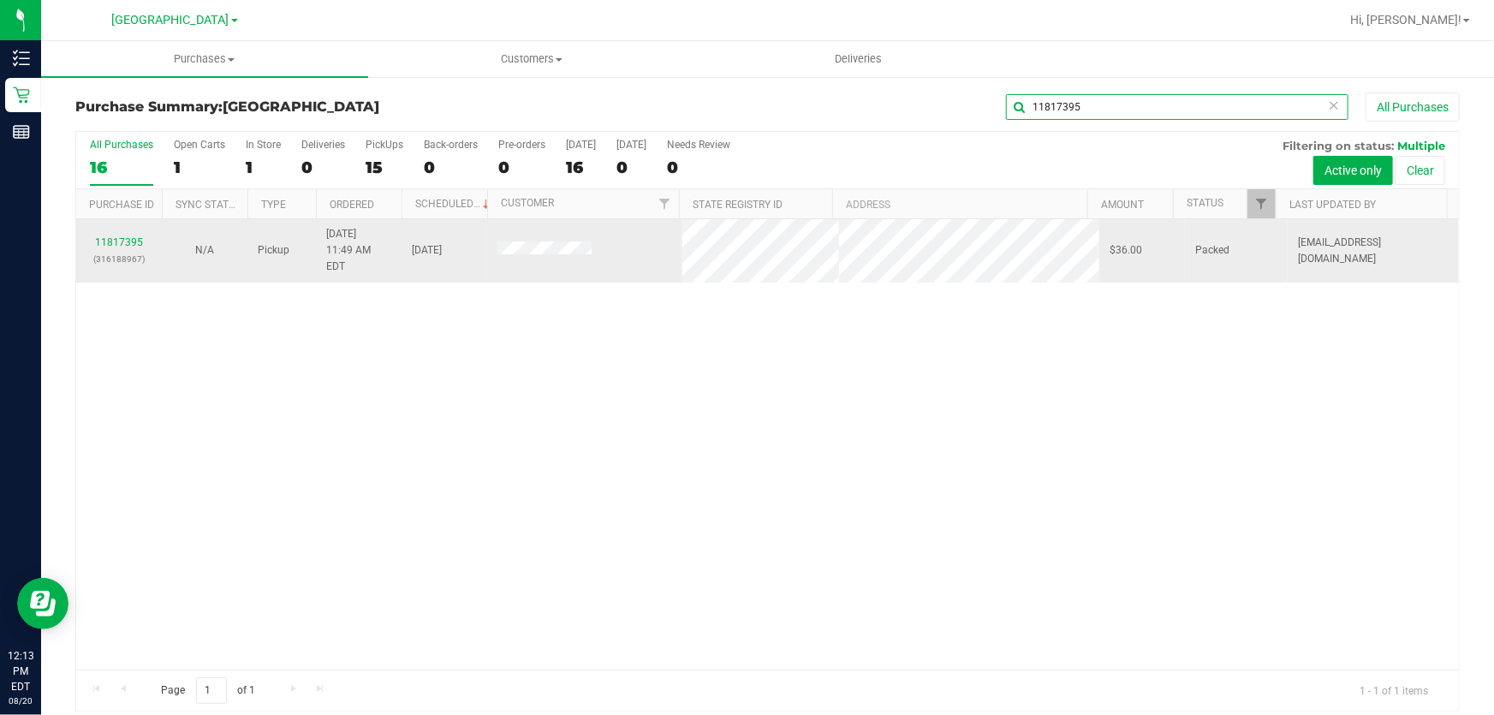
type input "11817395"
click at [170, 234] on td "N/A" at bounding box center [205, 250] width 86 height 63
click at [140, 236] on link "11817395" at bounding box center [119, 242] width 48 height 12
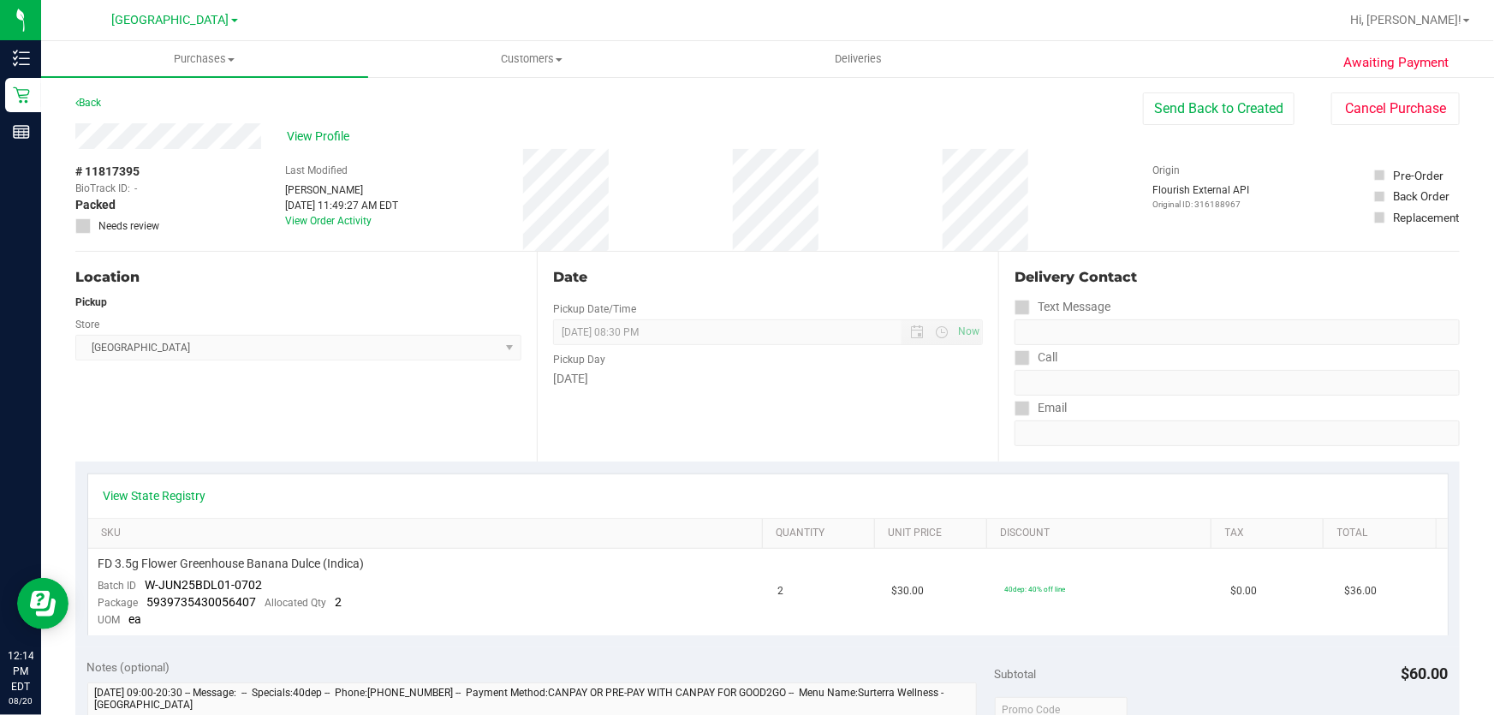
scroll to position [77, 0]
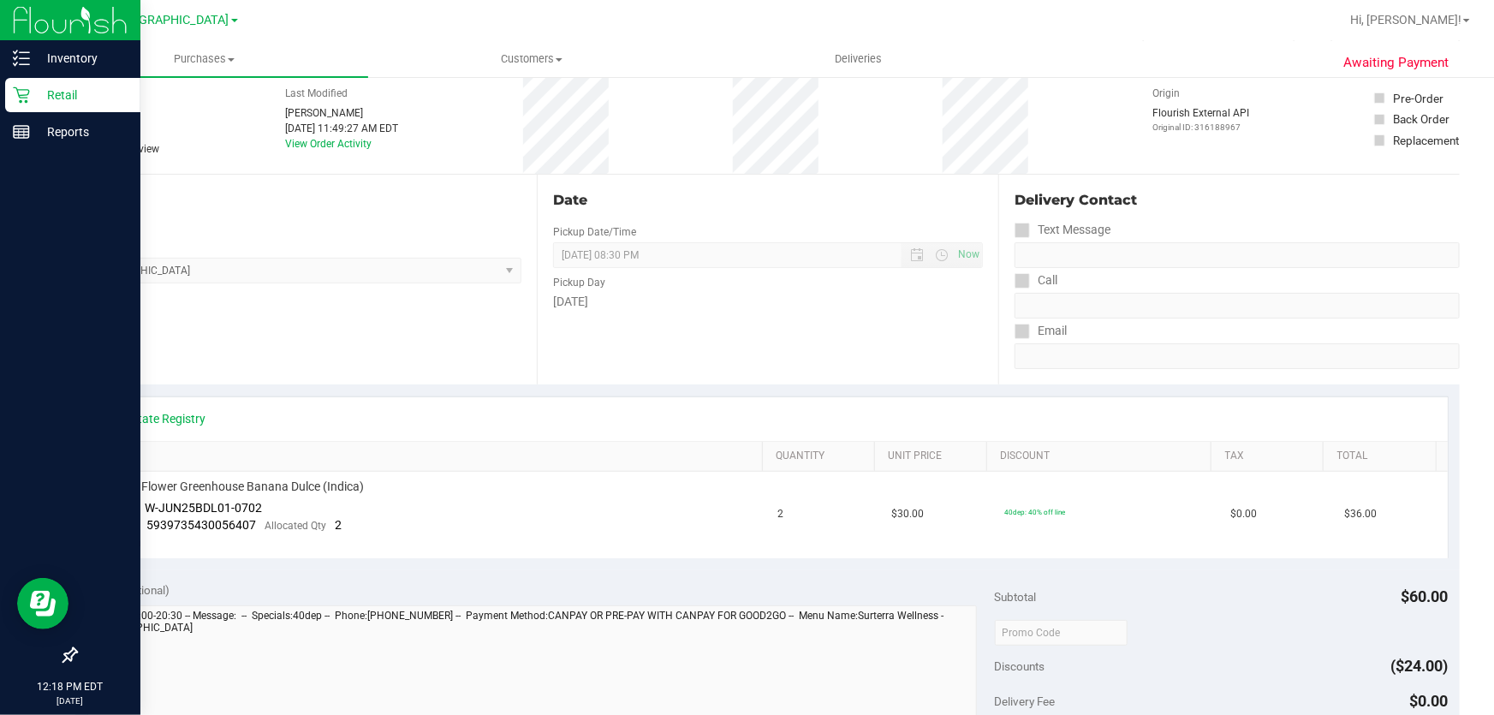
click at [48, 99] on p "Retail" at bounding box center [81, 95] width 103 height 21
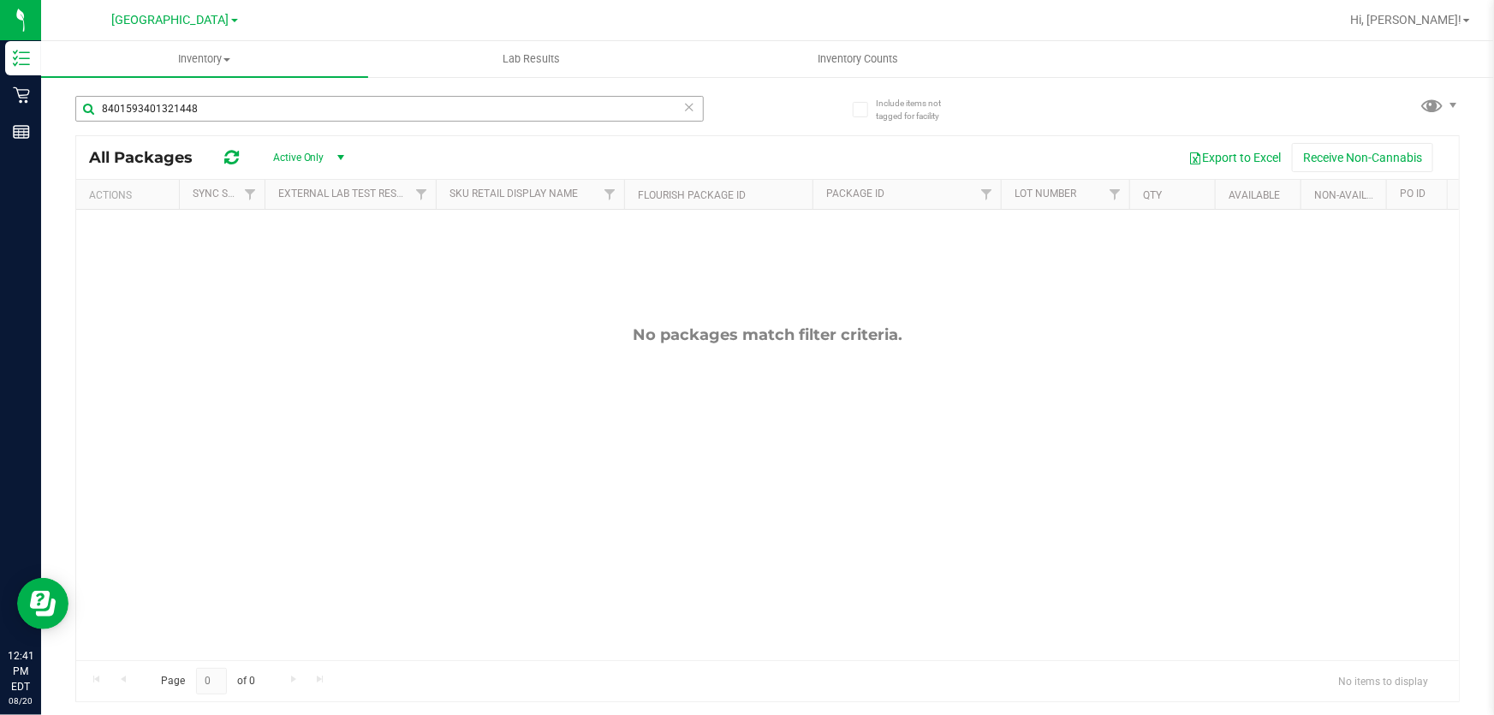
click at [299, 109] on input "8401593401321448" at bounding box center [389, 109] width 629 height 26
click at [314, 101] on input "3301935325697896" at bounding box center [389, 109] width 629 height 26
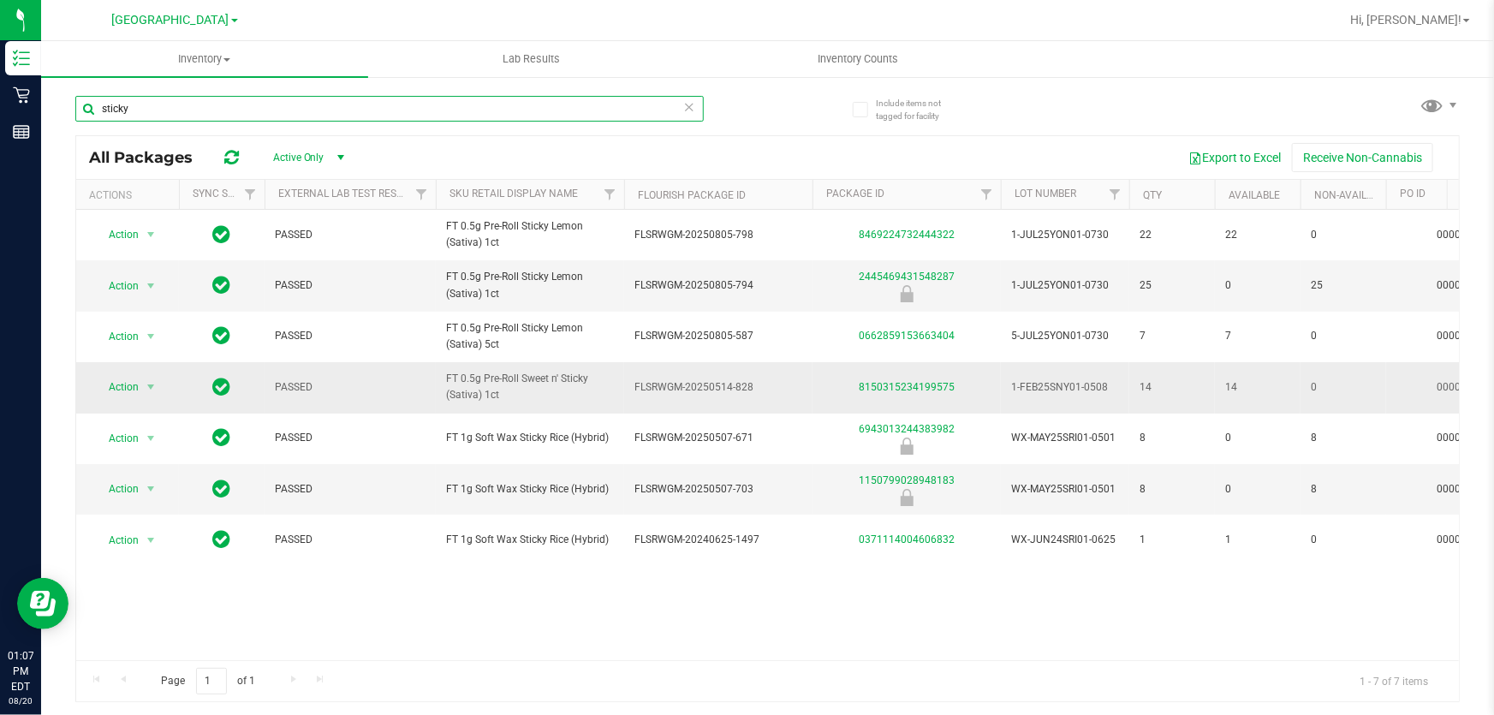
type input "sticky"
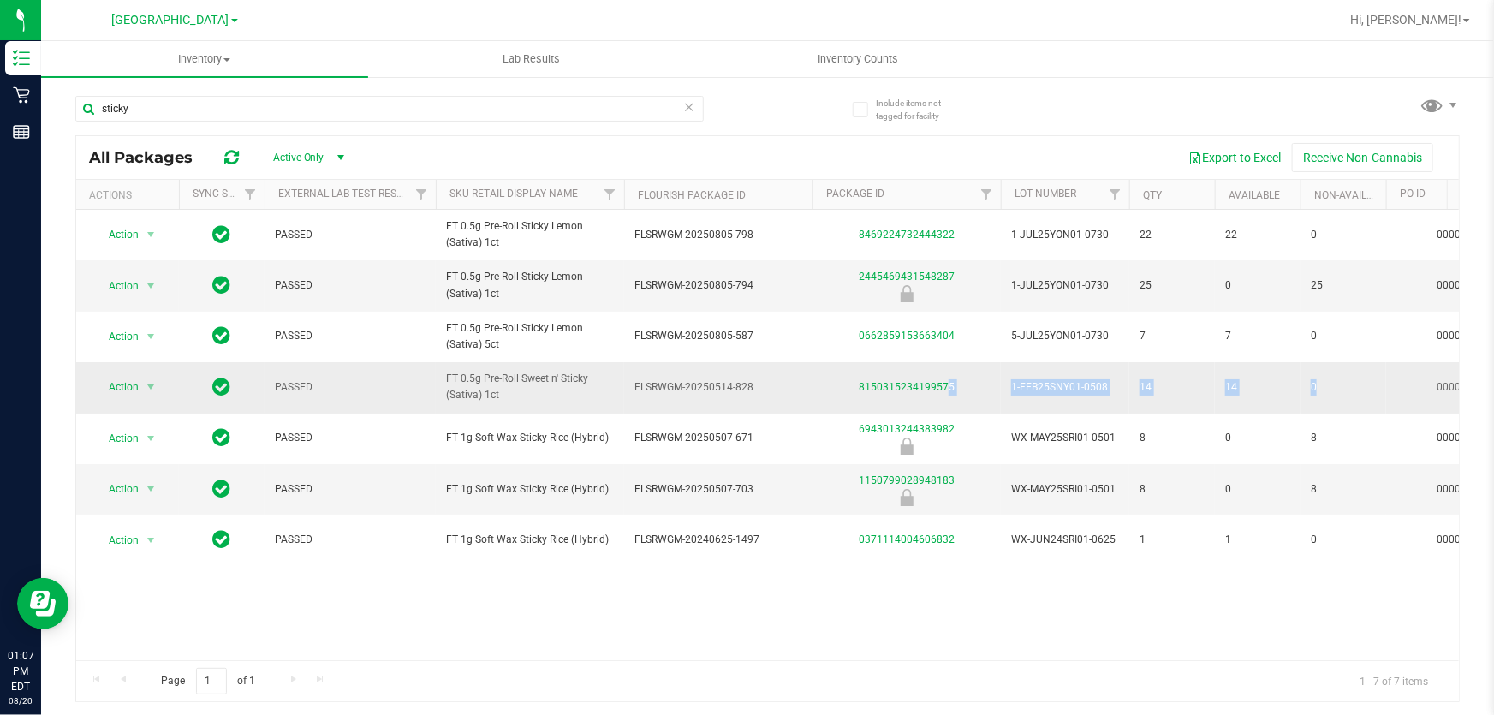
drag, startPoint x: 837, startPoint y: 373, endPoint x: 1414, endPoint y: 390, distance: 577.4
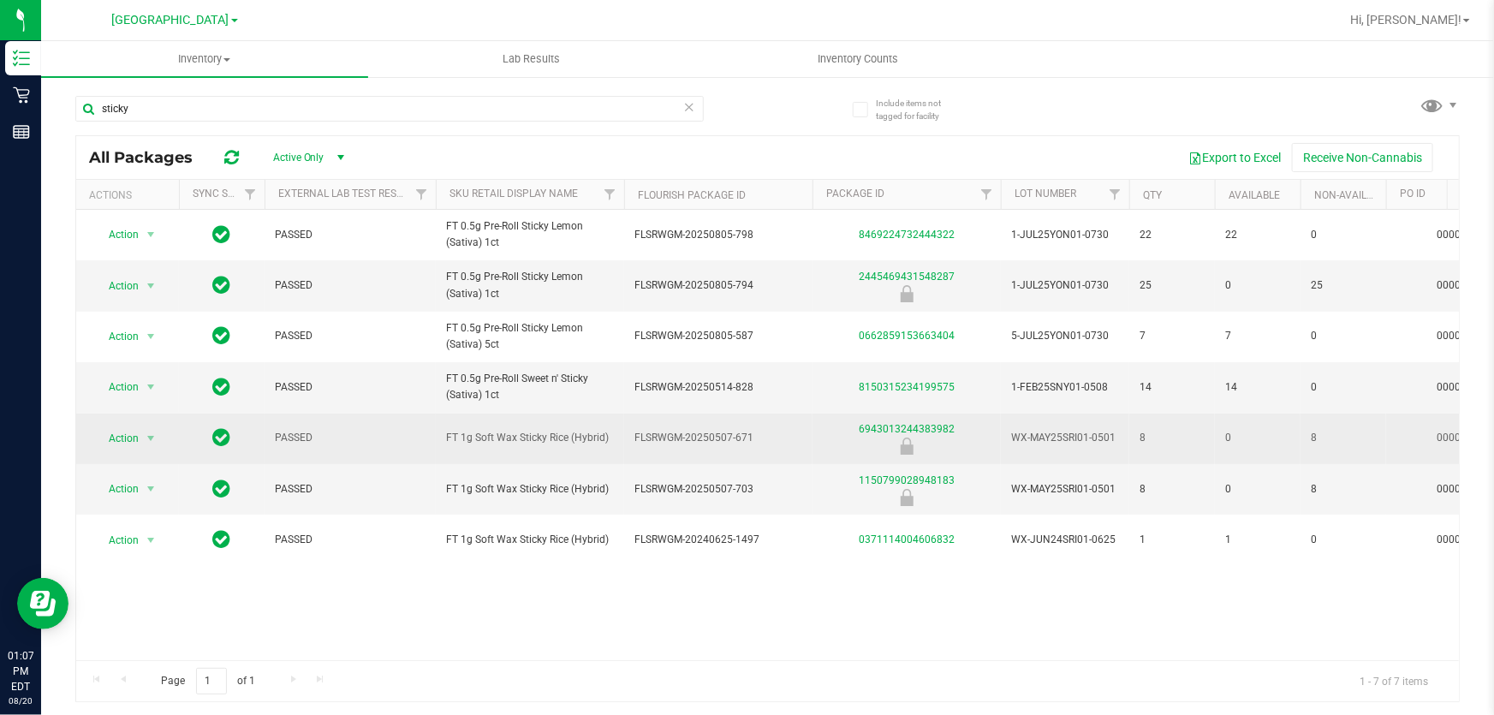
click at [1222, 435] on td "0" at bounding box center [1258, 439] width 86 height 51
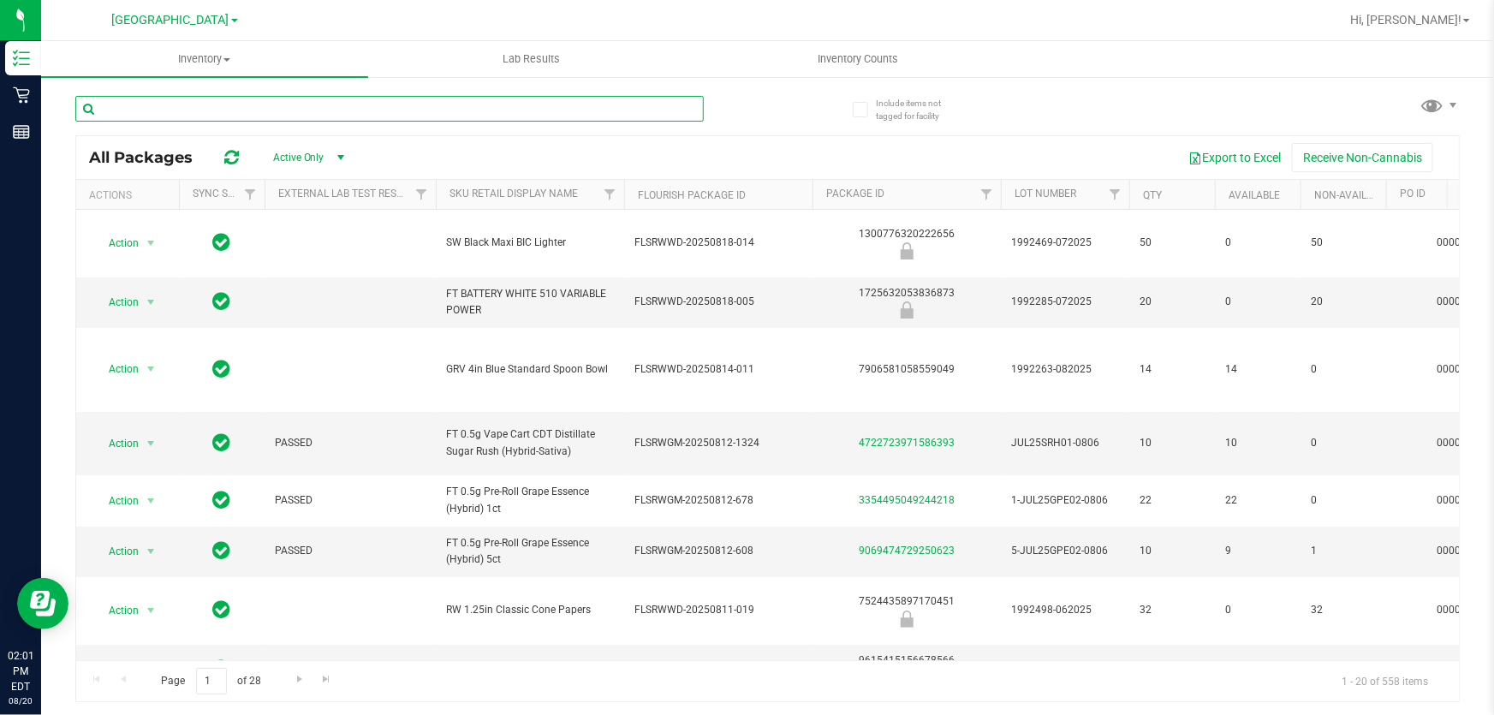
click at [278, 105] on input "text" at bounding box center [389, 109] width 629 height 26
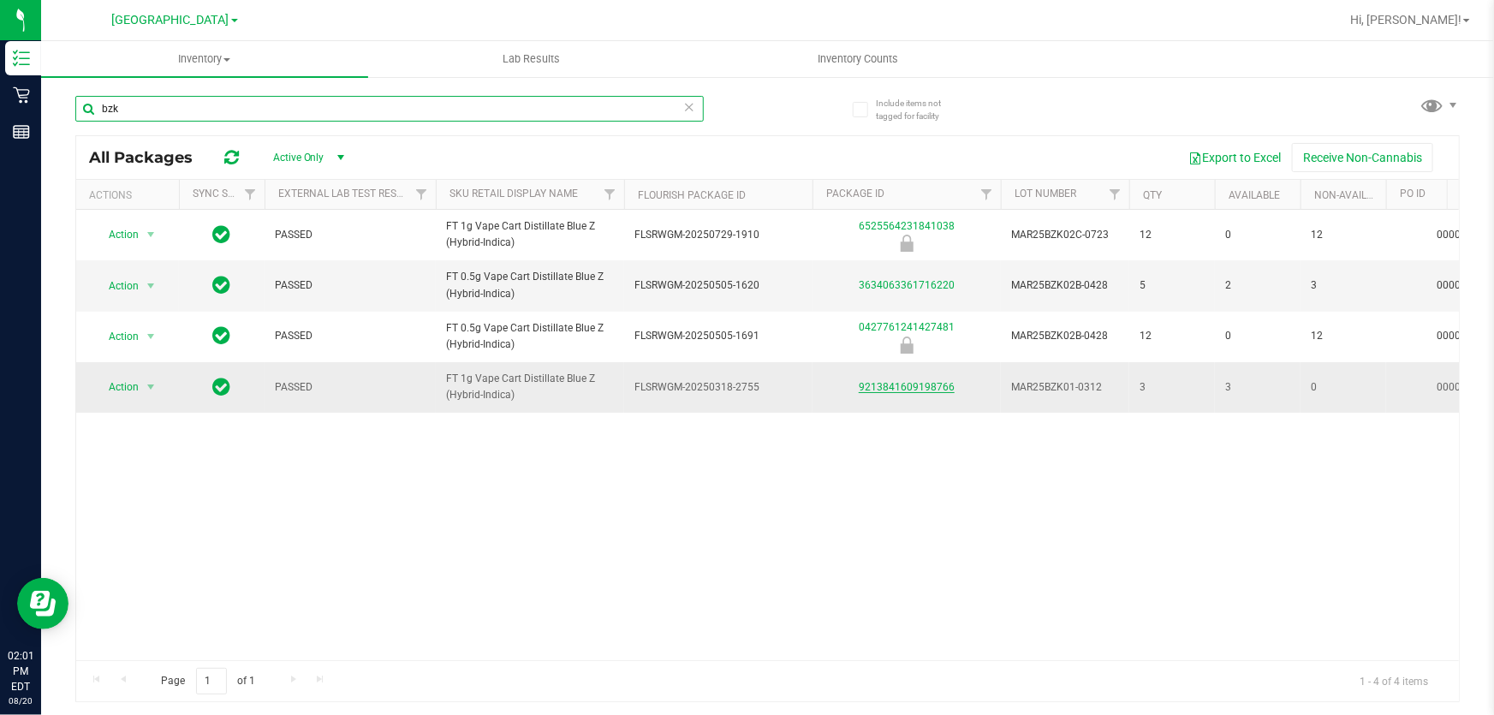
type input "bzk"
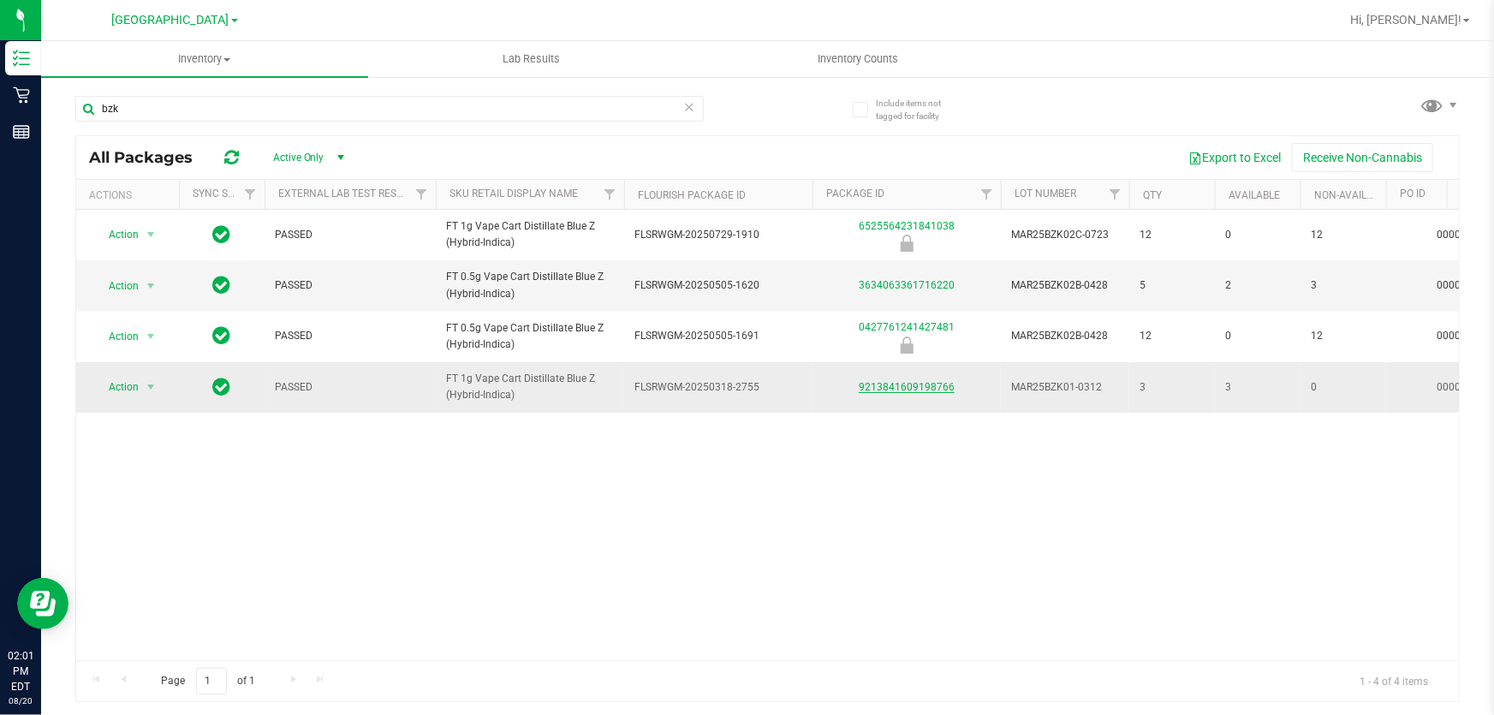
click at [926, 388] on link "9213841609198766" at bounding box center [907, 387] width 96 height 12
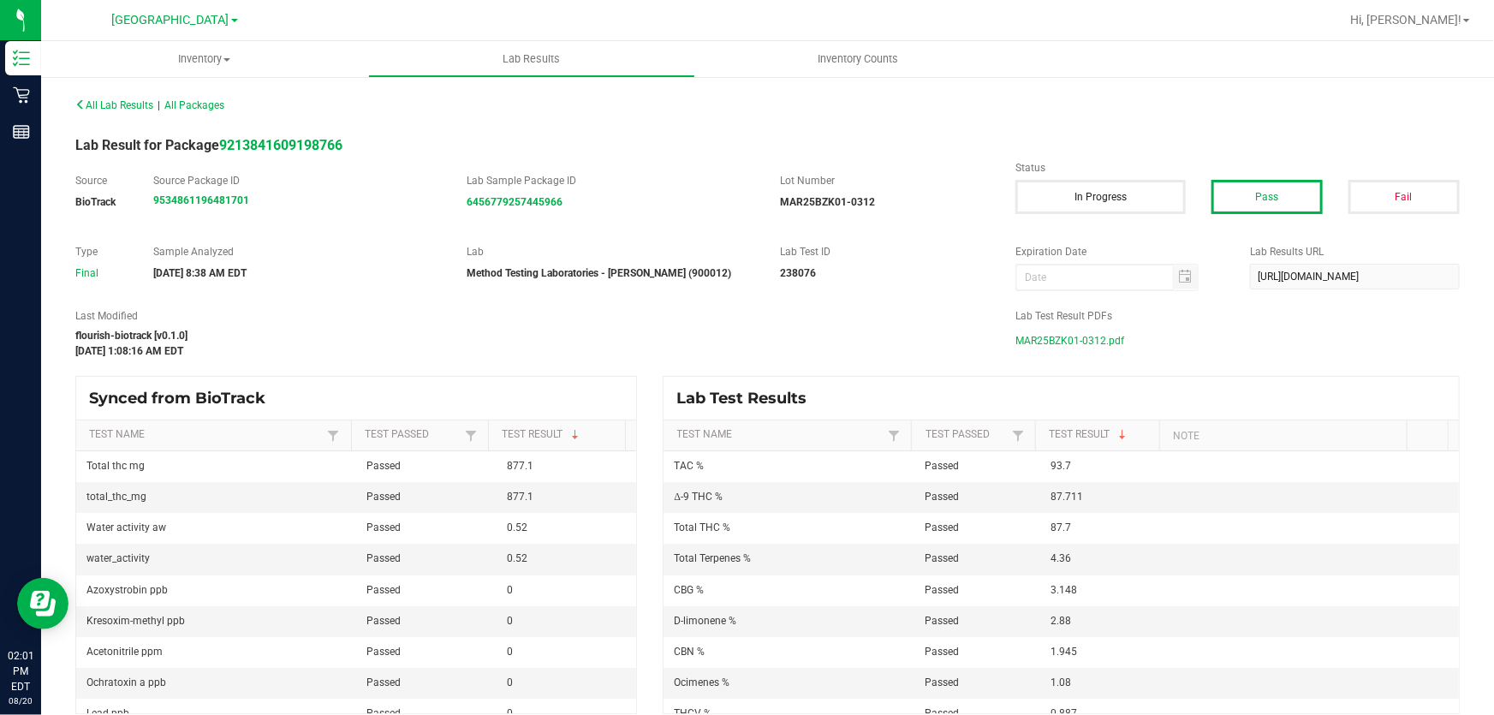
click at [1044, 339] on span "MAR25BZK01-0312.pdf" at bounding box center [1070, 341] width 109 height 26
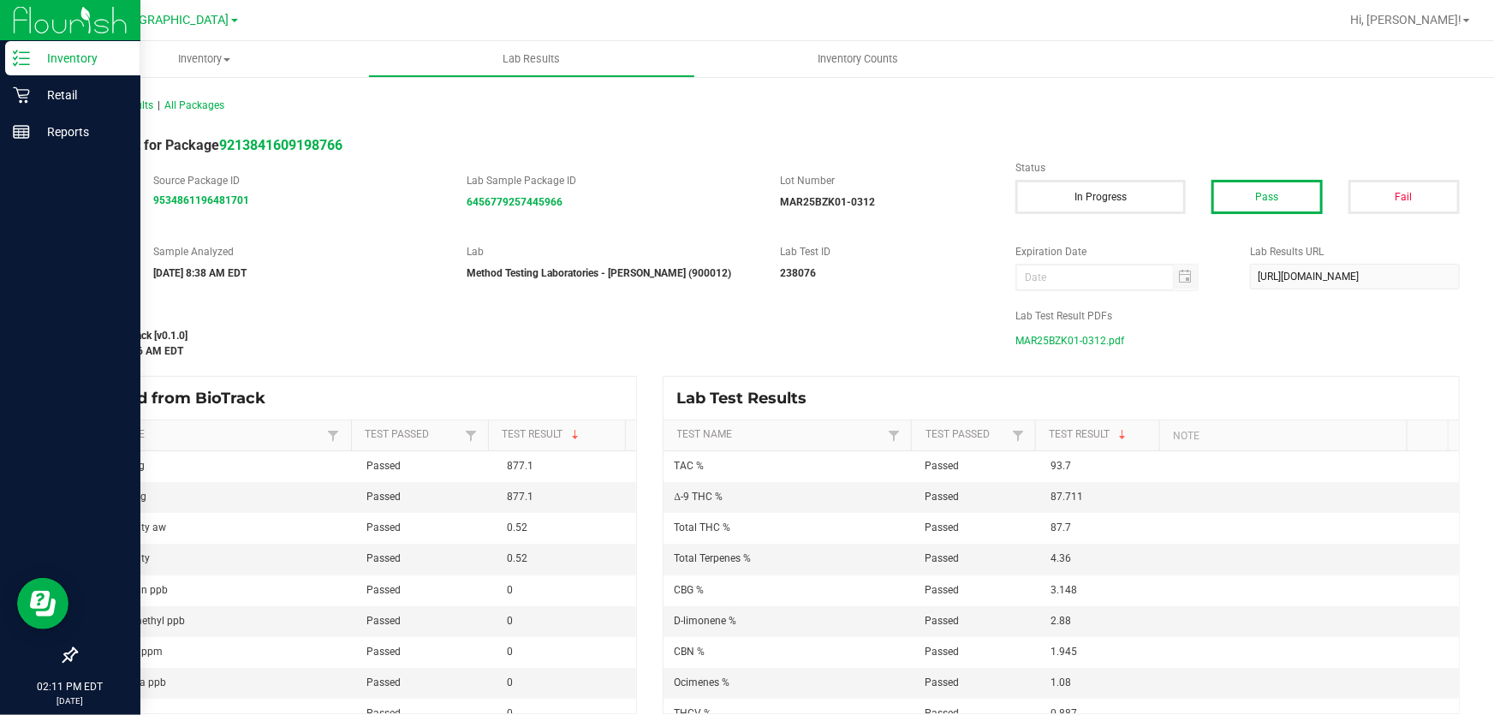
click at [98, 62] on p "Inventory" at bounding box center [81, 58] width 103 height 21
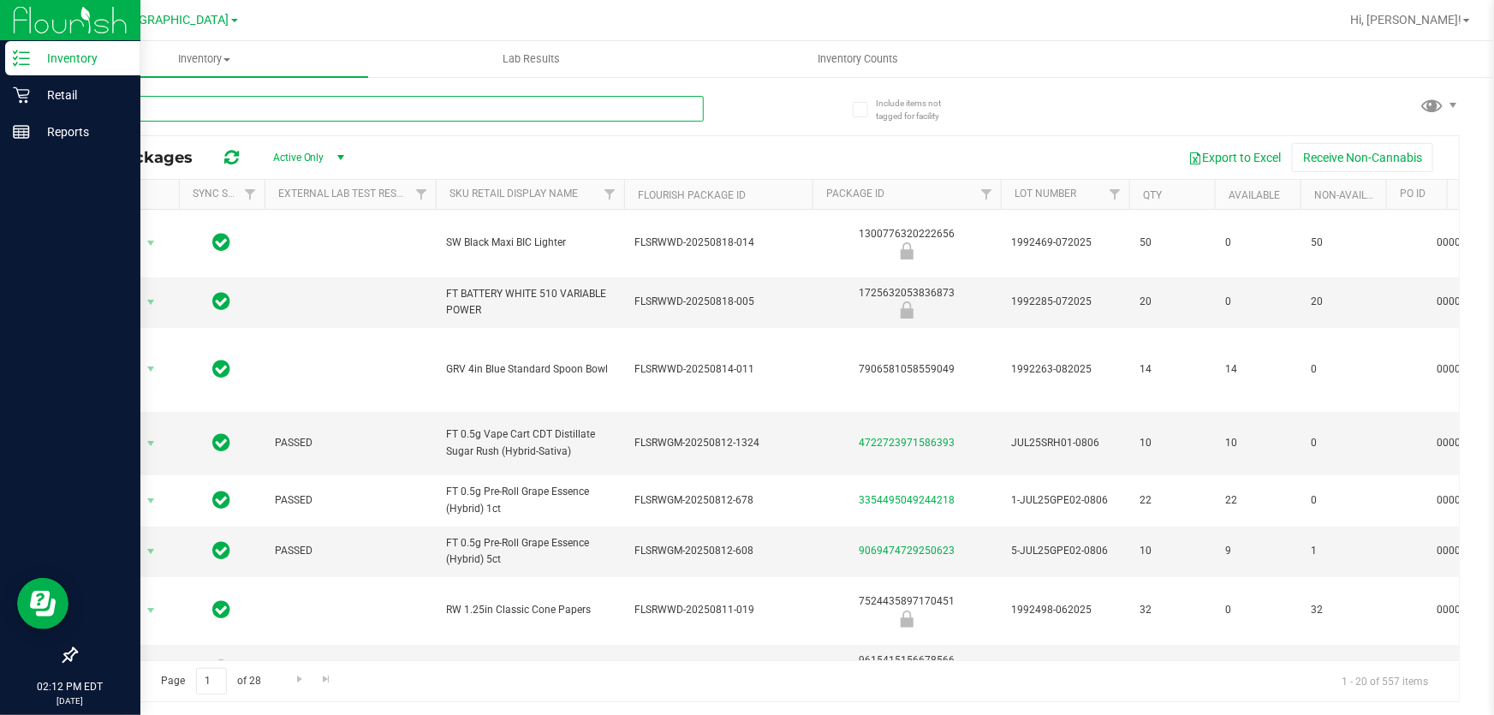
click at [256, 117] on input "text" at bounding box center [389, 109] width 629 height 26
type input "4451918875907117"
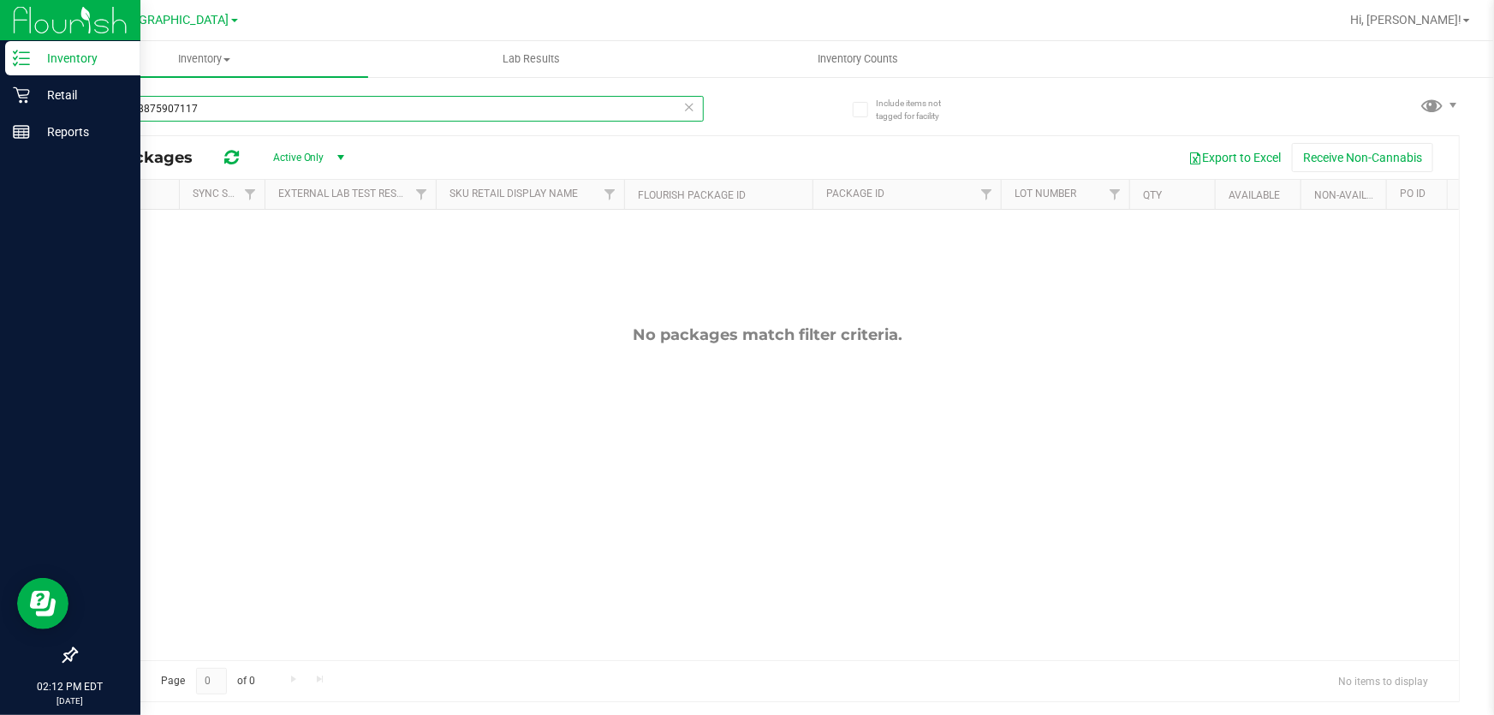
click at [256, 117] on input "4451918875907117" at bounding box center [389, 109] width 629 height 26
